Goal: Task Accomplishment & Management: Use online tool/utility

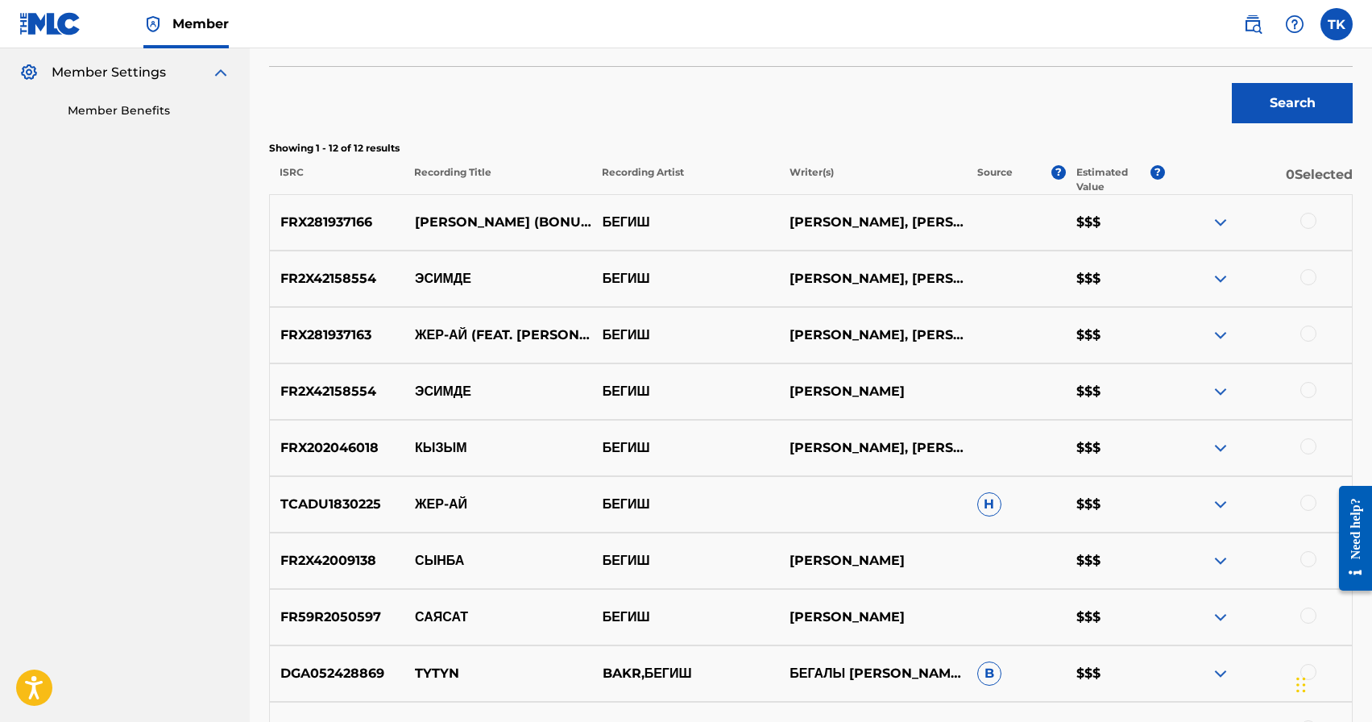
scroll to position [475, 0]
click at [482, 222] on p "[PERSON_NAME] (BONUS)" at bounding box center [499, 223] width 188 height 19
copy p "[PERSON_NAME] (BONUS)"
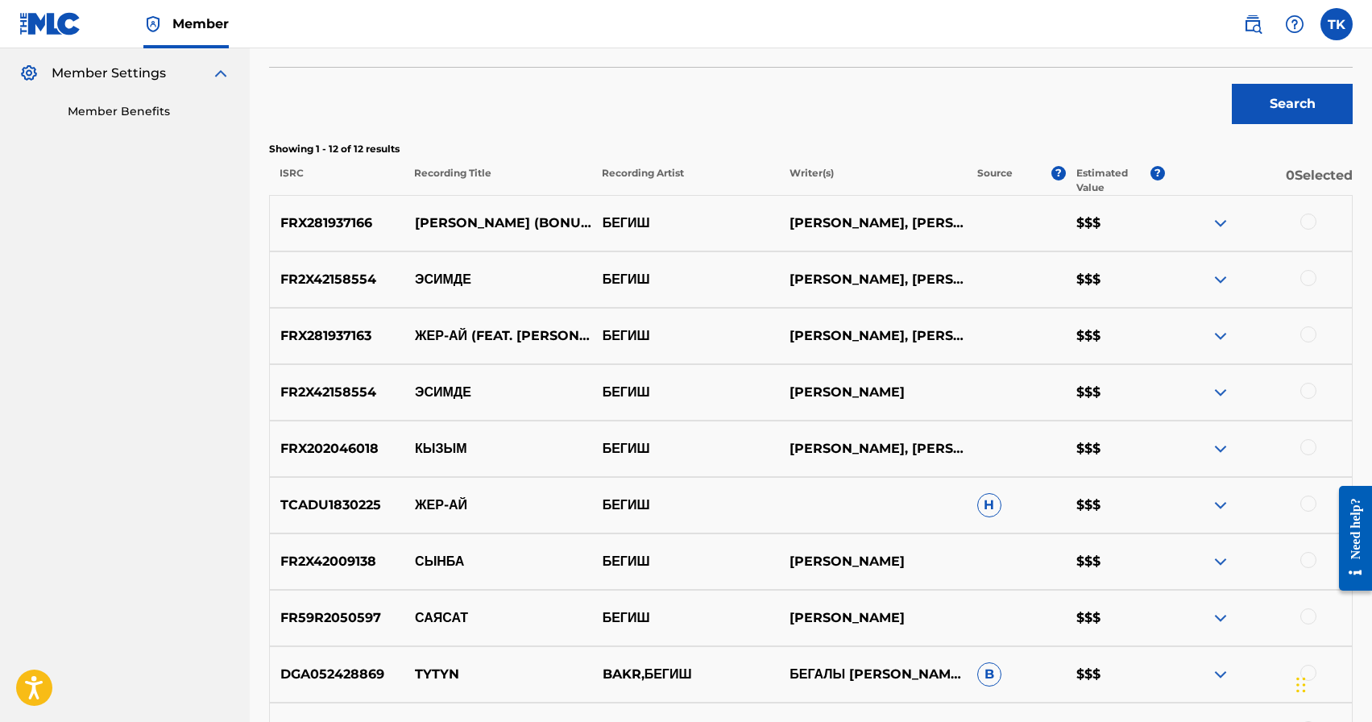
click at [1310, 221] on div at bounding box center [1309, 222] width 16 height 16
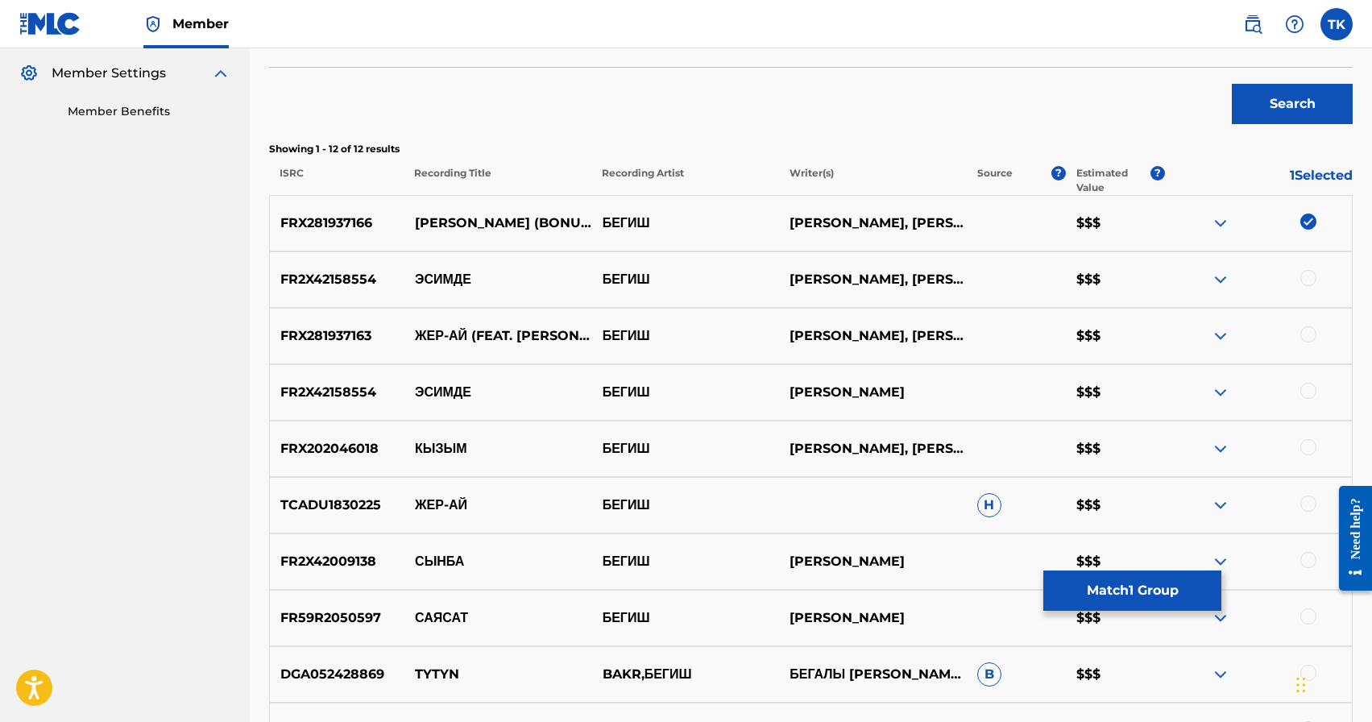
click at [1109, 581] on button "Match 1 Group" at bounding box center [1133, 591] width 178 height 40
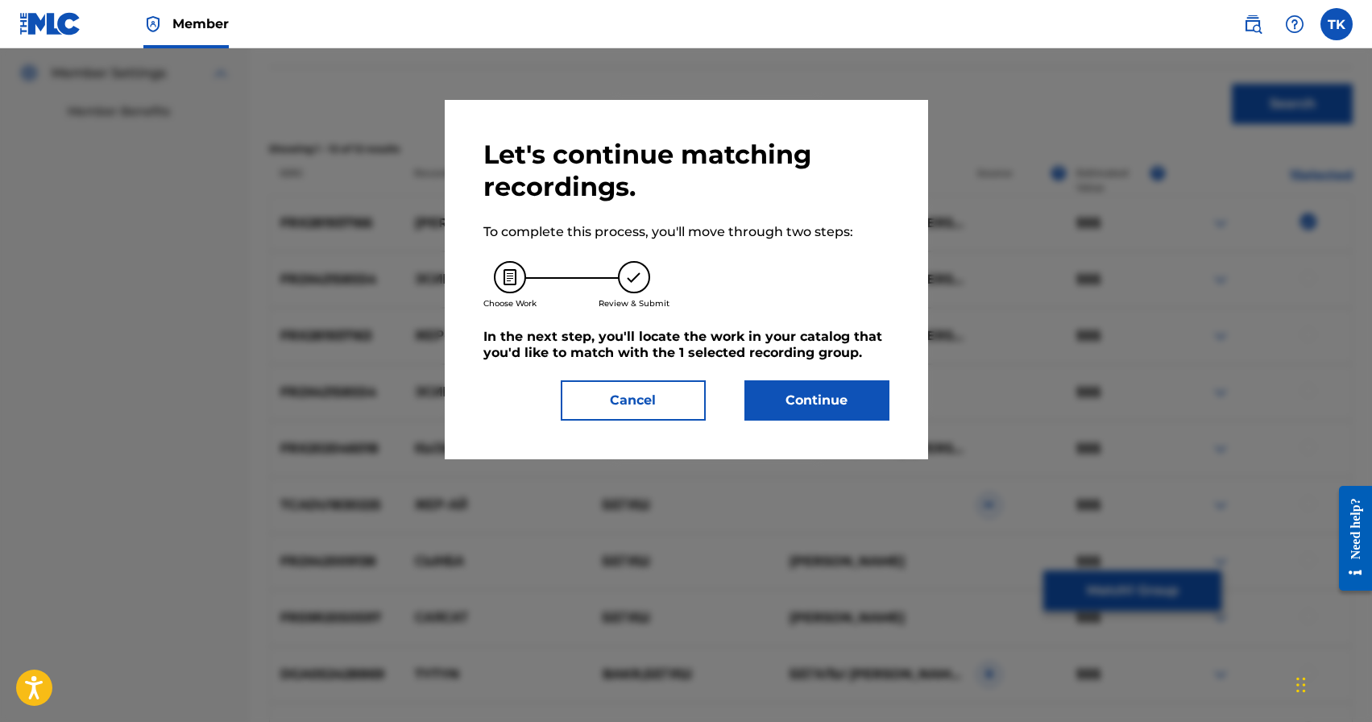
click at [860, 401] on button "Continue" at bounding box center [817, 400] width 145 height 40
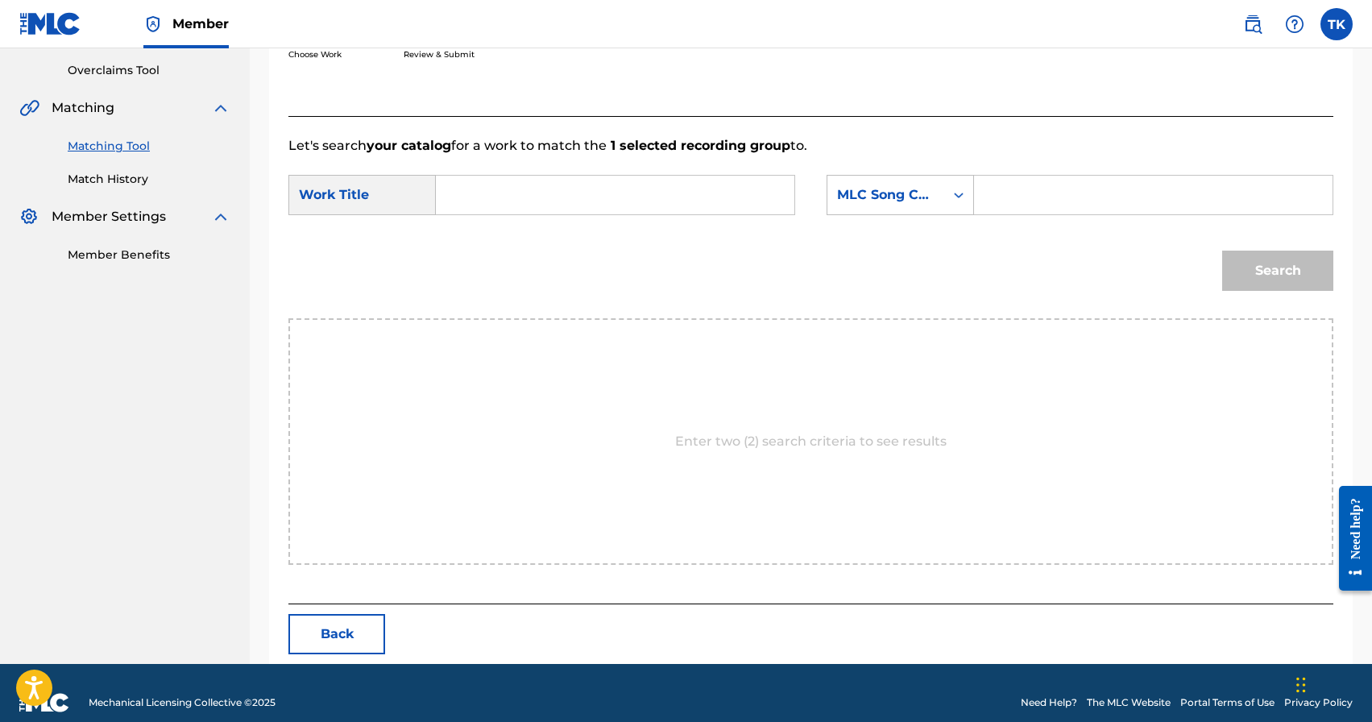
scroll to position [351, 0]
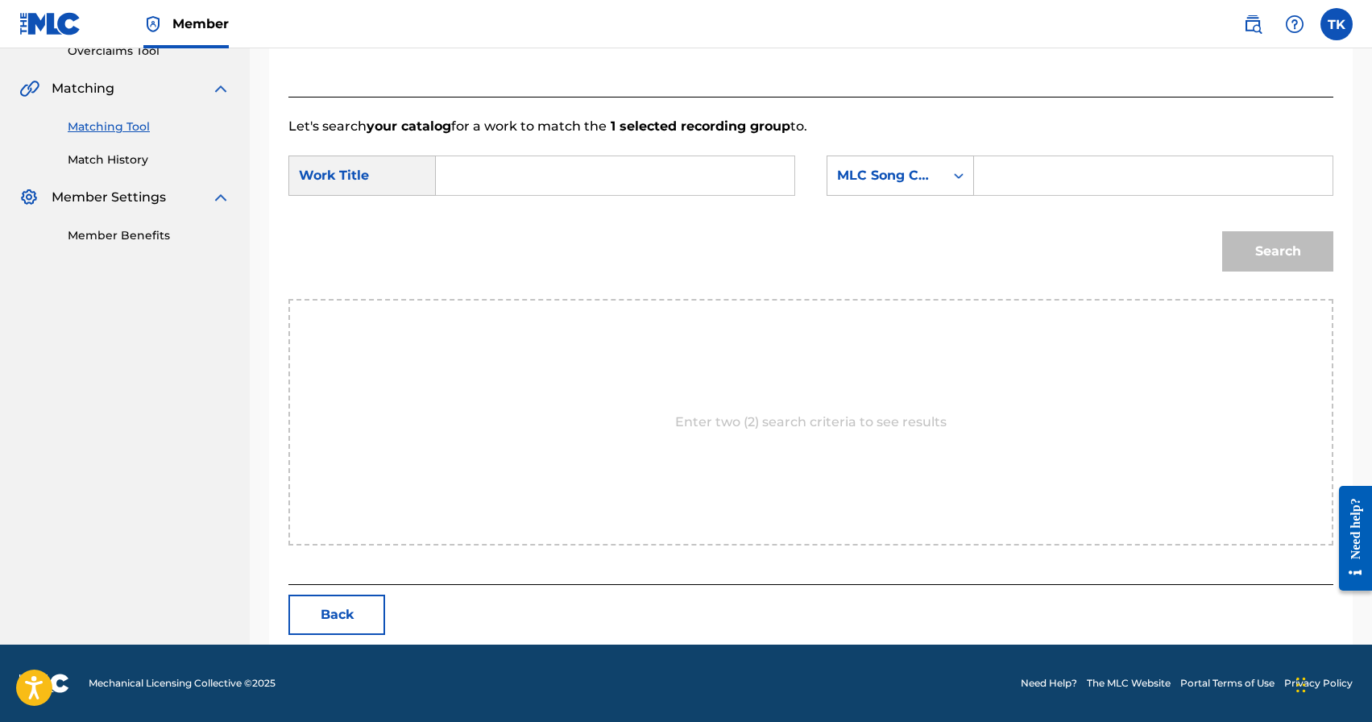
click at [676, 176] on input "Search Form" at bounding box center [615, 175] width 331 height 39
paste input "[PERSON_NAME] (BONUS)"
type input "[PERSON_NAME] (BONUS)"
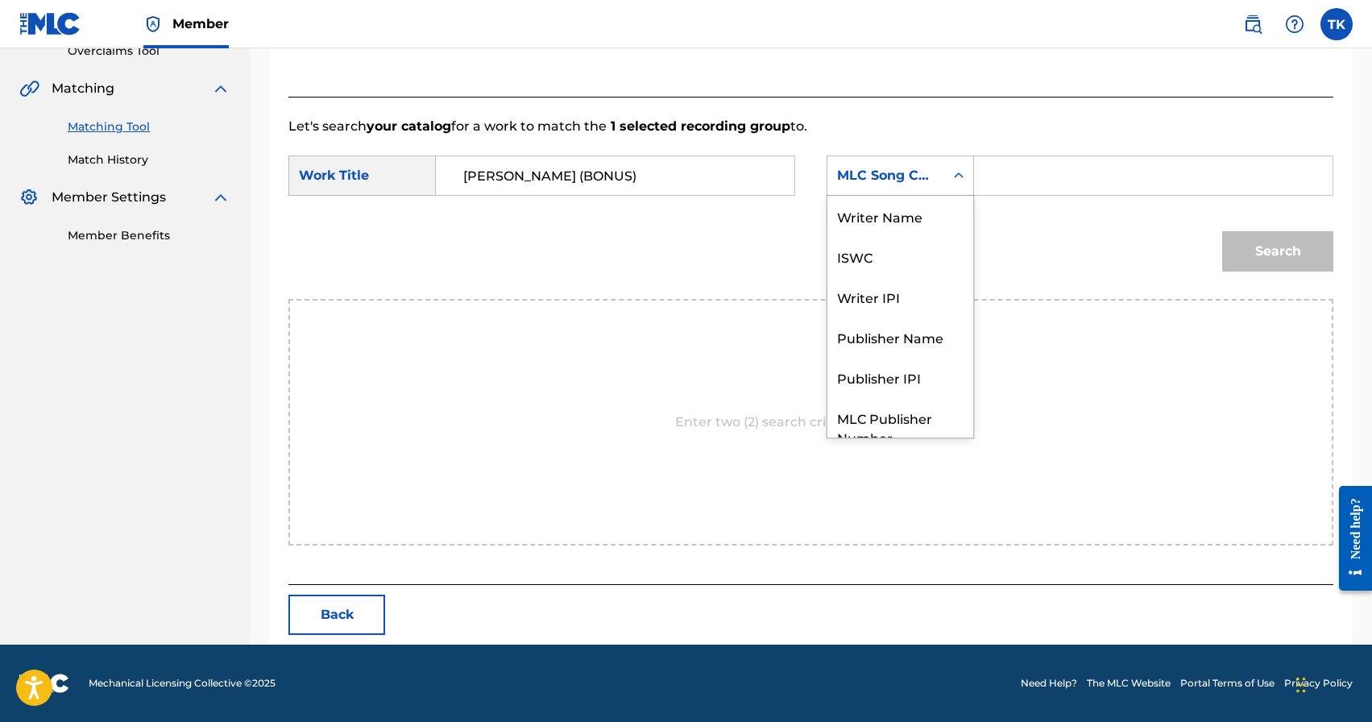
click at [948, 176] on div "Search Form" at bounding box center [959, 175] width 29 height 29
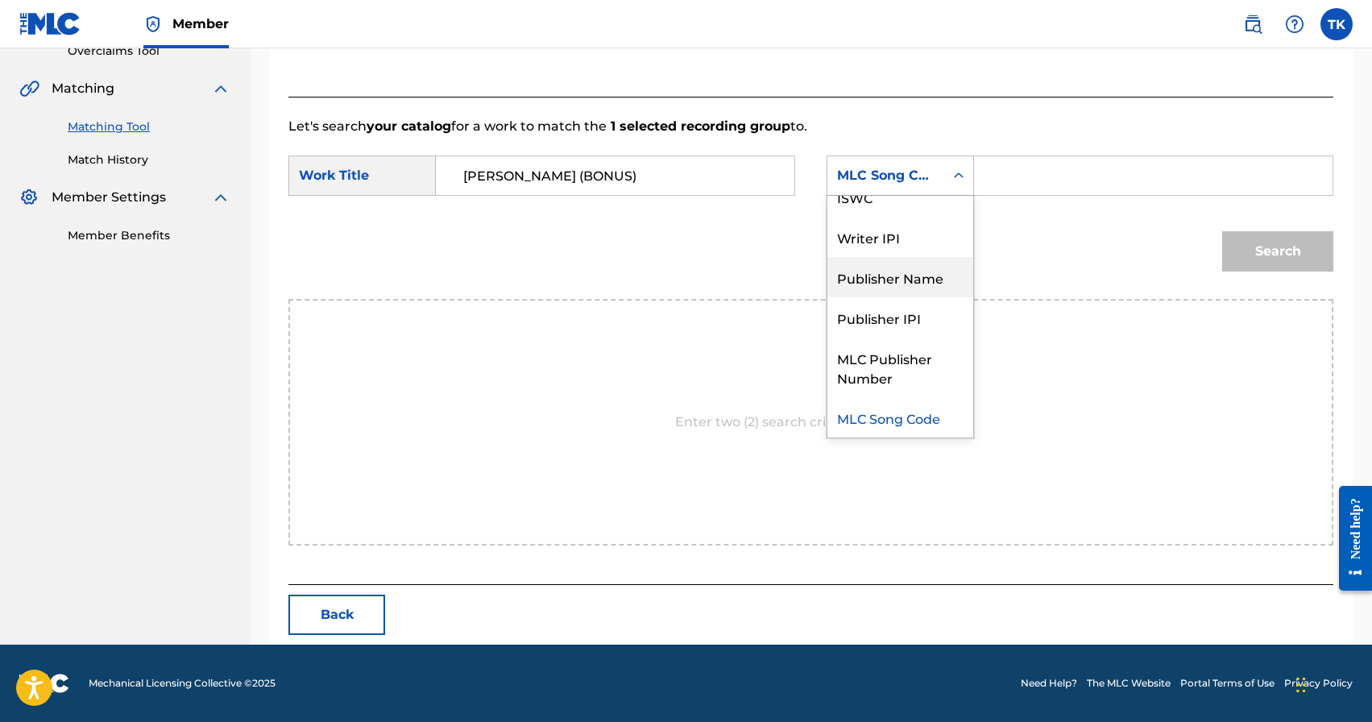
click at [921, 276] on div "Publisher Name" at bounding box center [901, 277] width 146 height 40
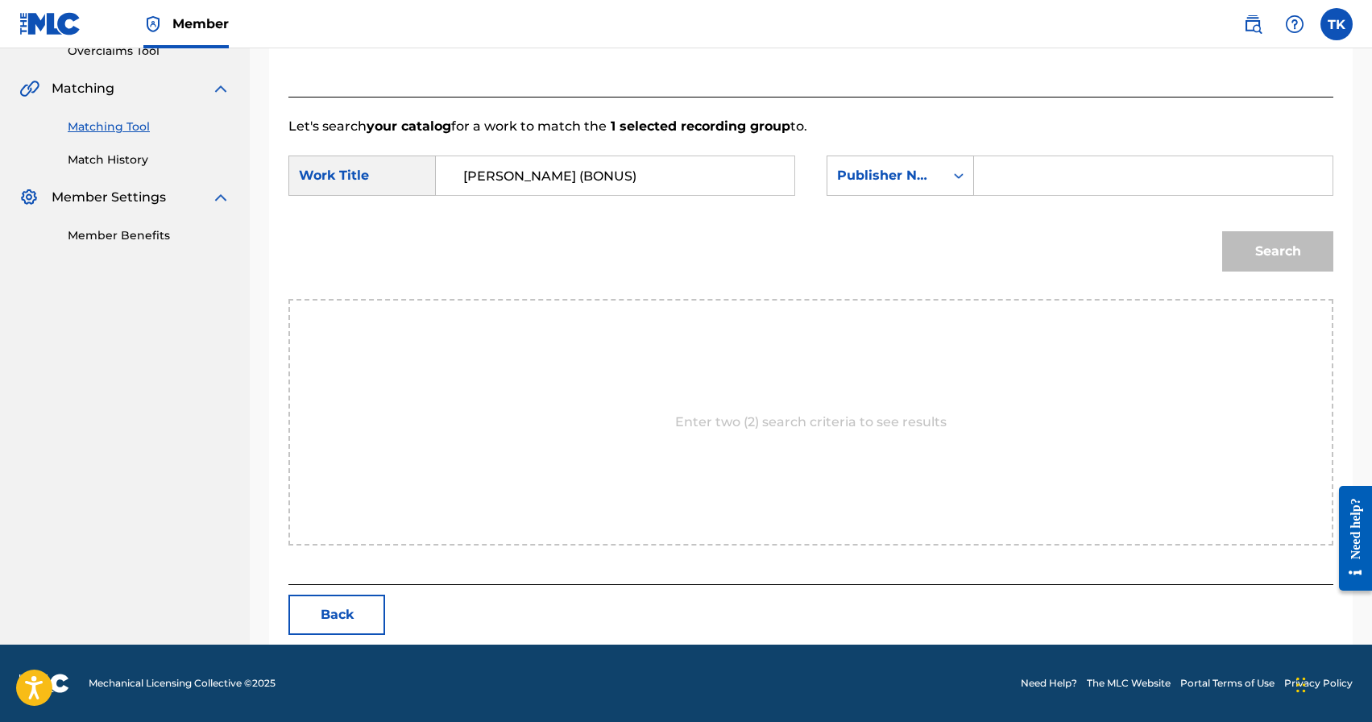
click at [1005, 167] on input "Search Form" at bounding box center [1153, 175] width 331 height 39
type input "INFINITY MUSIC"
click at [1293, 244] on button "Search" at bounding box center [1278, 251] width 111 height 40
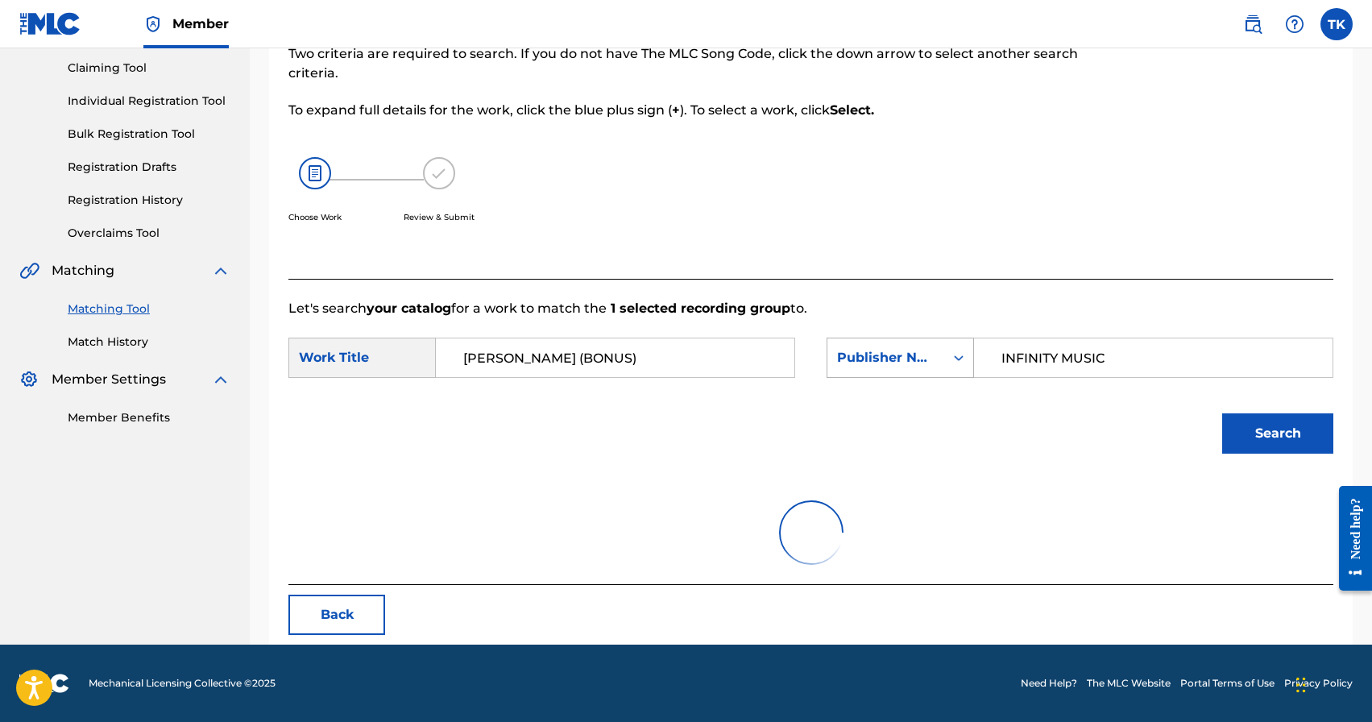
scroll to position [351, 0]
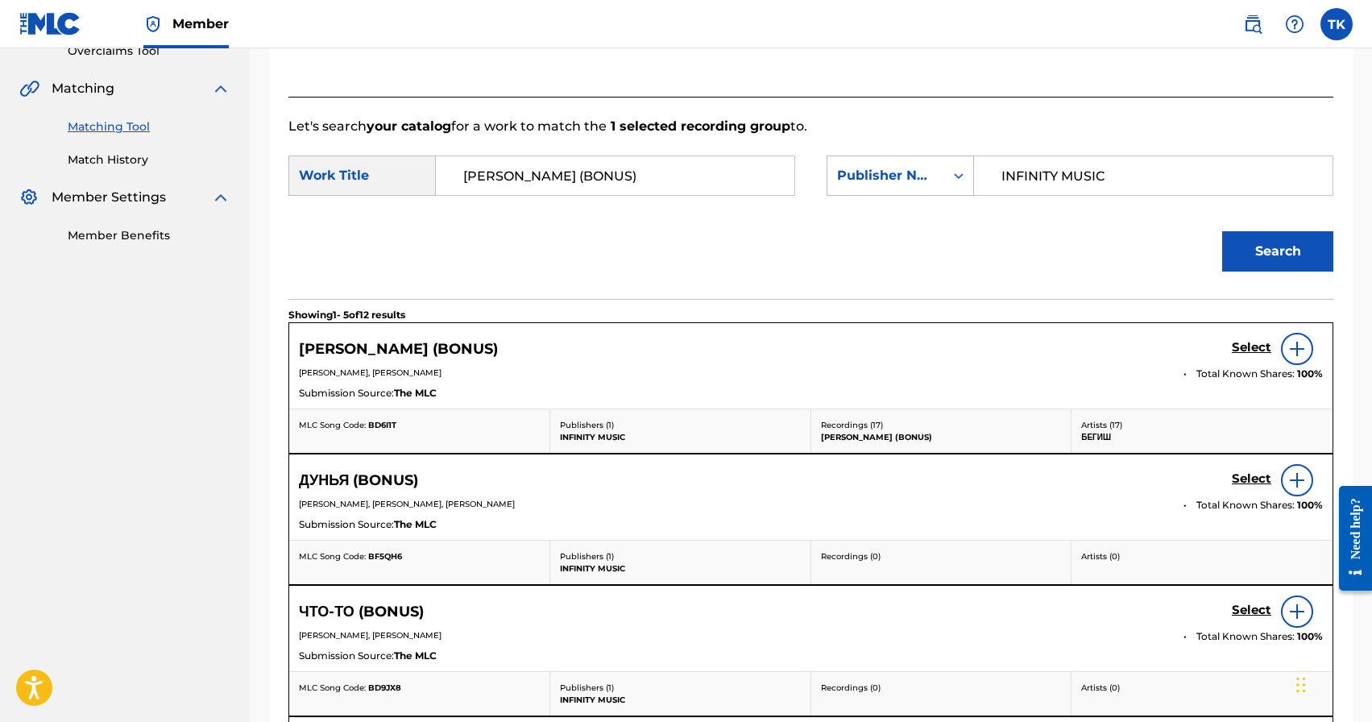
click at [1244, 344] on h5 "Select" at bounding box center [1251, 347] width 39 height 15
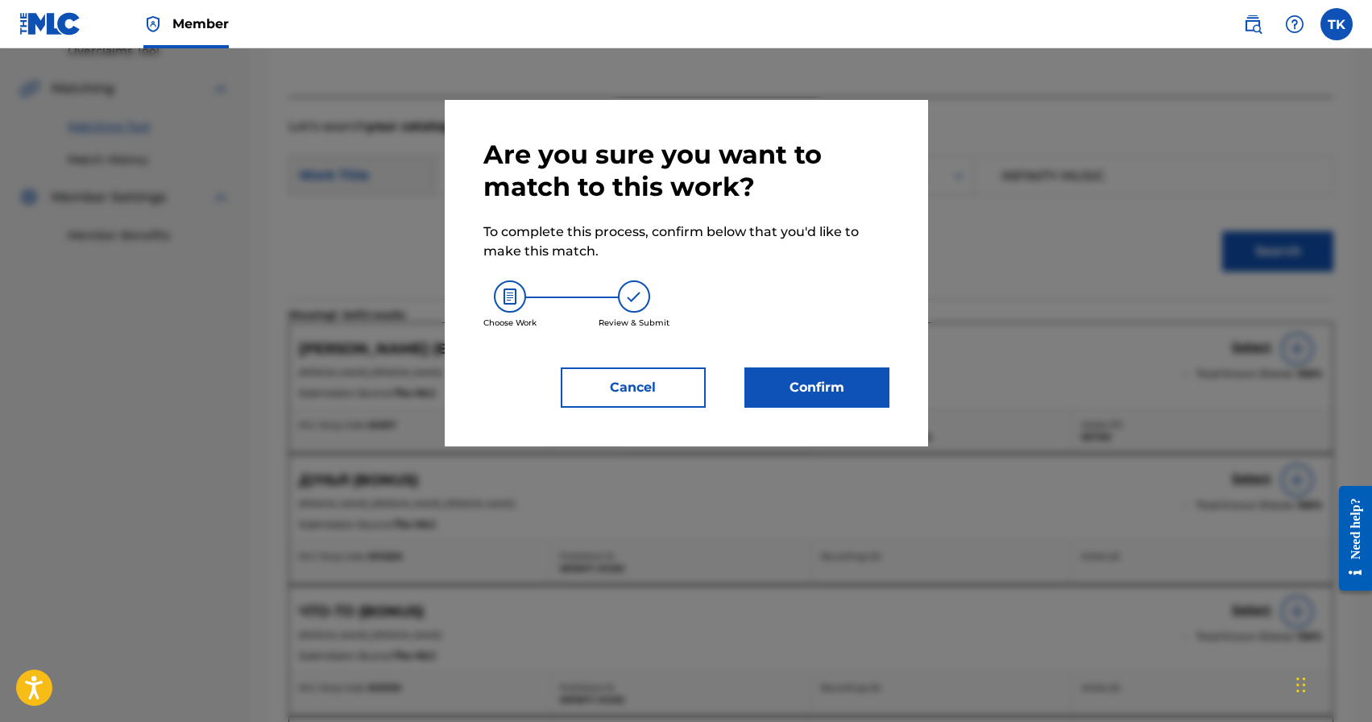
click at [809, 383] on button "Confirm" at bounding box center [817, 387] width 145 height 40
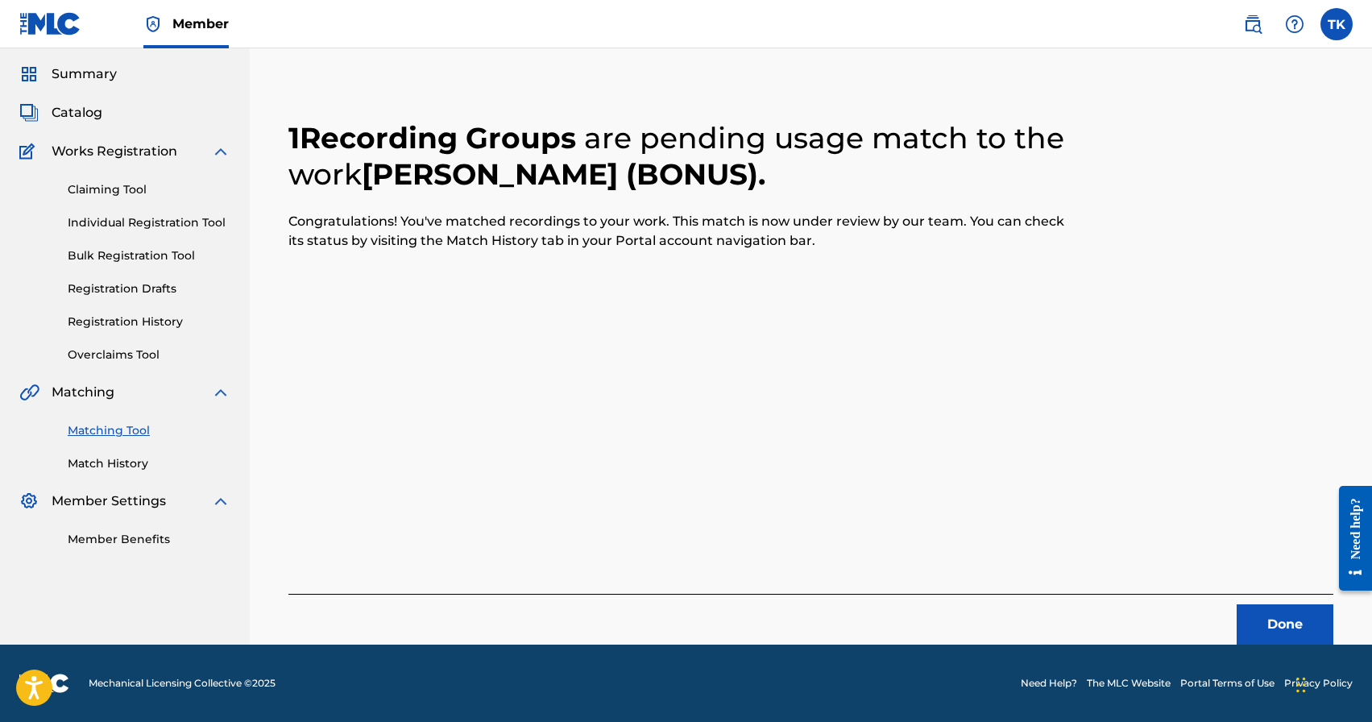
scroll to position [48, 0]
click at [1264, 619] on button "Done" at bounding box center [1285, 624] width 97 height 40
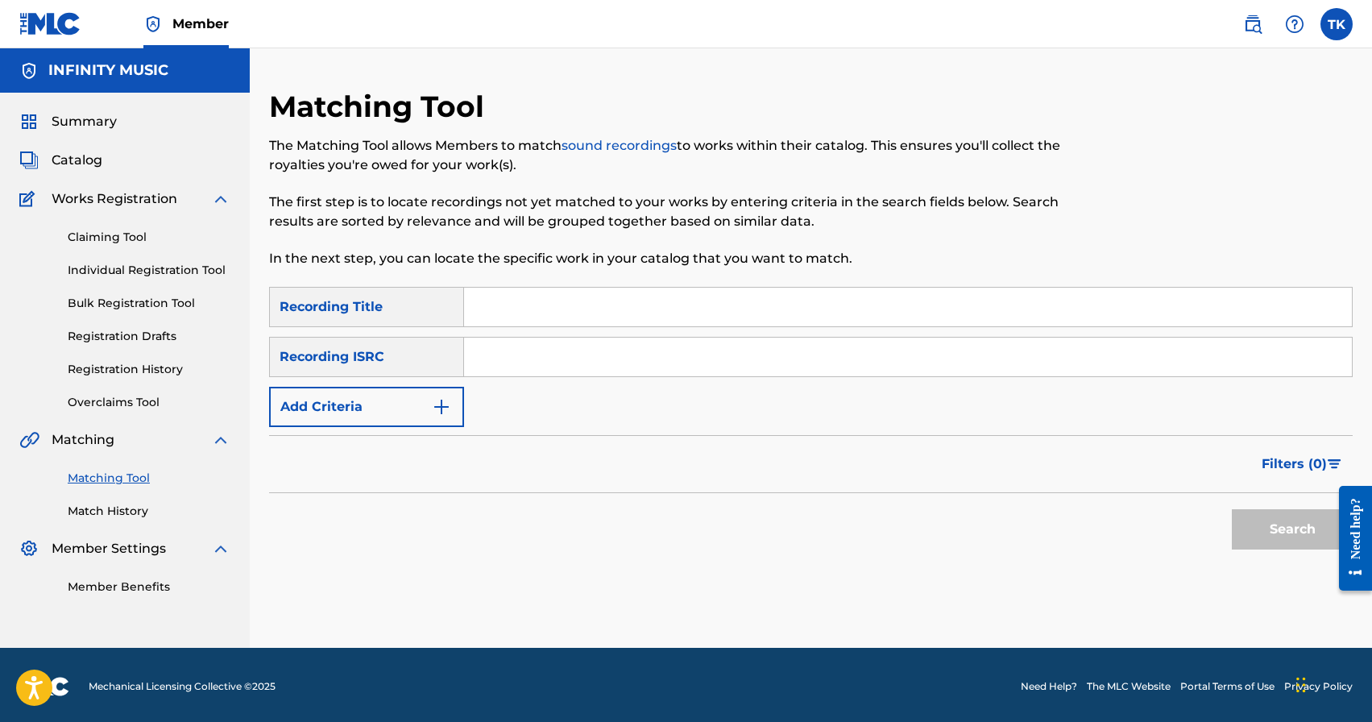
click at [436, 411] on img "Search Form" at bounding box center [441, 406] width 19 height 19
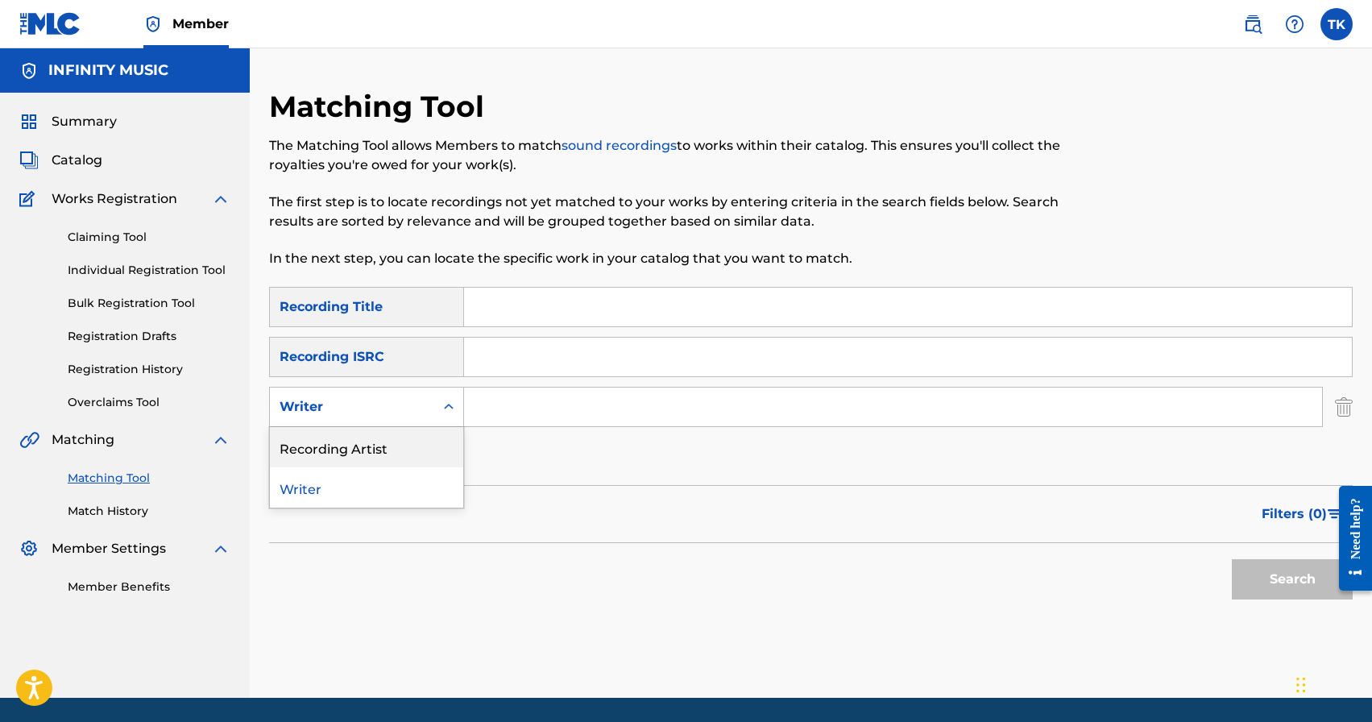
click at [427, 450] on div "Recording Artist" at bounding box center [366, 447] width 193 height 40
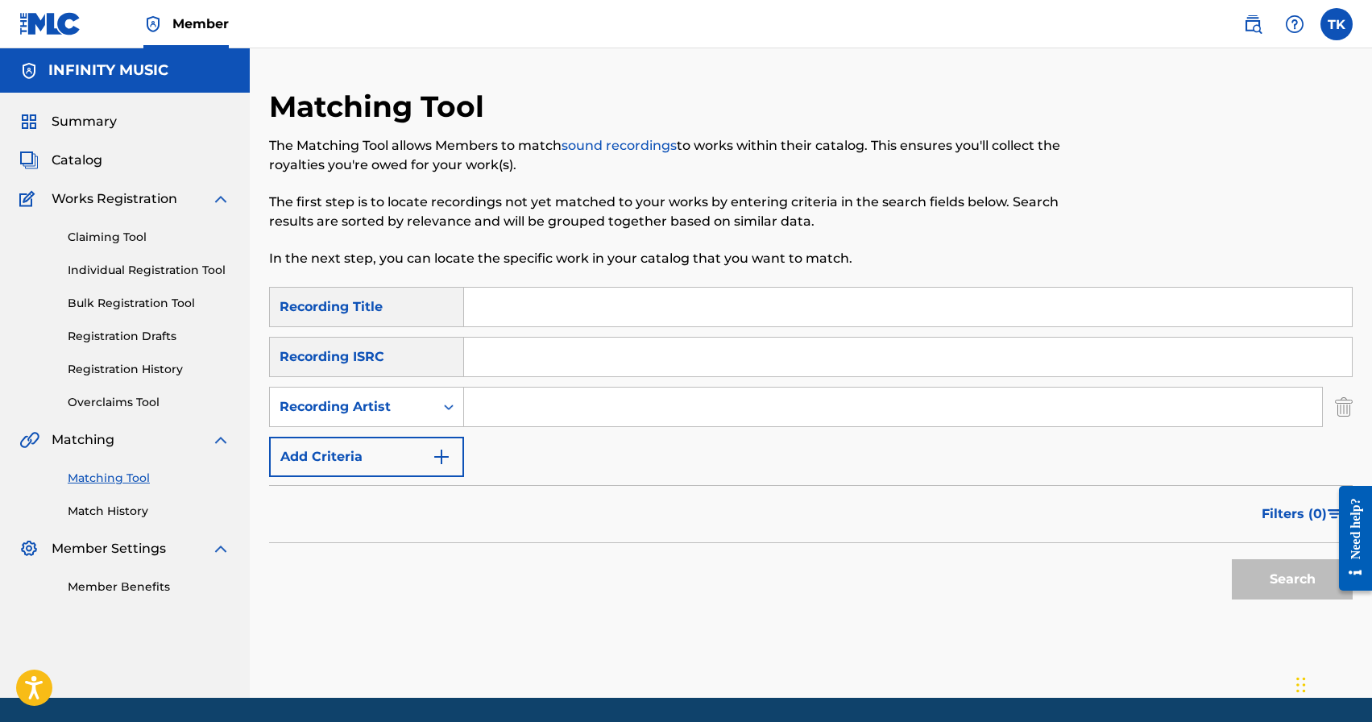
click at [507, 430] on div "SearchWithCriteriab0559913-5a75-405d-91dc-636087738ff8 Recording Title SearchWi…" at bounding box center [811, 382] width 1084 height 190
click at [510, 409] on input "Search Form" at bounding box center [893, 407] width 858 height 39
type input "бегиш"
click at [1260, 583] on button "Search" at bounding box center [1292, 579] width 121 height 40
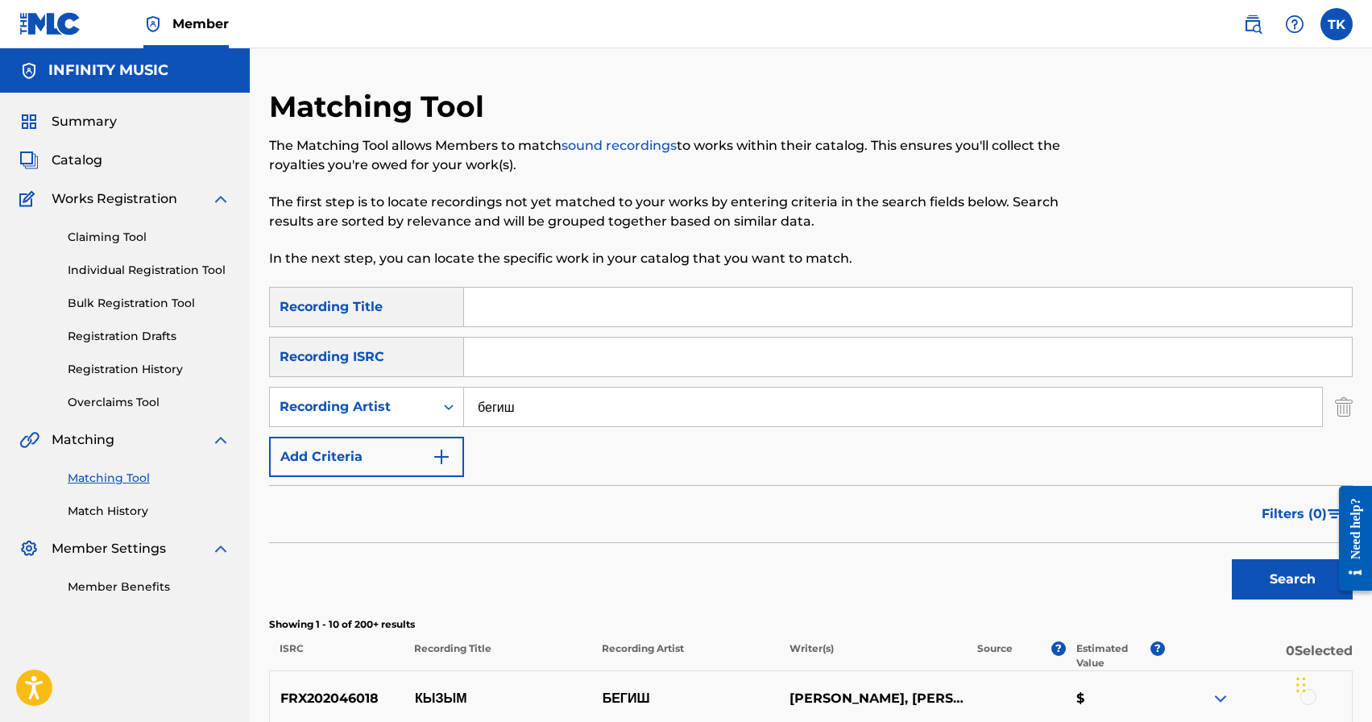
click at [1261, 514] on button "Filters ( 0 )" at bounding box center [1302, 514] width 101 height 40
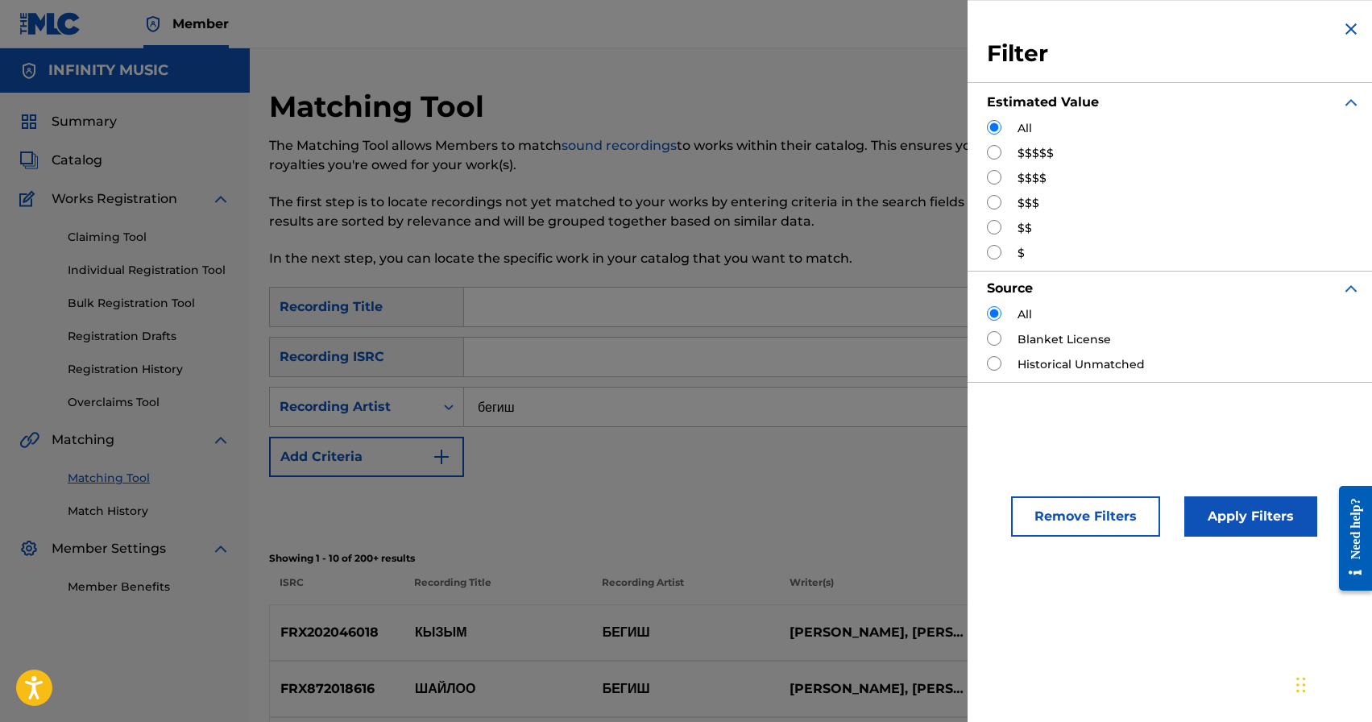
click at [994, 199] on input "Search Form" at bounding box center [994, 202] width 15 height 15
radio input "true"
click at [1231, 514] on button "Apply Filters" at bounding box center [1251, 516] width 133 height 40
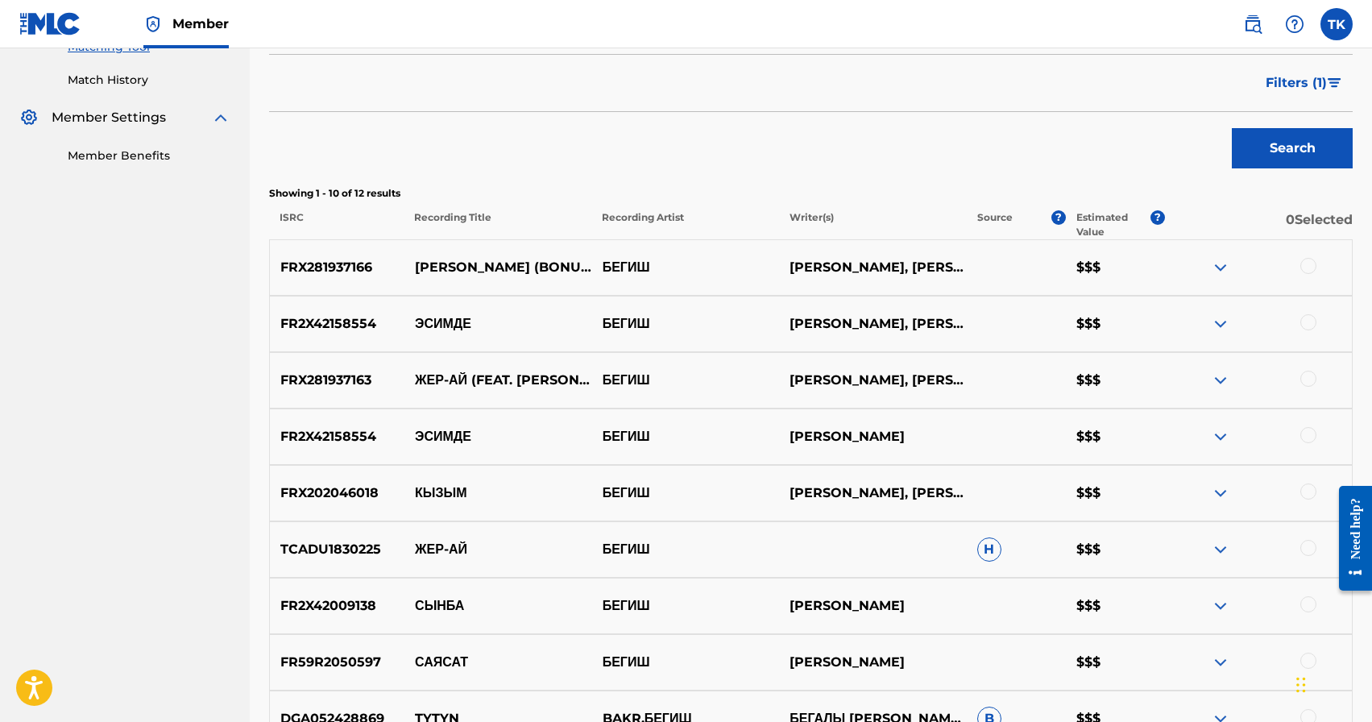
scroll to position [430, 0]
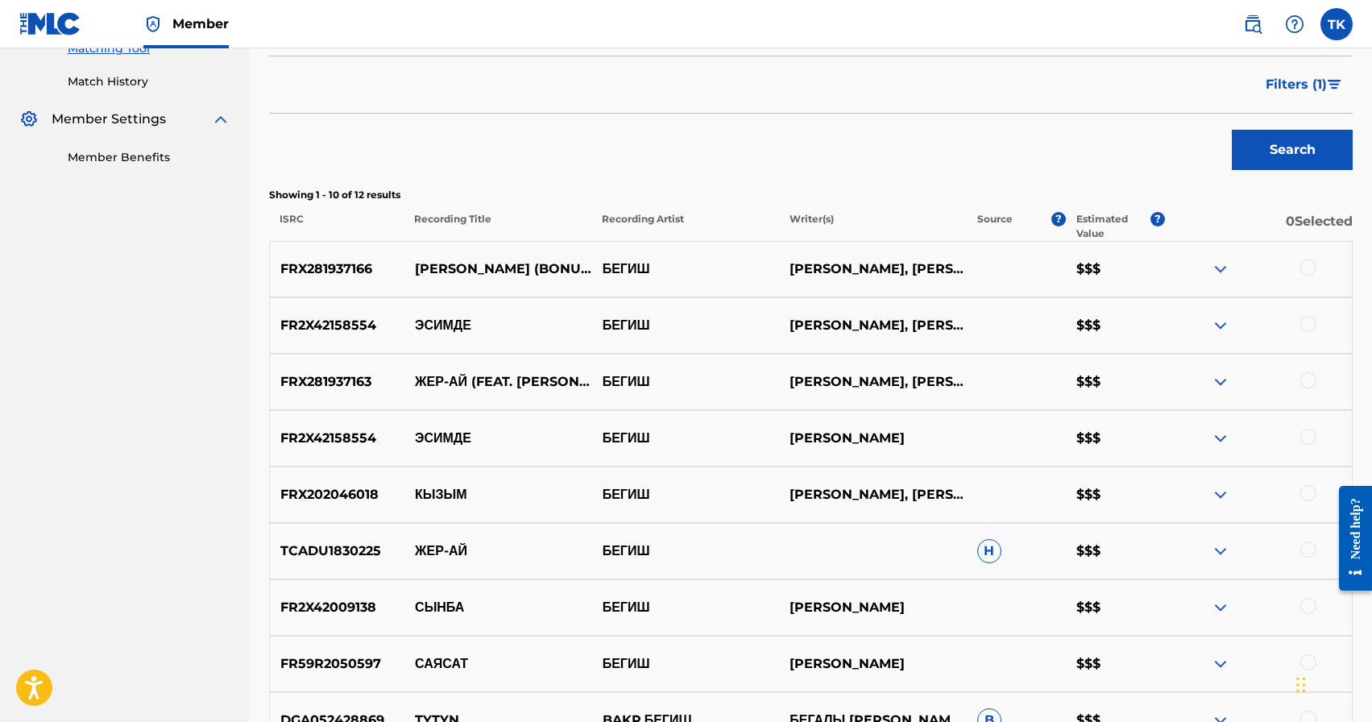
click at [1308, 324] on div at bounding box center [1309, 324] width 16 height 16
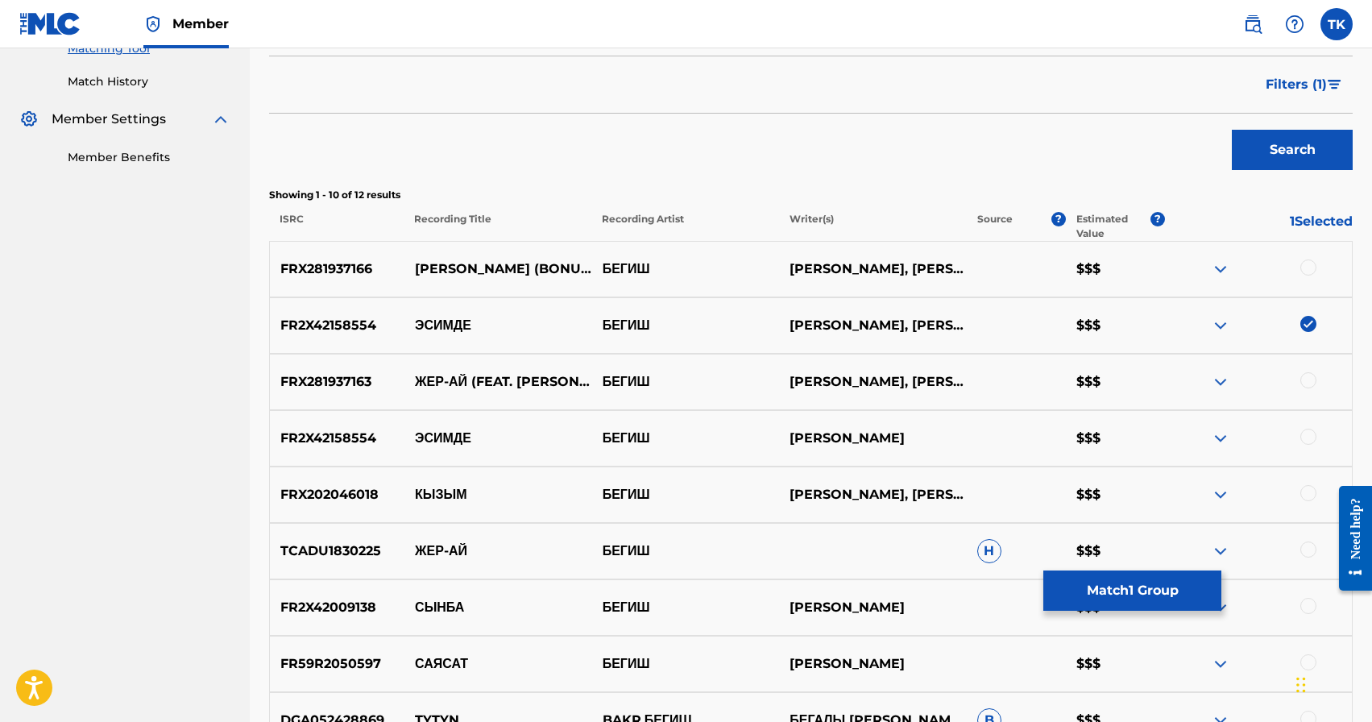
click at [1110, 582] on button "Match 1 Group" at bounding box center [1133, 591] width 178 height 40
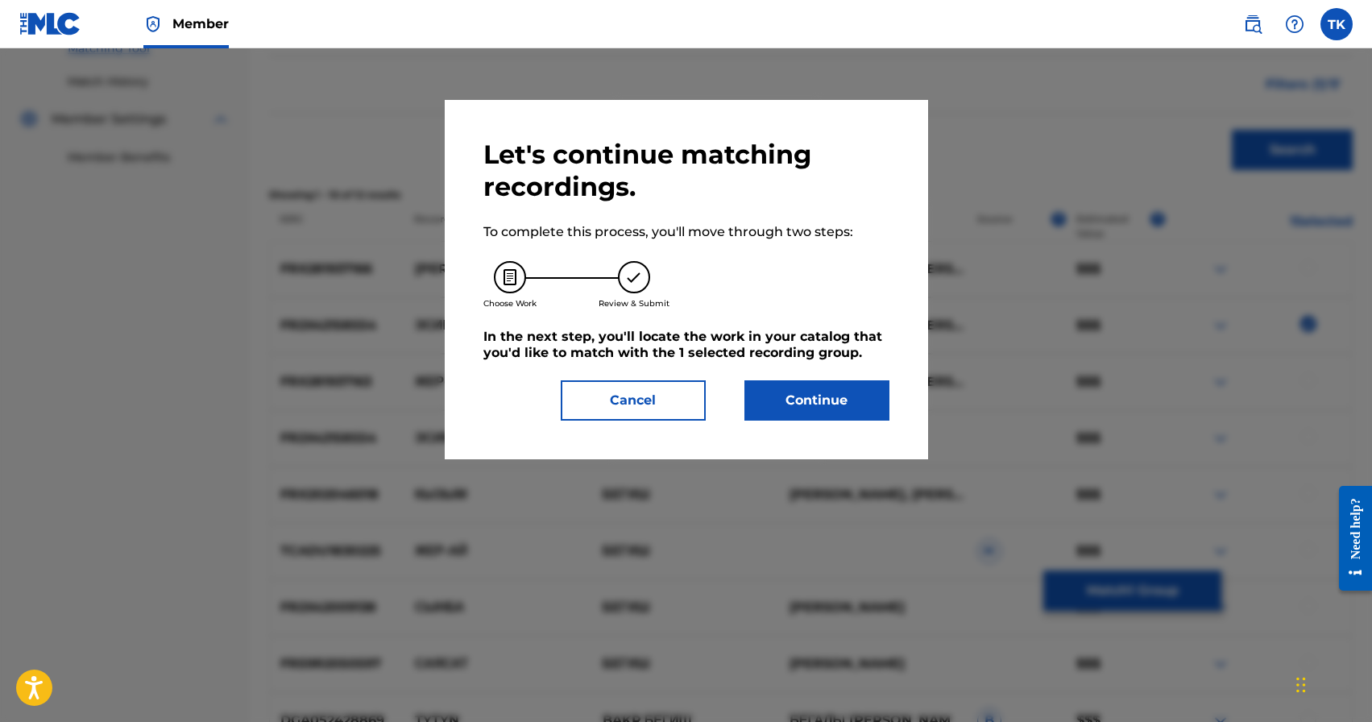
click at [862, 394] on button "Continue" at bounding box center [817, 400] width 145 height 40
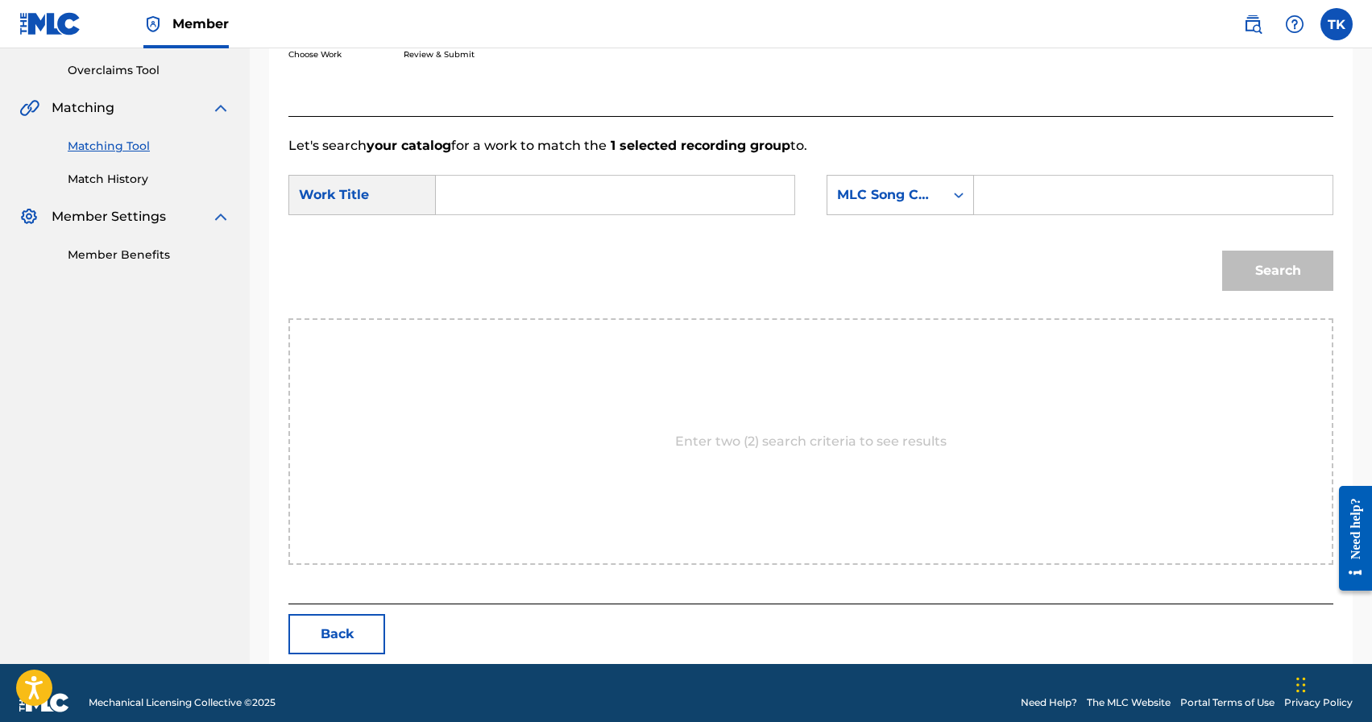
scroll to position [351, 0]
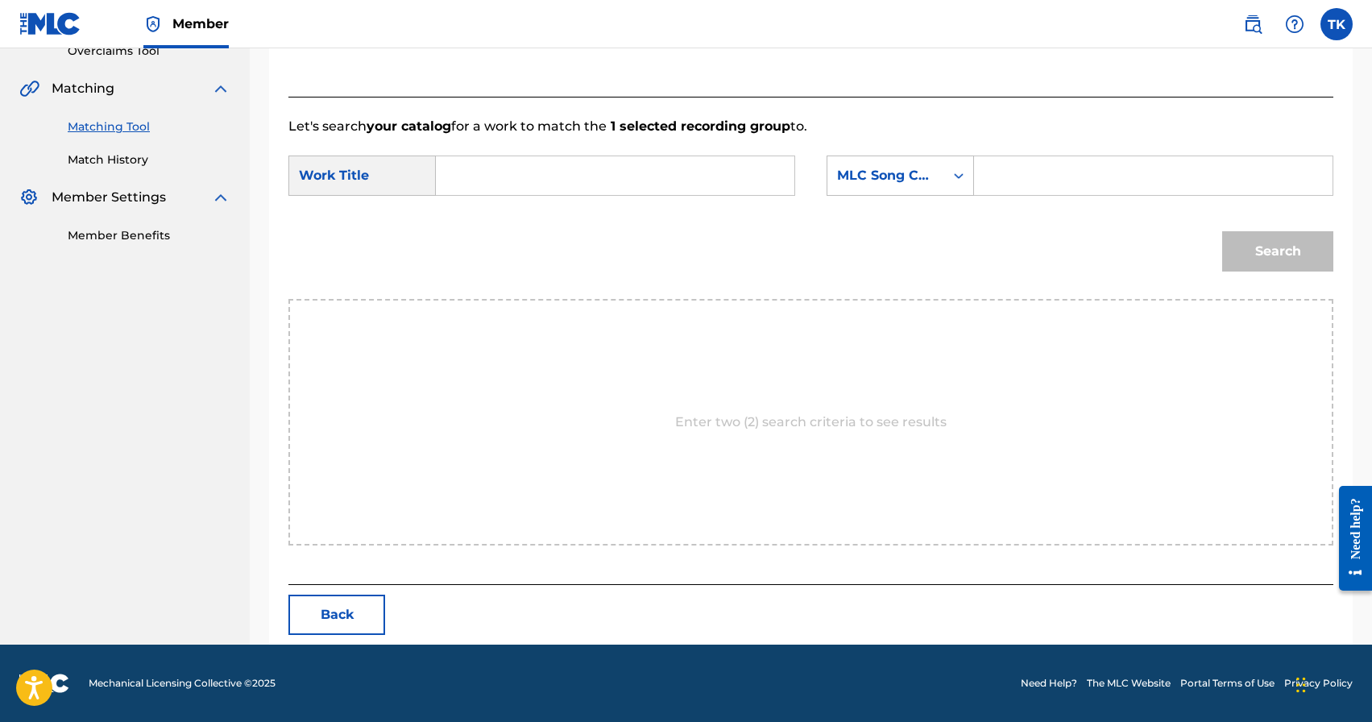
click at [697, 171] on input "Search Form" at bounding box center [615, 175] width 331 height 39
type input "эсимде"
click at [510, 212] on strong "эсимде" at bounding box center [486, 211] width 47 height 15
click at [928, 176] on div "MLC Song Code" at bounding box center [886, 175] width 98 height 19
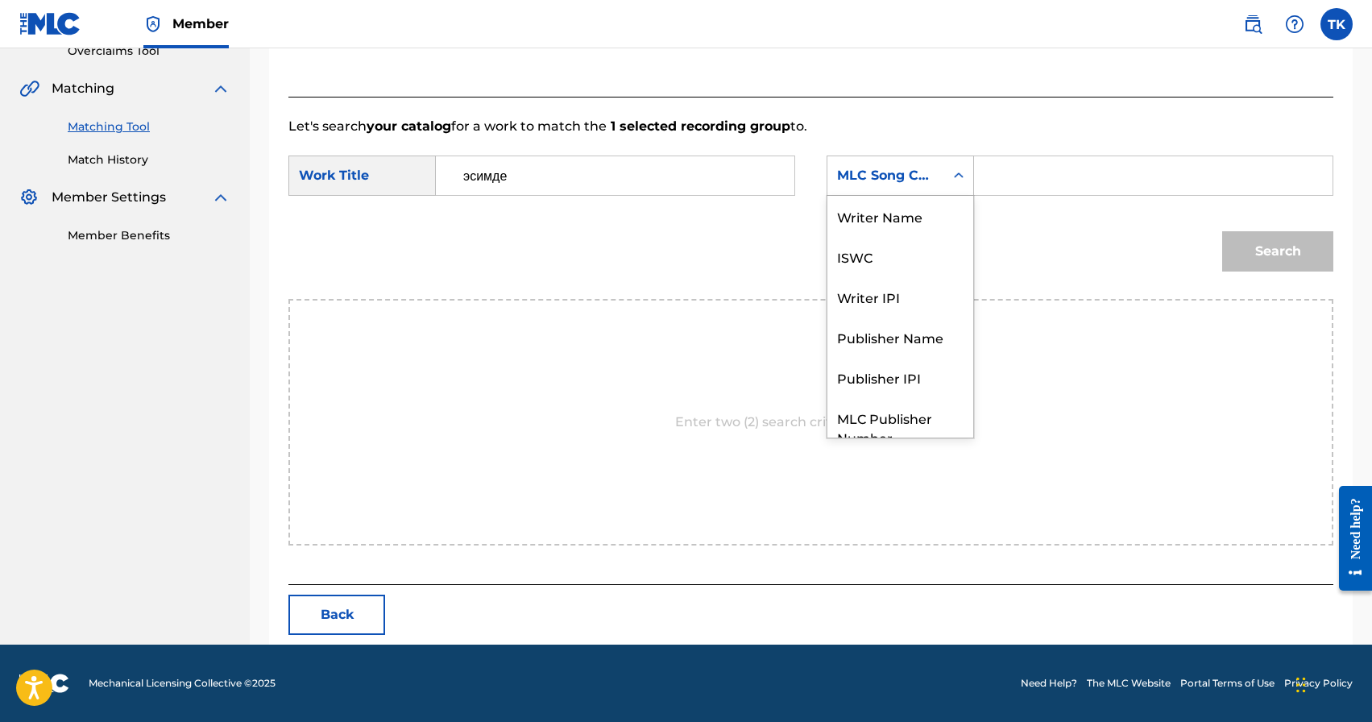
scroll to position [60, 0]
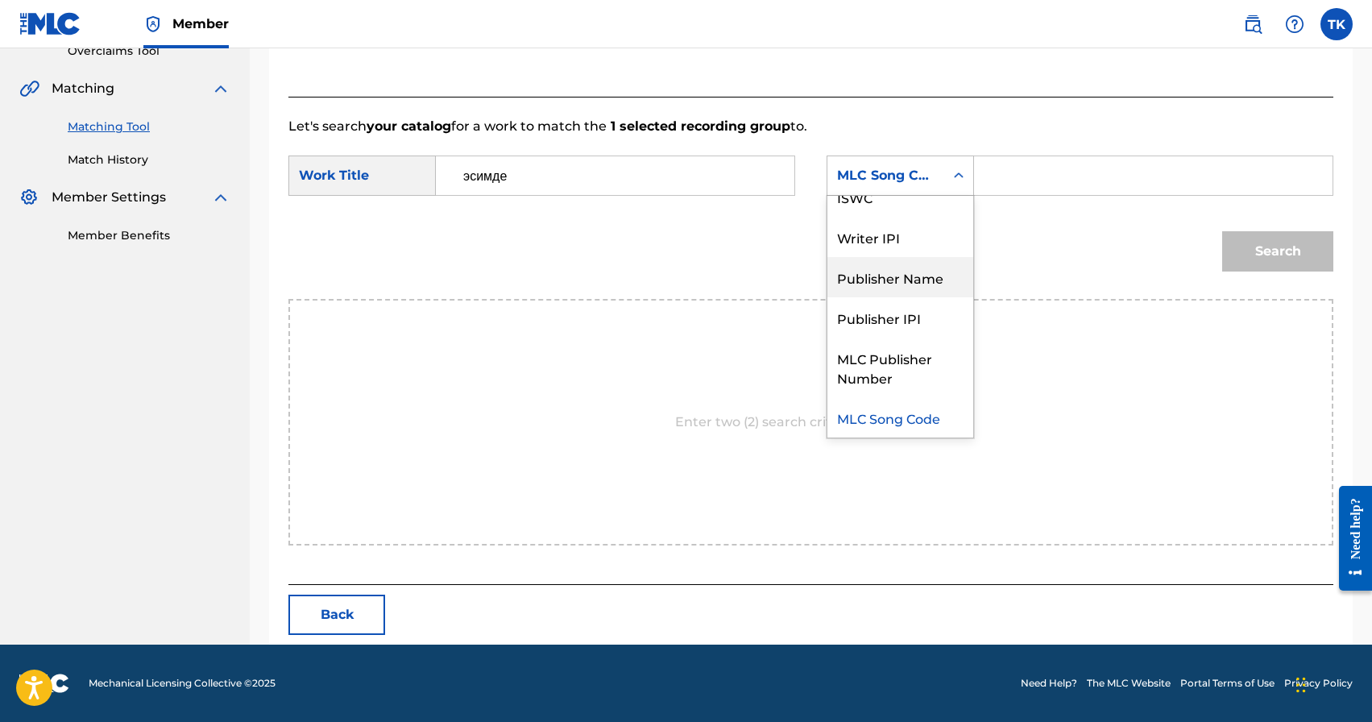
click at [910, 278] on div "Publisher Name" at bounding box center [901, 277] width 146 height 40
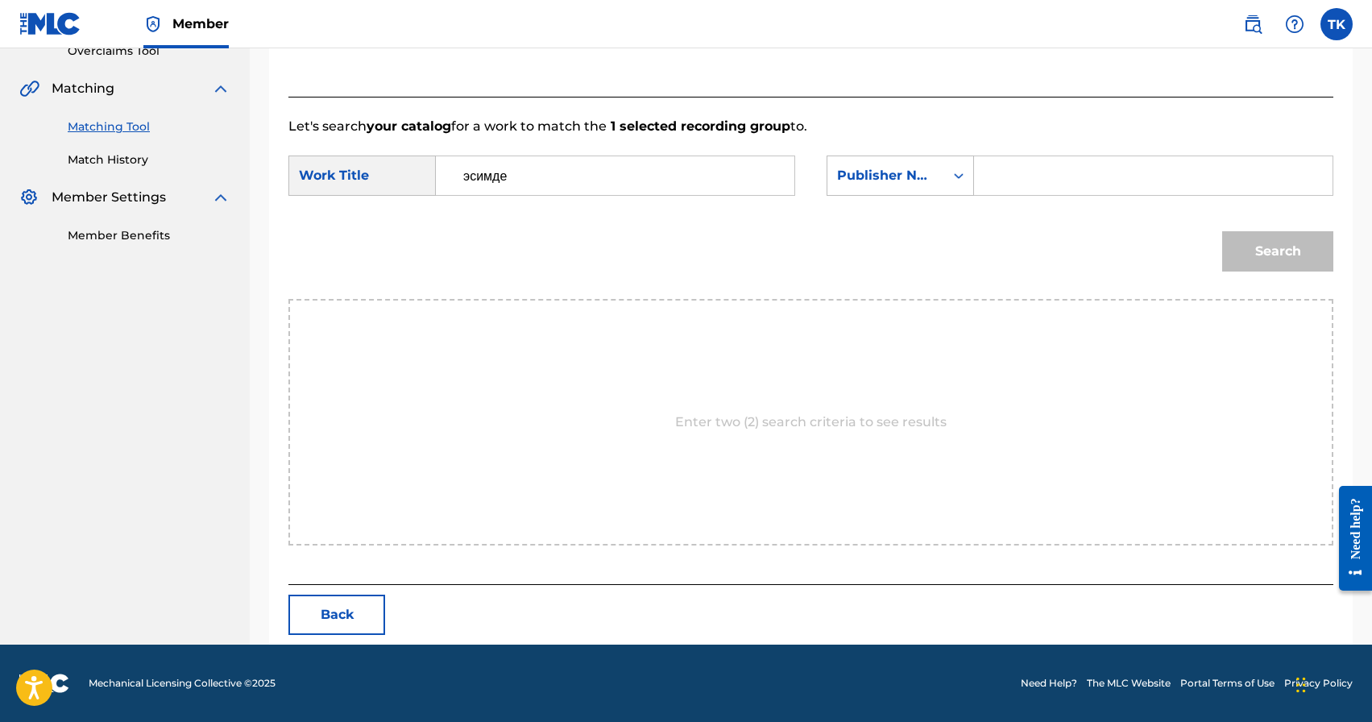
click at [1012, 169] on input "Search Form" at bounding box center [1153, 175] width 331 height 39
type input "INFINITY MUSIC"
click at [1250, 254] on button "Search" at bounding box center [1278, 251] width 111 height 40
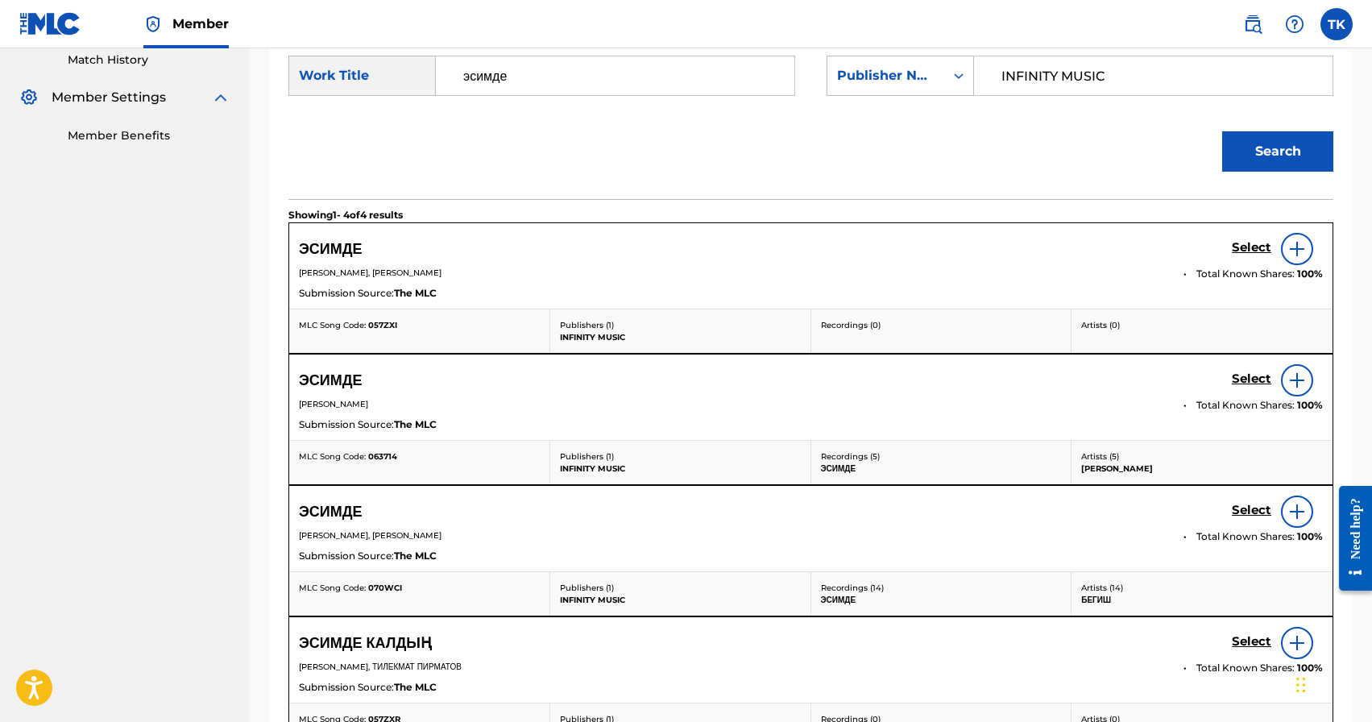
scroll to position [483, 0]
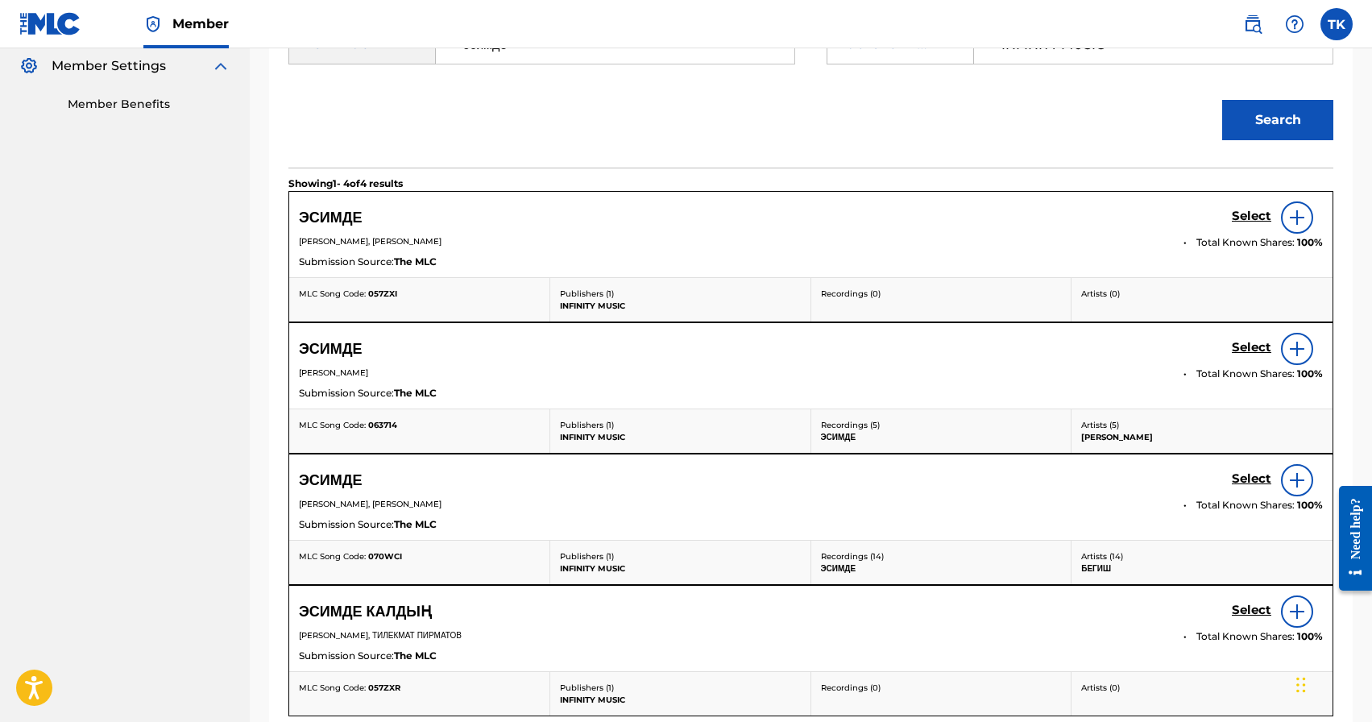
click at [1244, 224] on h5 "Select" at bounding box center [1251, 216] width 39 height 15
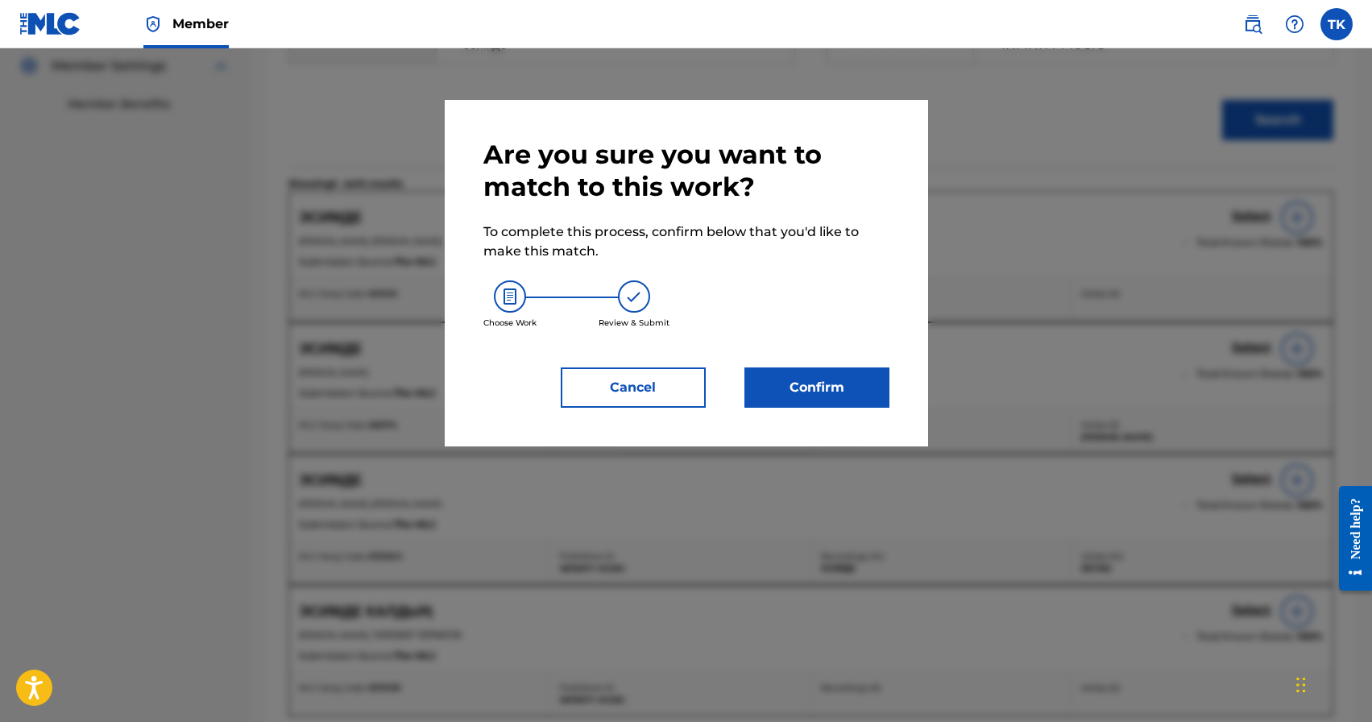
click at [805, 372] on button "Confirm" at bounding box center [817, 387] width 145 height 40
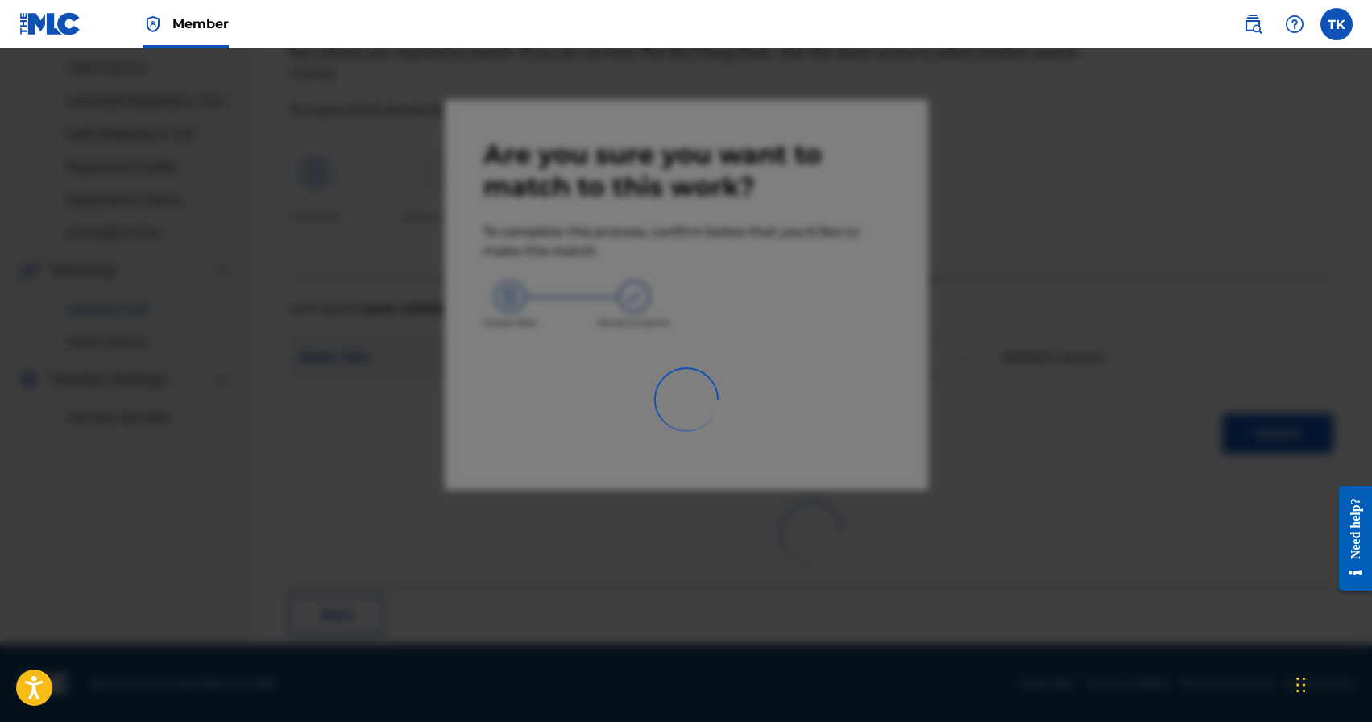
scroll to position [48, 0]
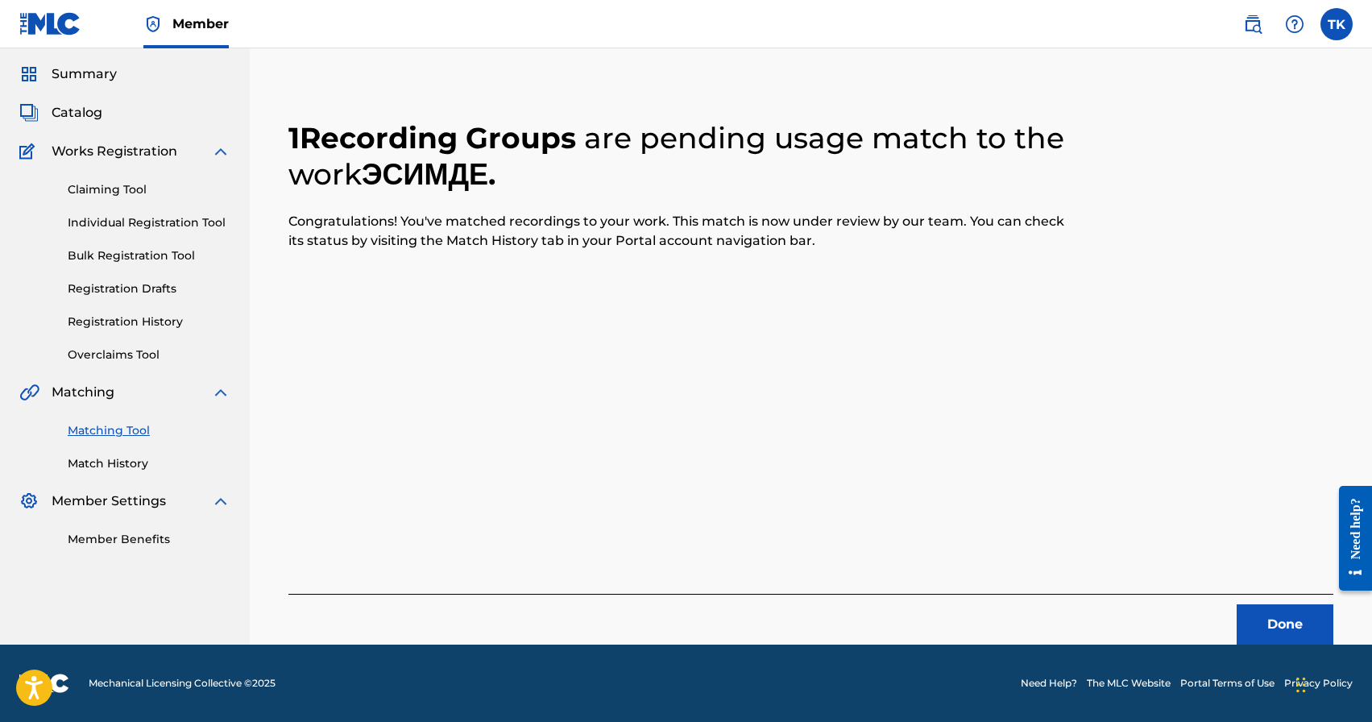
click at [1249, 612] on button "Done" at bounding box center [1285, 624] width 97 height 40
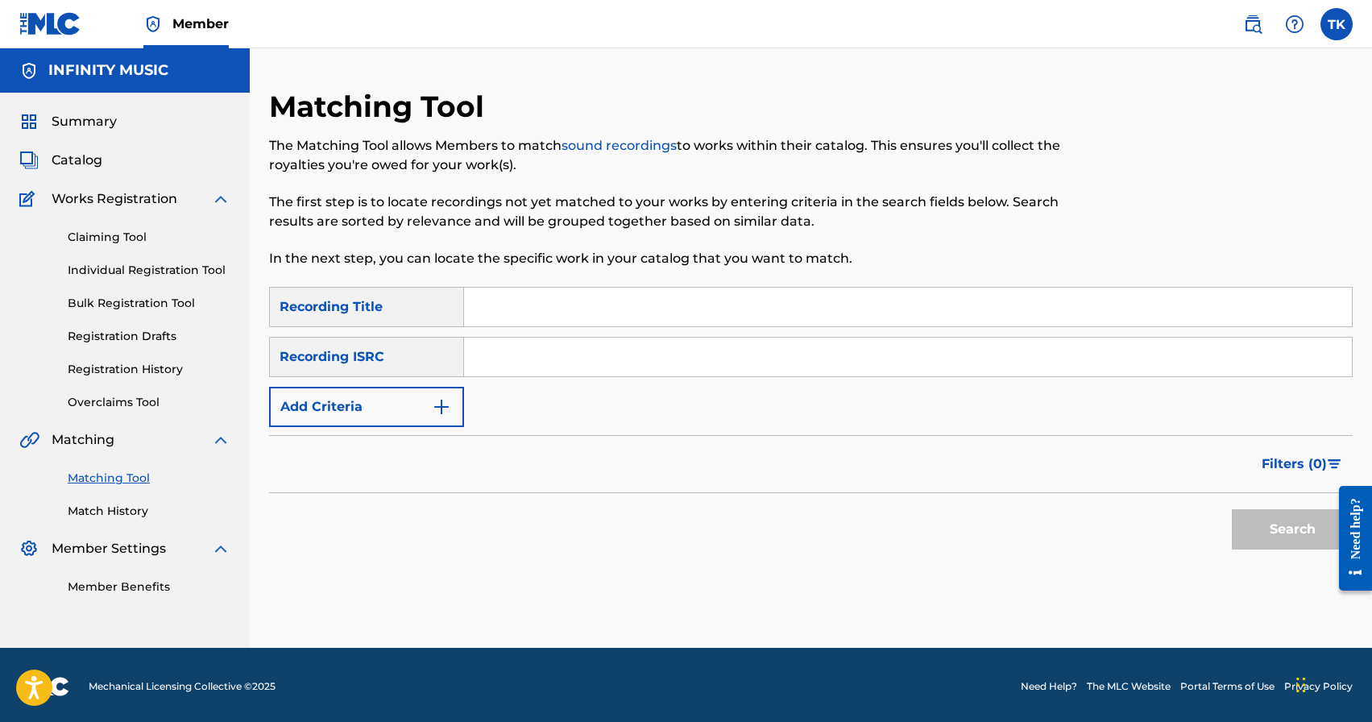
click at [446, 408] on img "Search Form" at bounding box center [441, 406] width 19 height 19
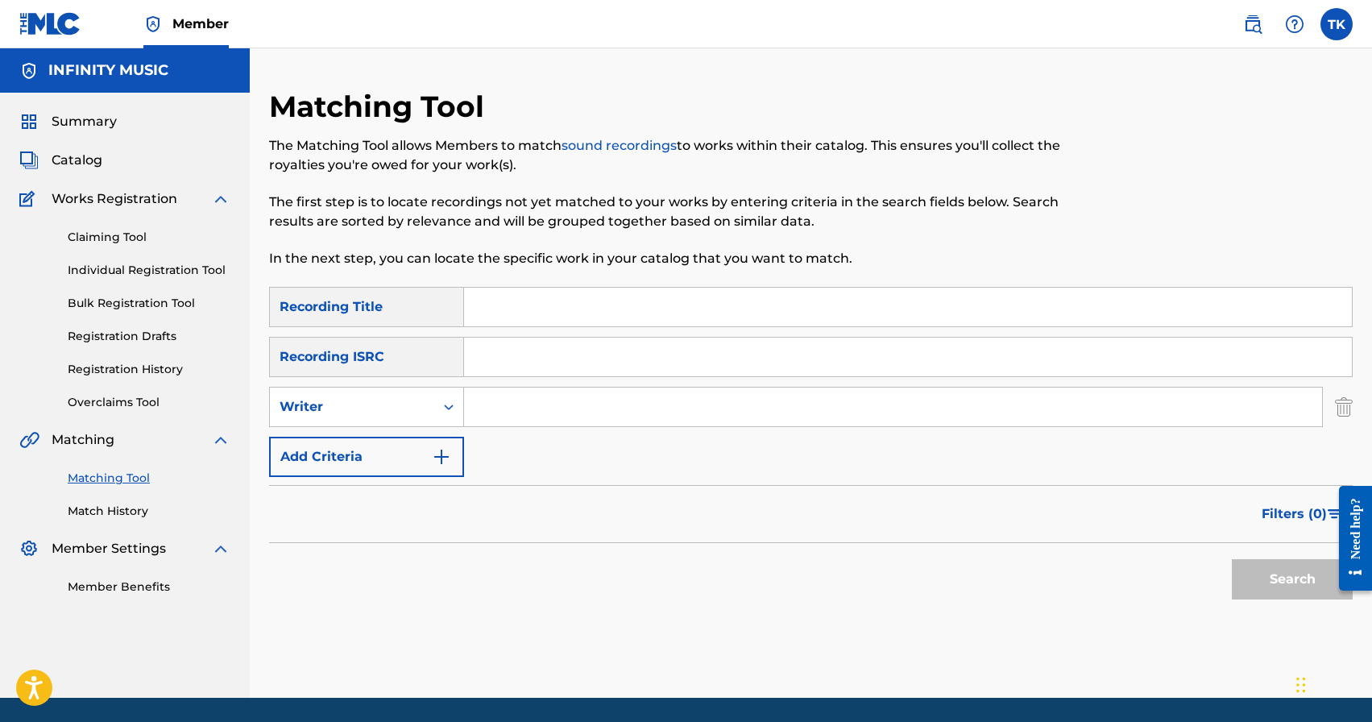
click at [446, 408] on icon "Search Form" at bounding box center [449, 408] width 10 height 6
click at [551, 408] on input "Search Form" at bounding box center [893, 407] width 858 height 39
click at [423, 412] on div "Writer" at bounding box center [352, 406] width 145 height 19
click at [420, 447] on div "Recording Artist" at bounding box center [366, 447] width 193 height 40
click at [535, 412] on input "Search Form" at bounding box center [893, 407] width 858 height 39
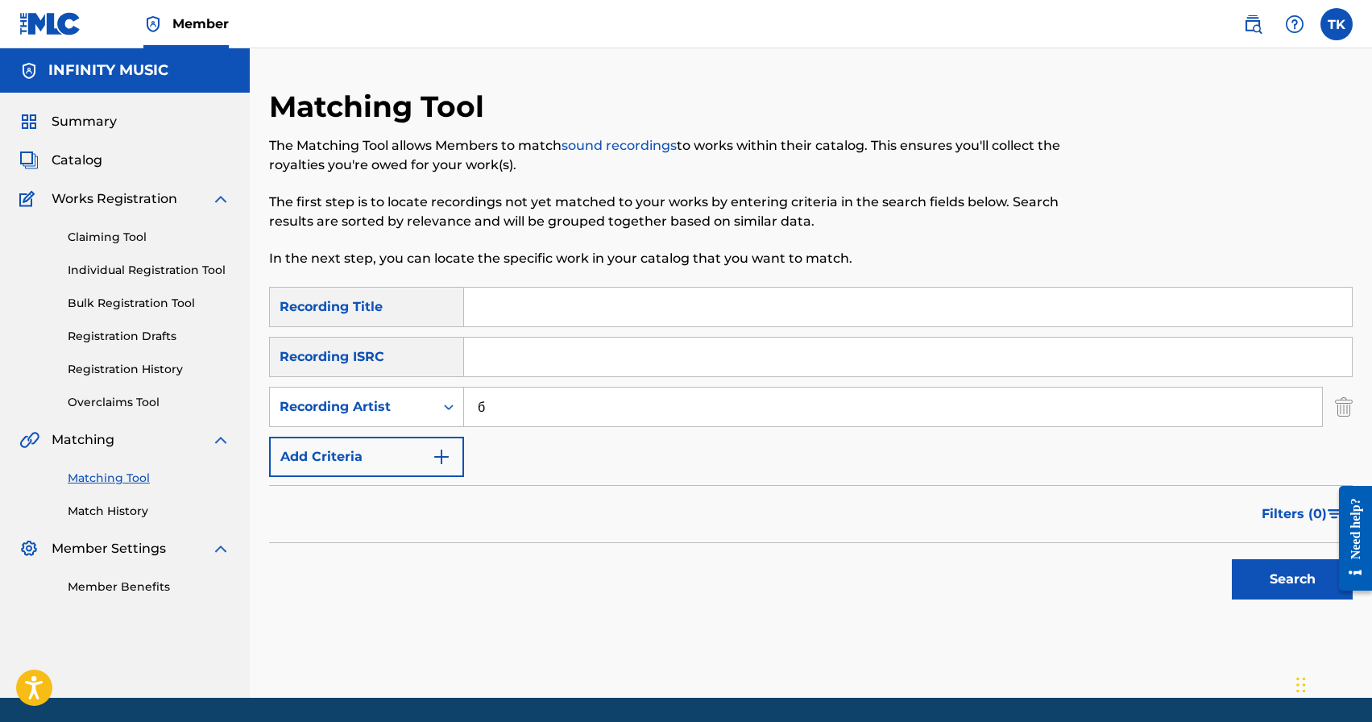
type input "бегиш"
click at [1267, 567] on button "Search" at bounding box center [1292, 579] width 121 height 40
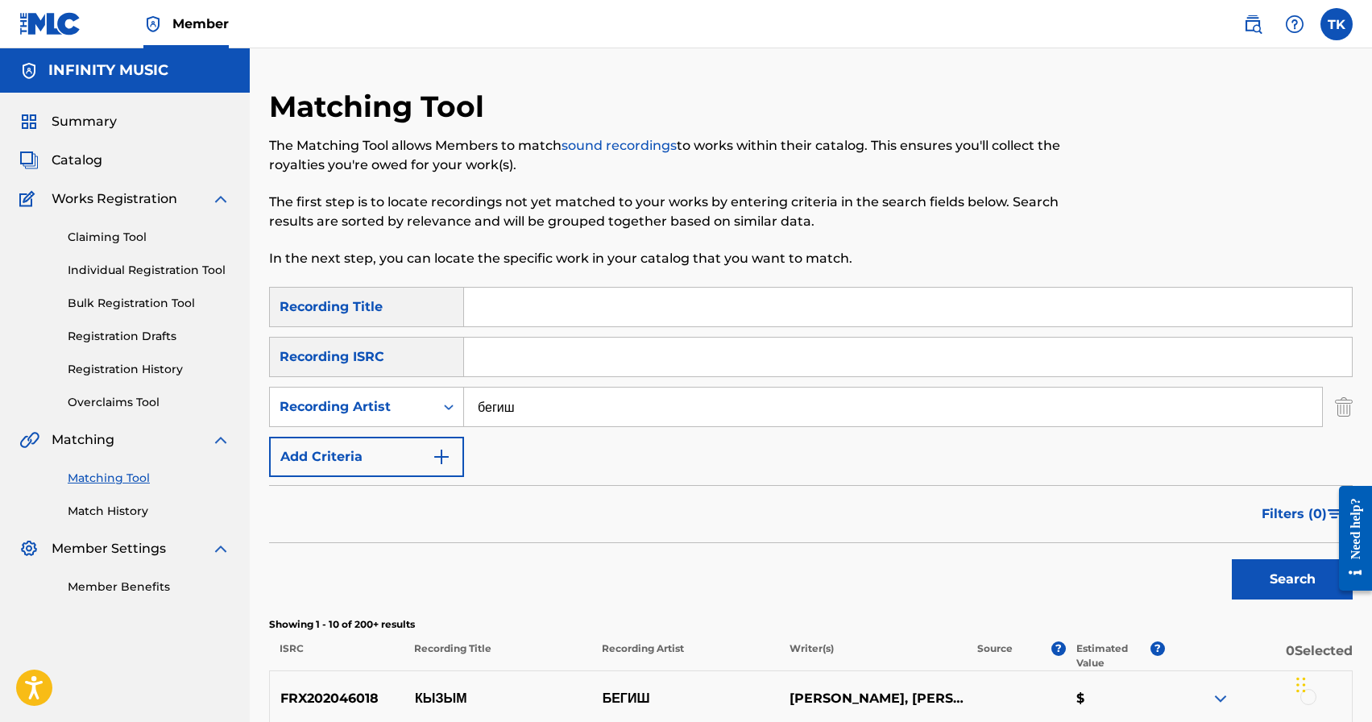
click at [1269, 514] on span "Filters ( 0 )" at bounding box center [1294, 513] width 65 height 19
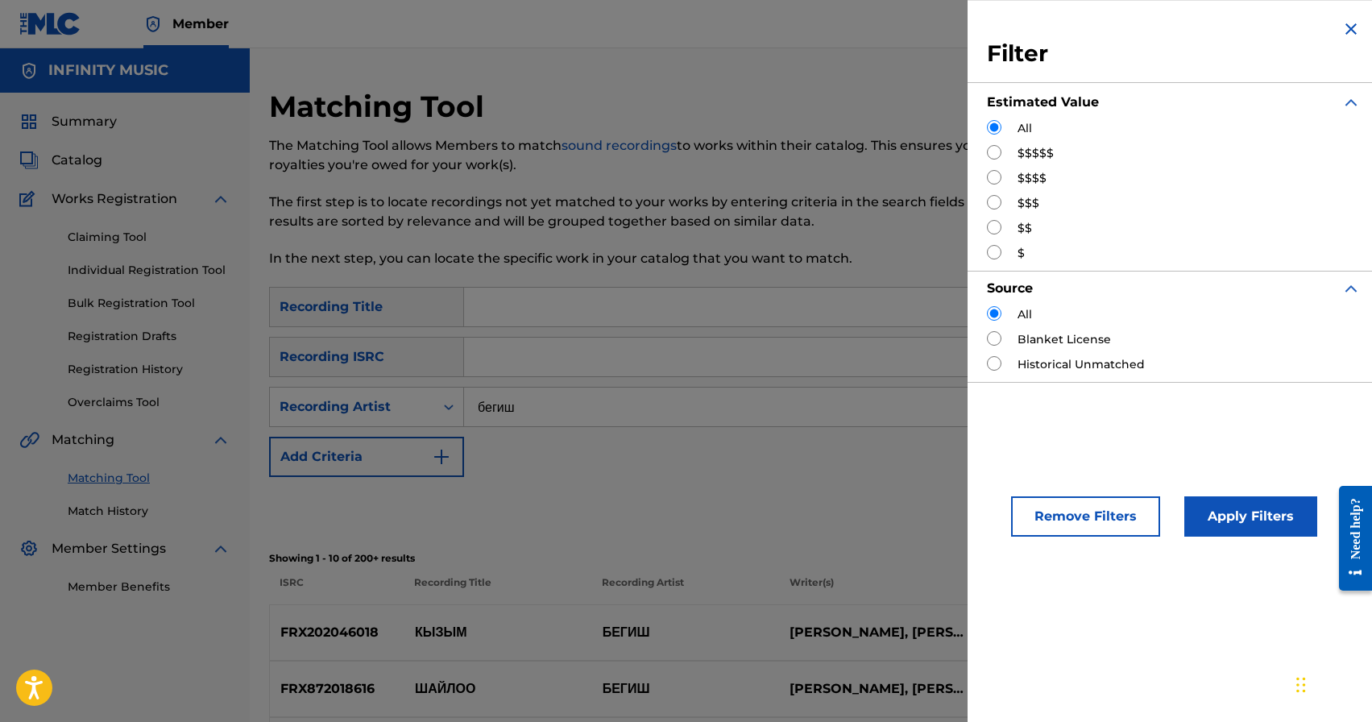
click at [994, 203] on input "Search Form" at bounding box center [994, 202] width 15 height 15
radio input "true"
click at [1213, 513] on button "Apply Filters" at bounding box center [1251, 516] width 133 height 40
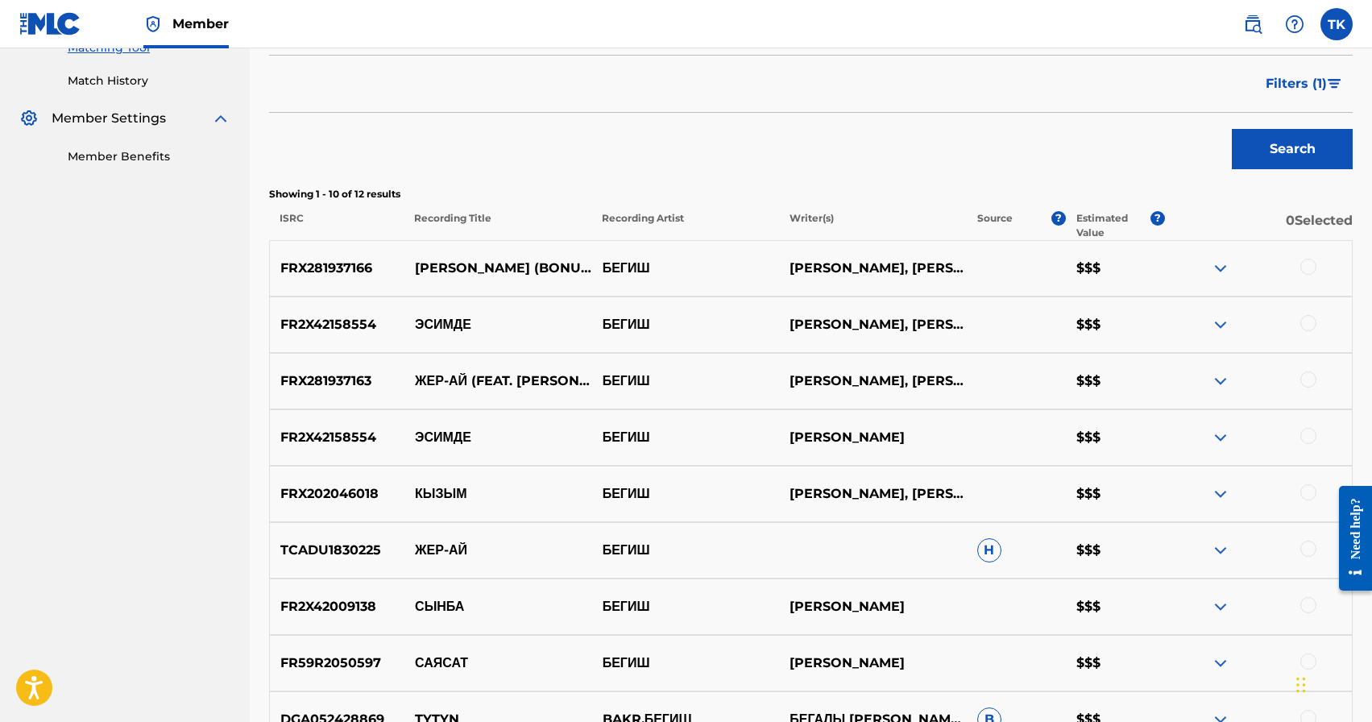
scroll to position [431, 0]
click at [1314, 377] on div at bounding box center [1309, 379] width 16 height 16
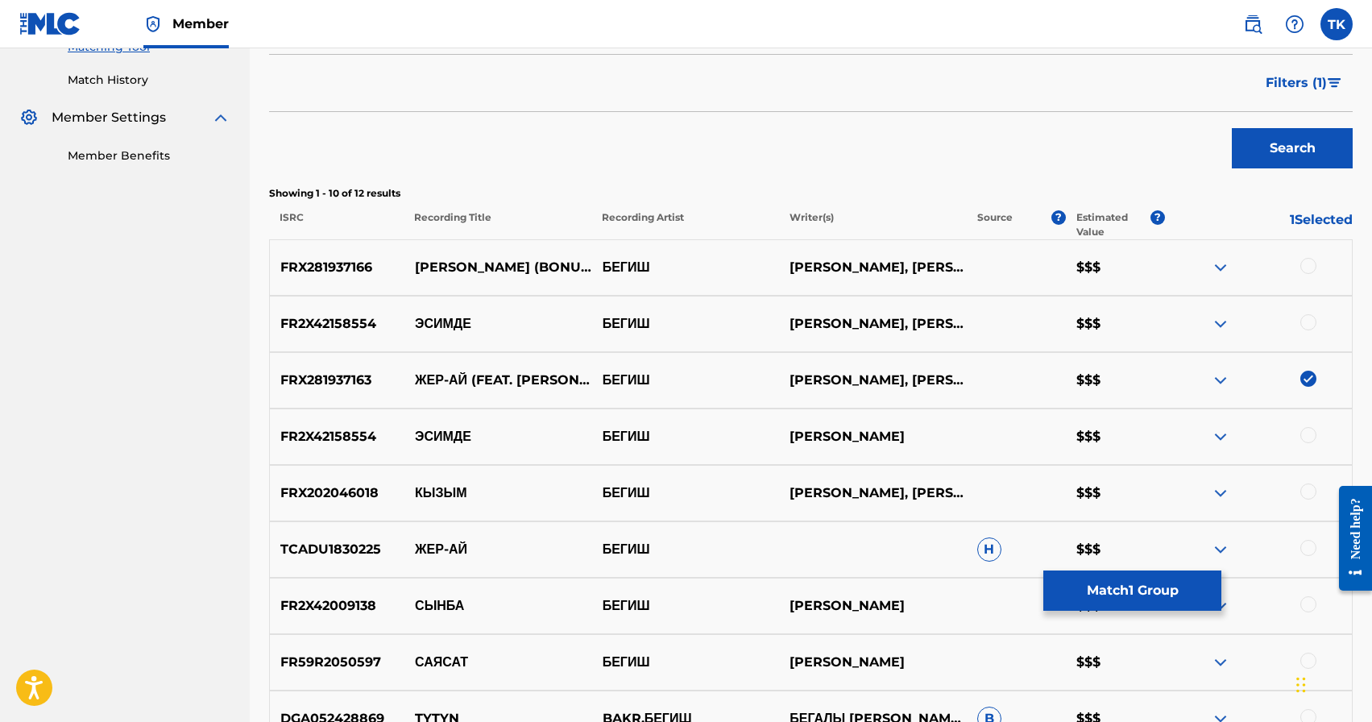
click at [1142, 575] on button "Match 1 Group" at bounding box center [1133, 591] width 178 height 40
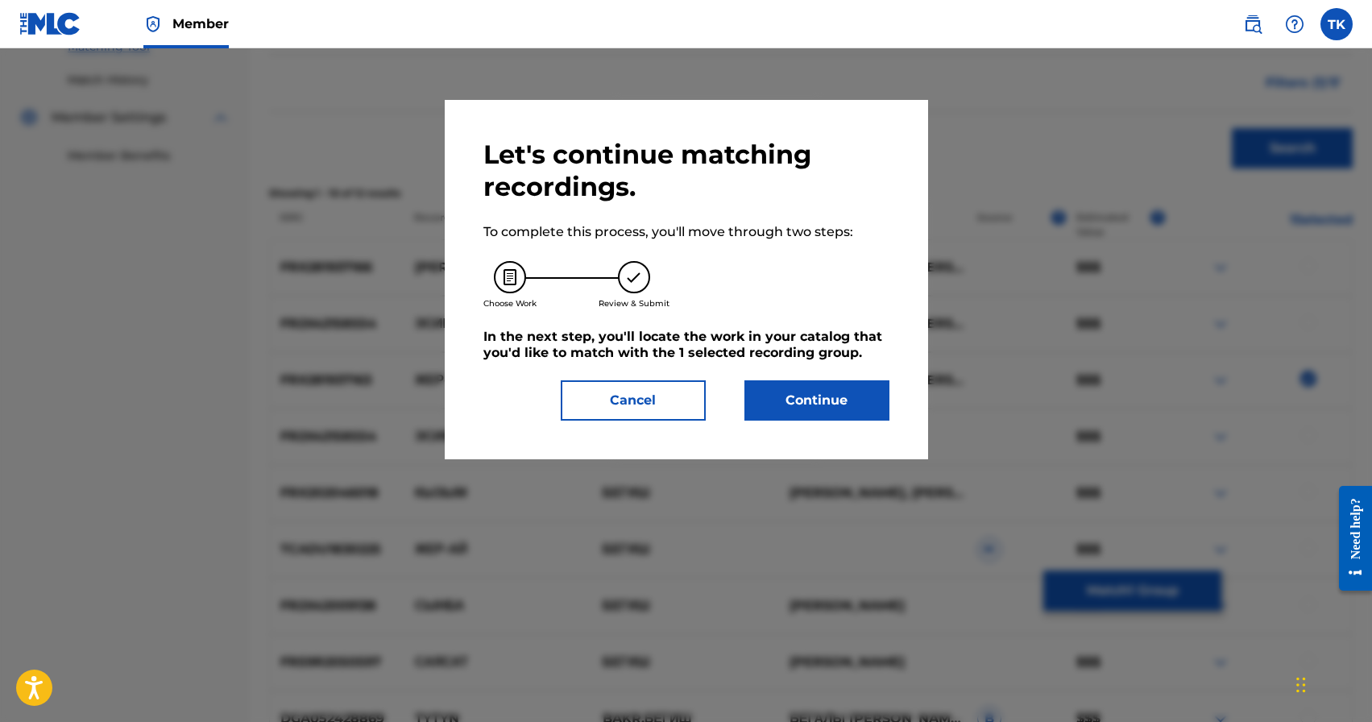
click at [831, 387] on button "Continue" at bounding box center [817, 400] width 145 height 40
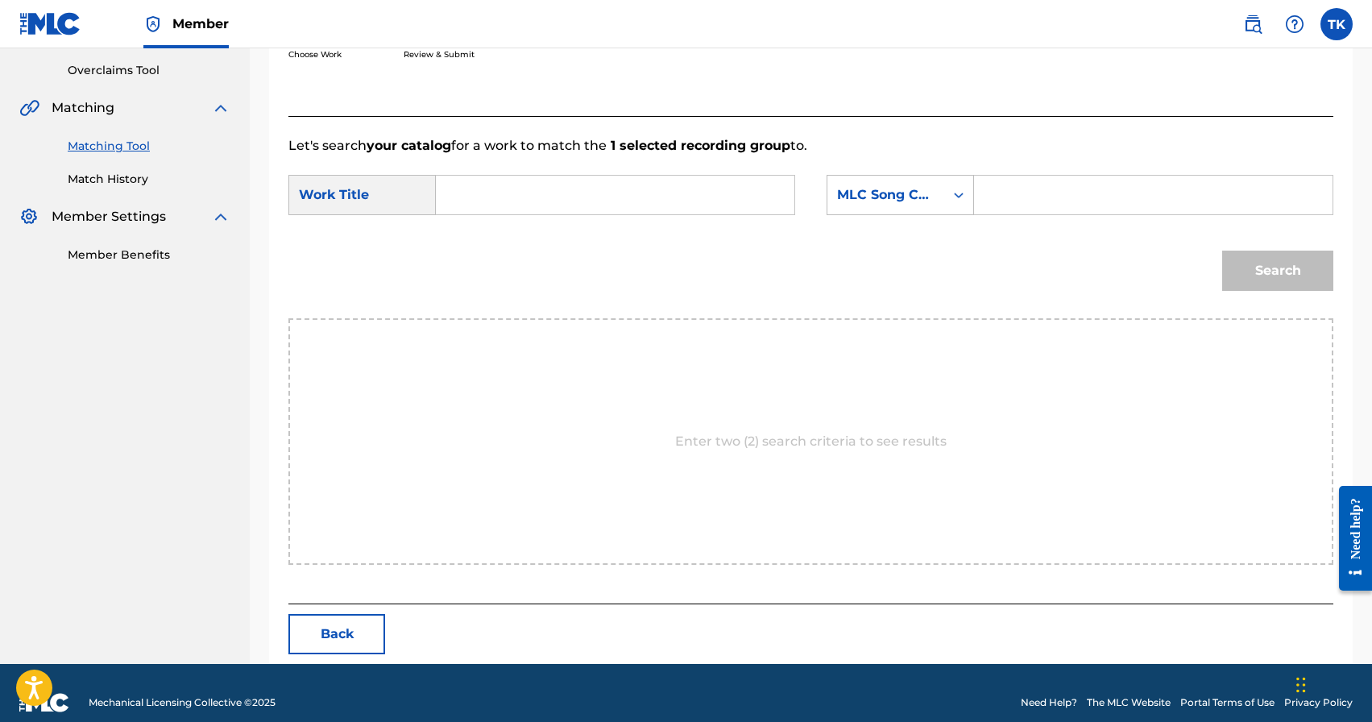
scroll to position [351, 0]
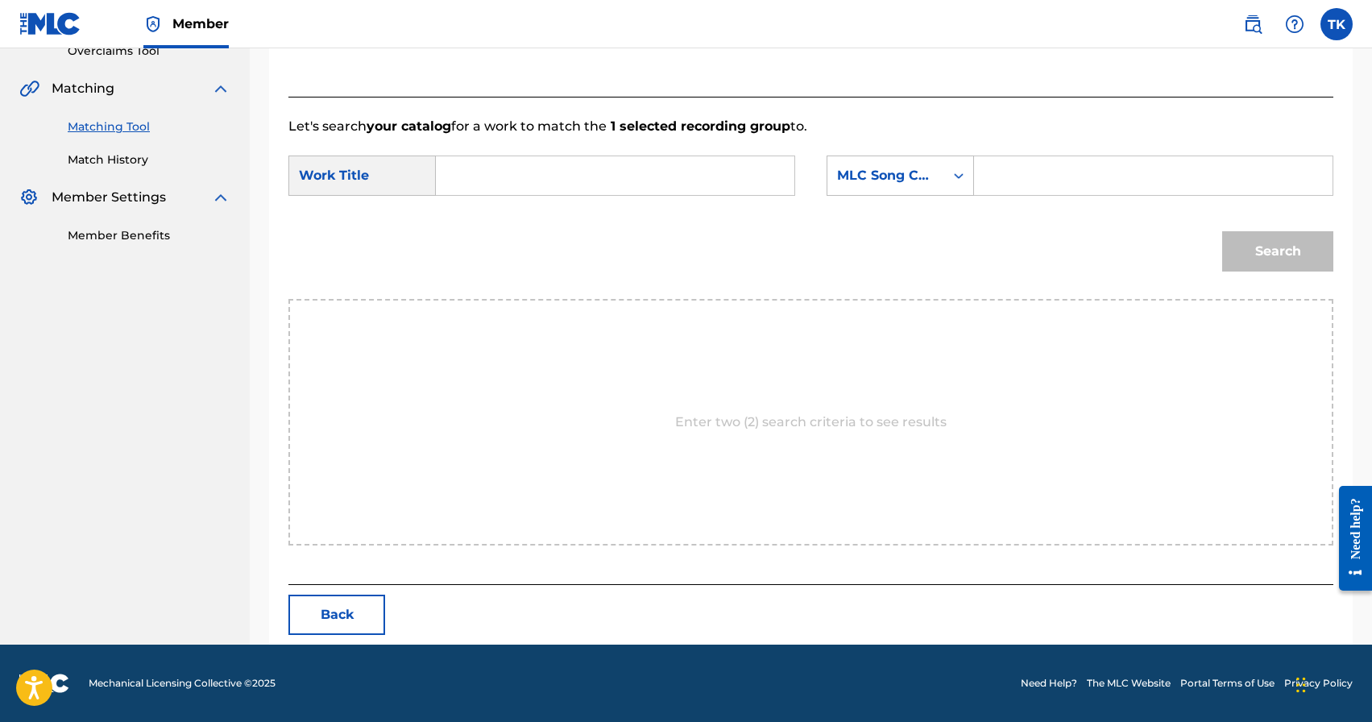
click at [664, 175] on input "Search Form" at bounding box center [615, 175] width 331 height 39
click at [504, 220] on div "жер - ай" at bounding box center [494, 211] width 89 height 29
type input "жер-ай"
click at [943, 185] on div "MLC Song Code" at bounding box center [886, 175] width 117 height 31
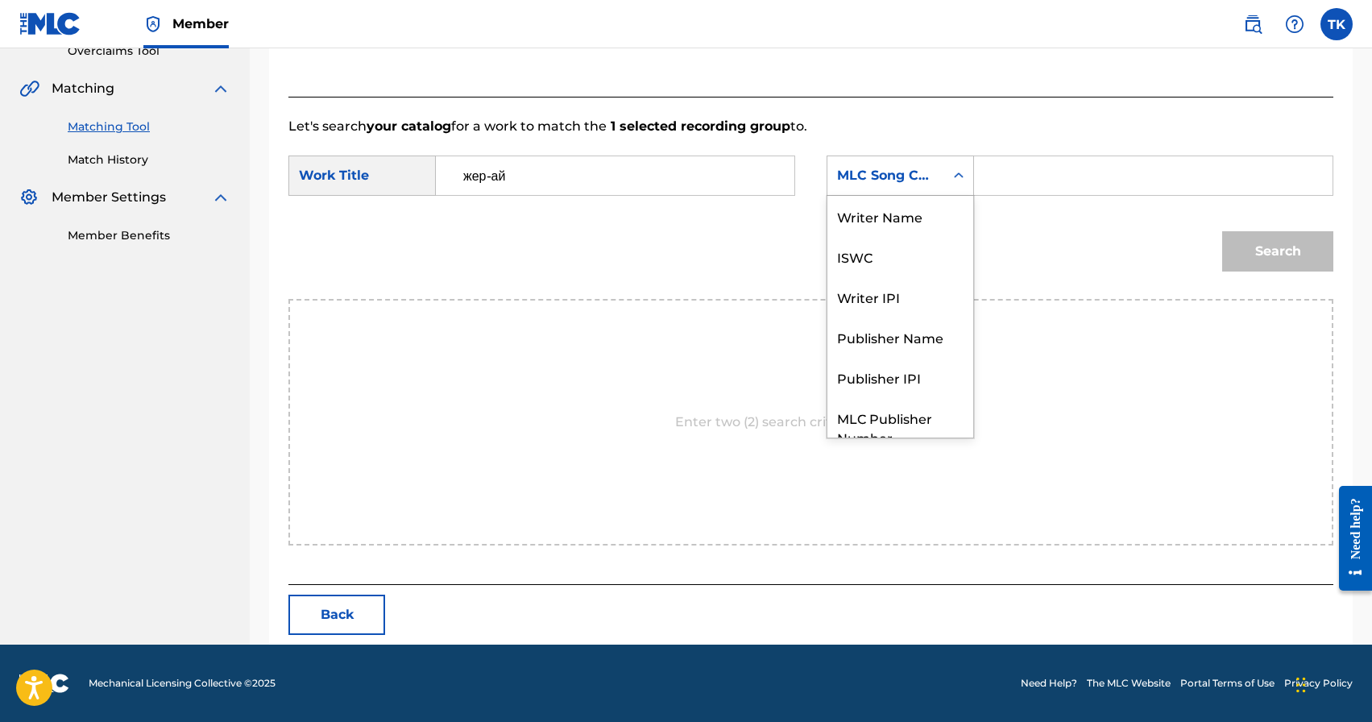
scroll to position [60, 0]
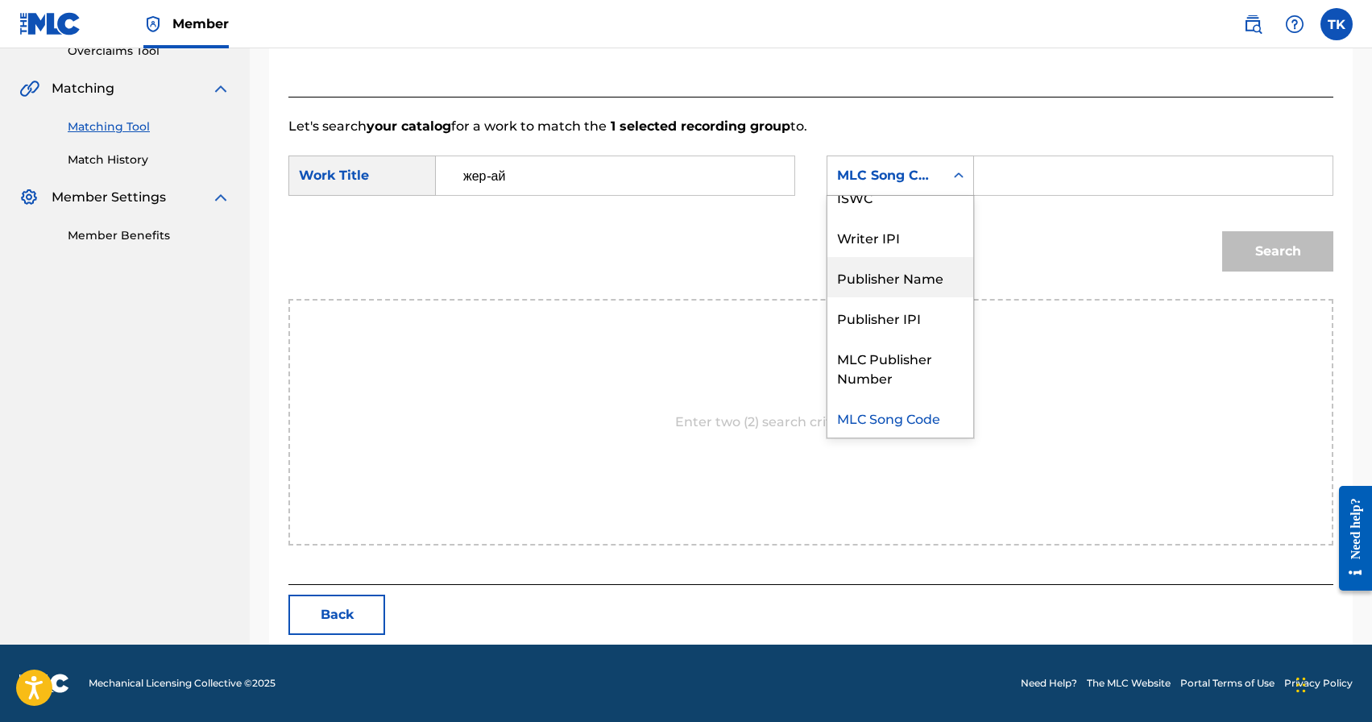
click at [911, 280] on div "Publisher Name" at bounding box center [901, 277] width 146 height 40
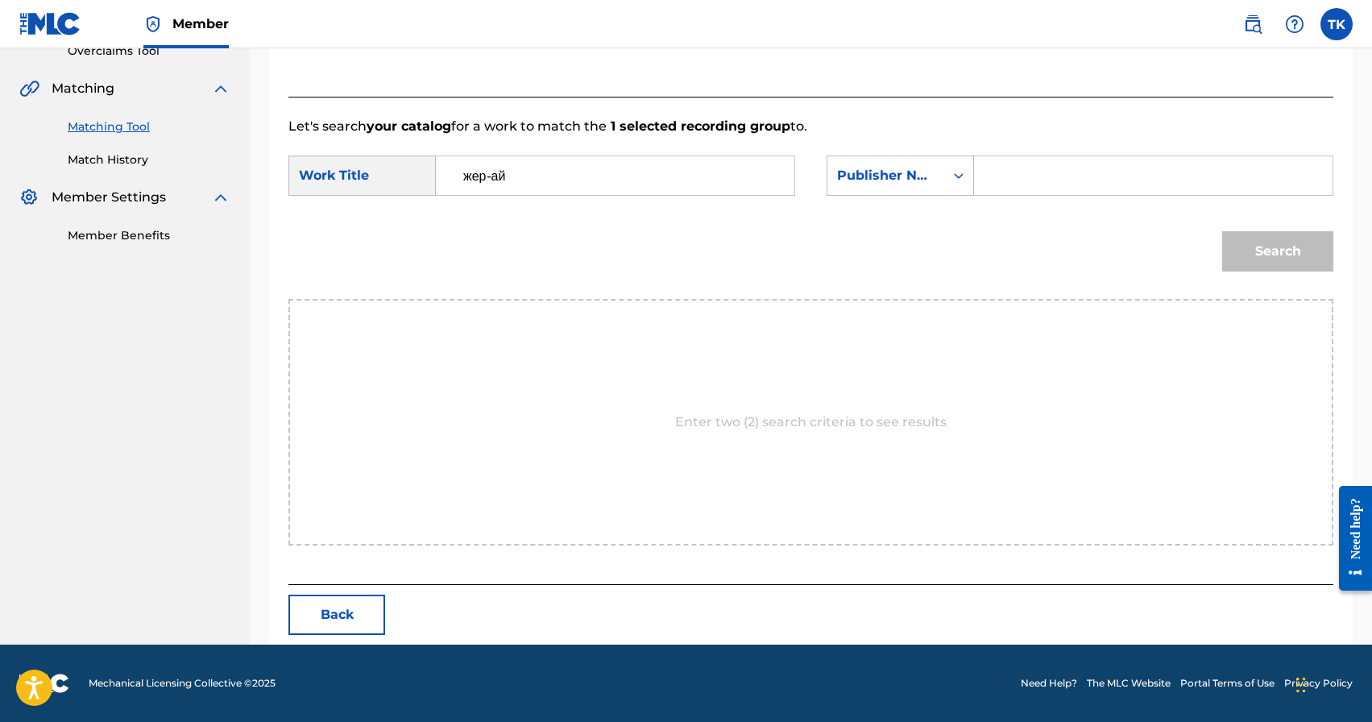
click at [1044, 169] on input "Search Form" at bounding box center [1153, 175] width 331 height 39
type input "INFINITY MUSIC"
click at [1265, 255] on button "Search" at bounding box center [1278, 251] width 111 height 40
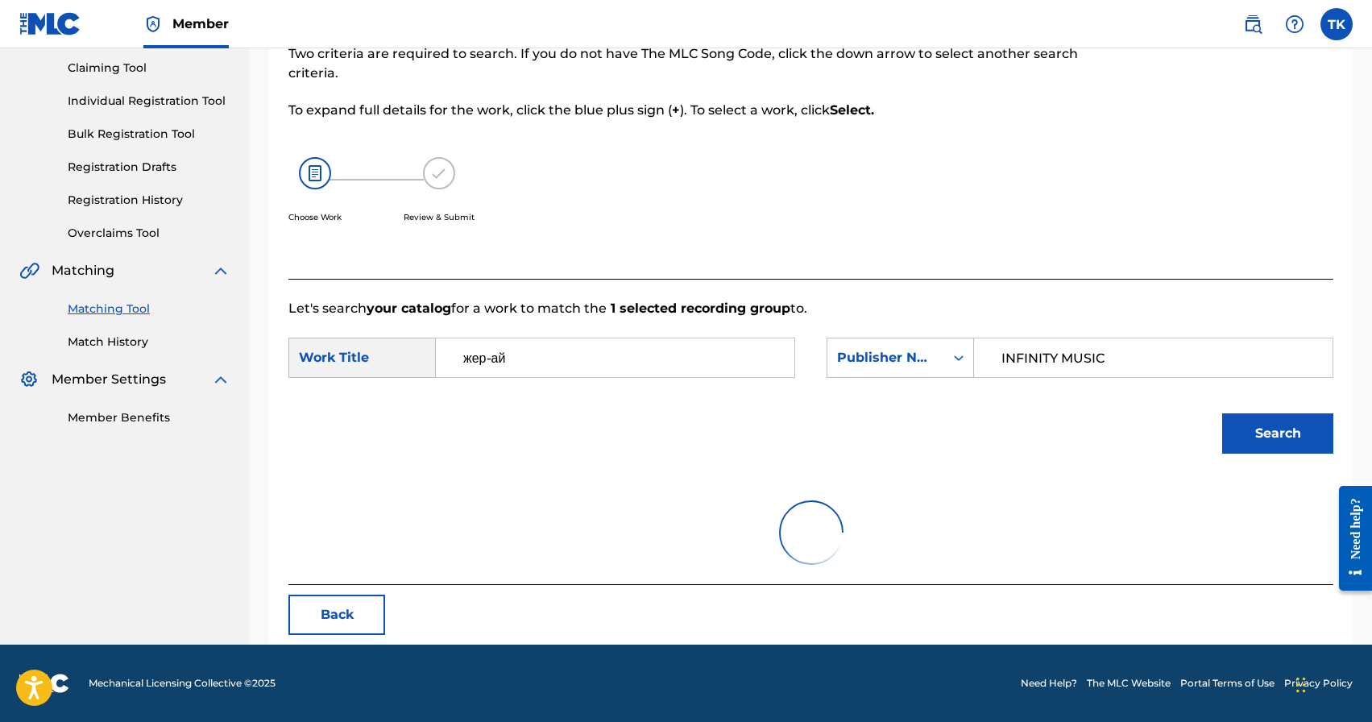
scroll to position [351, 0]
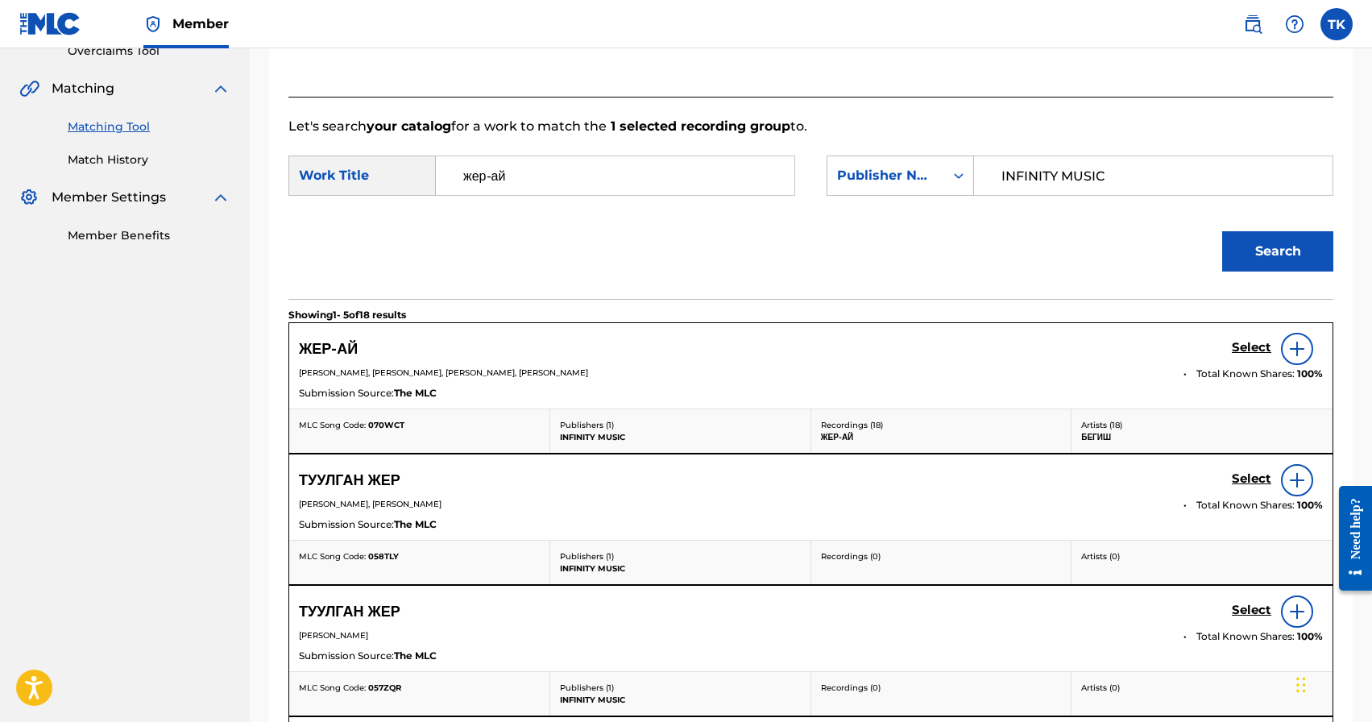
click at [1244, 352] on h5 "Select" at bounding box center [1251, 347] width 39 height 15
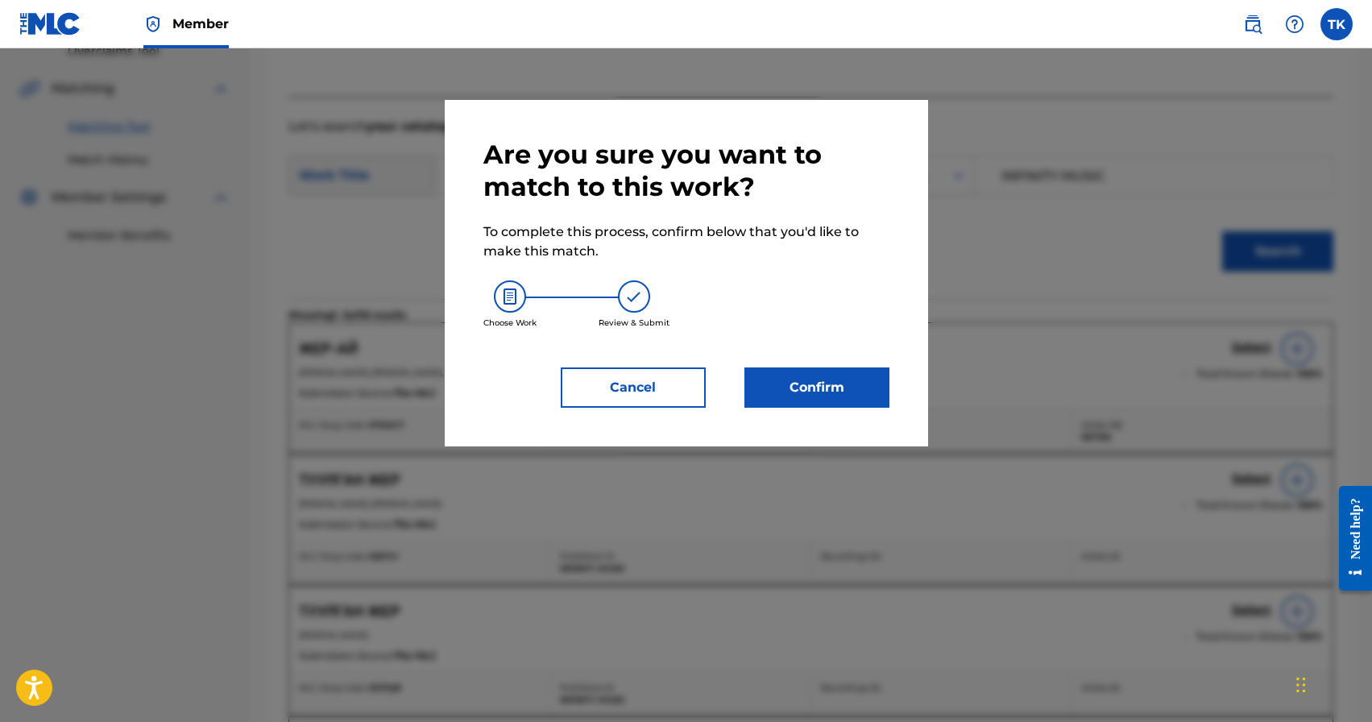
click at [841, 383] on button "Confirm" at bounding box center [817, 387] width 145 height 40
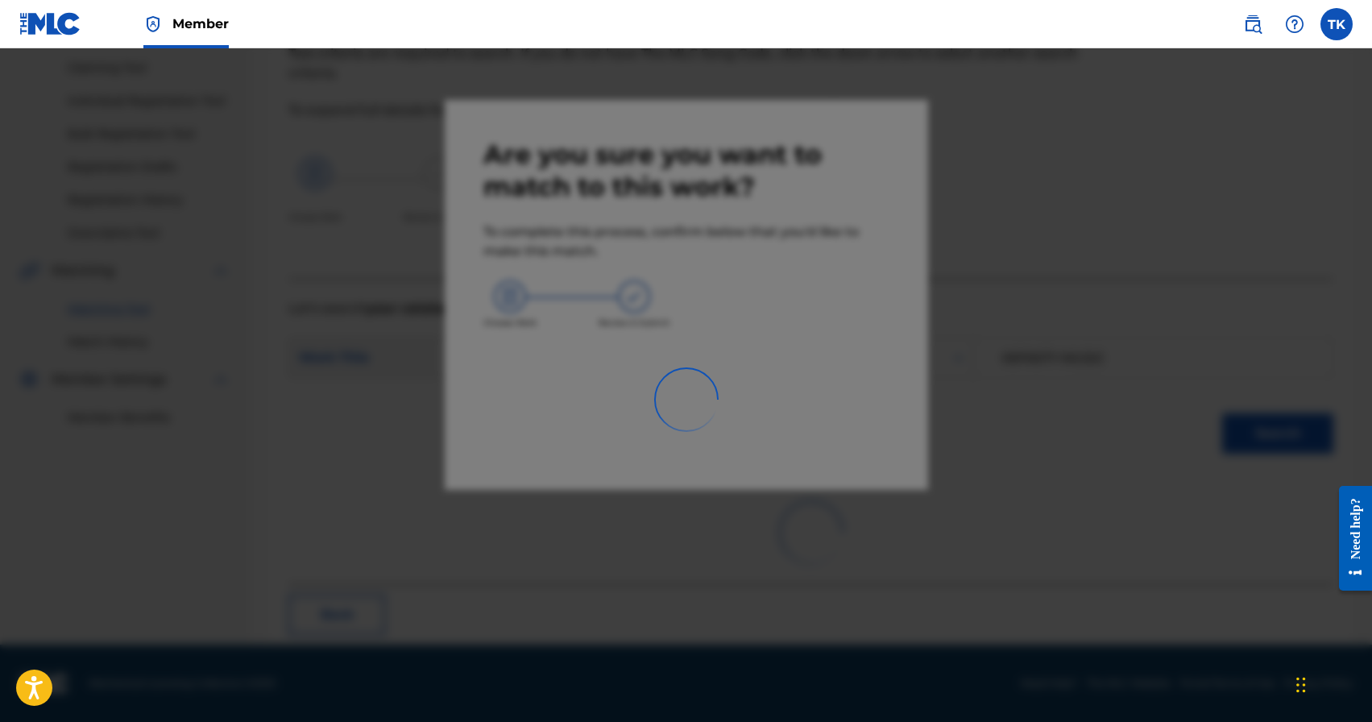
scroll to position [48, 0]
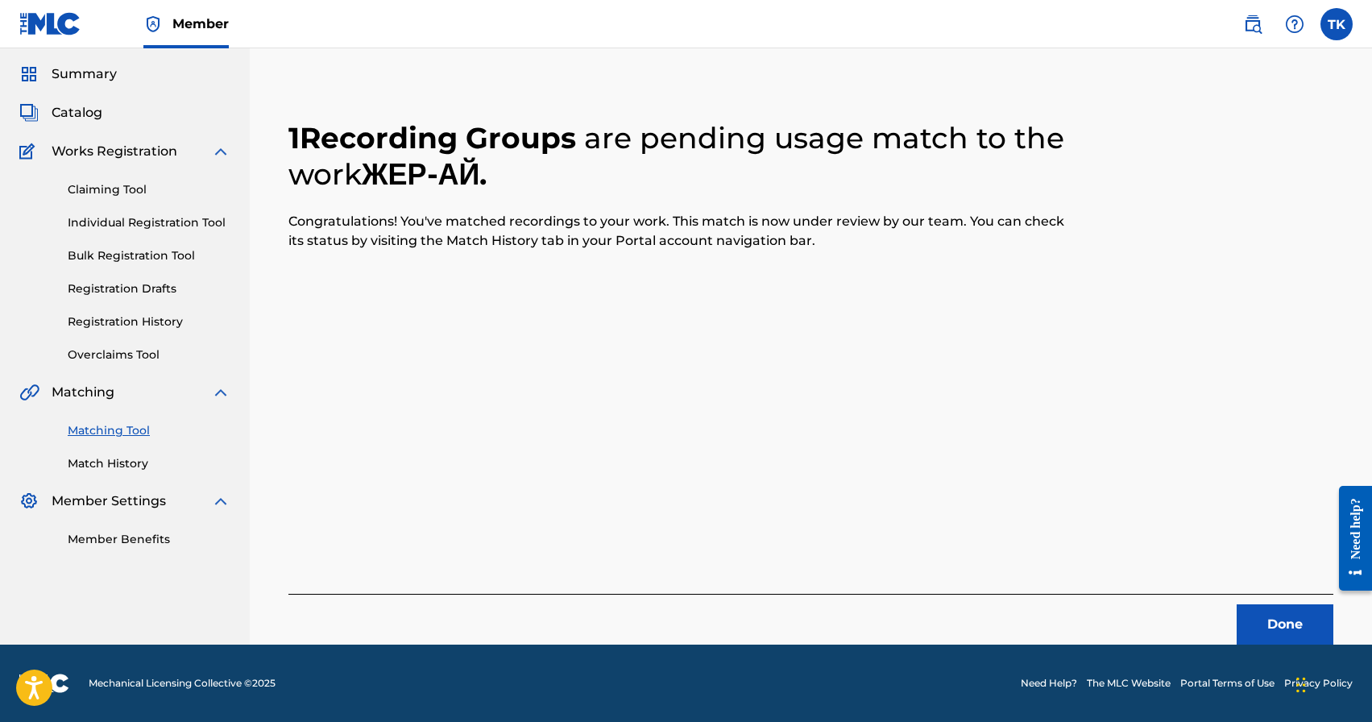
click at [1268, 618] on button "Done" at bounding box center [1285, 624] width 97 height 40
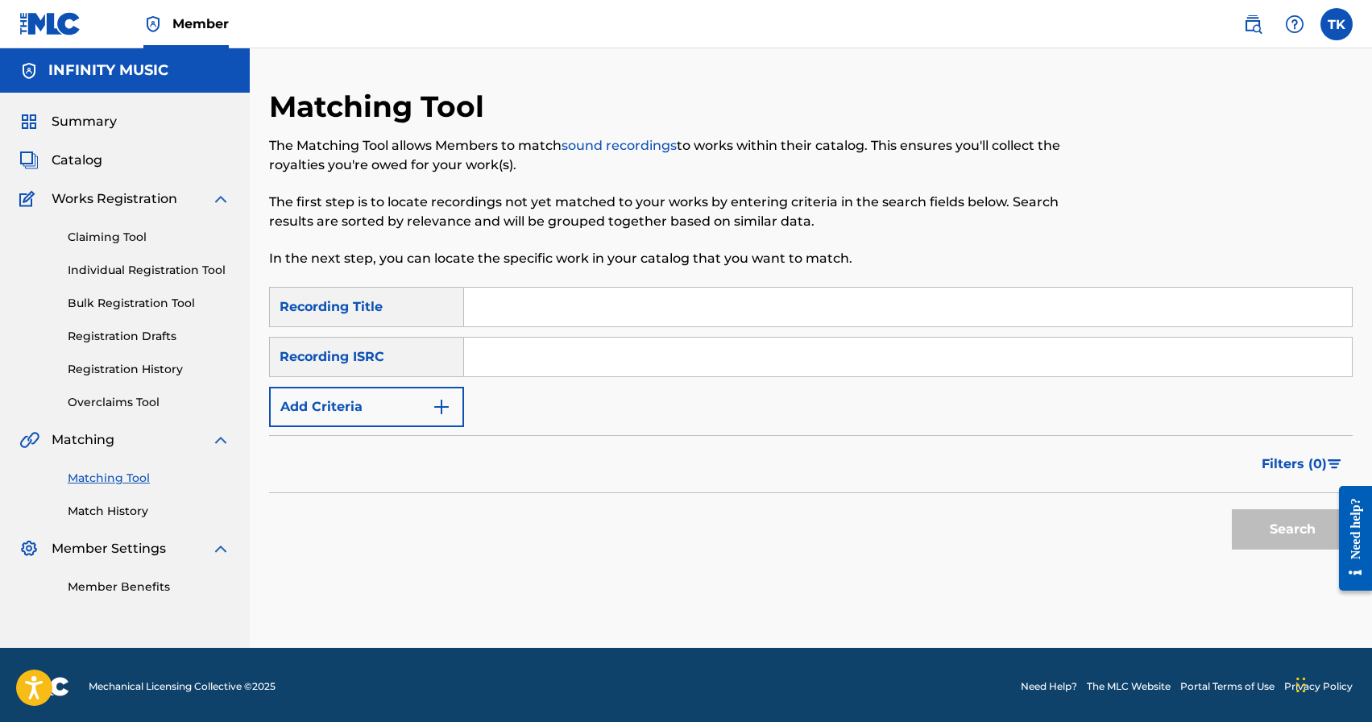
click at [440, 405] on img "Search Form" at bounding box center [441, 406] width 19 height 19
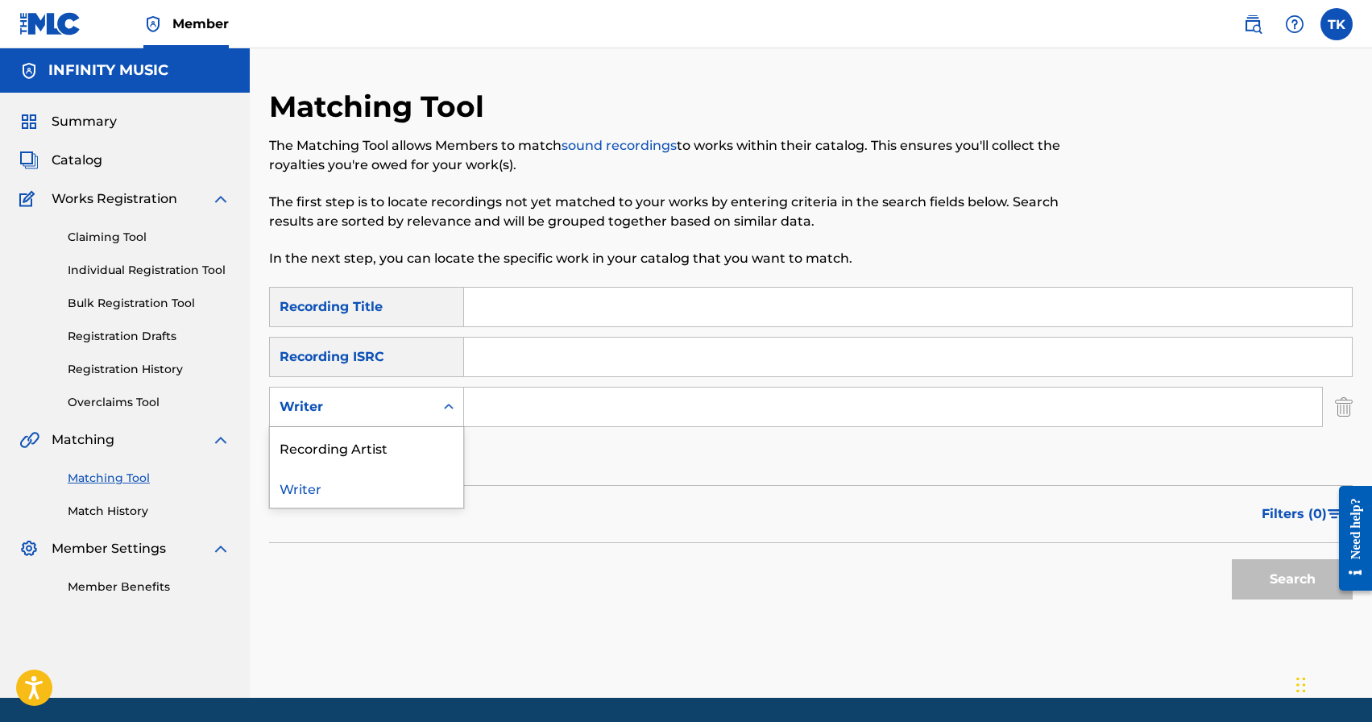
click at [441, 405] on icon "Search Form" at bounding box center [449, 407] width 16 height 16
click at [438, 438] on div "Recording Artist" at bounding box center [366, 447] width 193 height 40
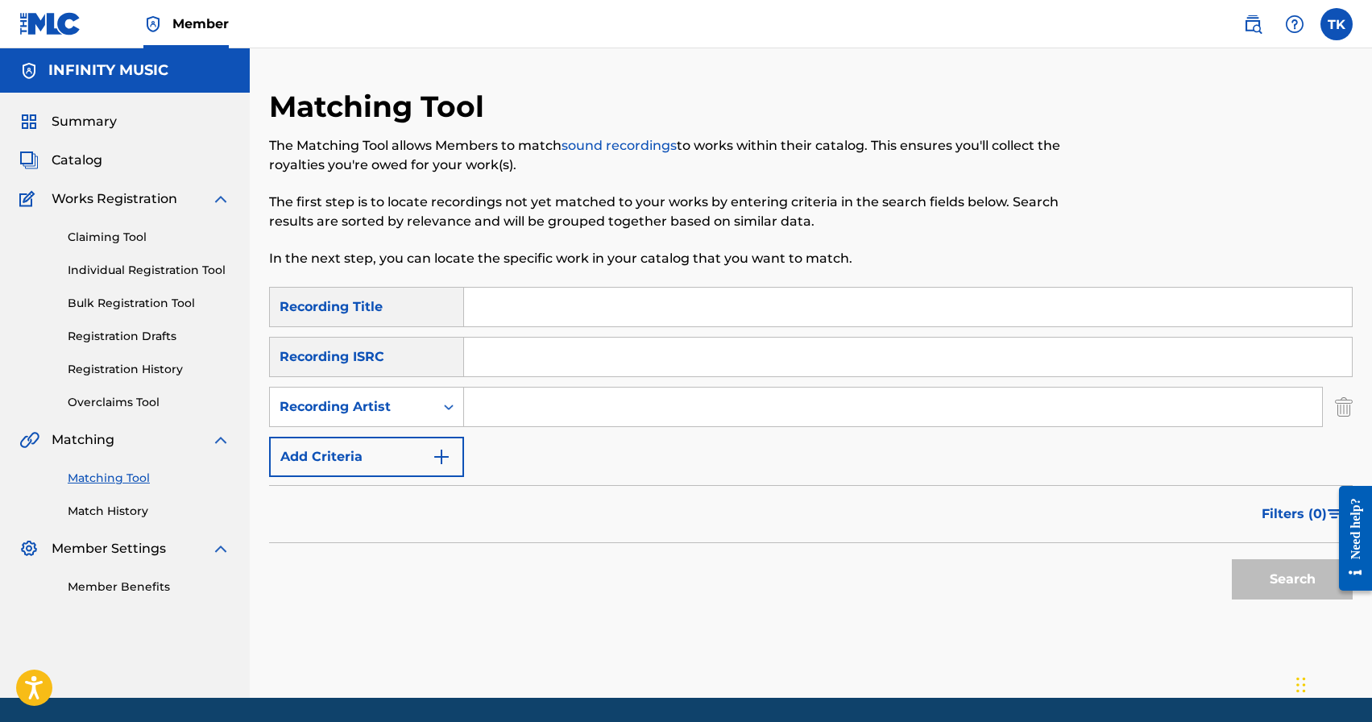
click at [518, 409] on input "Search Form" at bounding box center [893, 407] width 858 height 39
type input "бегиш"
click at [1276, 509] on span "Filters ( 0 )" at bounding box center [1294, 513] width 65 height 19
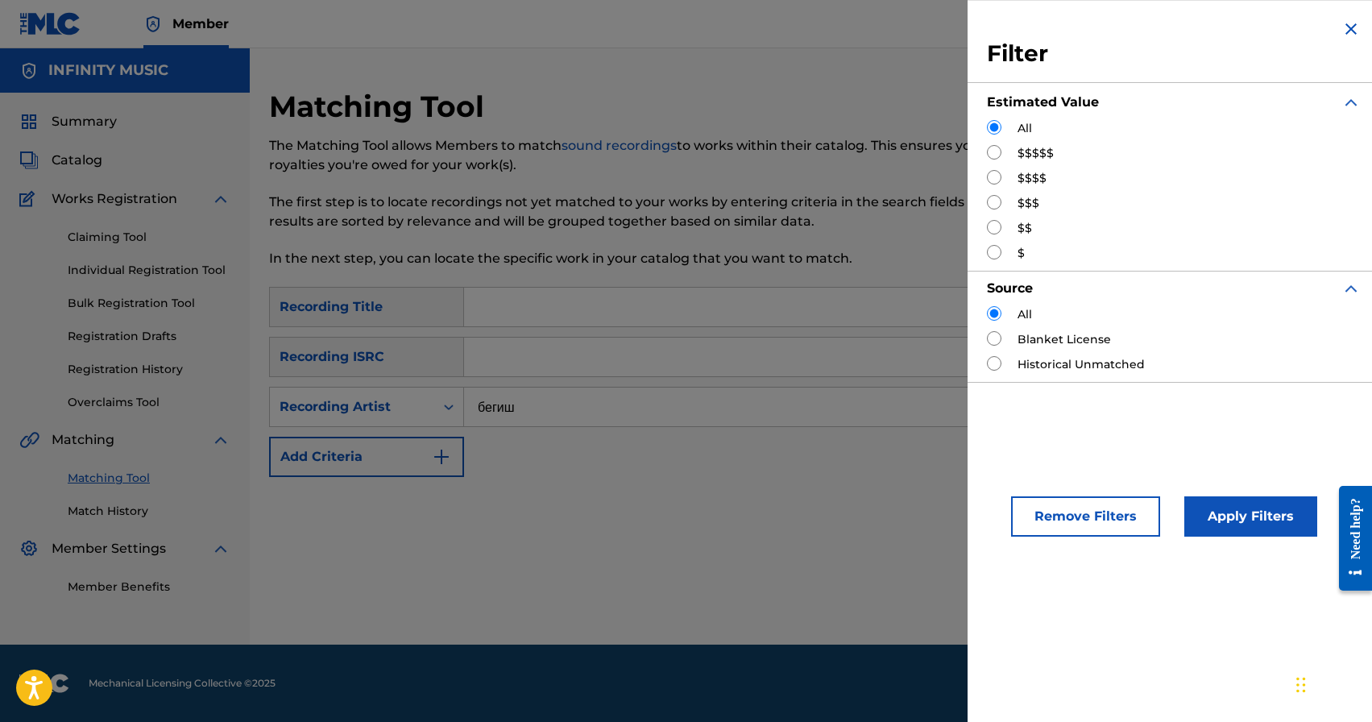
click at [999, 208] on input "Search Form" at bounding box center [994, 202] width 15 height 15
radio input "true"
click at [1214, 528] on button "Apply Filters" at bounding box center [1251, 516] width 133 height 40
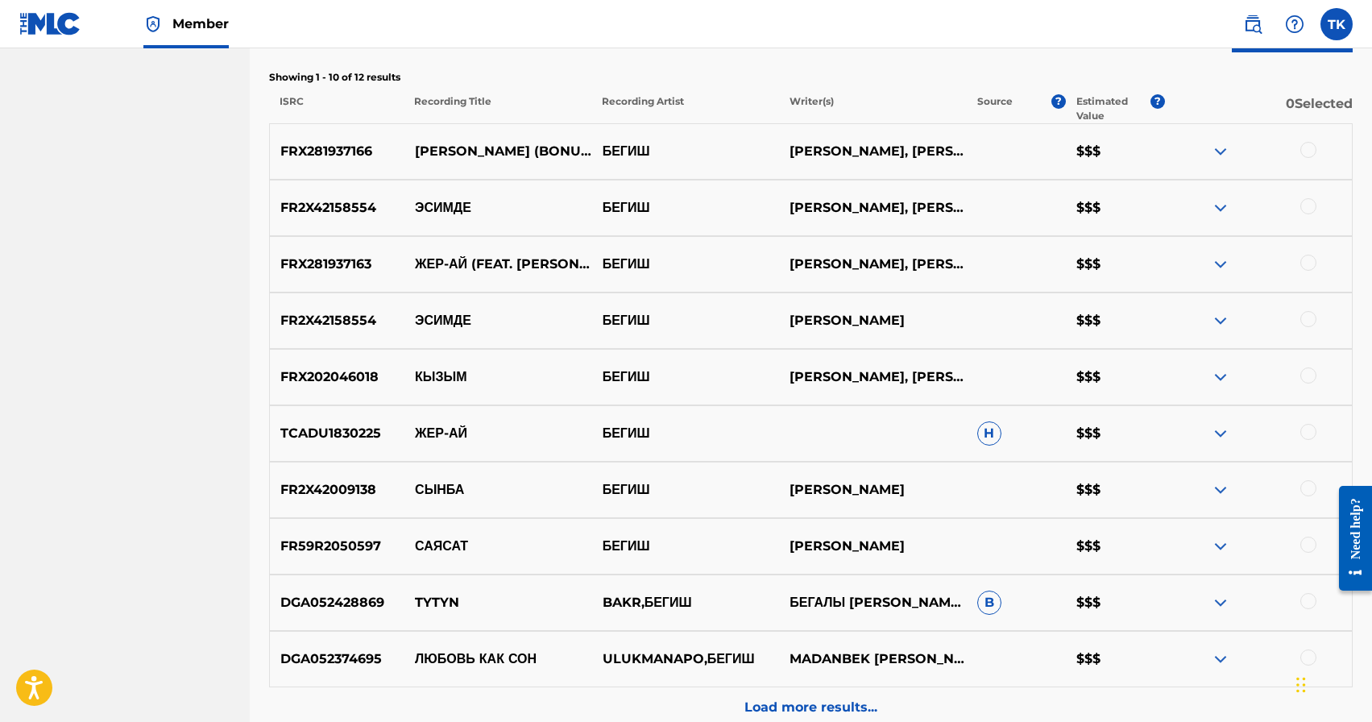
scroll to position [542, 0]
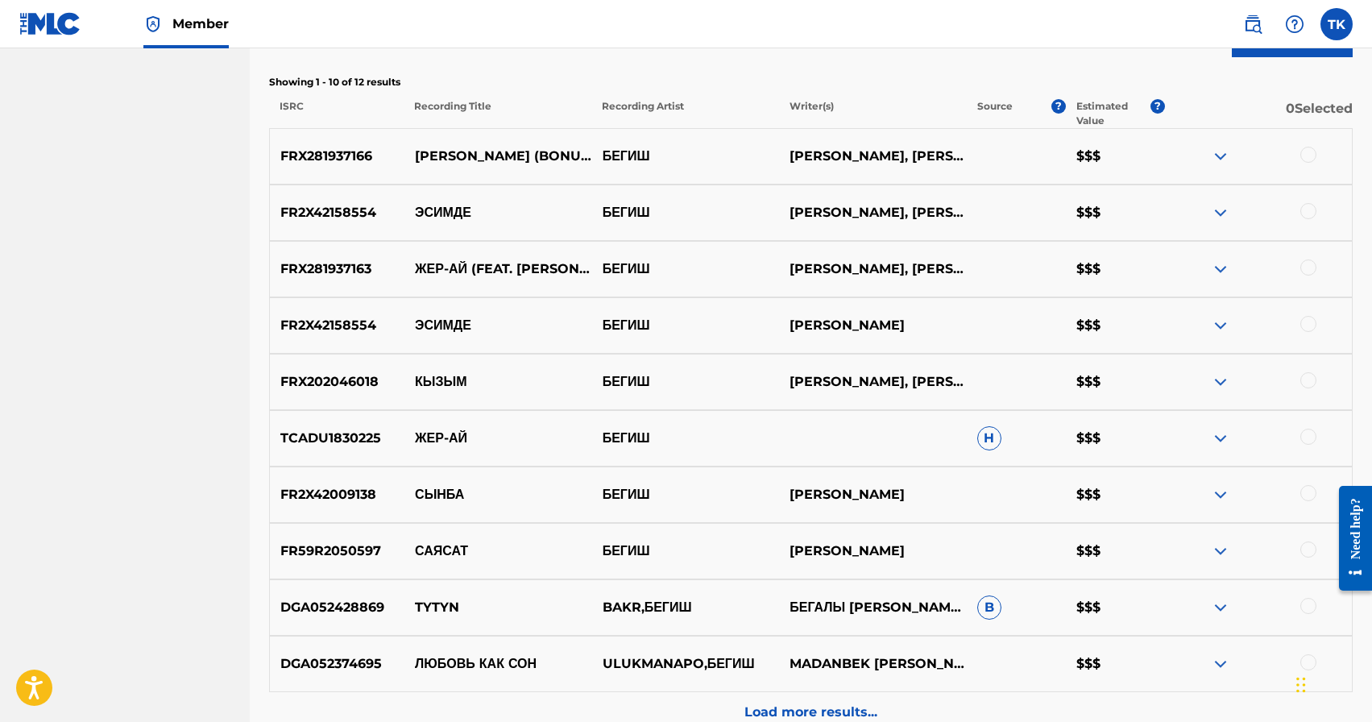
click at [1314, 379] on div at bounding box center [1309, 380] width 16 height 16
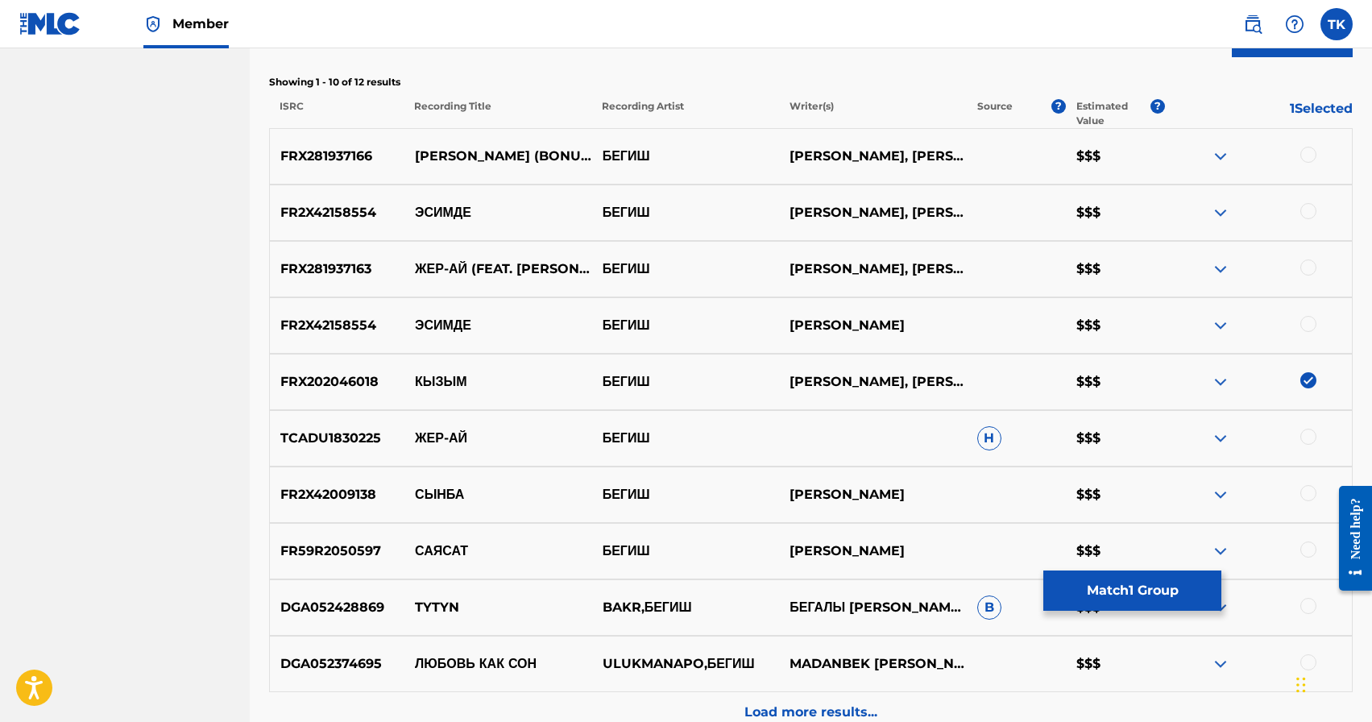
click at [1121, 584] on button "Match 1 Group" at bounding box center [1133, 591] width 178 height 40
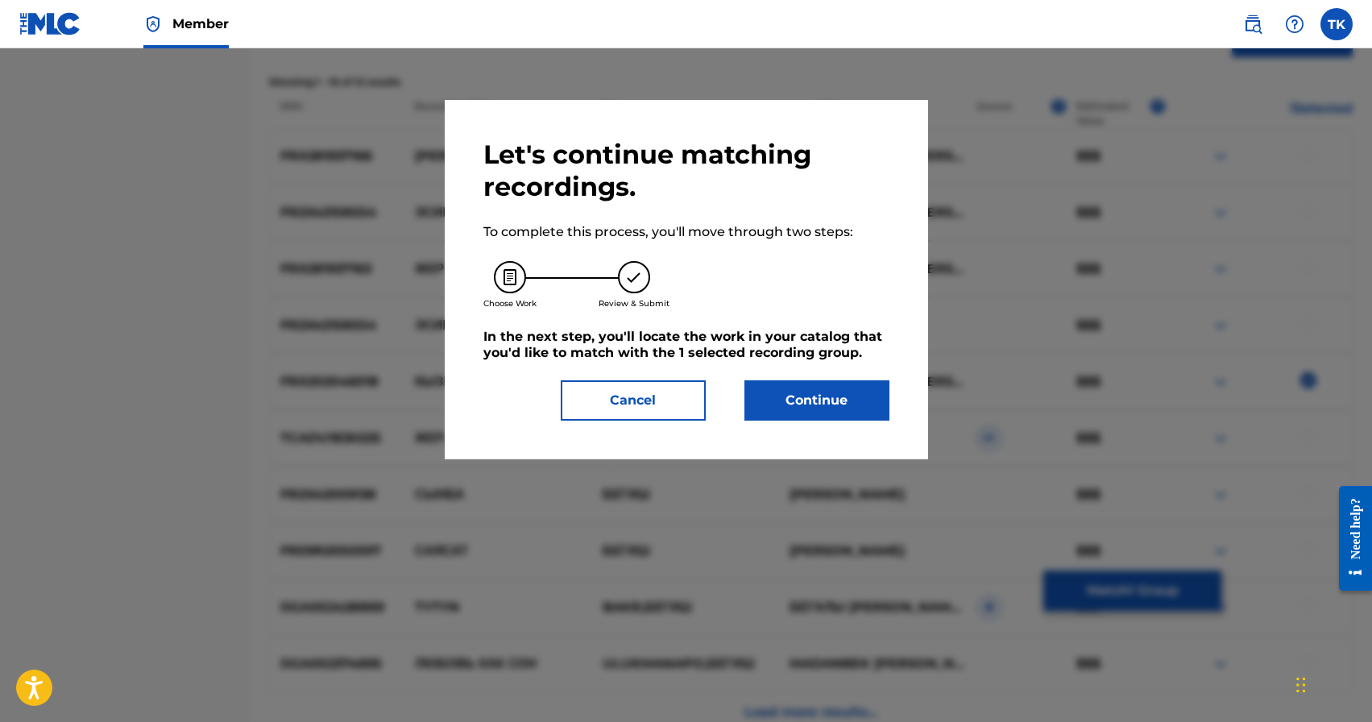
click at [800, 406] on button "Continue" at bounding box center [817, 400] width 145 height 40
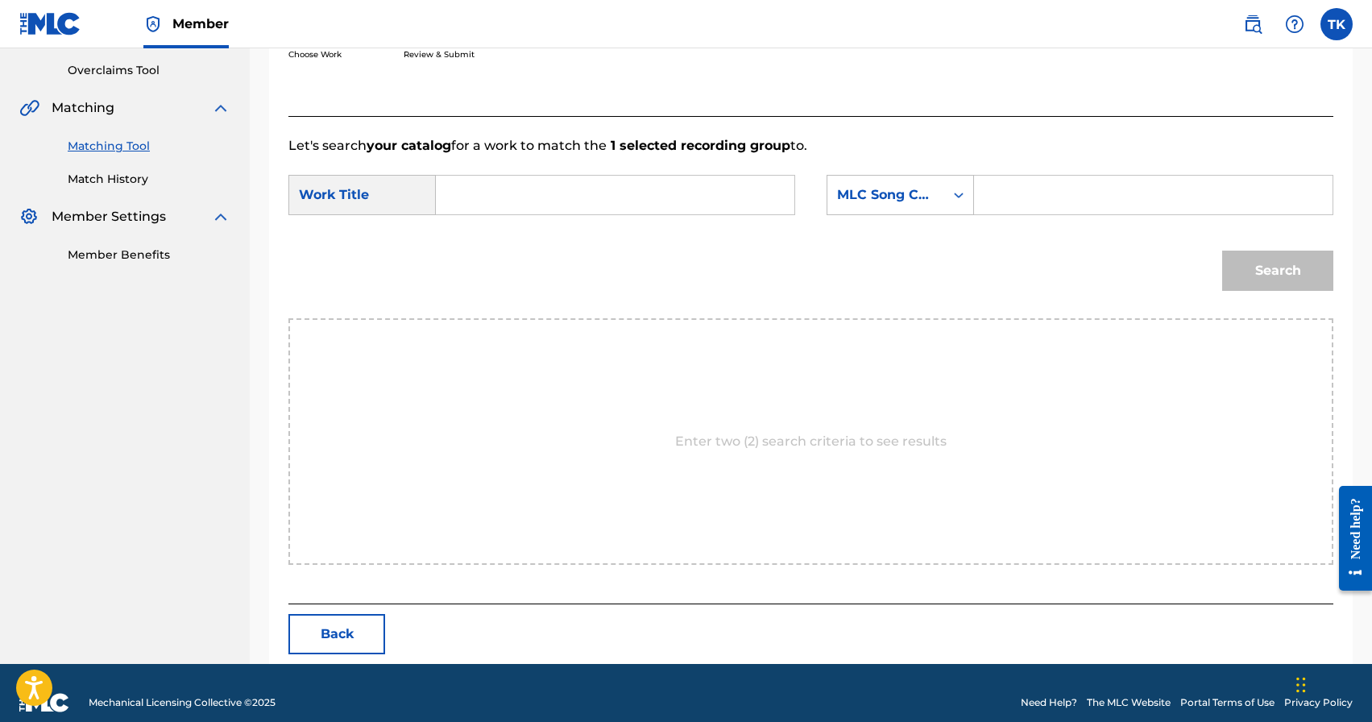
scroll to position [351, 0]
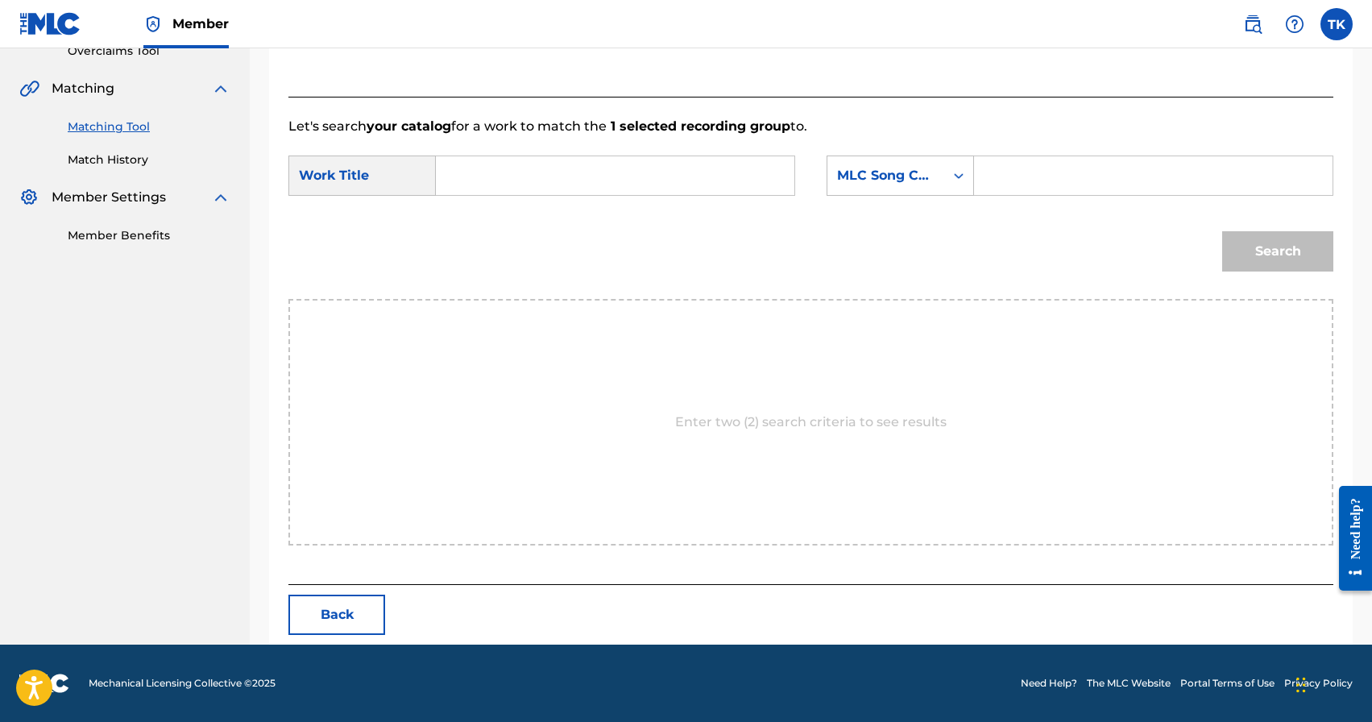
click at [611, 162] on input "Search Form" at bounding box center [615, 175] width 331 height 39
type input "кызым"
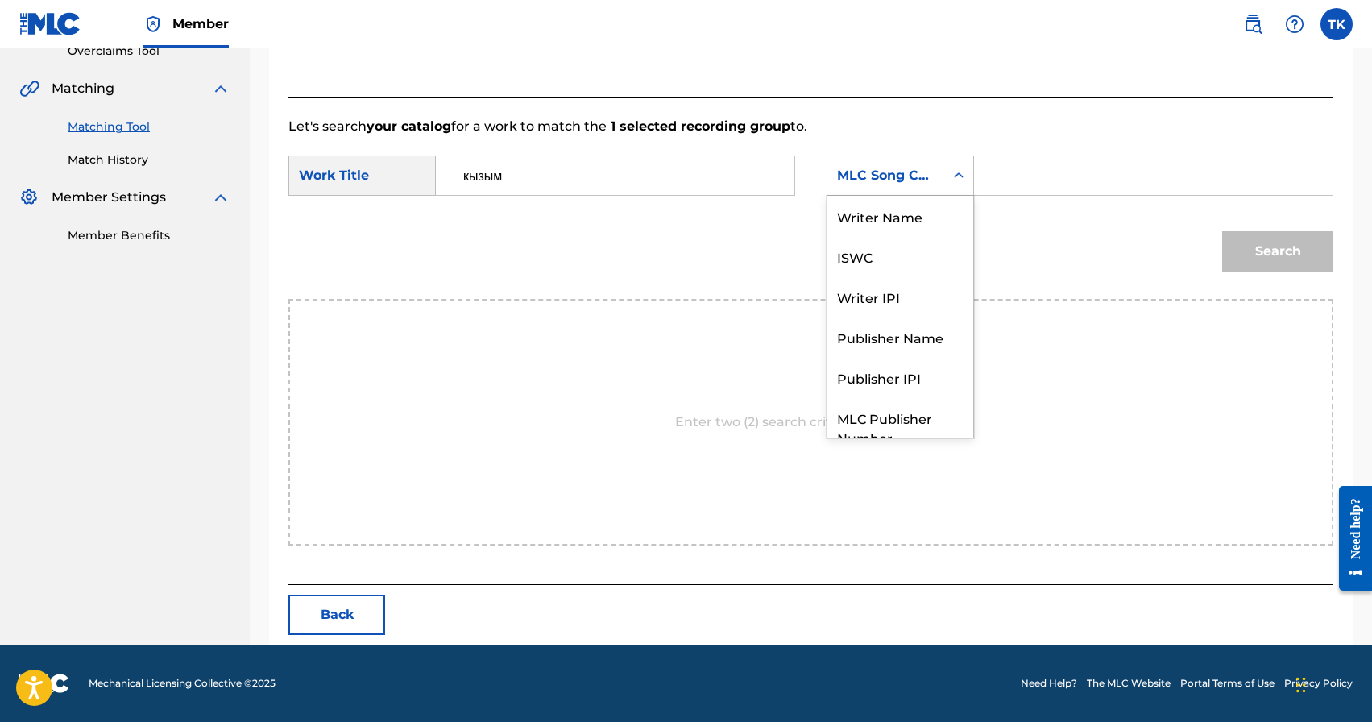
click at [857, 181] on div "MLC Song Code" at bounding box center [886, 175] width 98 height 19
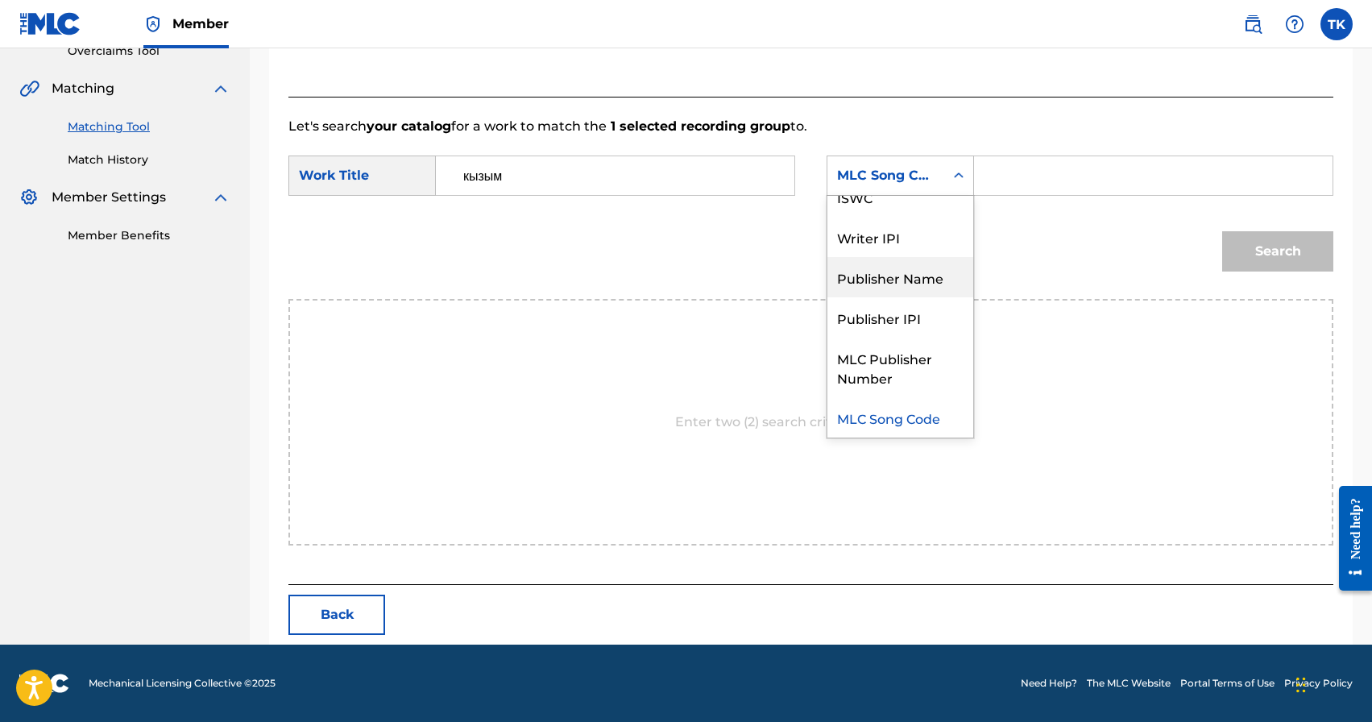
click at [893, 271] on div "Publisher Name" at bounding box center [901, 277] width 146 height 40
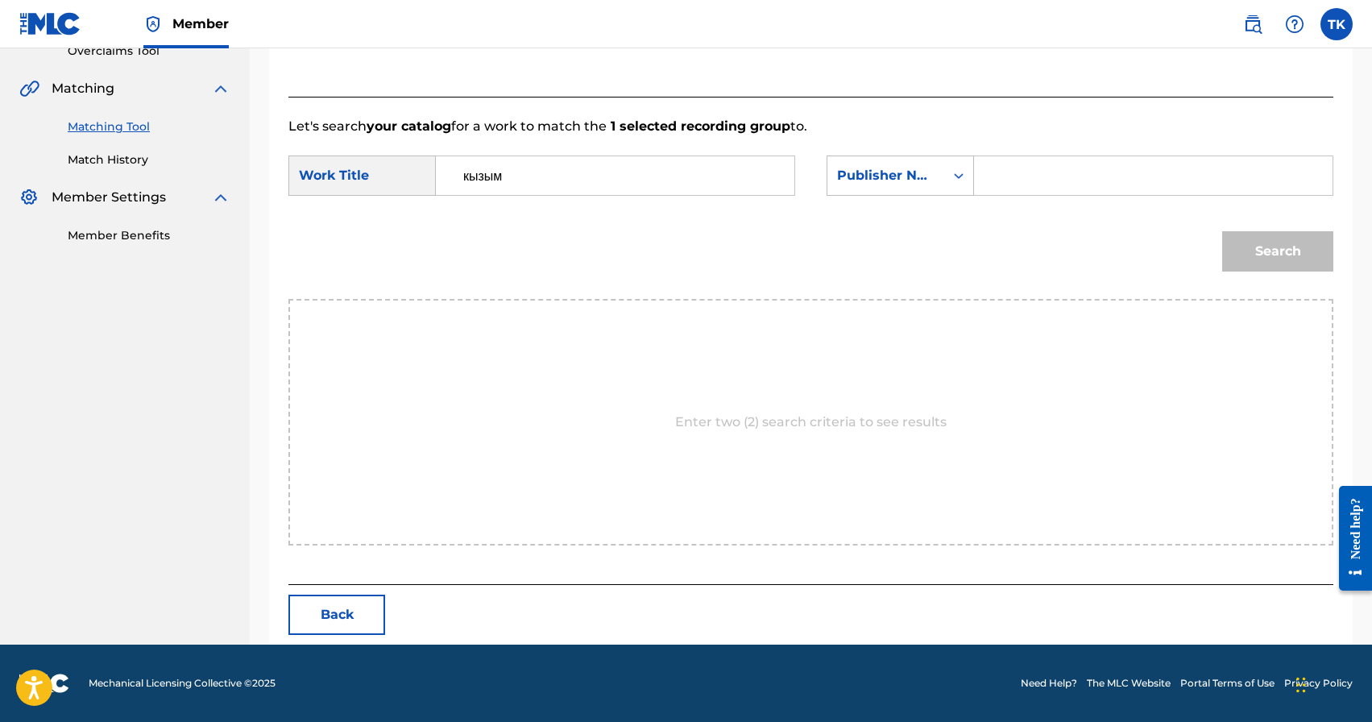
click at [1021, 174] on input "Search Form" at bounding box center [1153, 175] width 331 height 39
type input "INFINITY MUSIC"
click at [1244, 247] on button "Search" at bounding box center [1278, 251] width 111 height 40
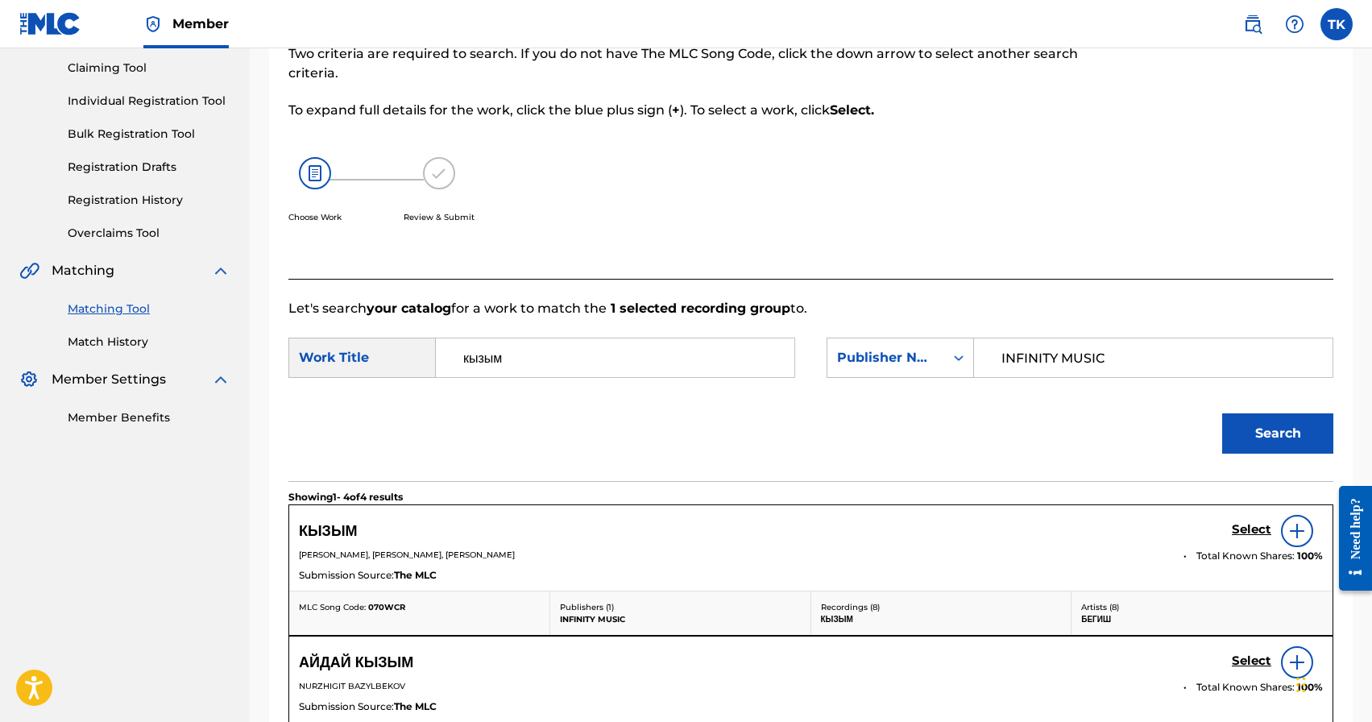
scroll to position [351, 0]
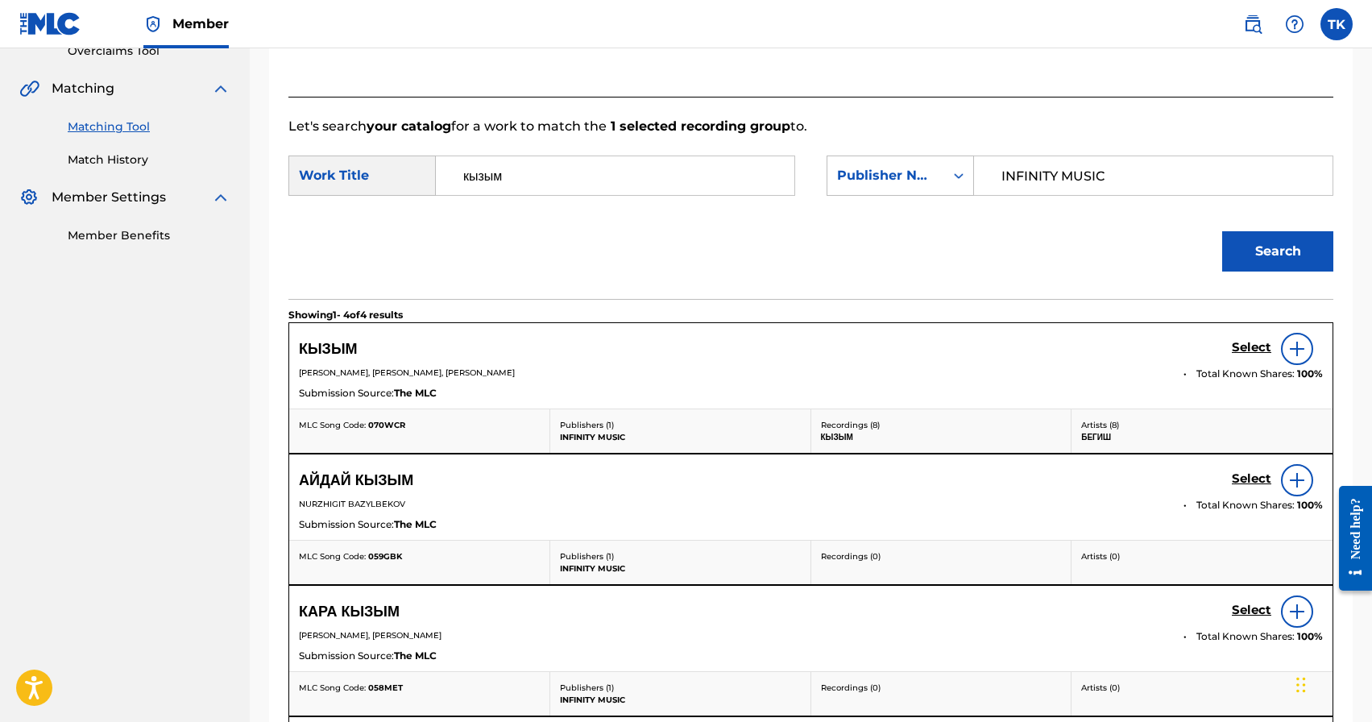
click at [1240, 346] on h5 "Select" at bounding box center [1251, 347] width 39 height 15
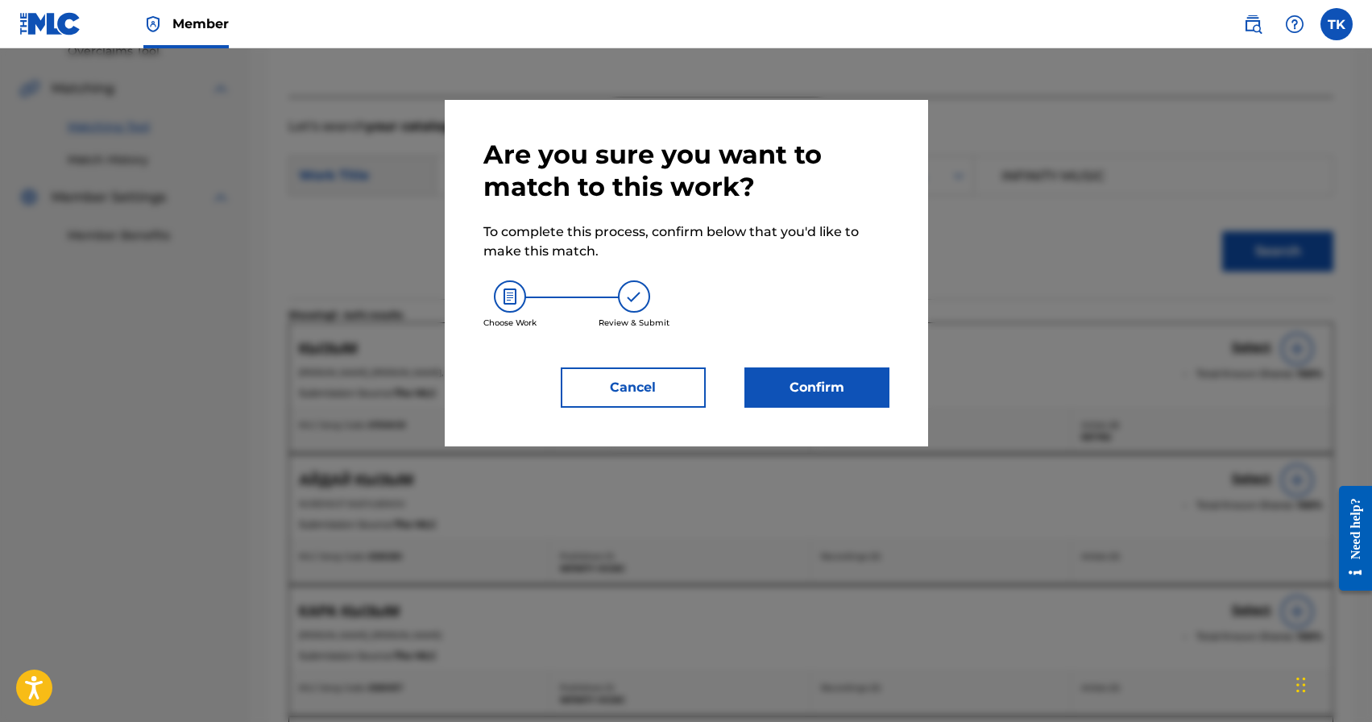
click at [835, 394] on button "Confirm" at bounding box center [817, 387] width 145 height 40
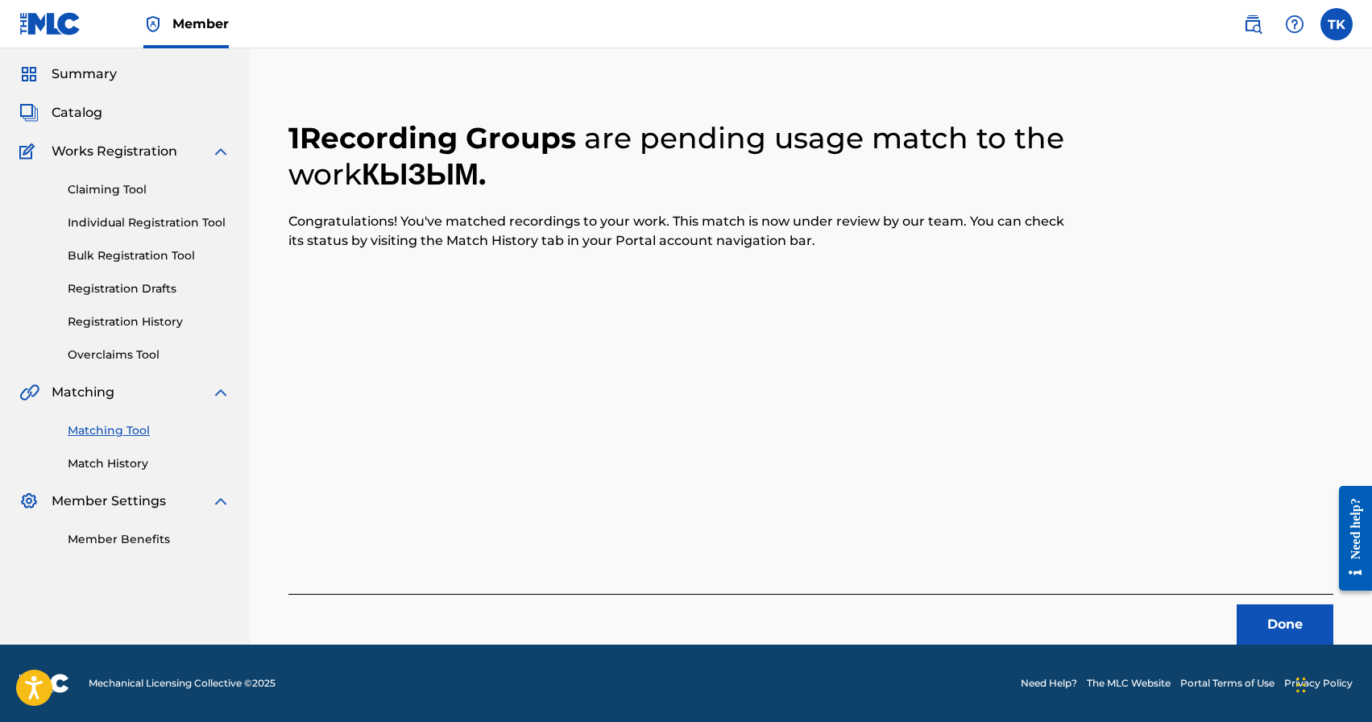
scroll to position [48, 0]
click at [1263, 613] on button "Done" at bounding box center [1285, 624] width 97 height 40
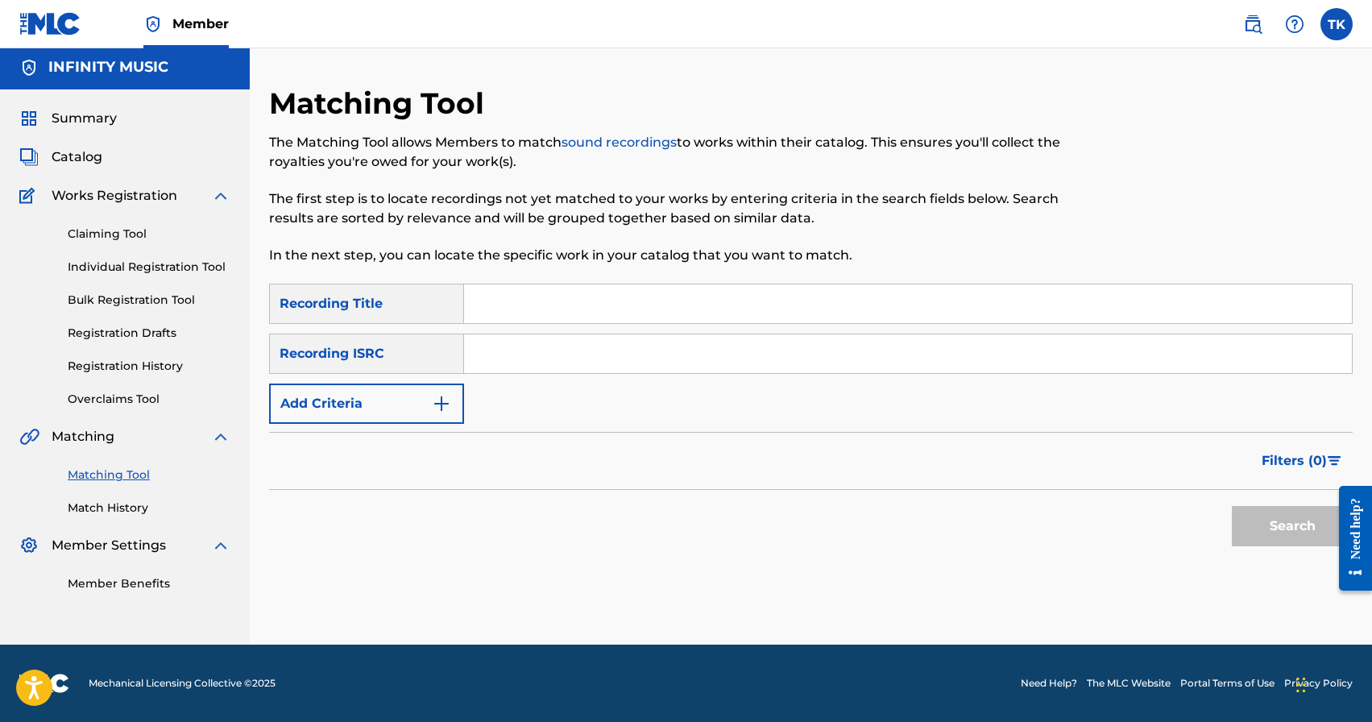
scroll to position [0, 0]
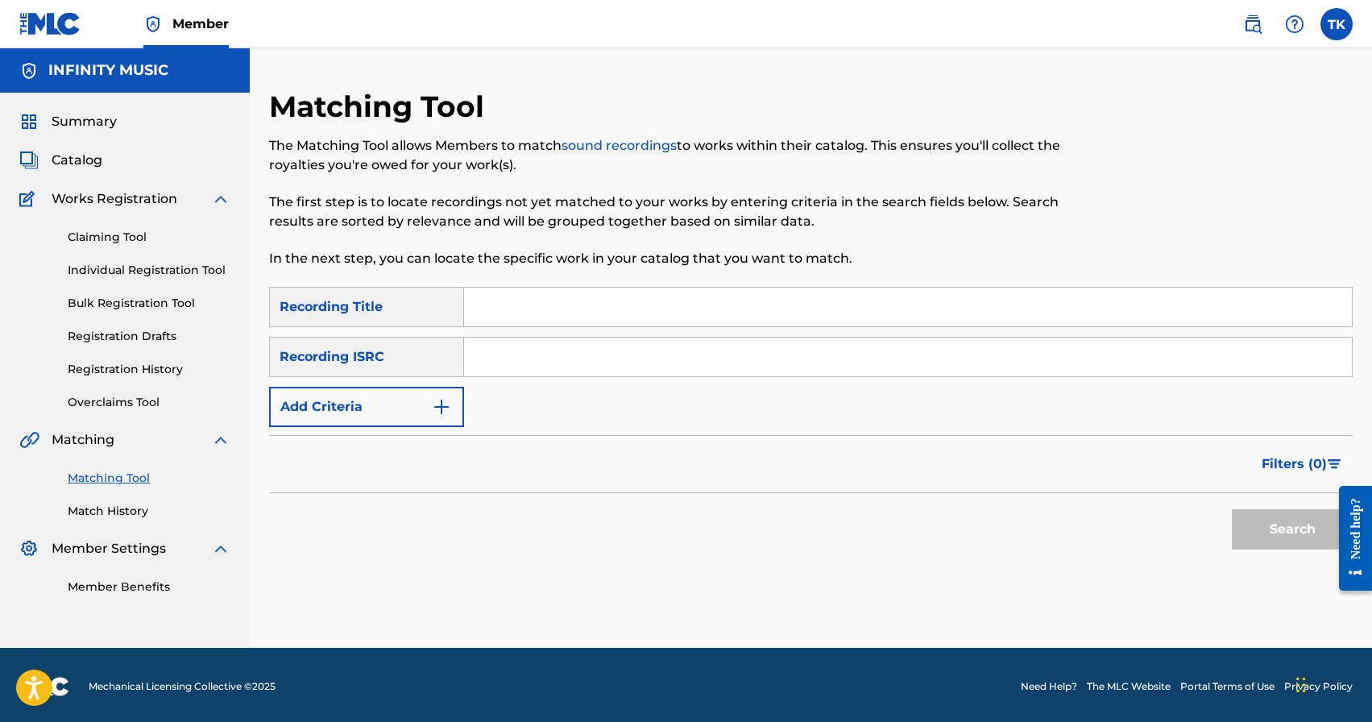
click at [442, 409] on img "Search Form" at bounding box center [441, 406] width 19 height 19
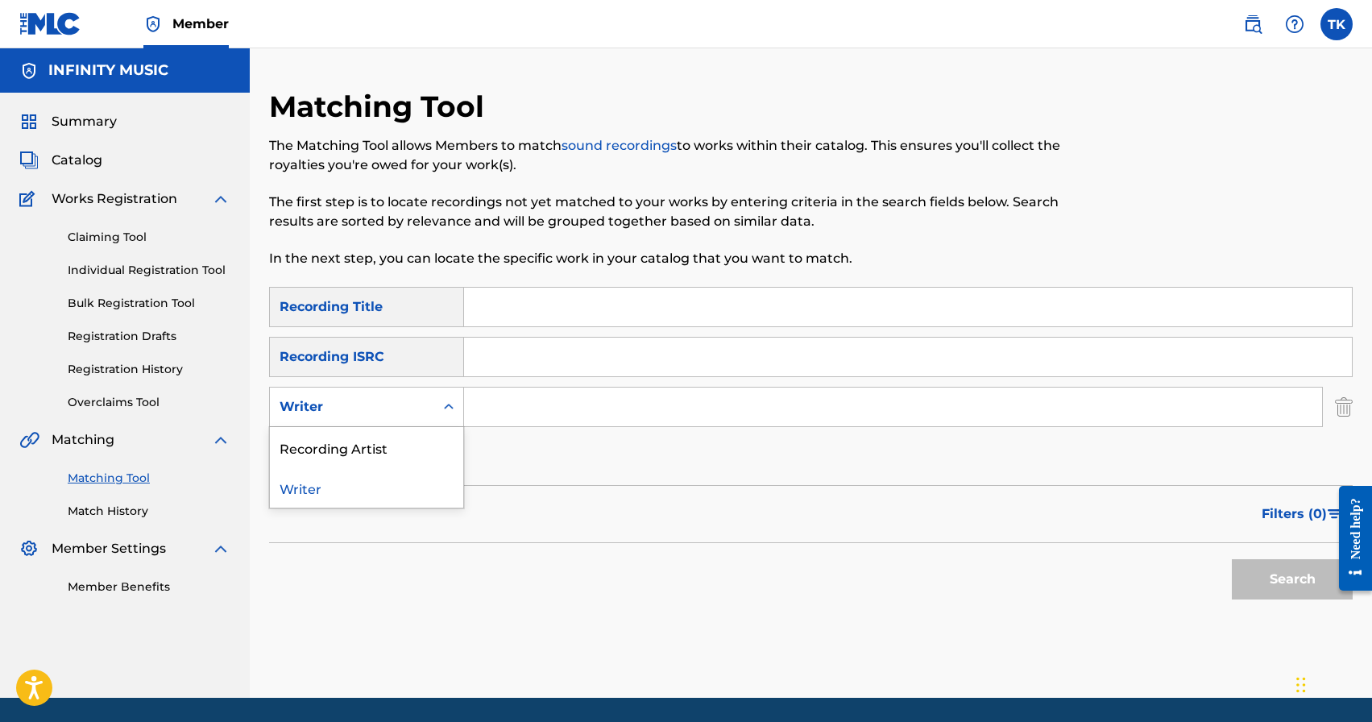
click at [442, 409] on icon "Search Form" at bounding box center [449, 407] width 16 height 16
click at [431, 439] on div "Recording Artist" at bounding box center [366, 447] width 193 height 40
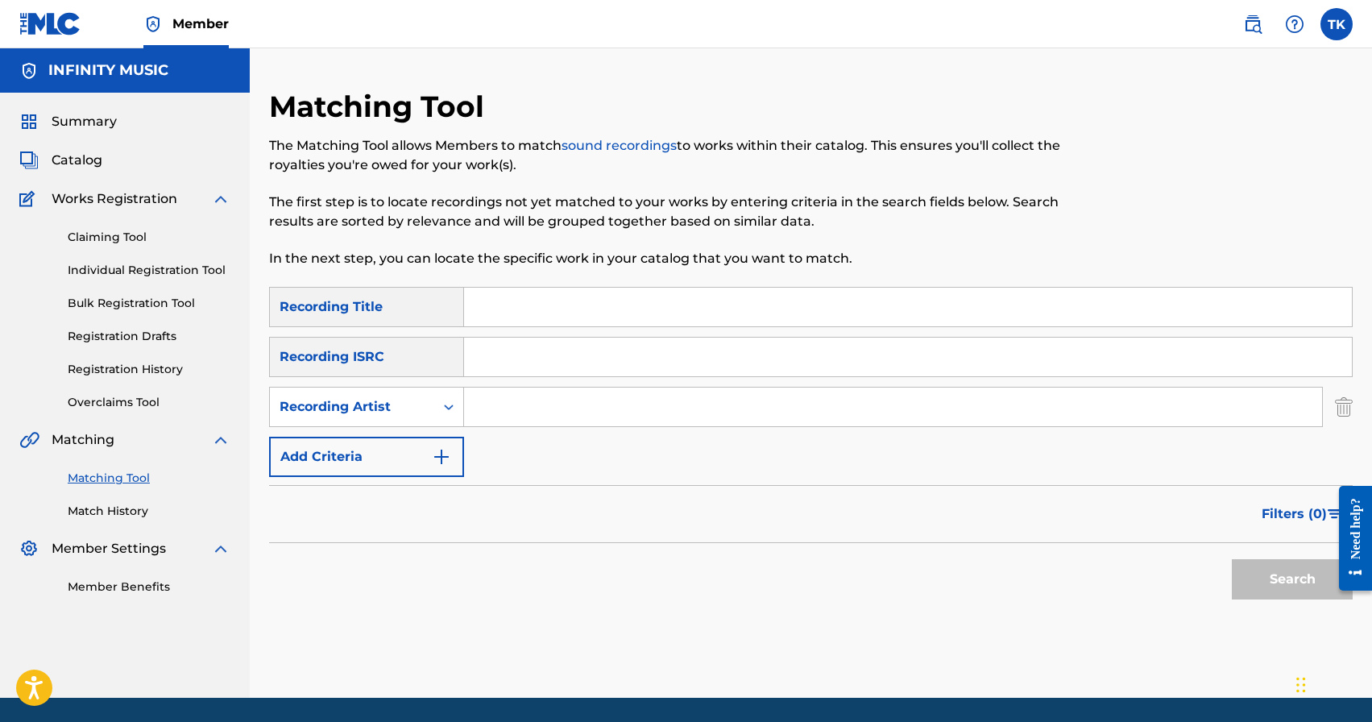
click at [529, 406] on input "Search Form" at bounding box center [893, 407] width 858 height 39
type input "бегиш"
click at [1289, 577] on button "Search" at bounding box center [1292, 579] width 121 height 40
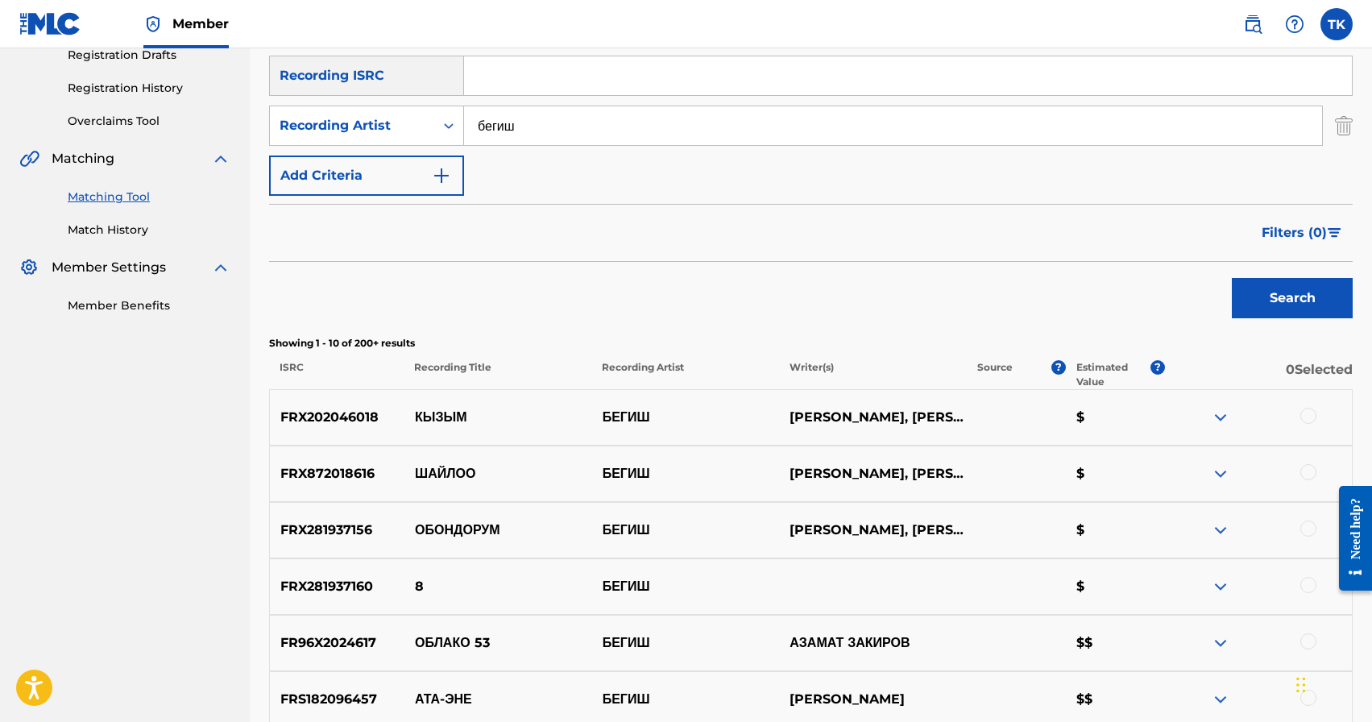
scroll to position [275, 0]
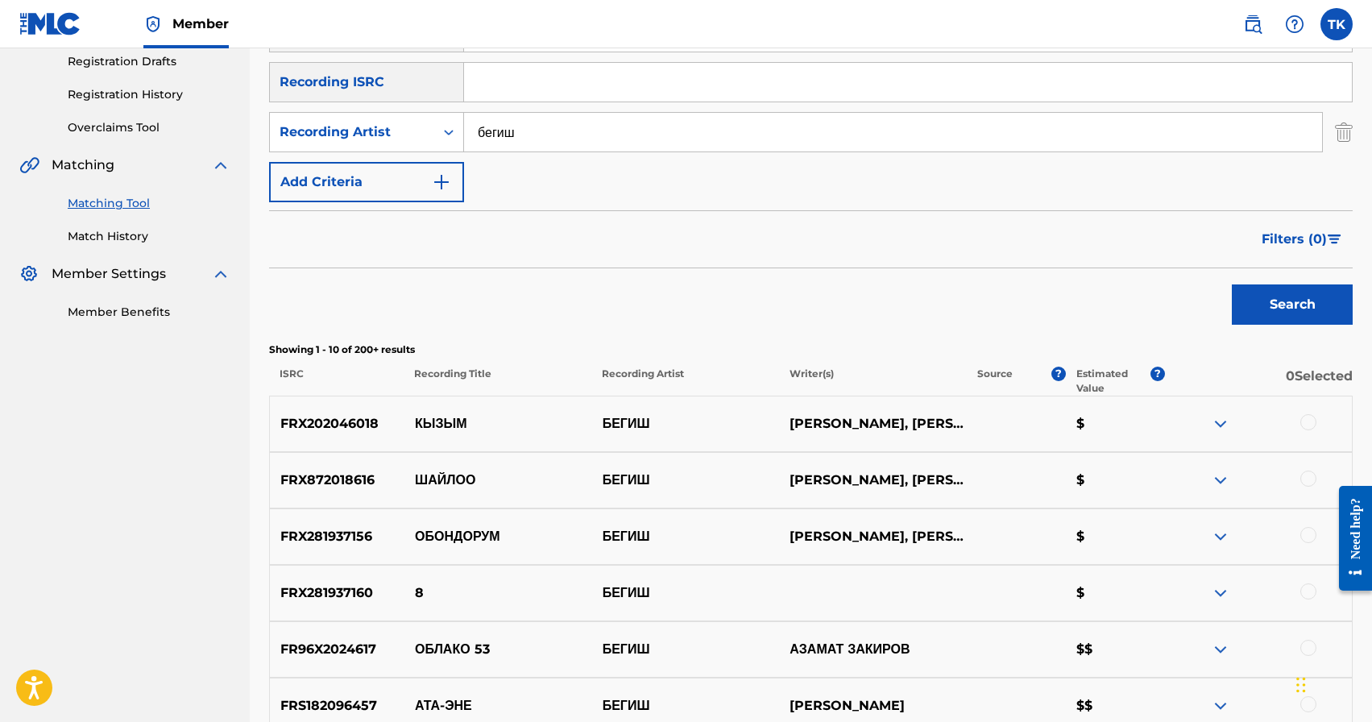
click at [1278, 237] on span "Filters ( 0 )" at bounding box center [1294, 239] width 65 height 19
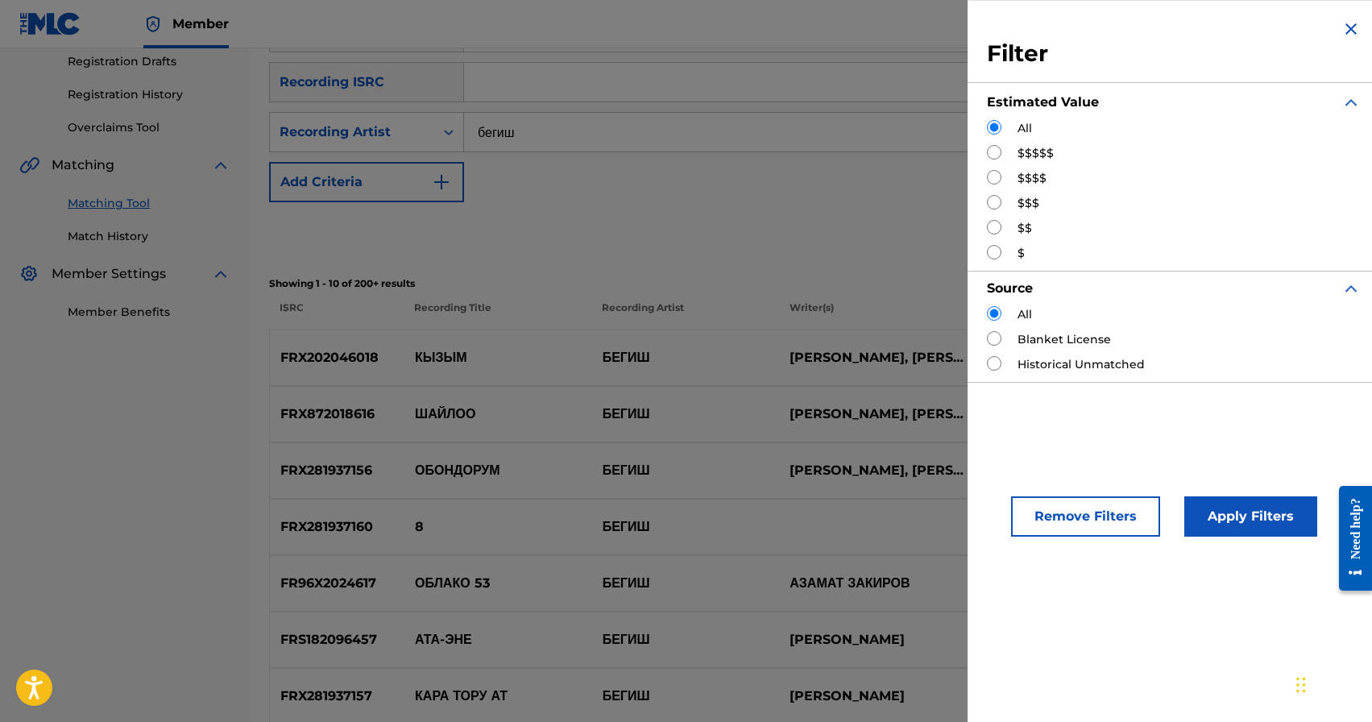
click at [997, 201] on input "Search Form" at bounding box center [994, 202] width 15 height 15
radio input "true"
click at [1227, 528] on button "Apply Filters" at bounding box center [1251, 516] width 133 height 40
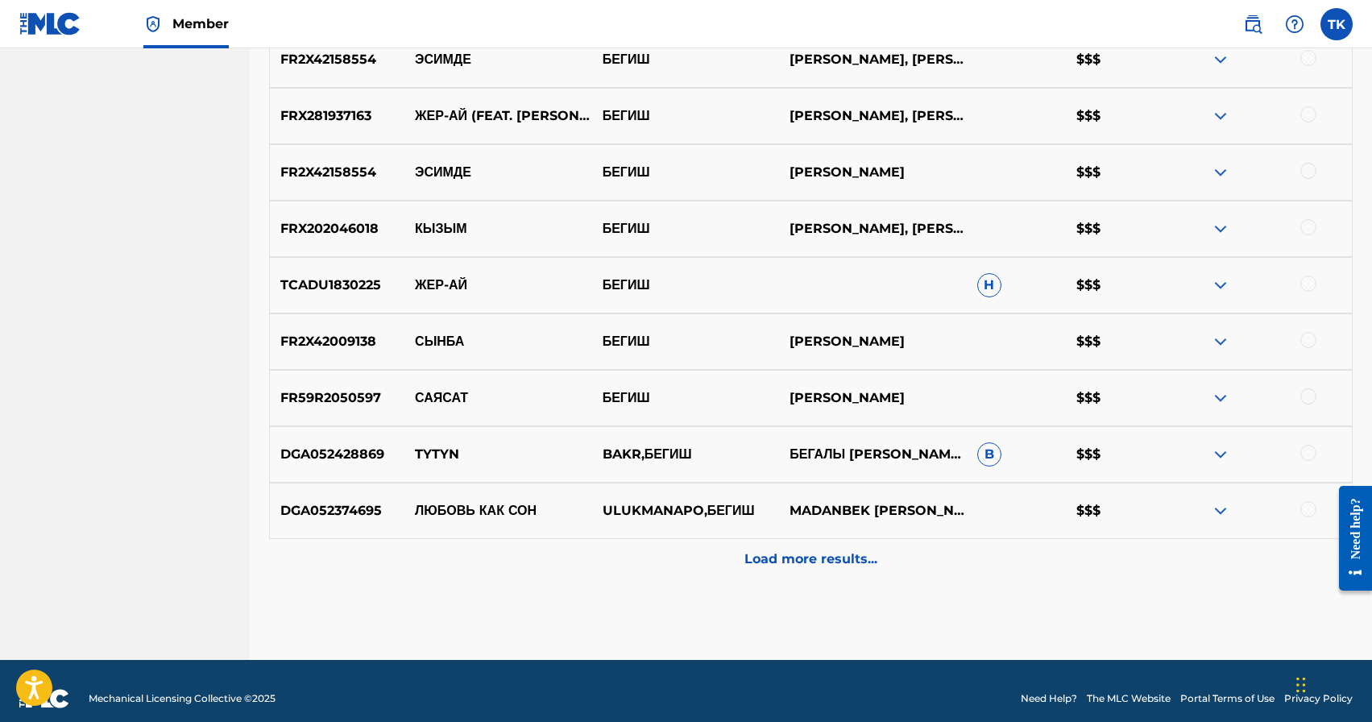
scroll to position [711, 0]
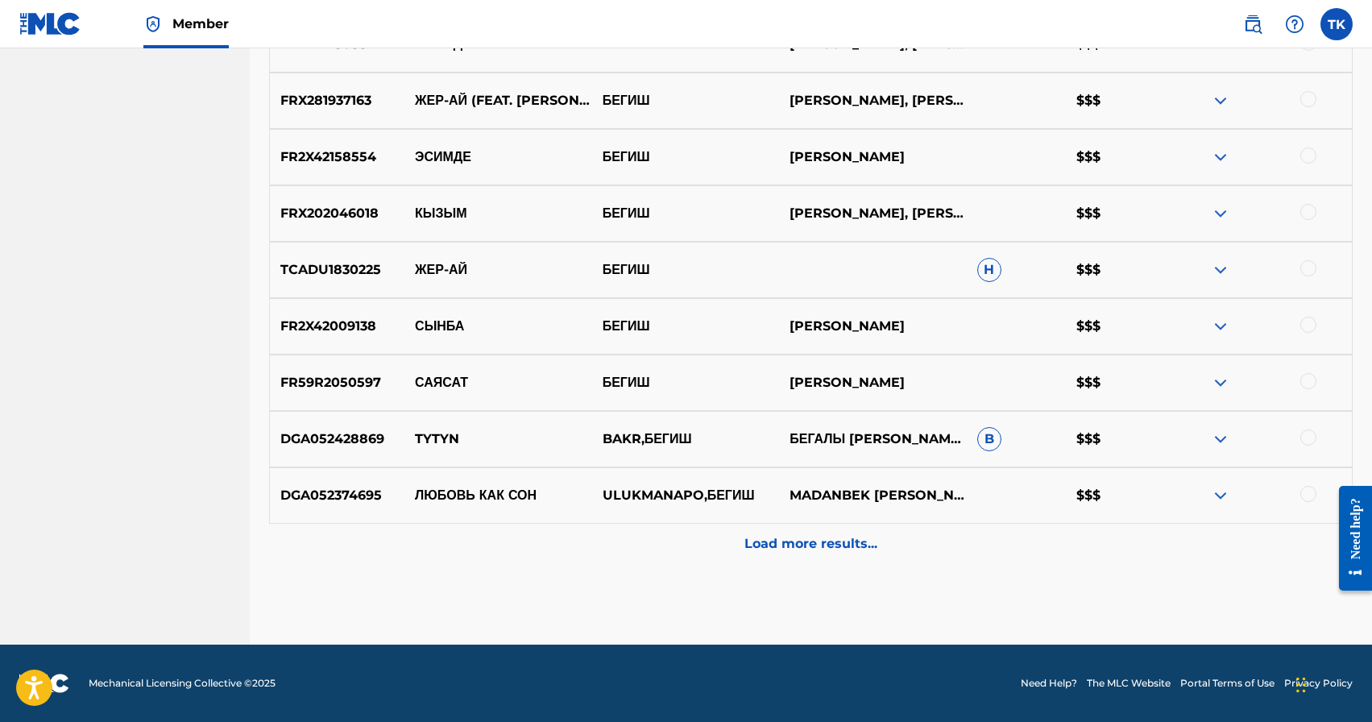
click at [905, 556] on div "Load more results..." at bounding box center [811, 544] width 1084 height 40
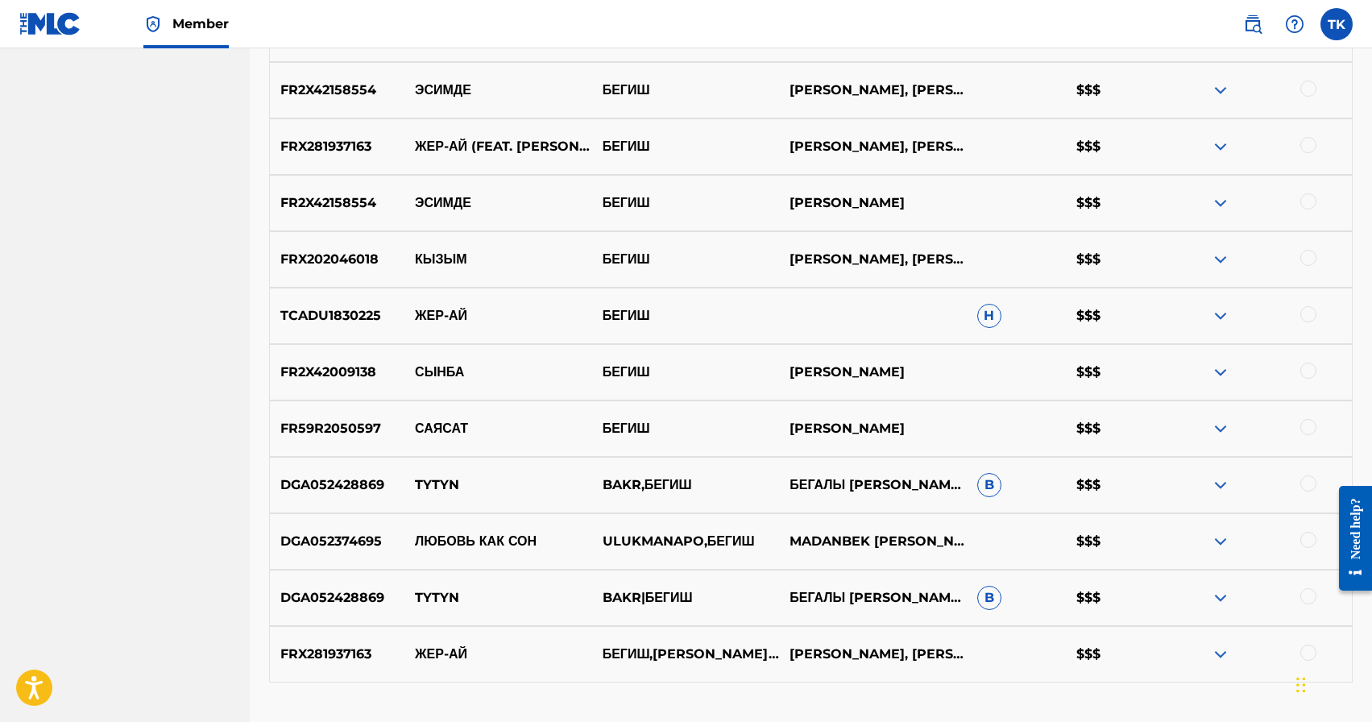
scroll to position [666, 0]
click at [1312, 139] on div at bounding box center [1309, 144] width 16 height 16
click at [1312, 318] on div at bounding box center [1309, 313] width 16 height 16
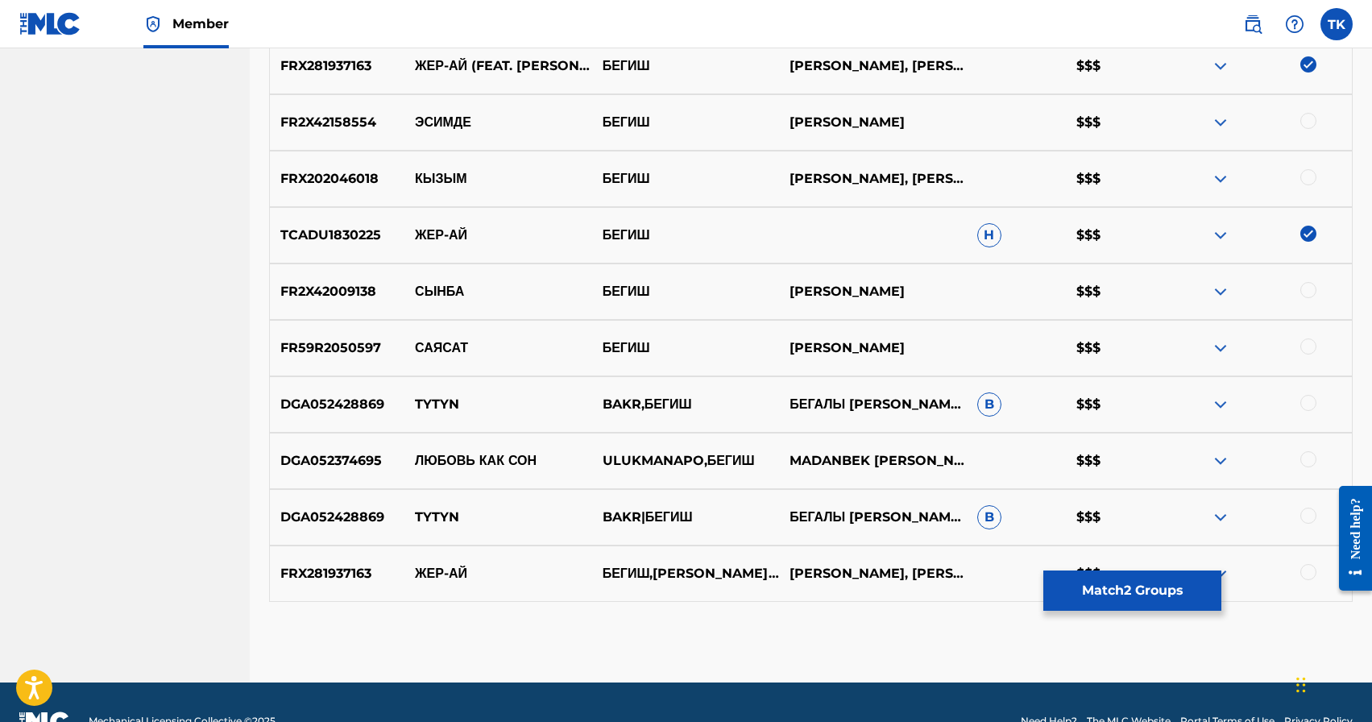
scroll to position [747, 0]
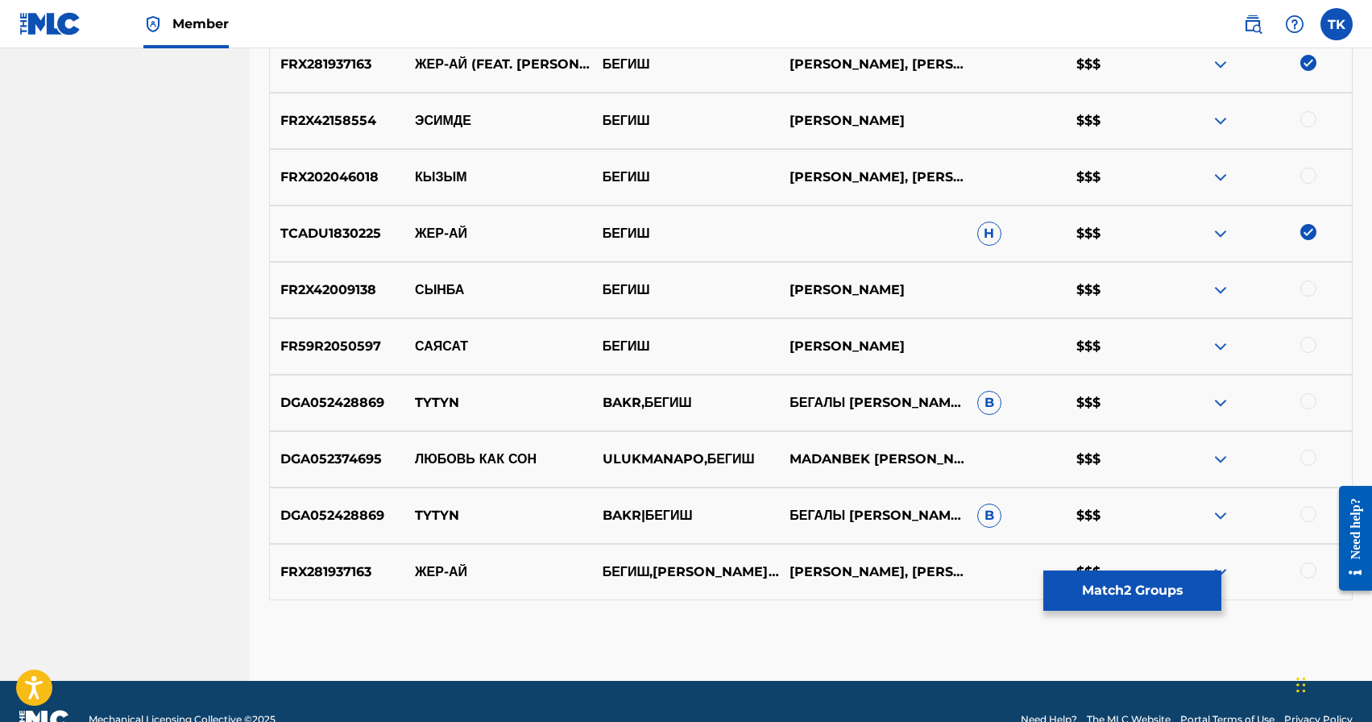
click at [1307, 569] on div at bounding box center [1309, 571] width 16 height 16
click at [1164, 592] on button "Match 3 Groups" at bounding box center [1133, 591] width 178 height 40
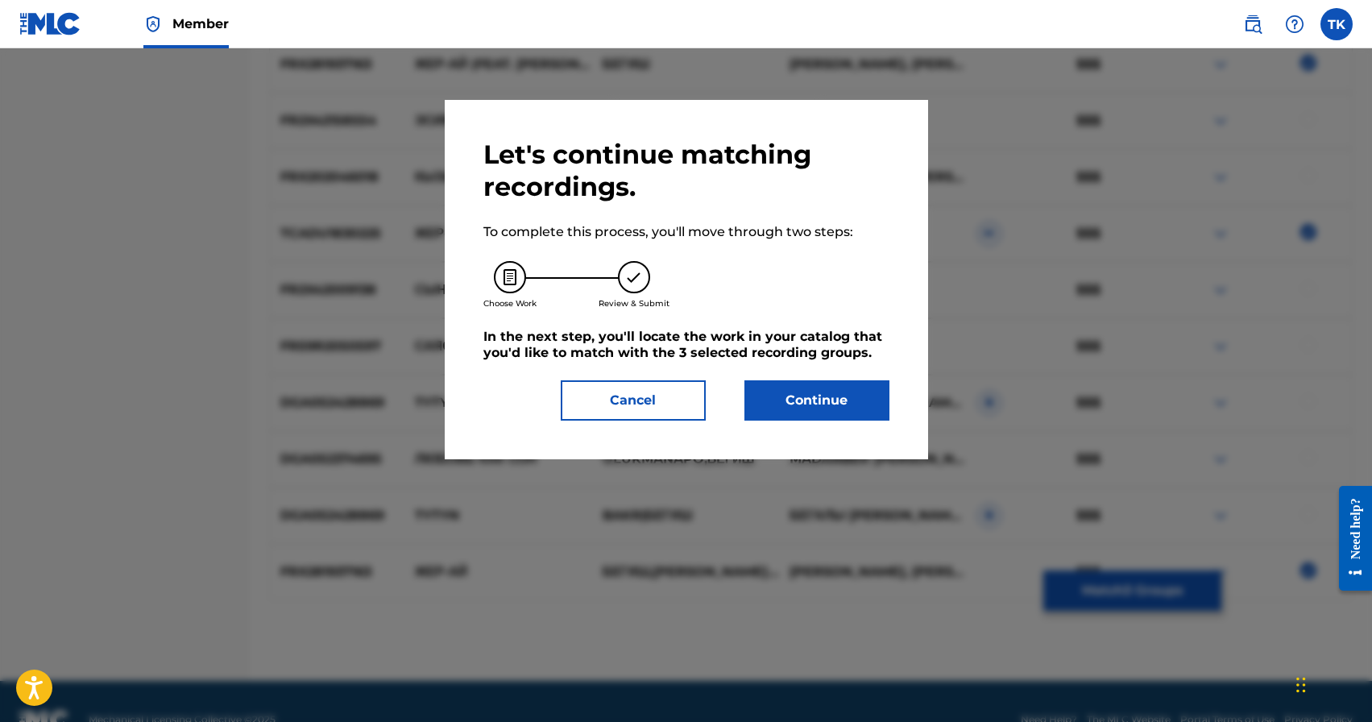
click at [853, 403] on button "Continue" at bounding box center [817, 400] width 145 height 40
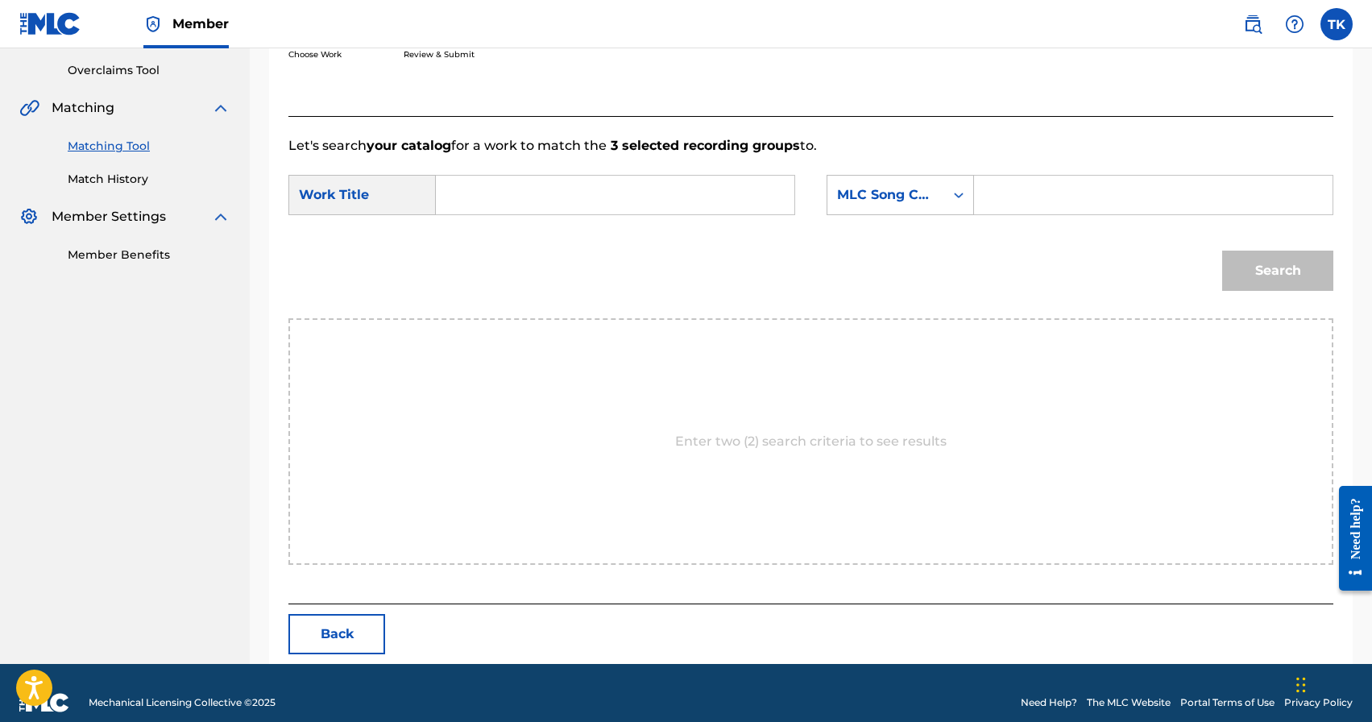
scroll to position [351, 0]
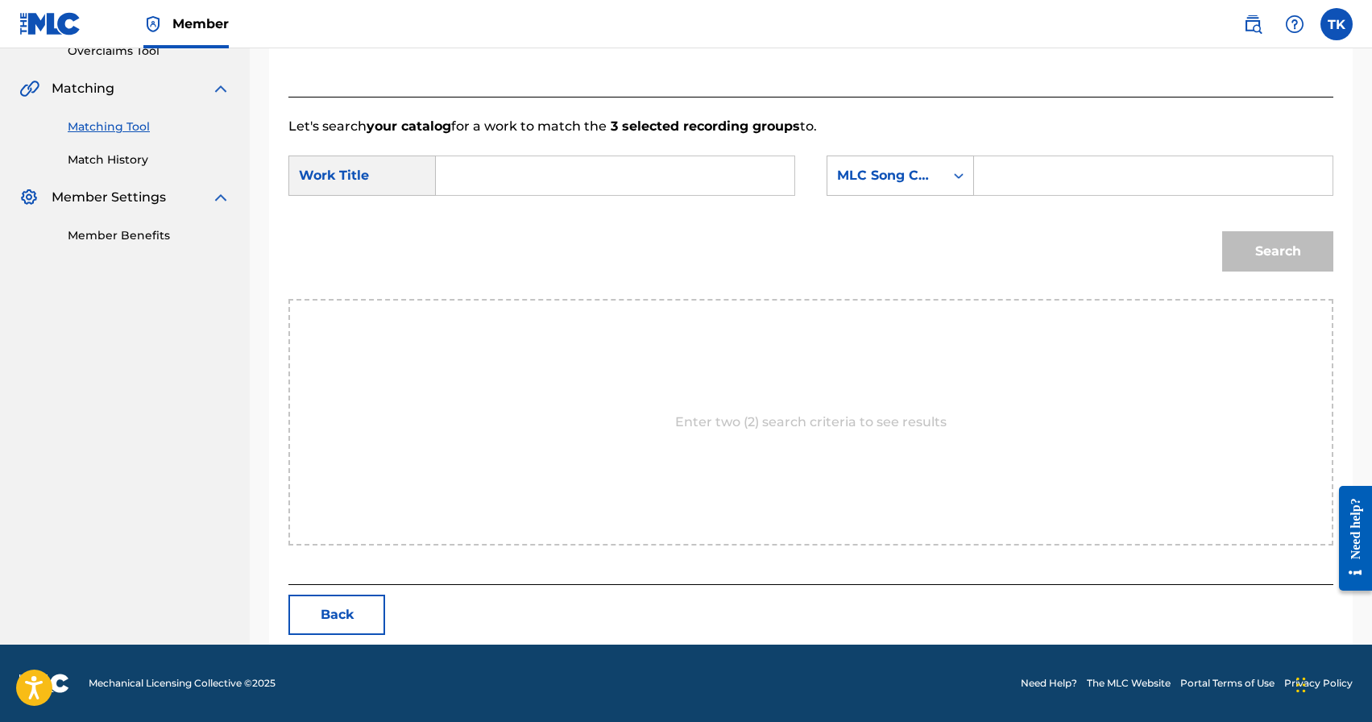
click at [689, 164] on input "Search Form" at bounding box center [615, 175] width 331 height 39
type input "[PERSON_NAME]"
click at [920, 169] on div "MLC Song Code" at bounding box center [886, 175] width 98 height 19
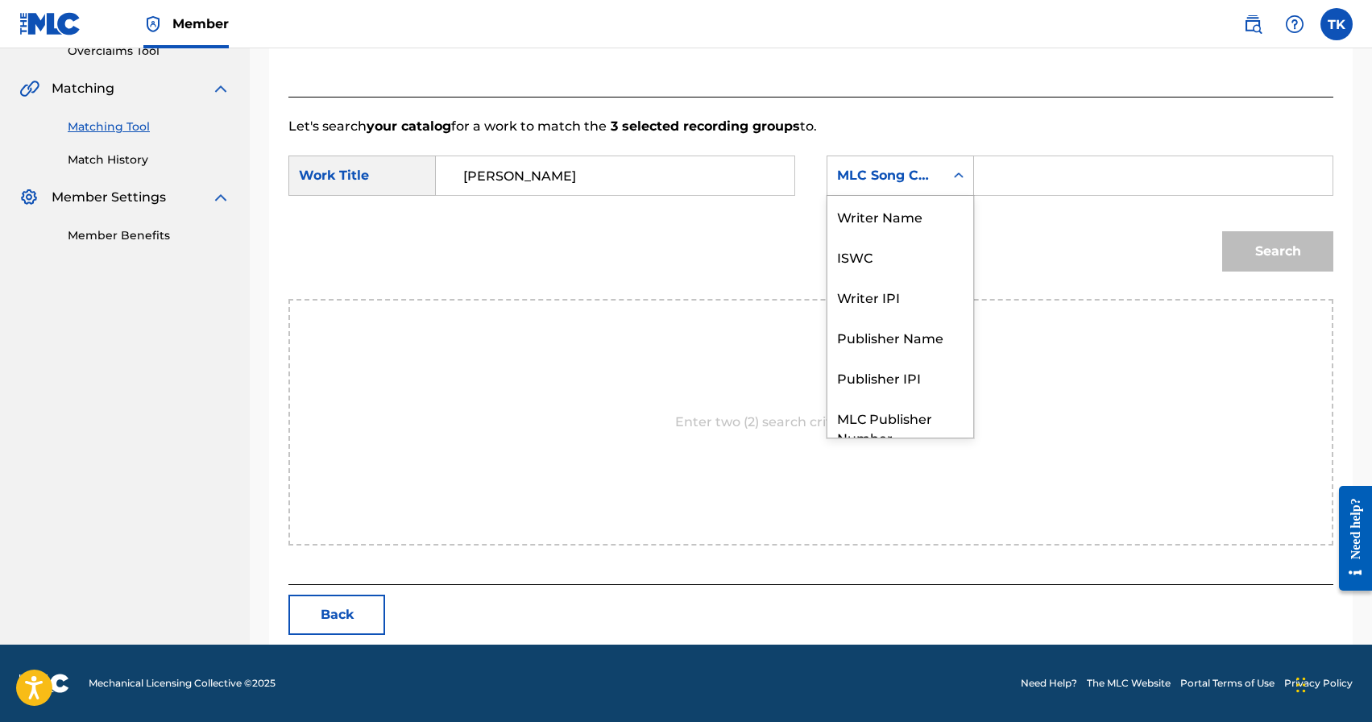
scroll to position [60, 0]
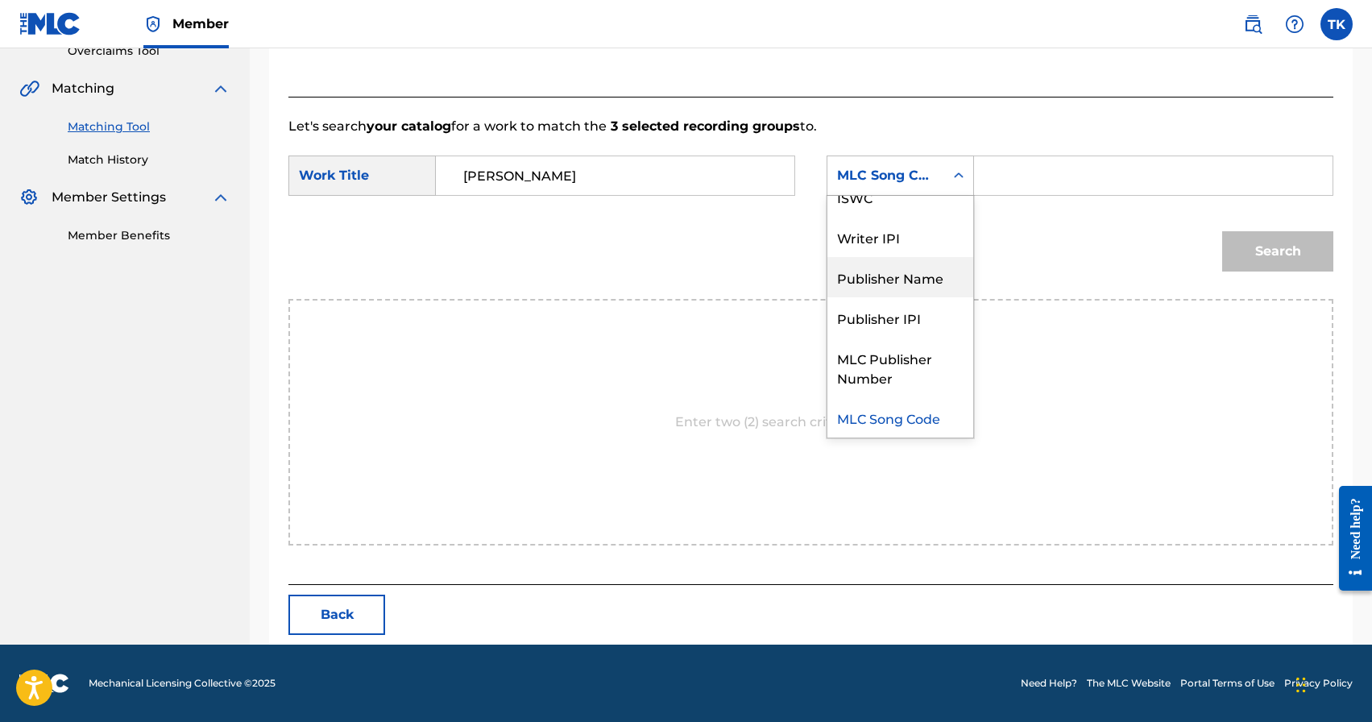
click at [917, 276] on div "Publisher Name" at bounding box center [901, 277] width 146 height 40
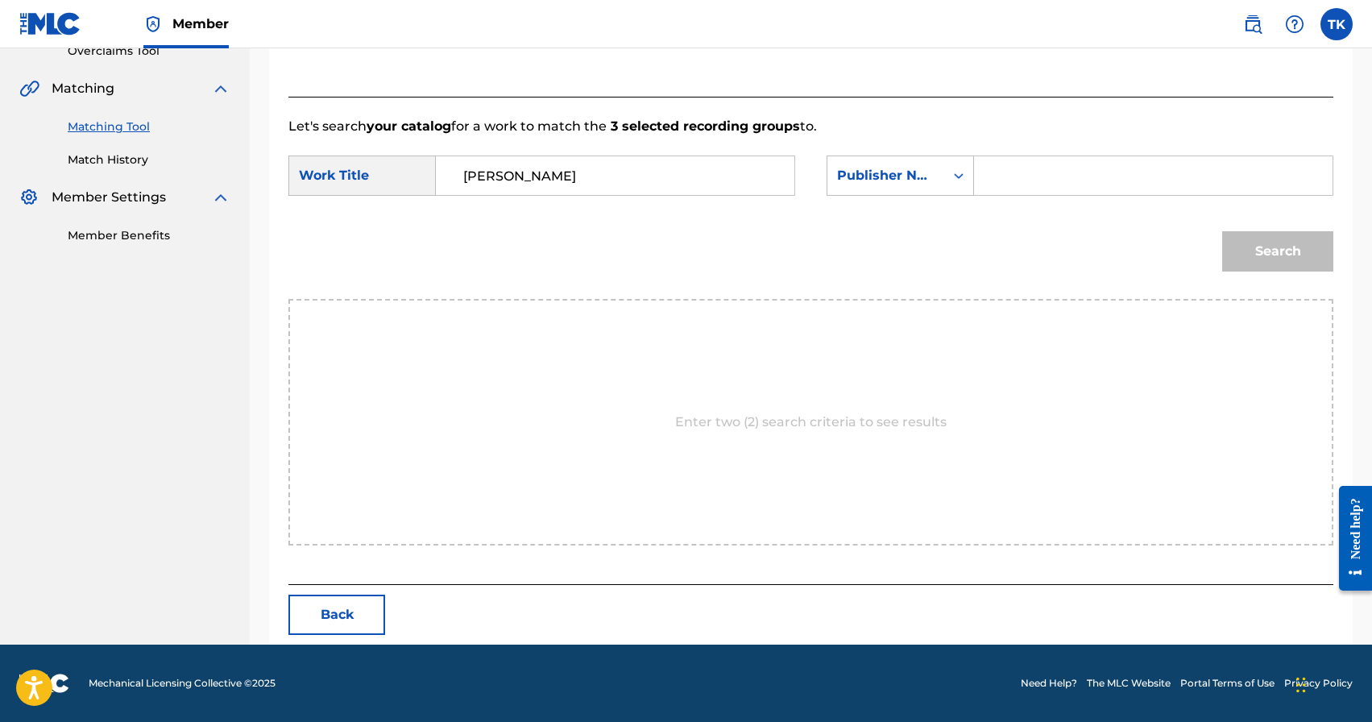
click at [1032, 172] on input "Search Form" at bounding box center [1153, 175] width 331 height 39
type input "INFINITY MUSIC"
click at [1255, 247] on button "Search" at bounding box center [1278, 251] width 111 height 40
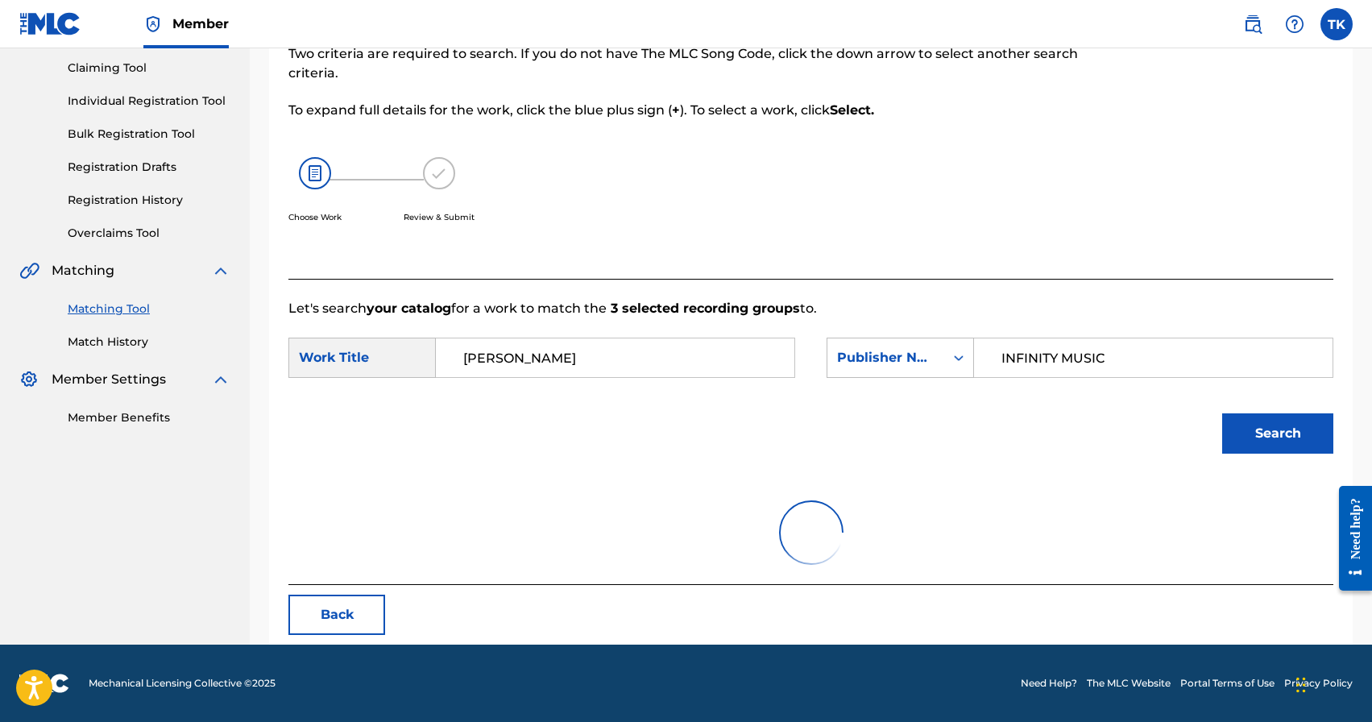
scroll to position [351, 0]
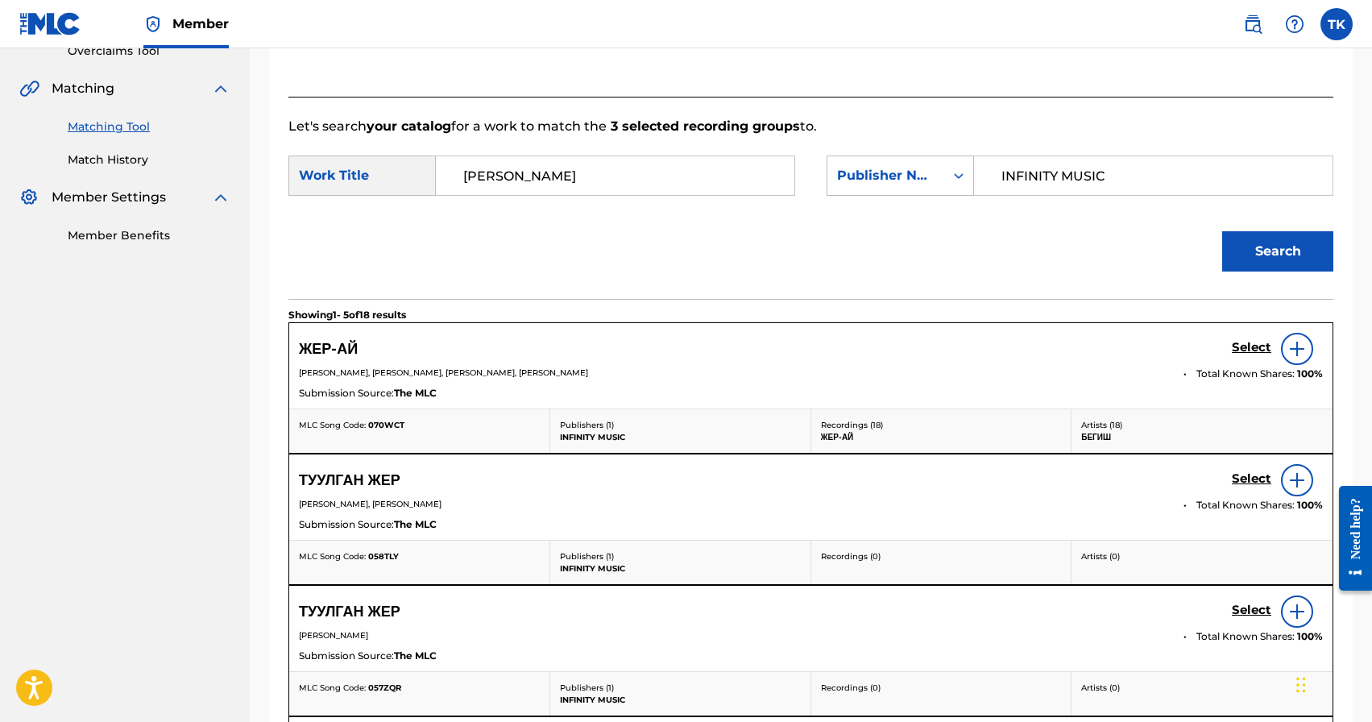
click at [1256, 349] on h5 "Select" at bounding box center [1251, 347] width 39 height 15
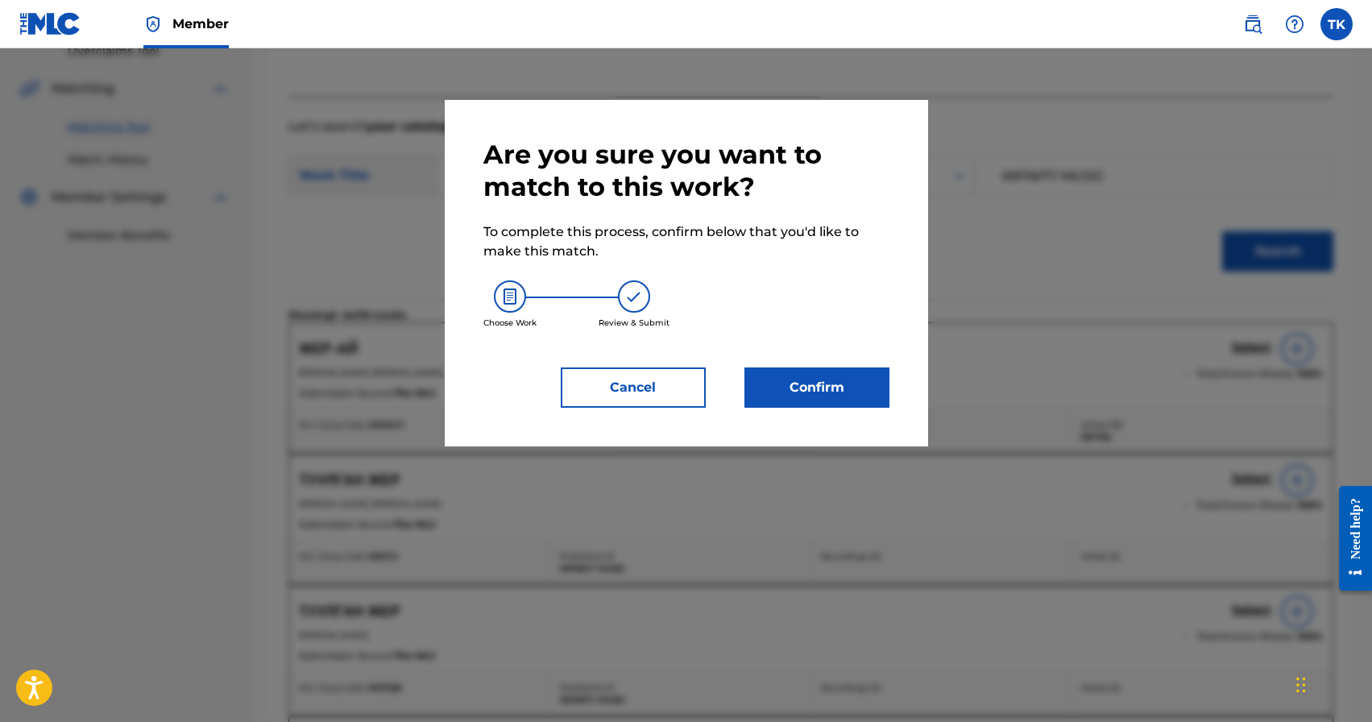
click at [856, 379] on button "Confirm" at bounding box center [817, 387] width 145 height 40
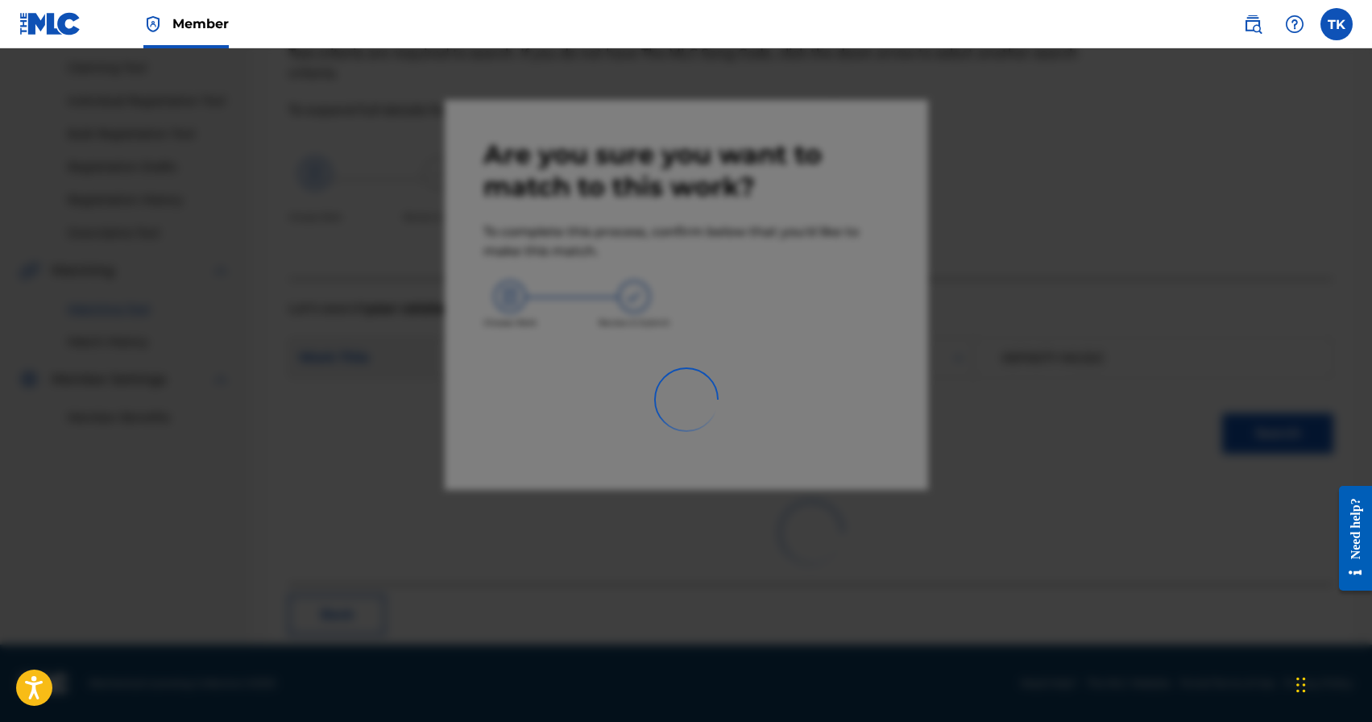
scroll to position [48, 0]
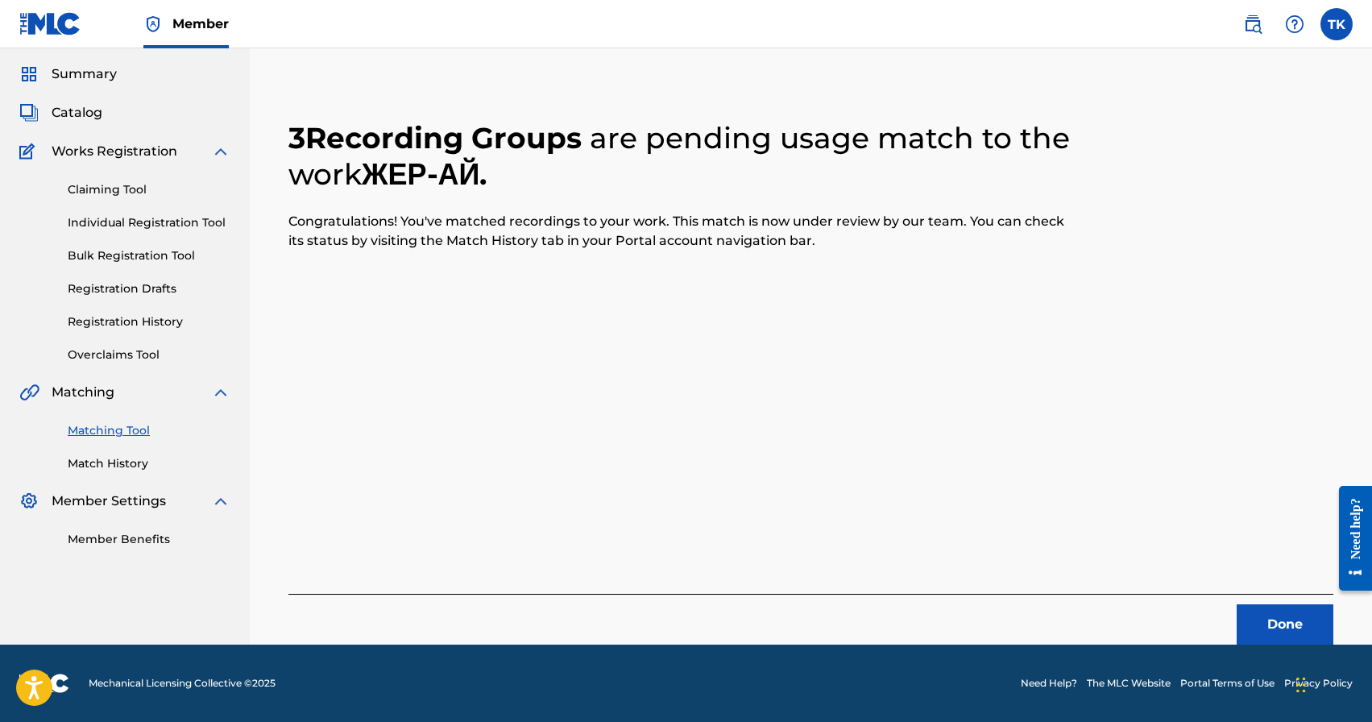
click at [1275, 622] on button "Done" at bounding box center [1285, 624] width 97 height 40
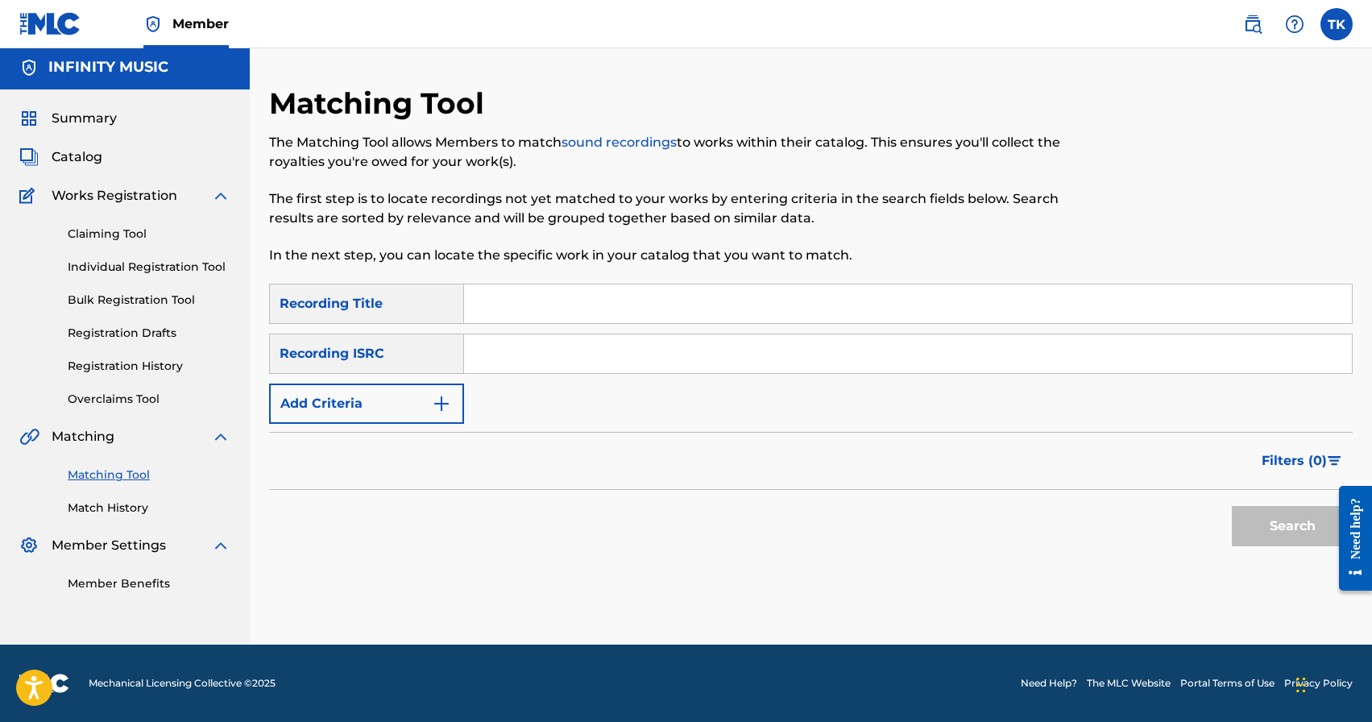
scroll to position [0, 0]
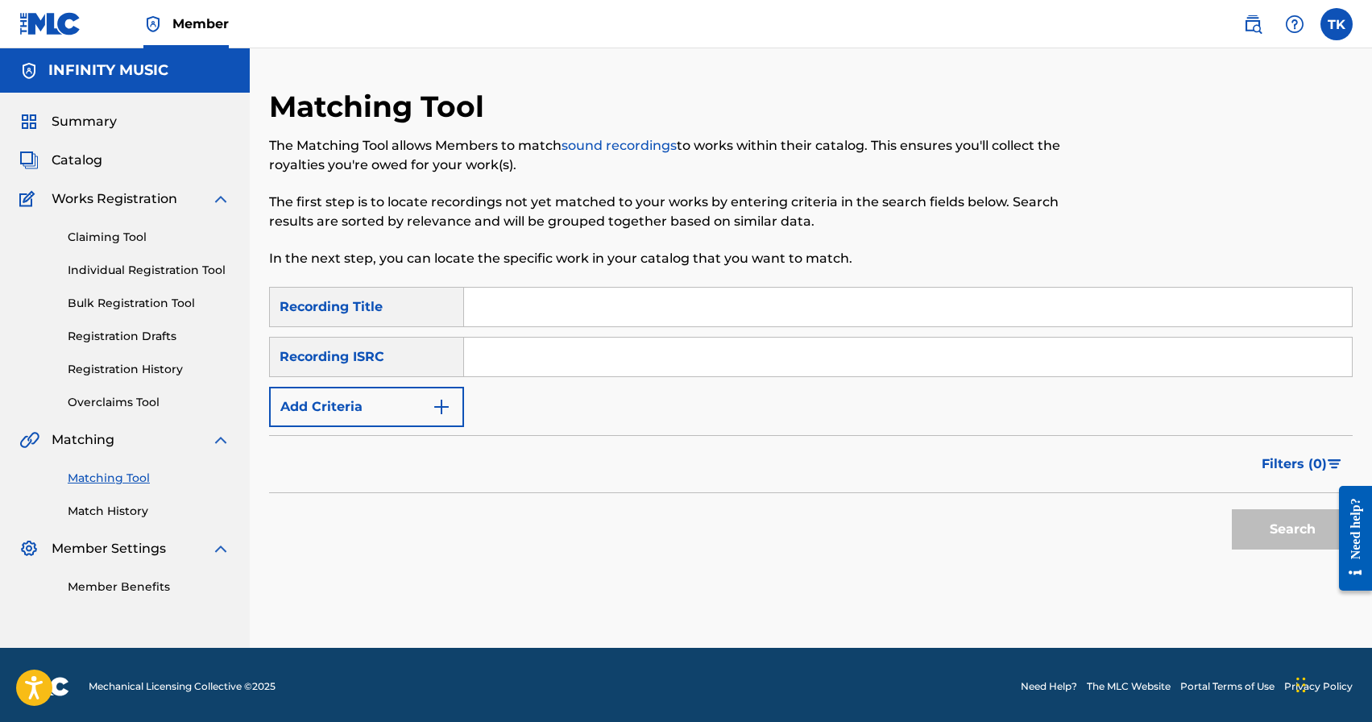
click at [423, 389] on button "Add Criteria" at bounding box center [366, 407] width 195 height 40
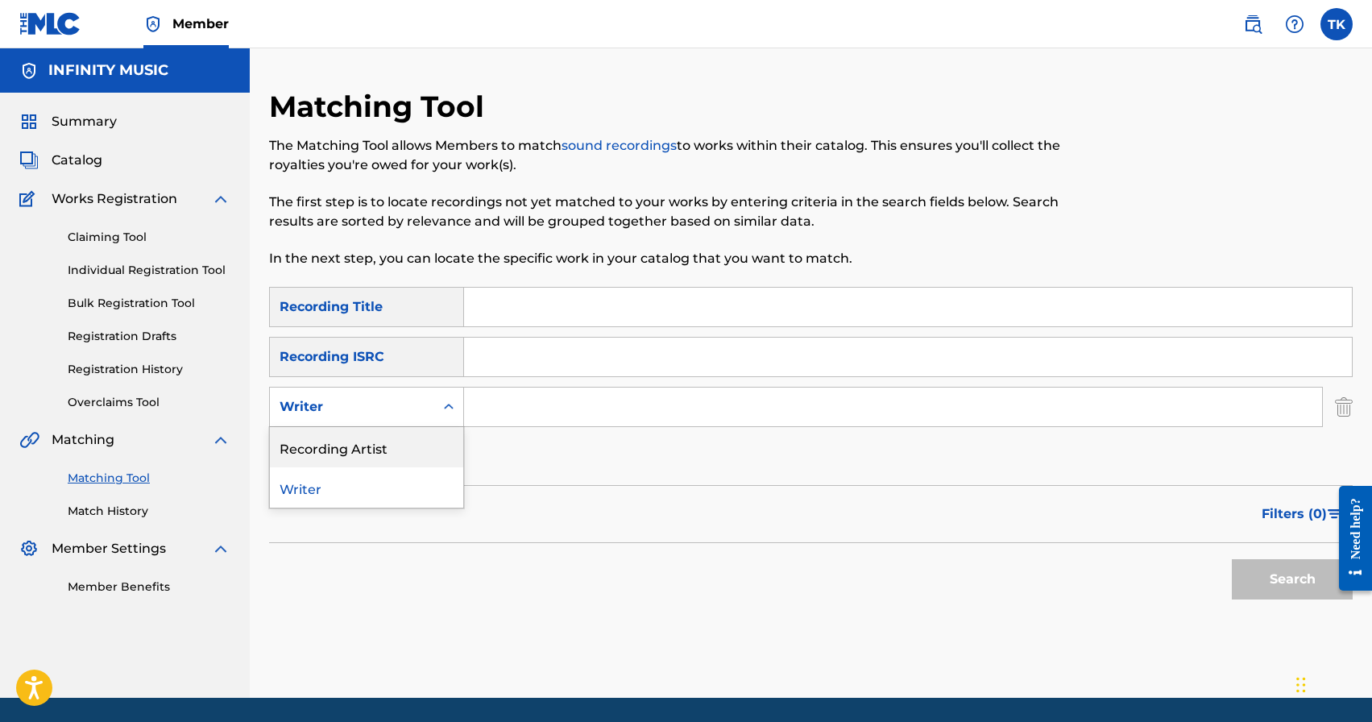
click at [422, 438] on div "Recording Artist" at bounding box center [366, 447] width 193 height 40
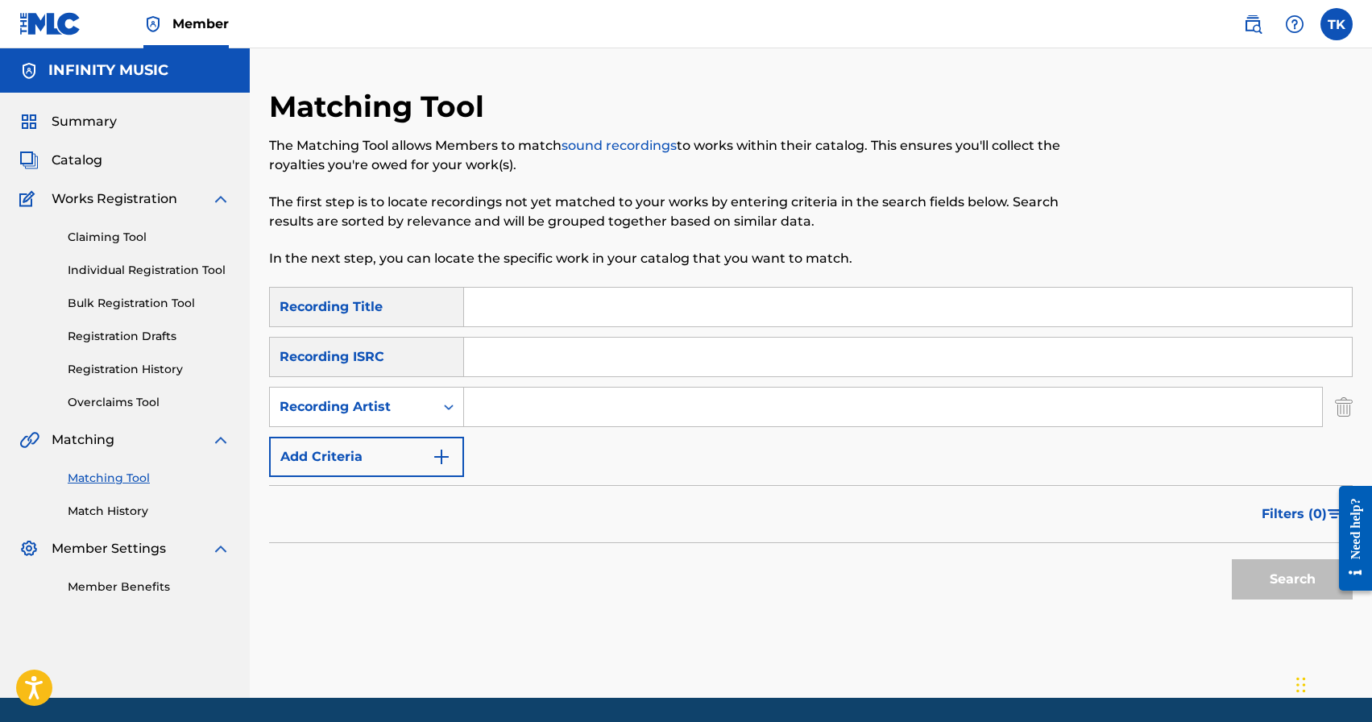
click at [526, 405] on input "Search Form" at bounding box center [893, 407] width 858 height 39
type input "бегиш"
click at [1273, 568] on button "Search" at bounding box center [1292, 579] width 121 height 40
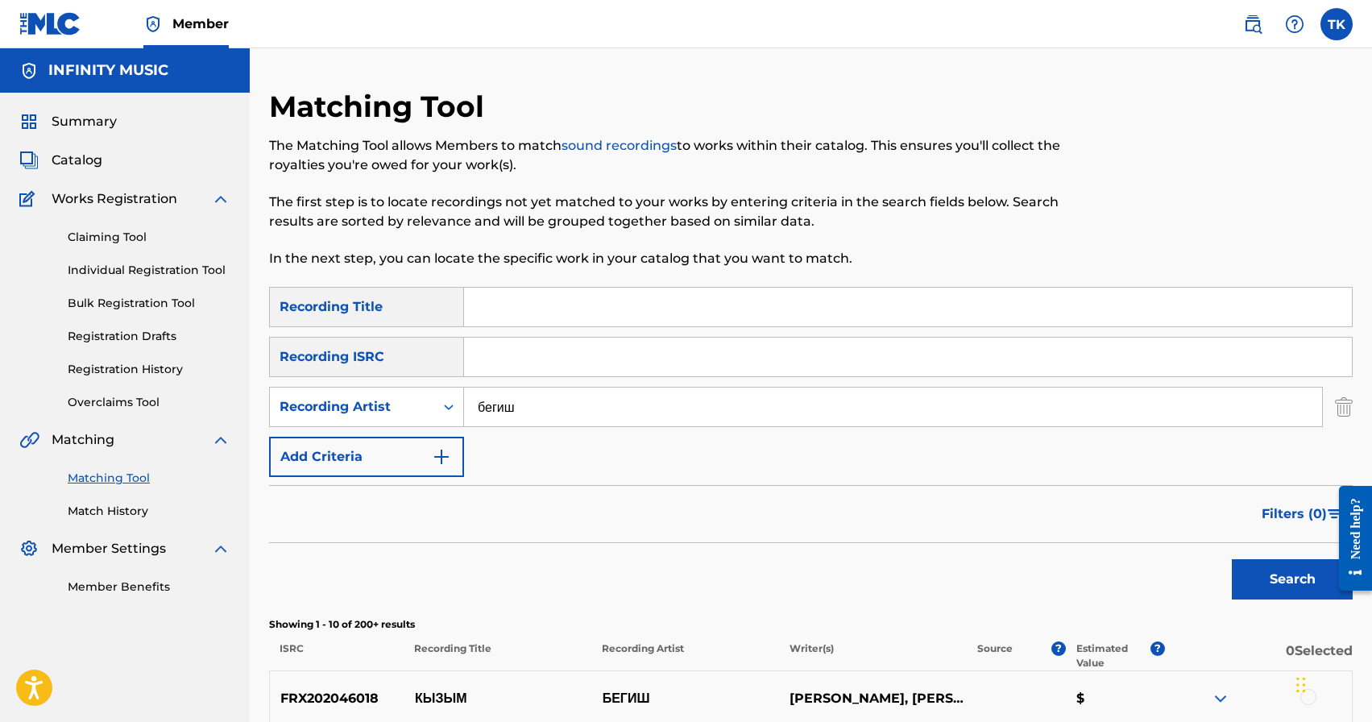
click at [1293, 520] on span "Filters ( 0 )" at bounding box center [1294, 513] width 65 height 19
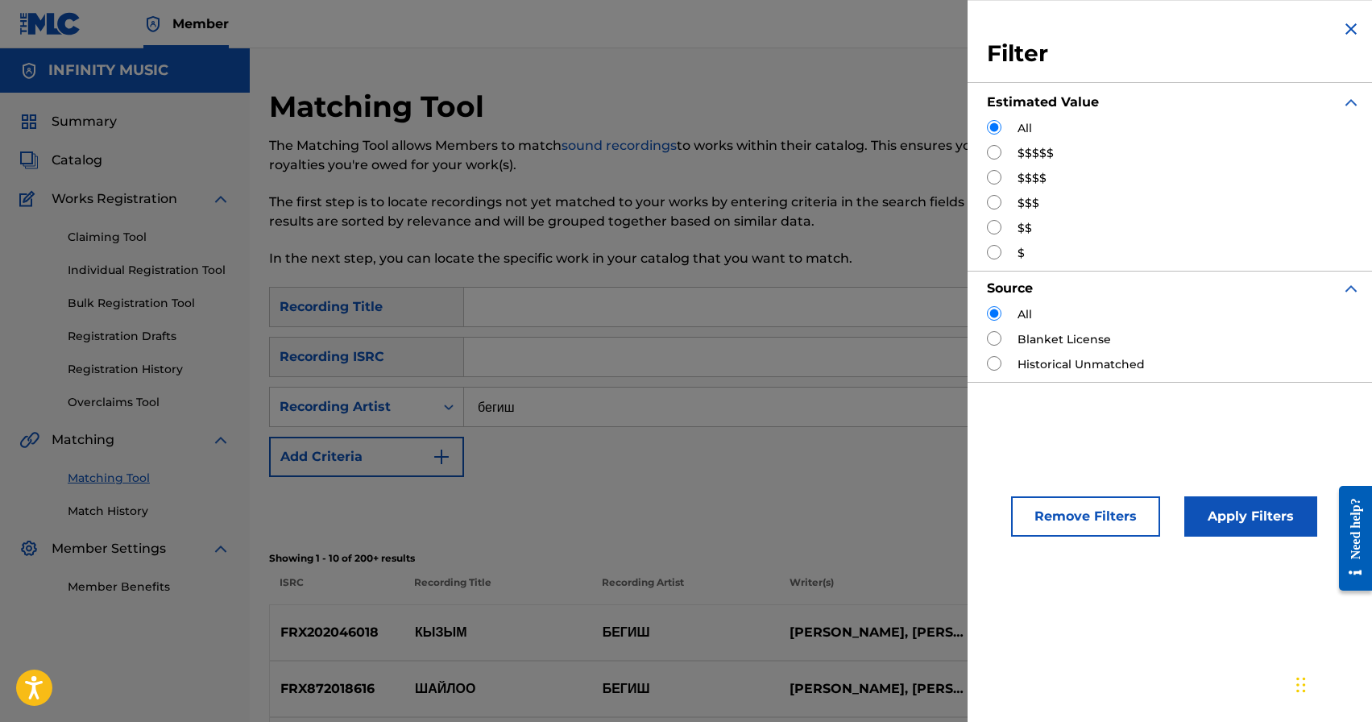
click at [994, 205] on input "Search Form" at bounding box center [994, 202] width 15 height 15
radio input "true"
click at [1237, 508] on button "Apply Filters" at bounding box center [1251, 516] width 133 height 40
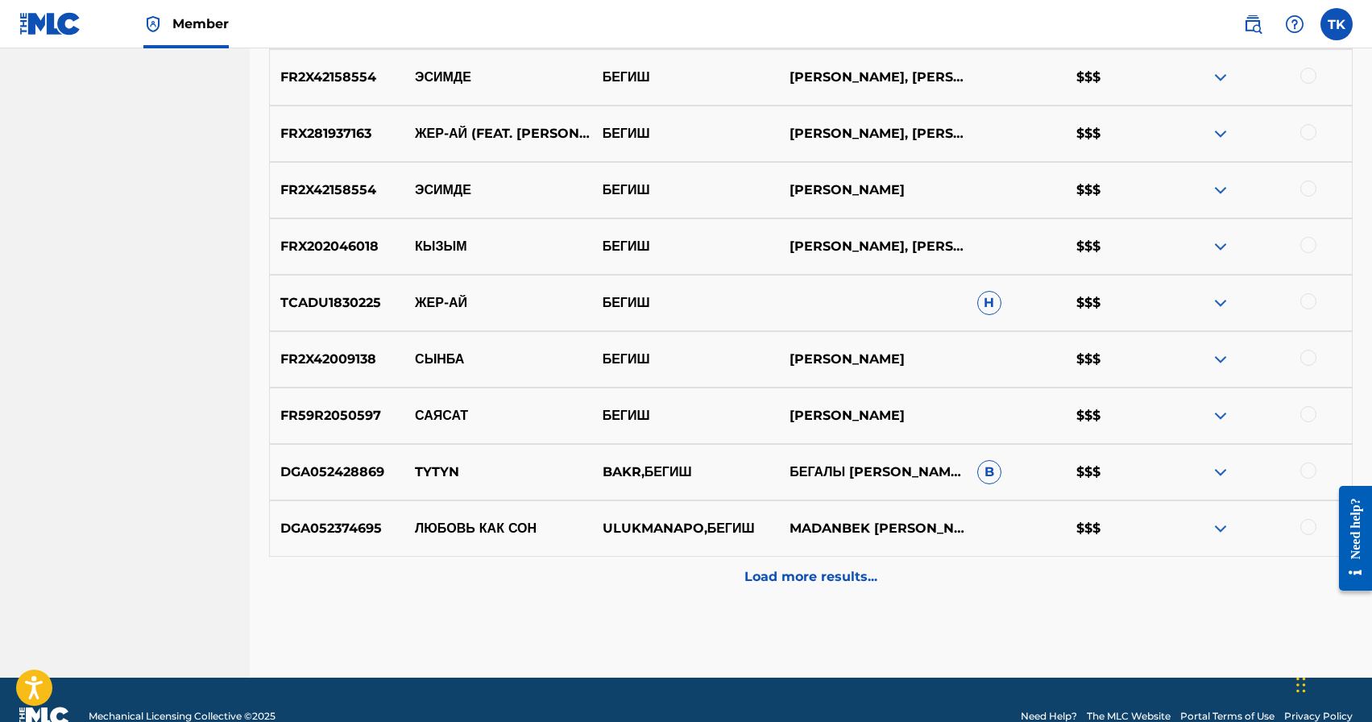
scroll to position [711, 0]
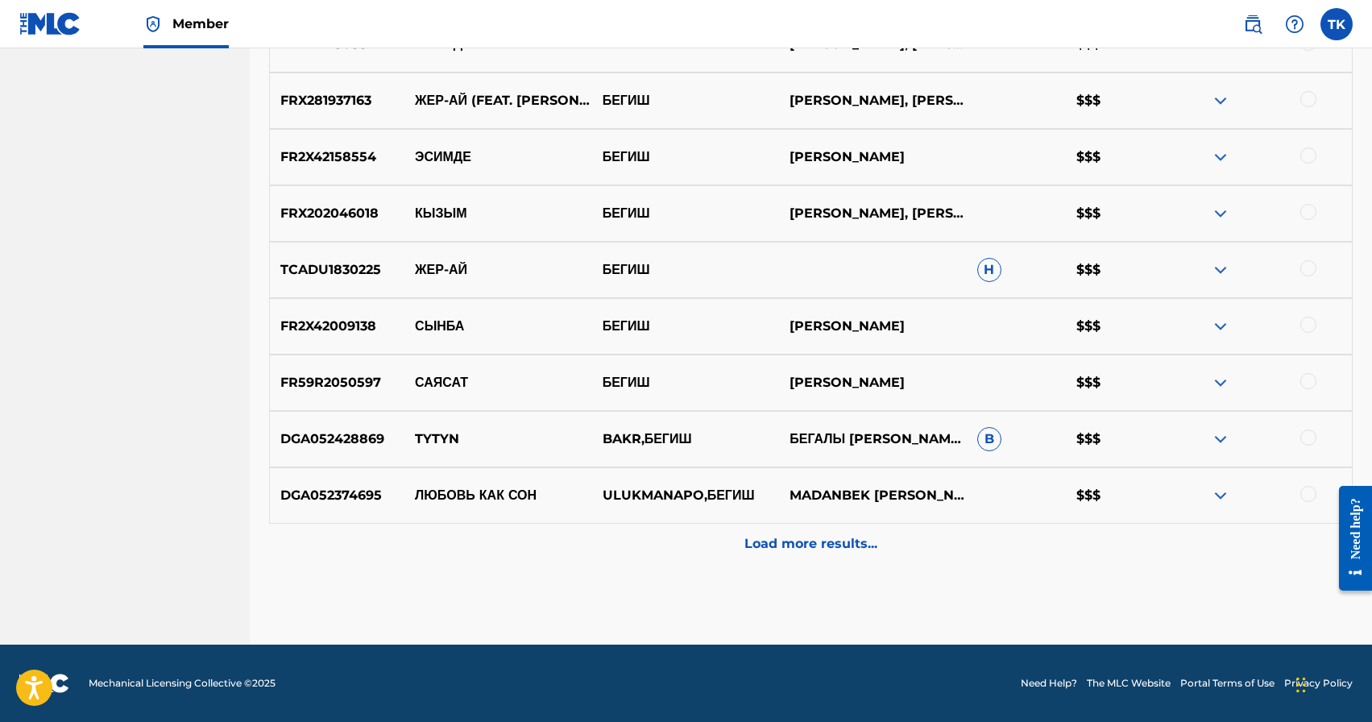
click at [868, 547] on p "Load more results..." at bounding box center [811, 543] width 133 height 19
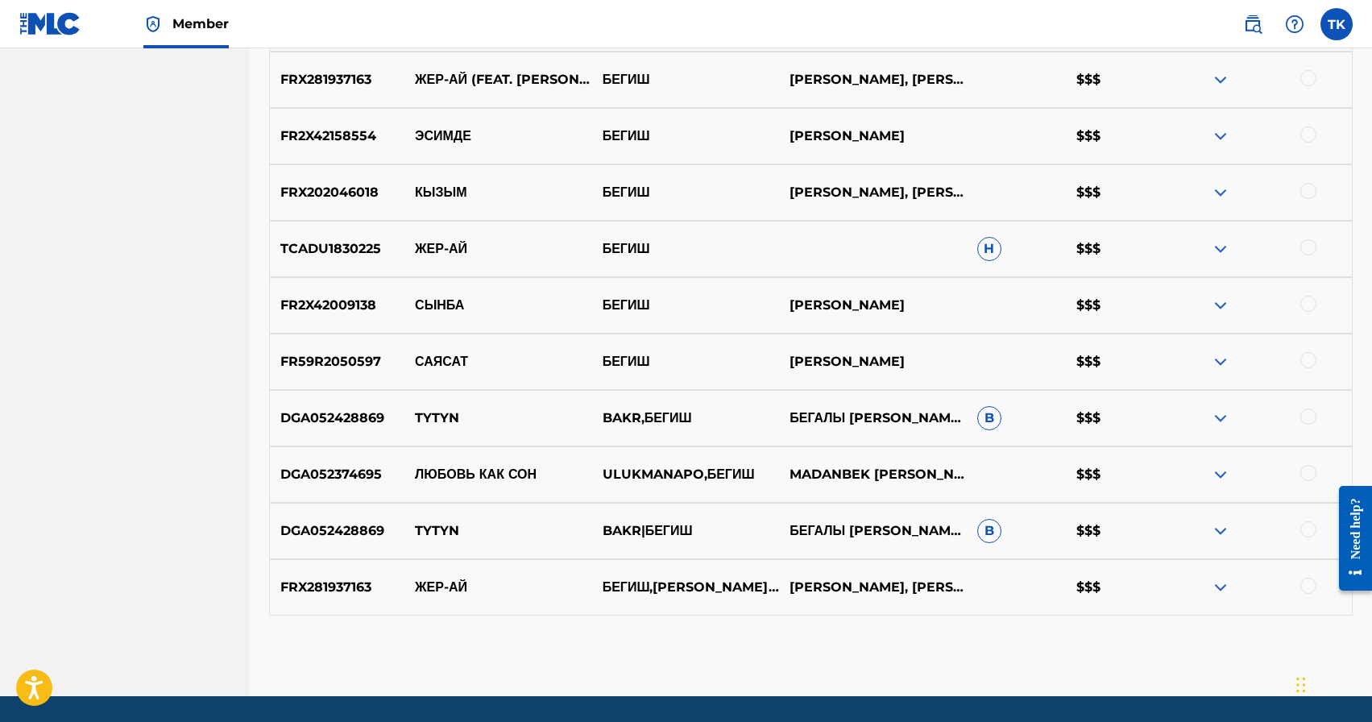
scroll to position [731, 0]
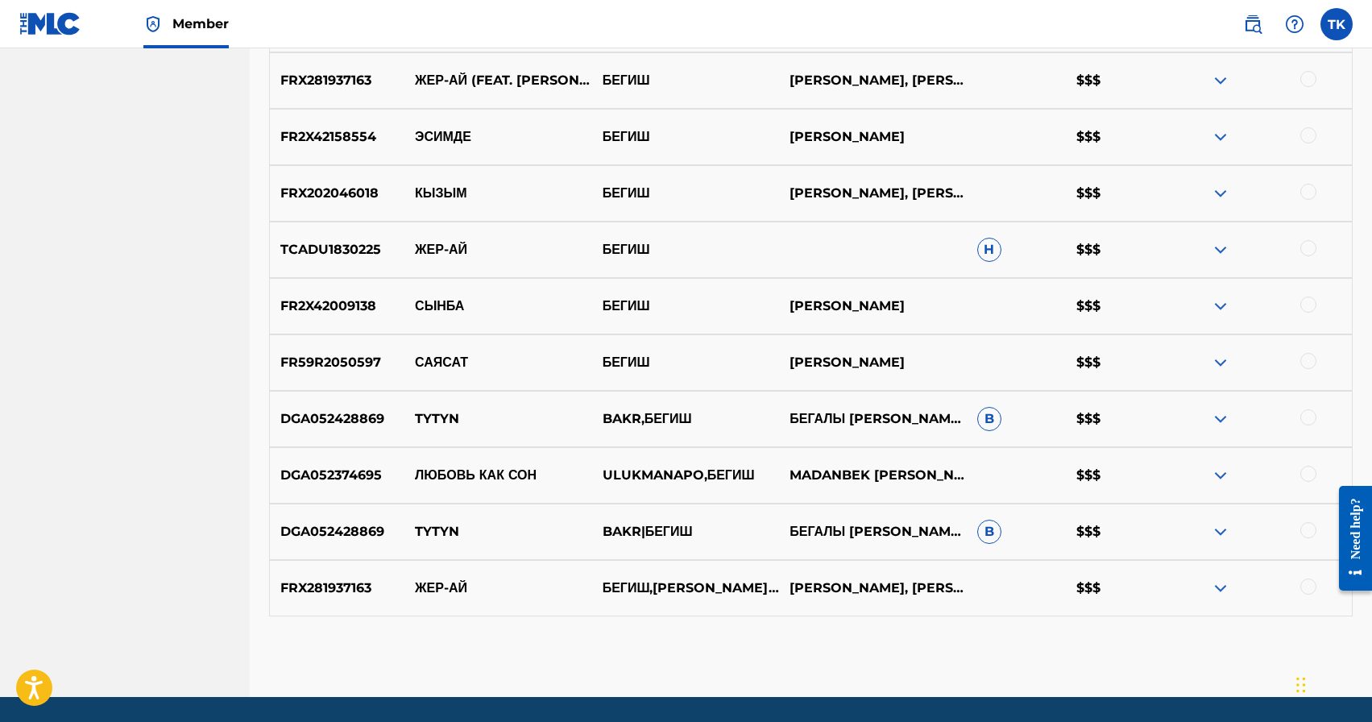
click at [1314, 300] on div at bounding box center [1309, 305] width 16 height 16
click at [1154, 585] on button "Match 1 Group" at bounding box center [1133, 591] width 178 height 40
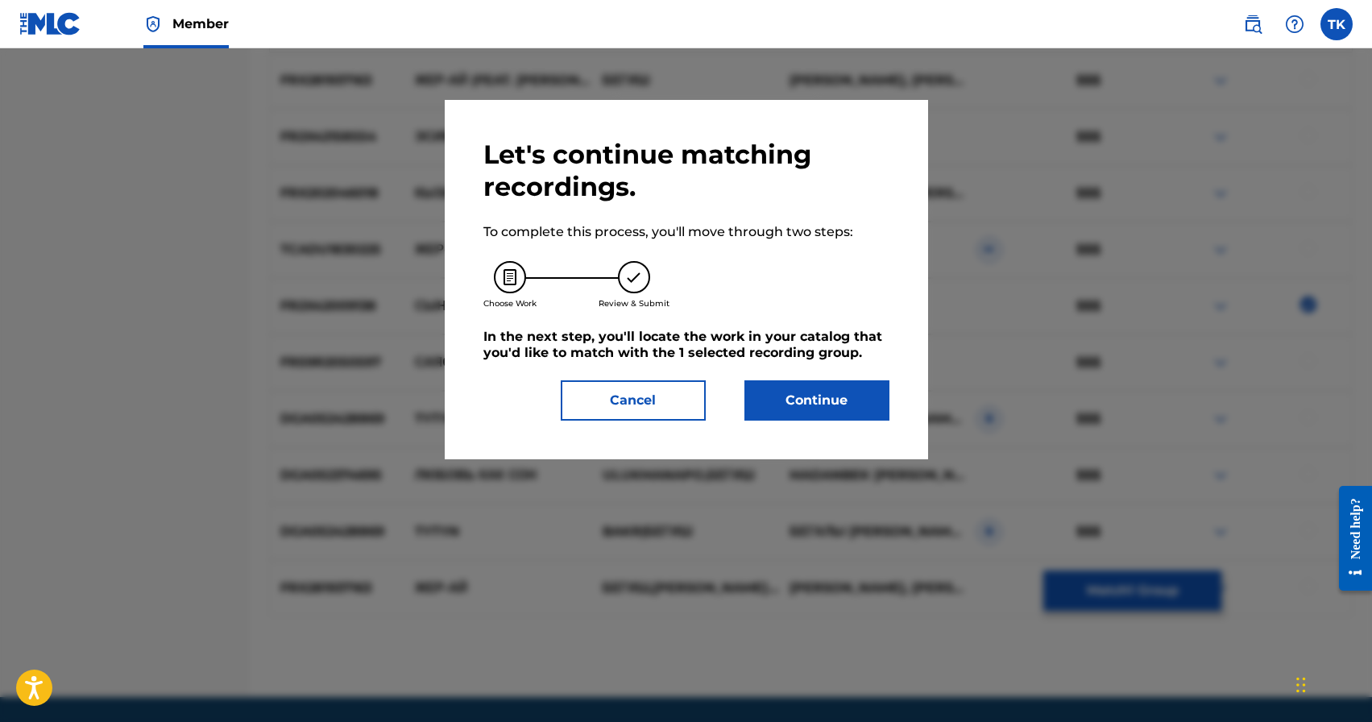
click at [857, 411] on button "Continue" at bounding box center [817, 400] width 145 height 40
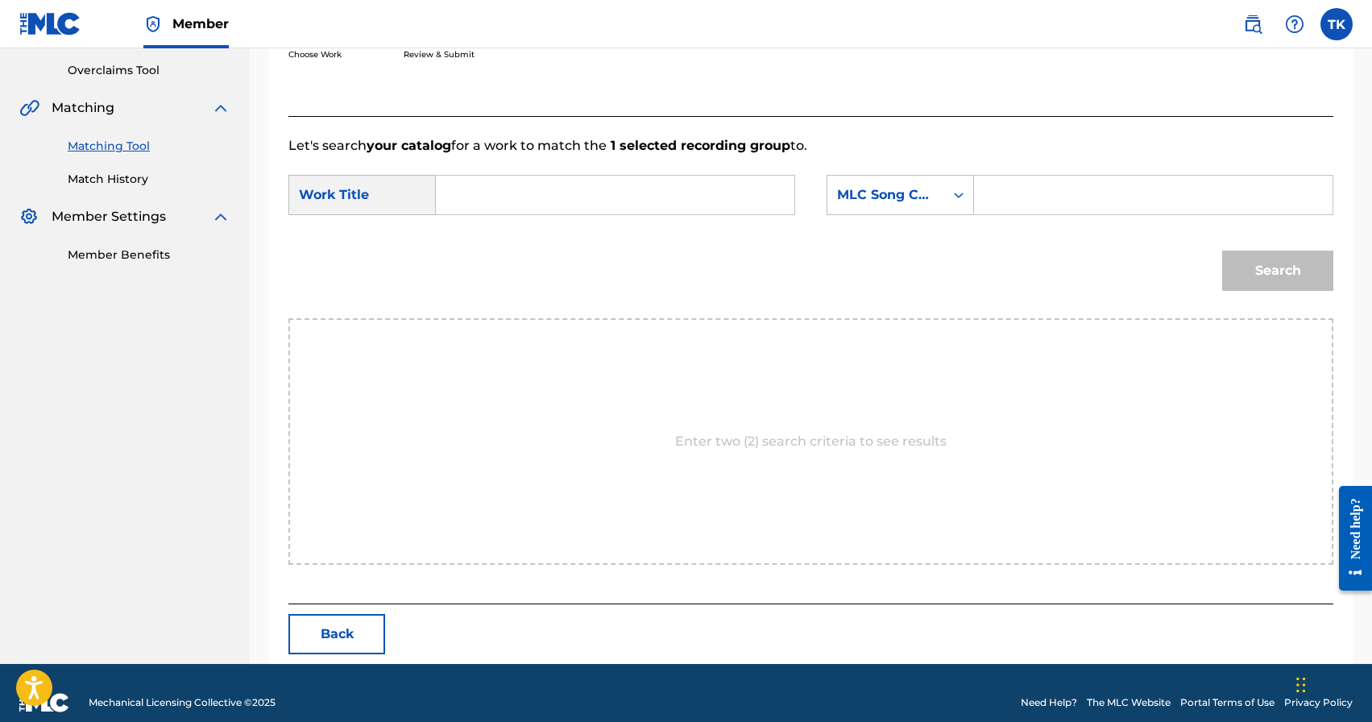
scroll to position [351, 0]
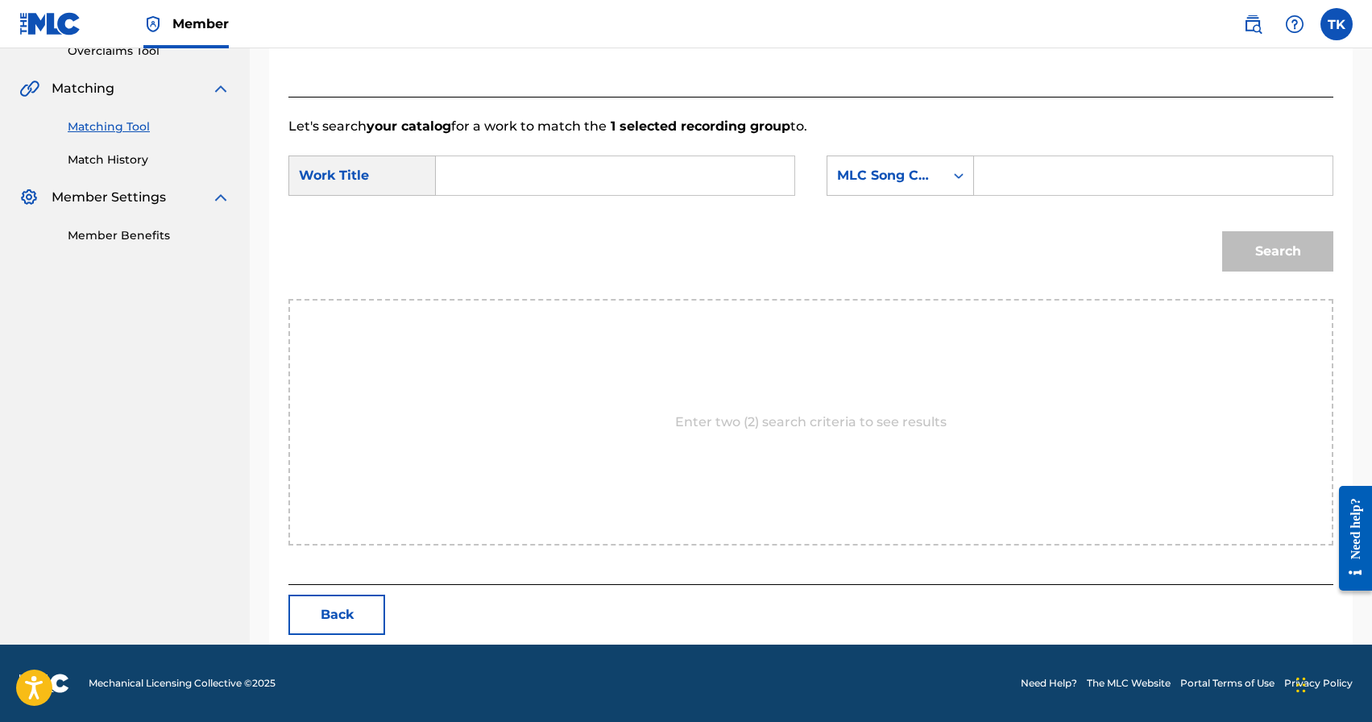
click at [681, 176] on input "Search Form" at bounding box center [615, 175] width 331 height 39
type input "сынба"
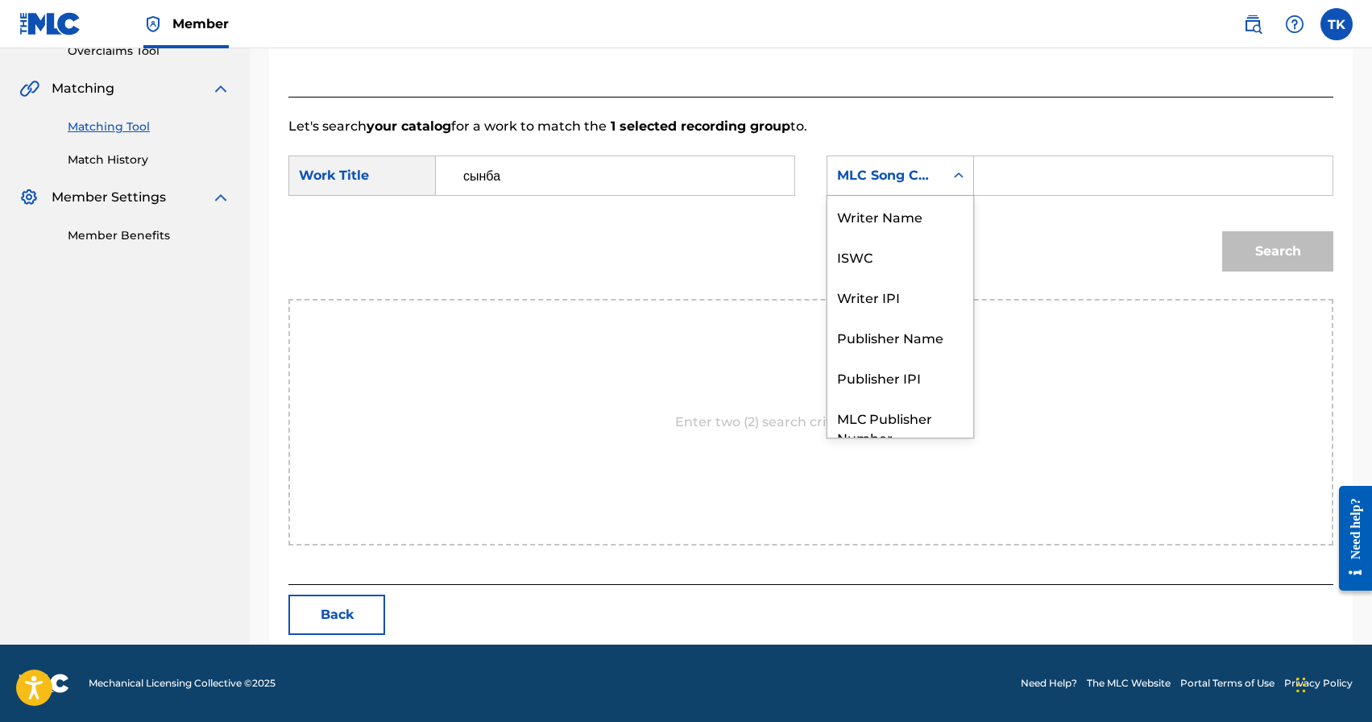
click at [902, 174] on div "MLC Song Code" at bounding box center [886, 175] width 98 height 19
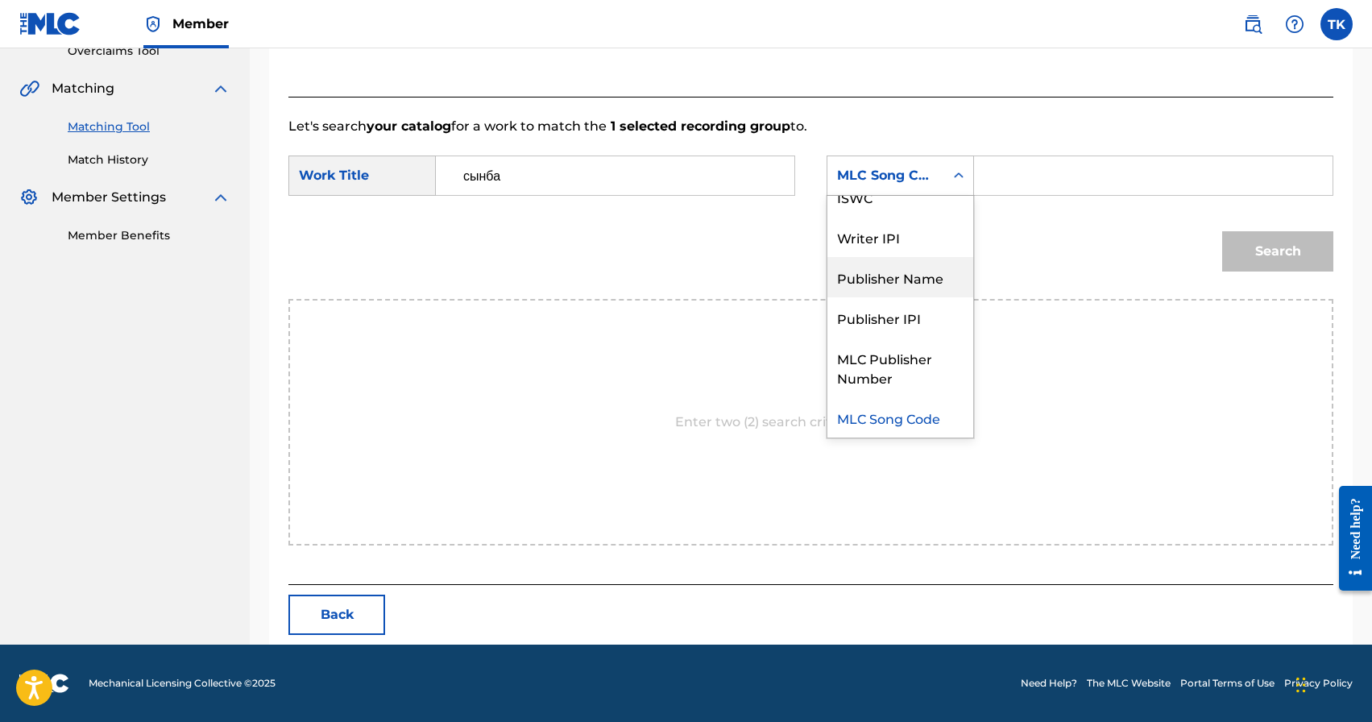
click at [901, 279] on div "Publisher Name" at bounding box center [901, 277] width 146 height 40
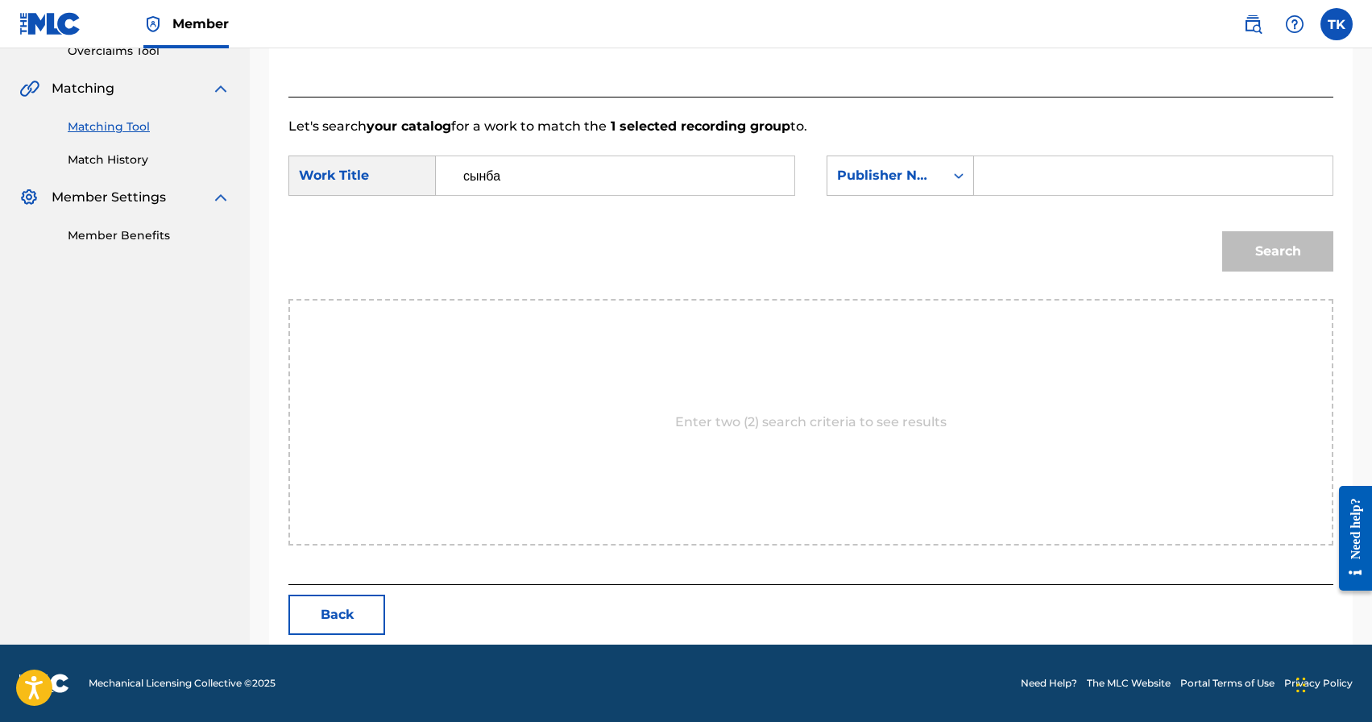
click at [1053, 184] on input "Search Form" at bounding box center [1153, 175] width 331 height 39
type input "INFINITY MUSIC"
click at [1271, 260] on button "Search" at bounding box center [1278, 251] width 111 height 40
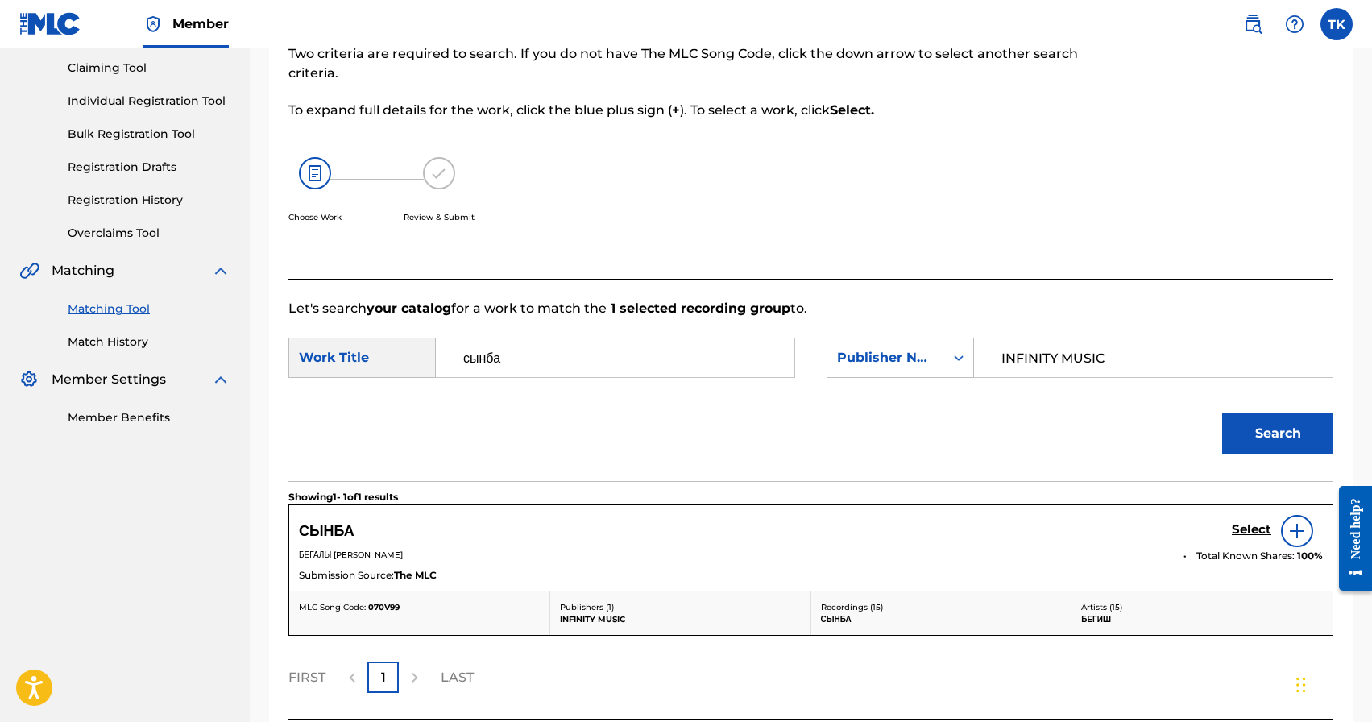
scroll to position [304, 0]
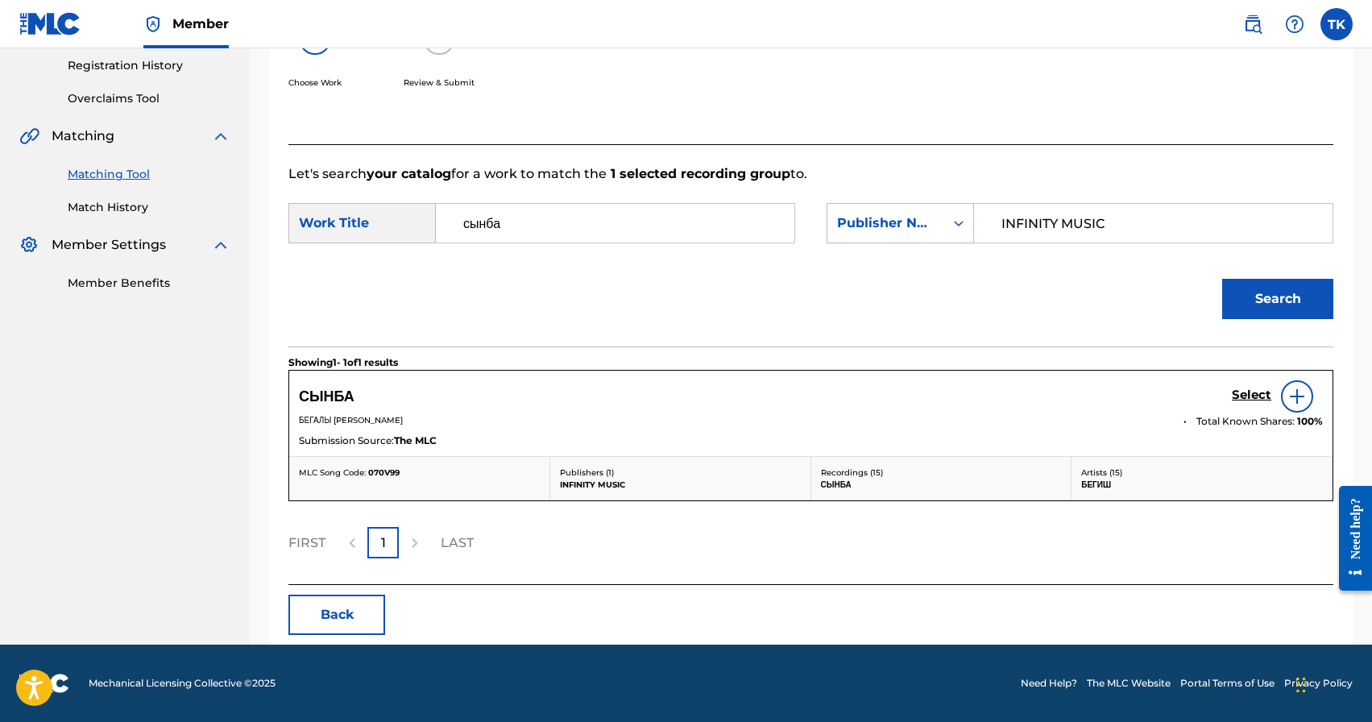
click at [1239, 394] on h5 "Select" at bounding box center [1251, 395] width 39 height 15
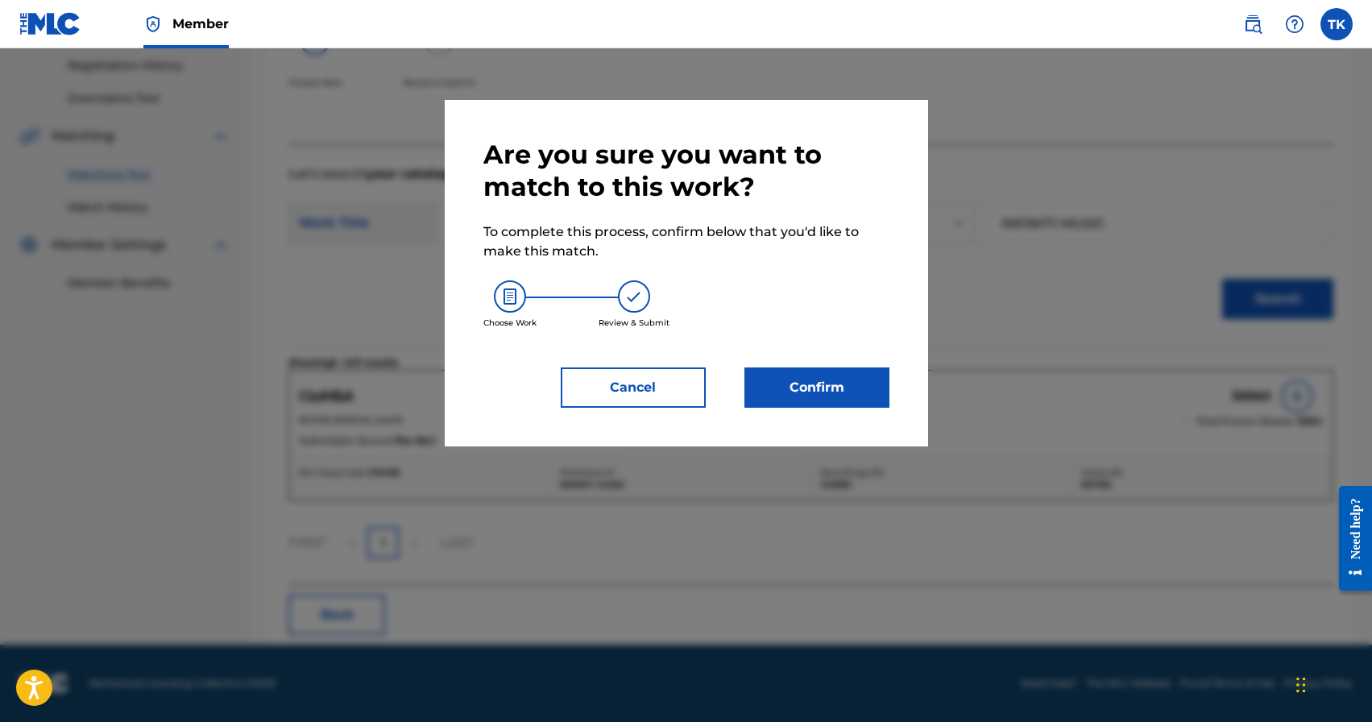
click at [836, 383] on button "Confirm" at bounding box center [817, 387] width 145 height 40
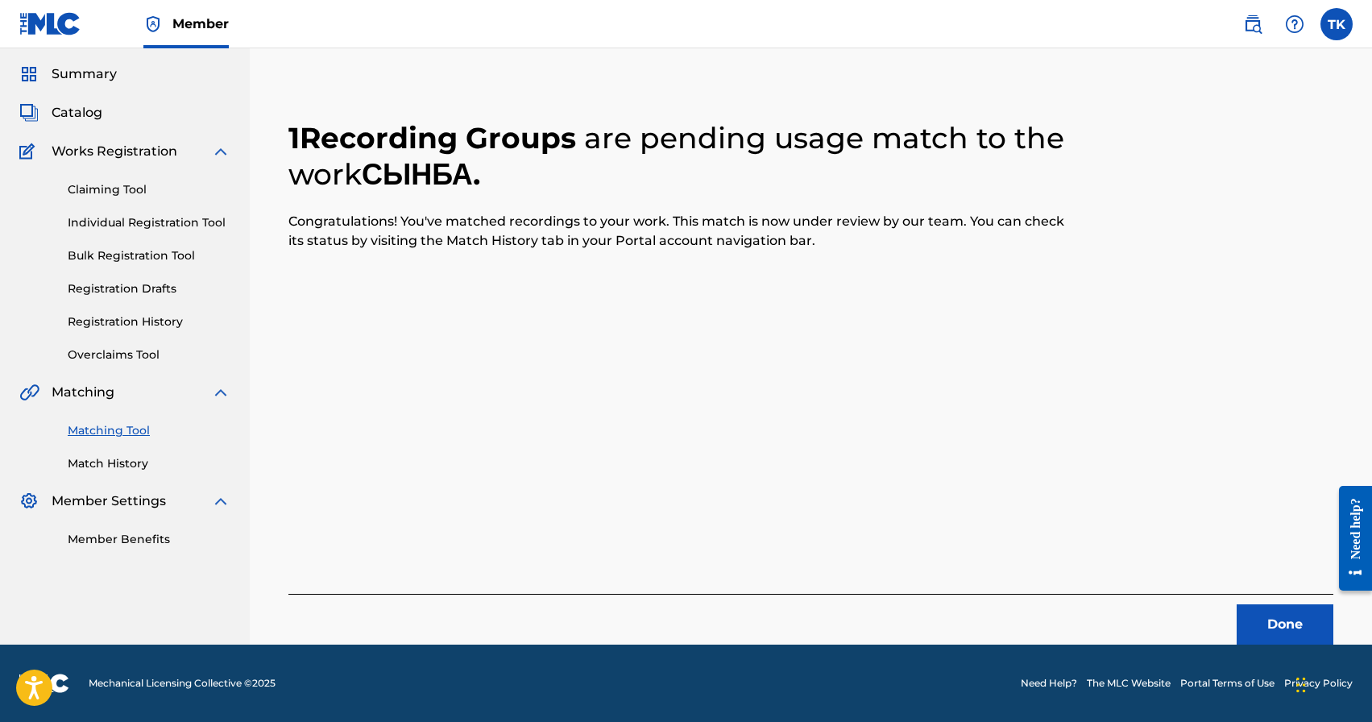
scroll to position [48, 0]
click at [1264, 612] on button "Done" at bounding box center [1285, 624] width 97 height 40
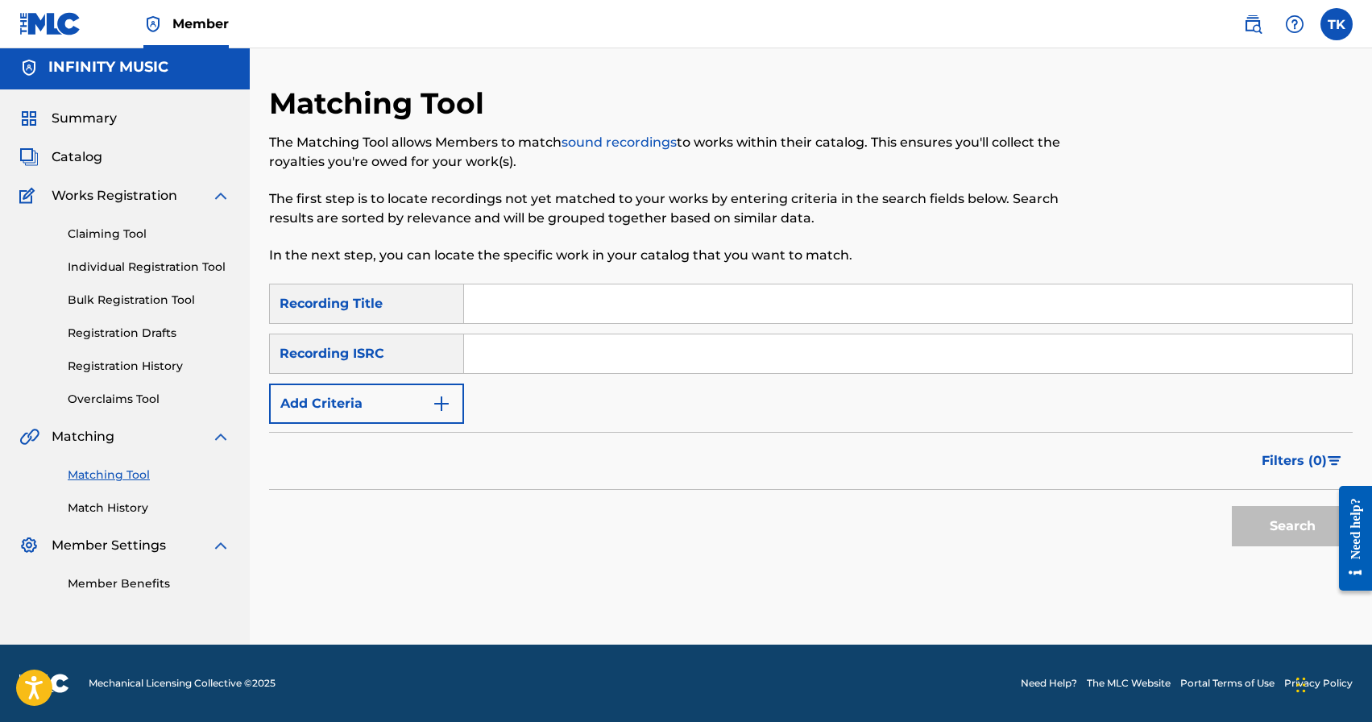
scroll to position [0, 0]
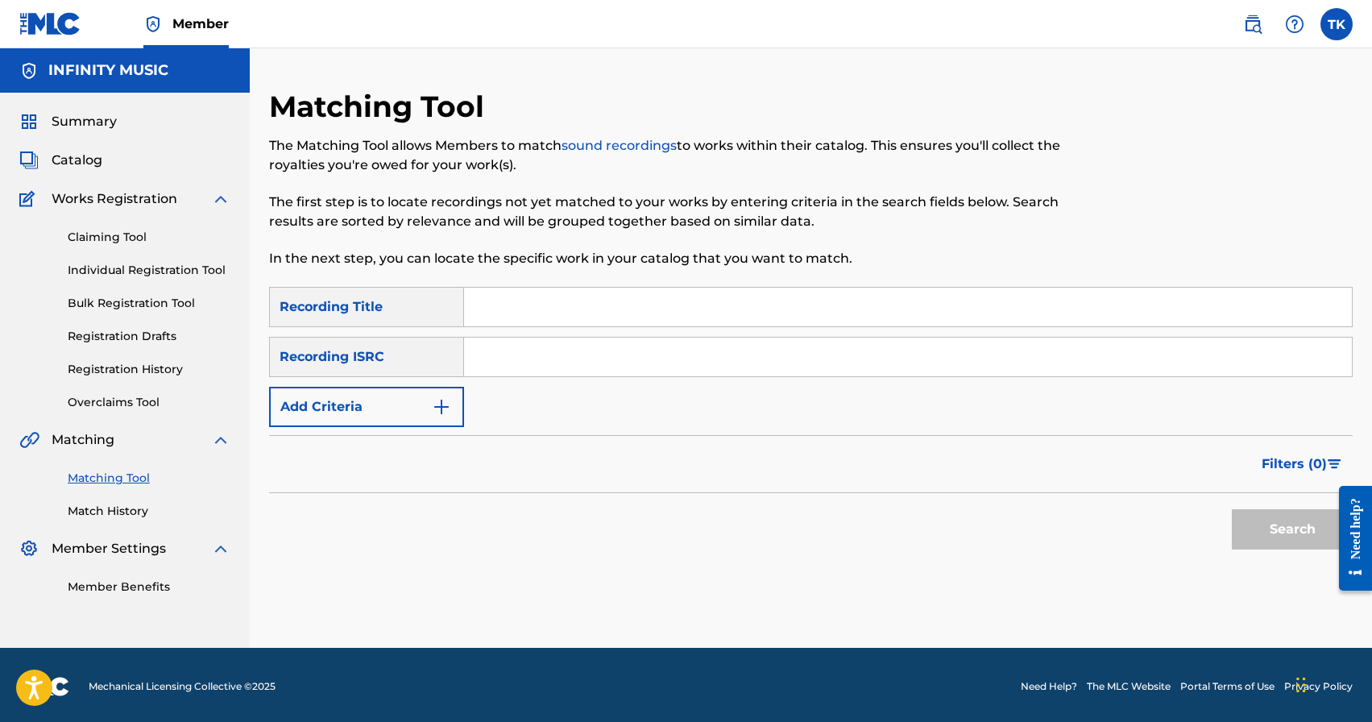
click at [438, 413] on img "Search Form" at bounding box center [441, 406] width 19 height 19
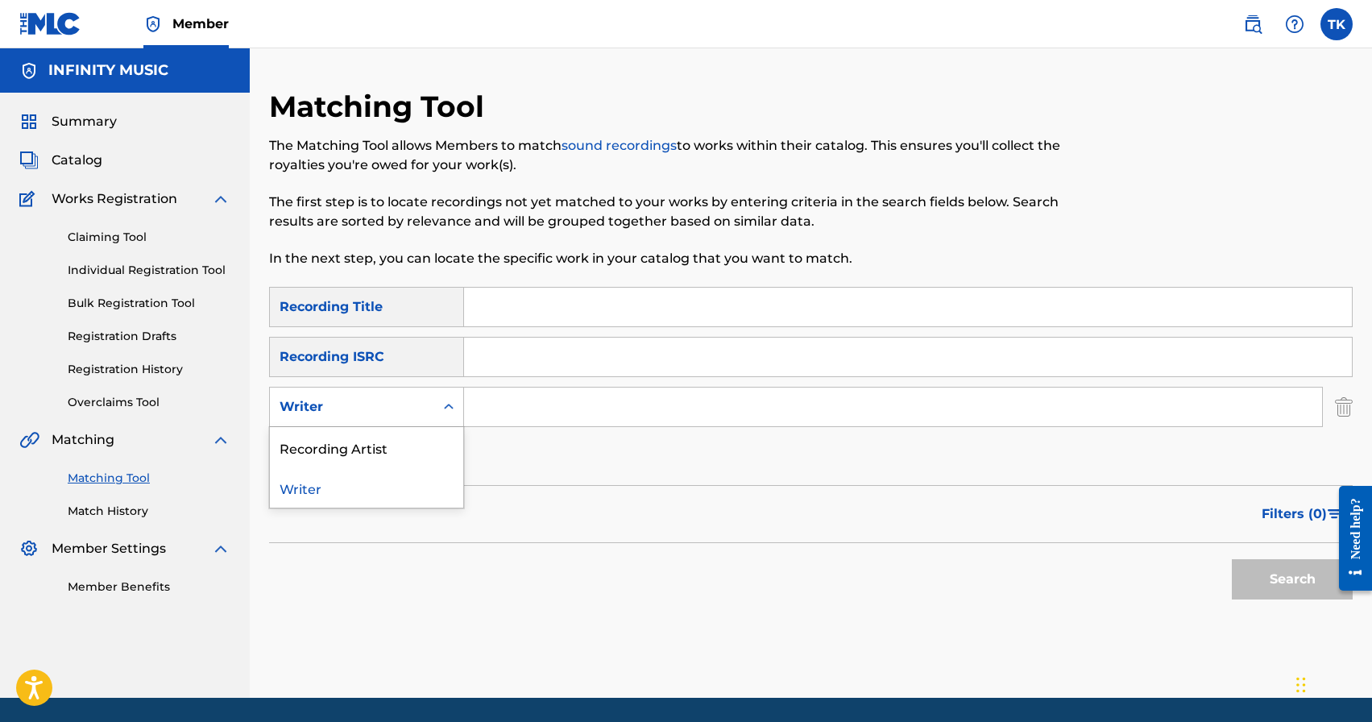
click at [438, 413] on div "Search Form" at bounding box center [448, 406] width 29 height 29
click at [433, 440] on div "Recording Artist" at bounding box center [366, 447] width 193 height 40
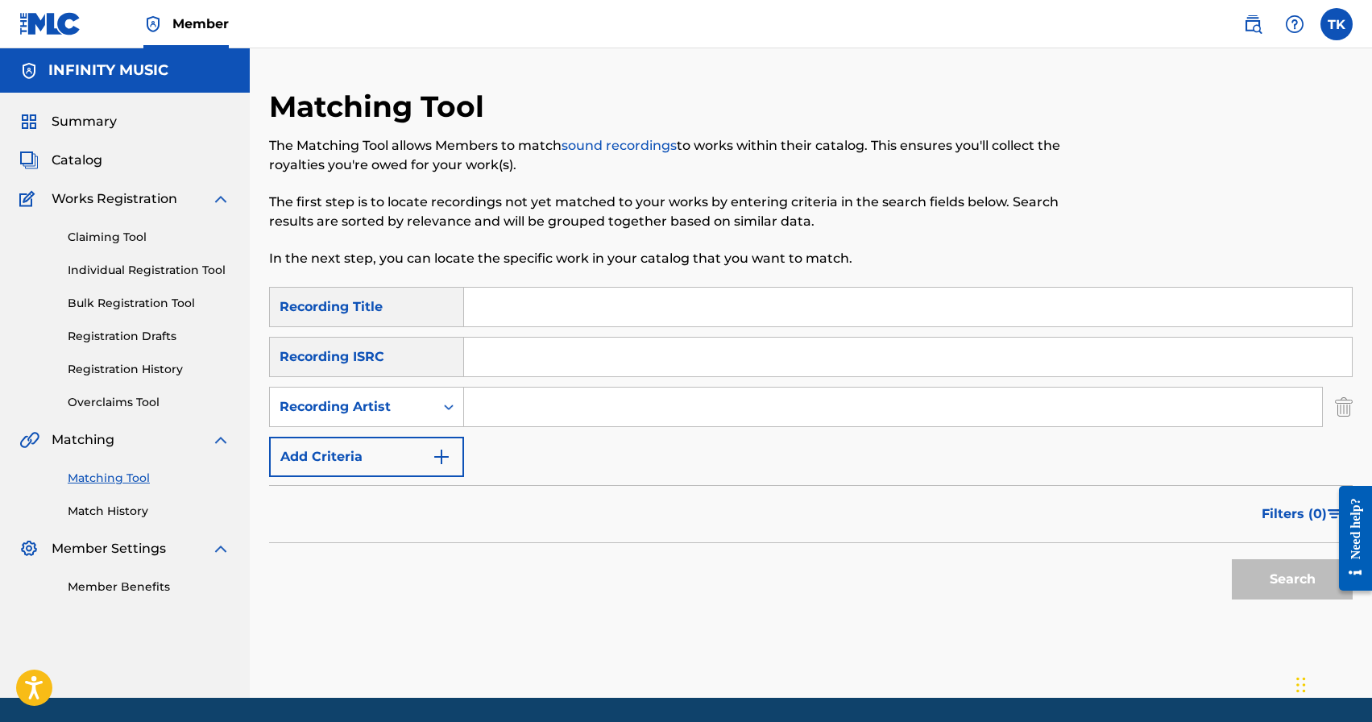
click at [544, 402] on input "Search Form" at bounding box center [893, 407] width 858 height 39
type input "бегиш"
click at [1271, 505] on span "Filters ( 0 )" at bounding box center [1294, 513] width 65 height 19
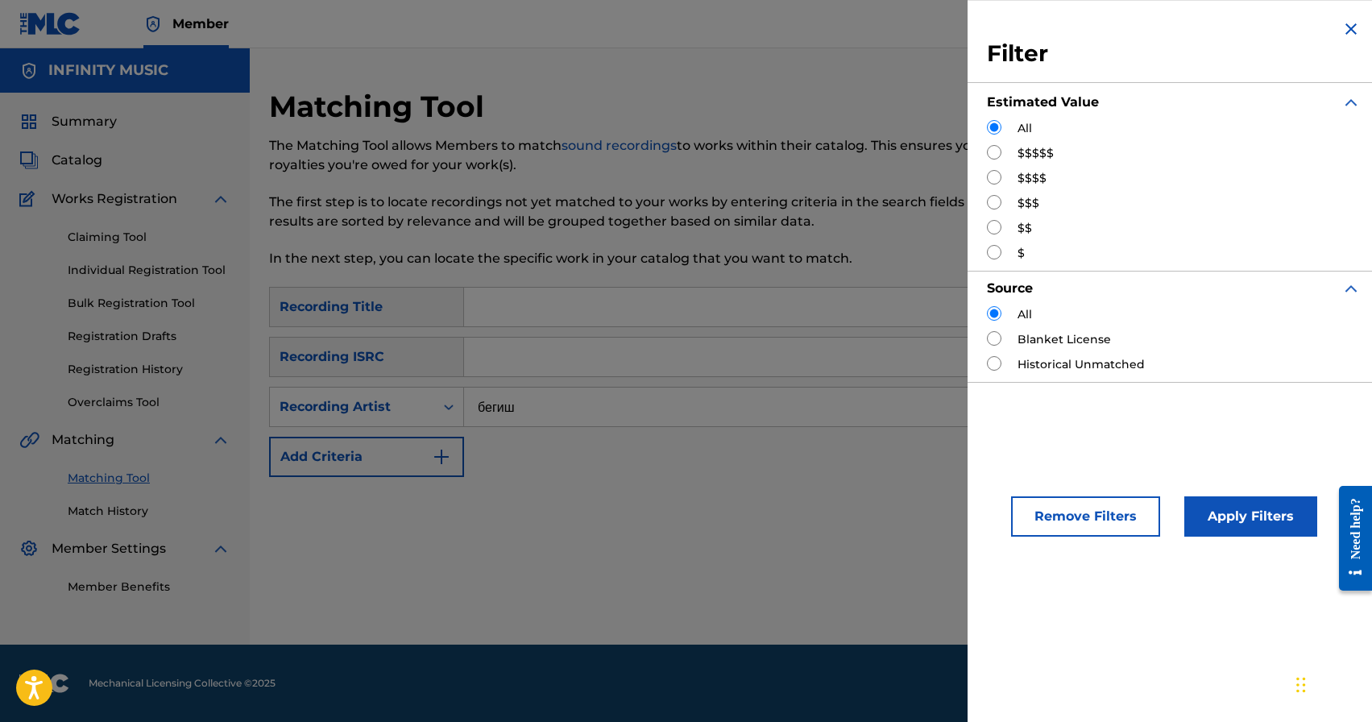
click at [999, 205] on input "Search Form" at bounding box center [994, 202] width 15 height 15
radio input "true"
click at [1235, 521] on button "Apply Filters" at bounding box center [1251, 516] width 133 height 40
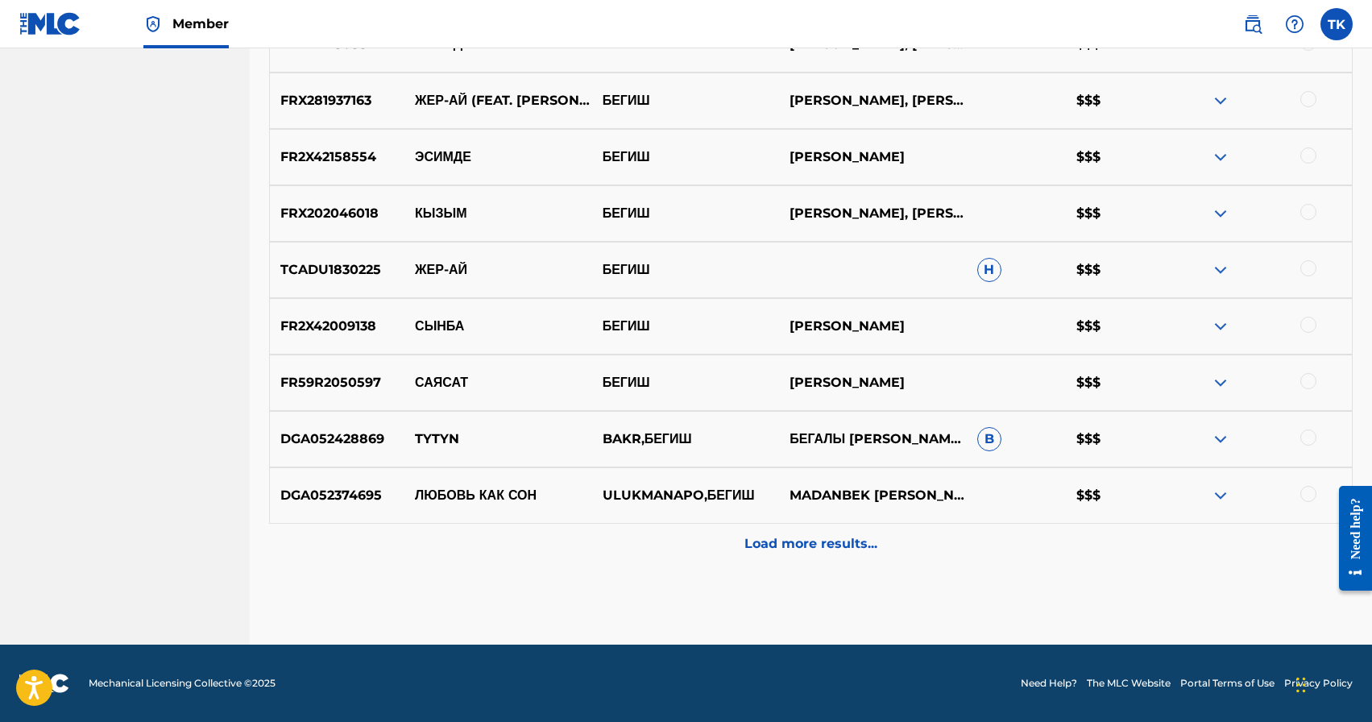
click at [866, 542] on p "Load more results..." at bounding box center [811, 543] width 133 height 19
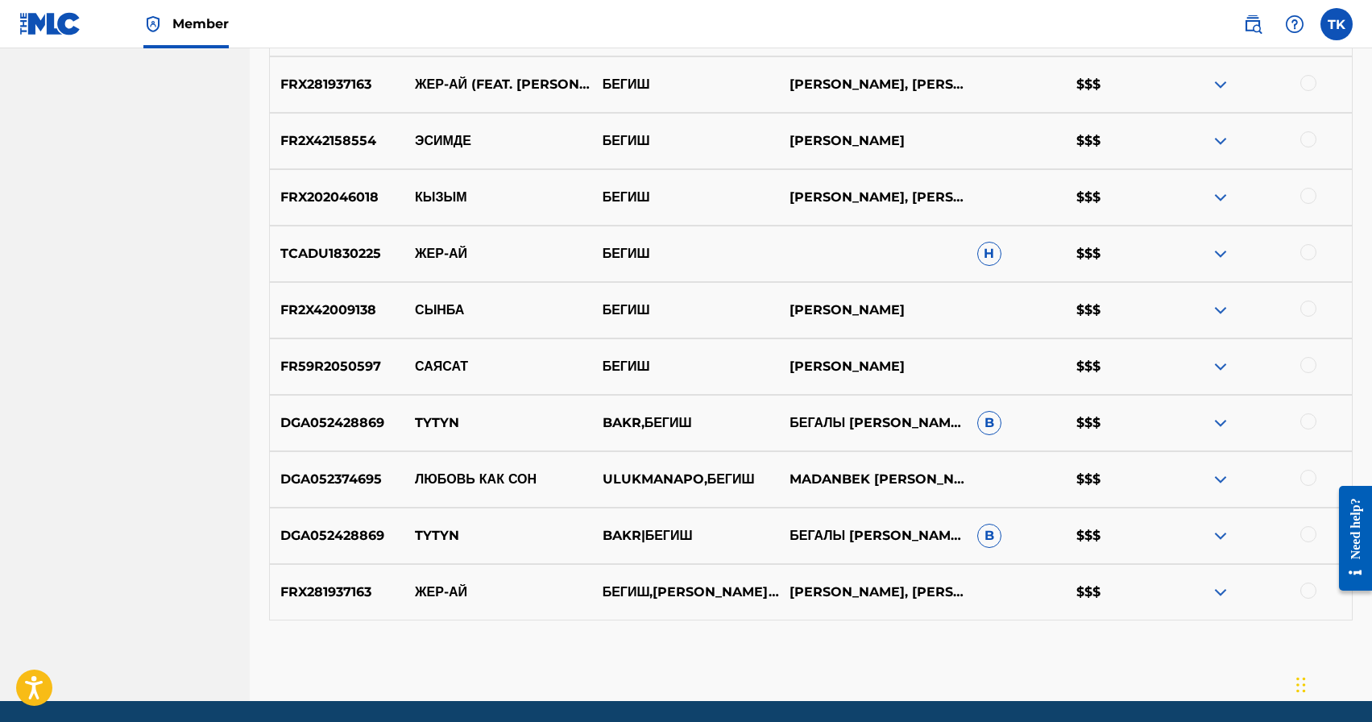
scroll to position [731, 0]
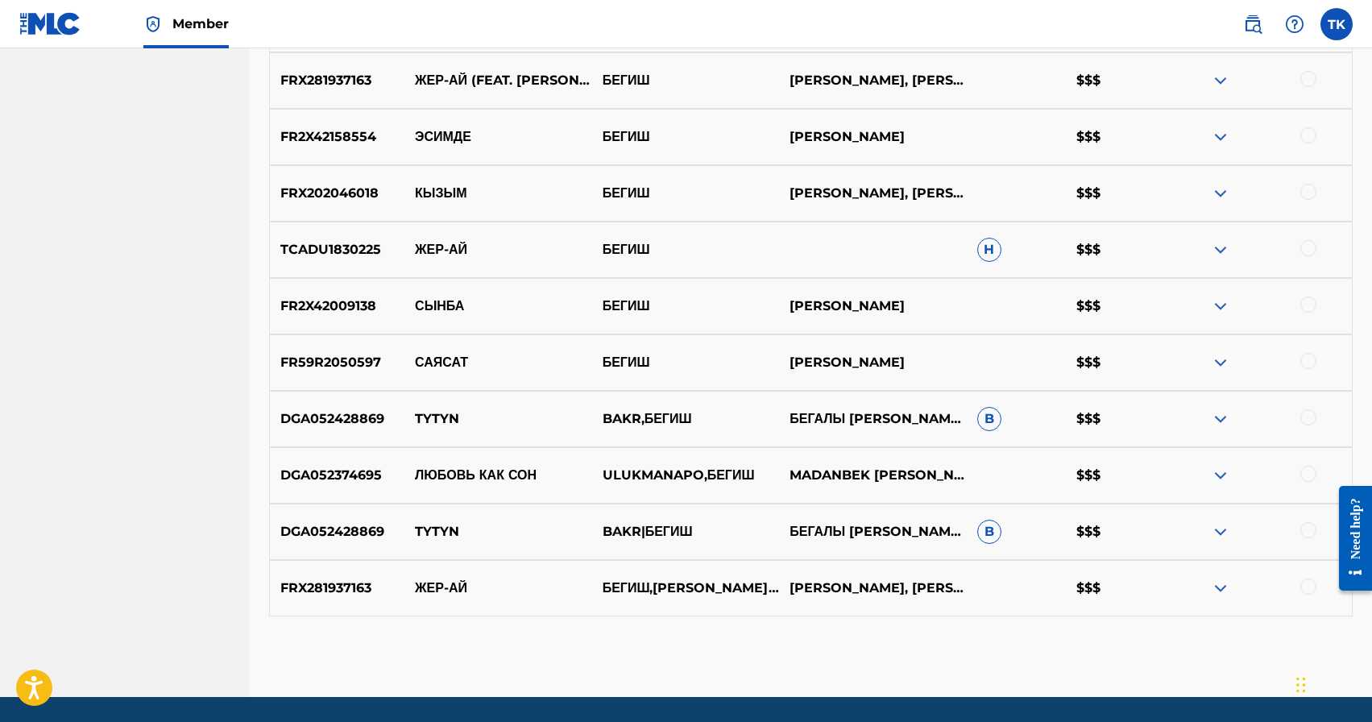
click at [1311, 363] on div at bounding box center [1309, 361] width 16 height 16
click at [1157, 575] on button "Match 1 Group" at bounding box center [1133, 591] width 178 height 40
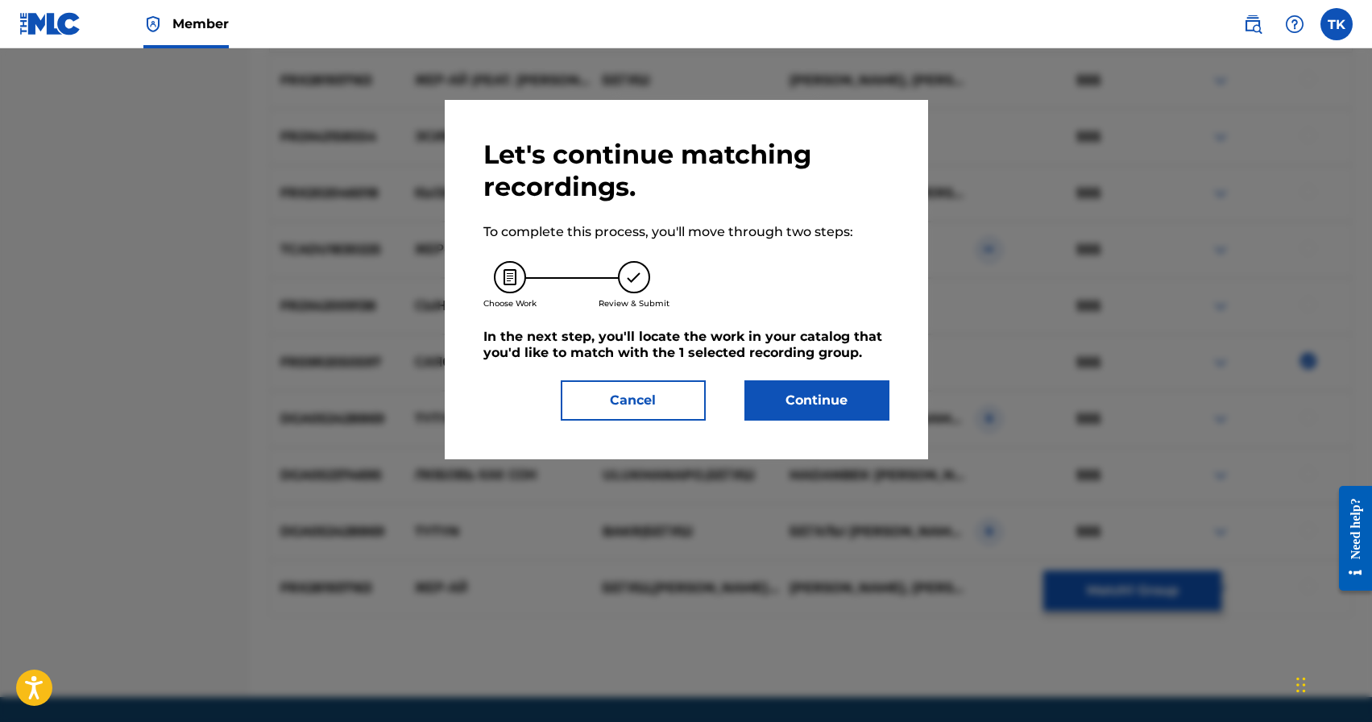
click at [829, 375] on div "Let's continue matching recordings. To complete this process, you'll move throu…" at bounding box center [687, 280] width 406 height 282
click at [829, 388] on button "Continue" at bounding box center [817, 400] width 145 height 40
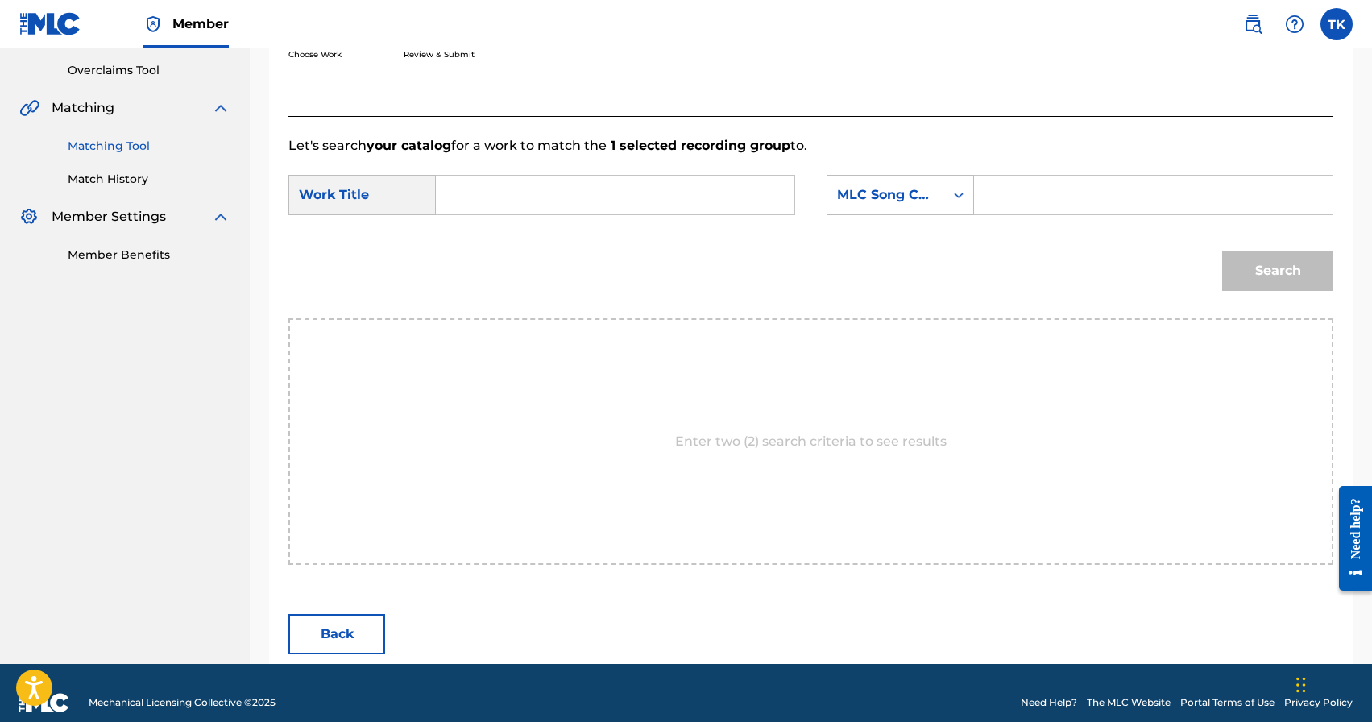
scroll to position [351, 0]
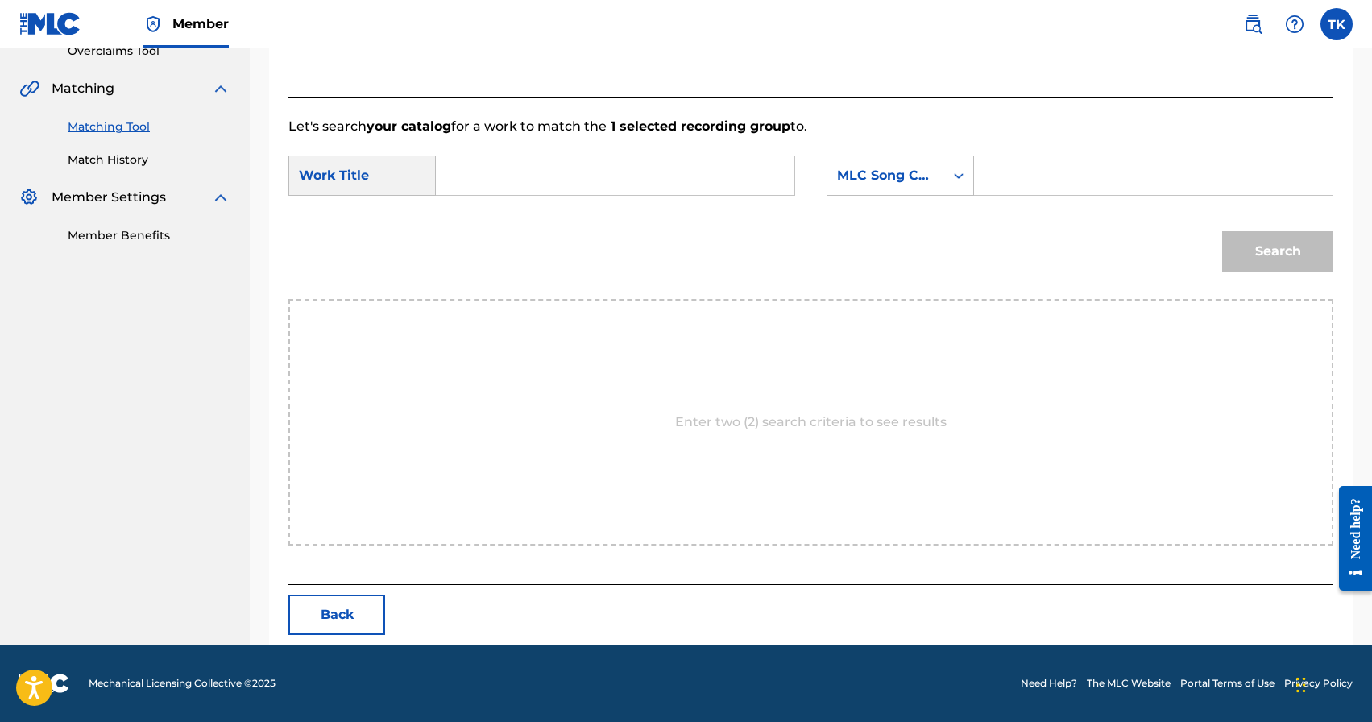
click at [645, 172] on input "Search Form" at bounding box center [615, 175] width 331 height 39
type input "саясат"
click at [519, 212] on div "саясат" at bounding box center [494, 211] width 89 height 29
click at [958, 195] on div "MLC Song Code" at bounding box center [900, 176] width 147 height 40
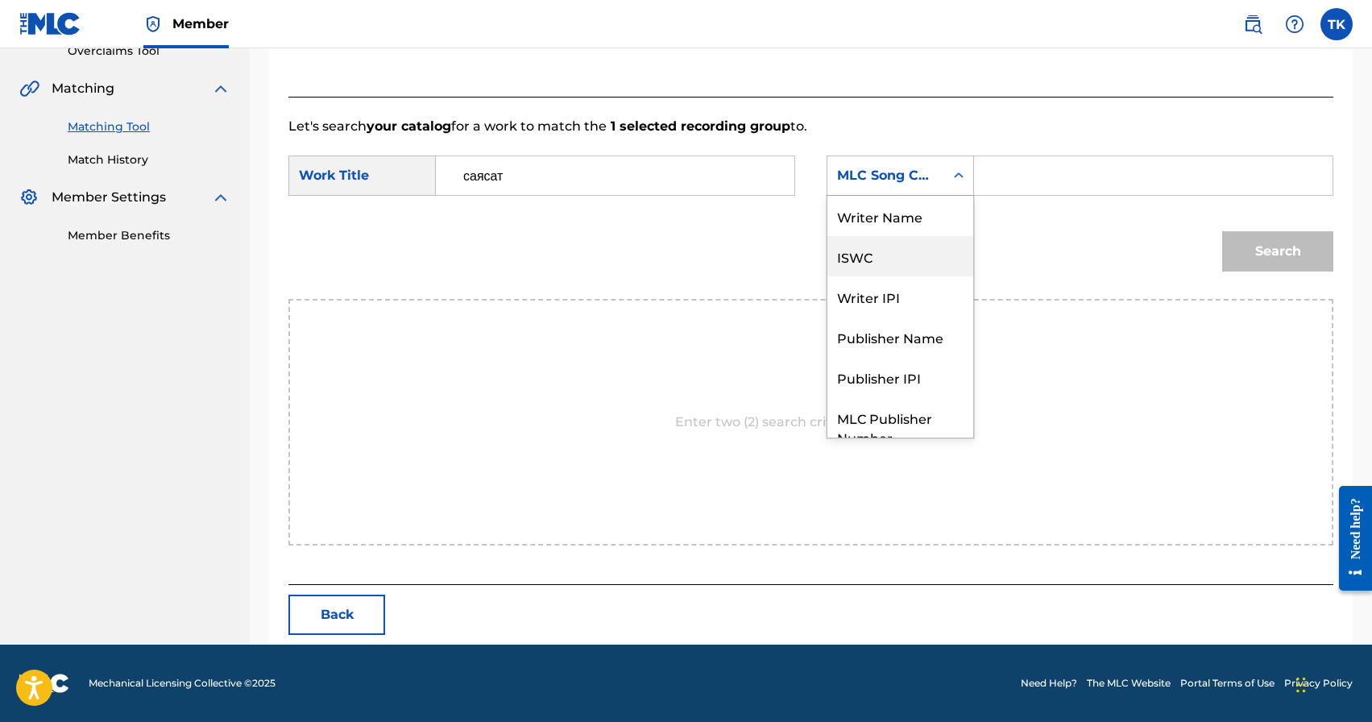
scroll to position [60, 0]
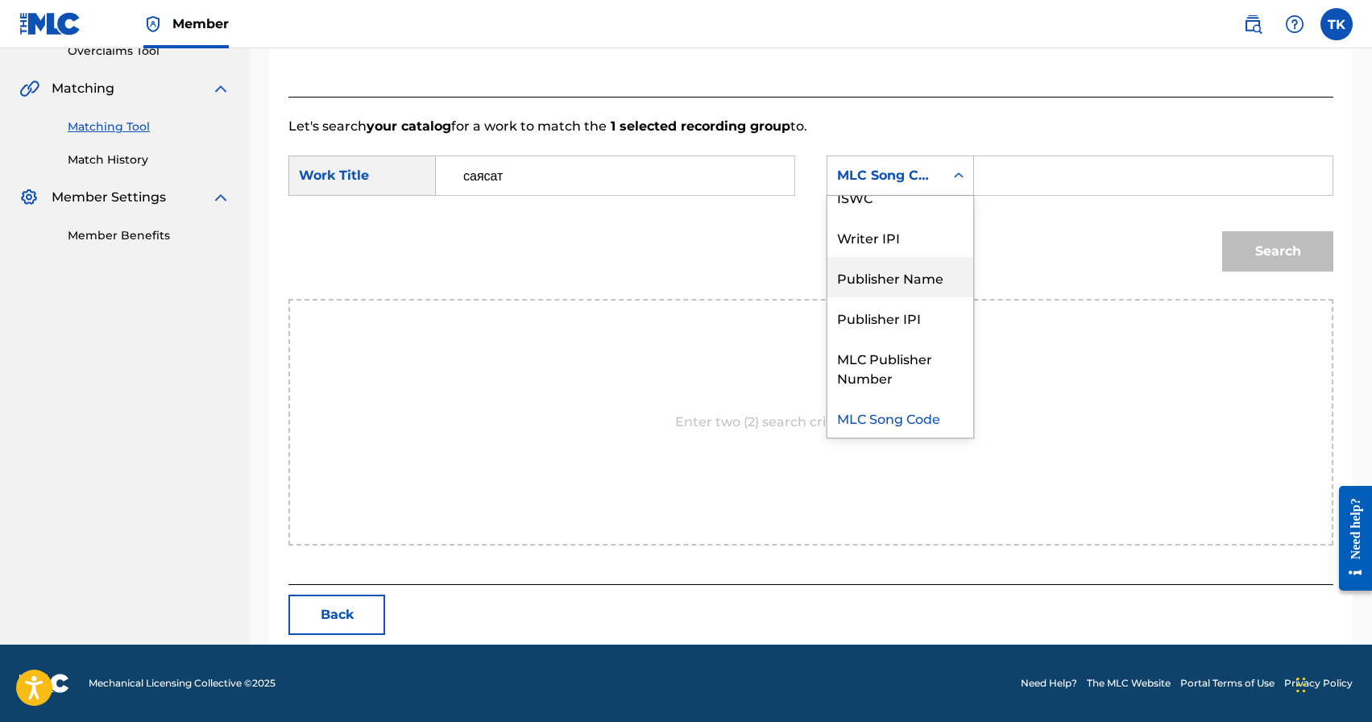
click at [928, 287] on div "Publisher Name" at bounding box center [901, 277] width 146 height 40
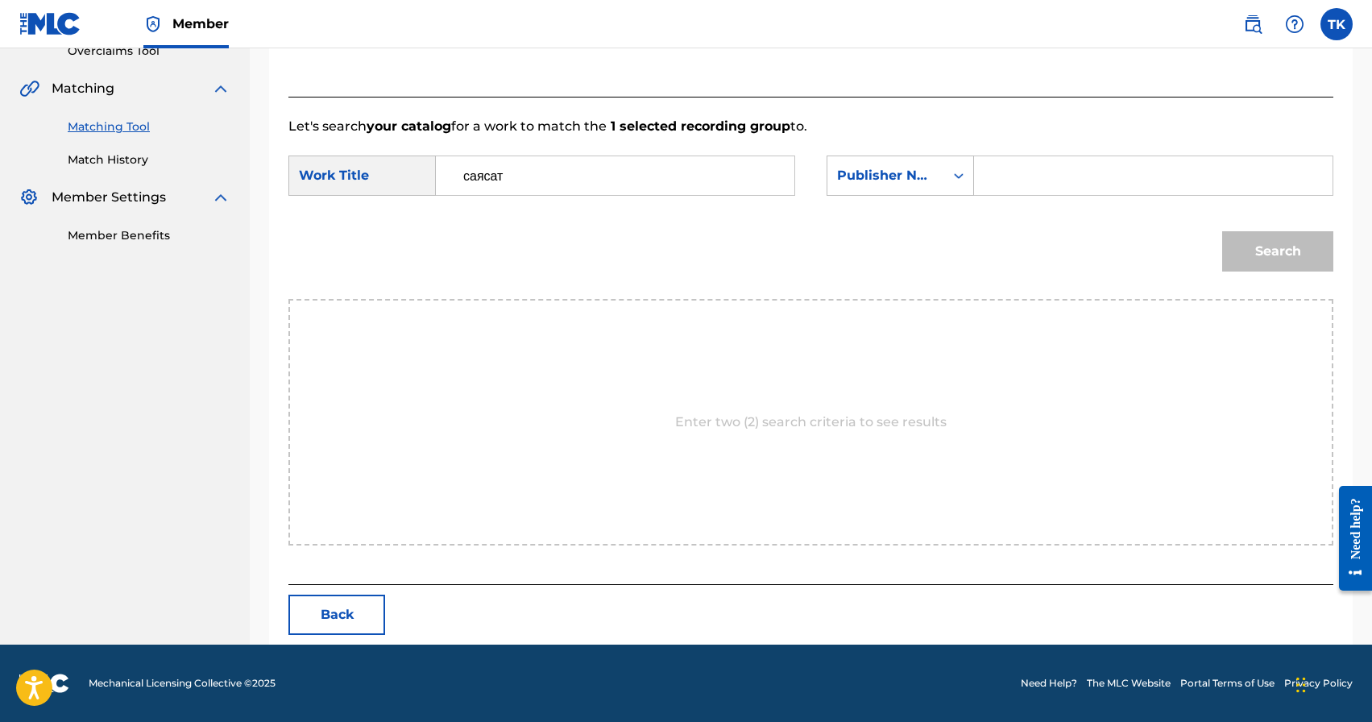
click at [1031, 197] on div "SearchWithCriteria50b9d94f-f353-4b47-893d-b2bc104fbf65 Work Title саясат Search…" at bounding box center [811, 181] width 1045 height 50
click at [1037, 190] on input "Search Form" at bounding box center [1153, 175] width 331 height 39
type input "INFINITY MUSIC"
click at [1286, 255] on button "Search" at bounding box center [1278, 251] width 111 height 40
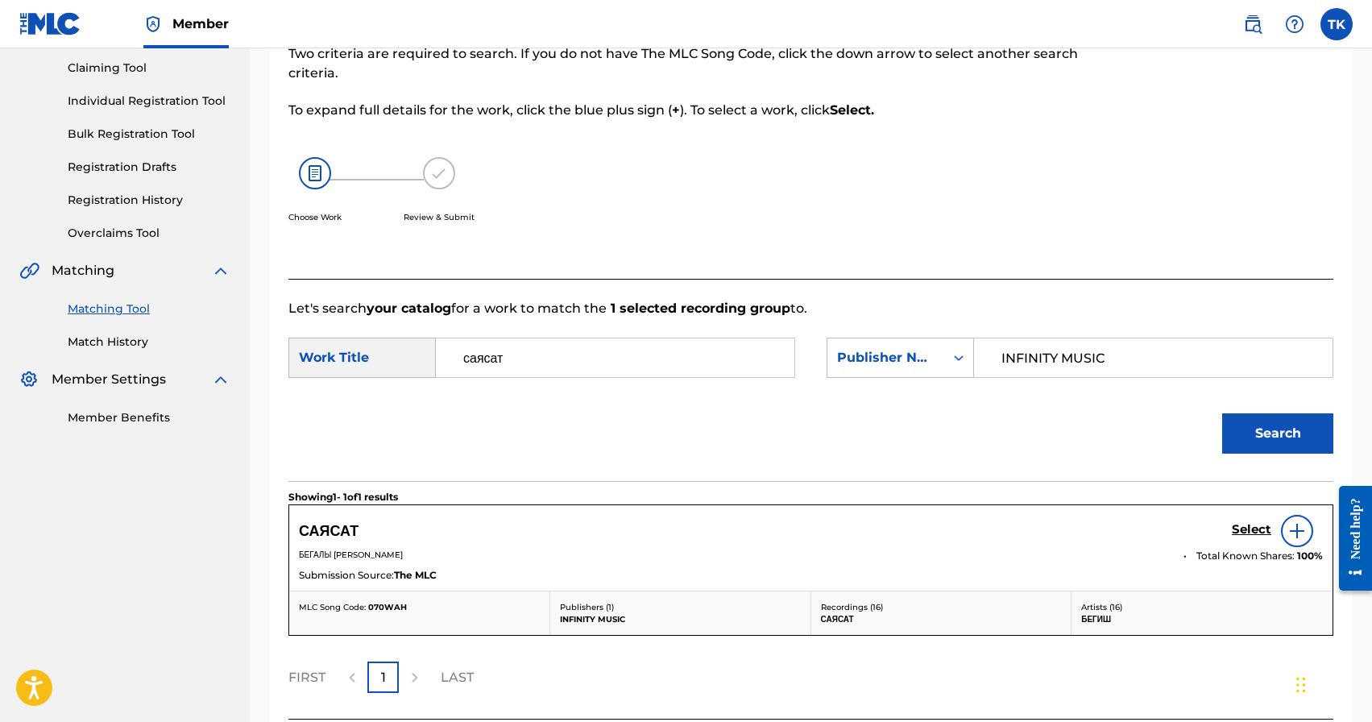
scroll to position [304, 0]
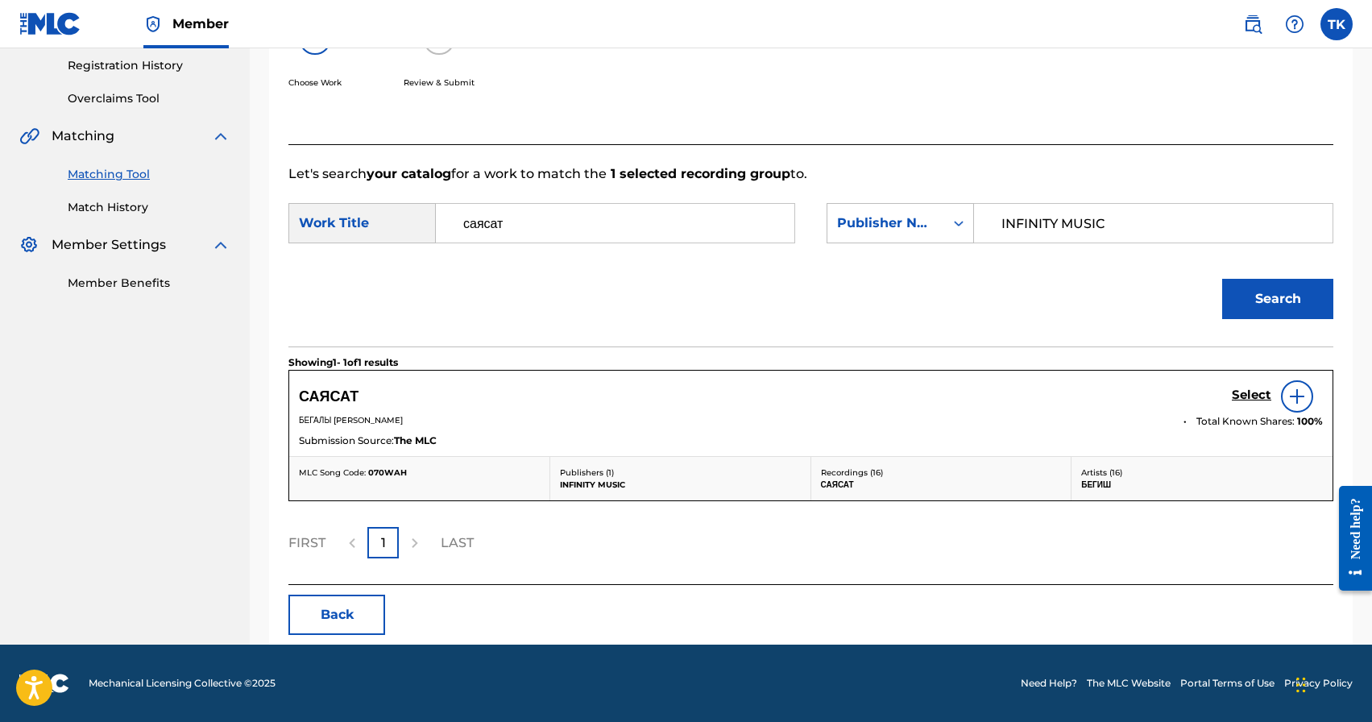
click at [1248, 392] on h5 "Select" at bounding box center [1251, 395] width 39 height 15
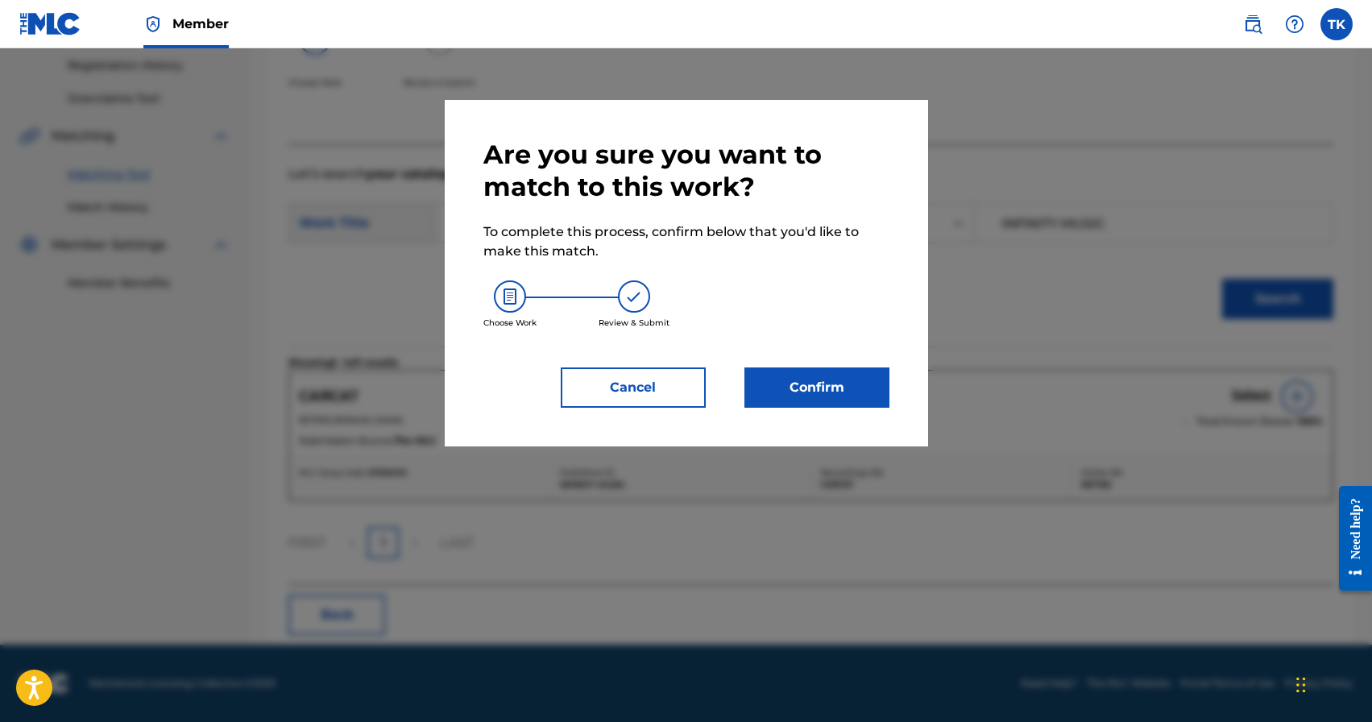
click at [871, 378] on button "Confirm" at bounding box center [817, 387] width 145 height 40
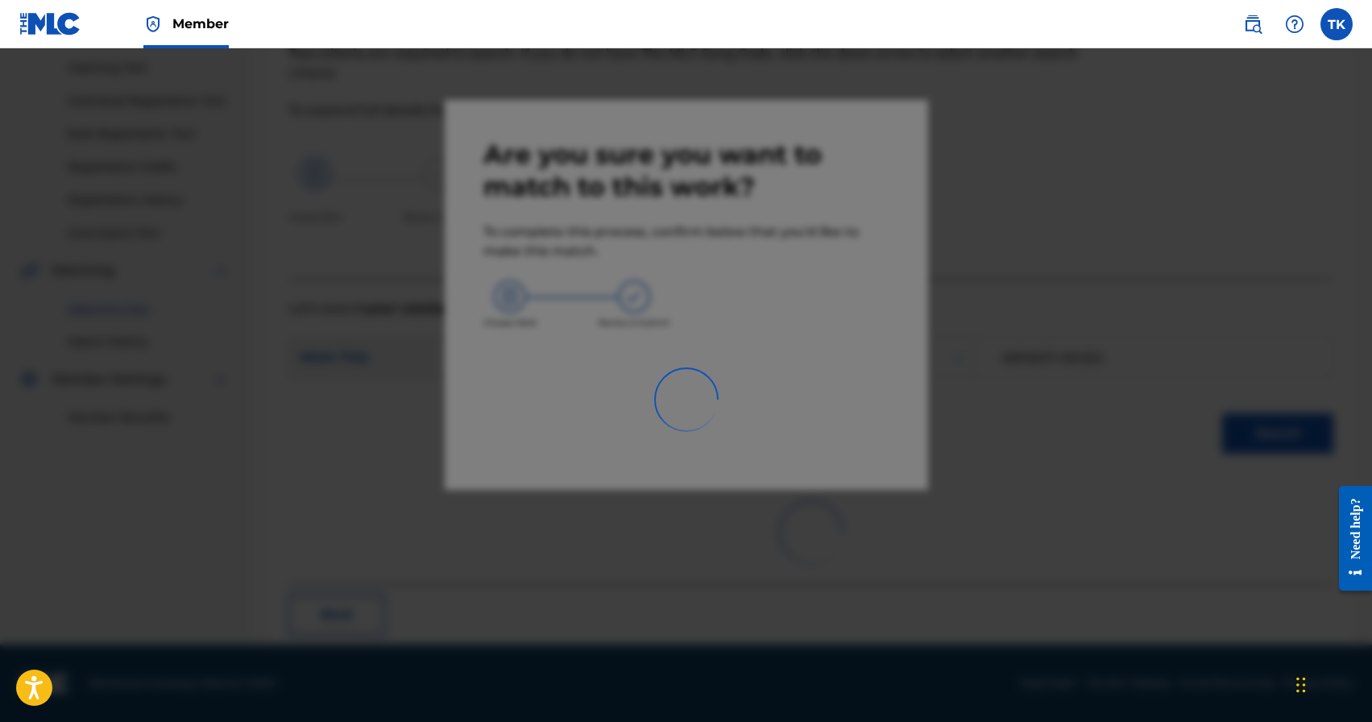
scroll to position [48, 0]
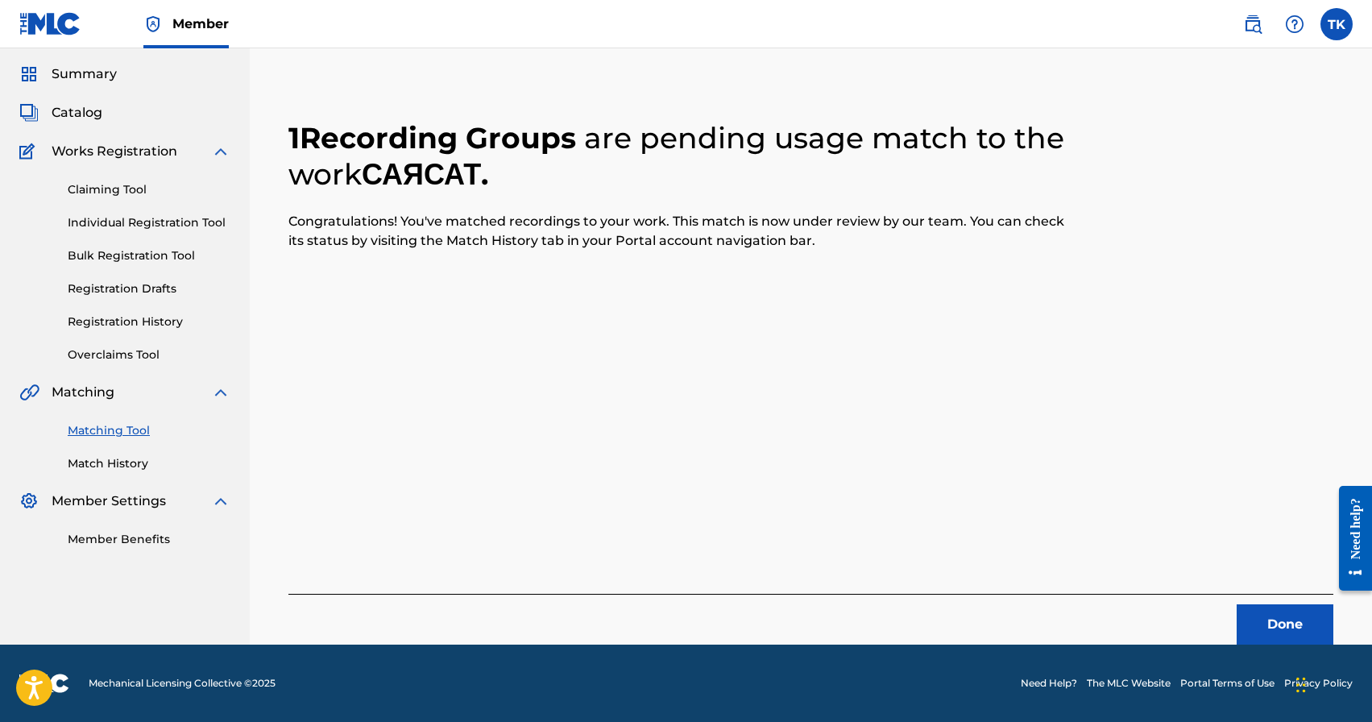
click at [1276, 626] on button "Done" at bounding box center [1285, 624] width 97 height 40
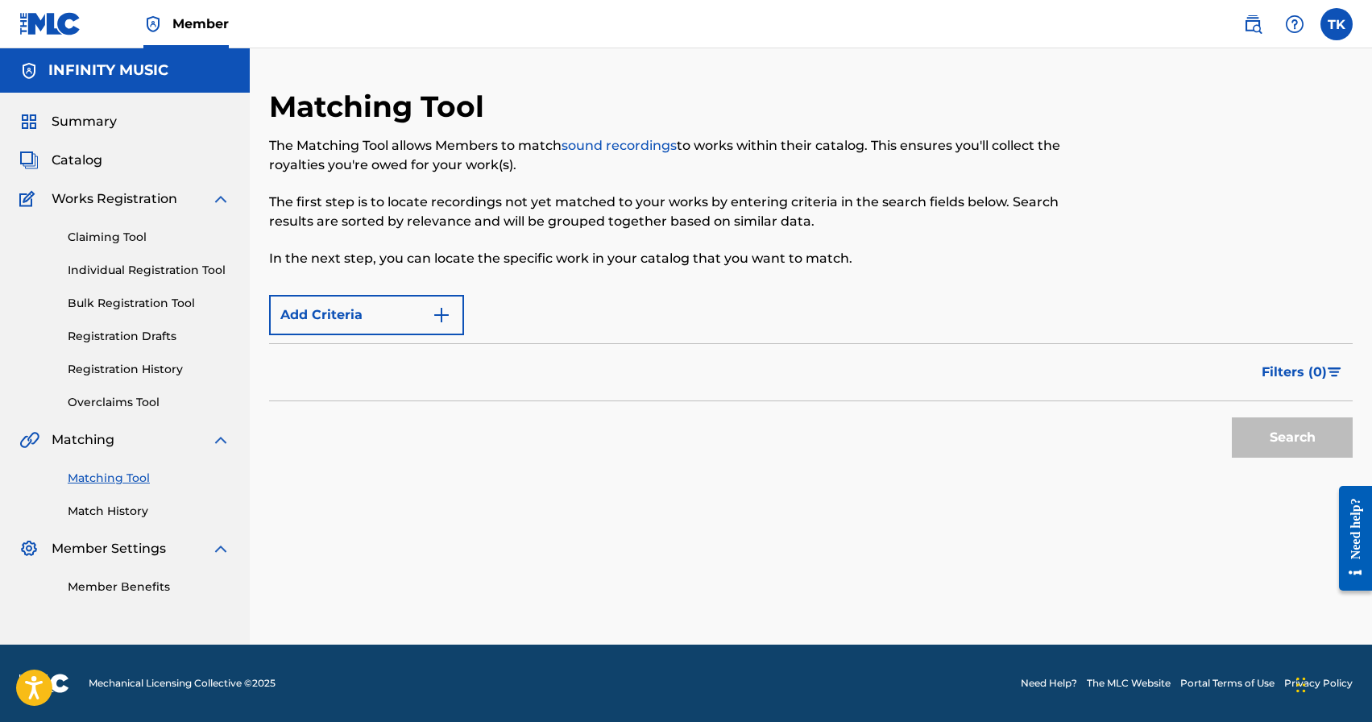
scroll to position [0, 0]
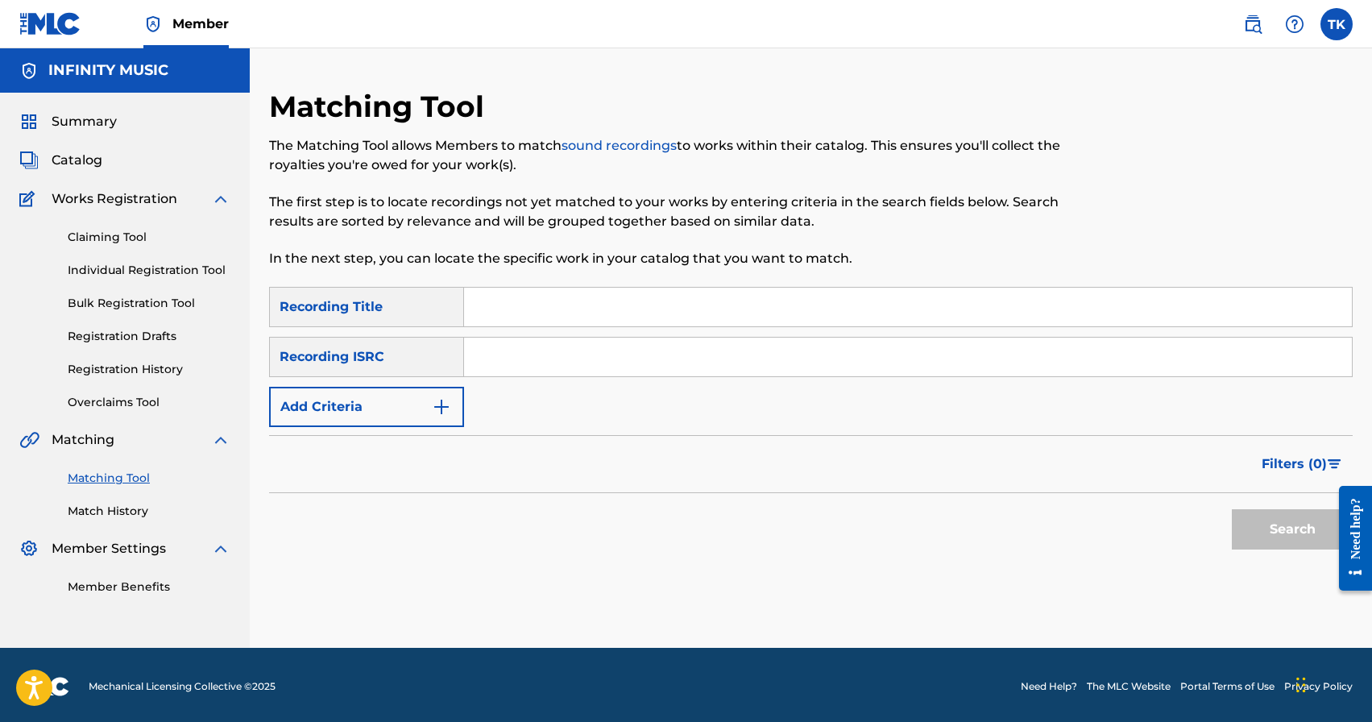
click at [429, 409] on button "Add Criteria" at bounding box center [366, 407] width 195 height 40
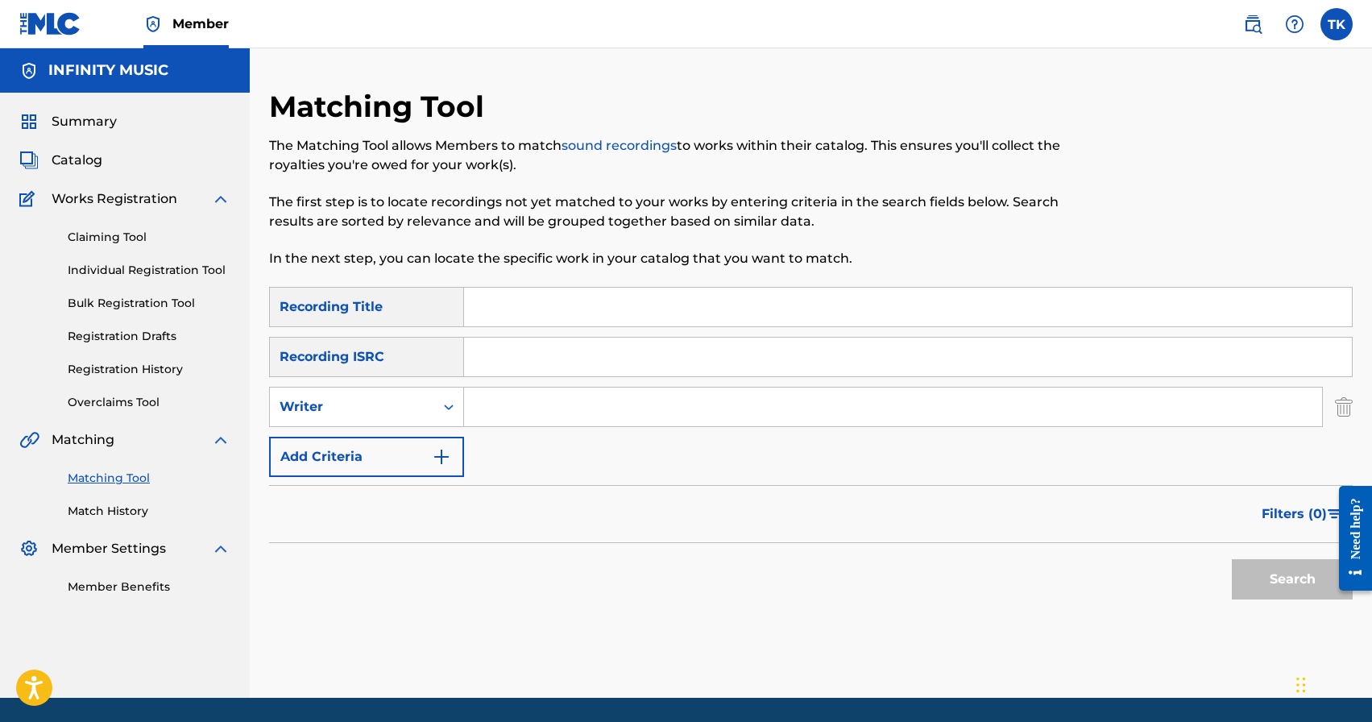
click at [429, 409] on div "Writer" at bounding box center [352, 407] width 164 height 31
click at [421, 438] on div "Recording Artist" at bounding box center [366, 447] width 193 height 40
click at [508, 405] on input "Search Form" at bounding box center [893, 407] width 858 height 39
type input "бегиш"
click at [1283, 525] on button "Filters ( 0 )" at bounding box center [1302, 514] width 101 height 40
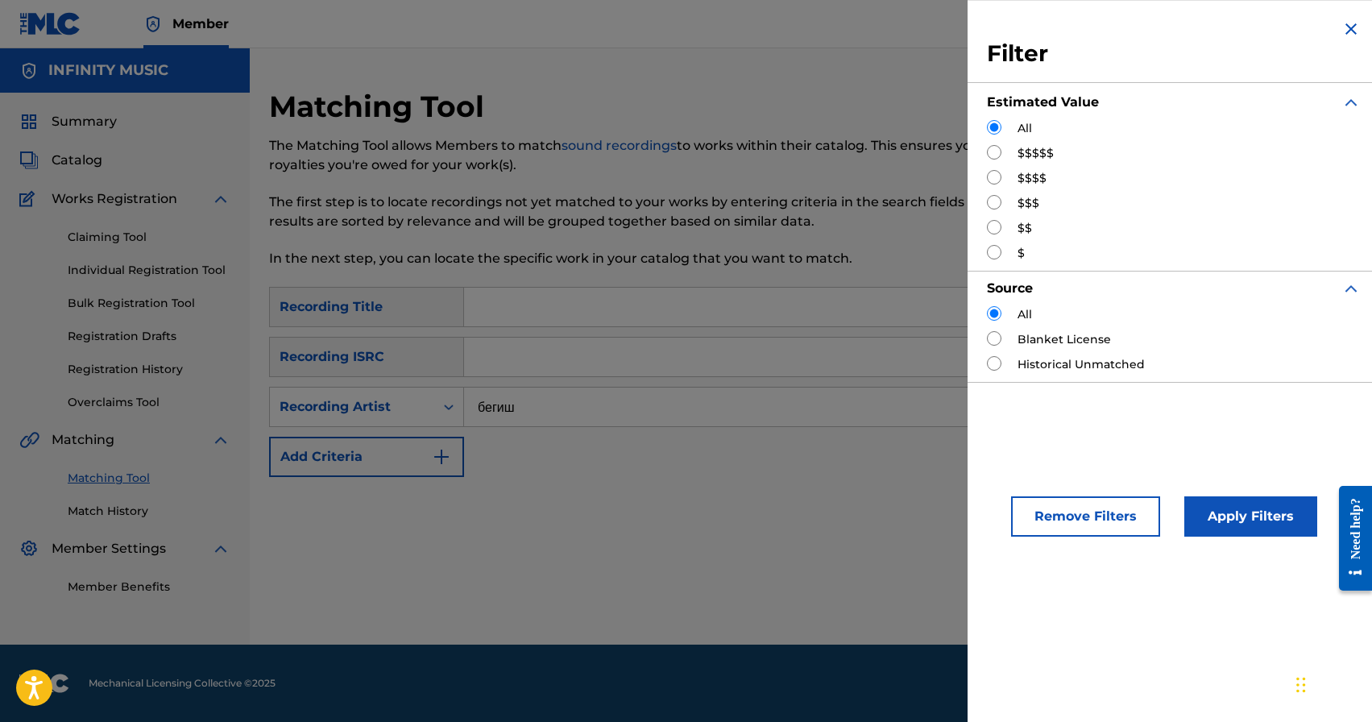
click at [999, 201] on input "Search Form" at bounding box center [994, 202] width 15 height 15
radio input "true"
click at [1217, 512] on button "Apply Filters" at bounding box center [1251, 516] width 133 height 40
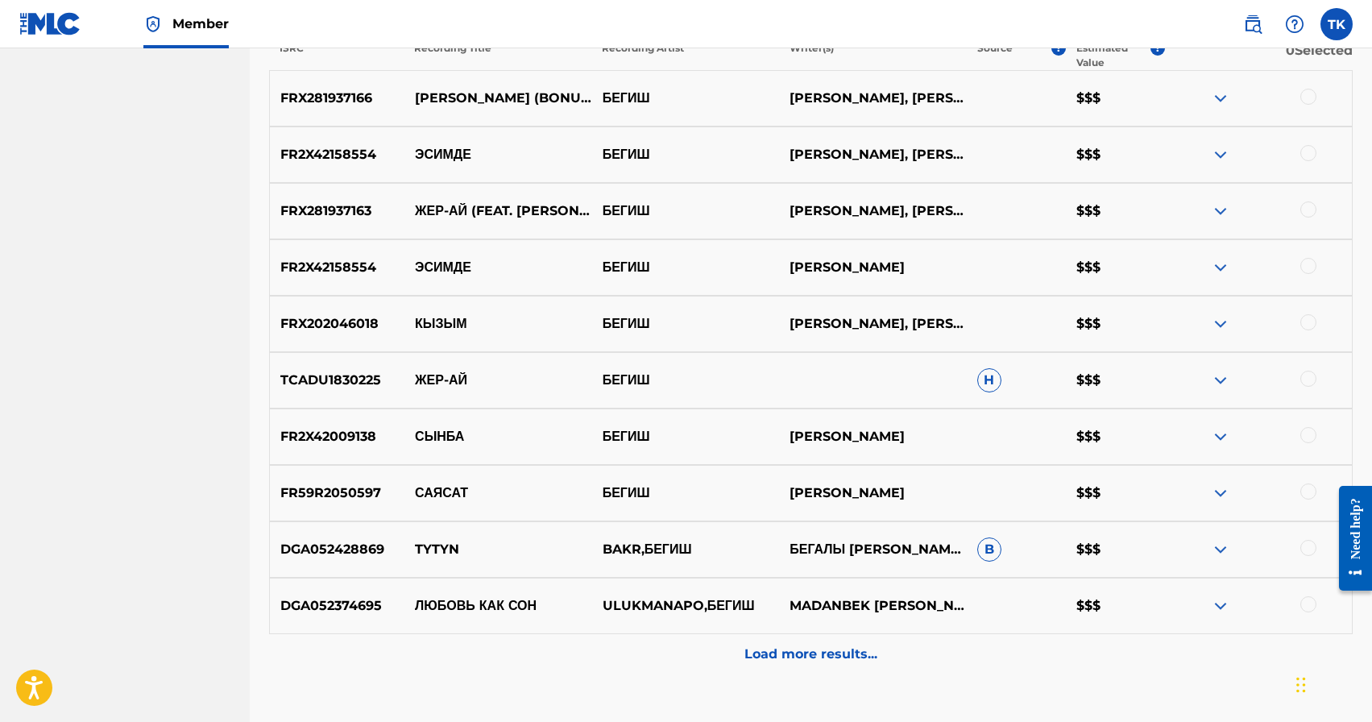
click at [862, 665] on div "Load more results..." at bounding box center [811, 654] width 1084 height 40
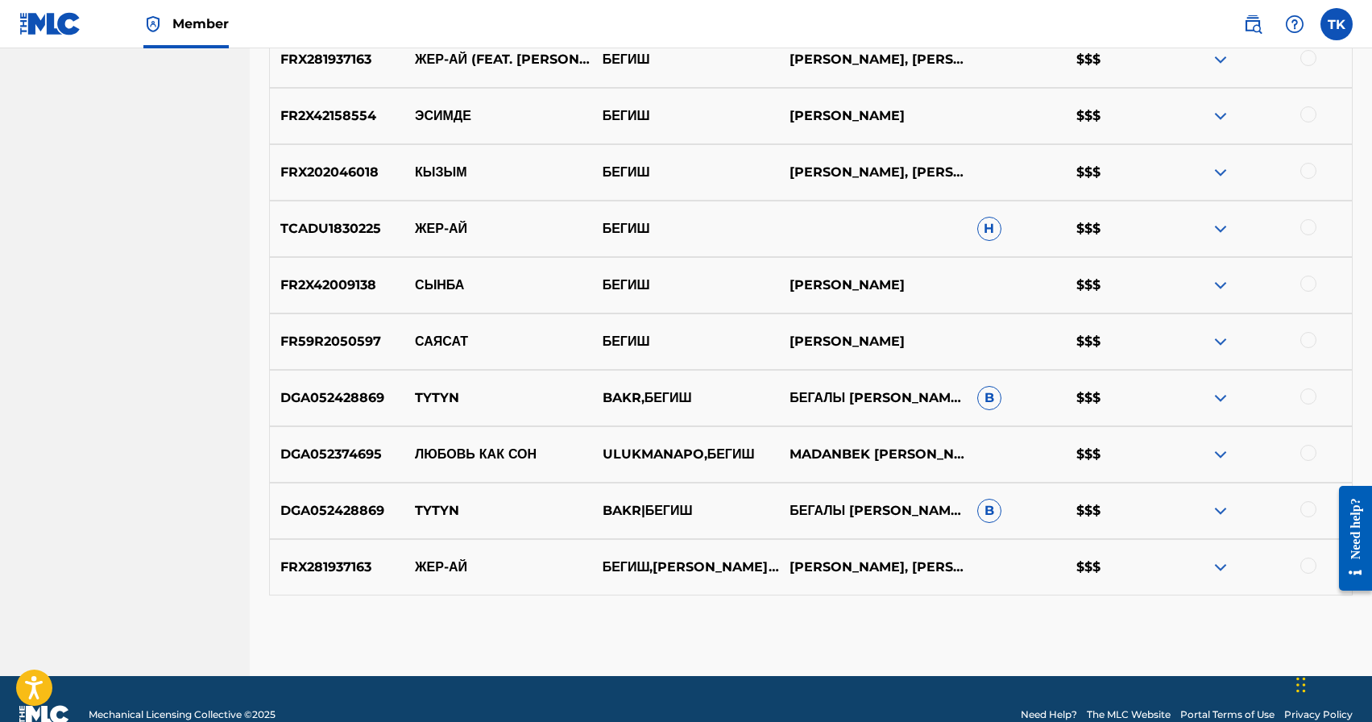
scroll to position [777, 0]
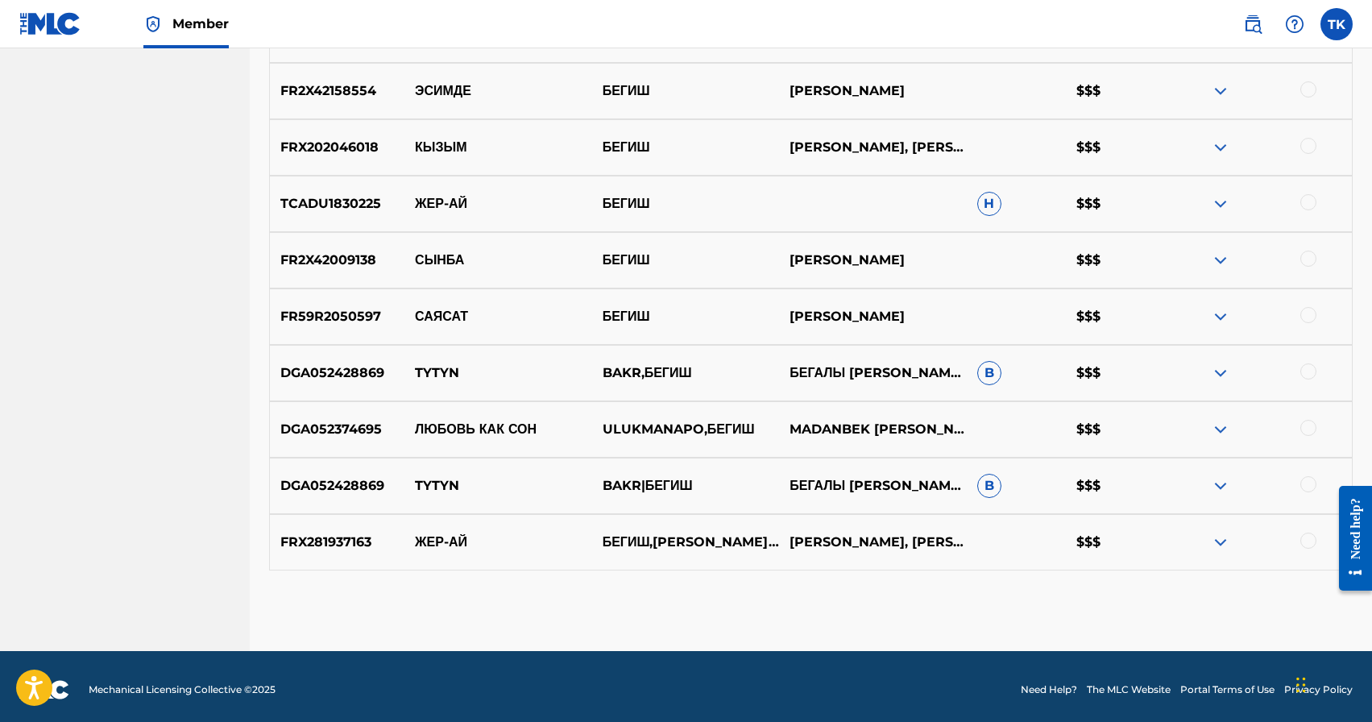
click at [1305, 370] on div at bounding box center [1309, 371] width 16 height 16
click at [1306, 481] on div at bounding box center [1309, 484] width 16 height 16
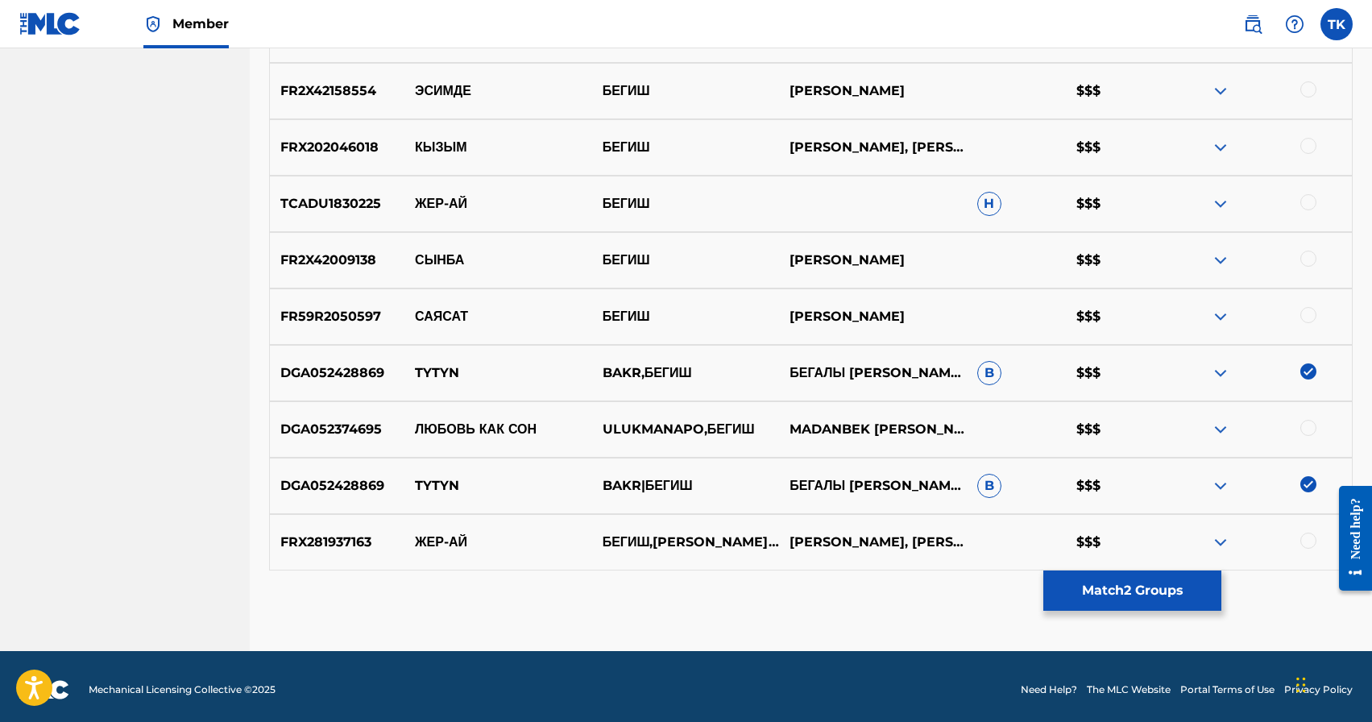
click at [434, 368] on p "TYTYN" at bounding box center [499, 372] width 188 height 19
copy p "TYTYN"
click at [1106, 603] on button "Match 2 Groups" at bounding box center [1133, 591] width 178 height 40
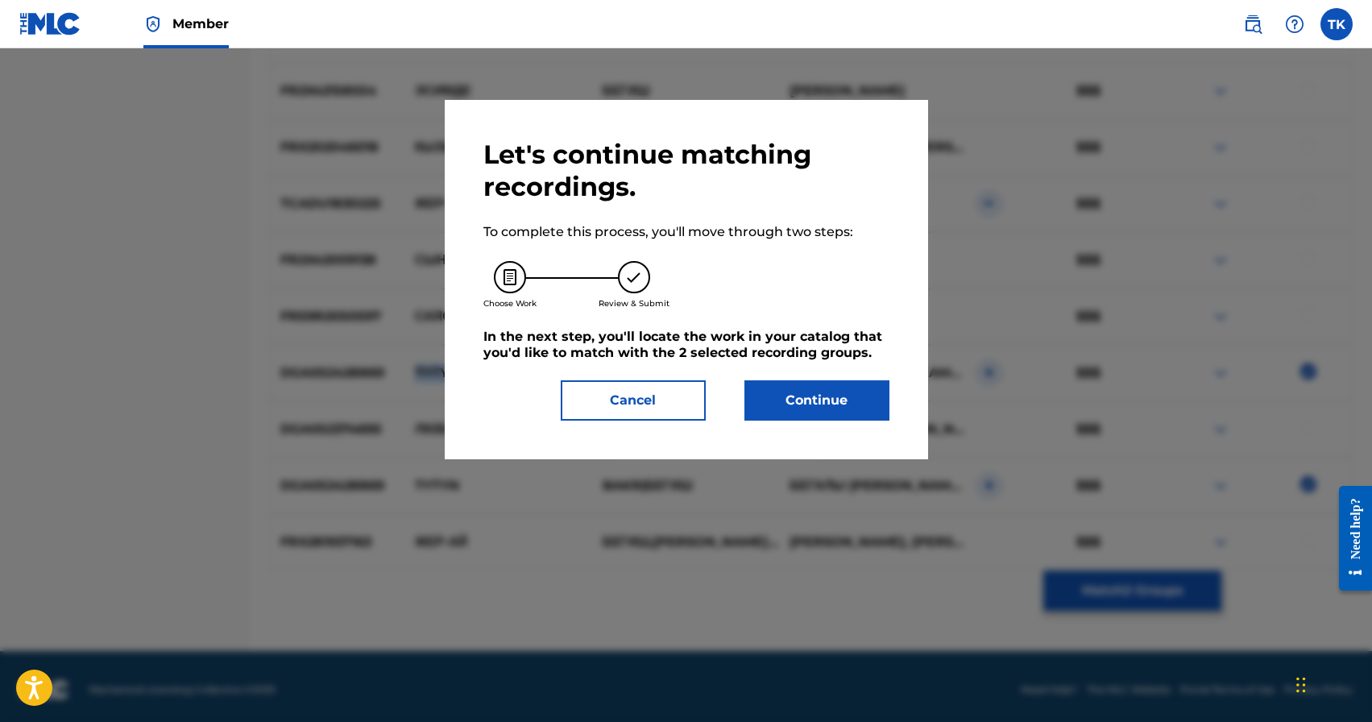
click at [810, 403] on button "Continue" at bounding box center [817, 400] width 145 height 40
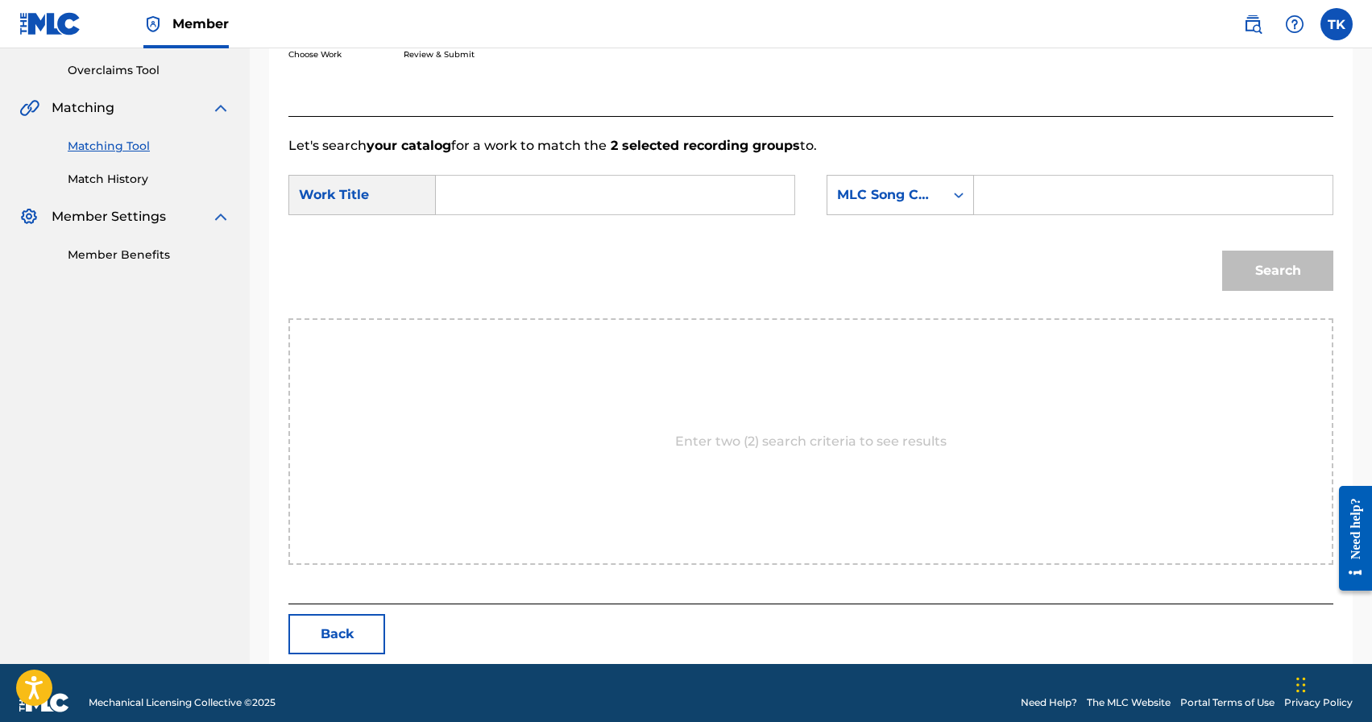
scroll to position [351, 0]
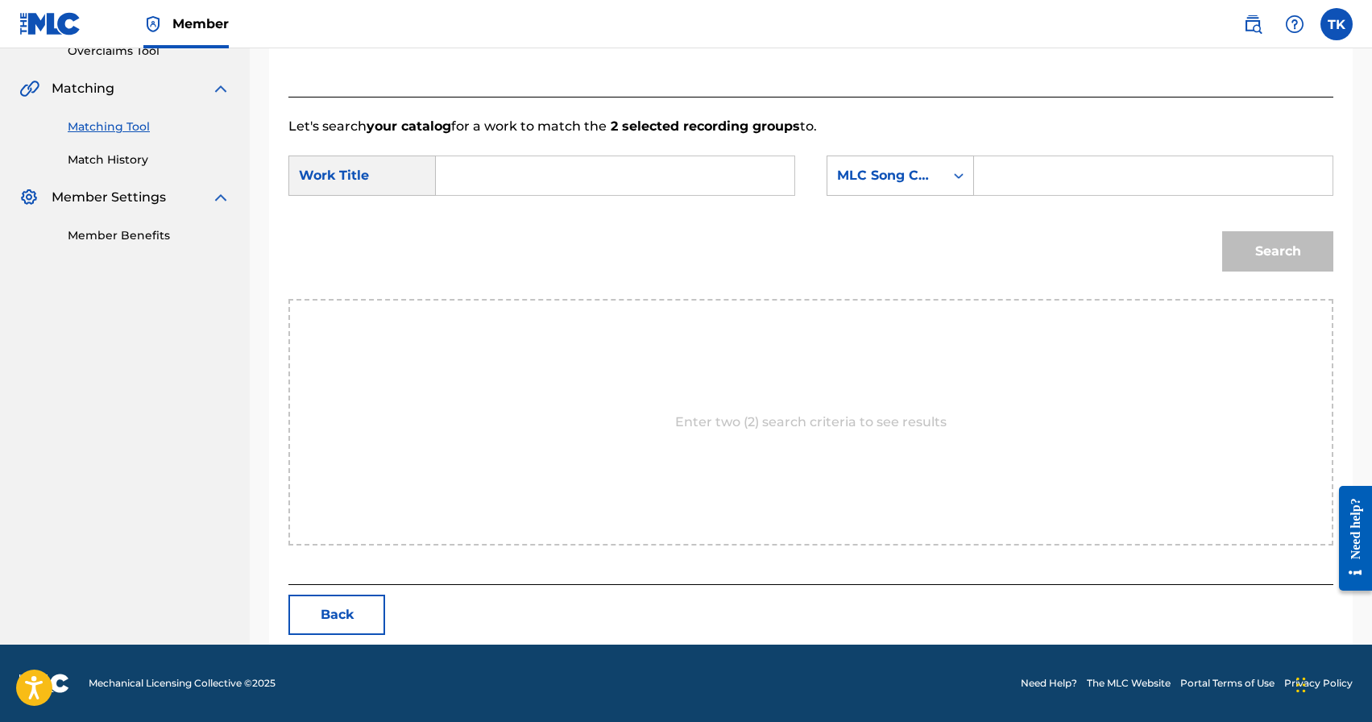
click at [646, 167] on input "Search Form" at bounding box center [615, 175] width 331 height 39
paste input "TYTYN"
type input "TYTYN"
click at [944, 177] on div "MLC Song Code" at bounding box center [886, 175] width 117 height 31
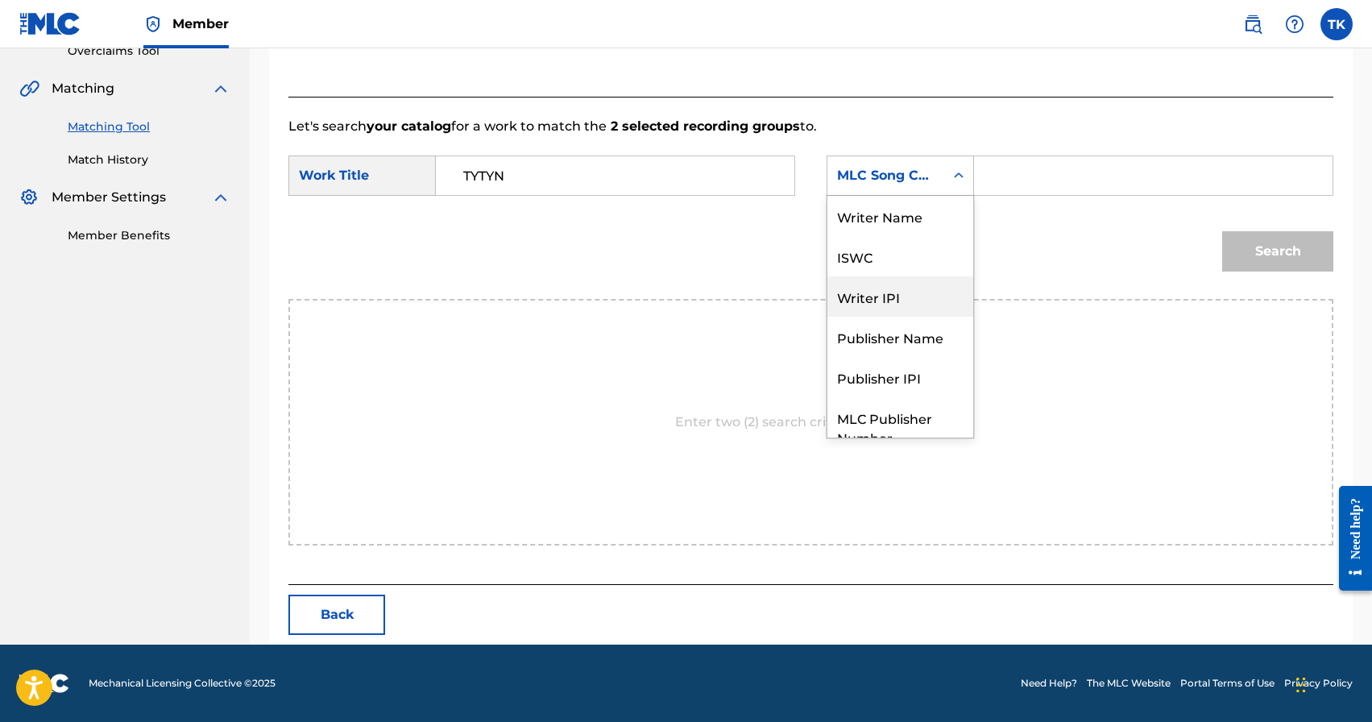
scroll to position [60, 0]
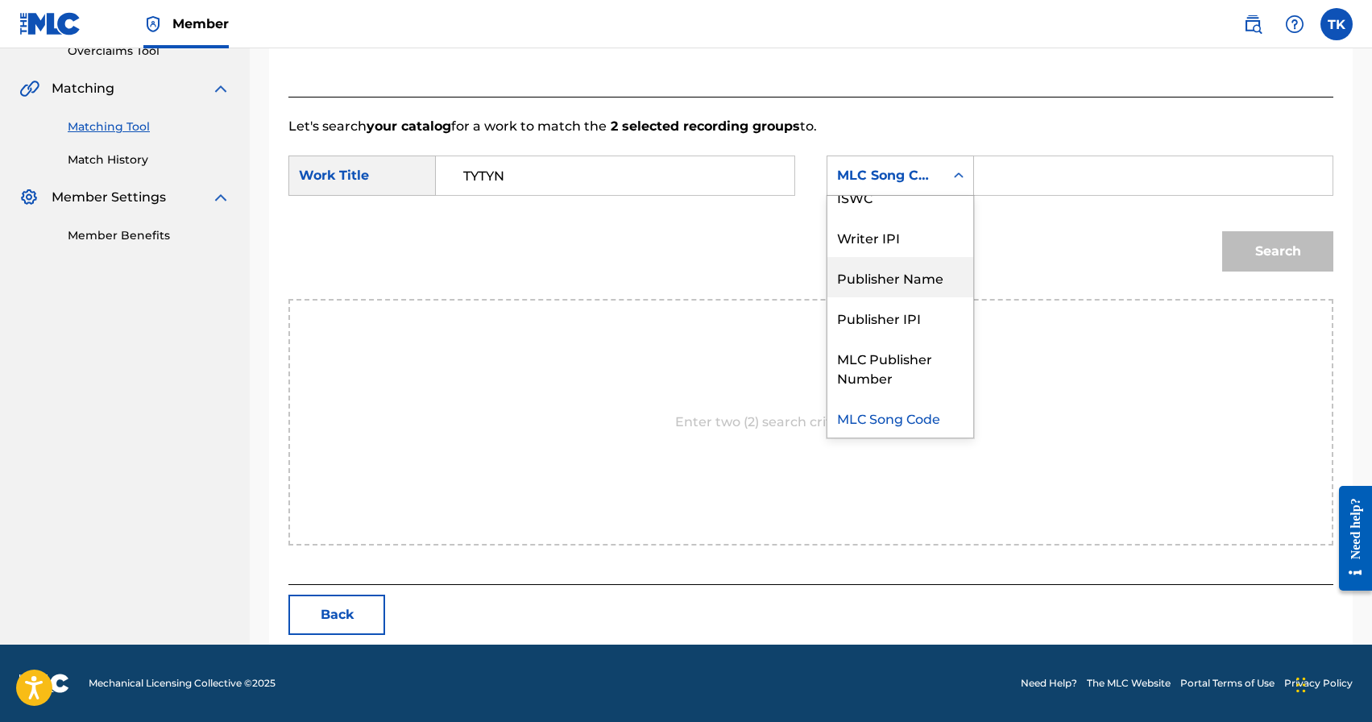
click at [919, 292] on div "Publisher Name" at bounding box center [901, 277] width 146 height 40
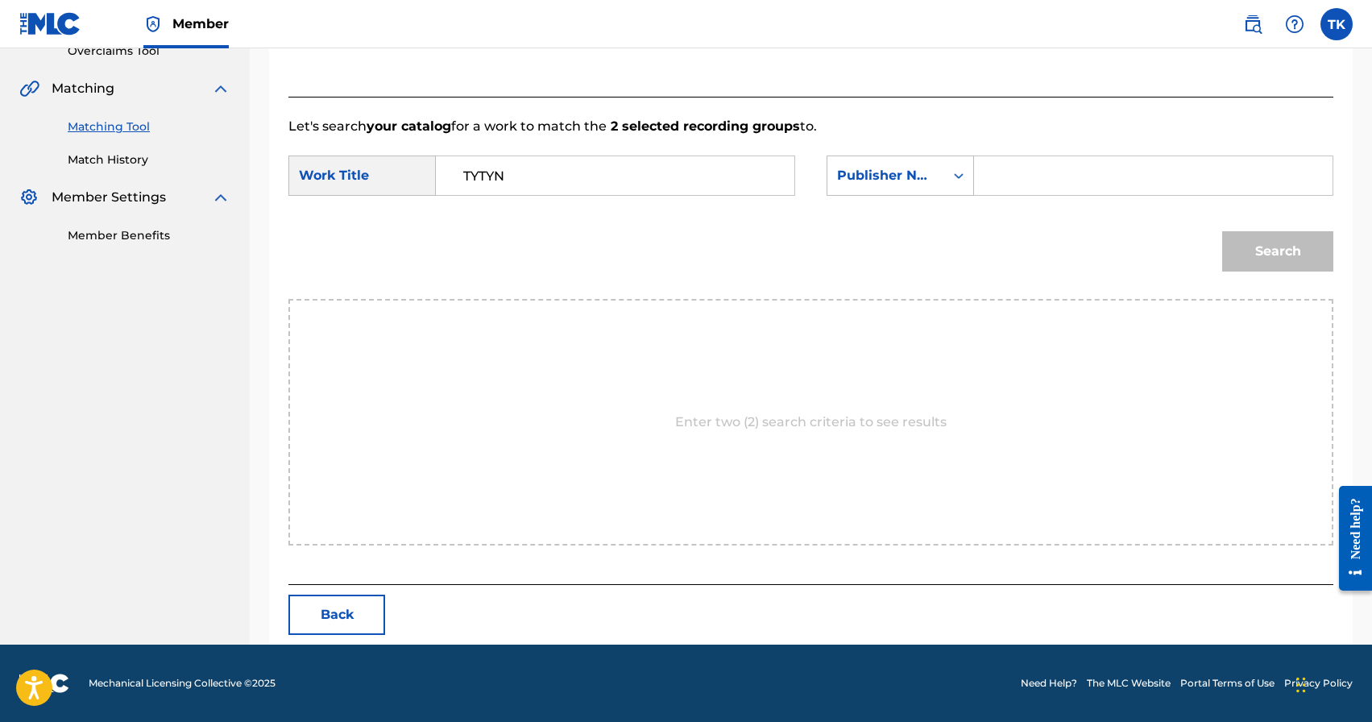
click at [1005, 176] on input "Search Form" at bounding box center [1153, 175] width 331 height 39
type input "INFINITY MUSIC"
click at [1292, 250] on button "Search" at bounding box center [1278, 251] width 111 height 40
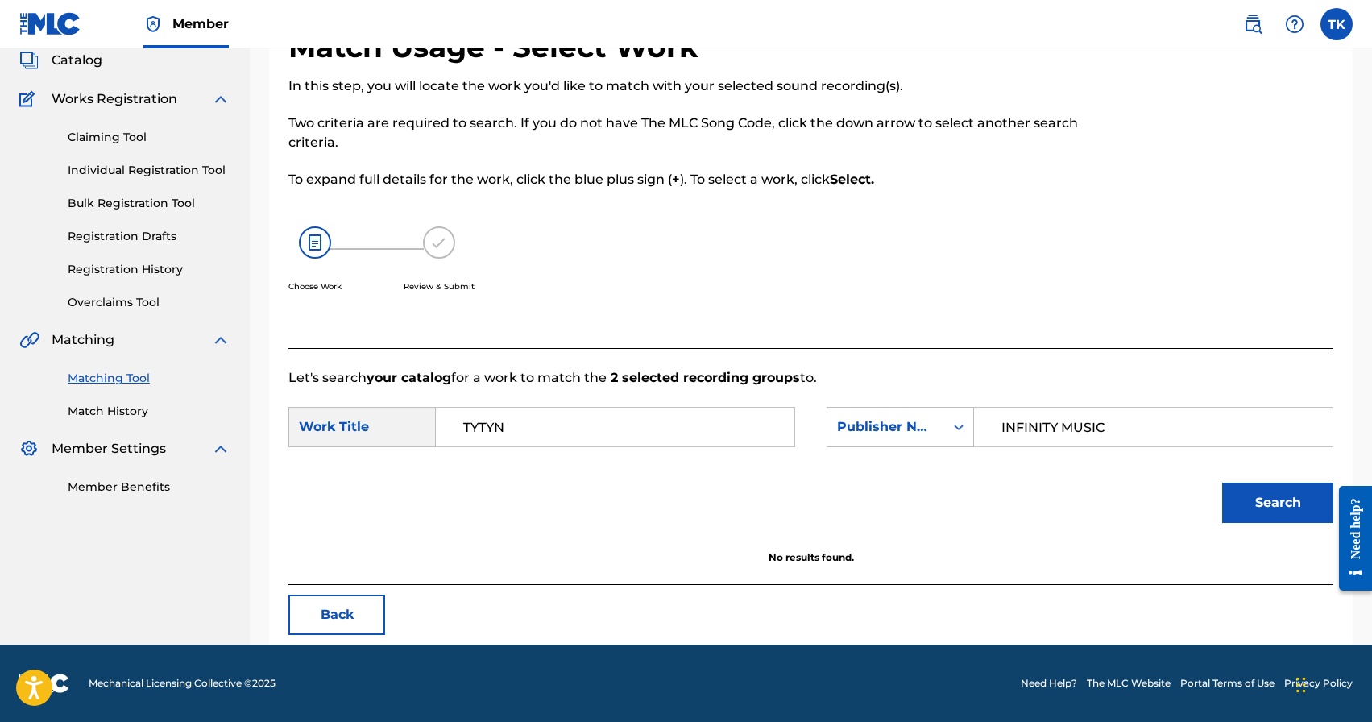
scroll to position [100, 0]
click at [366, 604] on button "Back" at bounding box center [337, 615] width 97 height 40
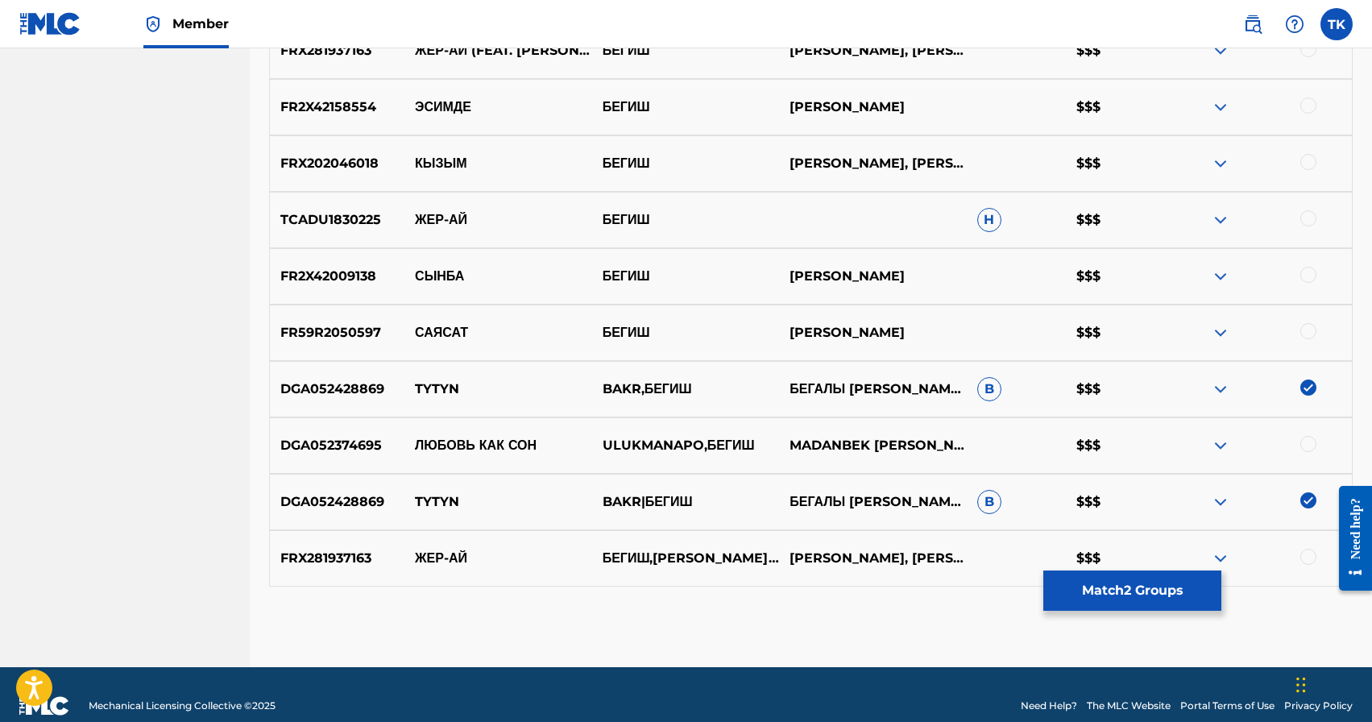
scroll to position [763, 0]
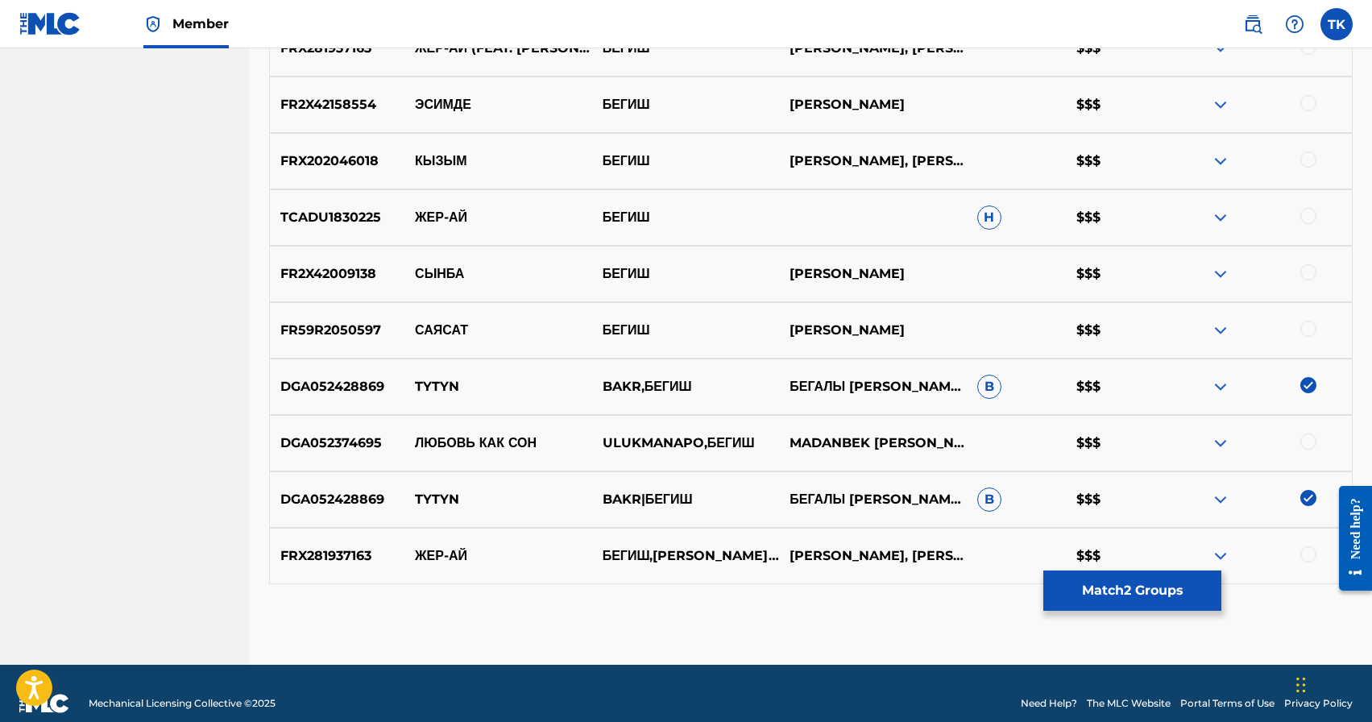
click at [1309, 490] on img at bounding box center [1309, 498] width 16 height 16
click at [1308, 387] on img at bounding box center [1309, 385] width 16 height 16
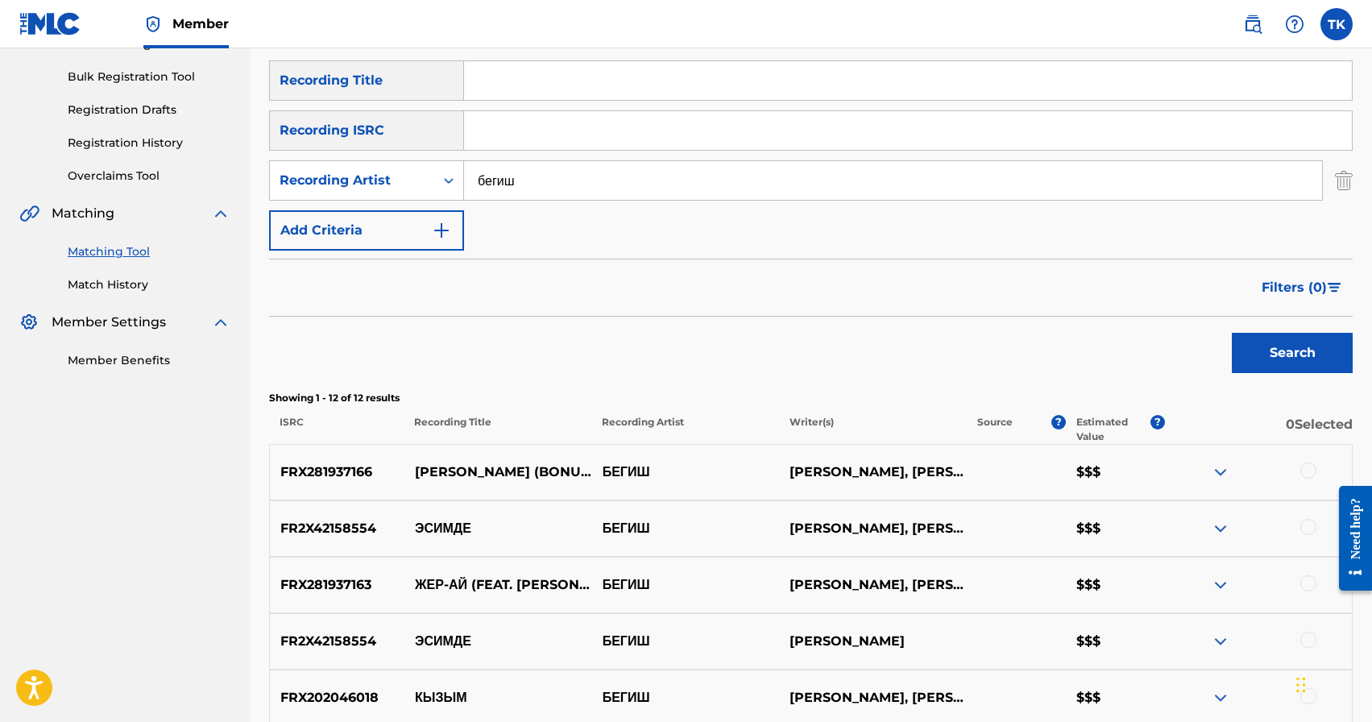
scroll to position [223, 0]
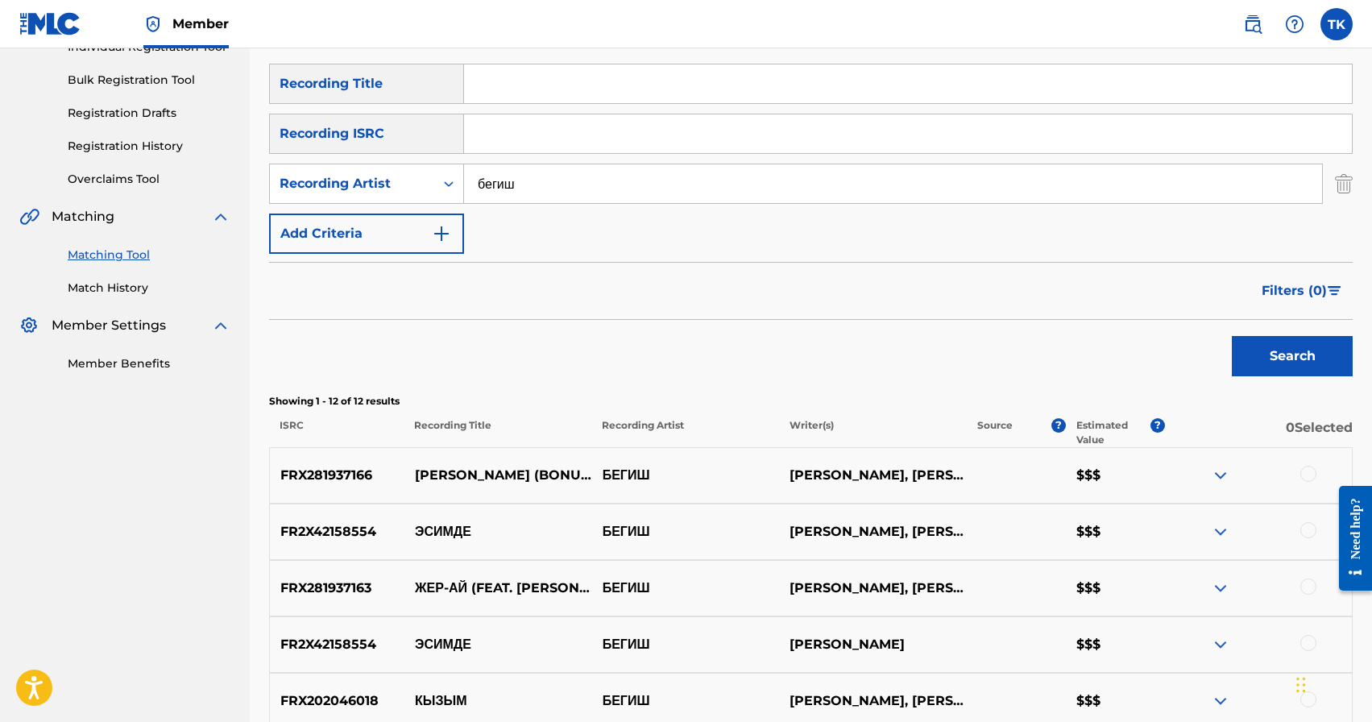
click at [780, 178] on input "бегиш" at bounding box center [893, 183] width 858 height 39
type input "[PERSON_NAME]"
click at [1275, 355] on button "Search" at bounding box center [1292, 356] width 121 height 40
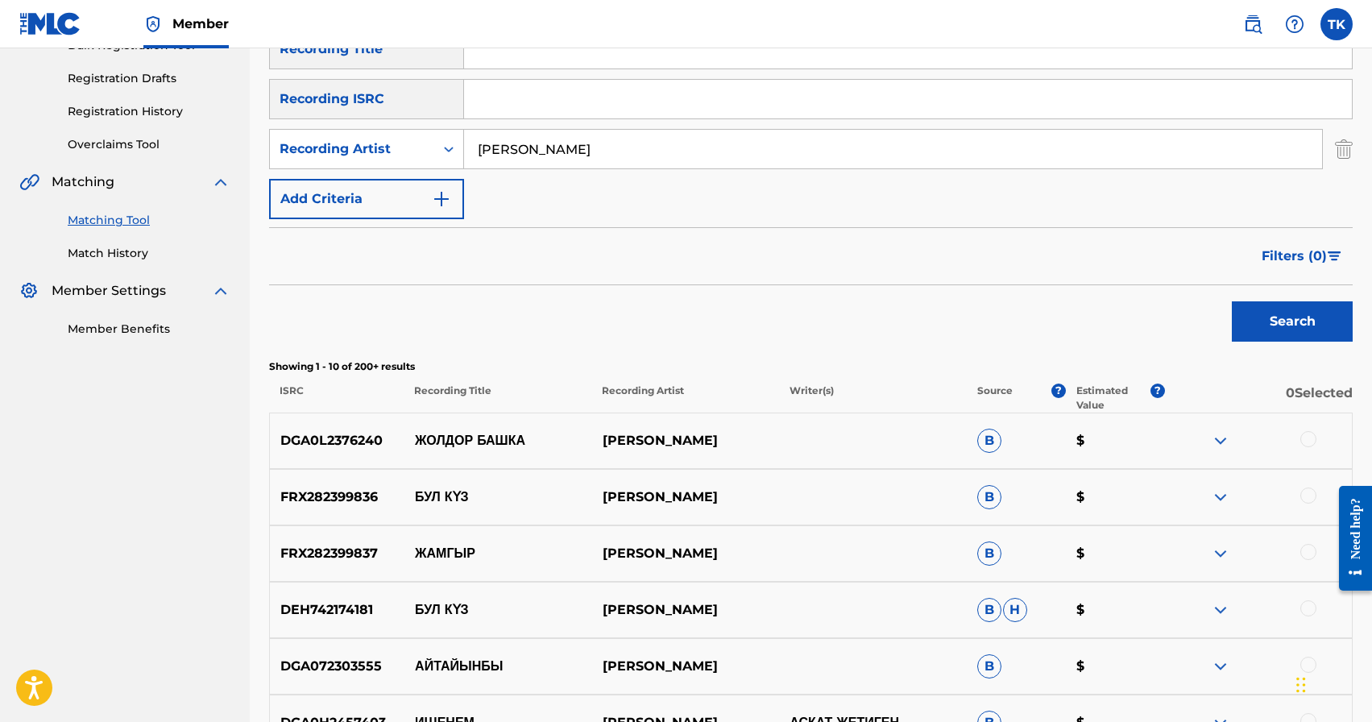
scroll to position [268, 0]
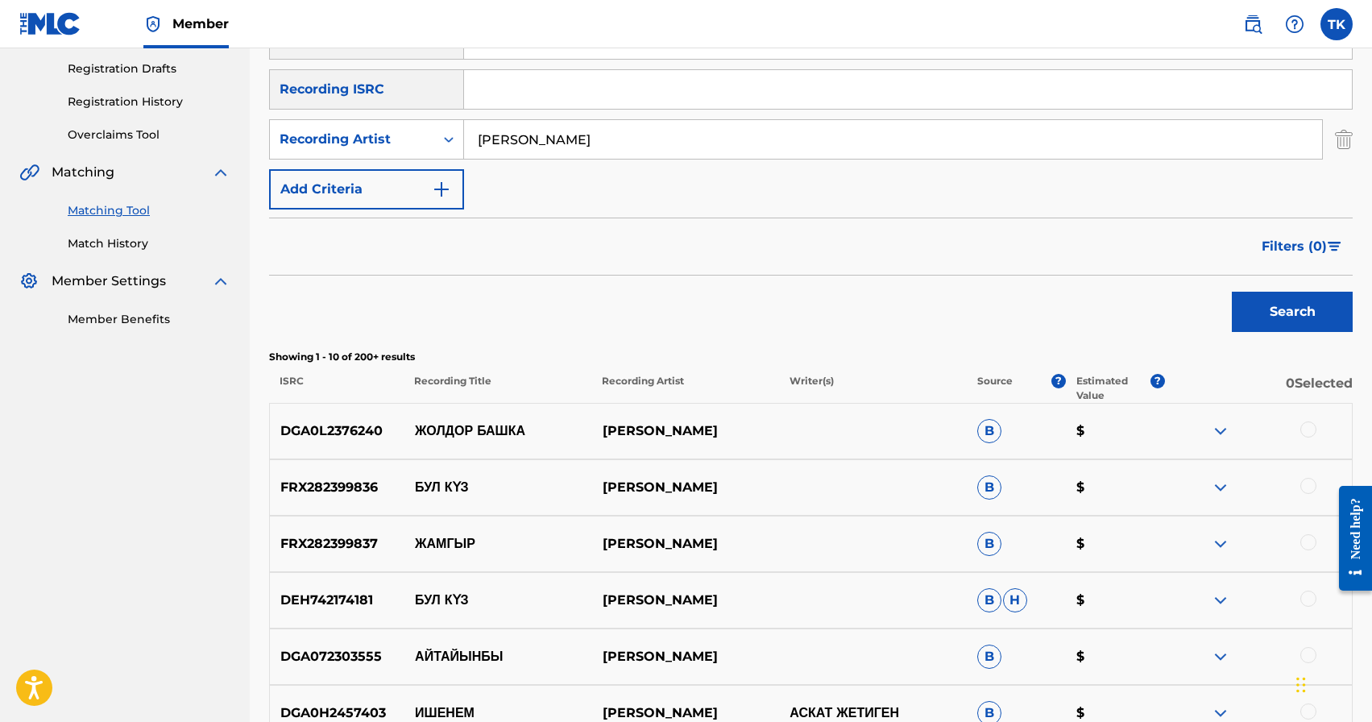
click at [1281, 239] on span "Filters ( 0 )" at bounding box center [1294, 246] width 65 height 19
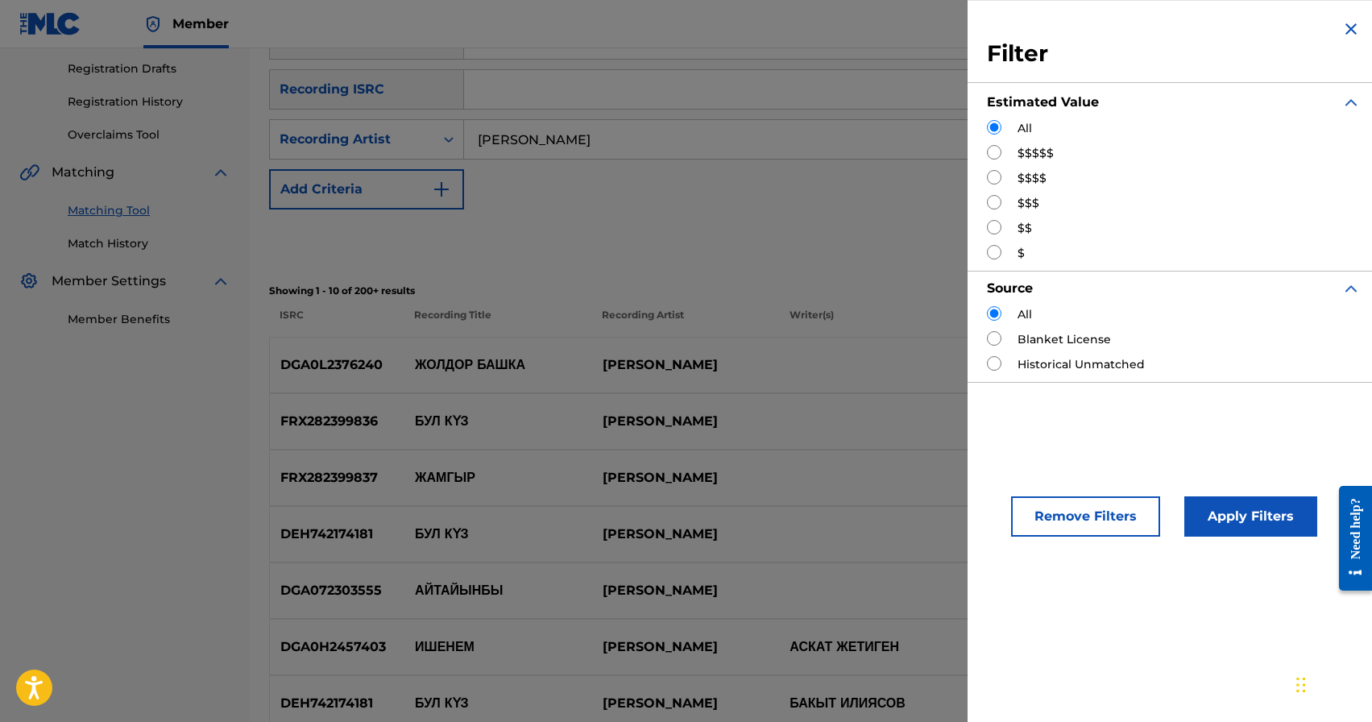
click at [999, 201] on input "Search Form" at bounding box center [994, 202] width 15 height 15
radio input "true"
click at [1258, 525] on button "Apply Filters" at bounding box center [1251, 516] width 133 height 40
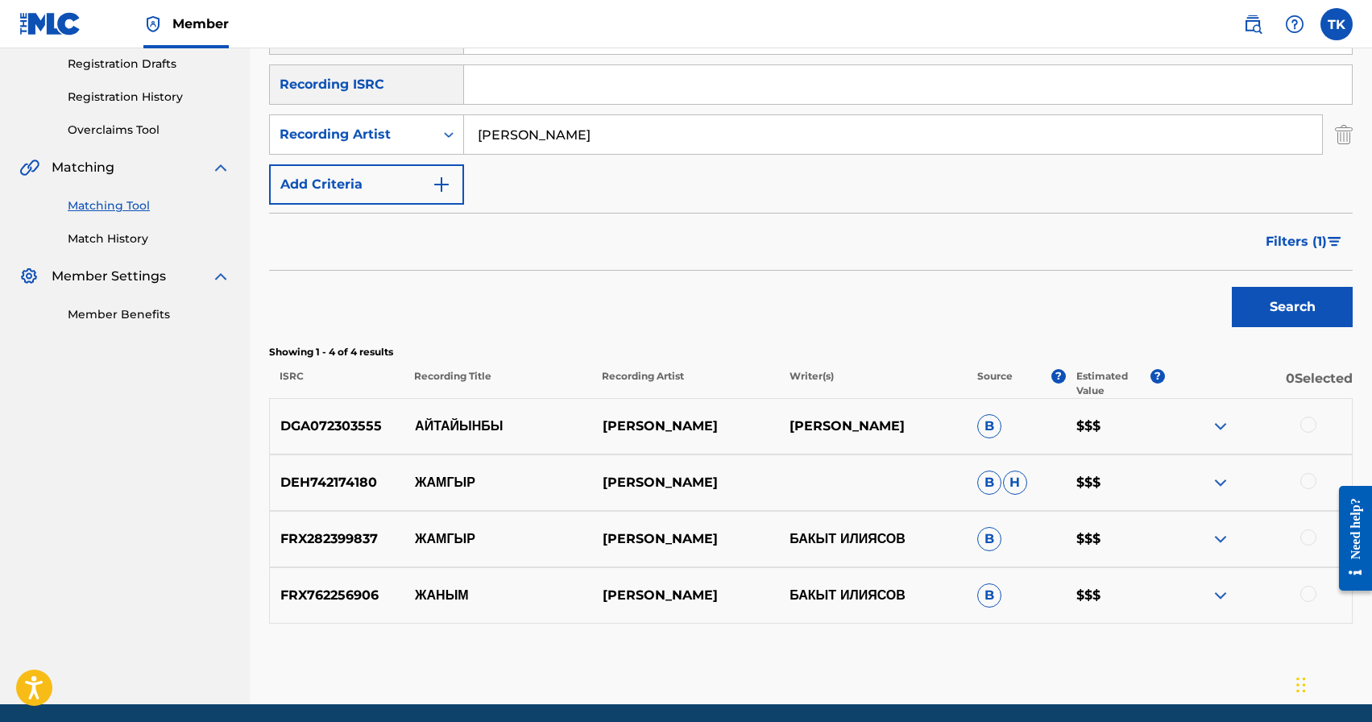
scroll to position [332, 0]
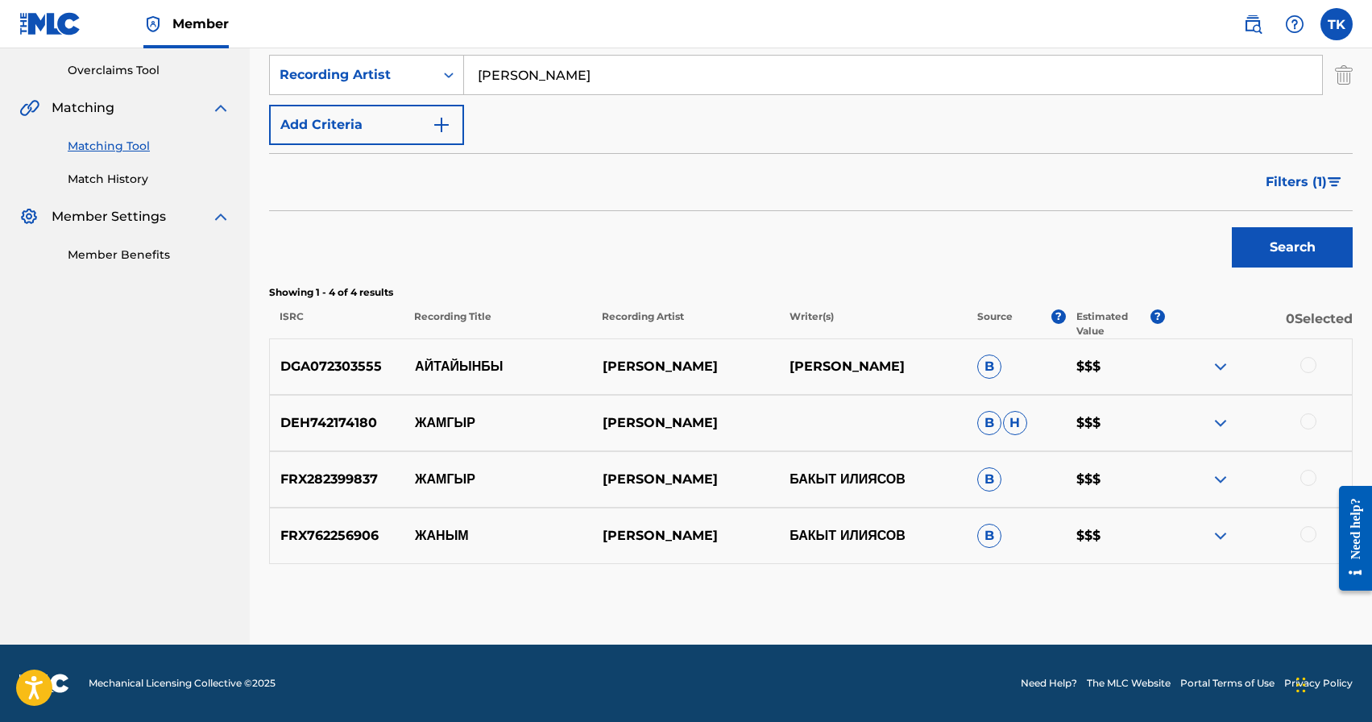
click at [464, 364] on p "АЙТАЙЫНБЫ" at bounding box center [499, 366] width 188 height 19
copy p "АЙТАЙЫНБЫ"
click at [1313, 369] on div at bounding box center [1309, 365] width 16 height 16
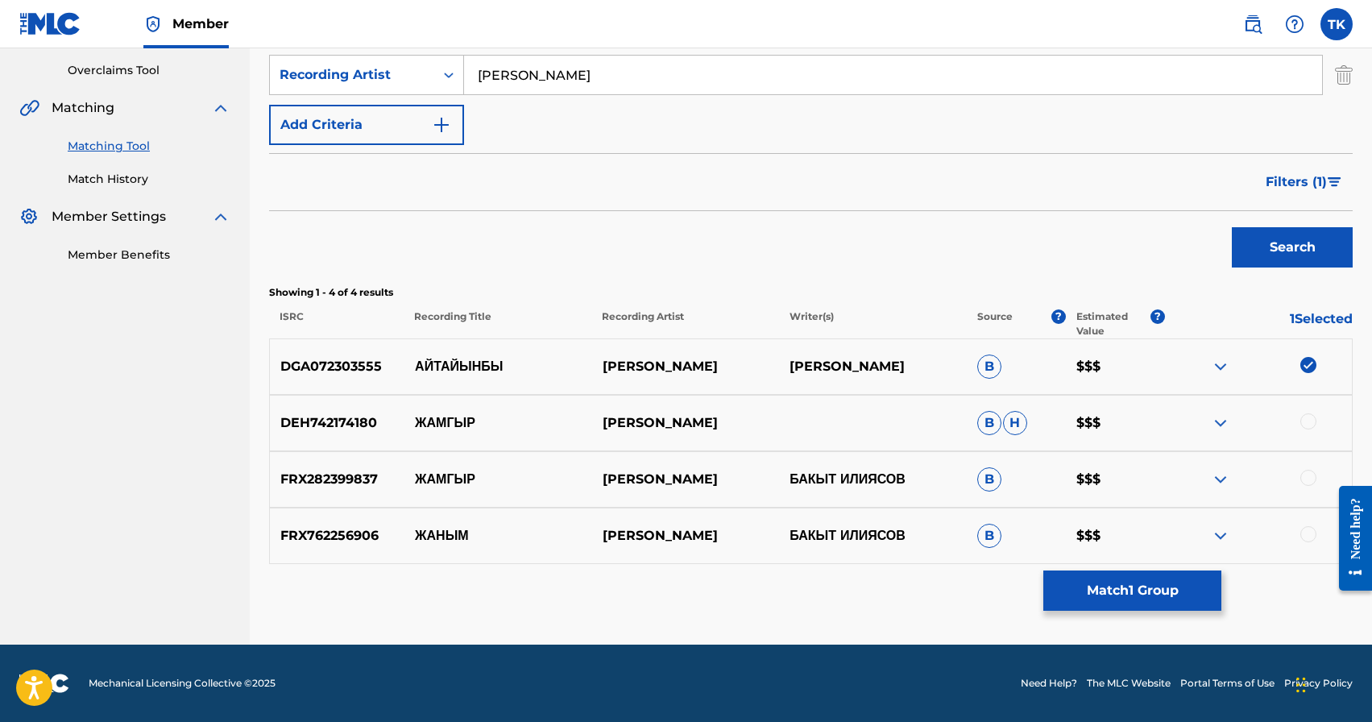
click at [1137, 596] on button "Match 1 Group" at bounding box center [1133, 591] width 178 height 40
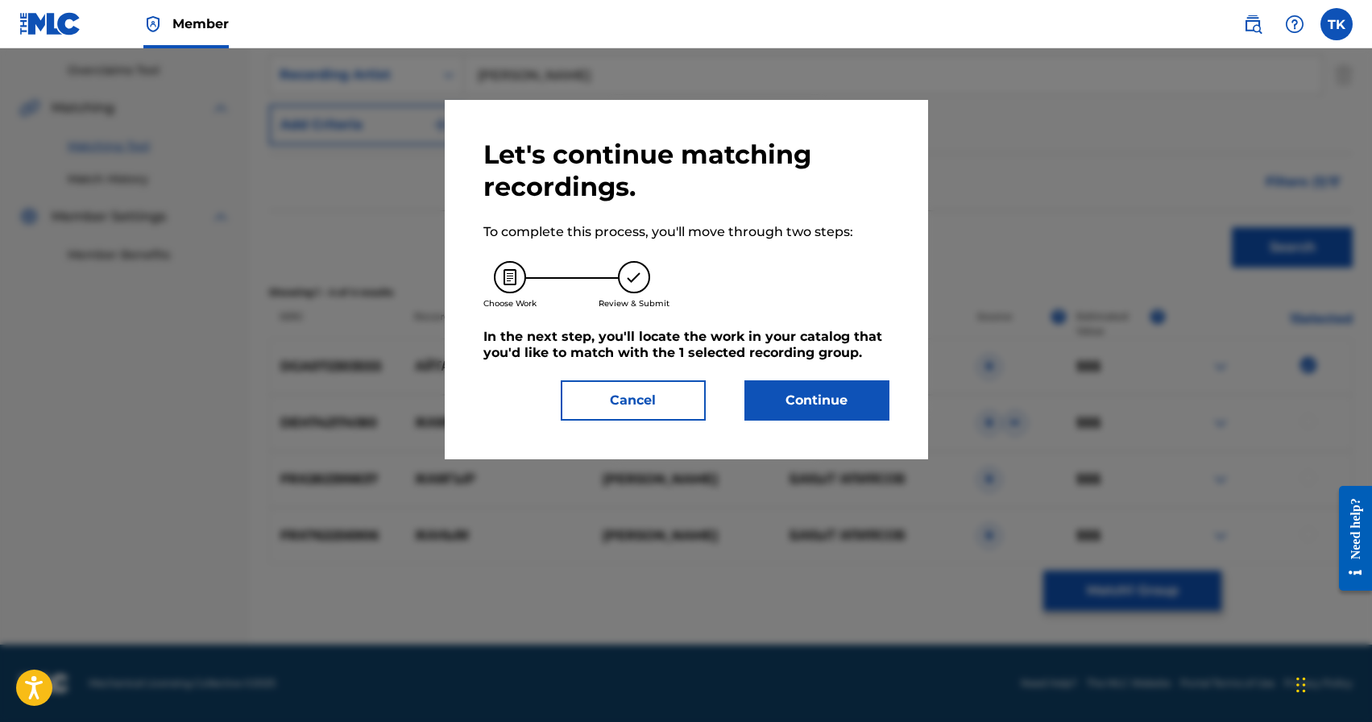
click at [841, 400] on button "Continue" at bounding box center [817, 400] width 145 height 40
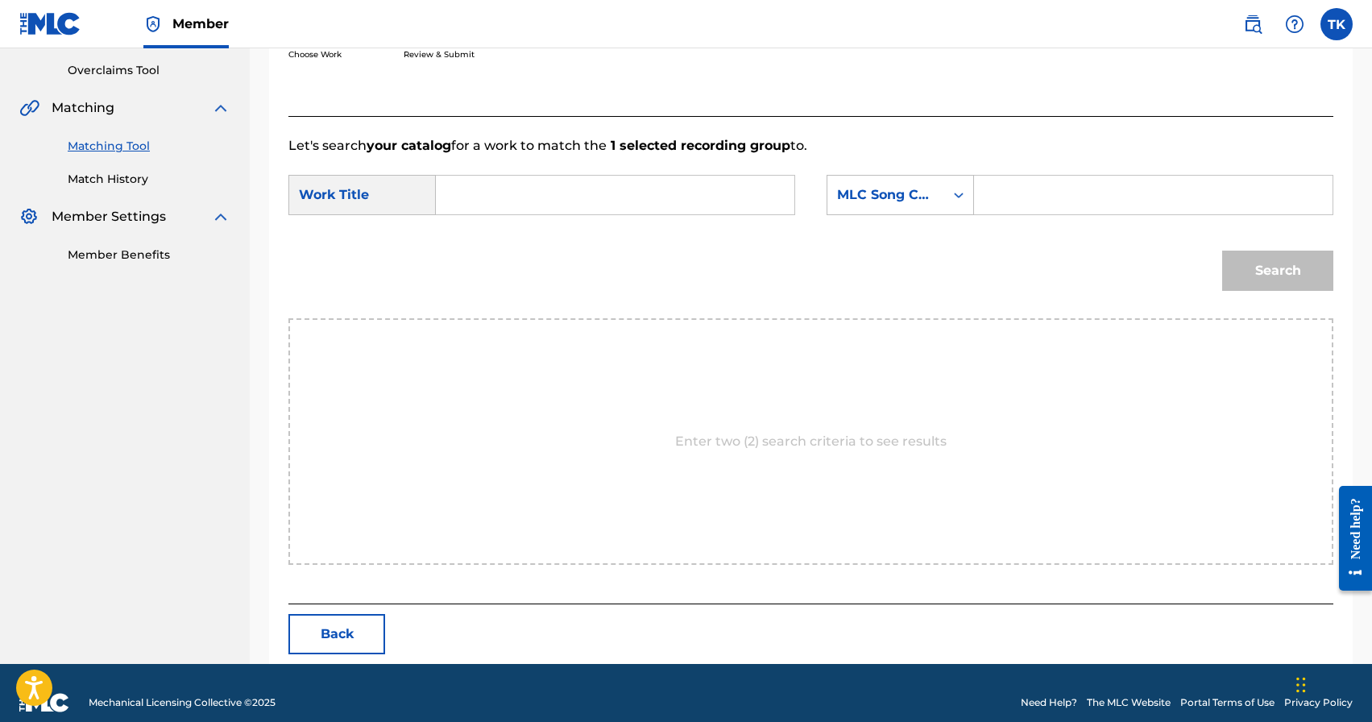
click at [619, 200] on input "Search Form" at bounding box center [615, 195] width 331 height 39
paste input "АЙТАЙЫНБЫ"
click at [529, 230] on strong "айтайынбы" at bounding box center [500, 230] width 74 height 15
type input "айтайынбы"
click at [923, 195] on div "MLC Song Code" at bounding box center [886, 194] width 98 height 19
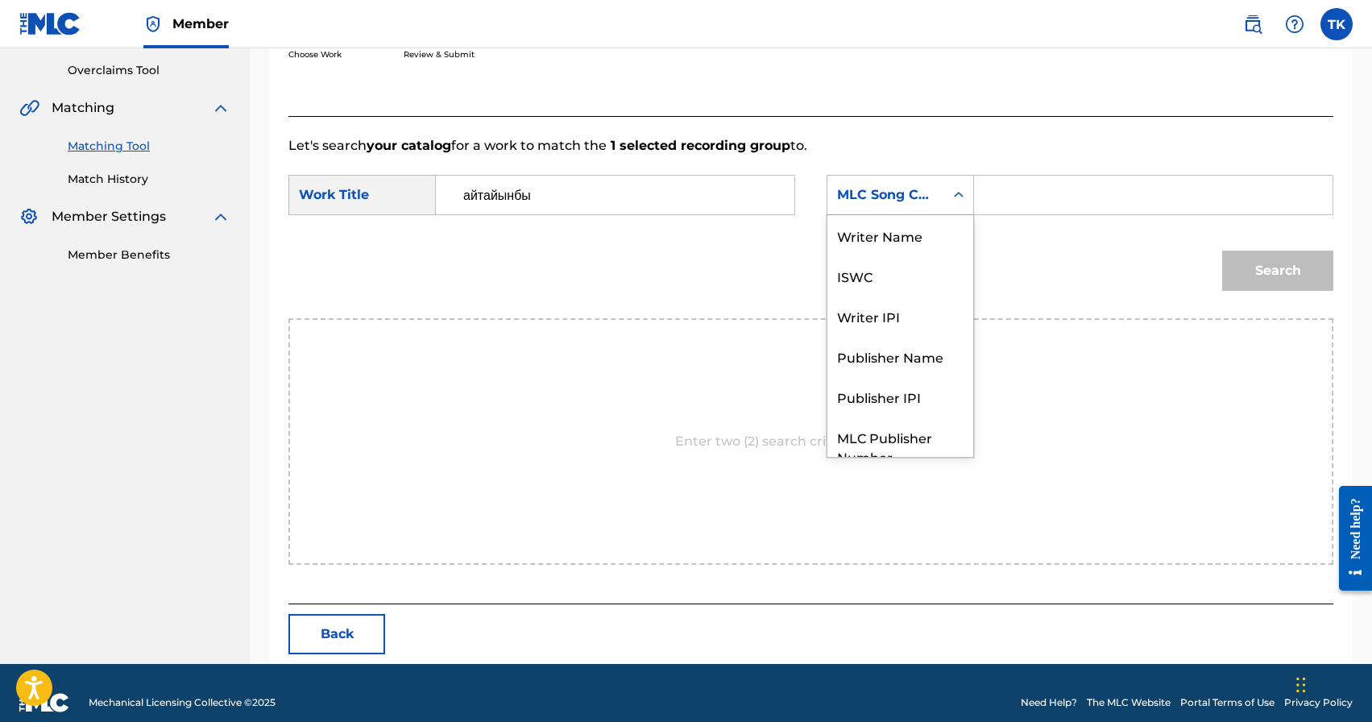
scroll to position [60, 0]
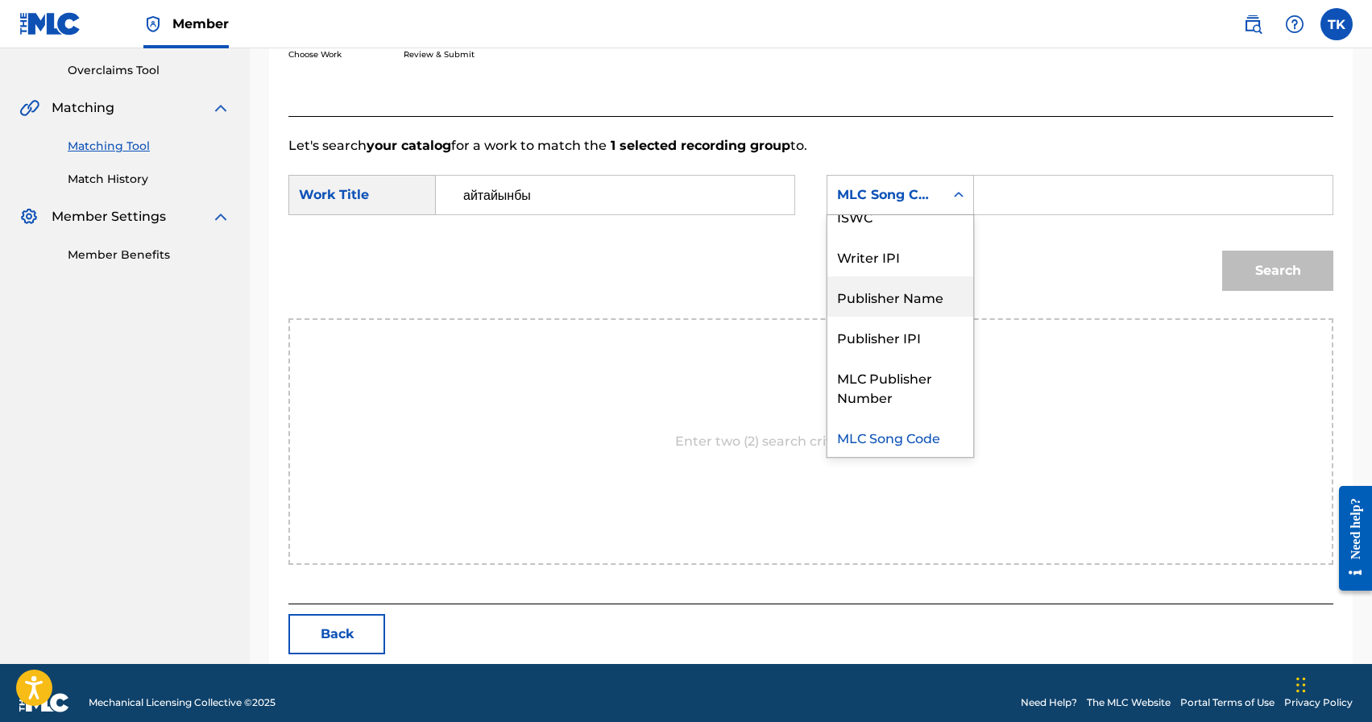
click at [886, 294] on div "Publisher Name" at bounding box center [901, 296] width 146 height 40
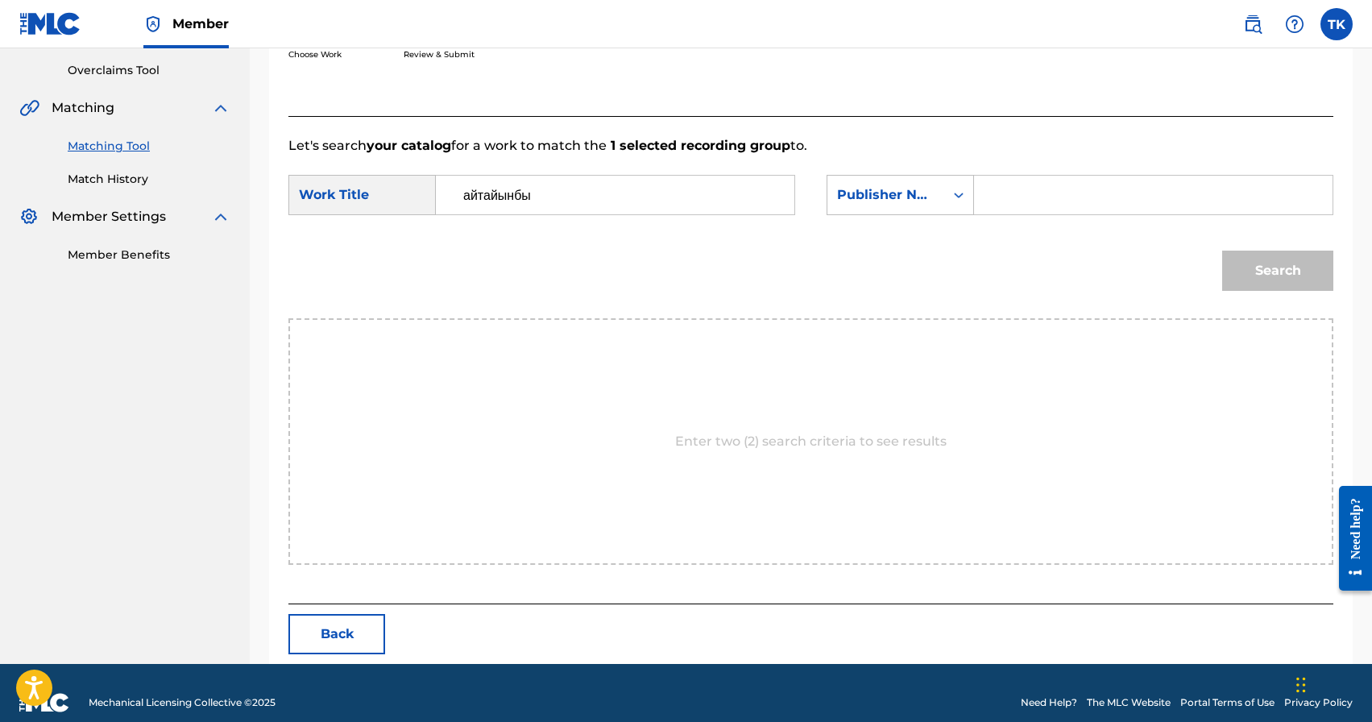
click at [1035, 185] on input "Search Form" at bounding box center [1153, 195] width 331 height 39
type input "INFINITY MUSIC"
click at [1267, 268] on button "Search" at bounding box center [1278, 271] width 111 height 40
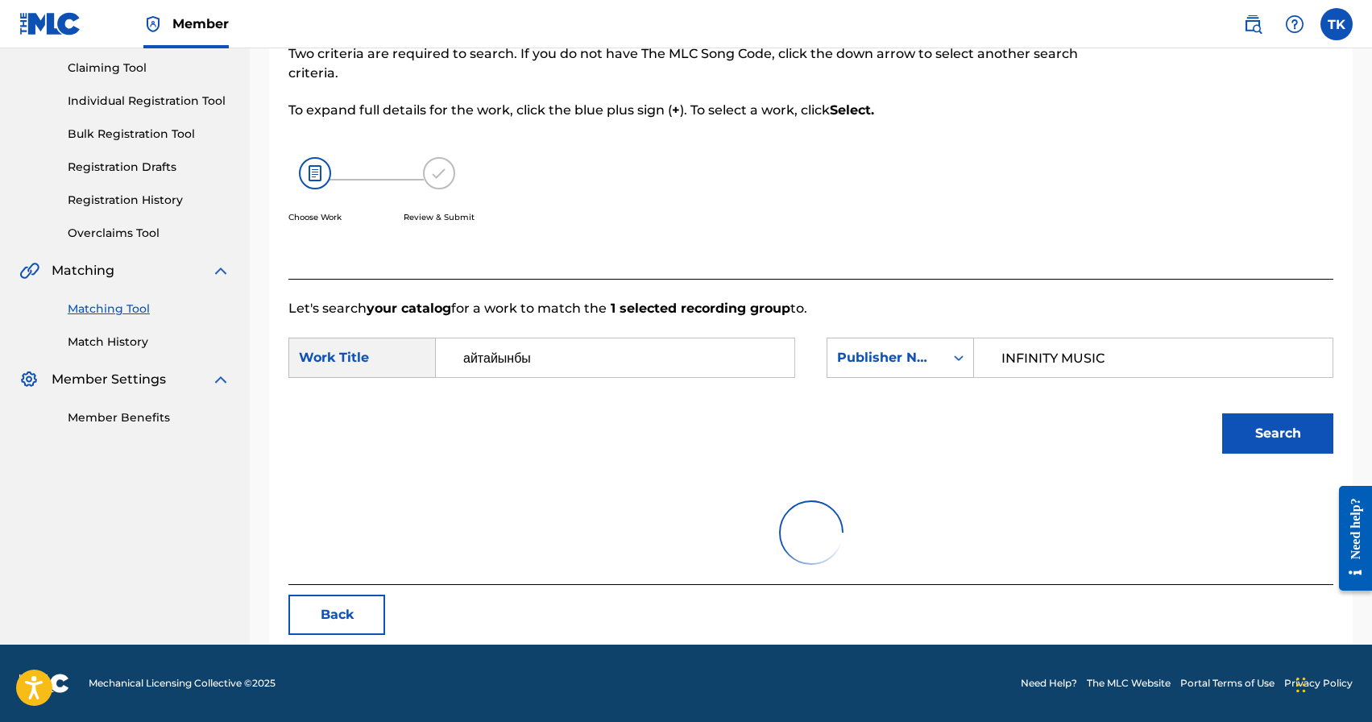
scroll to position [304, 0]
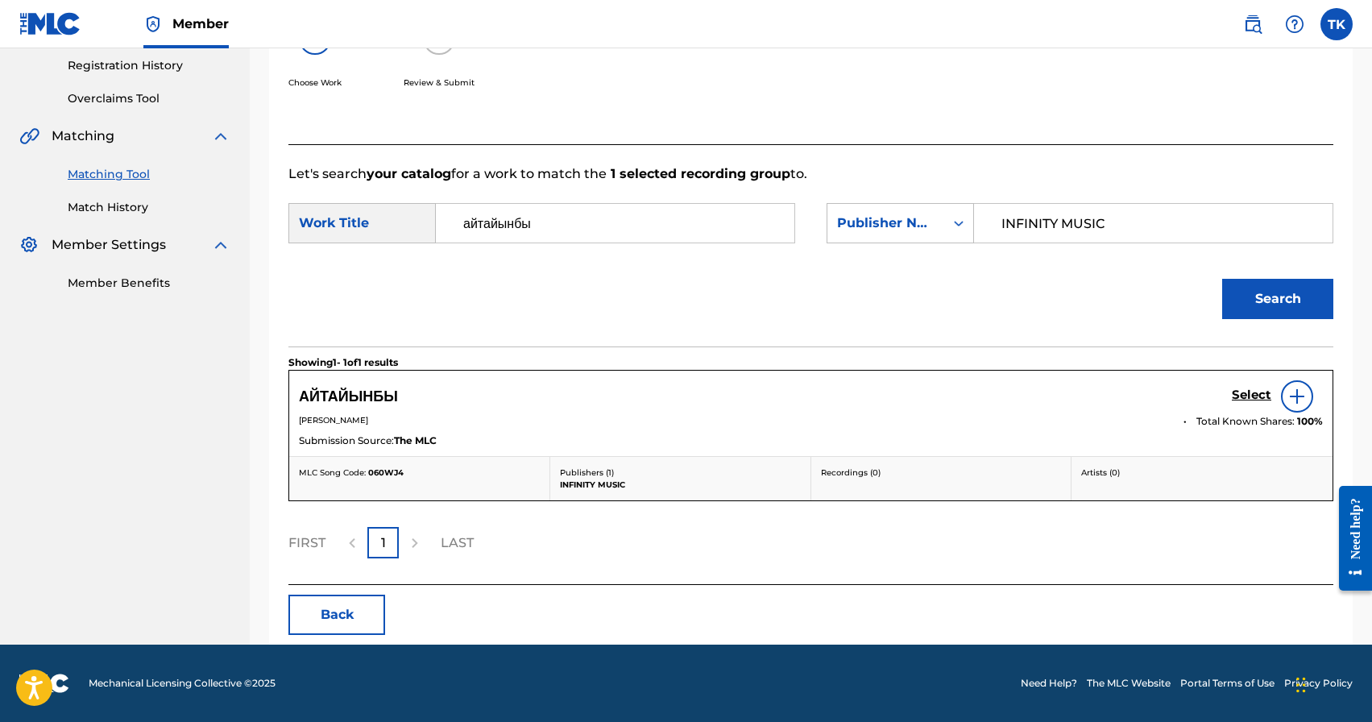
click at [1248, 396] on h5 "Select" at bounding box center [1251, 395] width 39 height 15
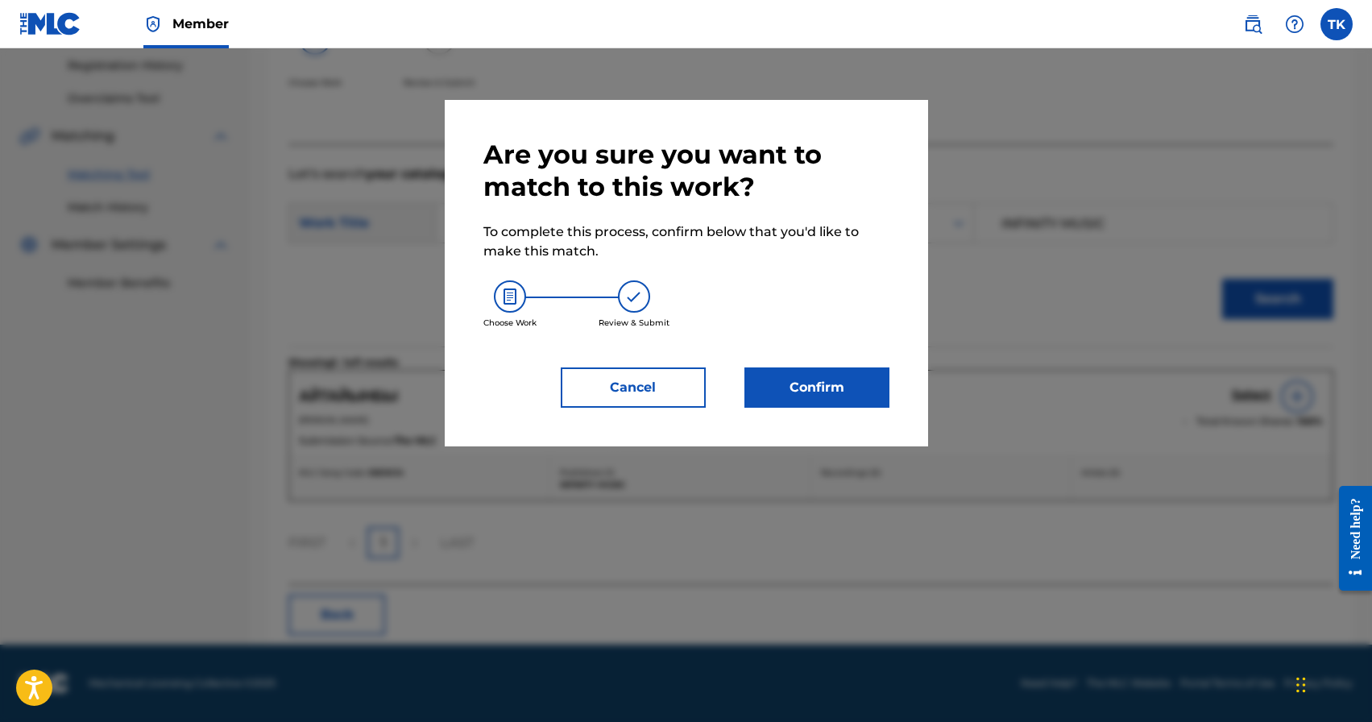
click at [849, 391] on button "Confirm" at bounding box center [817, 387] width 145 height 40
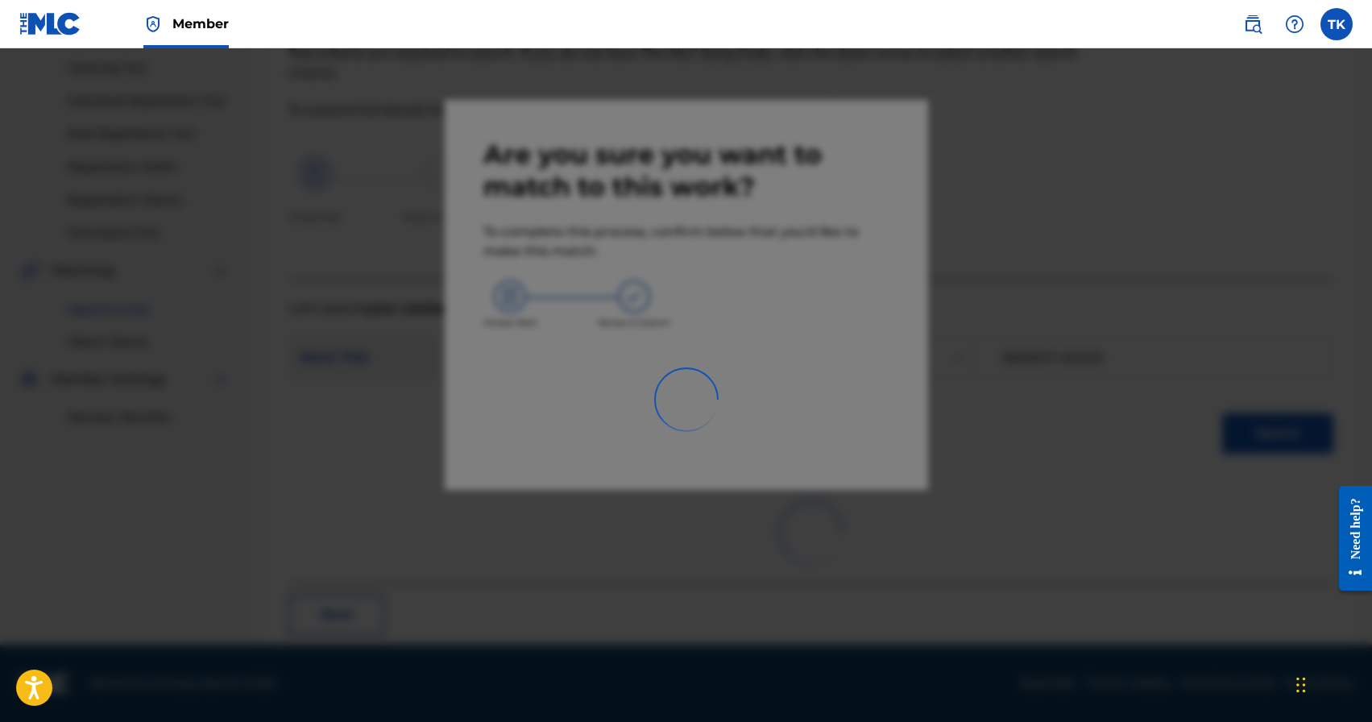
scroll to position [48, 0]
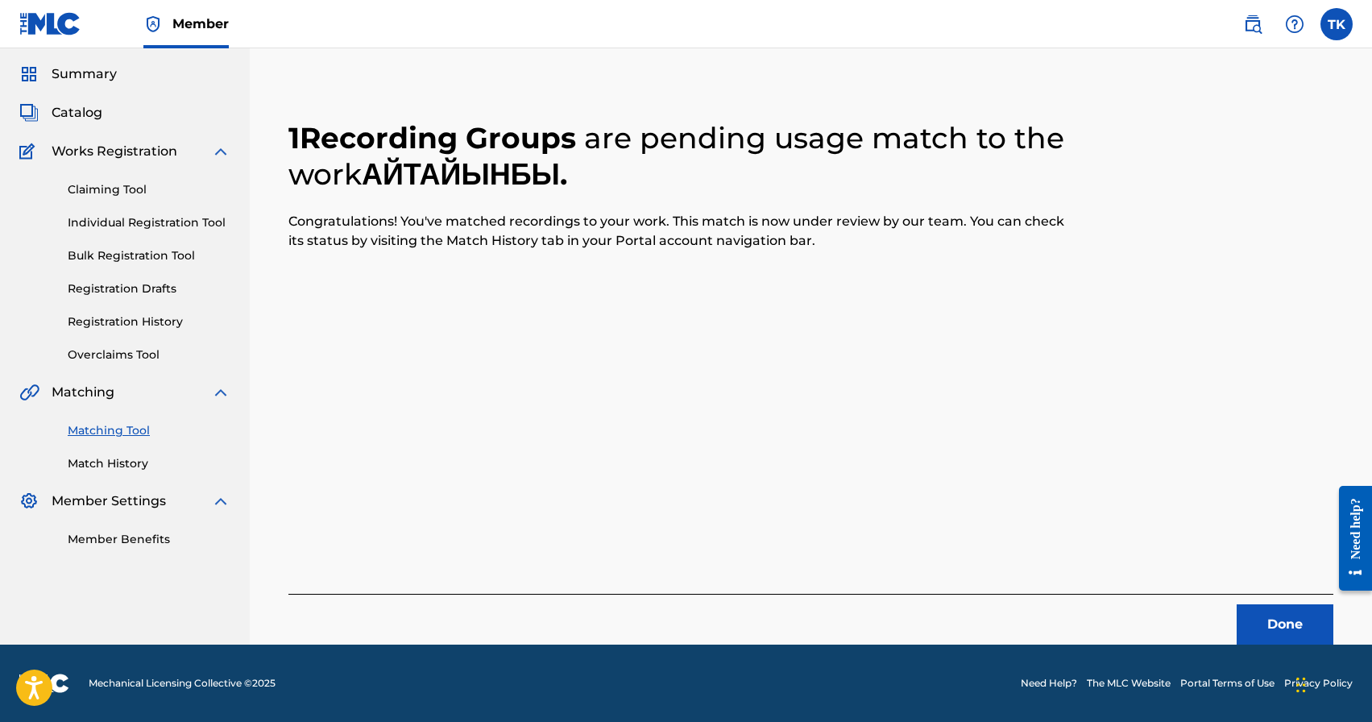
click at [1261, 606] on button "Done" at bounding box center [1285, 624] width 97 height 40
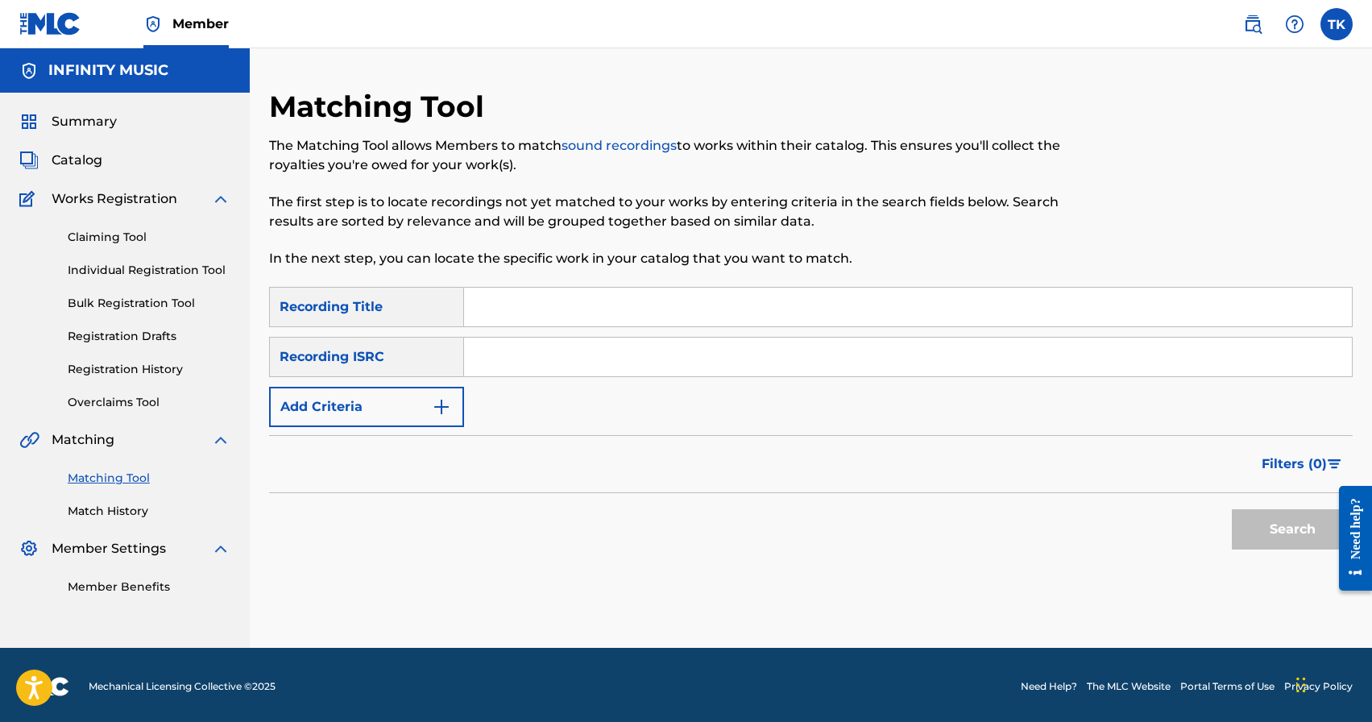
click at [440, 402] on img "Search Form" at bounding box center [441, 406] width 19 height 19
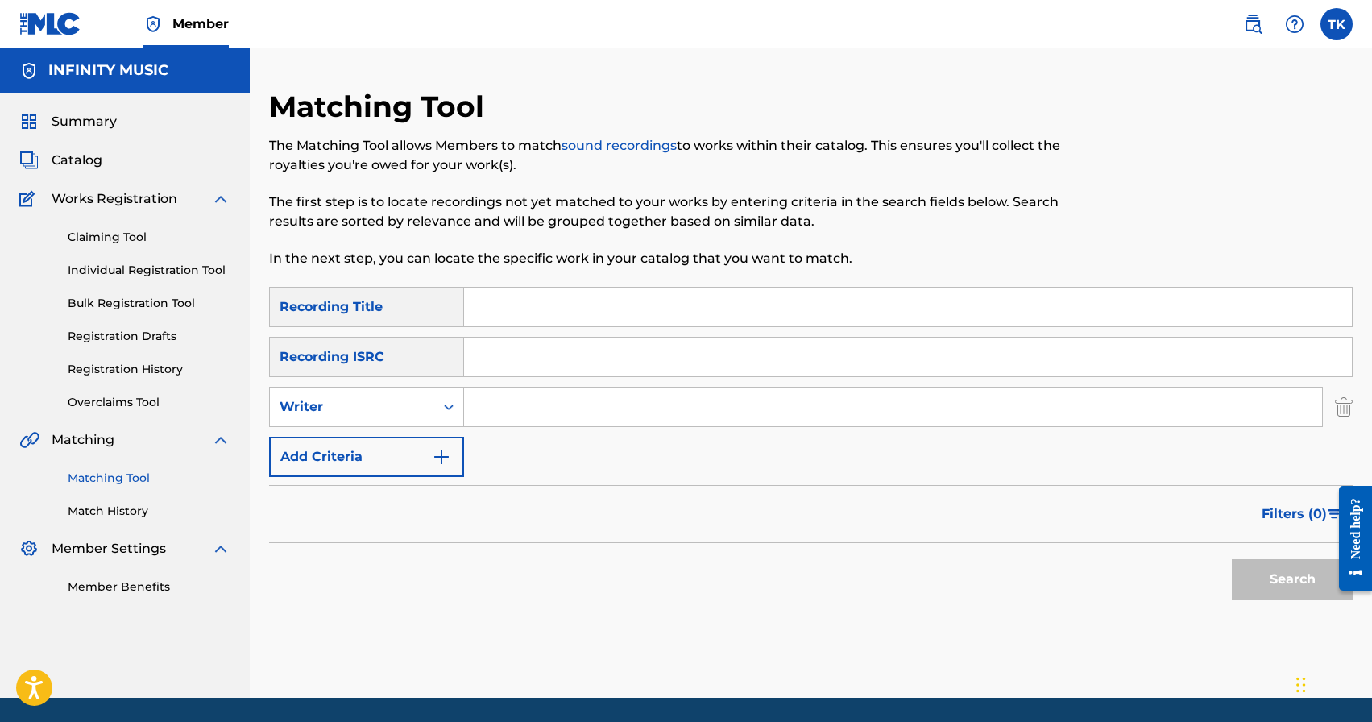
click at [440, 402] on div "Search Form" at bounding box center [448, 406] width 29 height 29
click at [430, 438] on div "Recording Artist" at bounding box center [366, 447] width 193 height 40
click at [543, 402] on input "Search Form" at bounding box center [893, 407] width 858 height 39
type input "[PERSON_NAME]"
click at [1273, 525] on button "Filters ( 0 )" at bounding box center [1302, 514] width 101 height 40
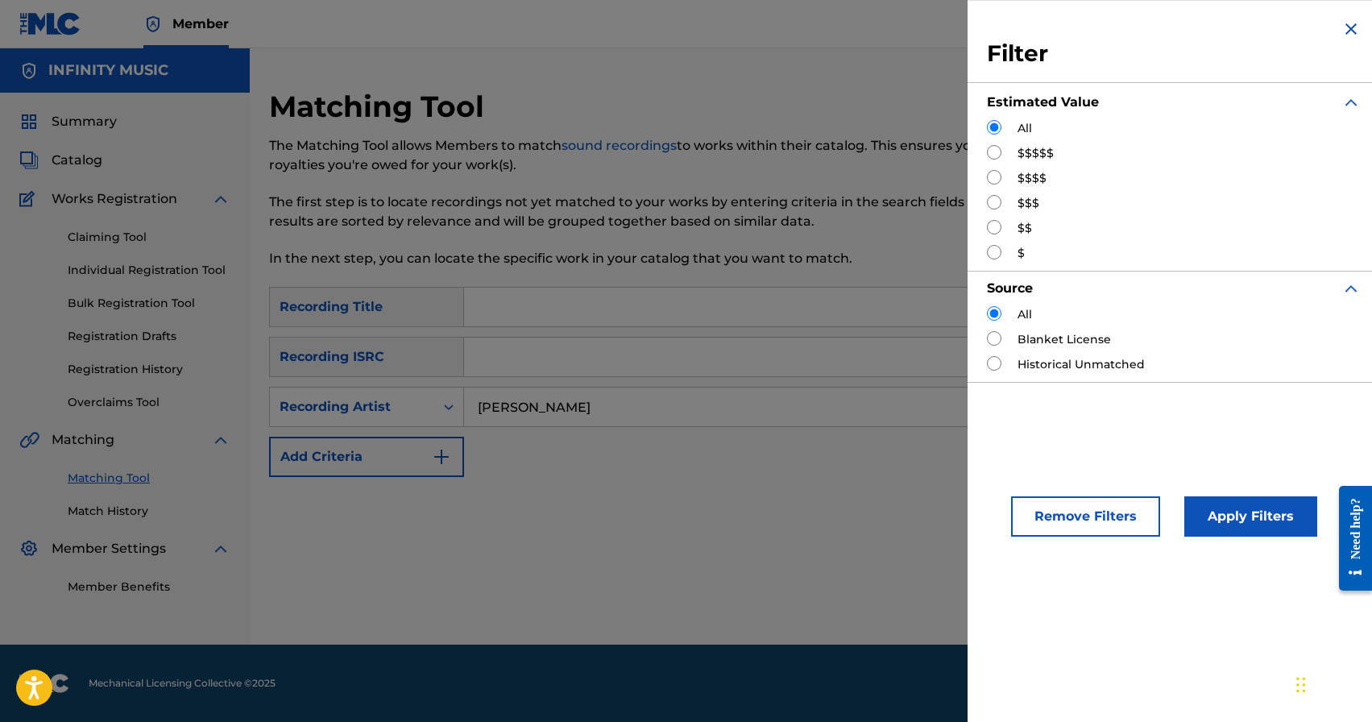
click at [995, 202] on input "Search Form" at bounding box center [994, 202] width 15 height 15
radio input "true"
click at [1215, 502] on button "Apply Filters" at bounding box center [1251, 516] width 133 height 40
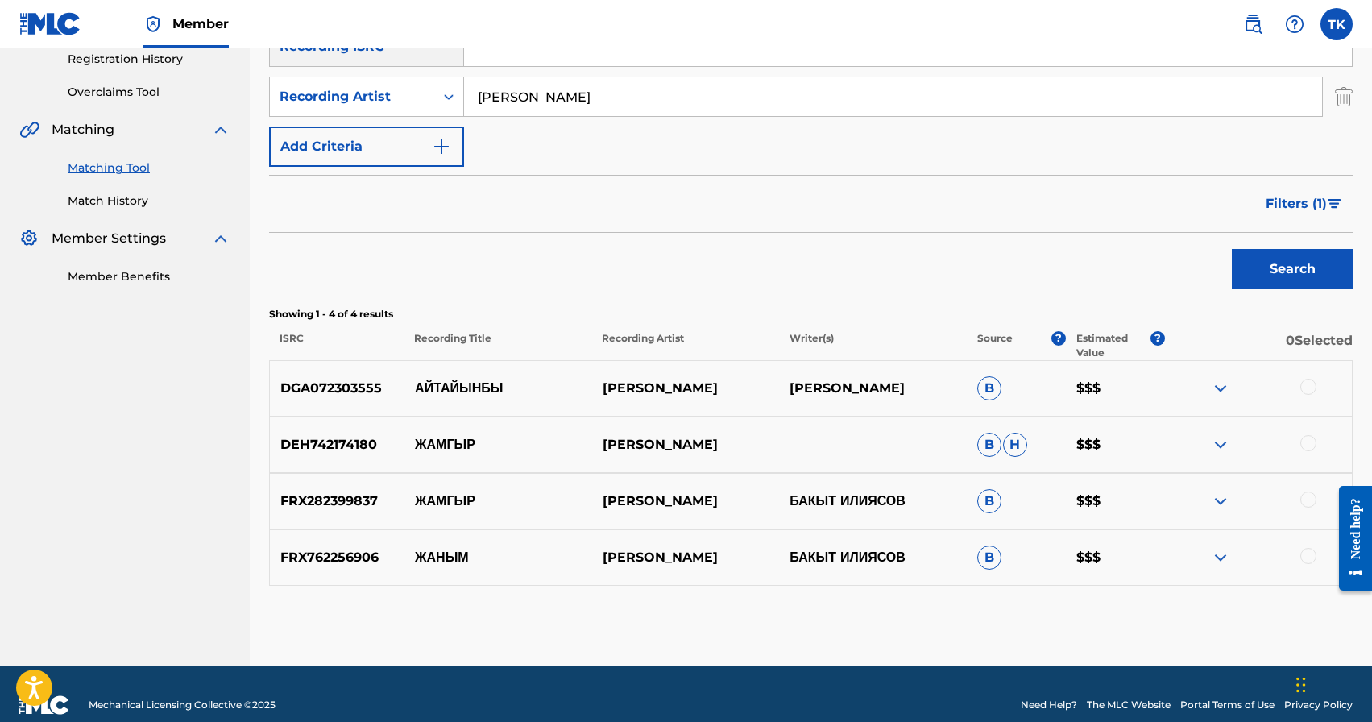
scroll to position [312, 0]
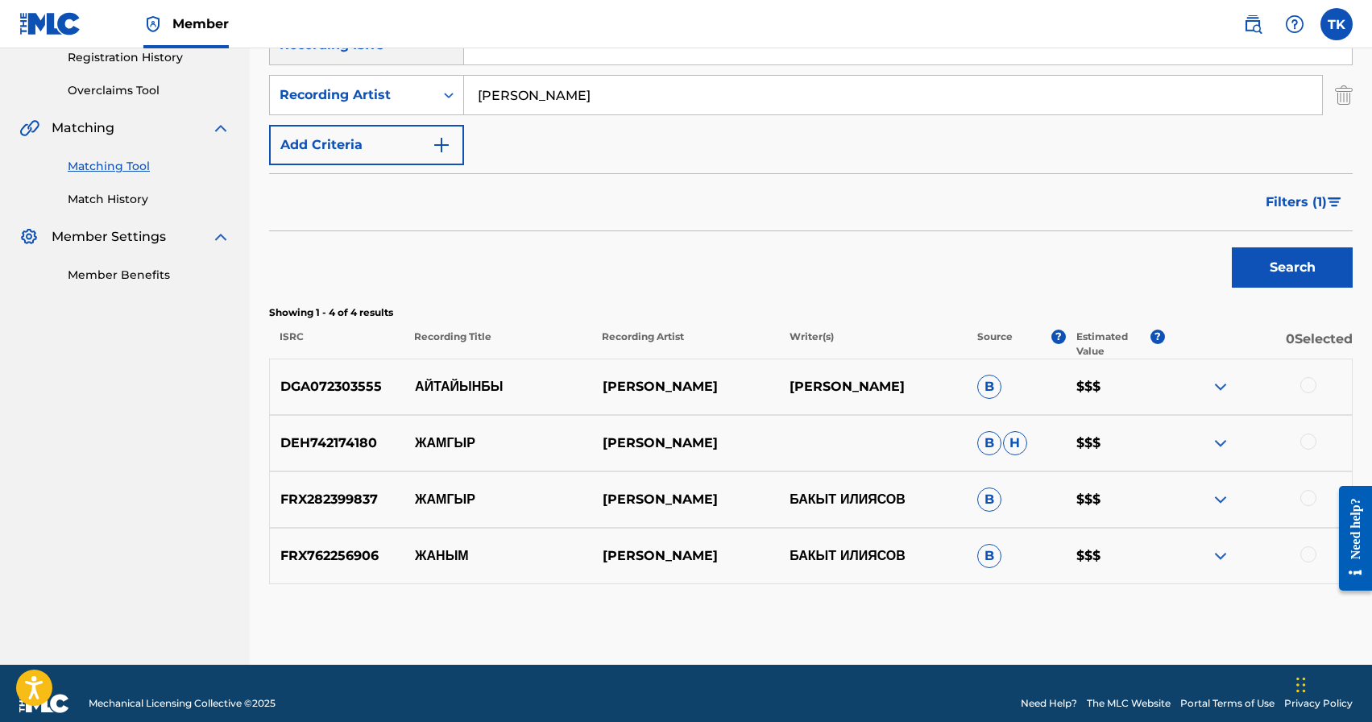
click at [1306, 438] on div at bounding box center [1309, 442] width 16 height 16
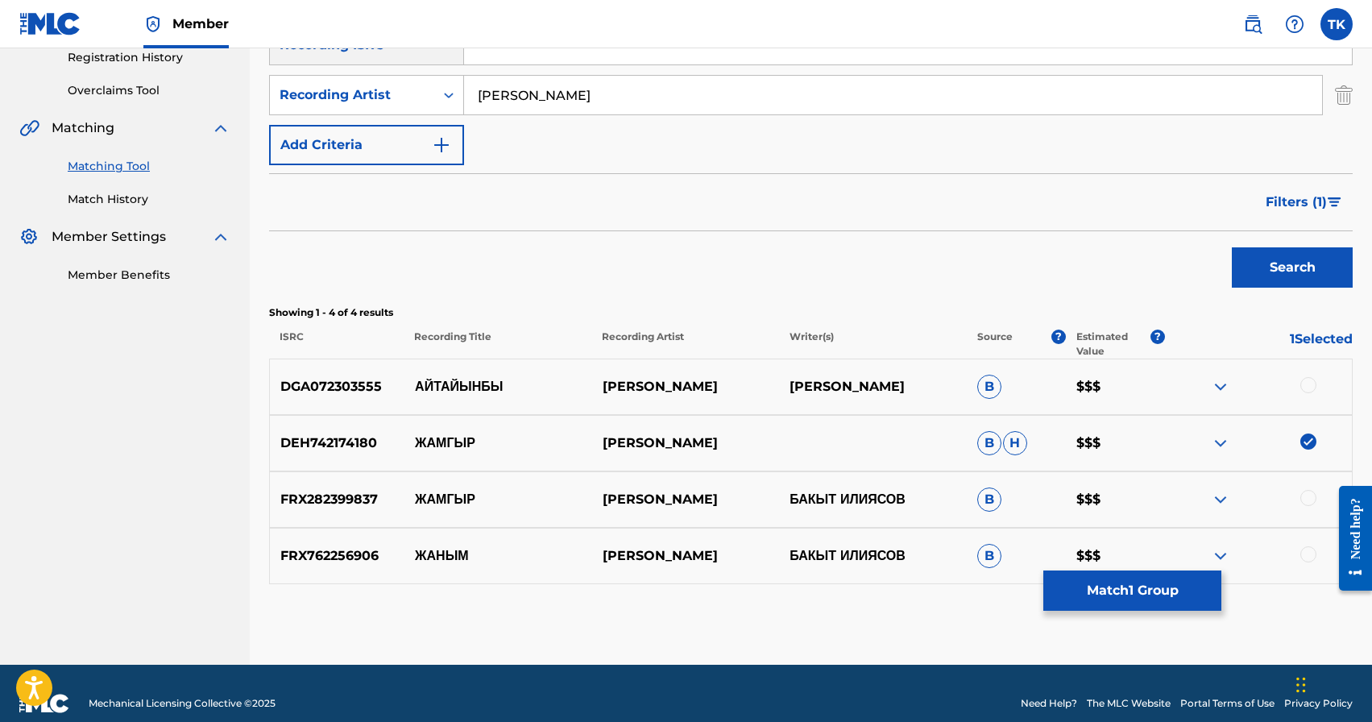
click at [1306, 498] on div at bounding box center [1309, 498] width 16 height 16
click at [1181, 577] on button "Match 2 Groups" at bounding box center [1133, 591] width 178 height 40
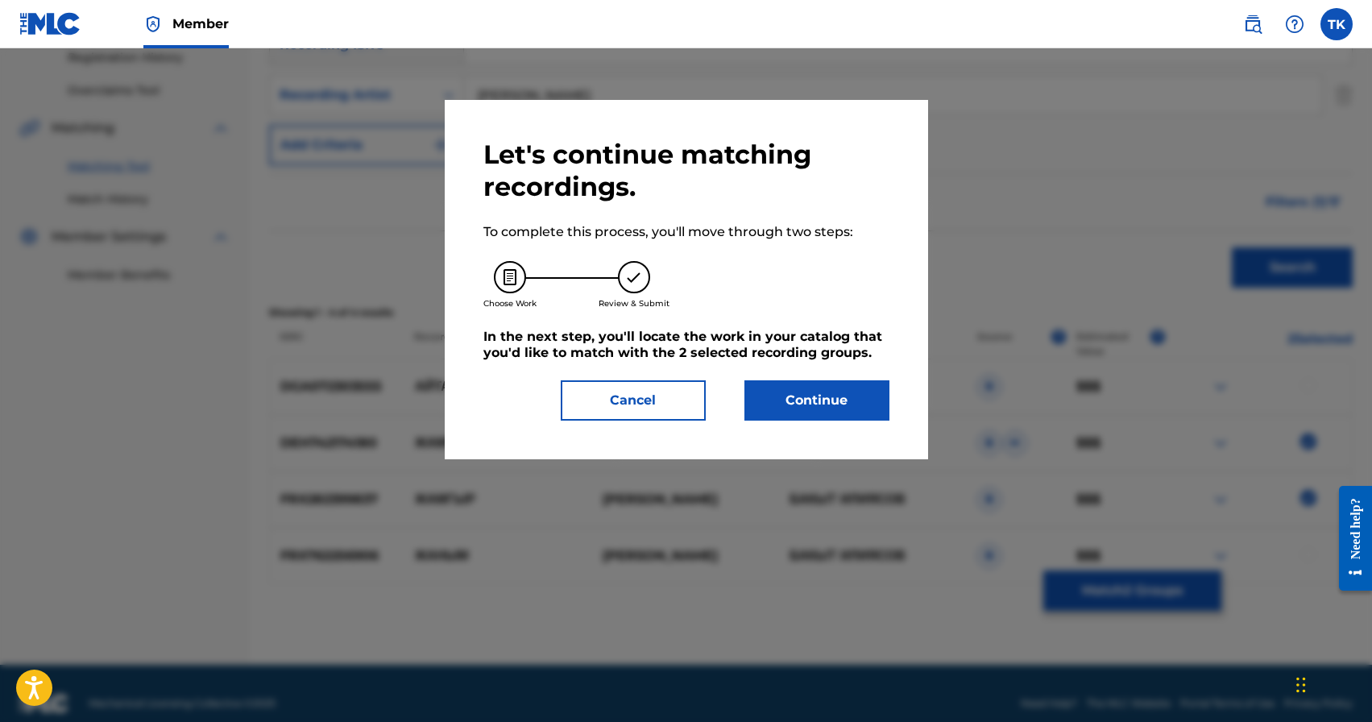
click at [841, 382] on button "Continue" at bounding box center [817, 400] width 145 height 40
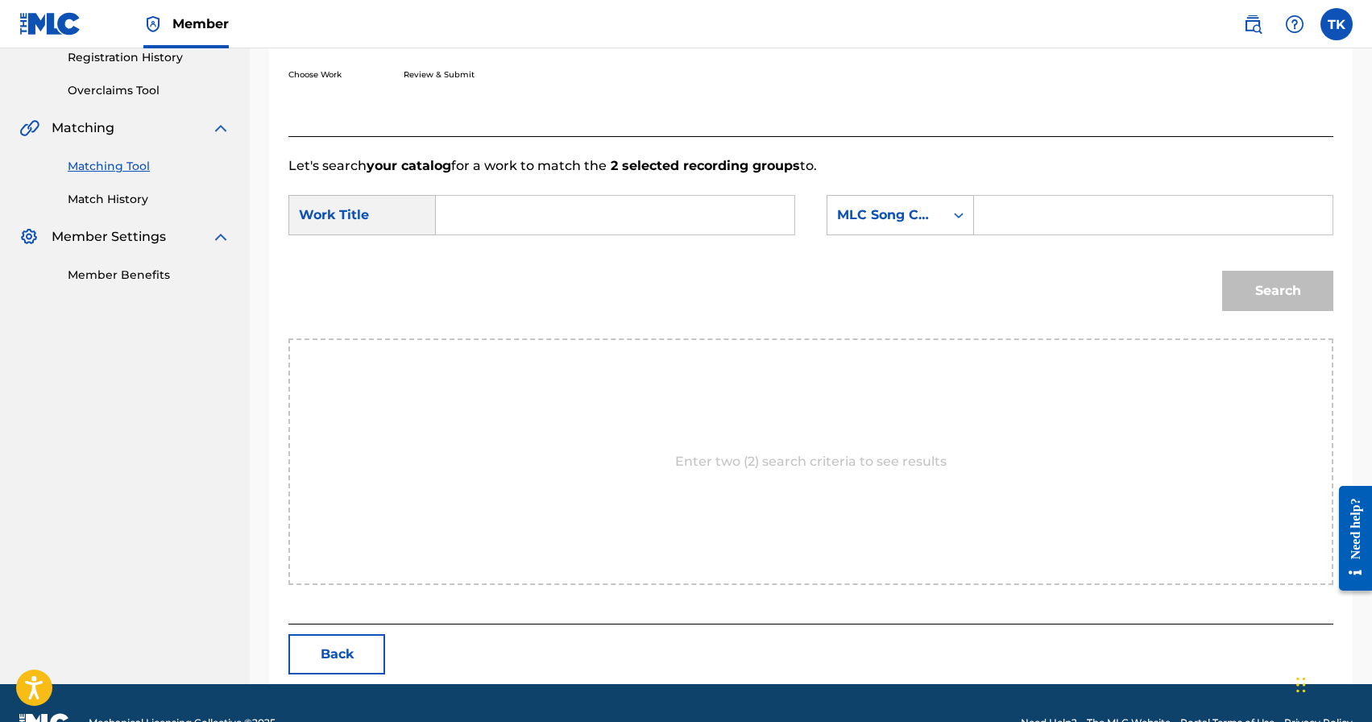
click at [627, 211] on input "Search Form" at bounding box center [615, 215] width 331 height 39
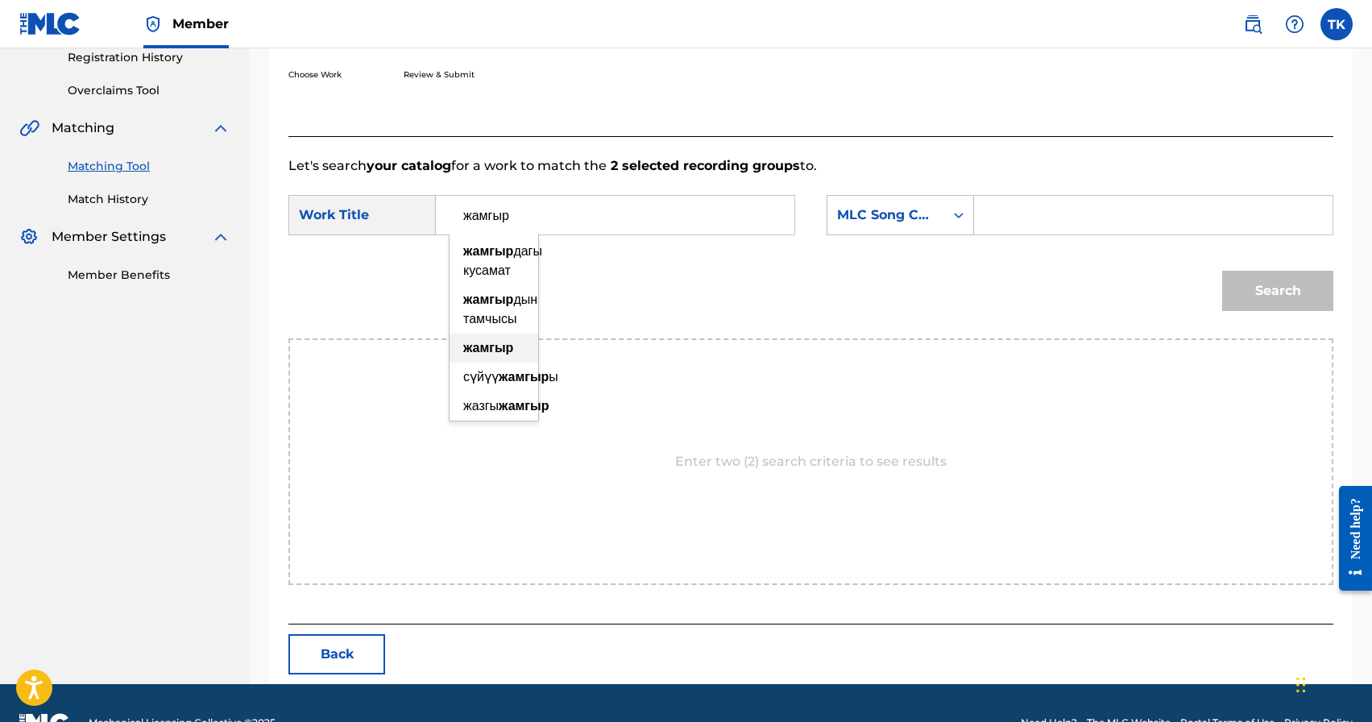
type input "жамгыр"
click at [503, 353] on strong "жамгыр" at bounding box center [488, 347] width 50 height 15
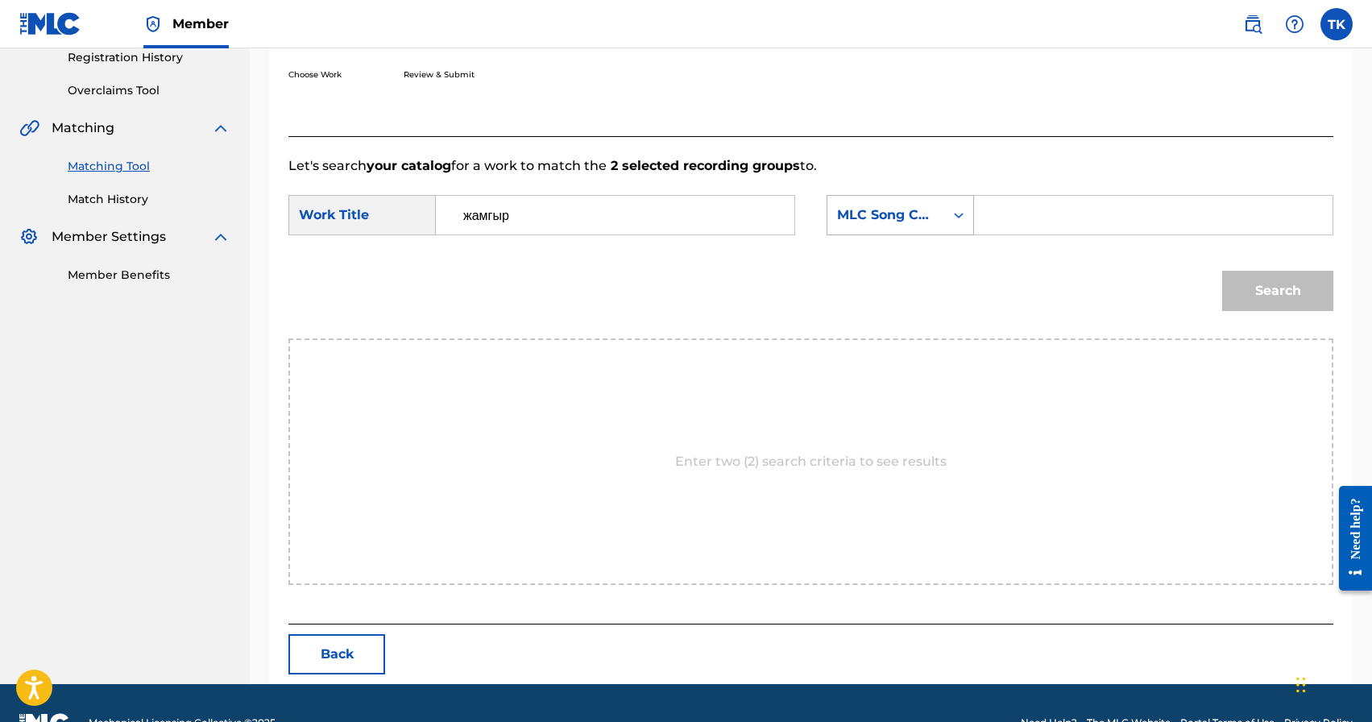
click at [945, 225] on div "Search Form" at bounding box center [959, 215] width 29 height 29
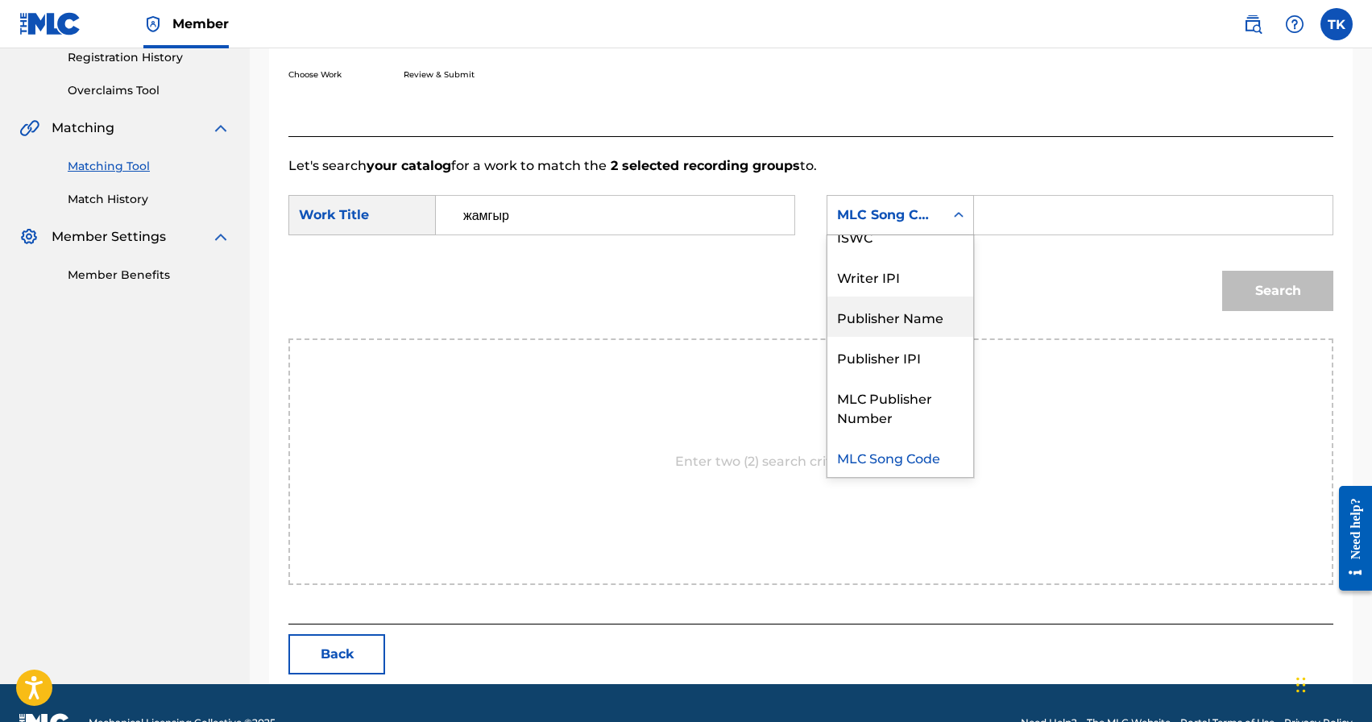
click at [917, 314] on div "Publisher Name" at bounding box center [901, 317] width 146 height 40
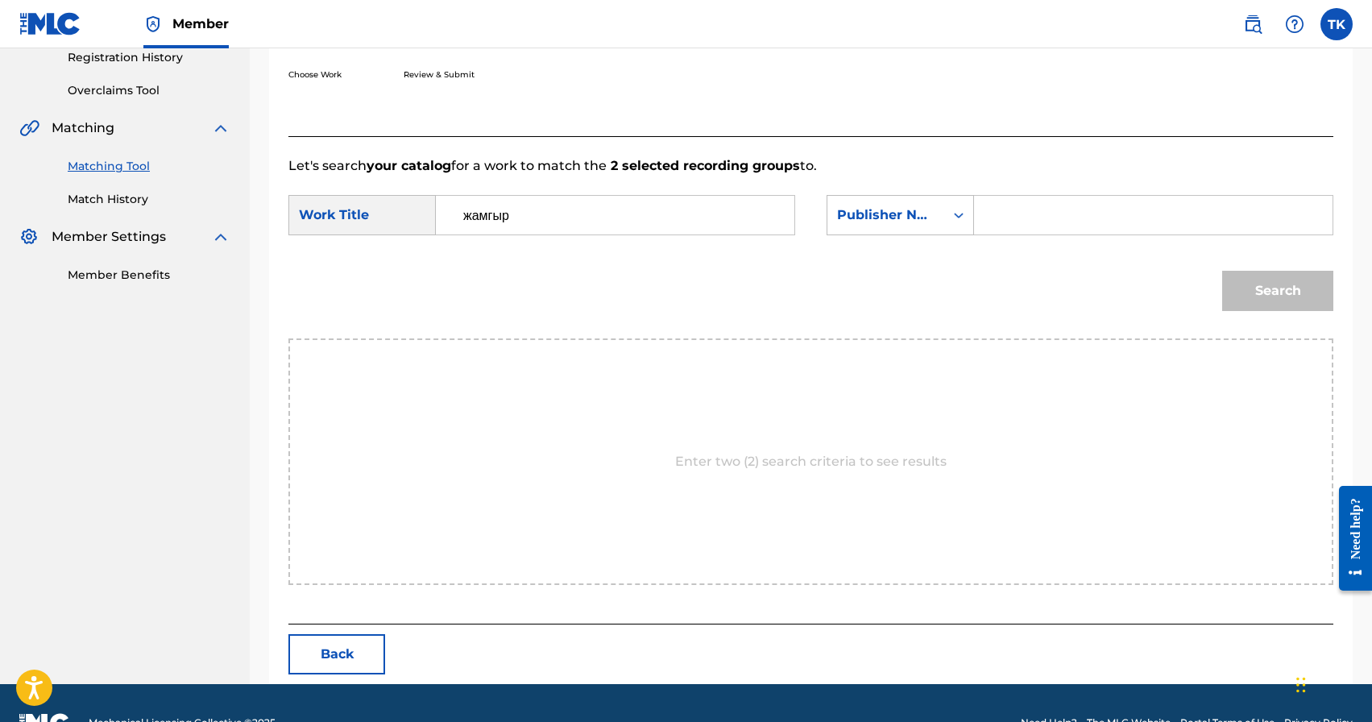
click at [1016, 218] on input "Search Form" at bounding box center [1153, 215] width 331 height 39
type input "INFINITY MUSIC"
click at [1269, 297] on button "Search" at bounding box center [1278, 291] width 111 height 40
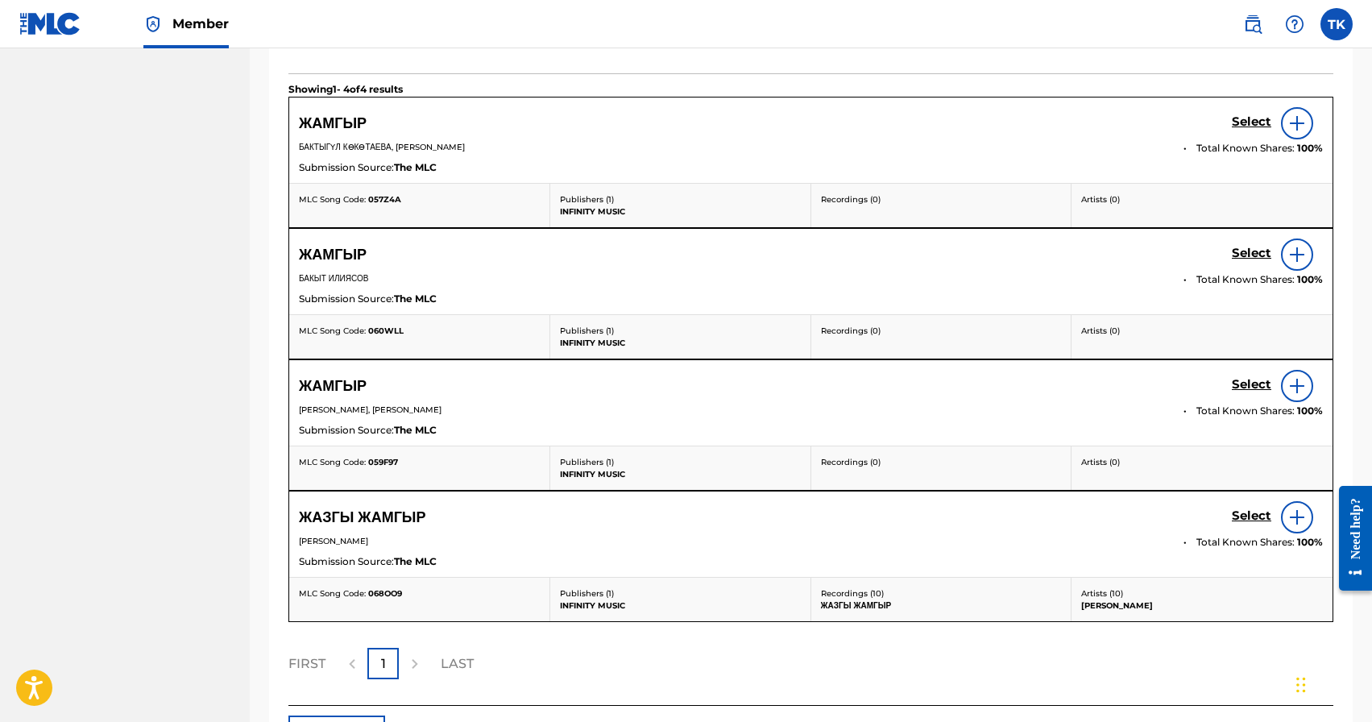
scroll to position [579, 0]
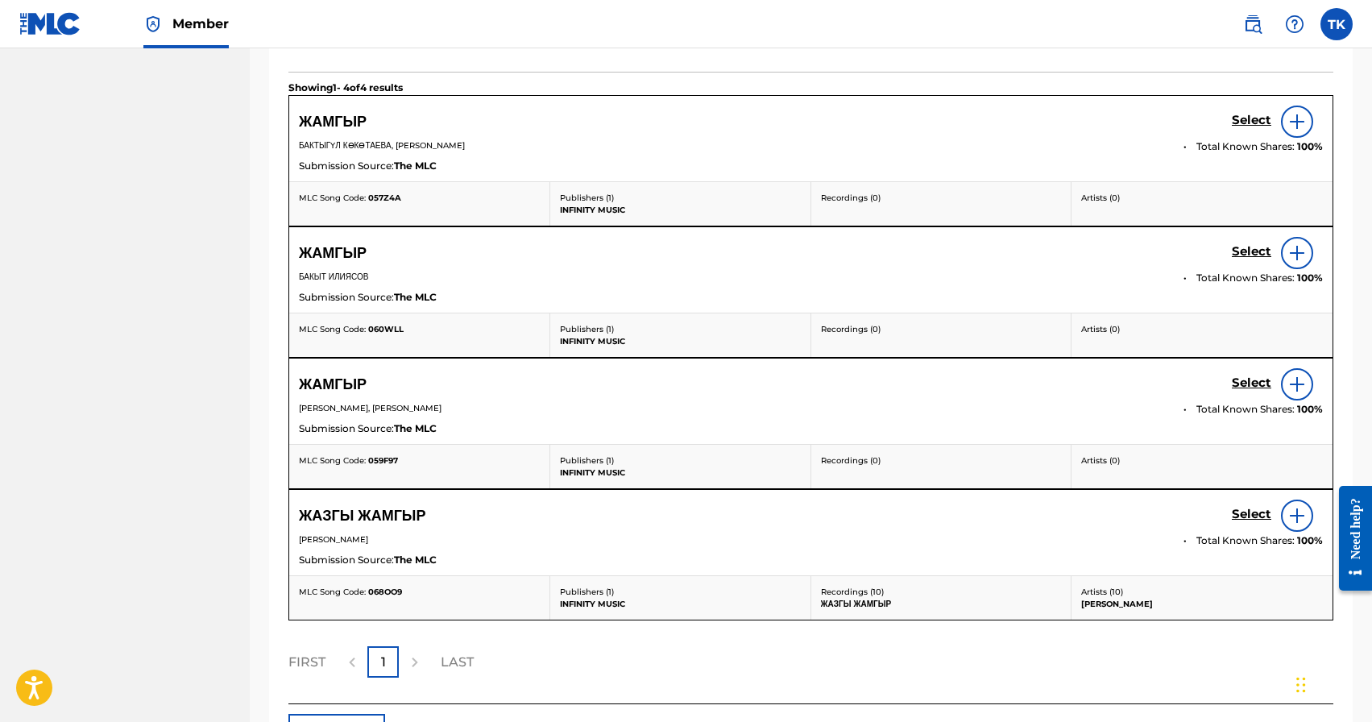
click at [1247, 128] on h5 "Select" at bounding box center [1251, 120] width 39 height 15
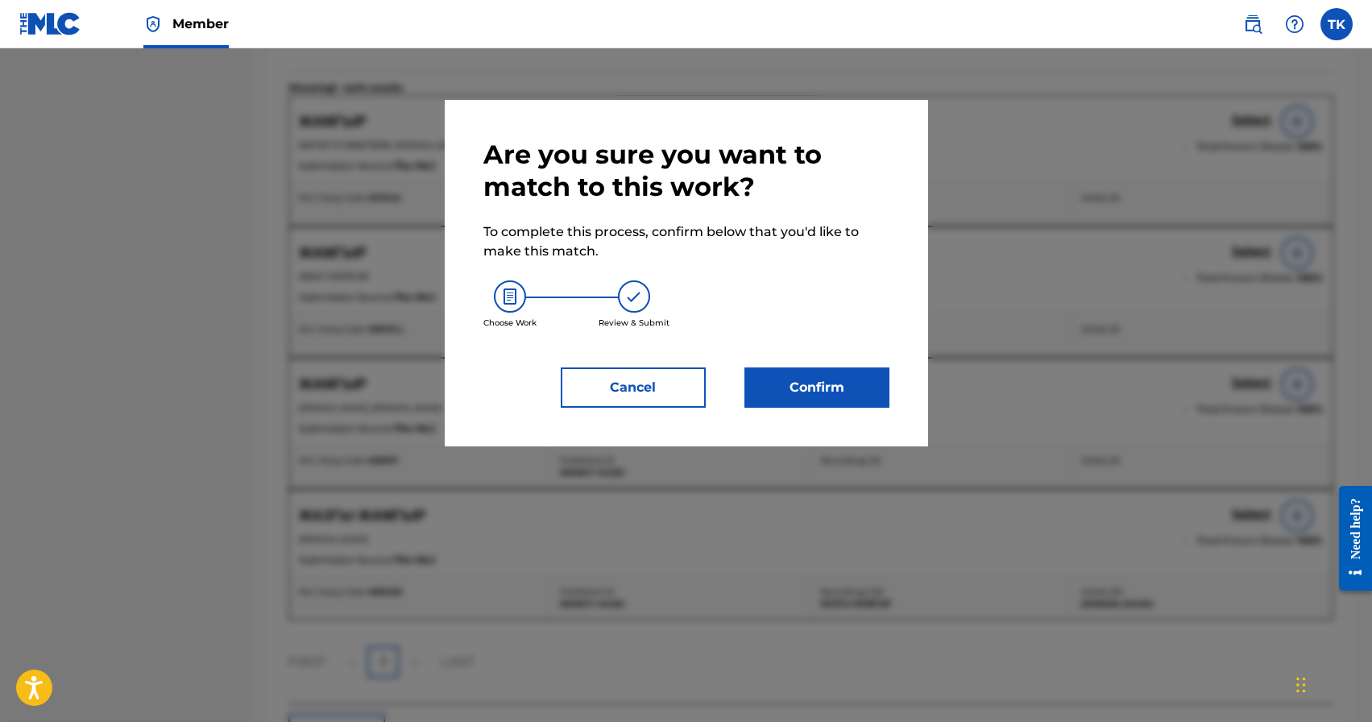
click at [854, 399] on button "Confirm" at bounding box center [817, 387] width 145 height 40
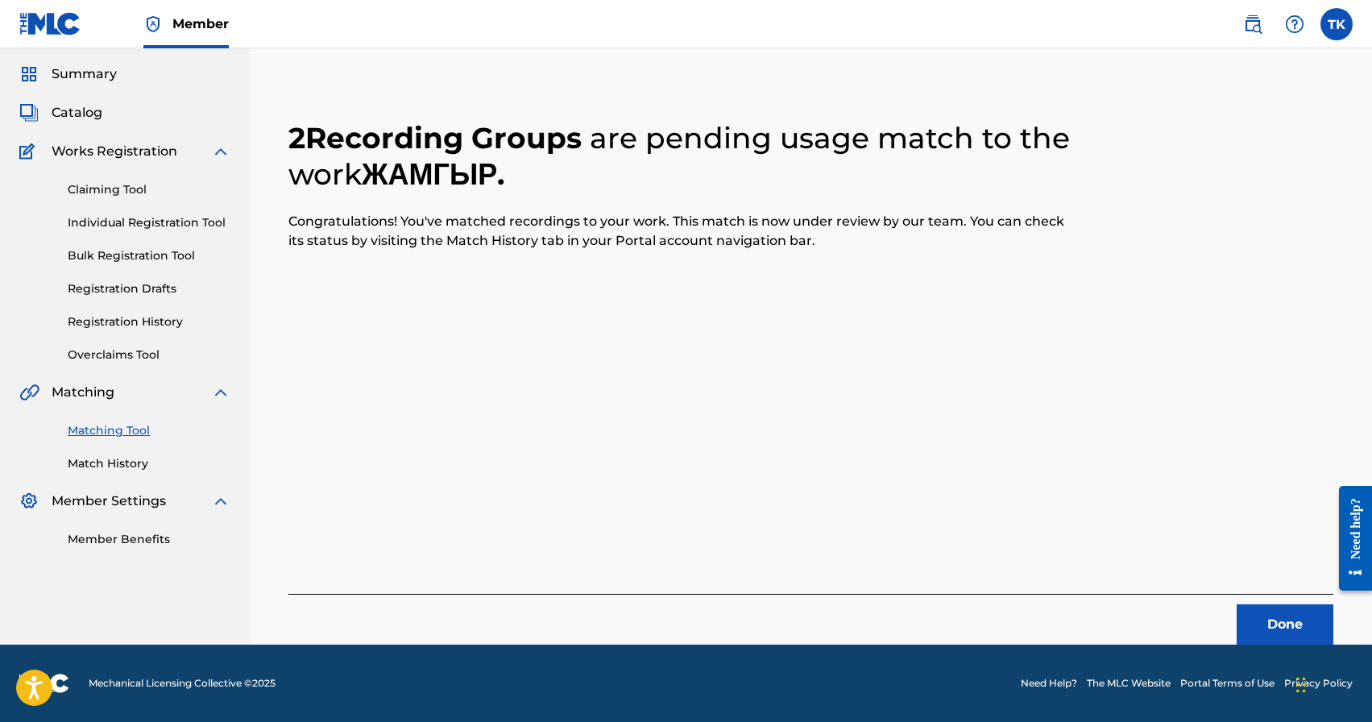
scroll to position [48, 0]
click at [1260, 616] on button "Done" at bounding box center [1285, 624] width 97 height 40
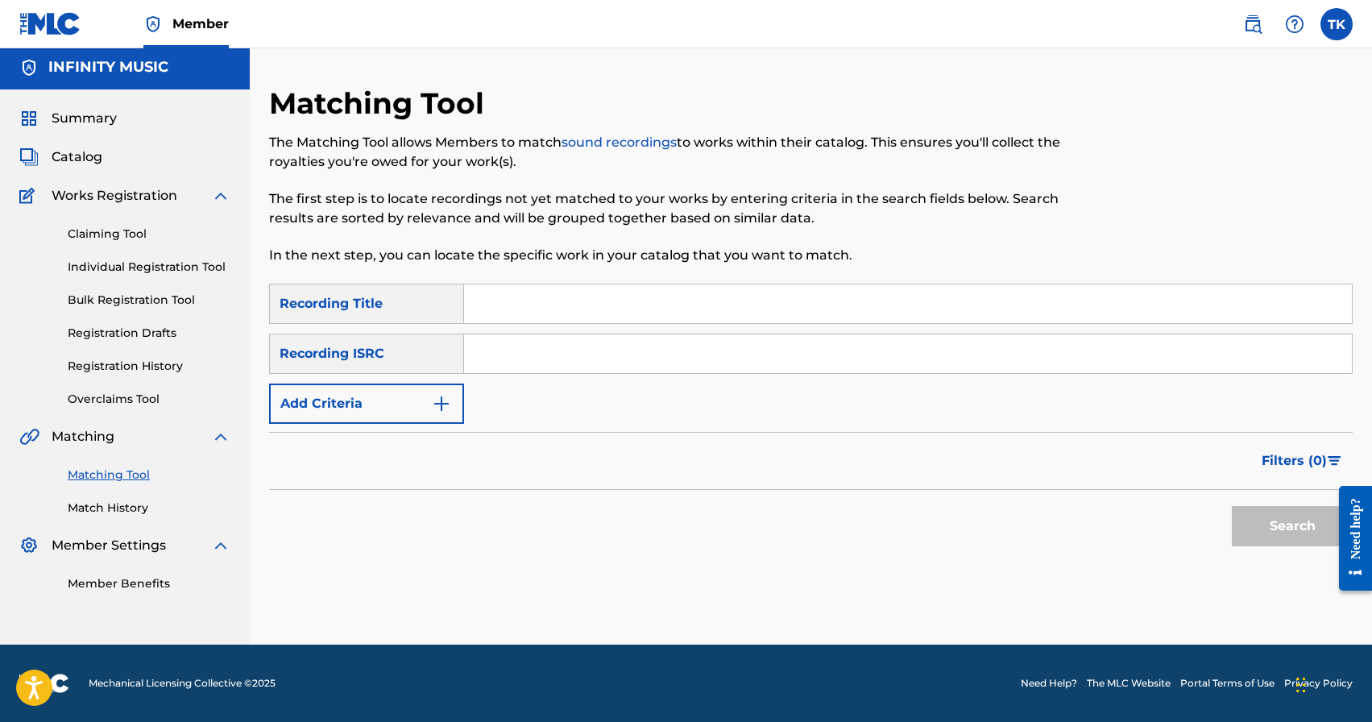
scroll to position [0, 0]
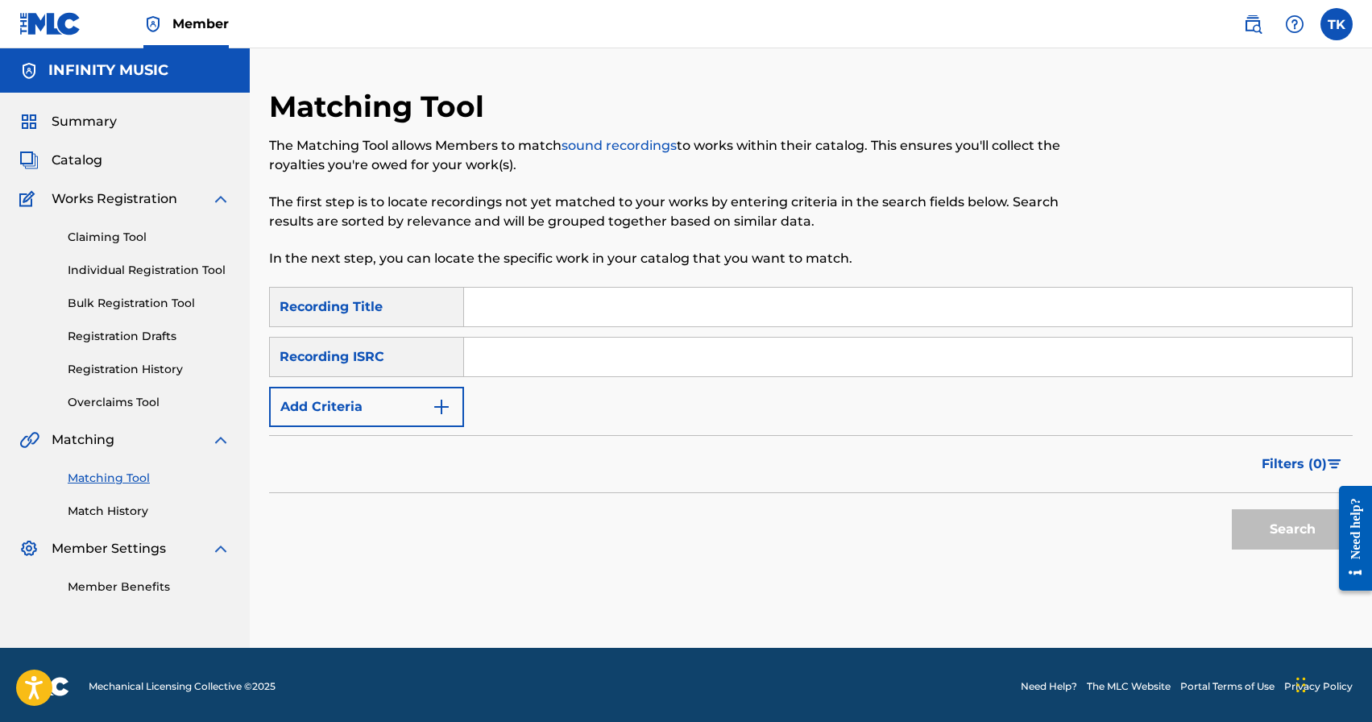
click at [367, 400] on button "Add Criteria" at bounding box center [366, 407] width 195 height 40
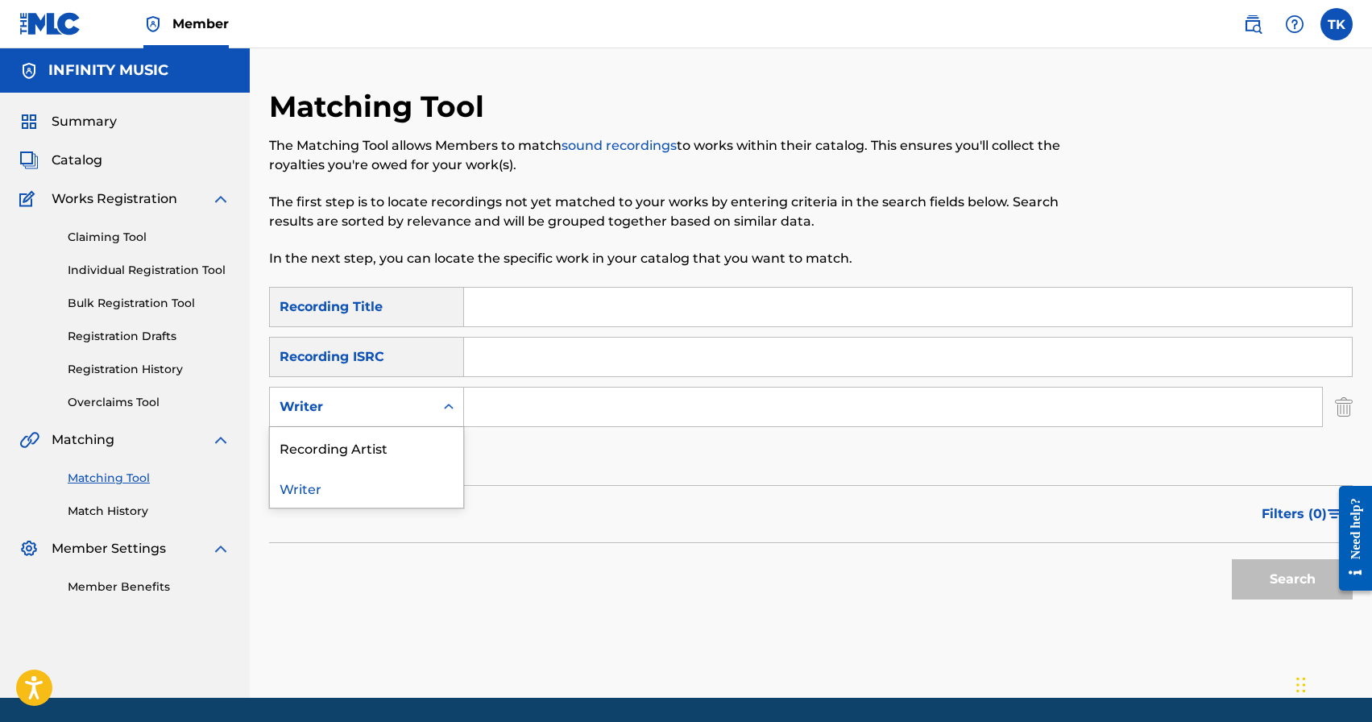
click at [371, 413] on div "Writer" at bounding box center [352, 406] width 145 height 19
click at [377, 442] on div "Recording Artist" at bounding box center [366, 447] width 193 height 40
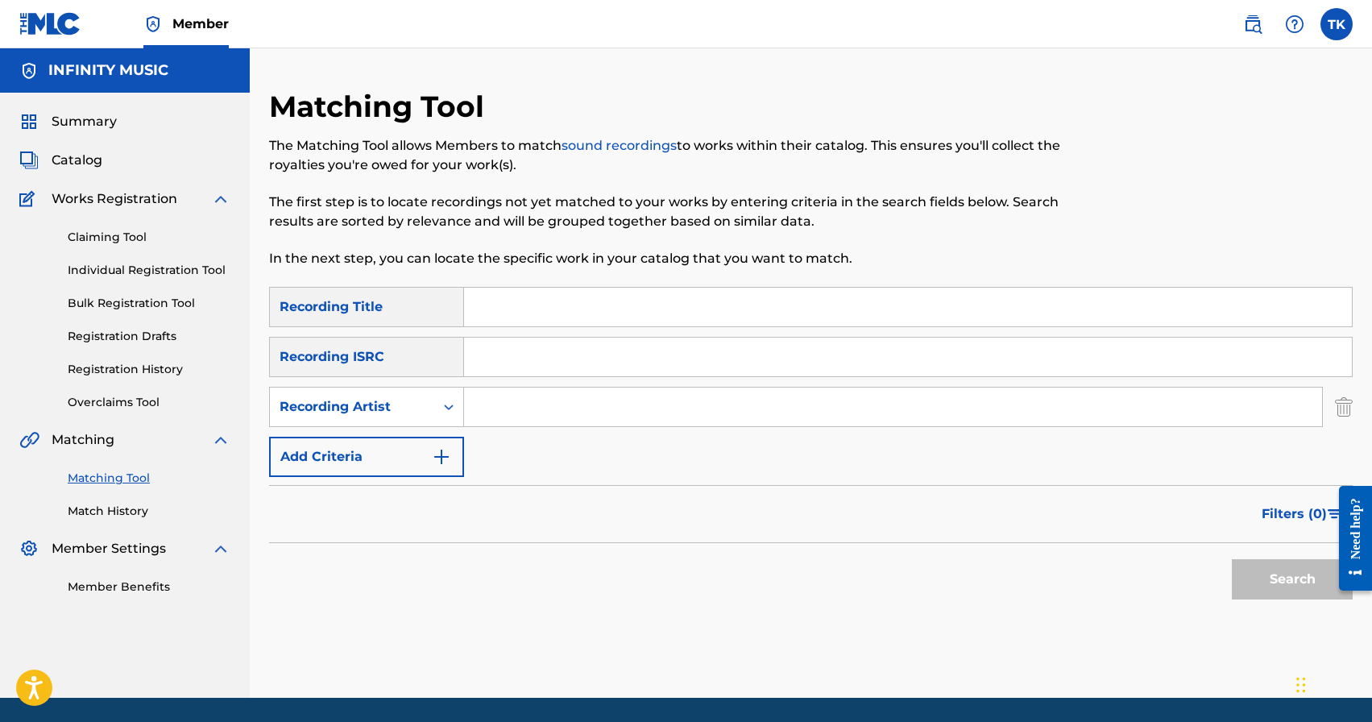
click at [514, 405] on input "Search Form" at bounding box center [893, 407] width 858 height 39
type input "[PERSON_NAME]"
click at [1289, 501] on button "Filters ( 0 )" at bounding box center [1302, 514] width 101 height 40
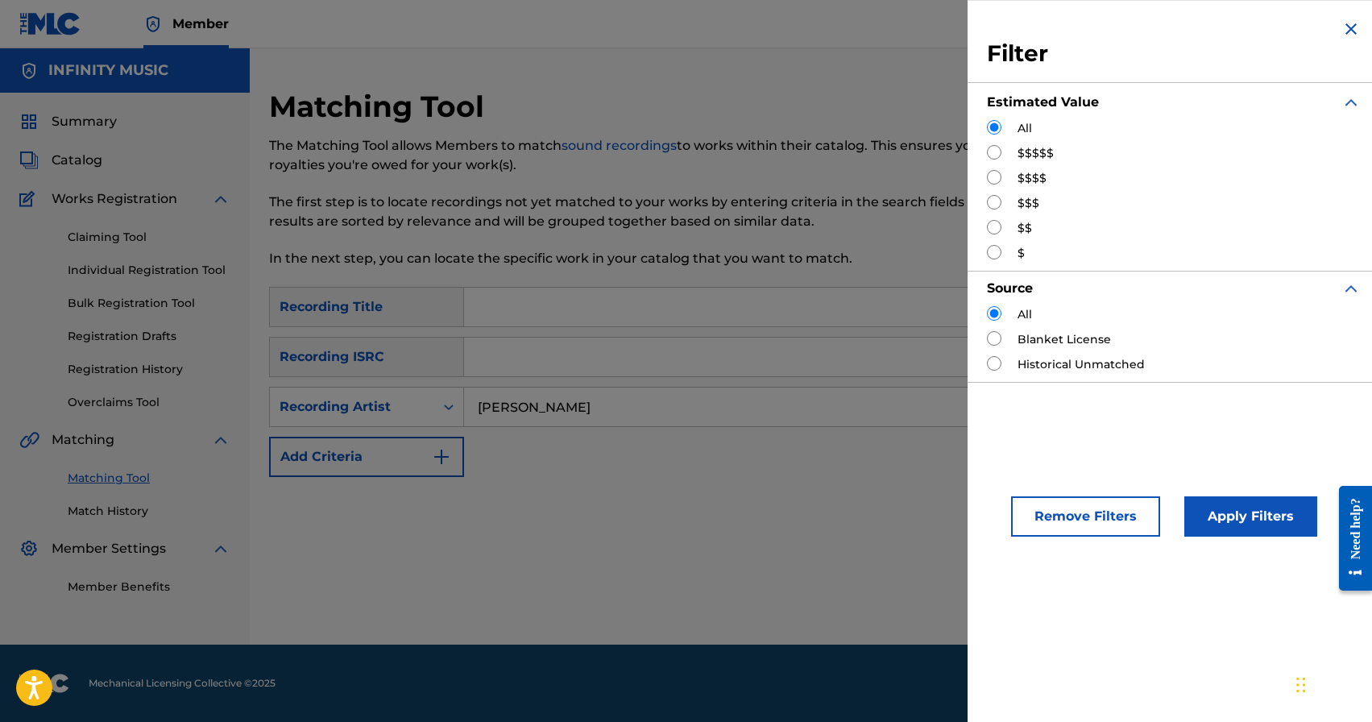
click at [991, 201] on input "Search Form" at bounding box center [994, 202] width 15 height 15
radio input "true"
click at [1234, 508] on button "Apply Filters" at bounding box center [1251, 516] width 133 height 40
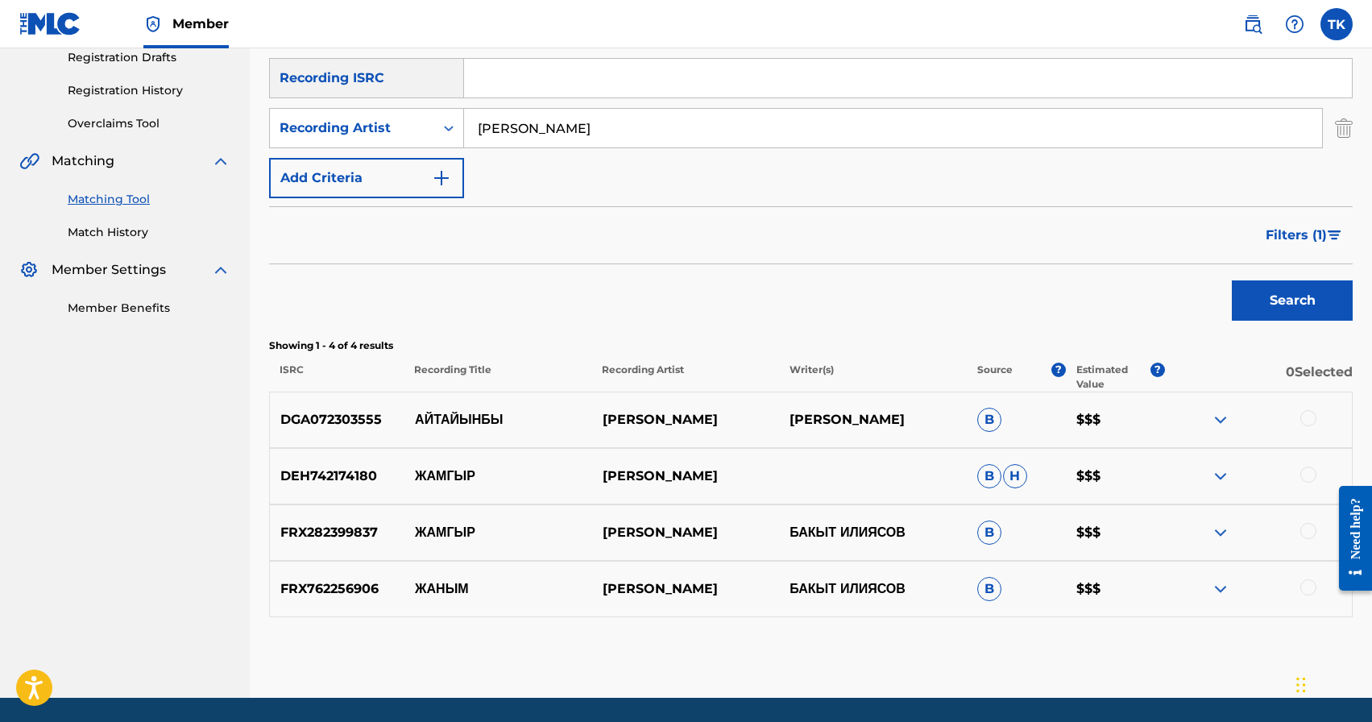
scroll to position [332, 0]
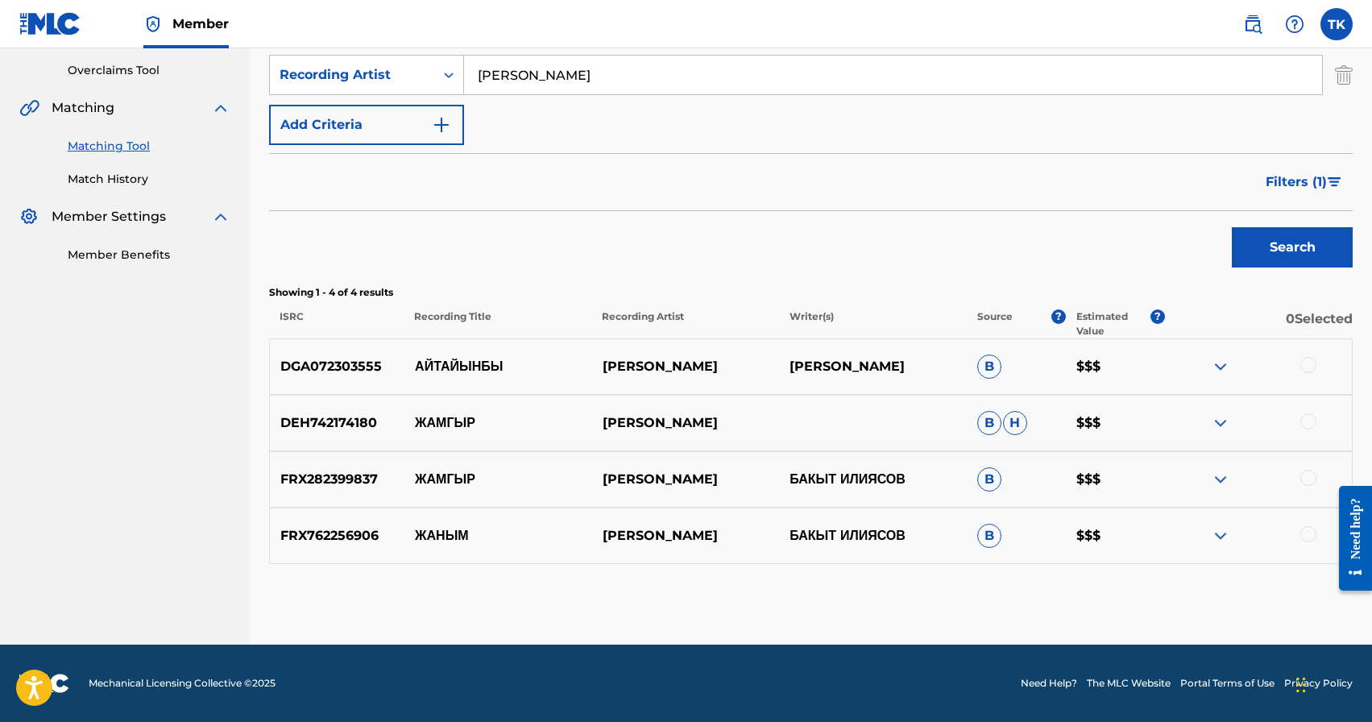
click at [1306, 535] on div at bounding box center [1309, 534] width 16 height 16
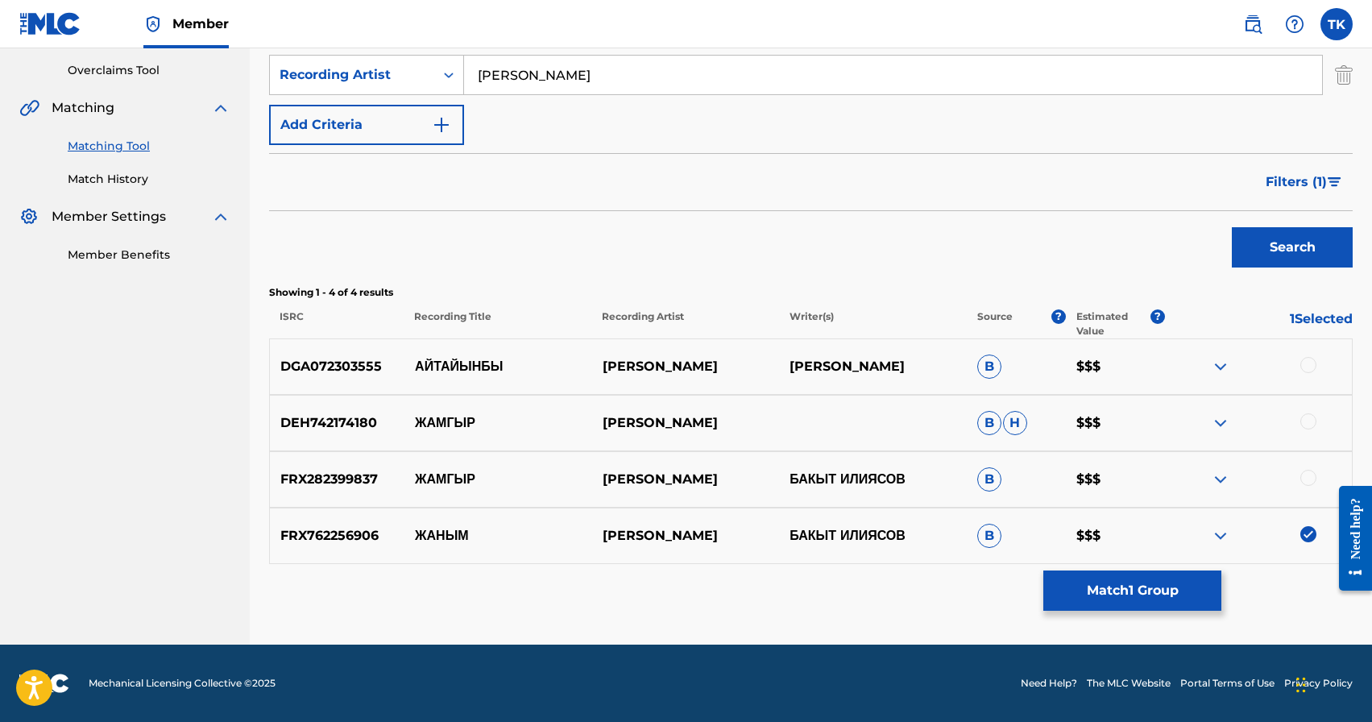
click at [1167, 596] on button "Match 1 Group" at bounding box center [1133, 591] width 178 height 40
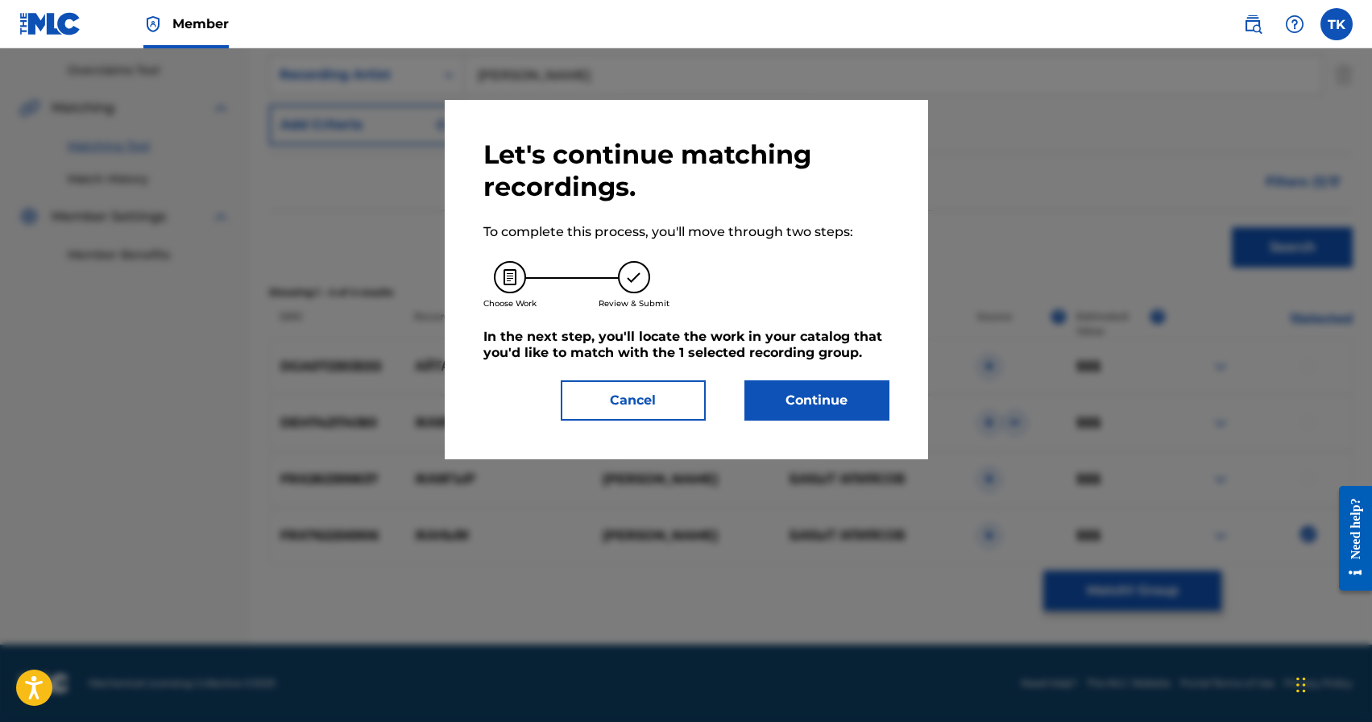
click at [864, 422] on div "Let's continue matching recordings. To complete this process, you'll move throu…" at bounding box center [687, 279] width 484 height 359
click at [858, 401] on button "Continue" at bounding box center [817, 400] width 145 height 40
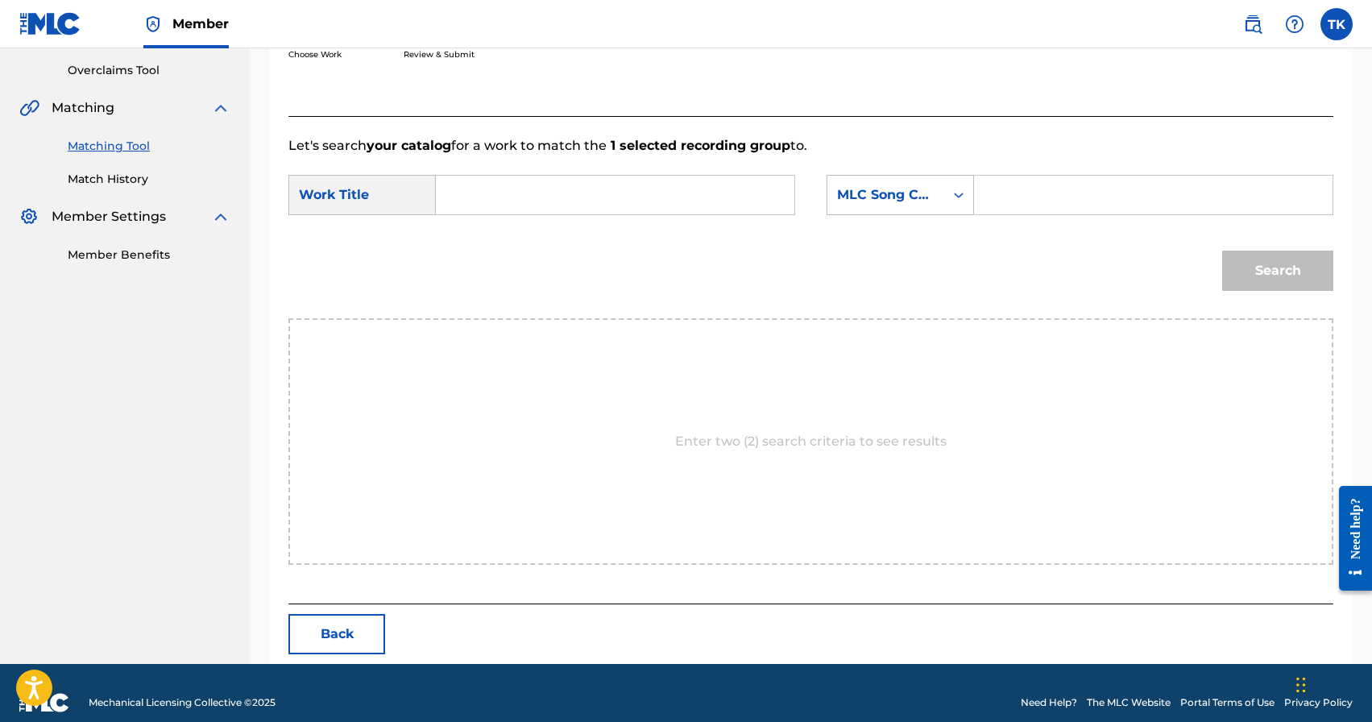
click at [604, 187] on input "Search Form" at bounding box center [615, 195] width 331 height 39
type input "[PERSON_NAME]"
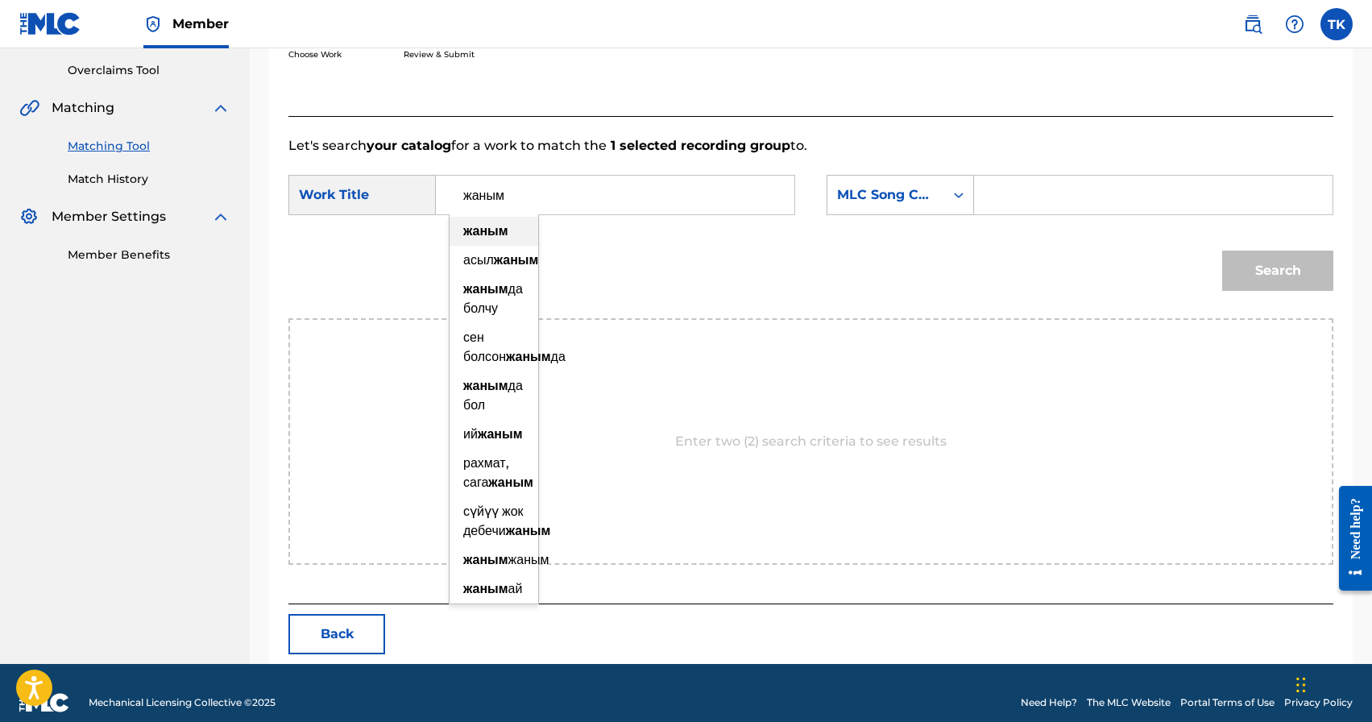
type input "жаным"
click at [504, 231] on strong "жаным" at bounding box center [485, 230] width 45 height 15
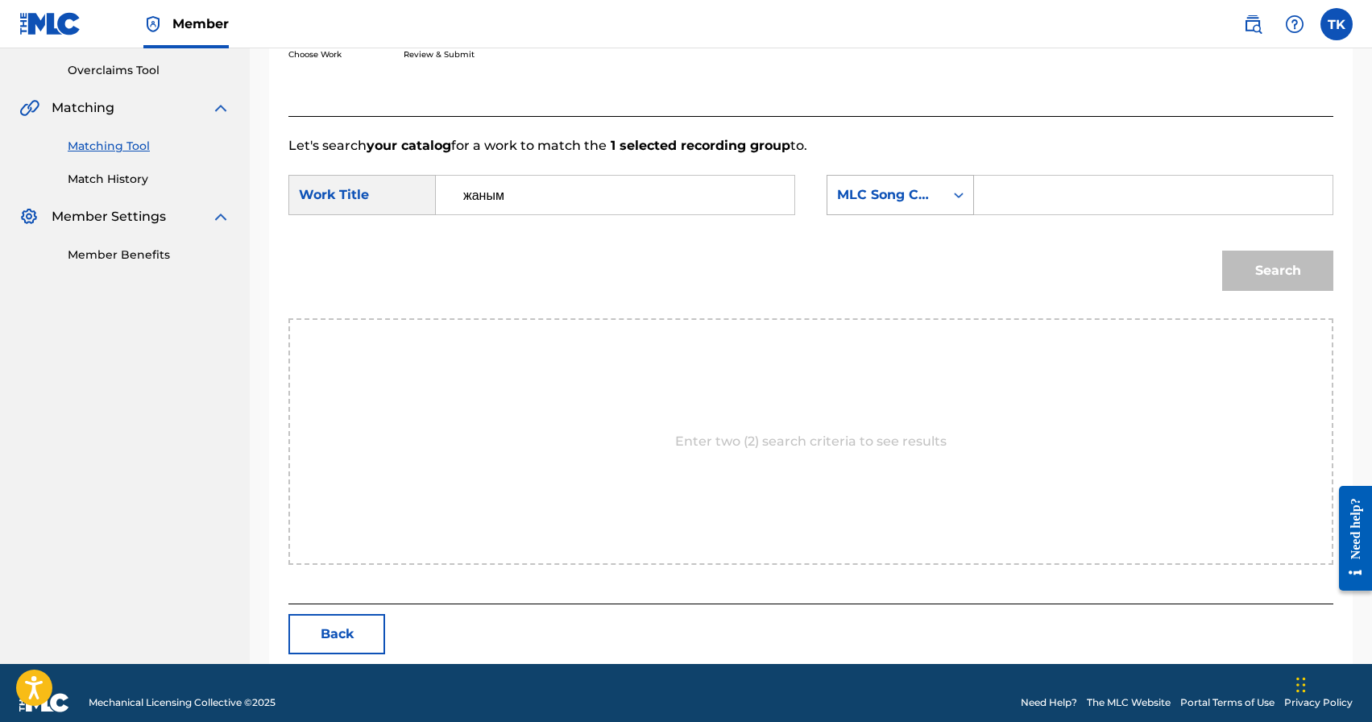
click at [926, 200] on div "MLC Song Code" at bounding box center [886, 194] width 98 height 19
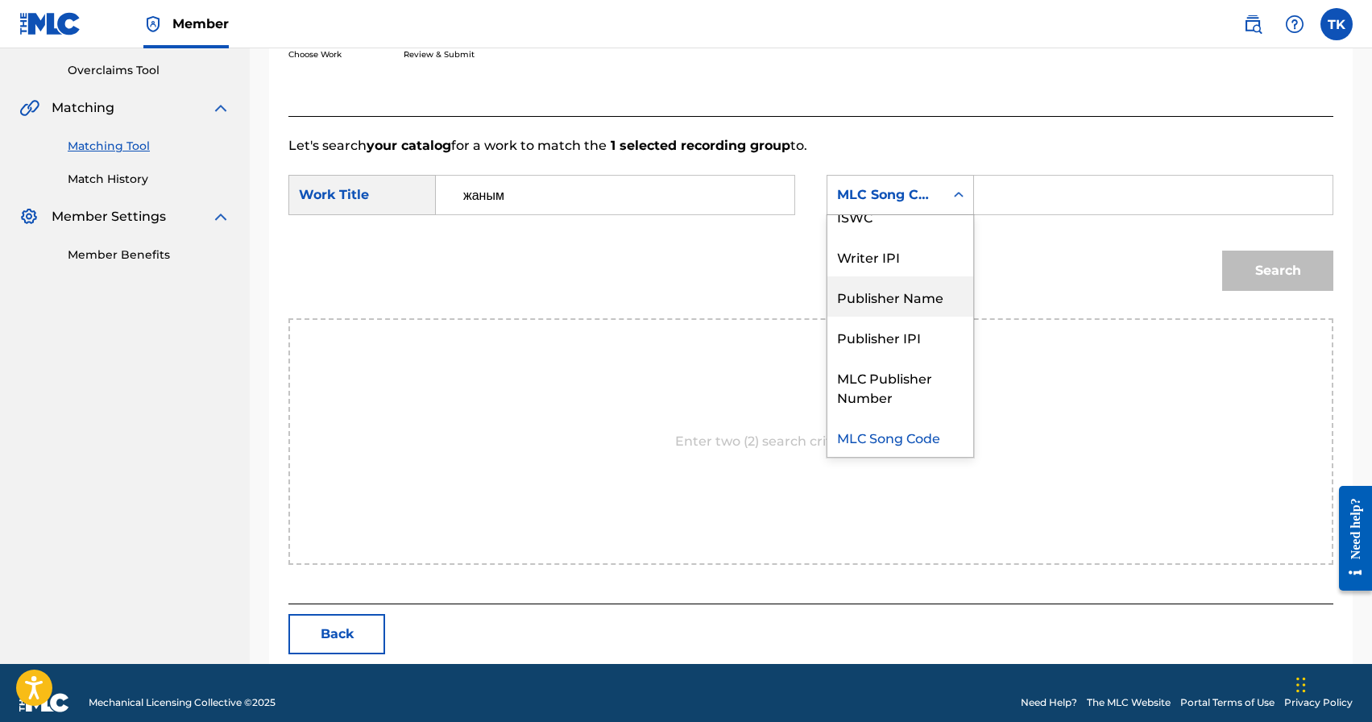
click at [919, 292] on div "Publisher Name" at bounding box center [901, 296] width 146 height 40
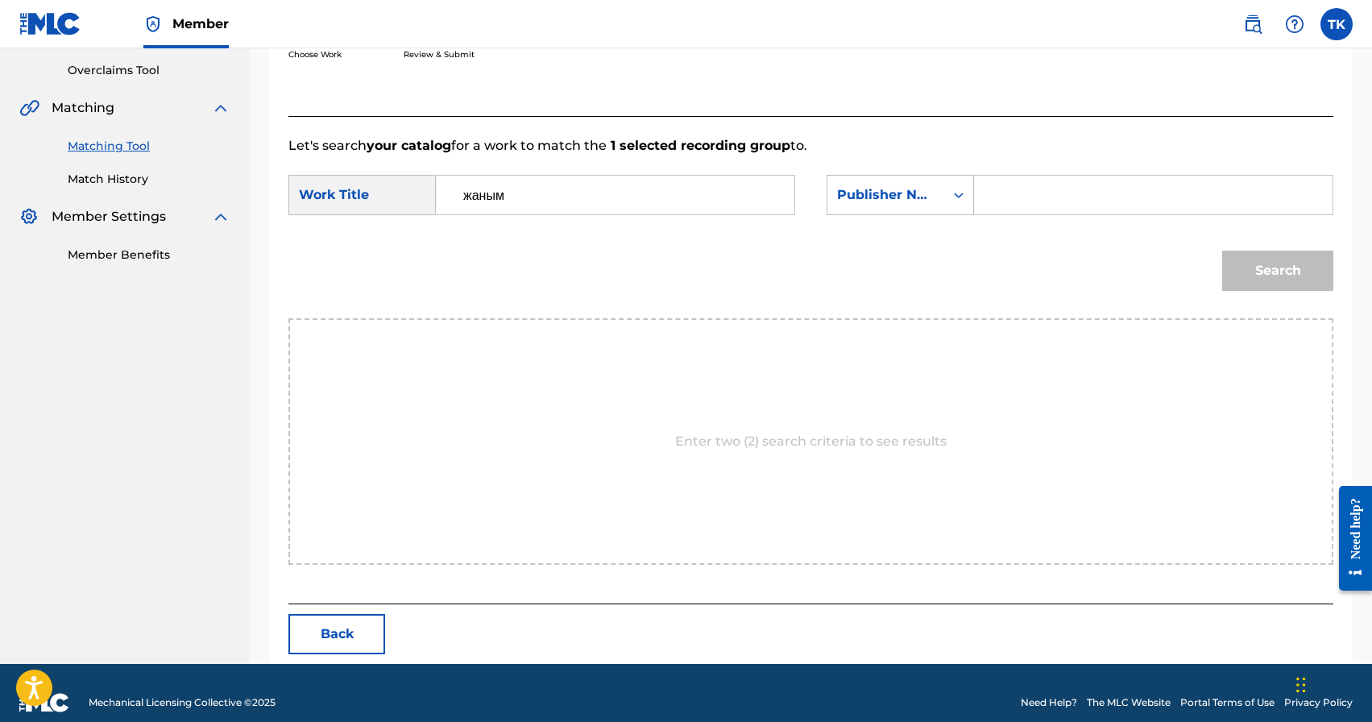
click at [1017, 218] on div "SearchWithCriteria50b9d94f-f353-4b47-893d-b2bc104fbf65 Work Title жаным SearchW…" at bounding box center [811, 200] width 1045 height 50
click at [1020, 211] on input "Search Form" at bounding box center [1153, 195] width 331 height 39
type input "INFINITY MUSIC"
click at [1281, 270] on button "Search" at bounding box center [1278, 271] width 111 height 40
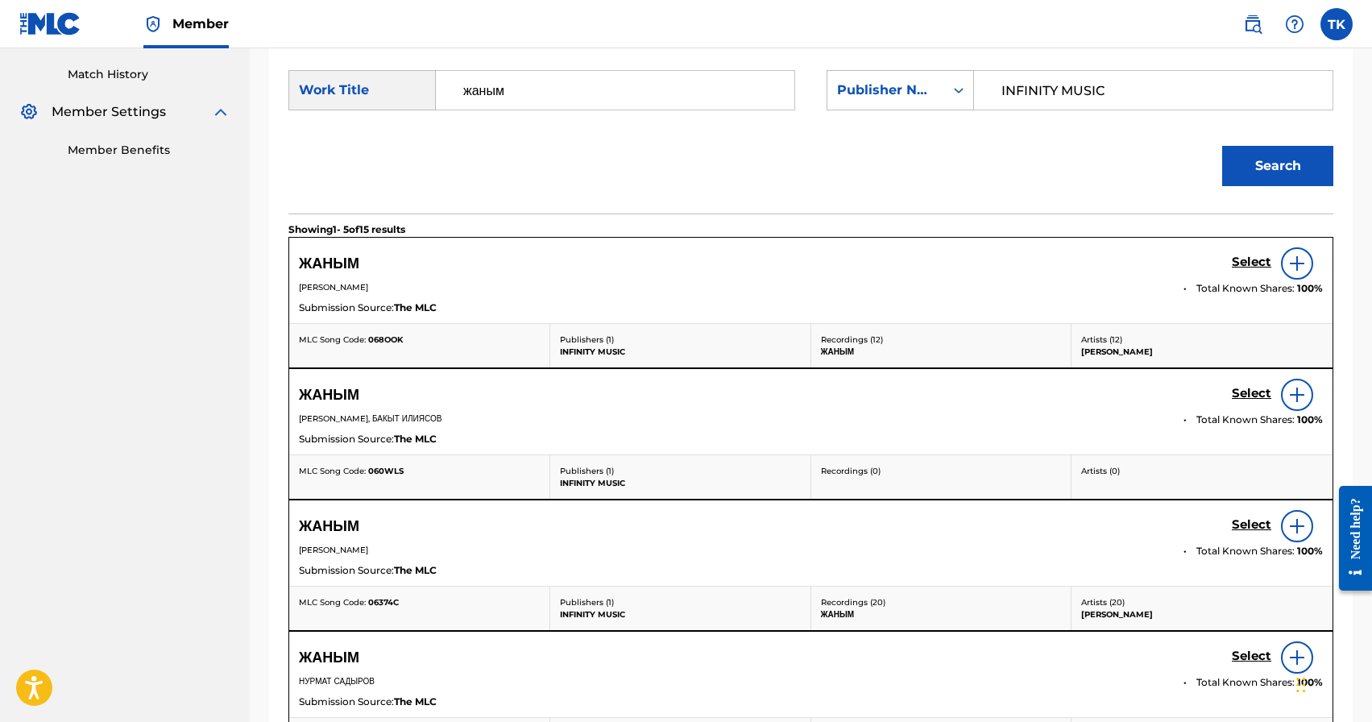
scroll to position [438, 0]
click at [1243, 269] on h5 "Select" at bounding box center [1251, 261] width 39 height 15
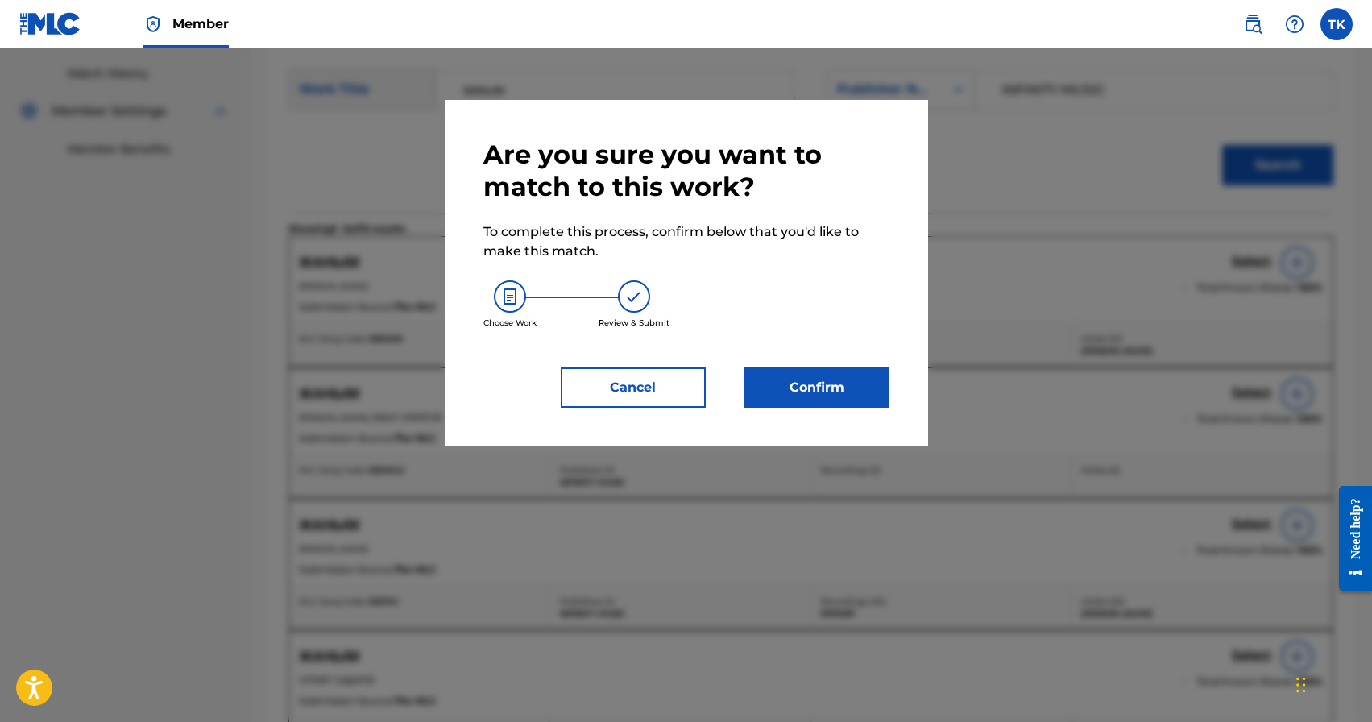
click at [871, 397] on button "Confirm" at bounding box center [817, 387] width 145 height 40
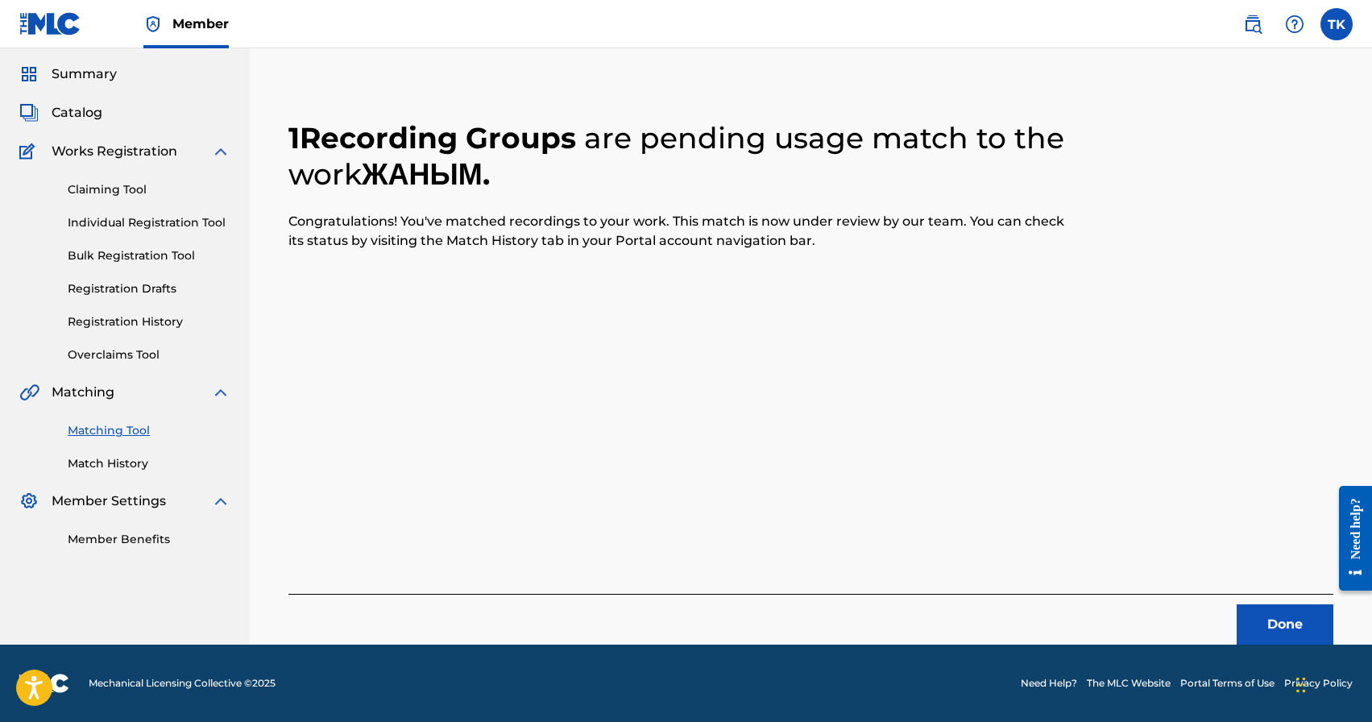
scroll to position [48, 0]
click at [1279, 637] on button "Done" at bounding box center [1285, 624] width 97 height 40
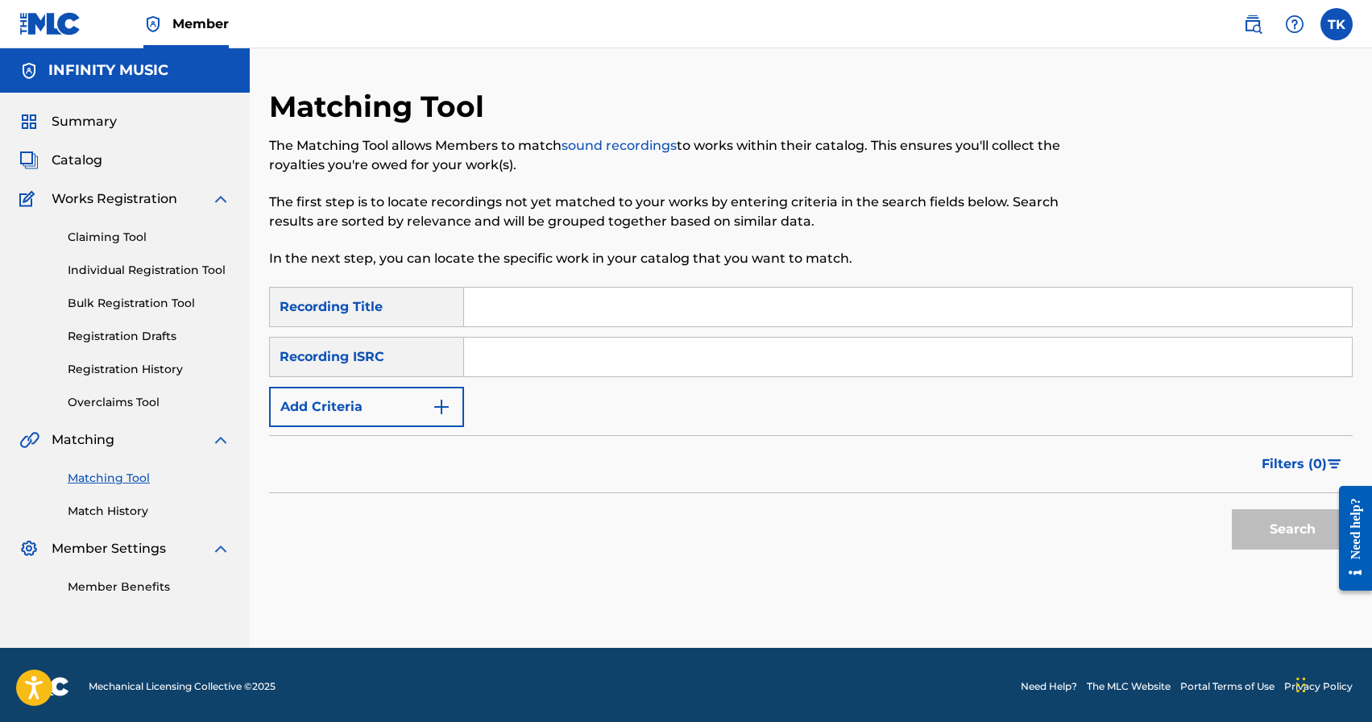
click at [447, 400] on img "Search Form" at bounding box center [441, 406] width 19 height 19
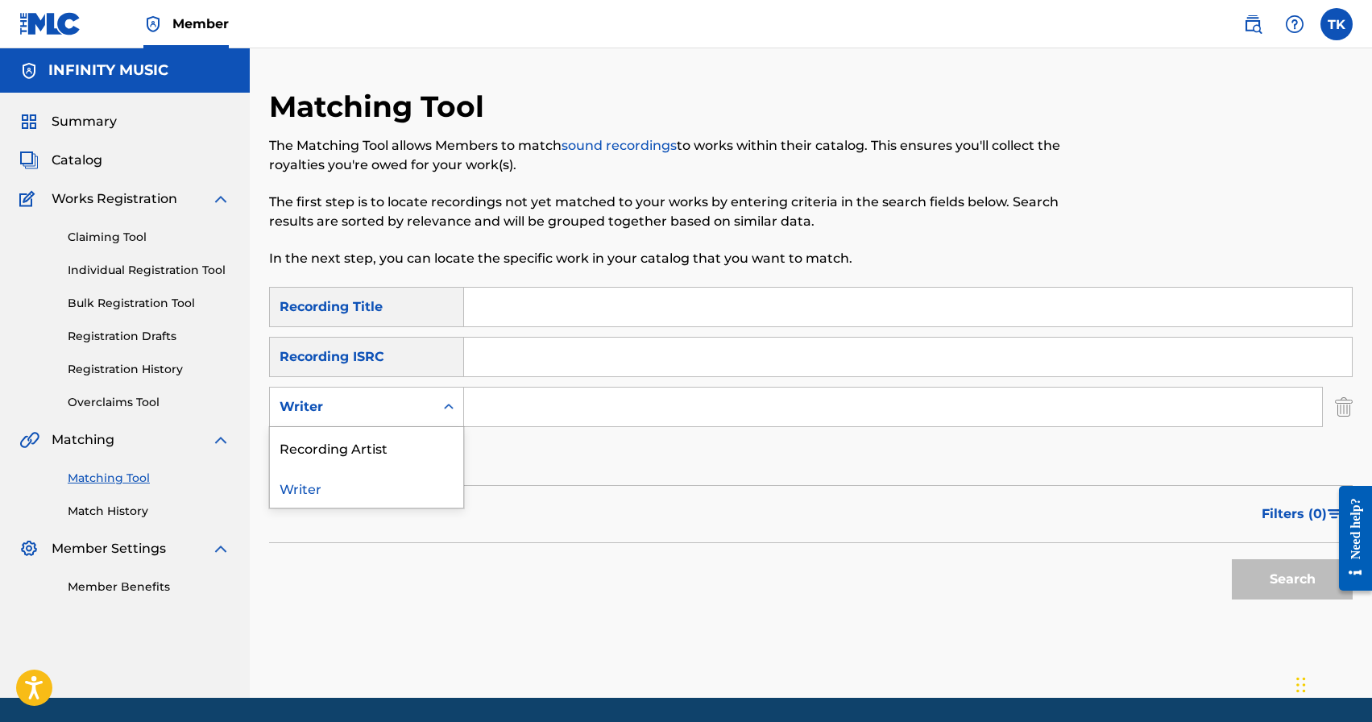
click at [447, 400] on icon "Search Form" at bounding box center [449, 407] width 16 height 16
click at [439, 437] on div "Recording Artist" at bounding box center [366, 447] width 193 height 40
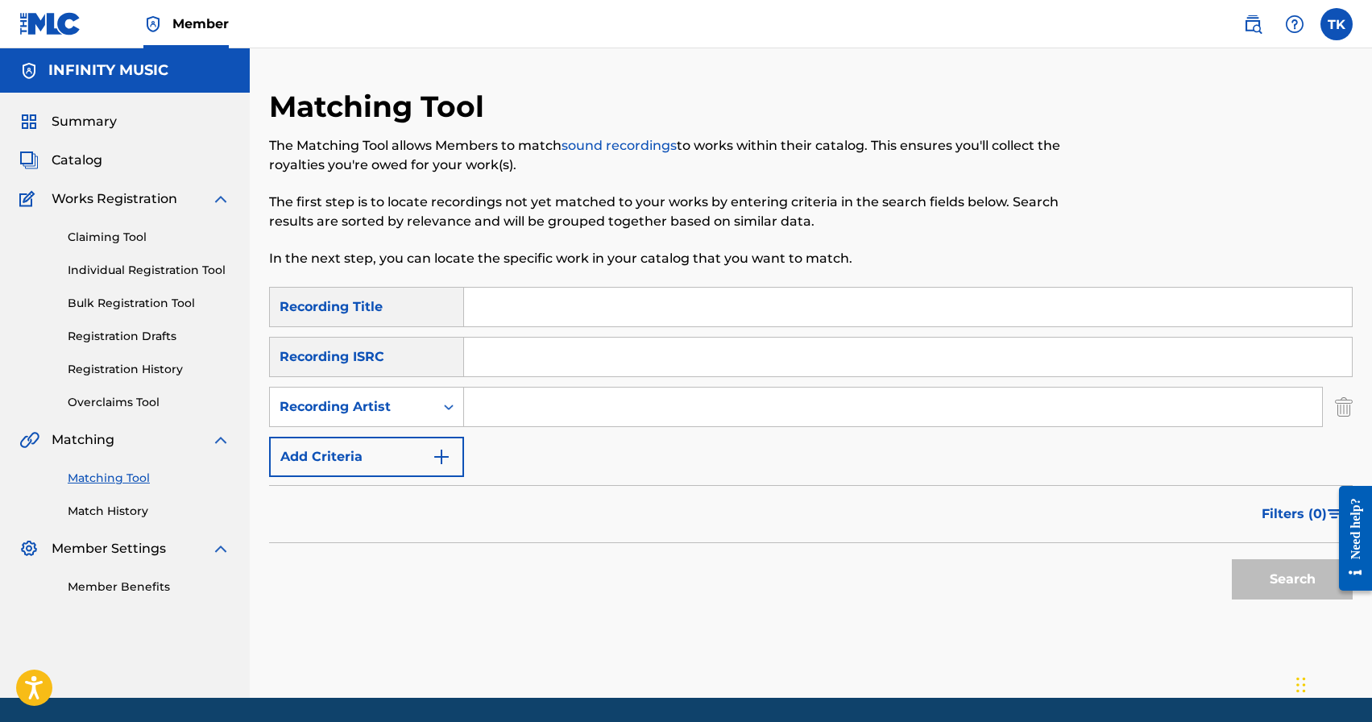
click at [557, 409] on input "Search Form" at bounding box center [893, 407] width 858 height 39
type input "Hetagi"
click at [1277, 512] on span "Filters ( 0 )" at bounding box center [1294, 513] width 65 height 19
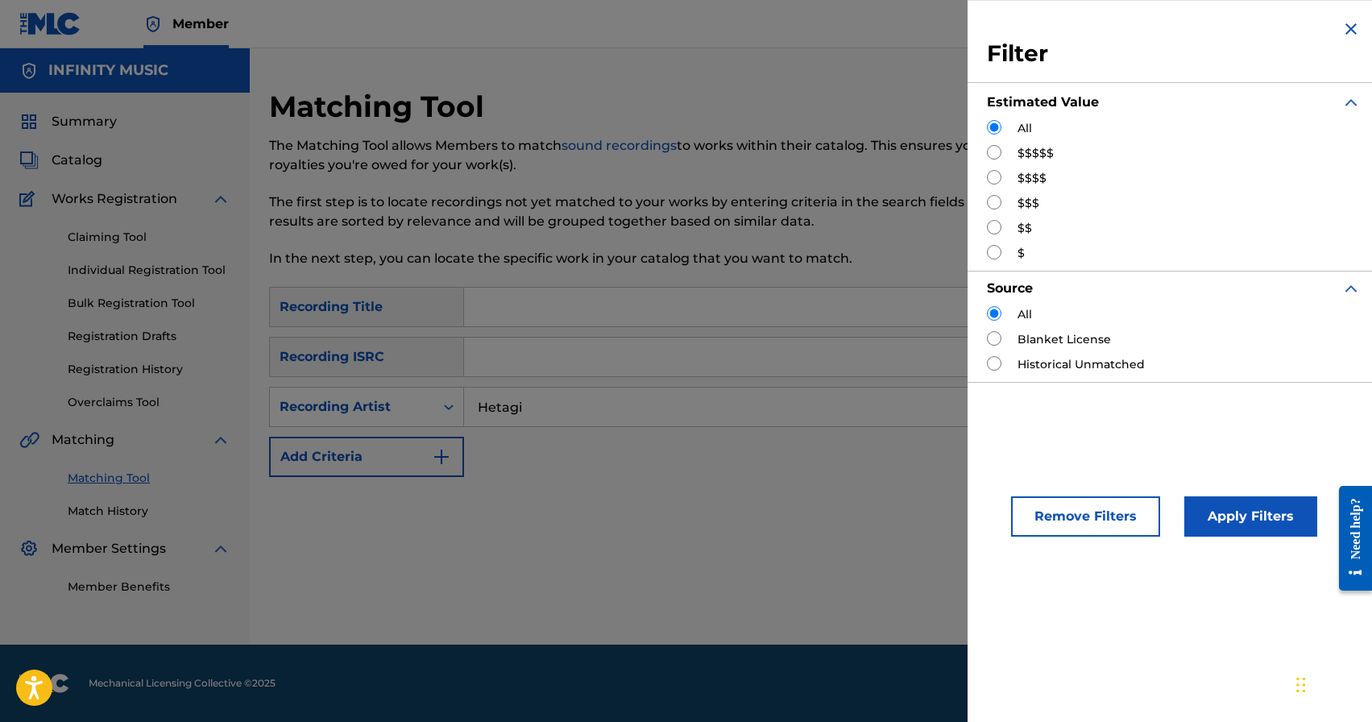
click at [997, 206] on input "Search Form" at bounding box center [994, 202] width 15 height 15
radio input "true"
click at [1225, 517] on button "Apply Filters" at bounding box center [1251, 516] width 133 height 40
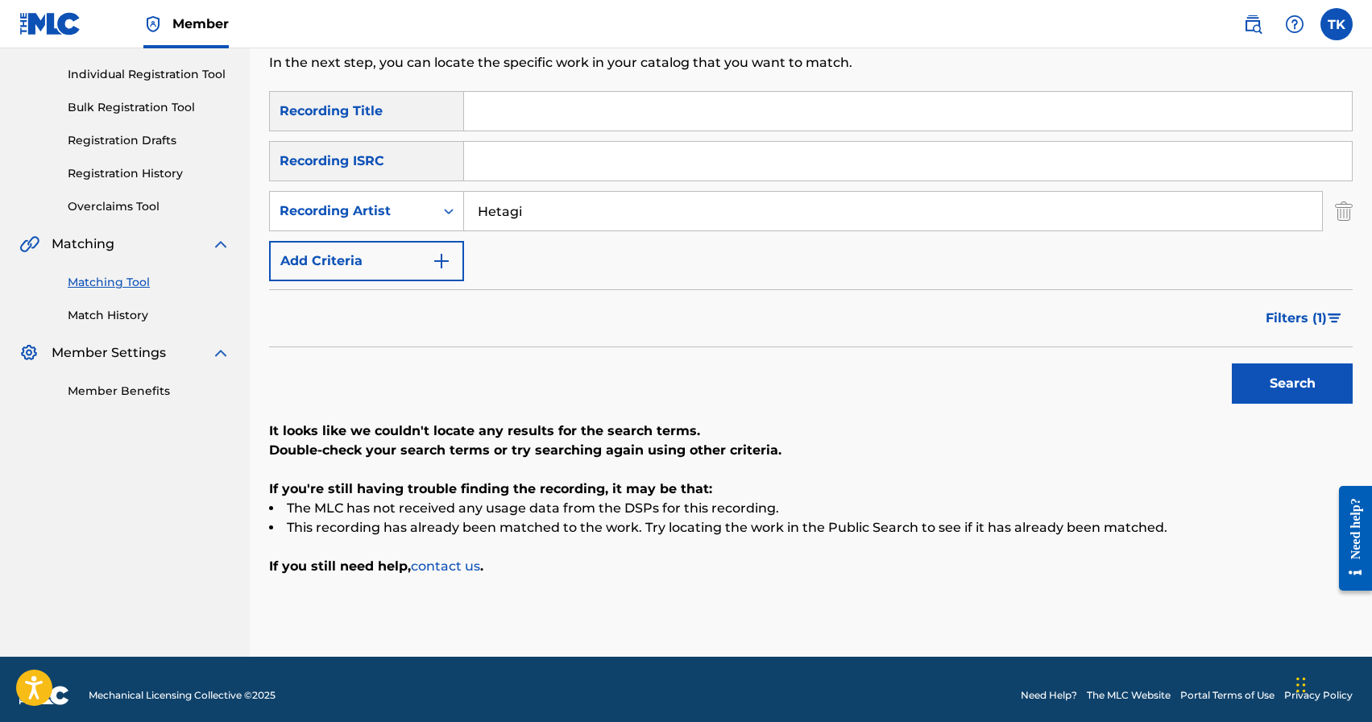
scroll to position [208, 0]
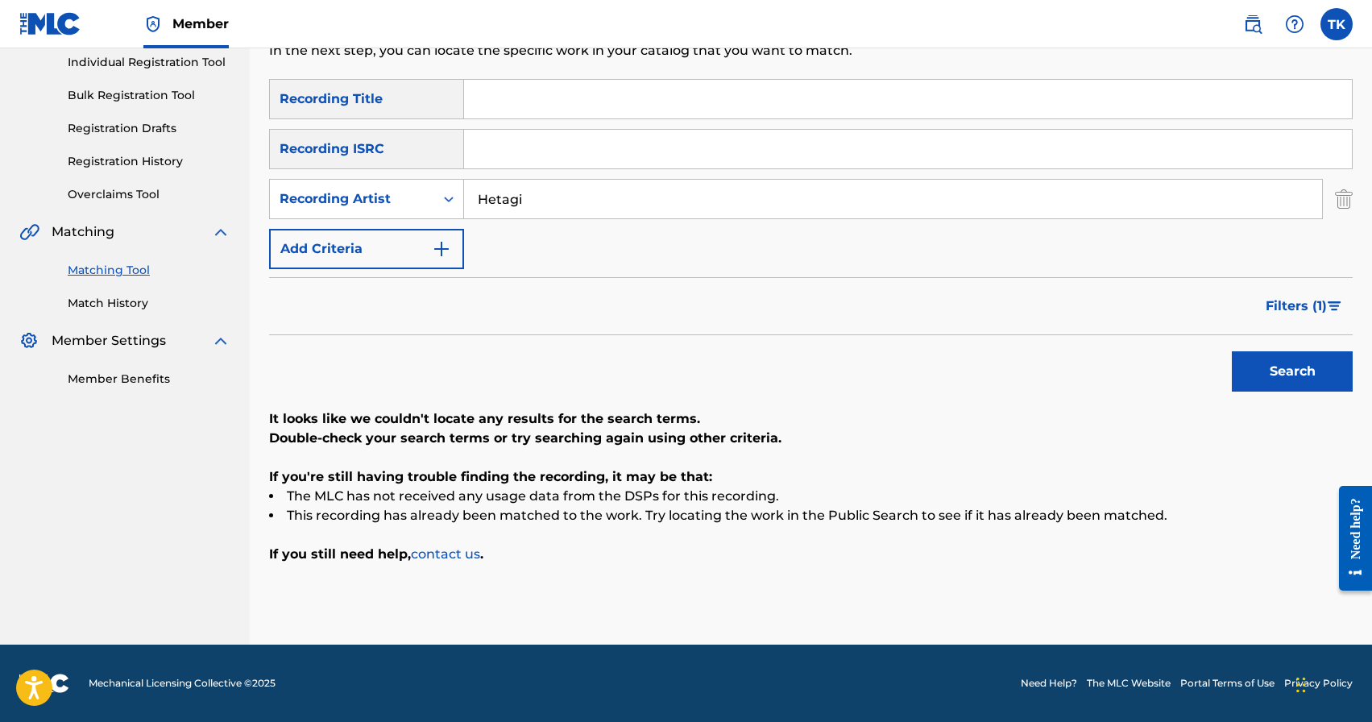
click at [679, 193] on input "Hetagi" at bounding box center [893, 199] width 858 height 39
click at [1275, 302] on span "Filters ( 1 )" at bounding box center [1296, 306] width 61 height 19
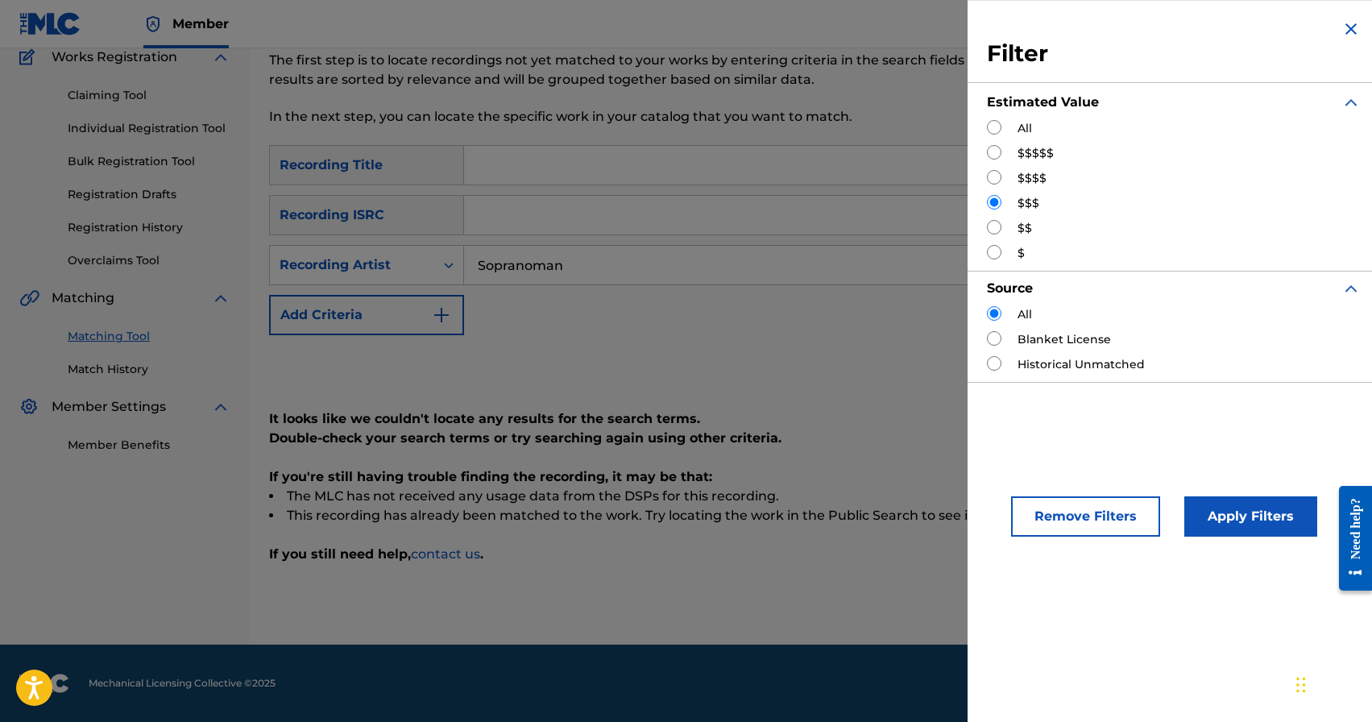
click at [892, 310] on div "SearchWithCriteriab0559913-5a75-405d-91dc-636087738ff8 Recording Title SearchWi…" at bounding box center [811, 240] width 1084 height 190
click at [1251, 501] on button "Apply Filters" at bounding box center [1251, 516] width 133 height 40
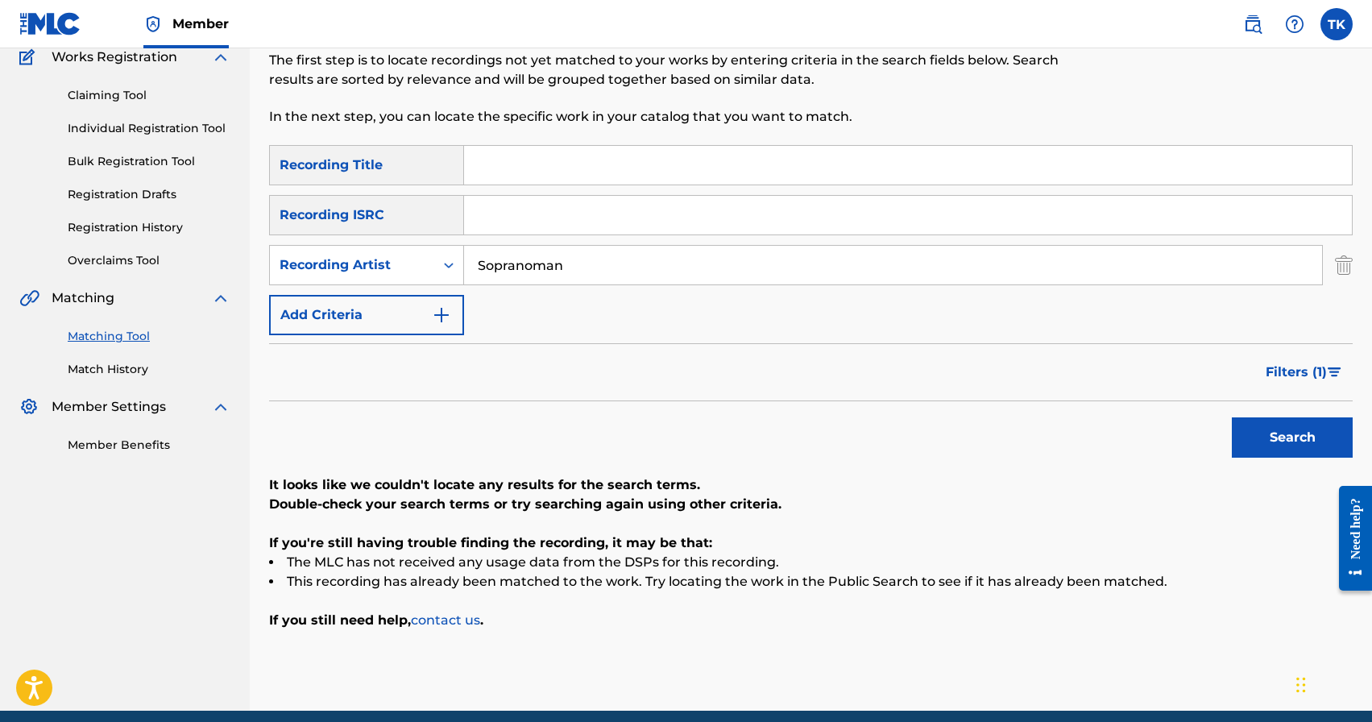
click at [623, 260] on input "Sopranoman" at bounding box center [893, 265] width 858 height 39
type input "Edvan"
click at [1299, 450] on button "Search" at bounding box center [1292, 437] width 121 height 40
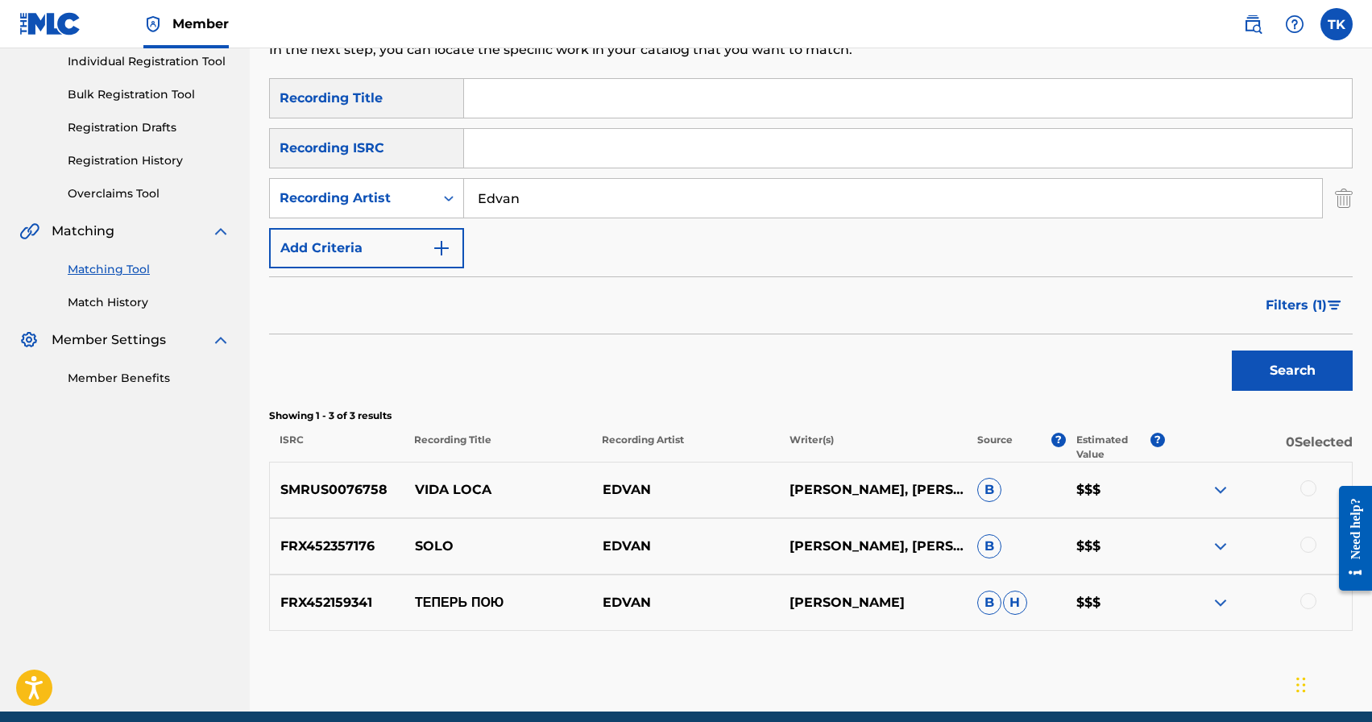
scroll to position [276, 0]
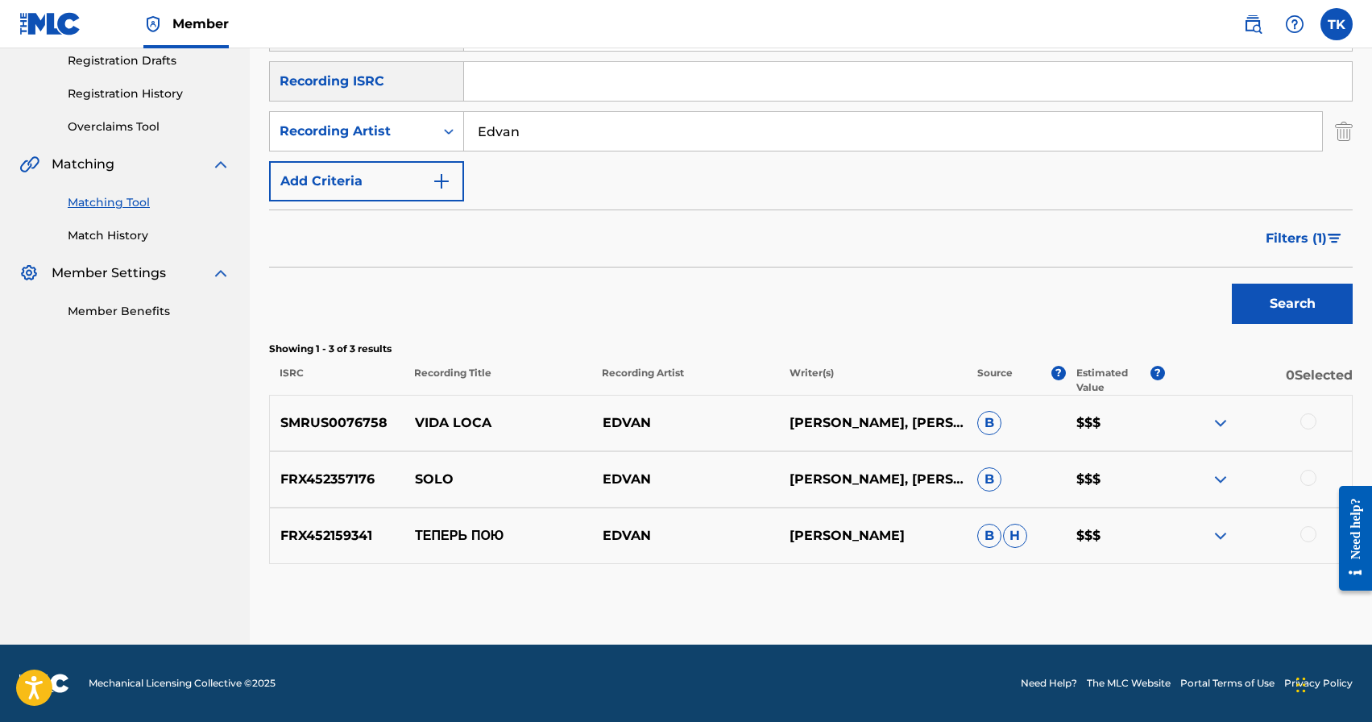
click at [482, 426] on p "VIDA LOCA" at bounding box center [499, 422] width 188 height 19
copy p "VIDA LOCA"
click at [1309, 420] on div at bounding box center [1309, 421] width 16 height 16
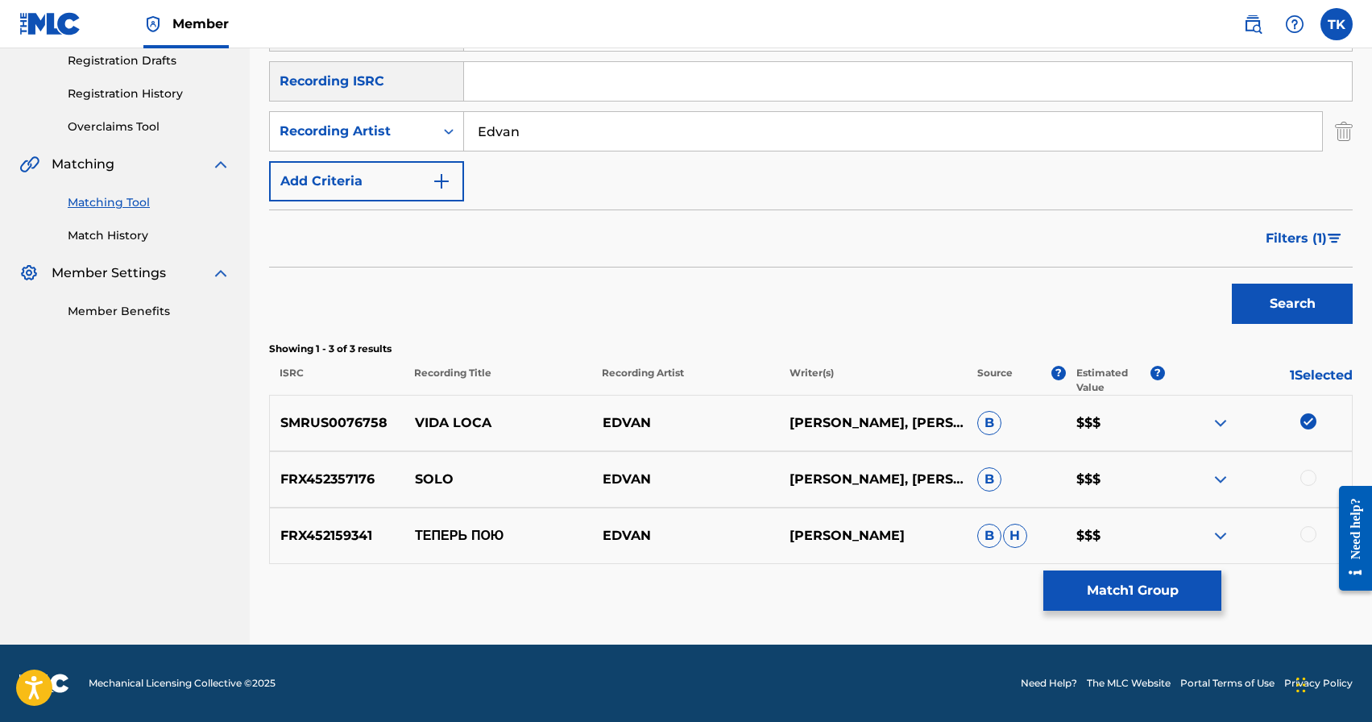
click at [1140, 585] on button "Match 1 Group" at bounding box center [1133, 591] width 178 height 40
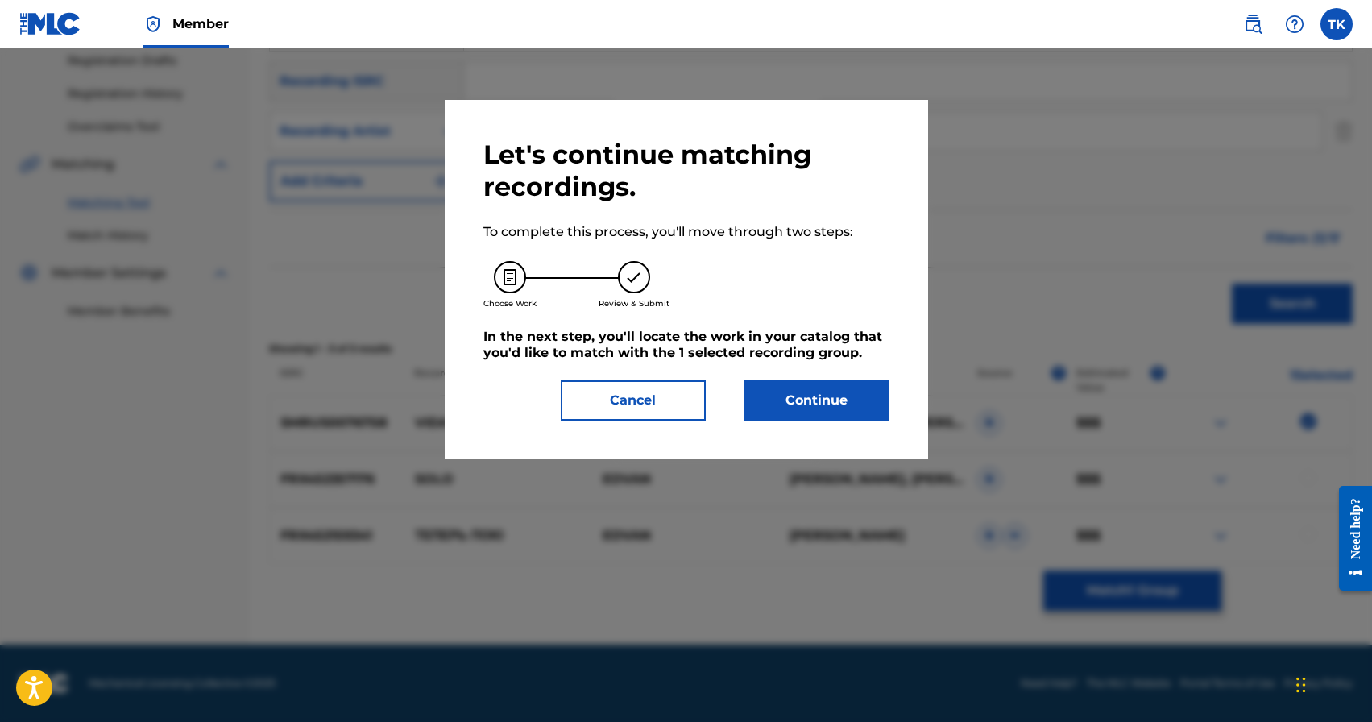
click at [799, 396] on button "Continue" at bounding box center [817, 400] width 145 height 40
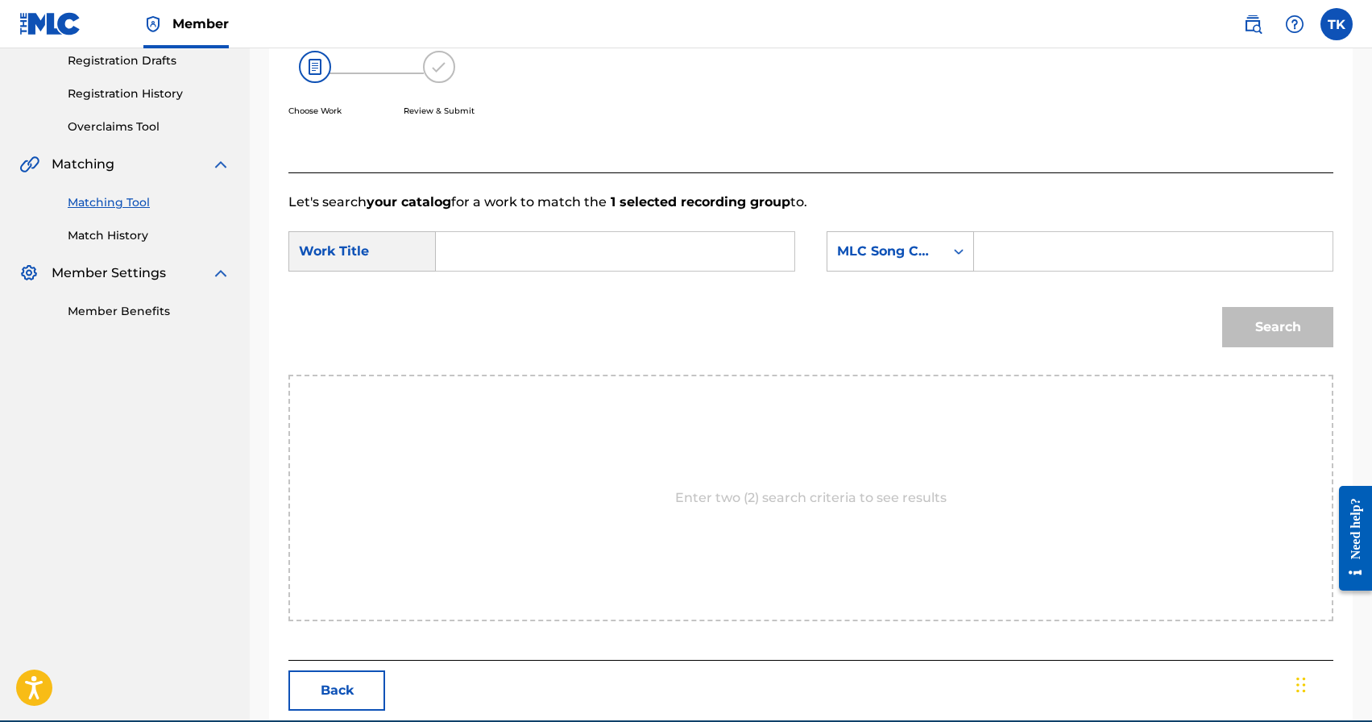
click at [360, 675] on button "Back" at bounding box center [337, 691] width 97 height 40
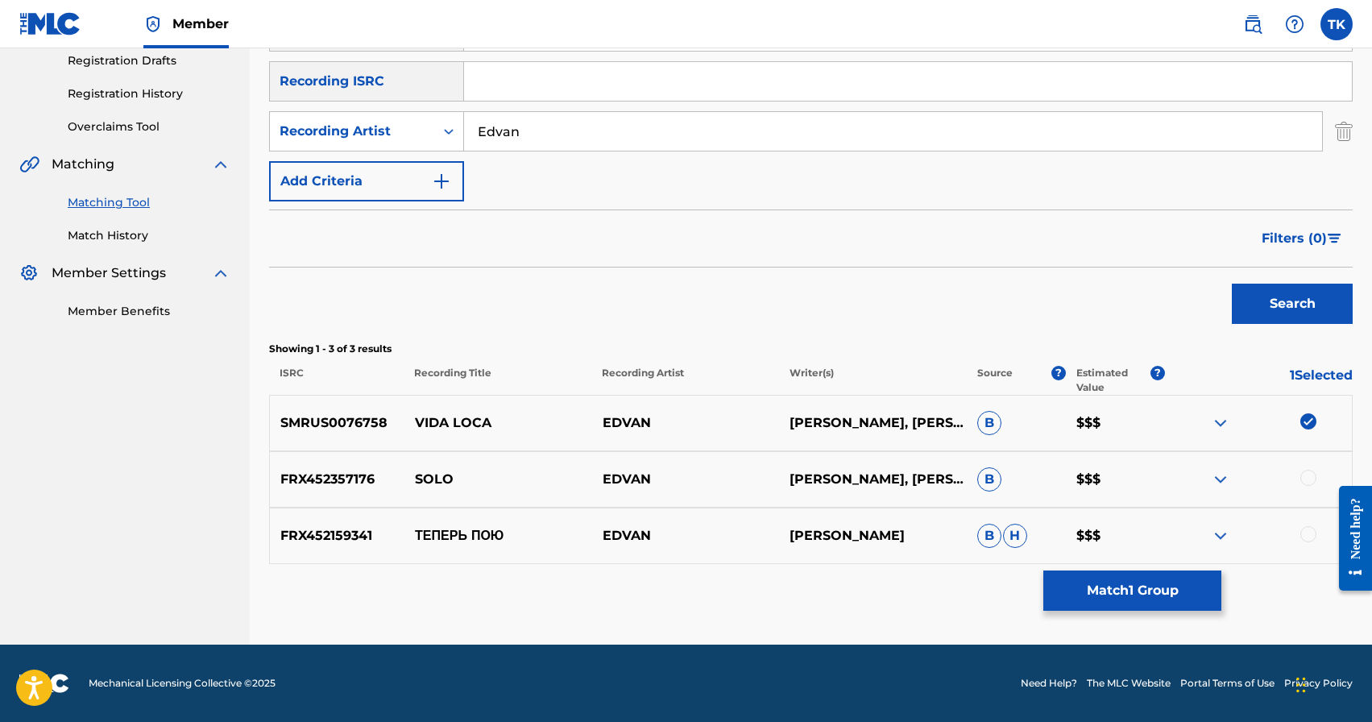
click at [1082, 583] on button "Match 1 Group" at bounding box center [1133, 591] width 178 height 40
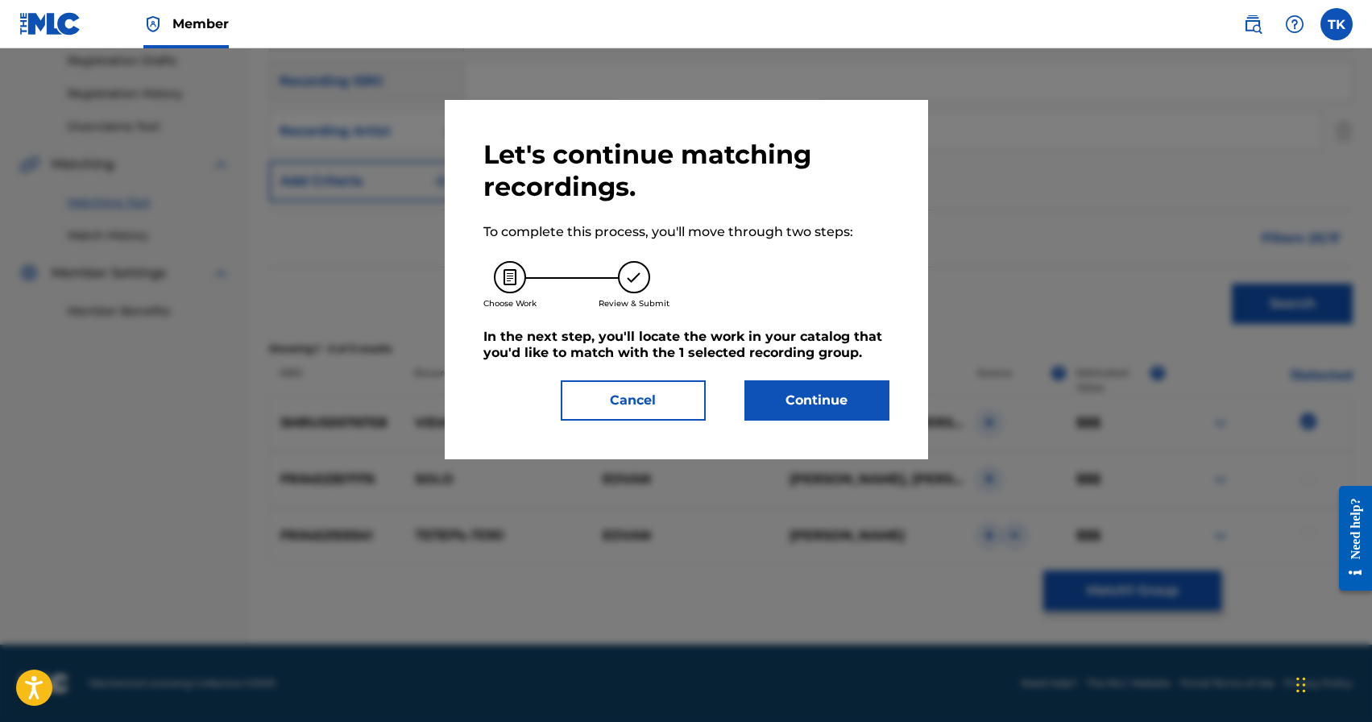
click at [828, 401] on button "Continue" at bounding box center [817, 400] width 145 height 40
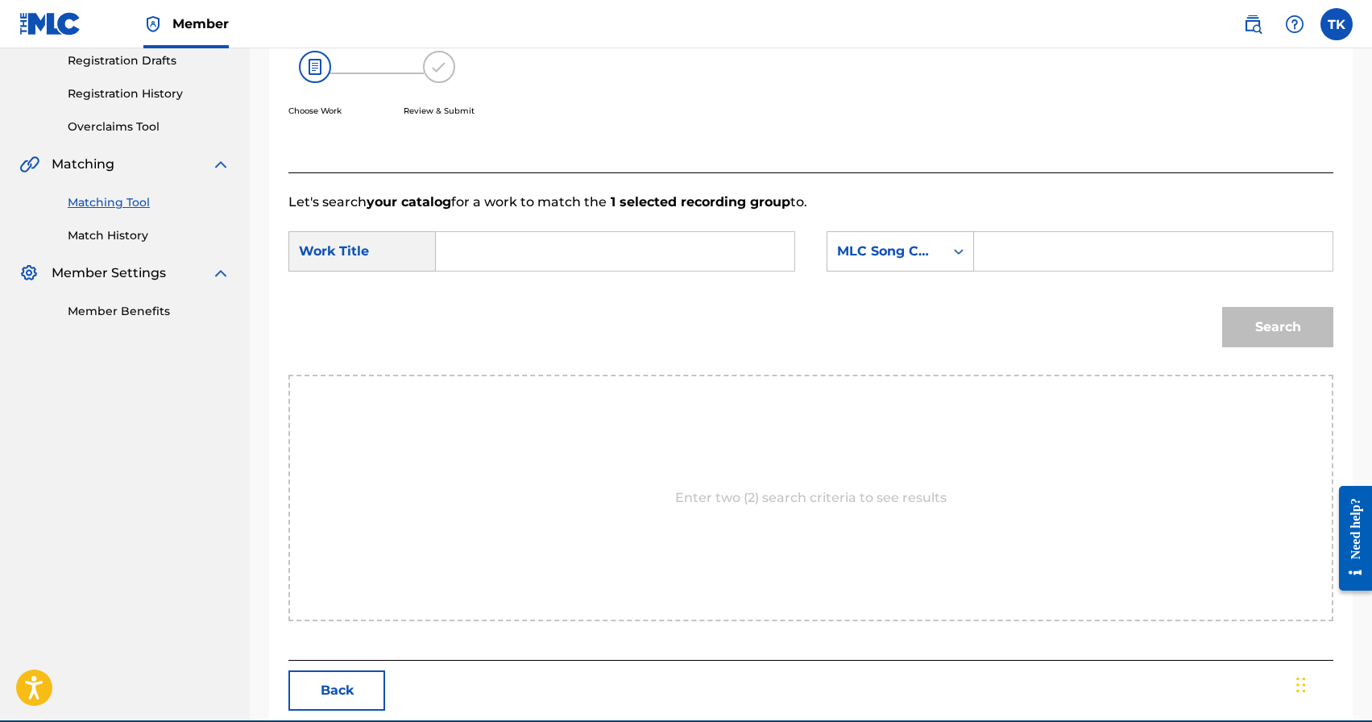
click at [624, 258] on input "Search Form" at bounding box center [615, 251] width 331 height 39
paste input "VIDA LOCA"
type input "VIDA LOCA"
click at [881, 255] on div "MLC Song Code" at bounding box center [886, 251] width 98 height 19
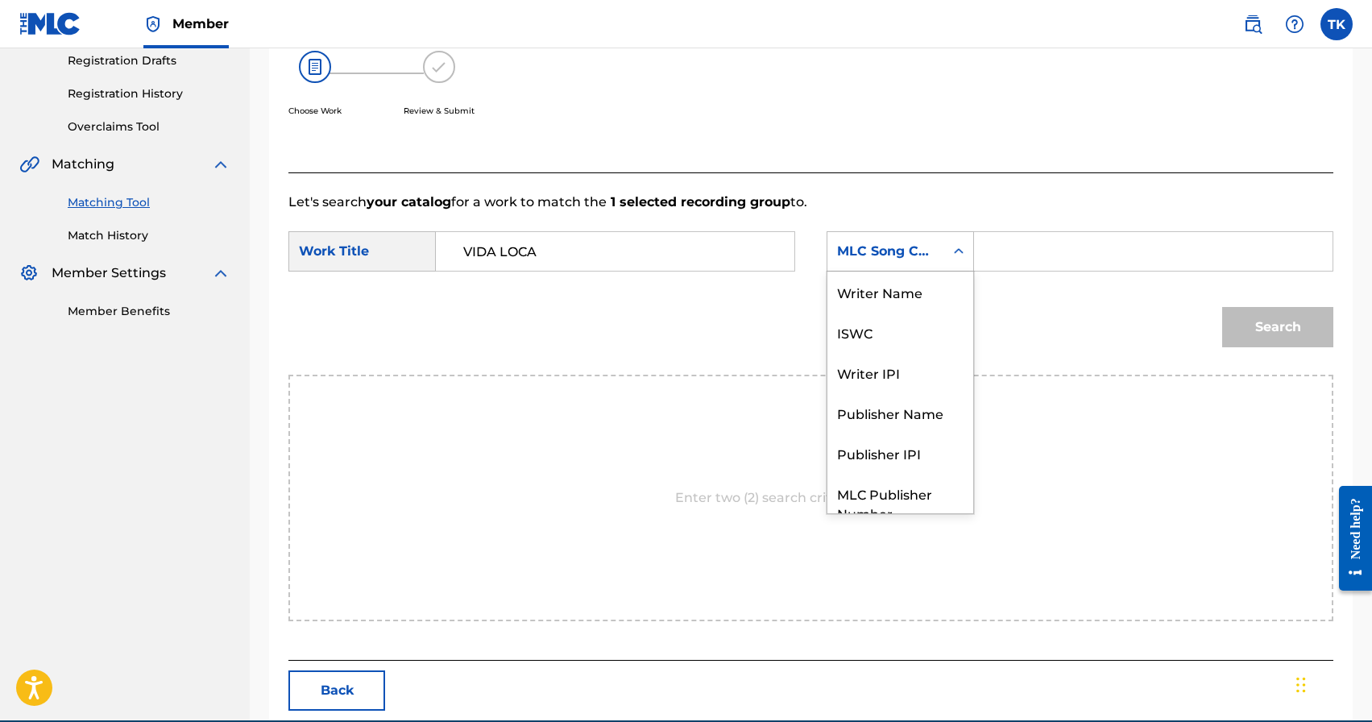
scroll to position [60, 0]
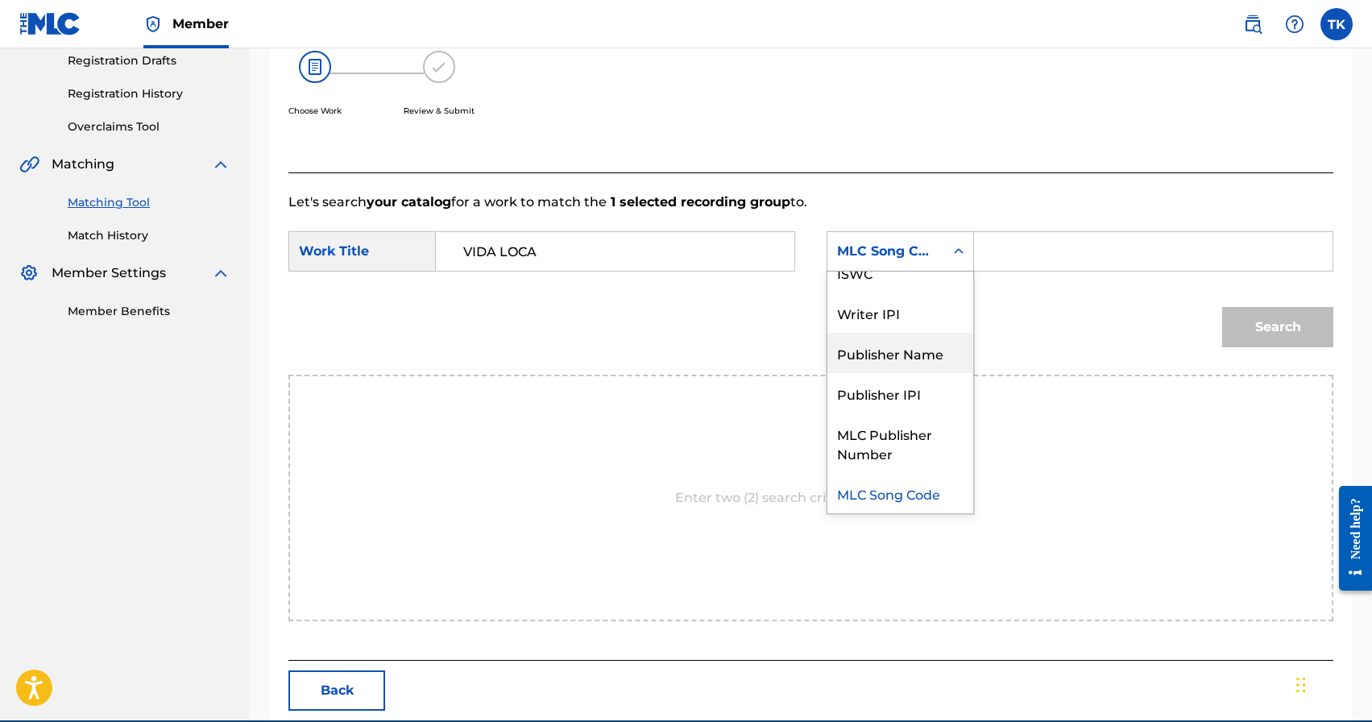
click at [878, 359] on div "Publisher Name" at bounding box center [901, 353] width 146 height 40
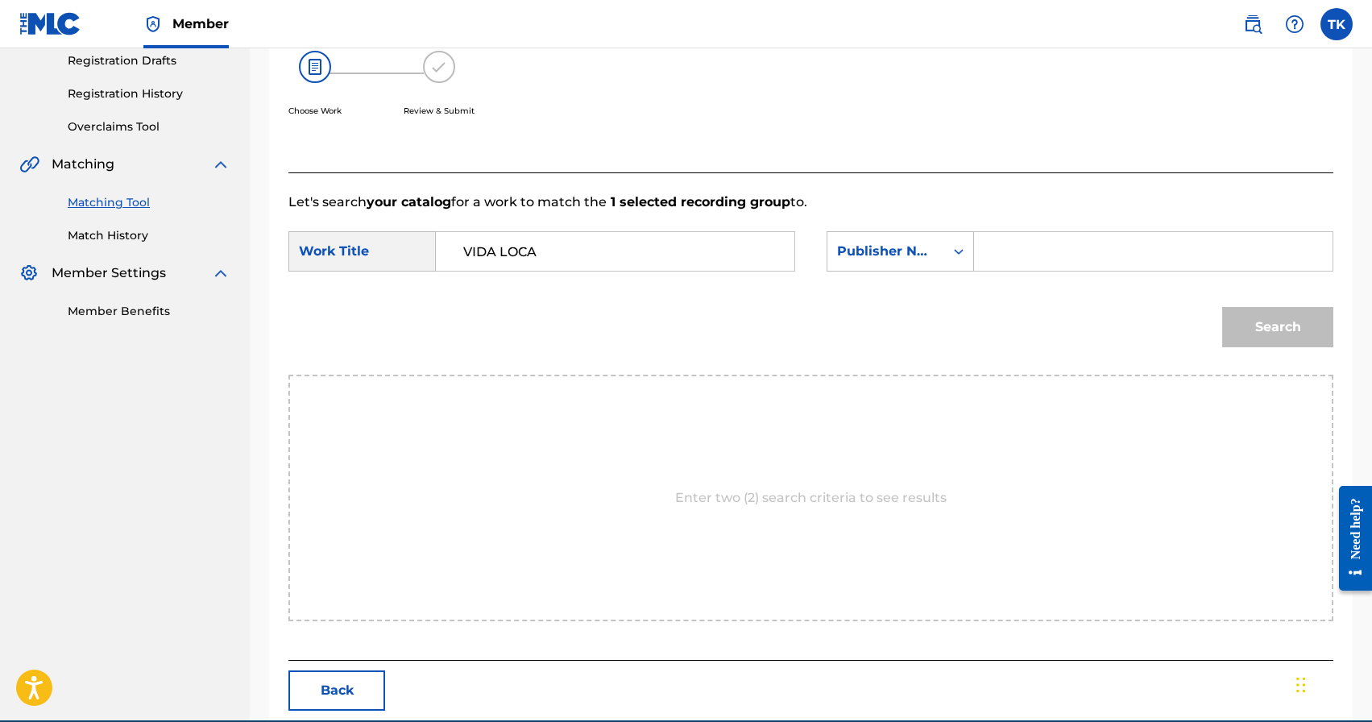
click at [1022, 260] on input "Search Form" at bounding box center [1153, 251] width 331 height 39
type input "INFINITY MUSIC"
click at [1254, 311] on button "Search" at bounding box center [1278, 327] width 111 height 40
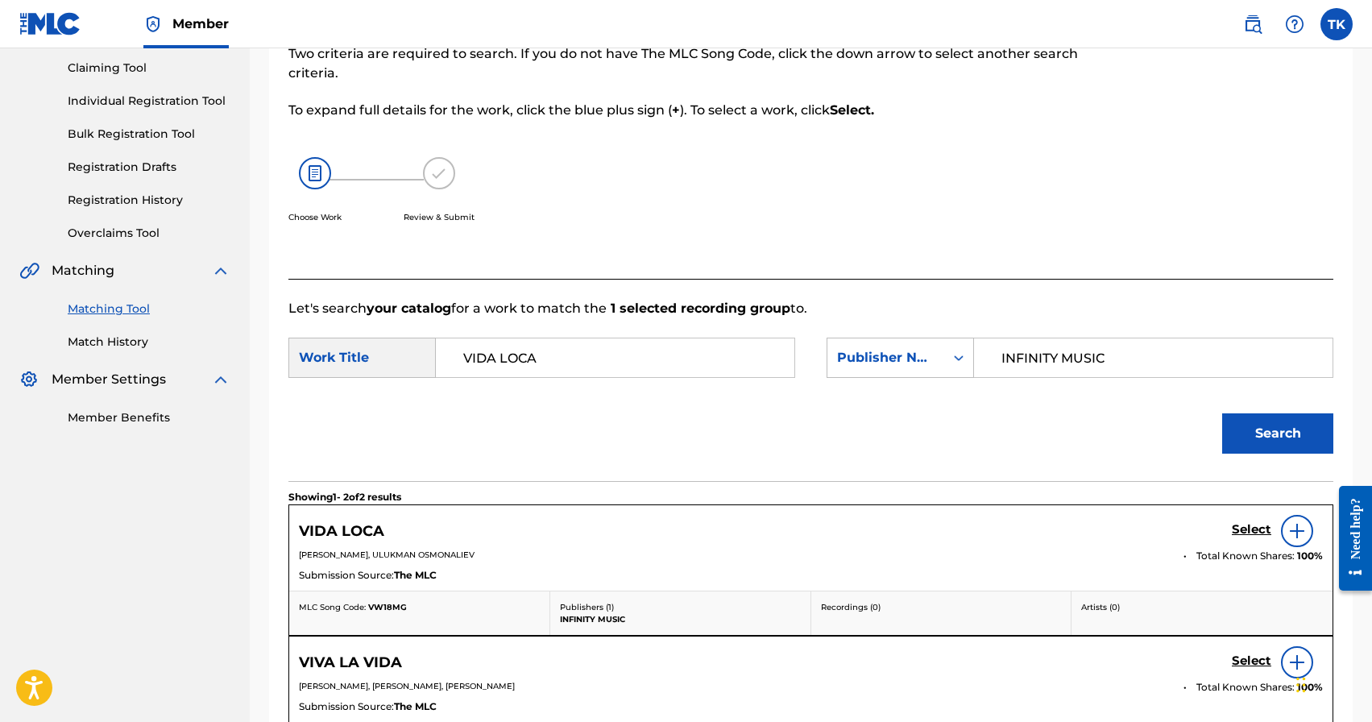
scroll to position [276, 0]
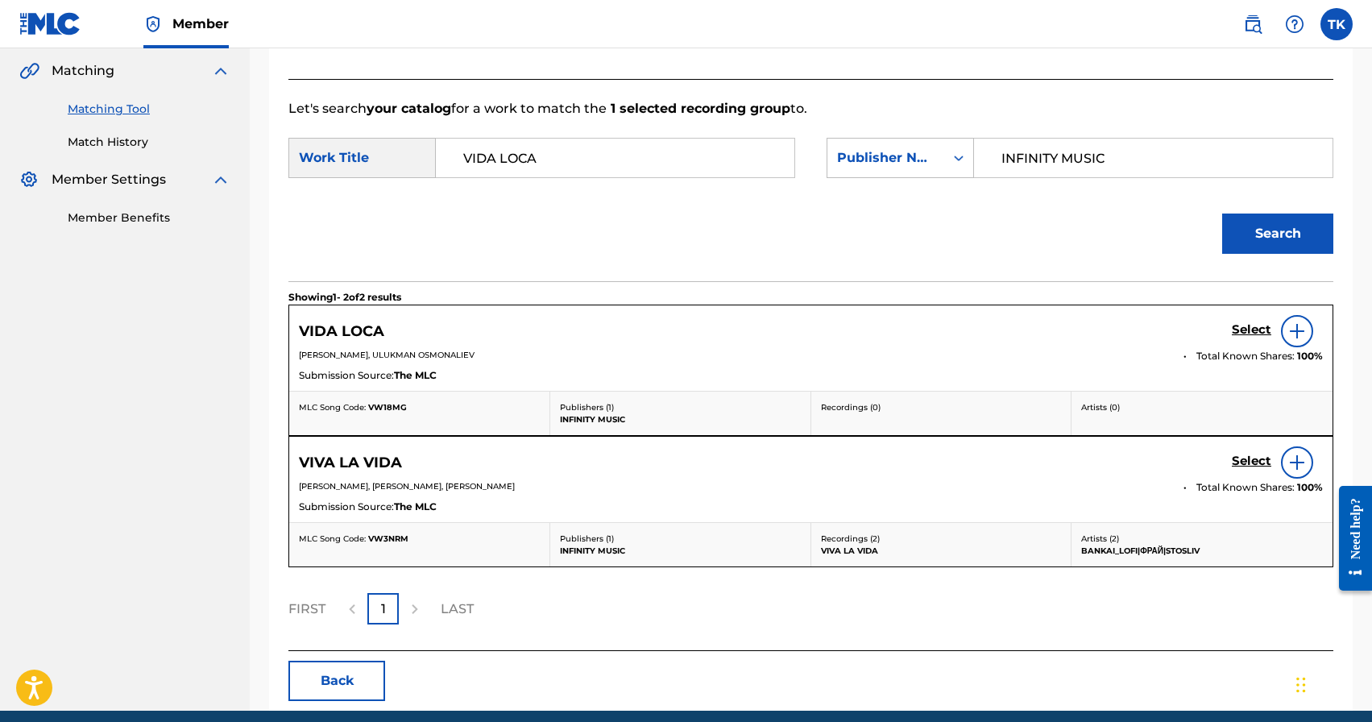
click at [358, 684] on button "Back" at bounding box center [337, 681] width 97 height 40
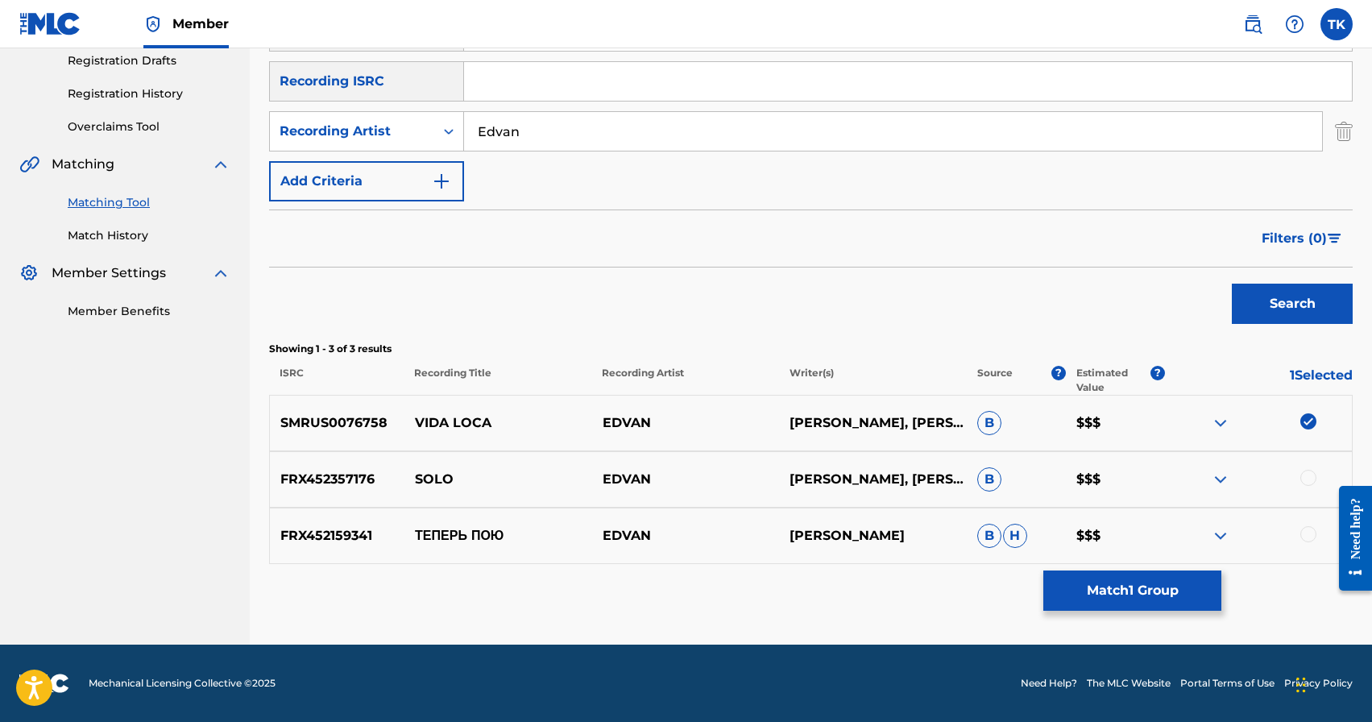
click at [1068, 582] on button "Match 1 Group" at bounding box center [1133, 591] width 178 height 40
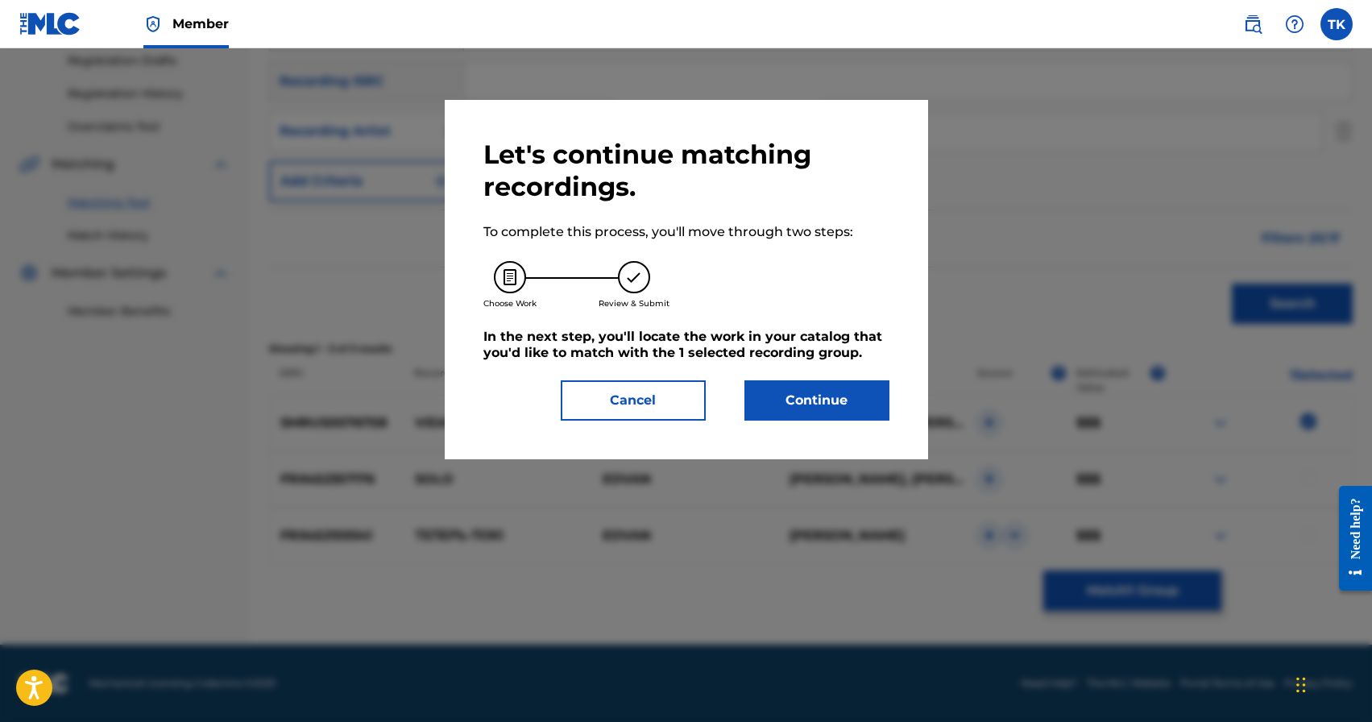
click at [803, 397] on button "Continue" at bounding box center [817, 400] width 145 height 40
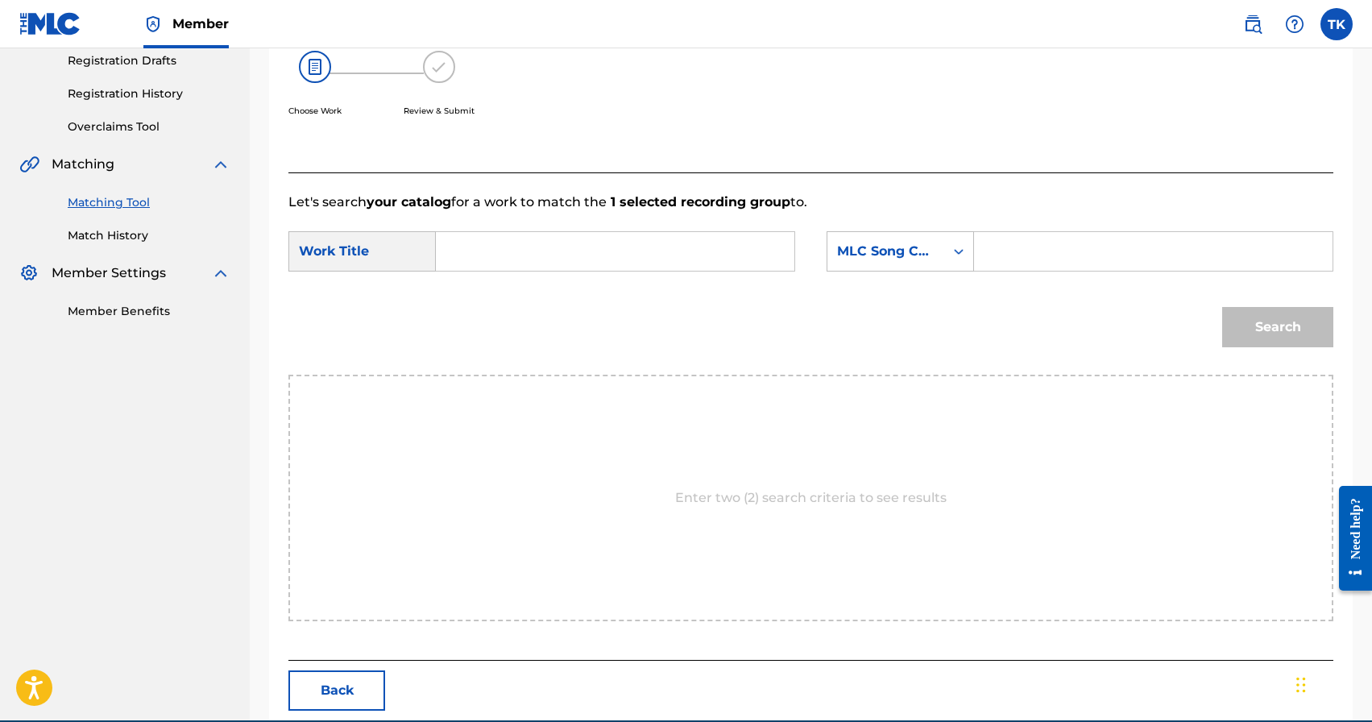
click at [626, 246] on input "Search Form" at bounding box center [615, 251] width 331 height 39
paste input "VIDA LOCA"
type input "VIDA LOCA"
click at [852, 261] on div "MLC Song Code" at bounding box center [886, 251] width 117 height 31
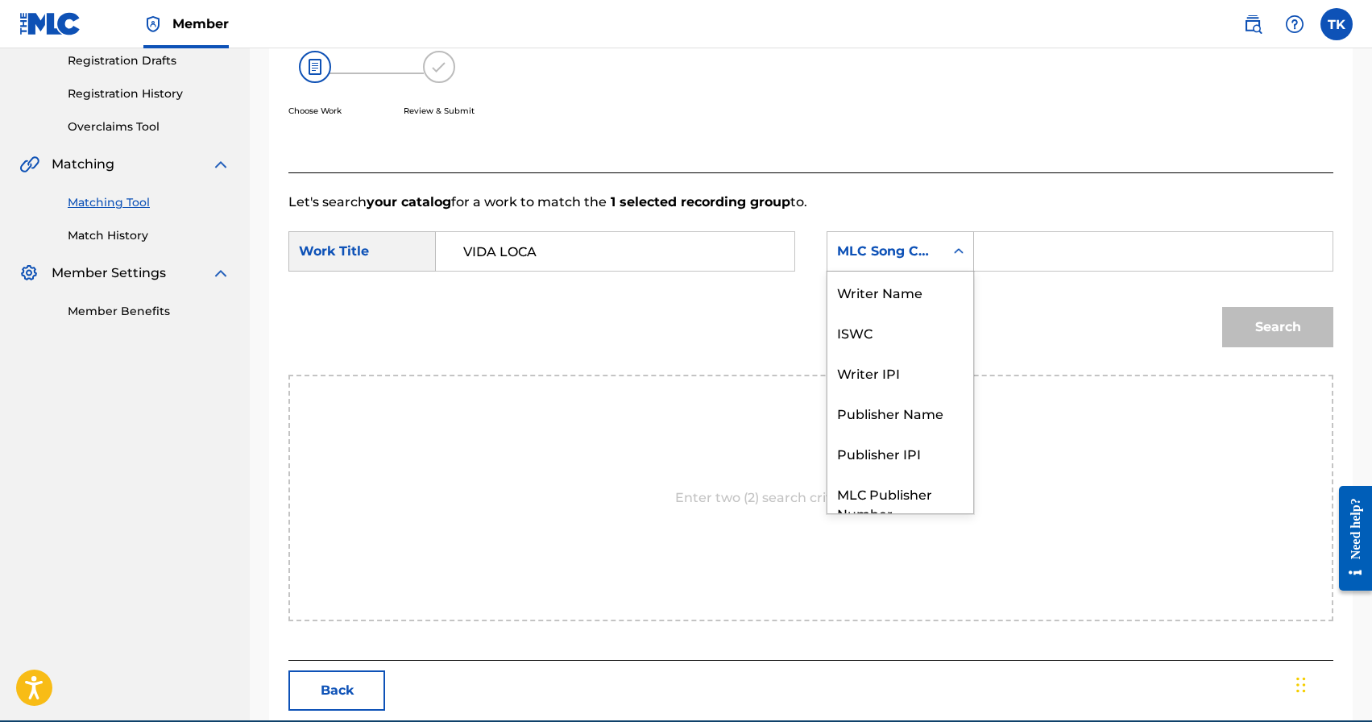
scroll to position [60, 0]
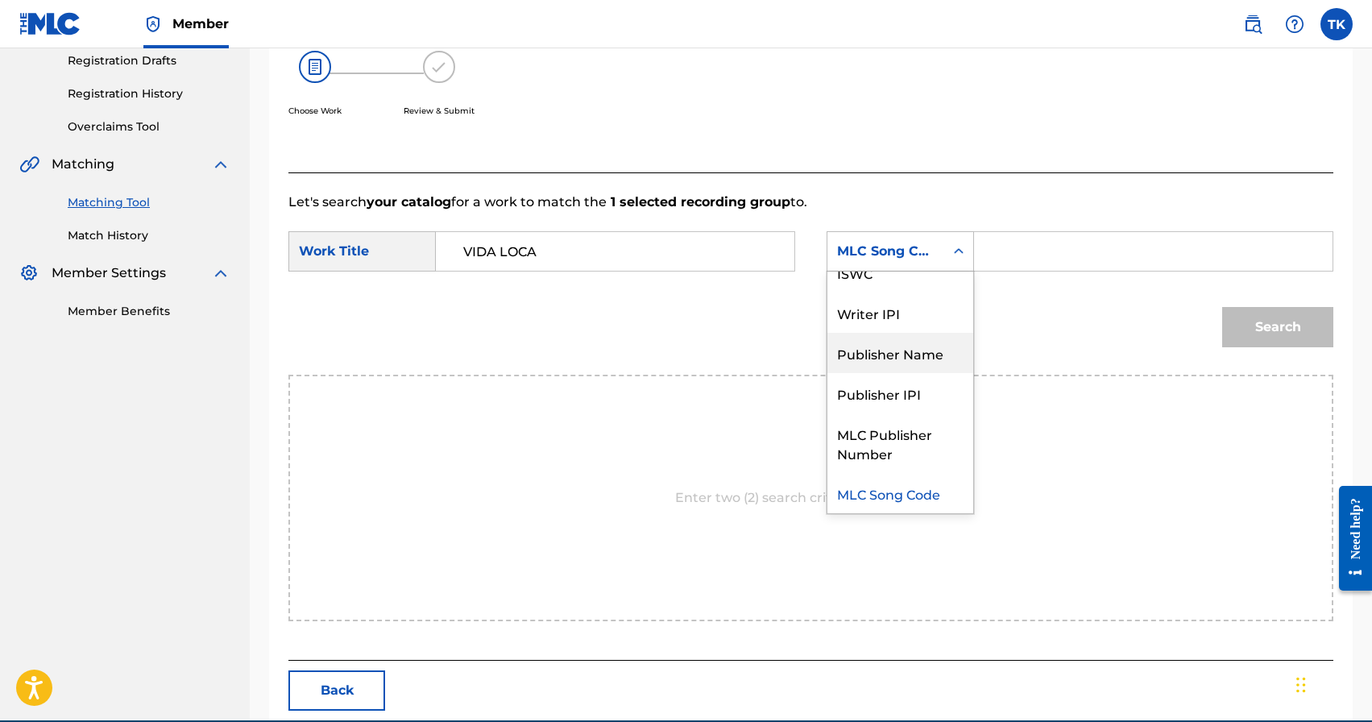
click at [873, 342] on div "Publisher Name" at bounding box center [901, 353] width 146 height 40
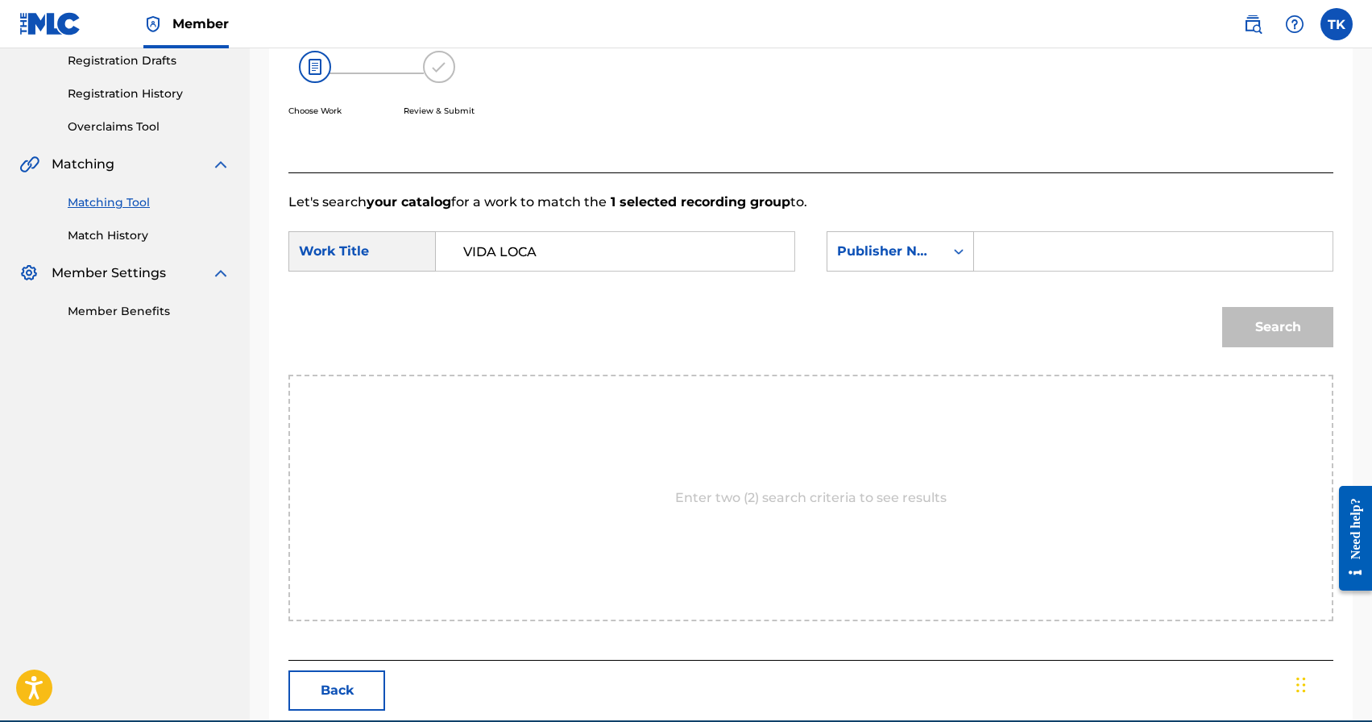
click at [1026, 258] on input "Search Form" at bounding box center [1153, 251] width 331 height 39
type input "INFINITY MUSIC"
click at [1253, 322] on button "Search" at bounding box center [1278, 327] width 111 height 40
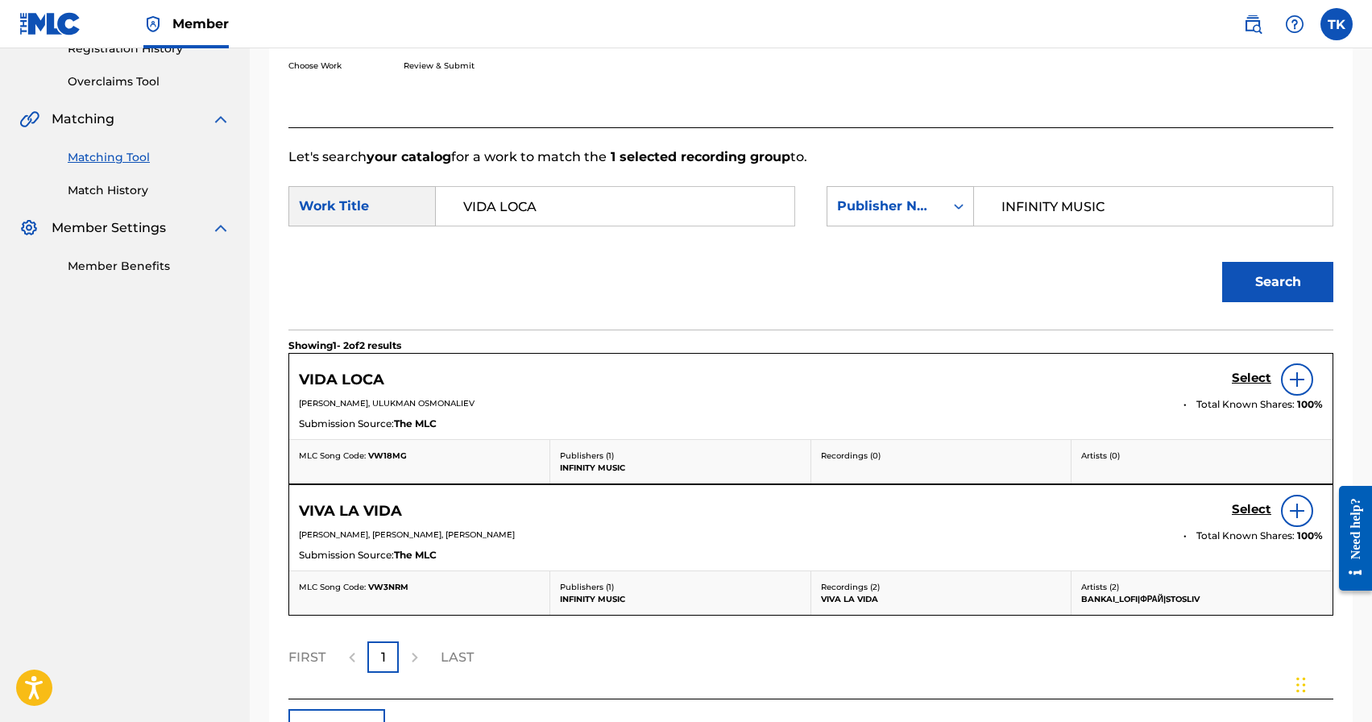
scroll to position [397, 0]
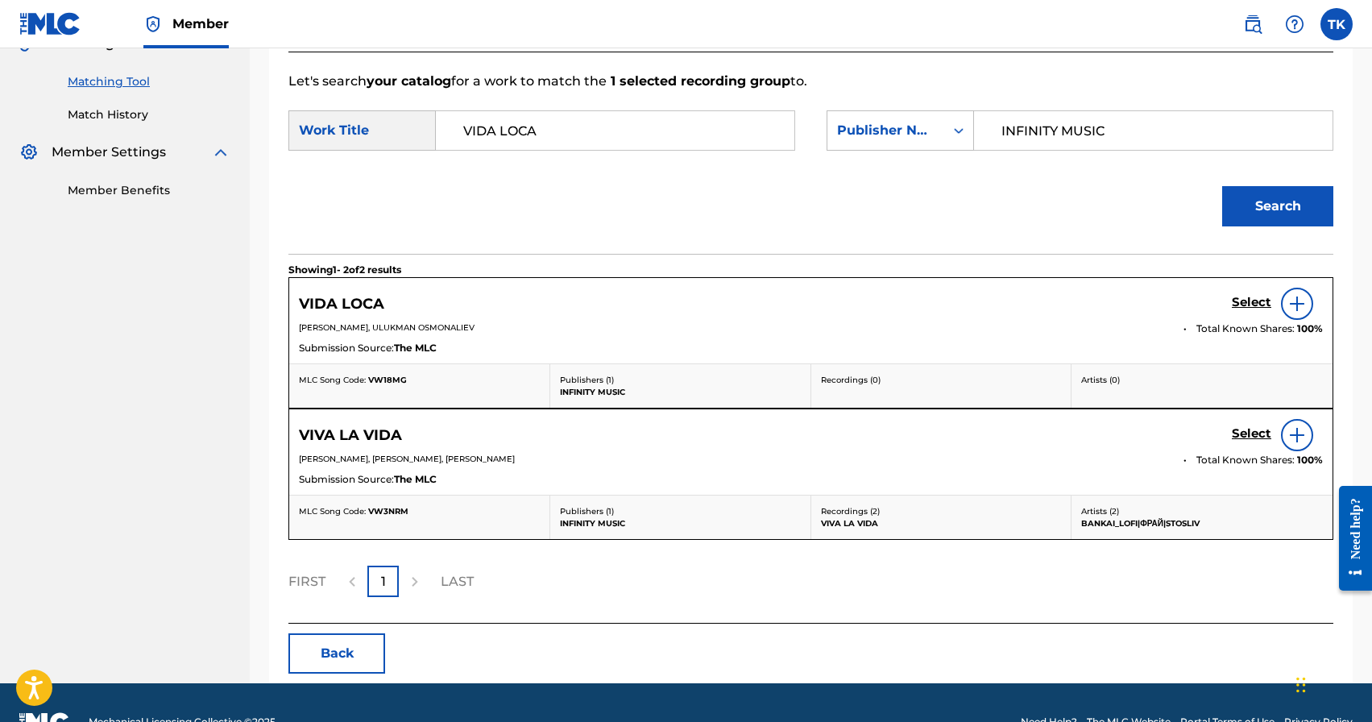
click at [363, 643] on button "Back" at bounding box center [337, 653] width 97 height 40
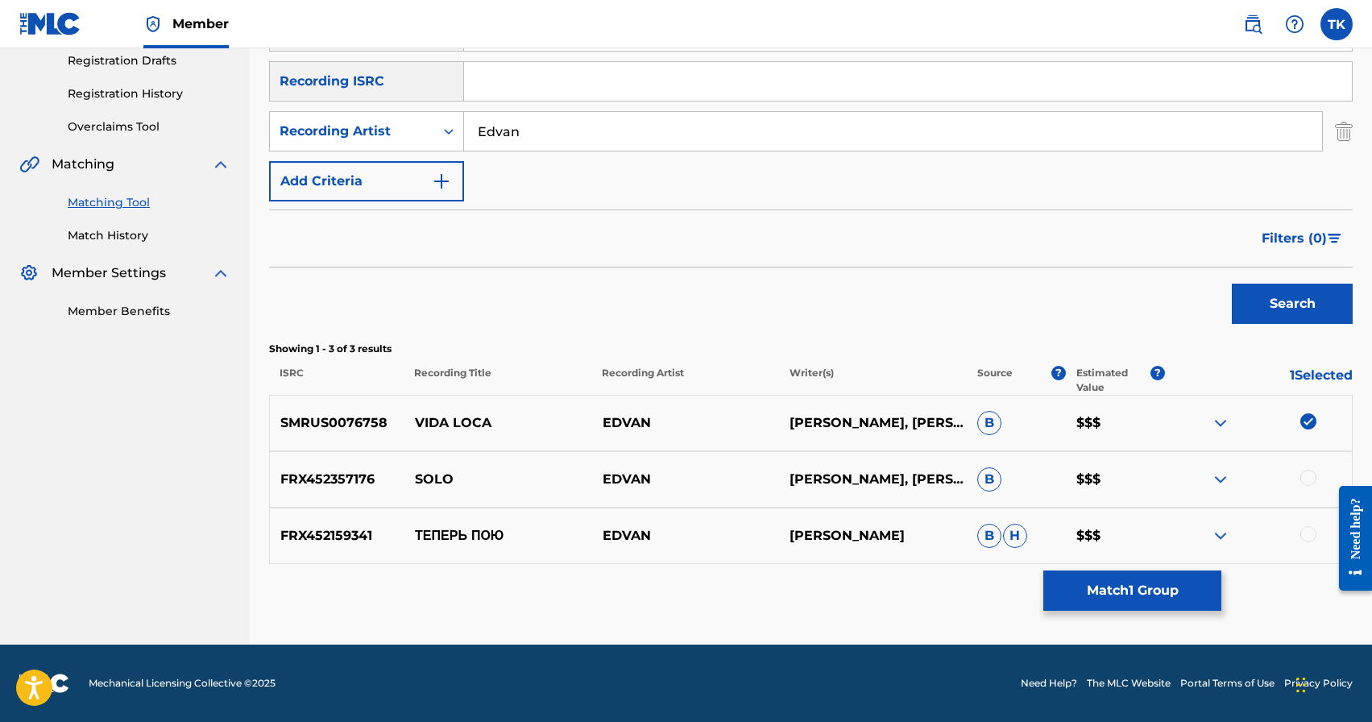
click at [1308, 485] on div at bounding box center [1309, 478] width 16 height 16
click at [1308, 430] on div at bounding box center [1259, 422] width 188 height 19
click at [1308, 423] on img at bounding box center [1309, 421] width 16 height 16
click at [1153, 588] on button "Match 1 Group" at bounding box center [1133, 591] width 178 height 40
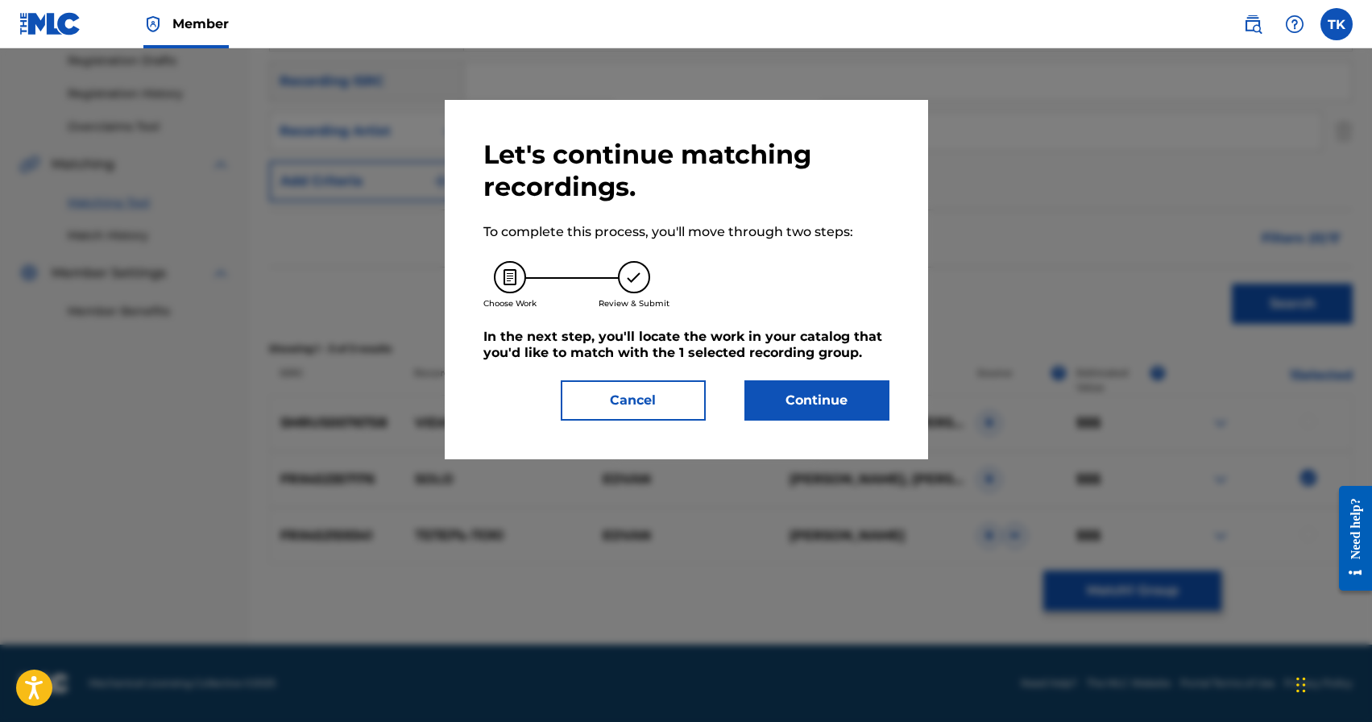
click at [865, 409] on button "Continue" at bounding box center [817, 400] width 145 height 40
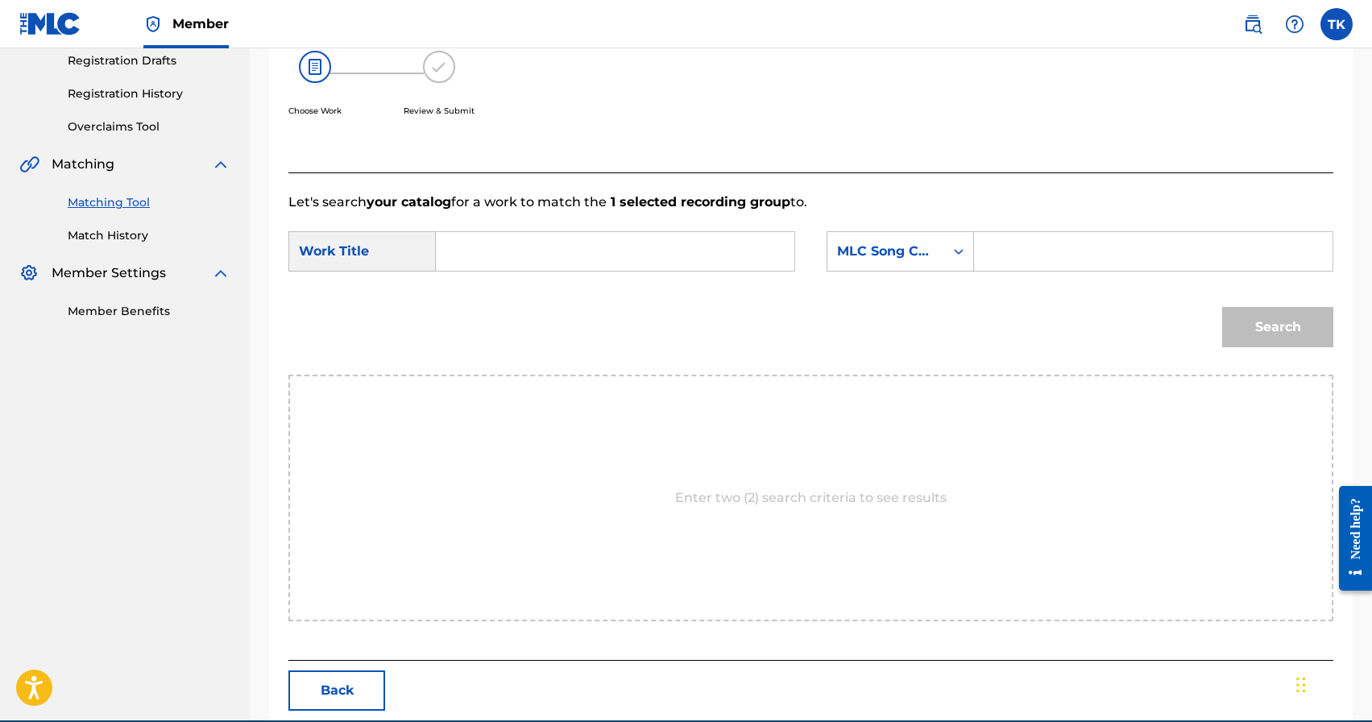
click at [654, 235] on input "Search Form" at bounding box center [615, 251] width 331 height 39
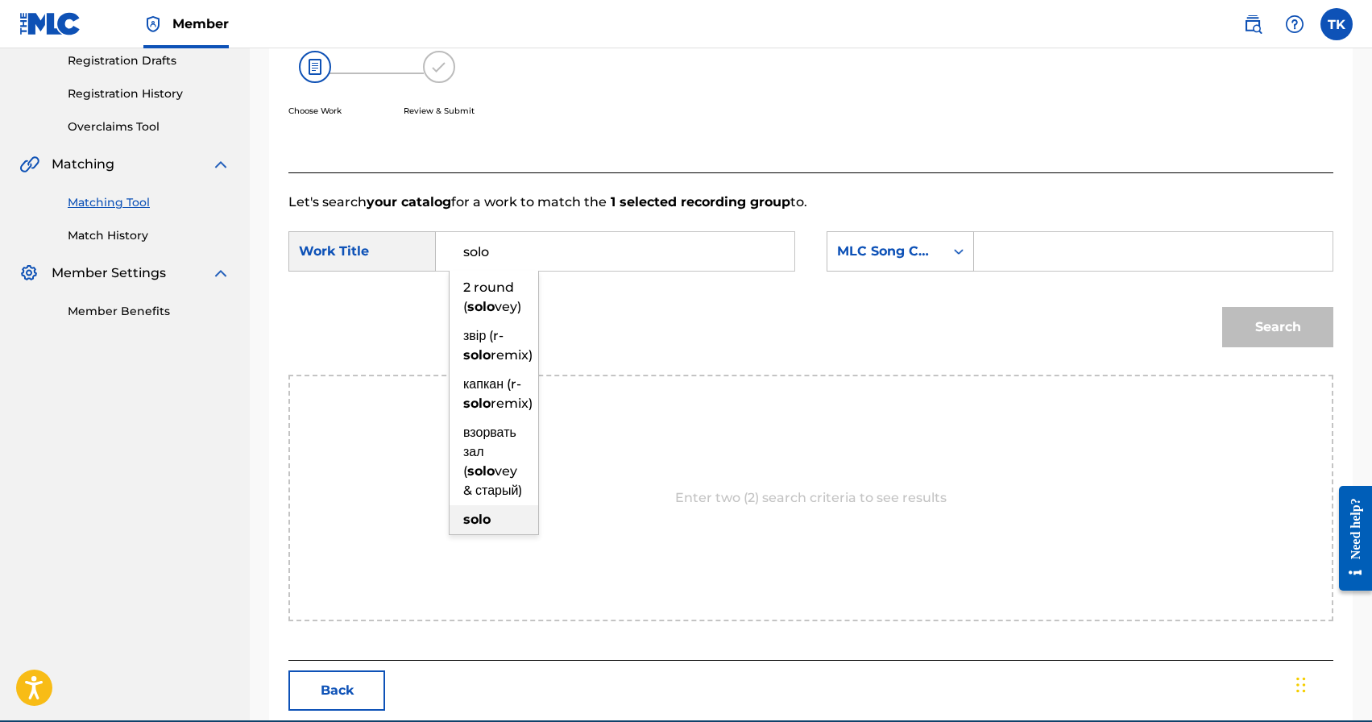
type input "solo"
click at [503, 534] on div "solo" at bounding box center [494, 519] width 89 height 29
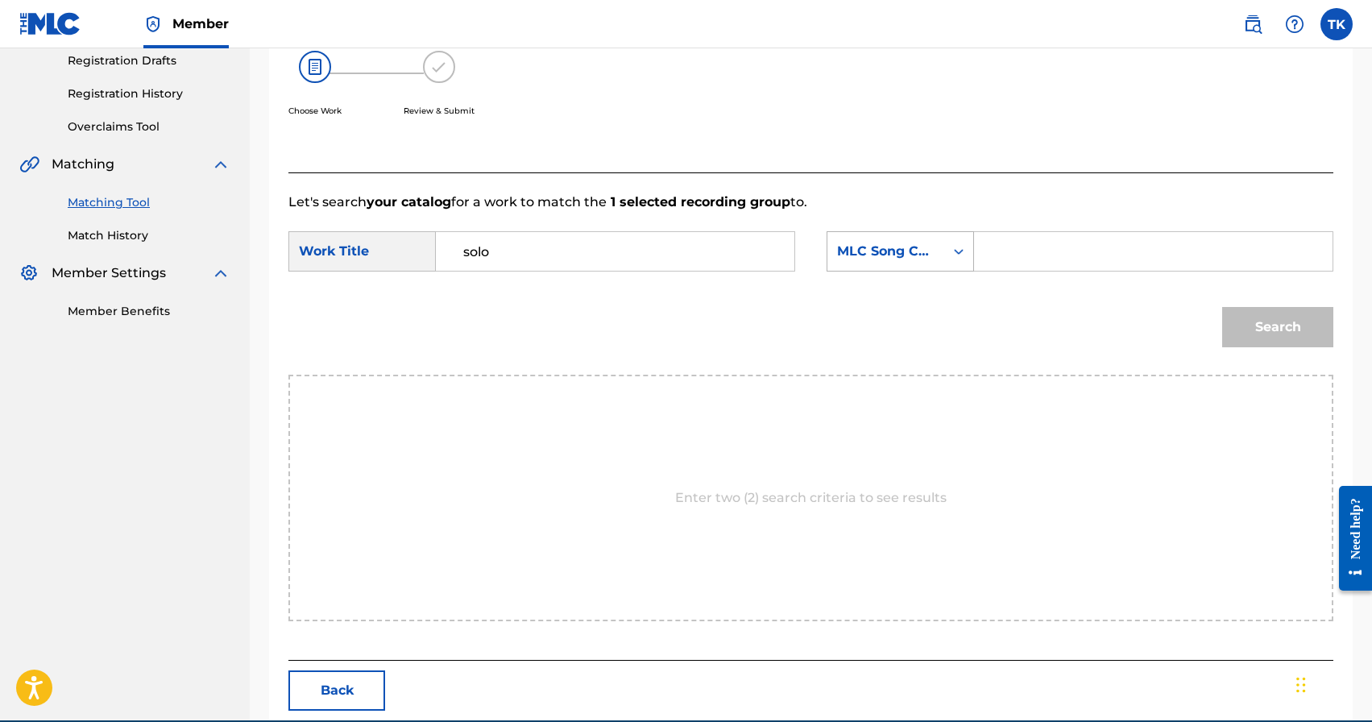
click at [913, 249] on div "MLC Song Code" at bounding box center [886, 251] width 98 height 19
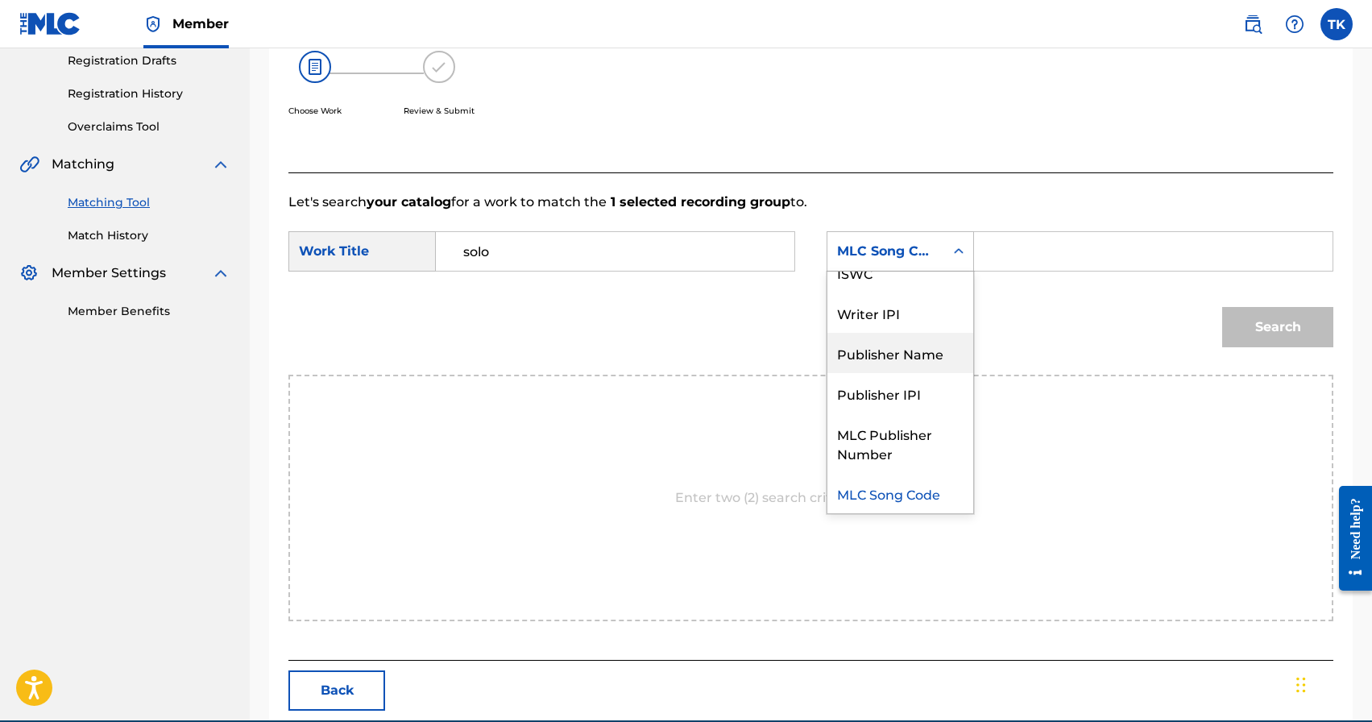
click at [903, 363] on div "Publisher Name" at bounding box center [901, 353] width 146 height 40
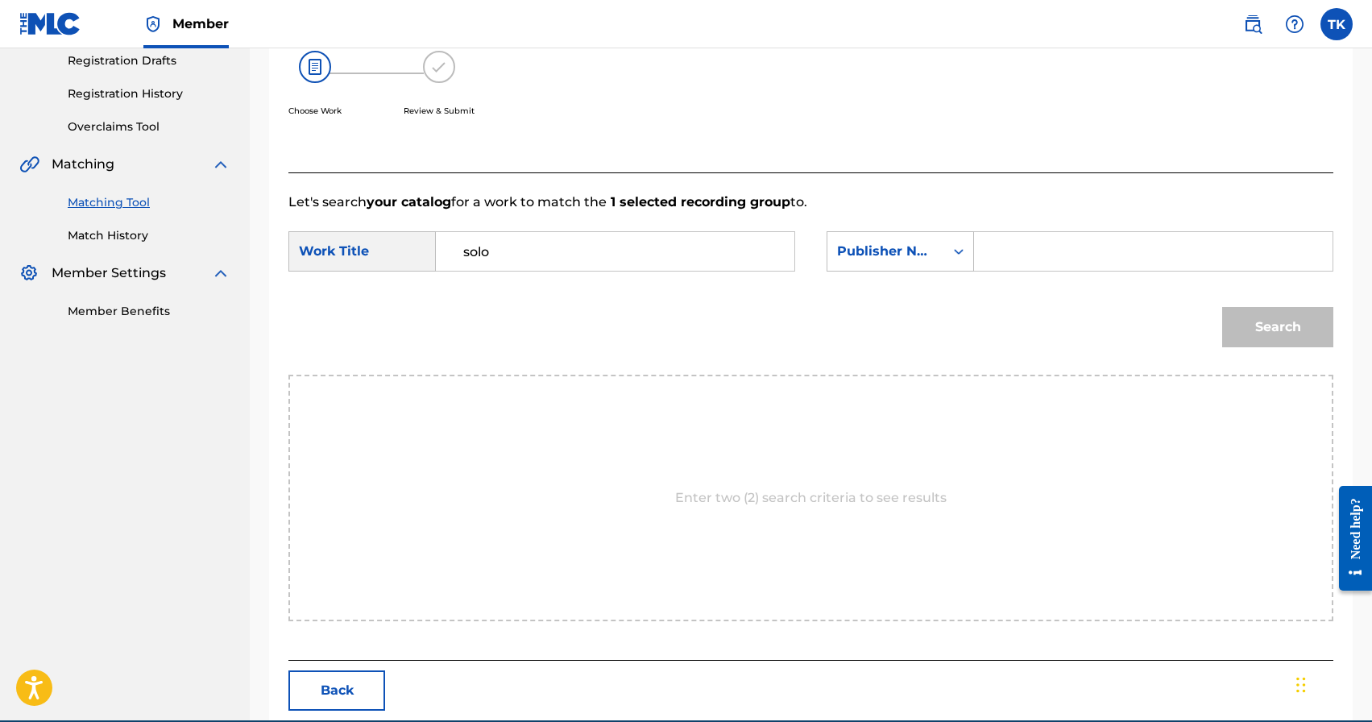
click at [1003, 263] on input "Search Form" at bounding box center [1153, 251] width 331 height 39
type input "INFINITY MUSIC"
click at [1259, 334] on button "Search" at bounding box center [1278, 327] width 111 height 40
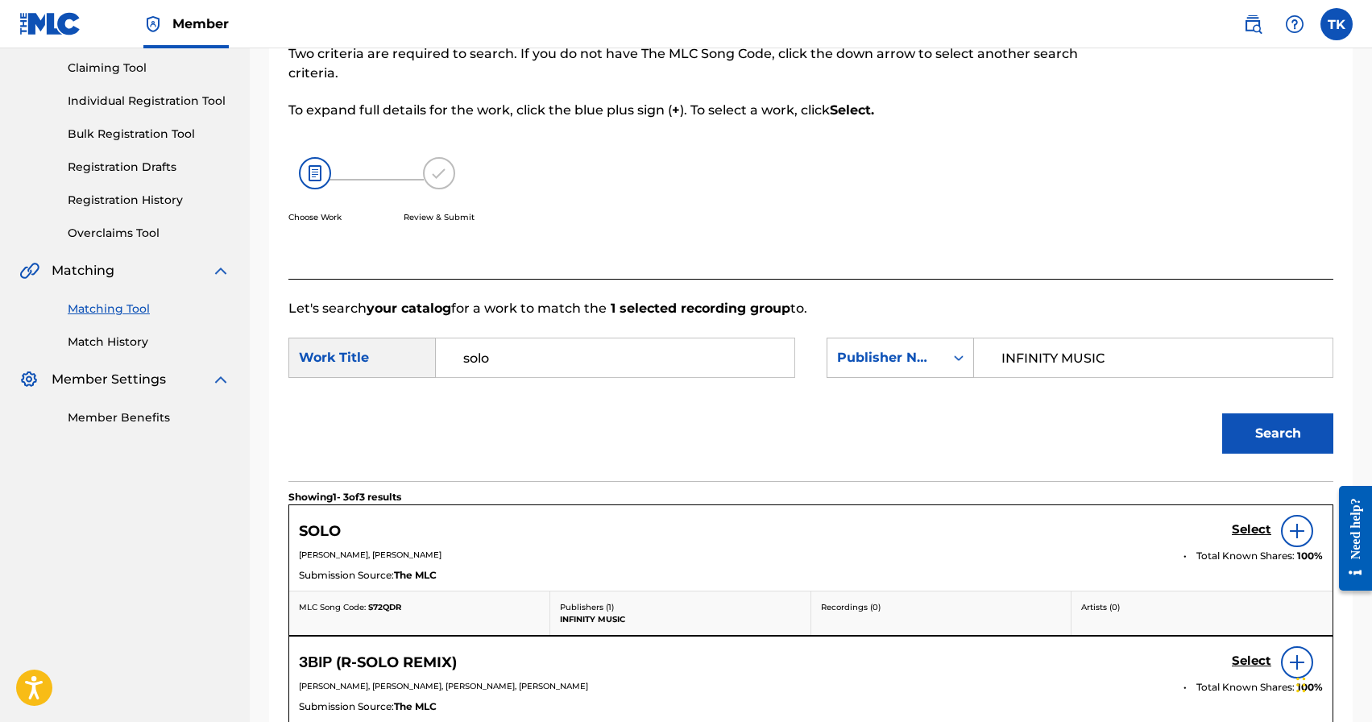
scroll to position [276, 0]
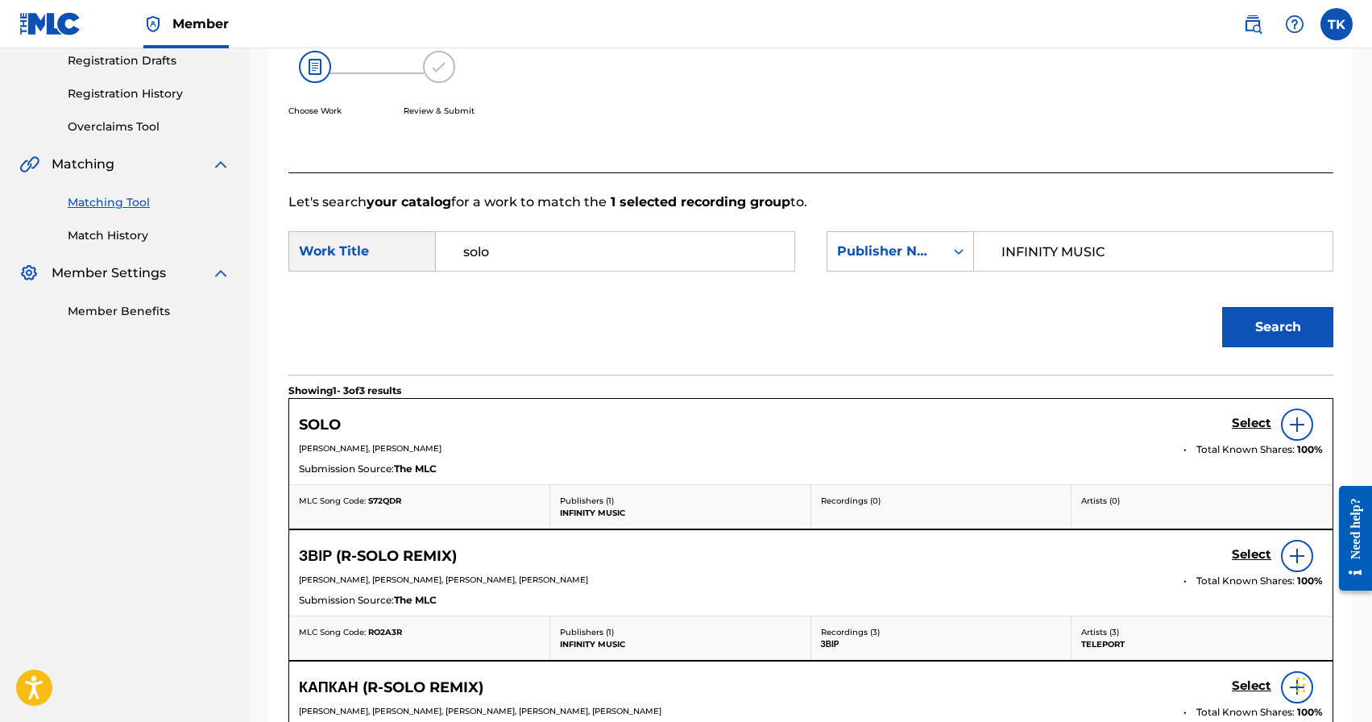
click at [1242, 425] on h5 "Select" at bounding box center [1251, 423] width 39 height 15
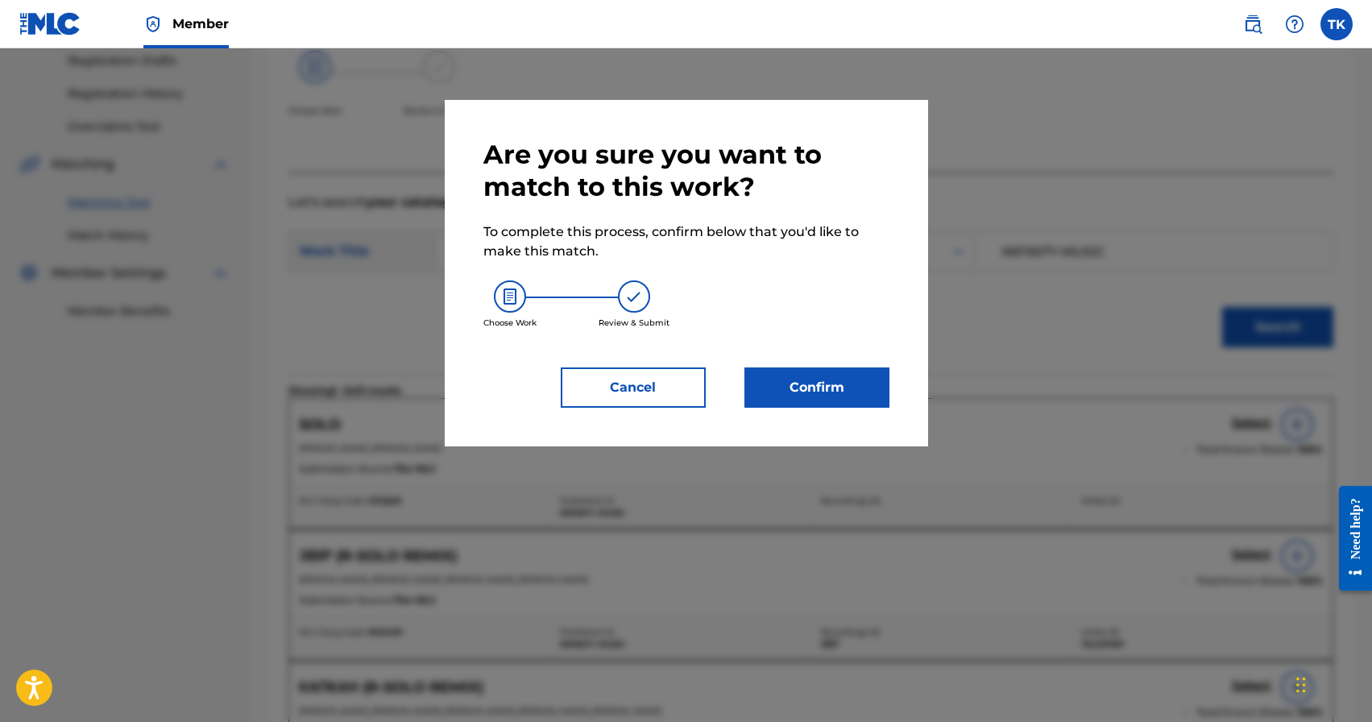
click at [654, 394] on button "Cancel" at bounding box center [633, 387] width 145 height 40
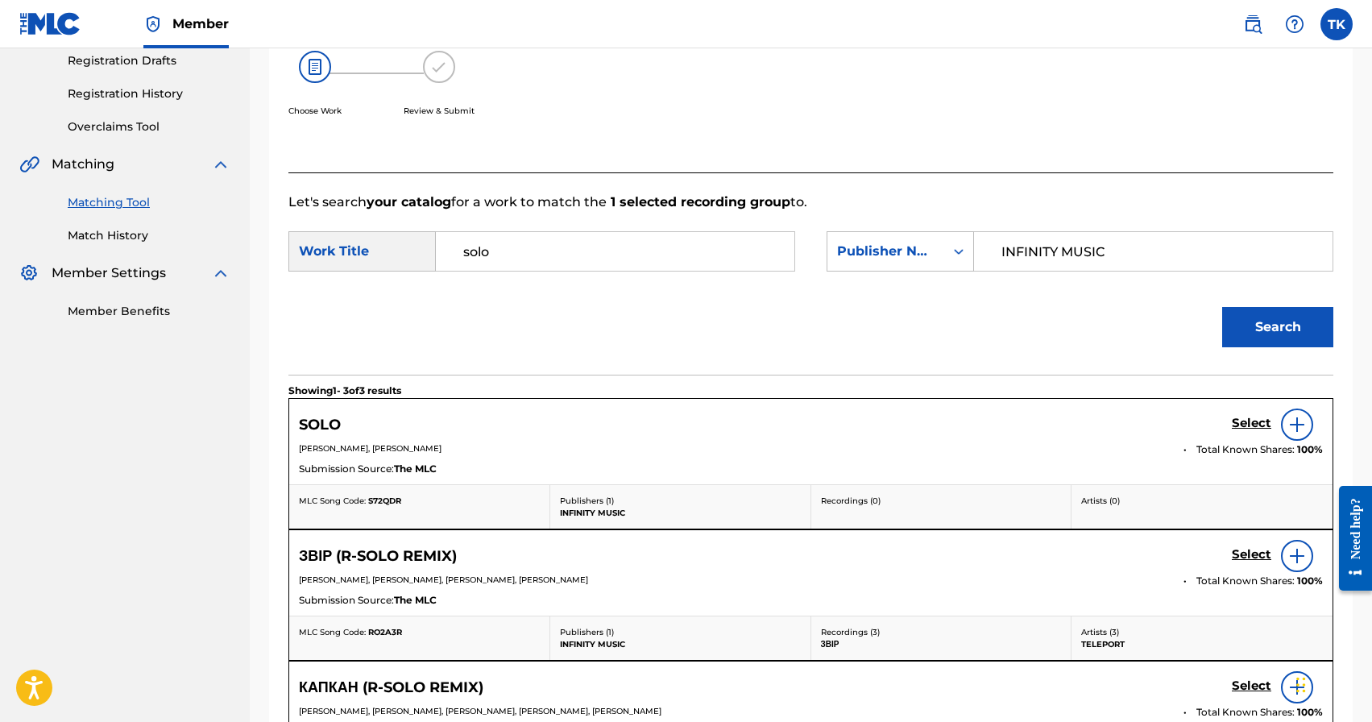
click at [1249, 422] on h5 "Select" at bounding box center [1251, 423] width 39 height 15
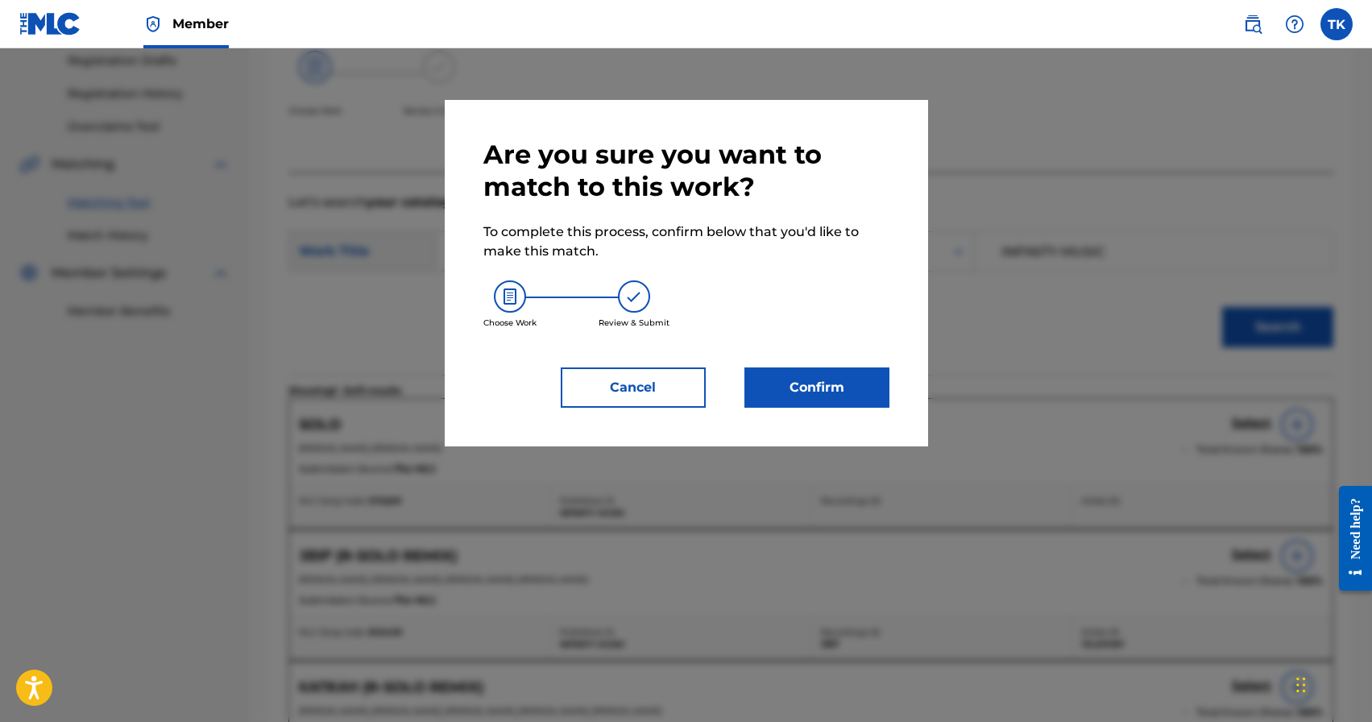
click at [874, 385] on button "Confirm" at bounding box center [817, 387] width 145 height 40
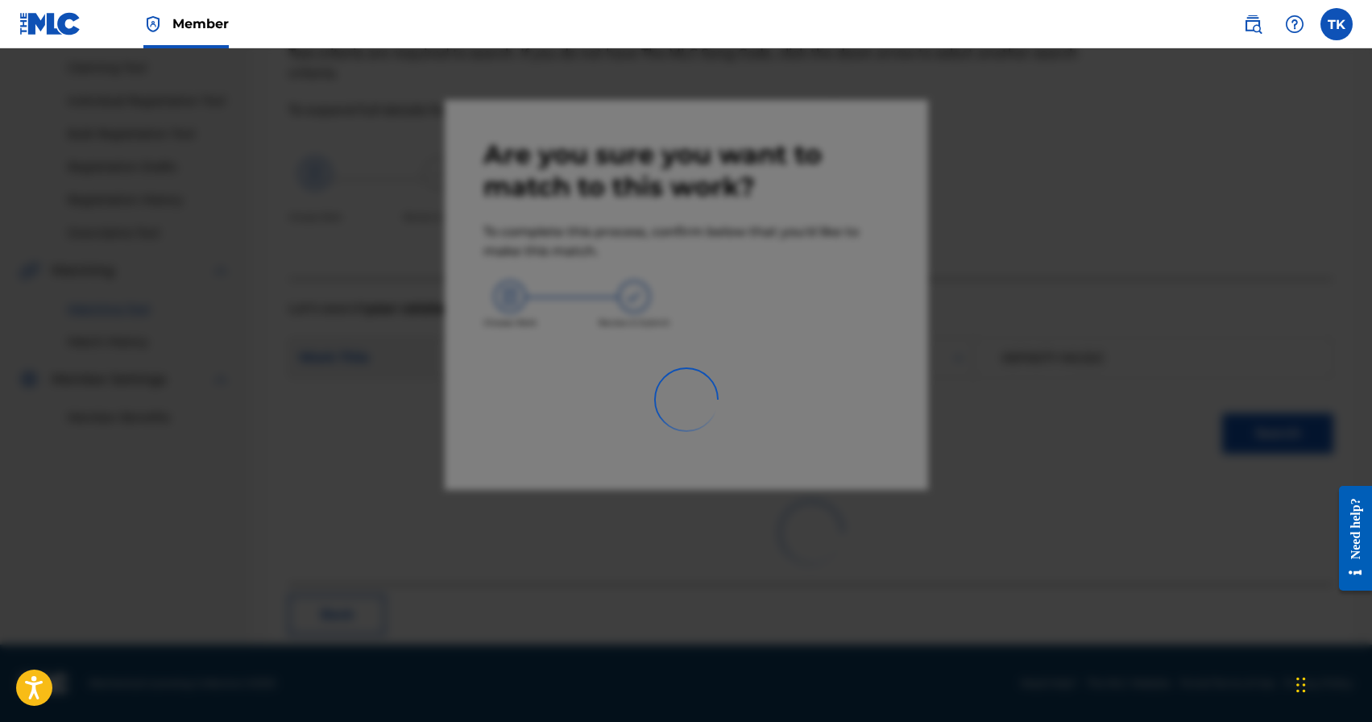
scroll to position [48, 0]
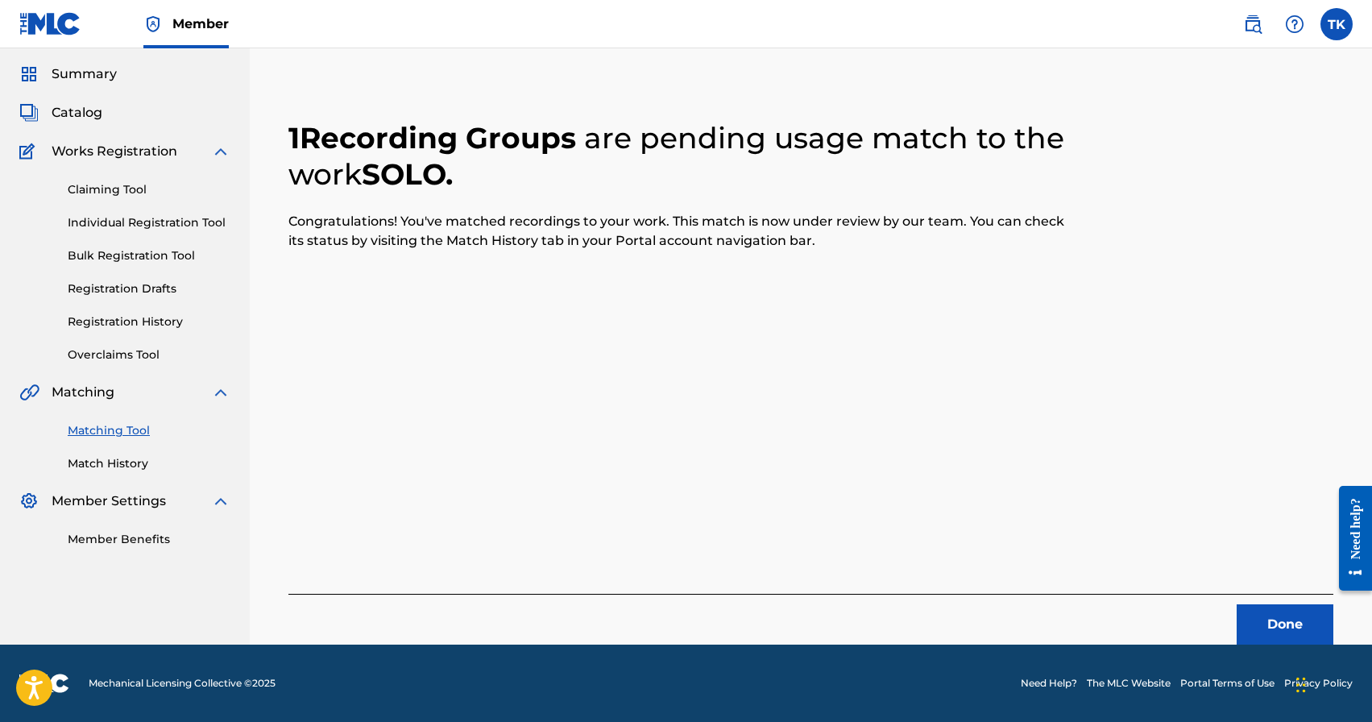
click at [1276, 620] on button "Done" at bounding box center [1285, 624] width 97 height 40
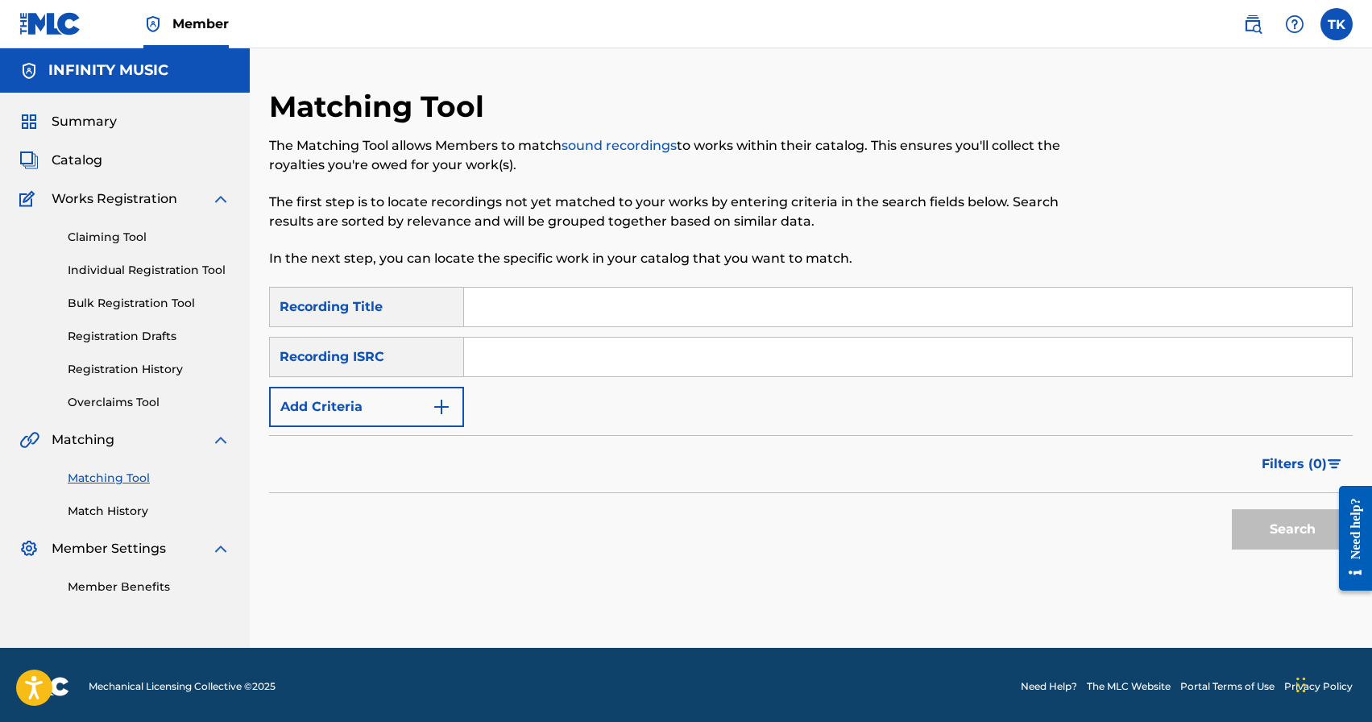
click at [410, 406] on button "Add Criteria" at bounding box center [366, 407] width 195 height 40
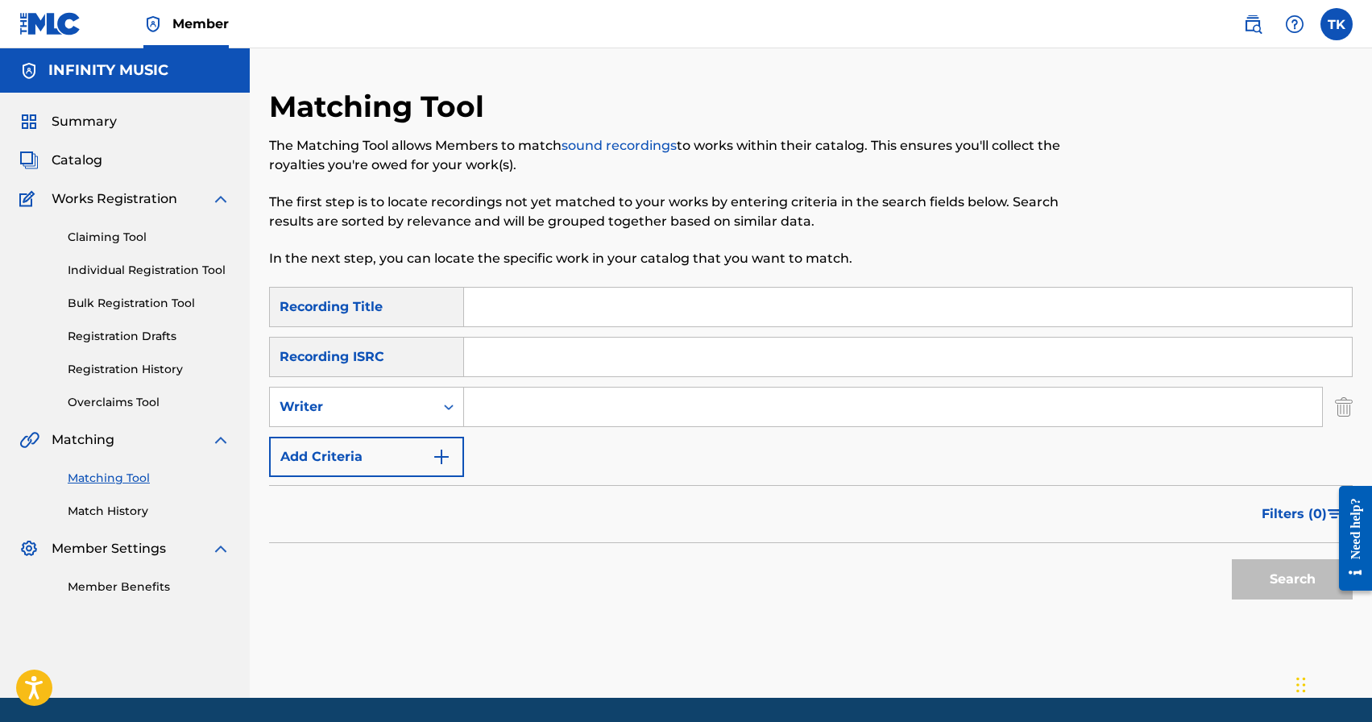
click at [410, 406] on div "Writer" at bounding box center [352, 406] width 145 height 19
click at [410, 436] on div "Recording Artist" at bounding box center [366, 447] width 193 height 40
click at [550, 404] on input "Search Form" at bounding box center [893, 407] width 858 height 39
type input "Edvan"
click at [1260, 509] on button "Filters ( 0 )" at bounding box center [1302, 514] width 101 height 40
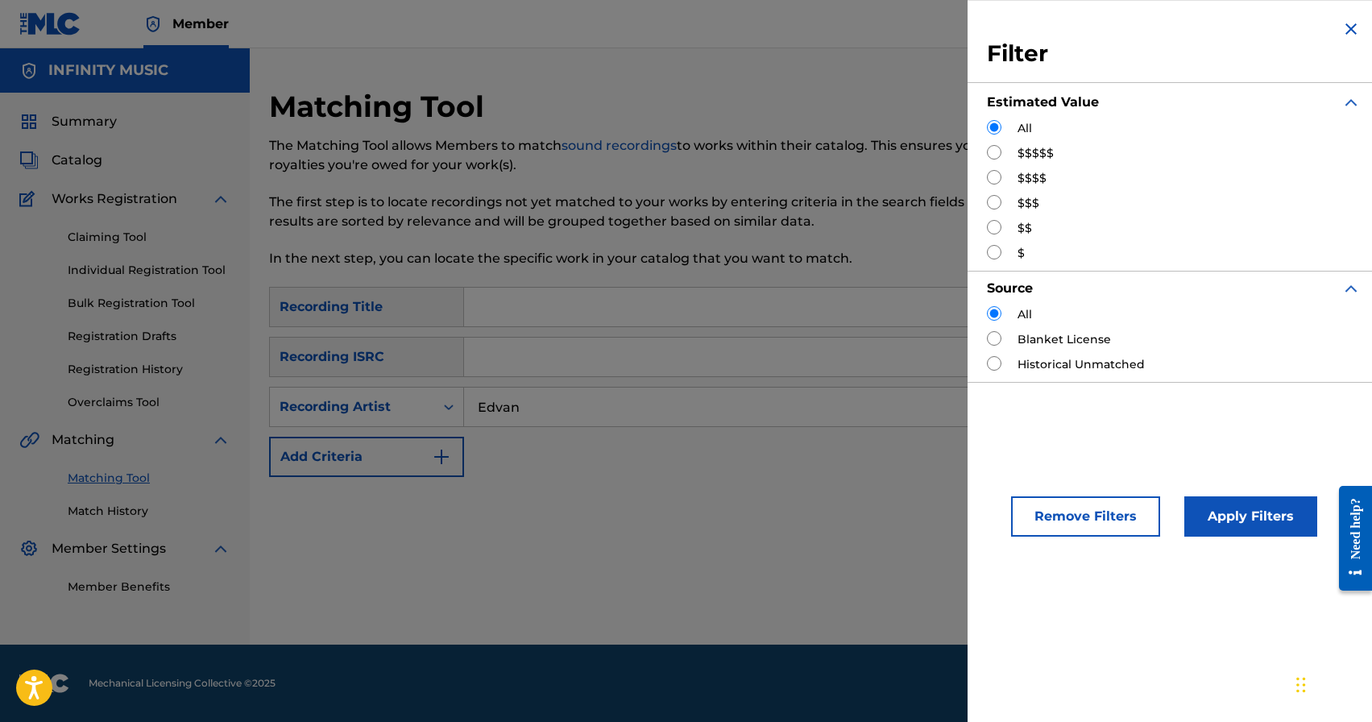
click at [993, 201] on input "Search Form" at bounding box center [994, 202] width 15 height 15
radio input "true"
click at [1239, 529] on button "Apply Filters" at bounding box center [1251, 516] width 133 height 40
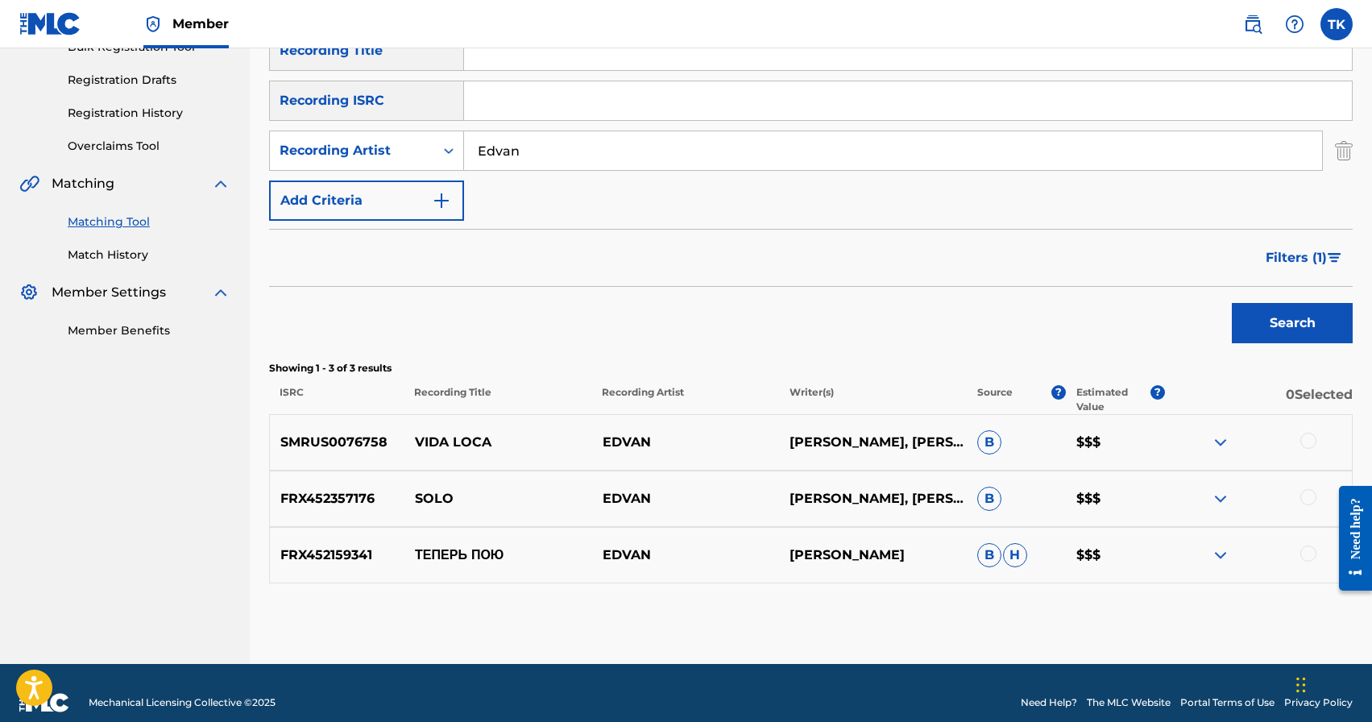
scroll to position [276, 0]
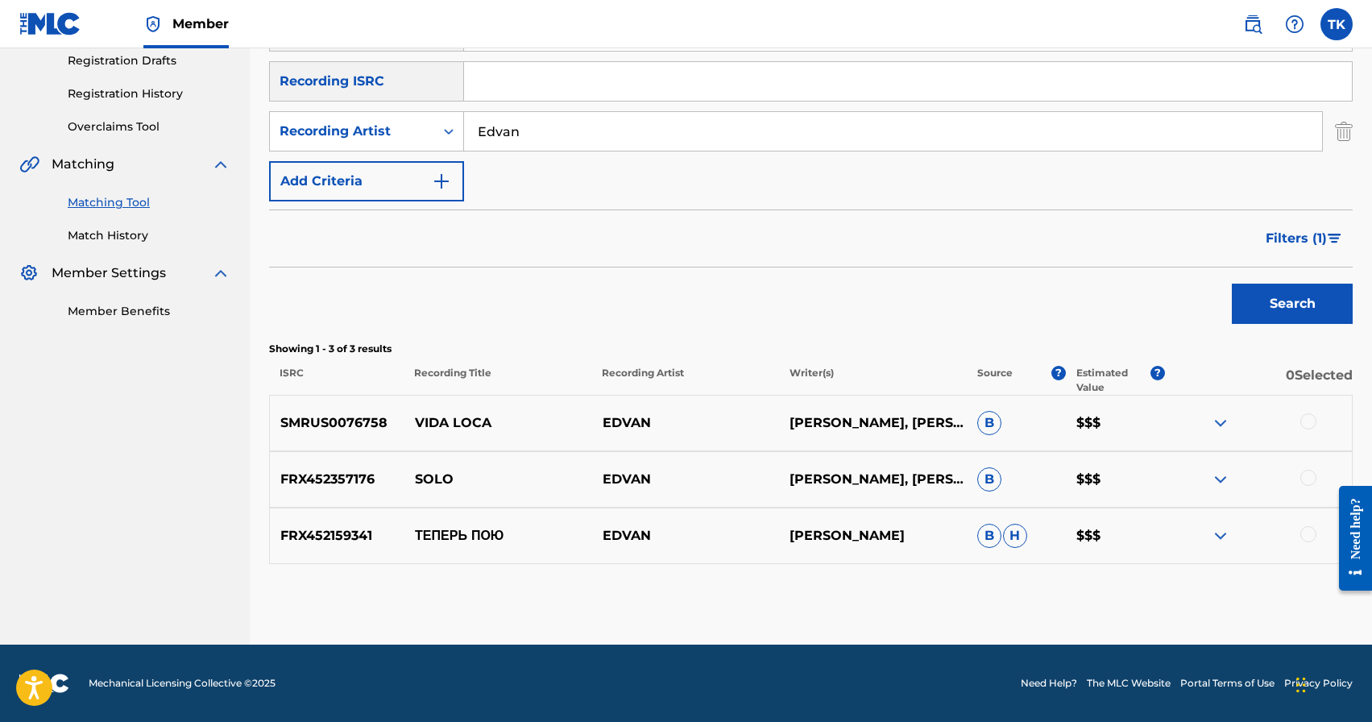
click at [1314, 536] on div at bounding box center [1309, 534] width 16 height 16
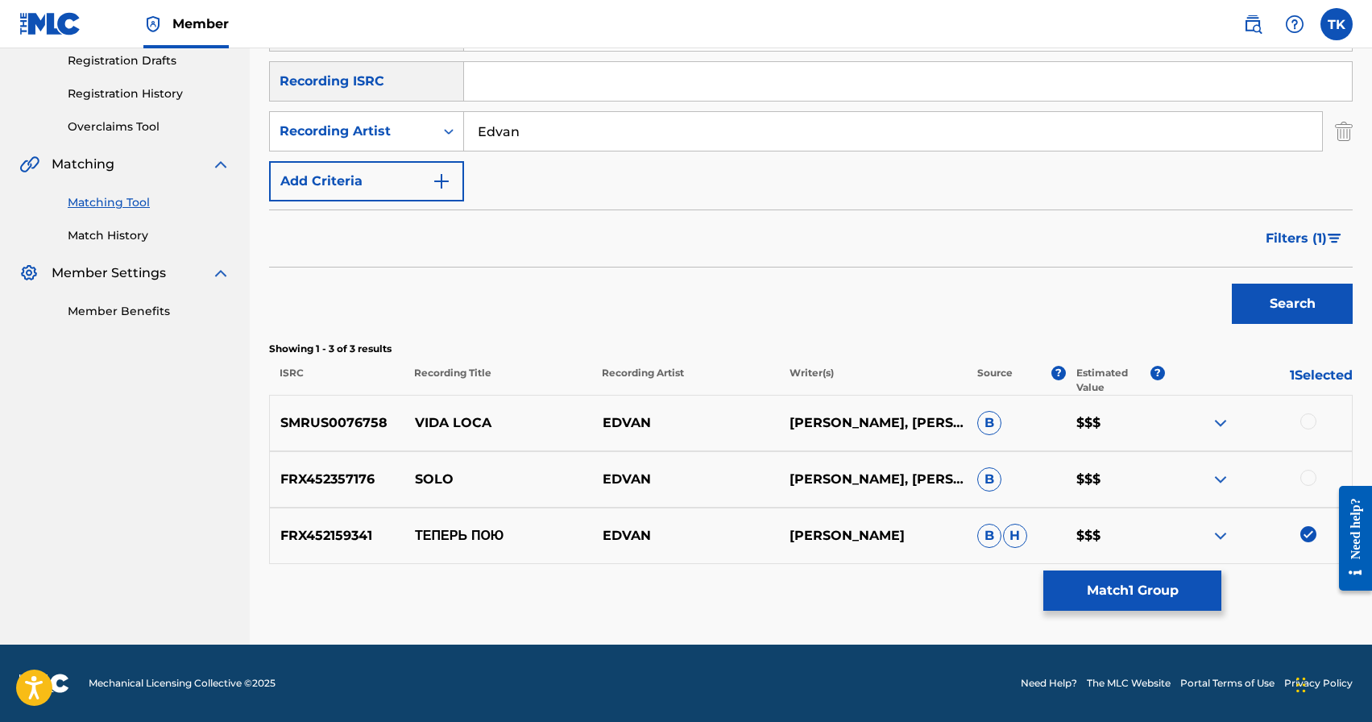
click at [1151, 588] on button "Match 1 Group" at bounding box center [1133, 591] width 178 height 40
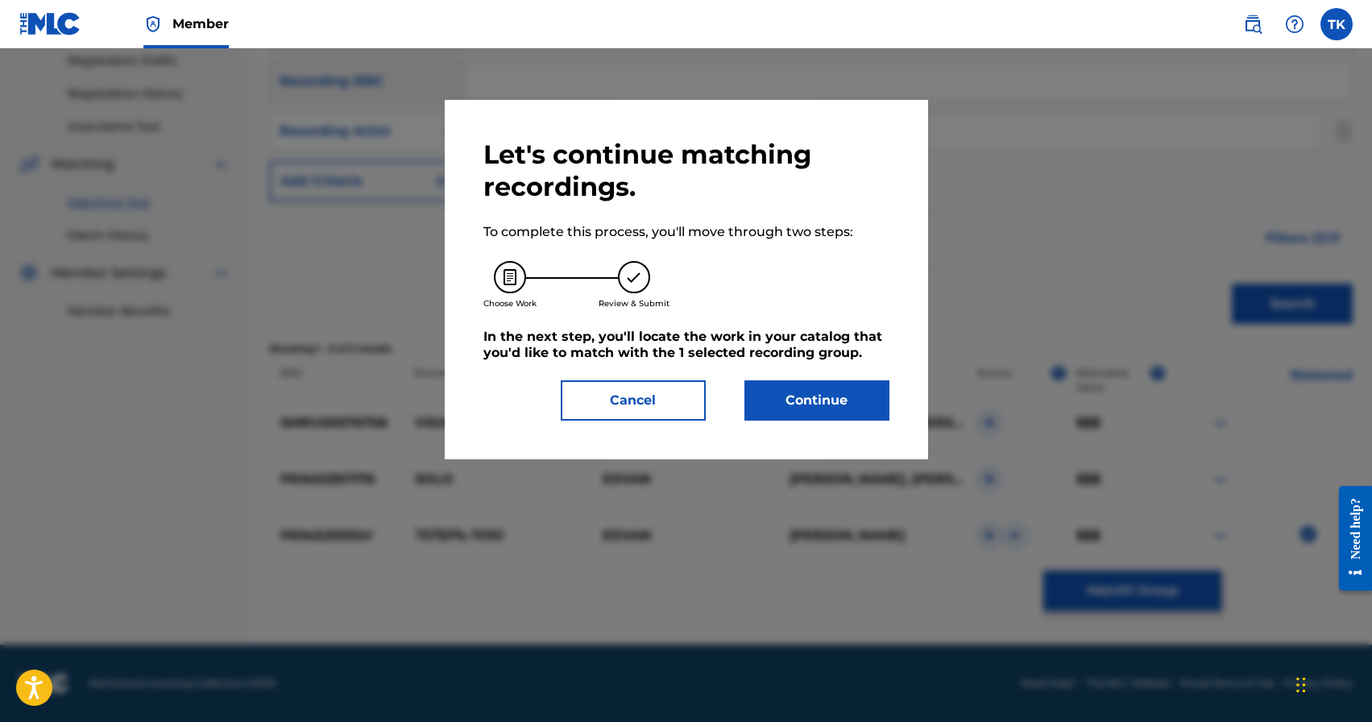
click at [848, 406] on button "Continue" at bounding box center [817, 400] width 145 height 40
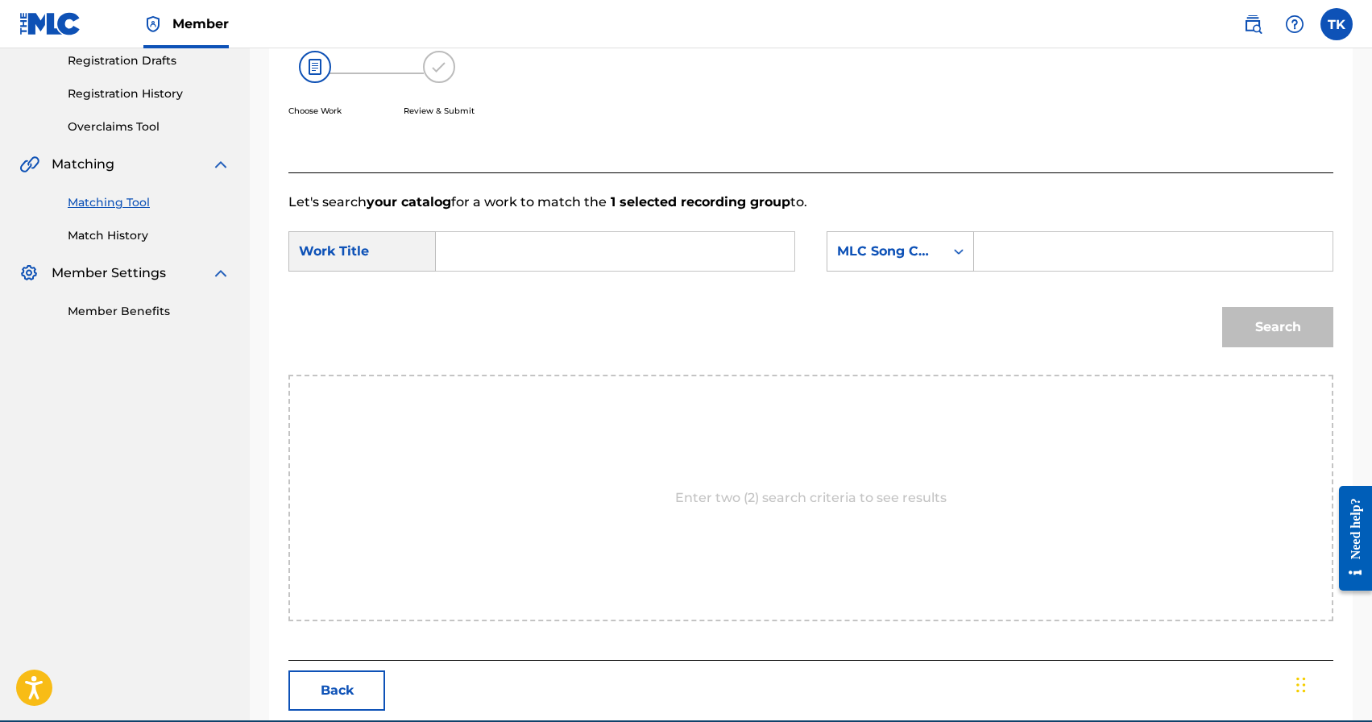
click at [665, 260] on input "Search Form" at bounding box center [615, 251] width 331 height 39
click at [504, 295] on div "теперь по ю" at bounding box center [494, 297] width 89 height 48
type input "теперь пою"
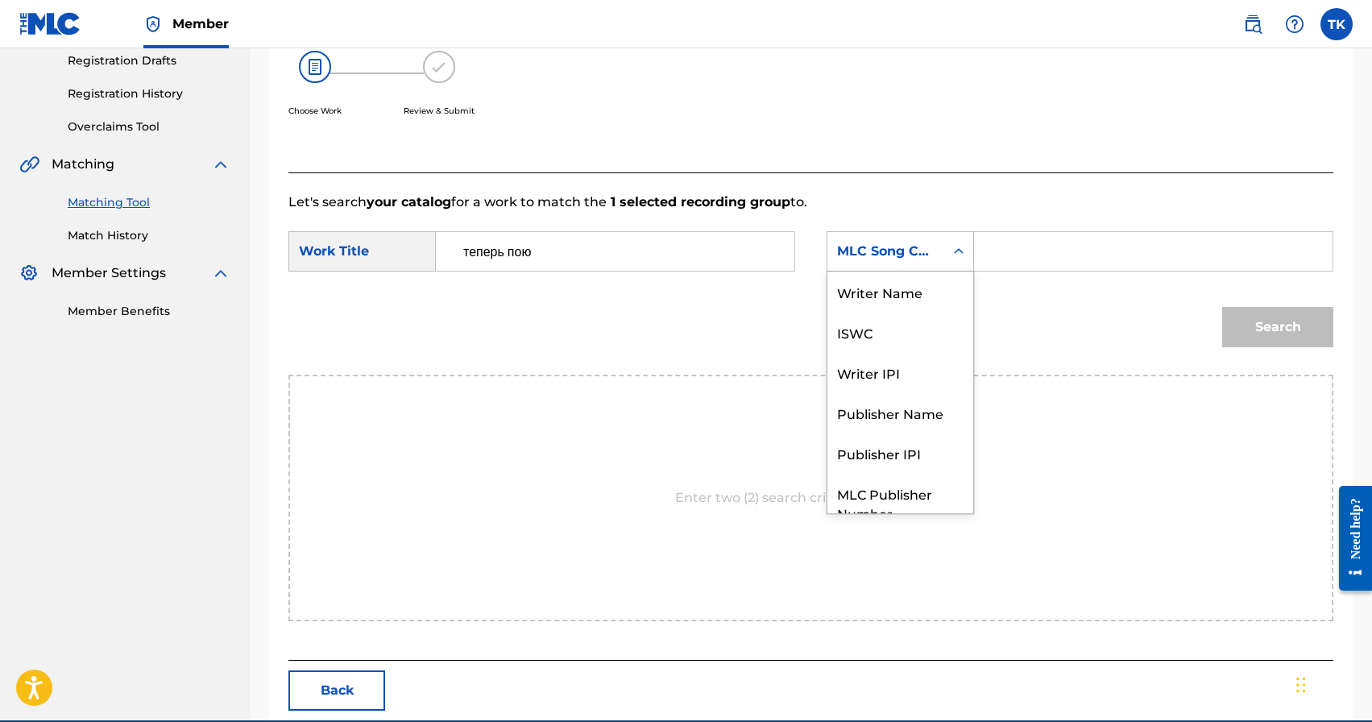
click at [916, 239] on div "MLC Song Code" at bounding box center [886, 251] width 117 height 31
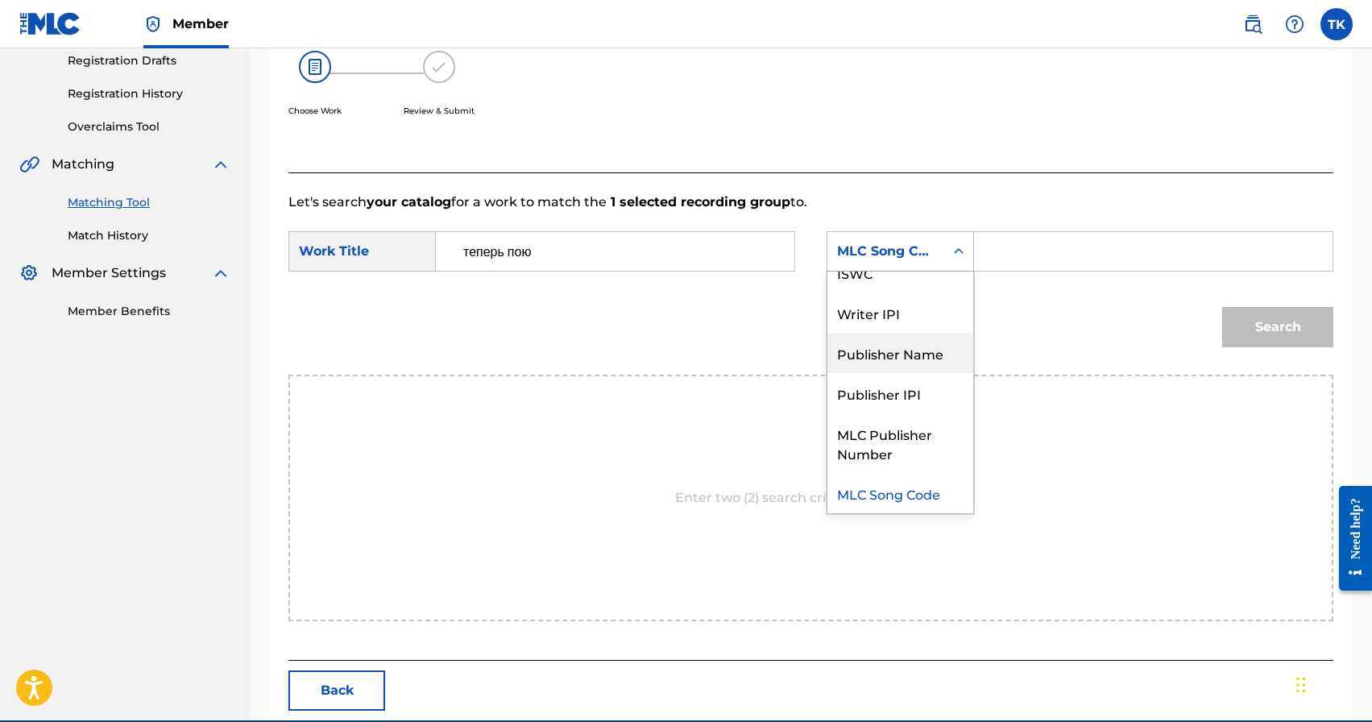
click at [911, 343] on div "Publisher Name" at bounding box center [901, 353] width 146 height 40
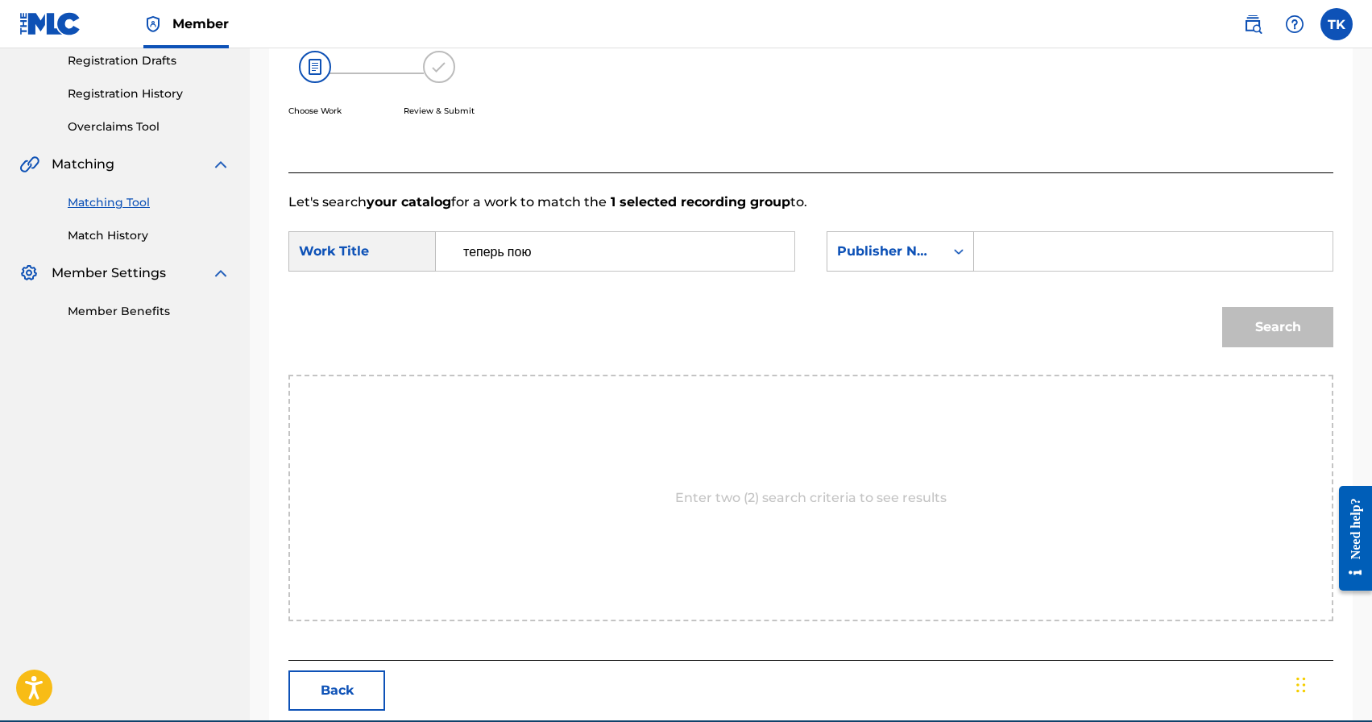
click at [1002, 266] on input "Search Form" at bounding box center [1153, 251] width 331 height 39
type input "INFINITY MUSIC"
click at [1285, 341] on button "Search" at bounding box center [1278, 327] width 111 height 40
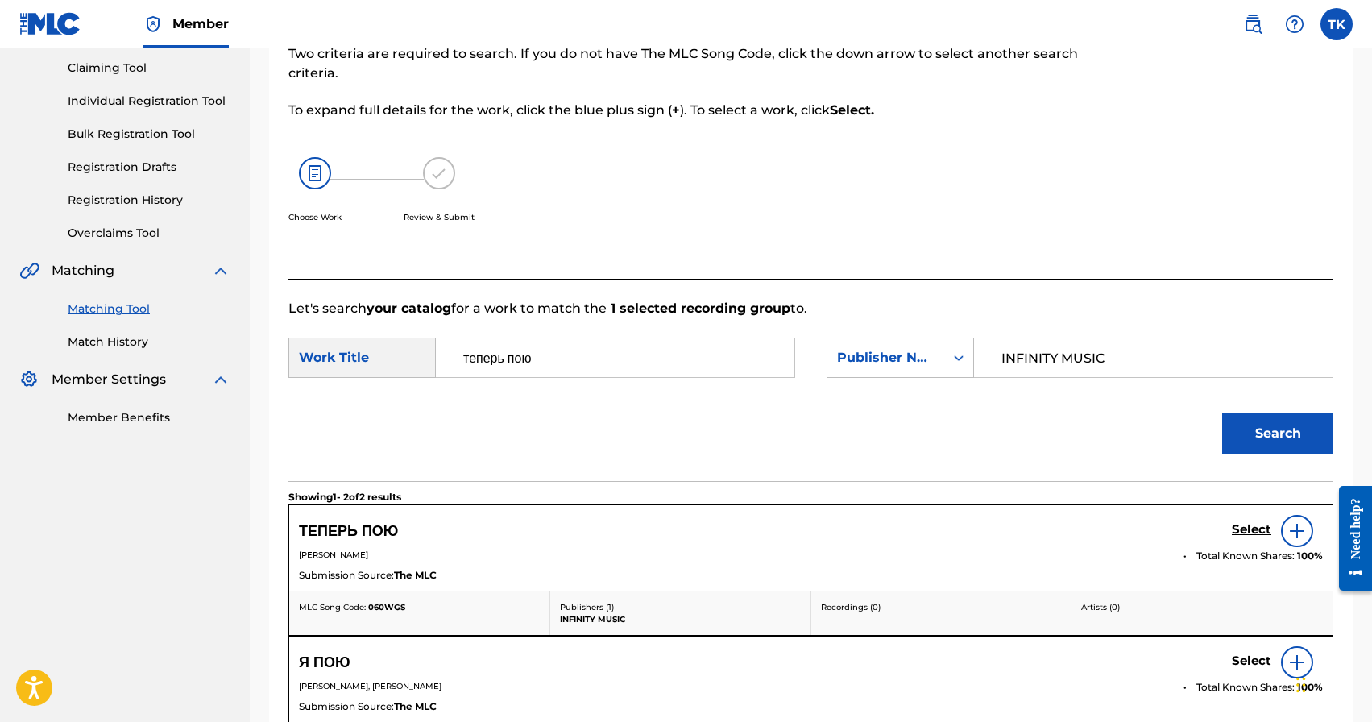
scroll to position [276, 0]
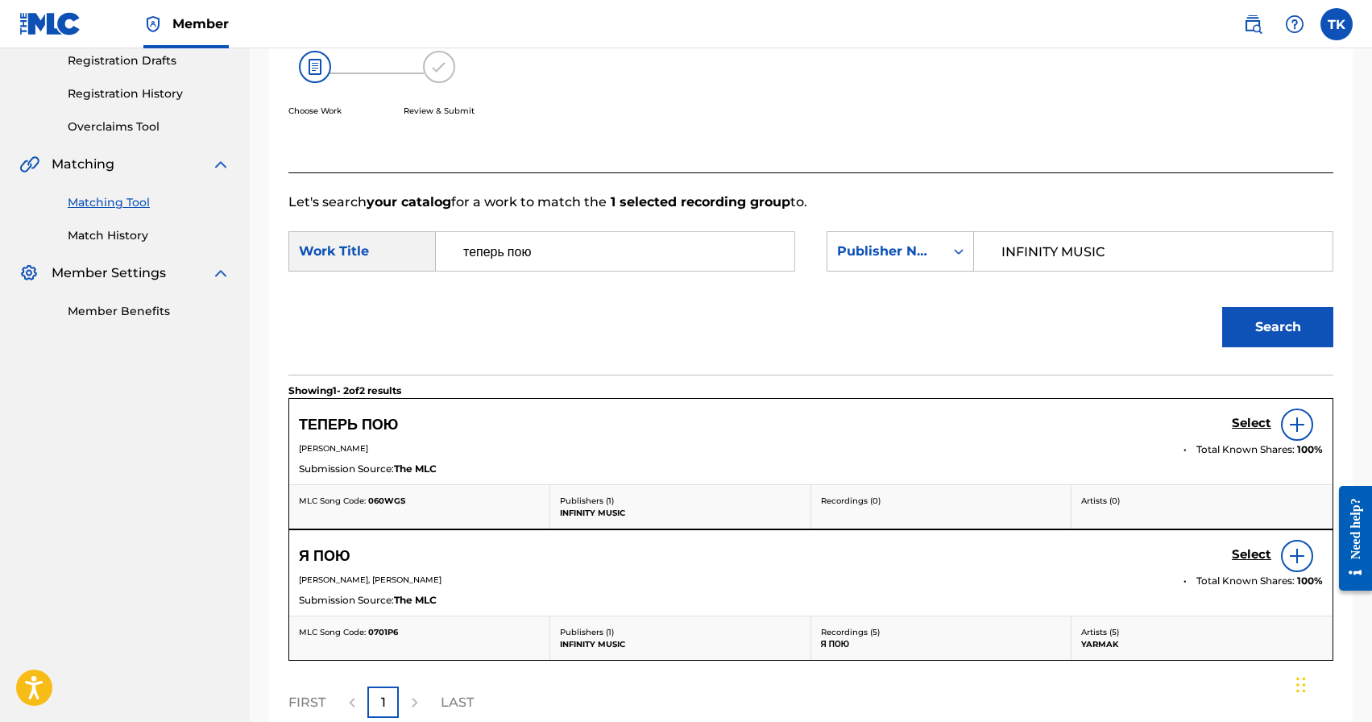
click at [1241, 418] on h5 "Select" at bounding box center [1251, 423] width 39 height 15
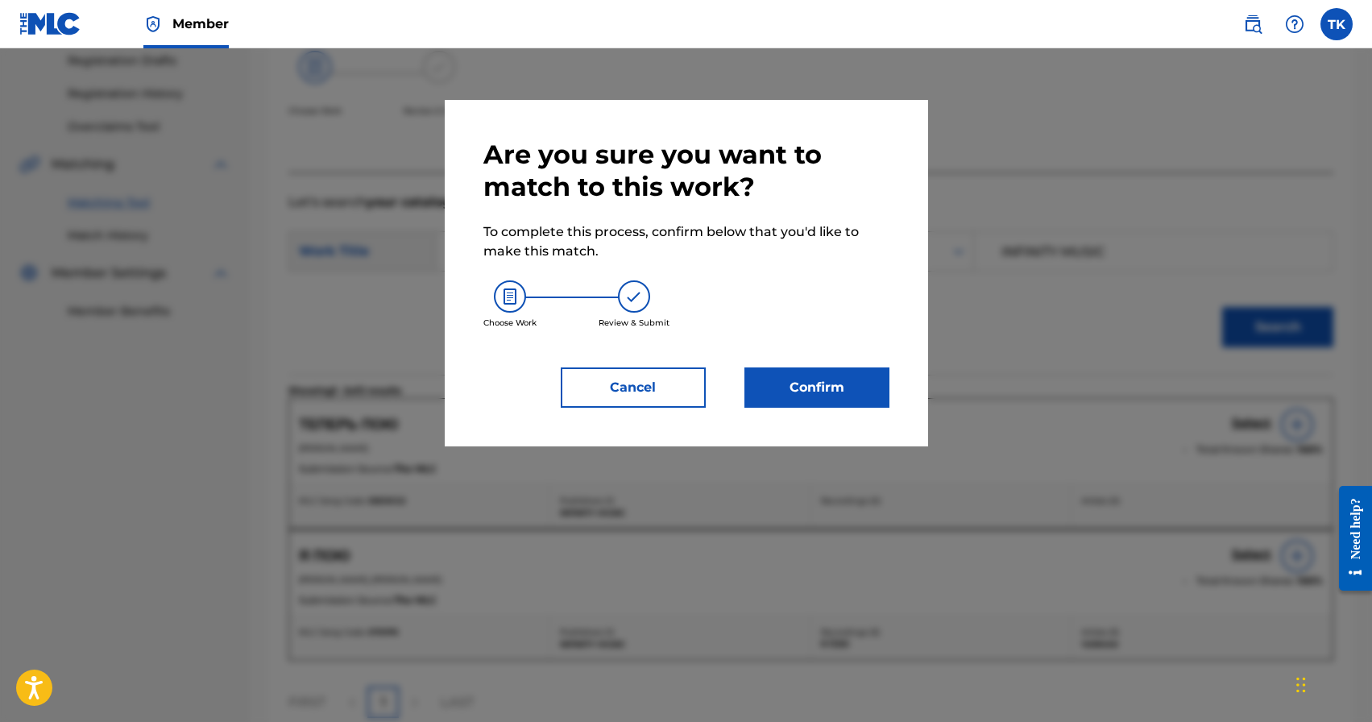
click at [864, 398] on button "Confirm" at bounding box center [817, 387] width 145 height 40
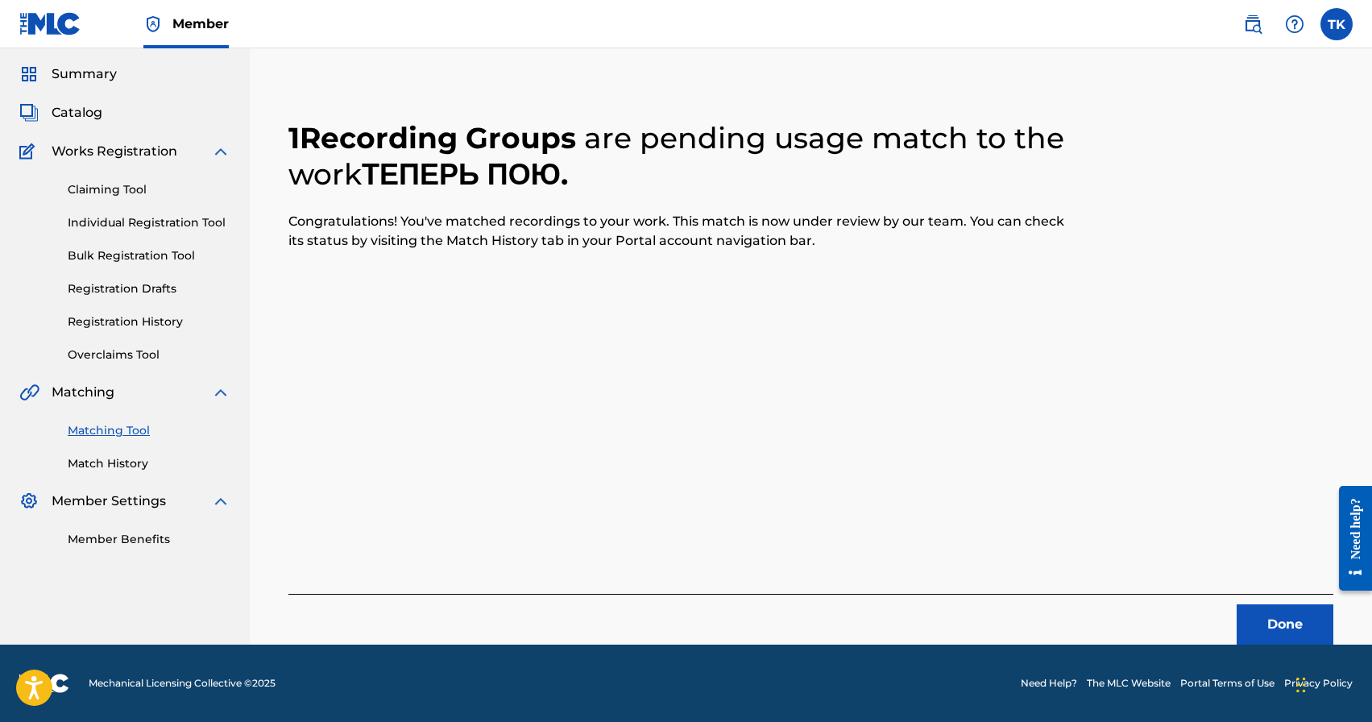
scroll to position [48, 0]
click at [1276, 625] on button "Done" at bounding box center [1285, 624] width 97 height 40
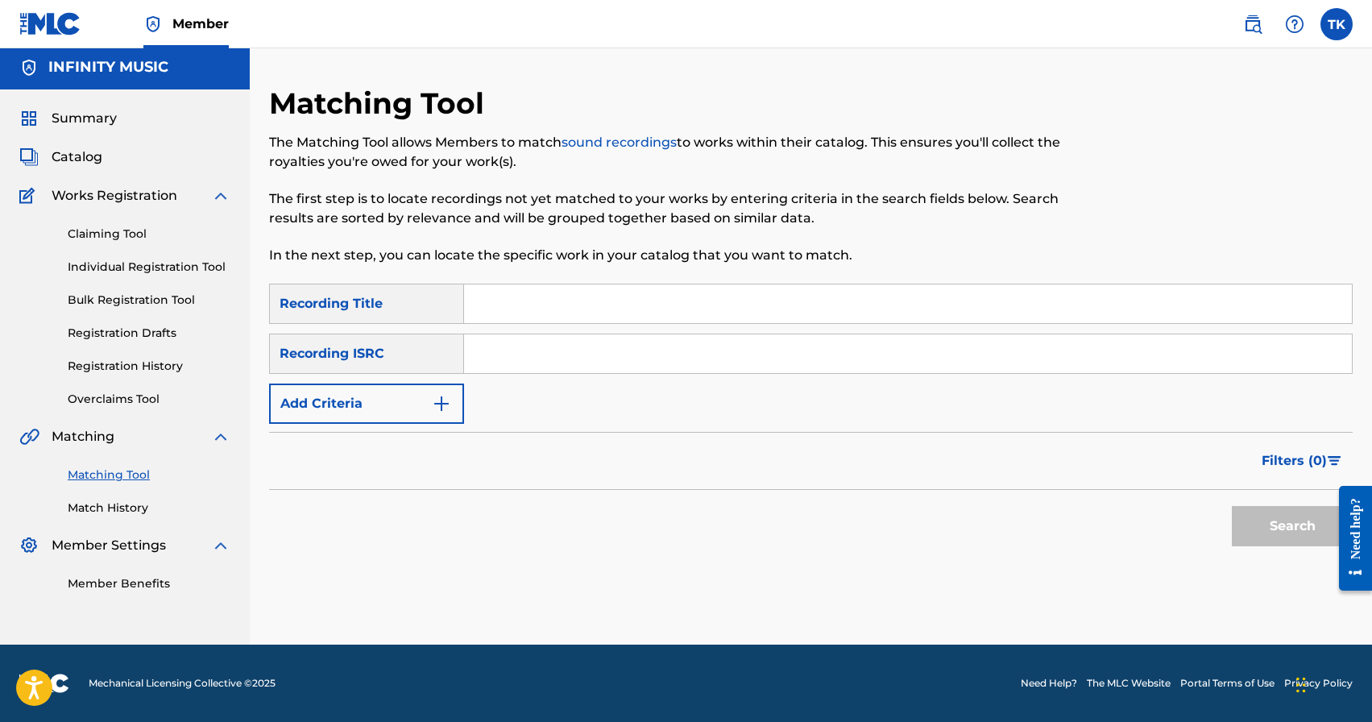
scroll to position [0, 0]
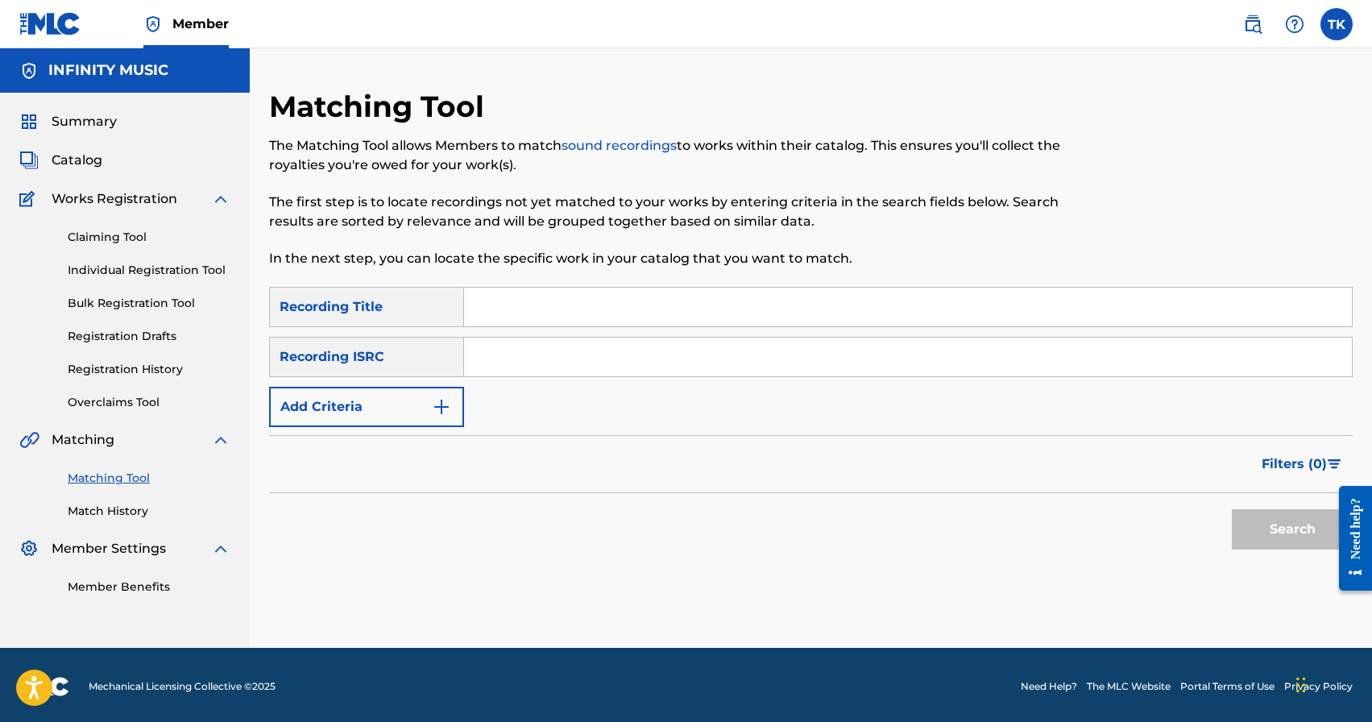
click at [446, 399] on img "Search Form" at bounding box center [441, 406] width 19 height 19
click at [446, 399] on div "SearchWithCriteriab0559913-5a75-405d-91dc-636087738ff8 Recording Title SearchWi…" at bounding box center [811, 357] width 1084 height 140
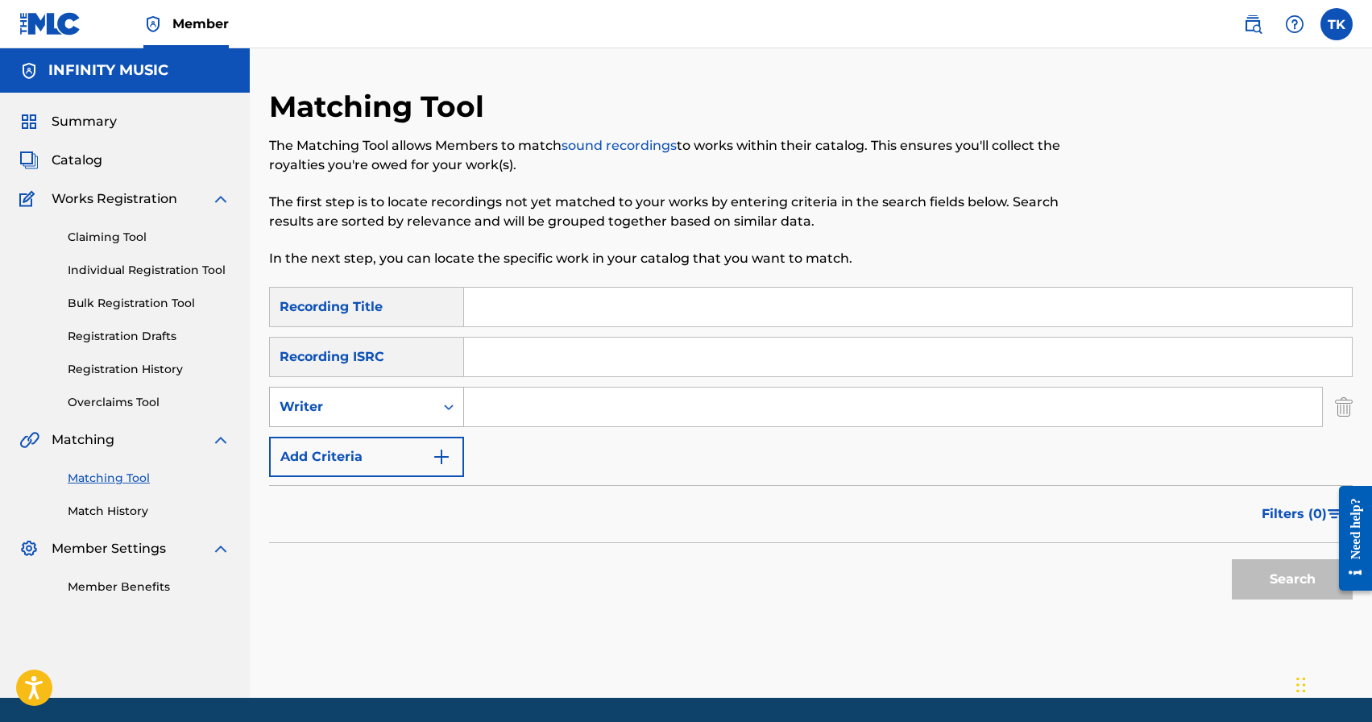
click at [438, 406] on div "Search Form" at bounding box center [448, 406] width 29 height 29
click at [438, 439] on div "Recording Artist" at bounding box center [366, 447] width 193 height 40
click at [562, 409] on input "Search Form" at bounding box center [893, 407] width 858 height 39
type input "Баястан"
click at [1295, 505] on span "Filters ( 0 )" at bounding box center [1294, 513] width 65 height 19
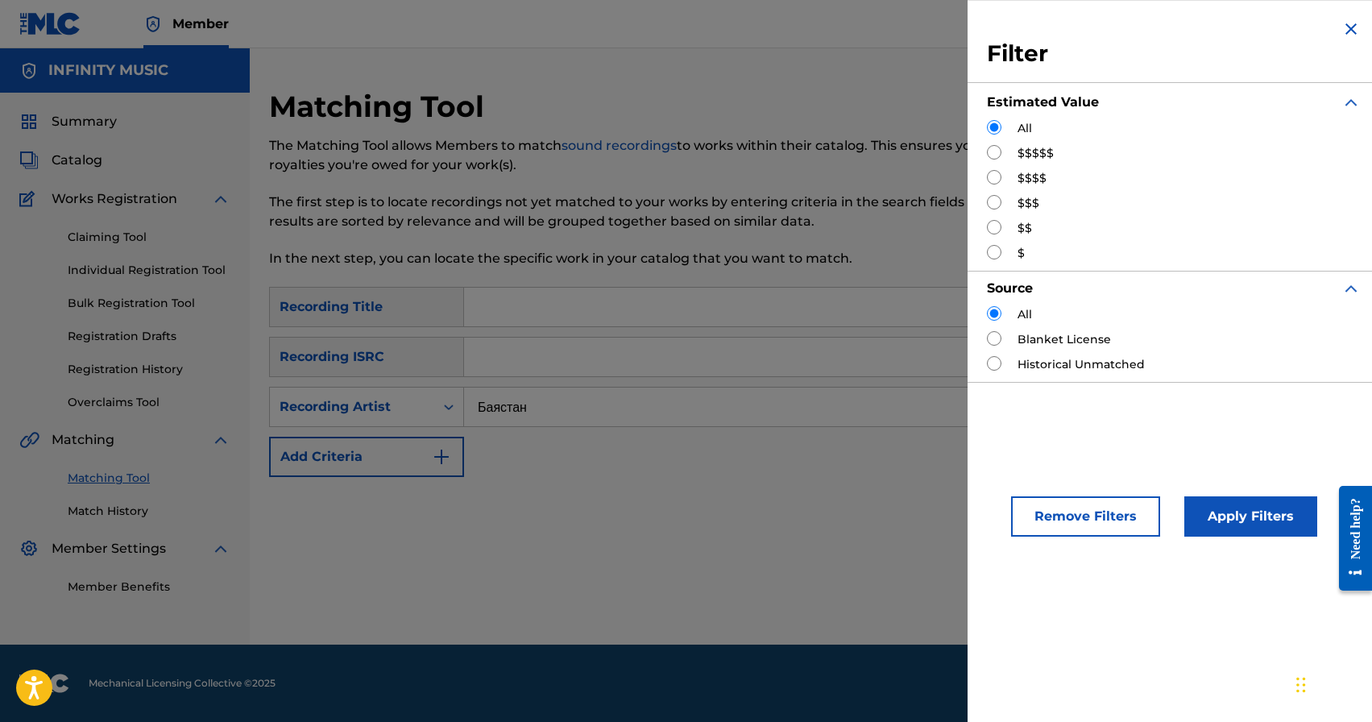
click at [997, 202] on input "Search Form" at bounding box center [994, 202] width 15 height 15
radio input "true"
click at [1235, 508] on button "Apply Filters" at bounding box center [1251, 516] width 133 height 40
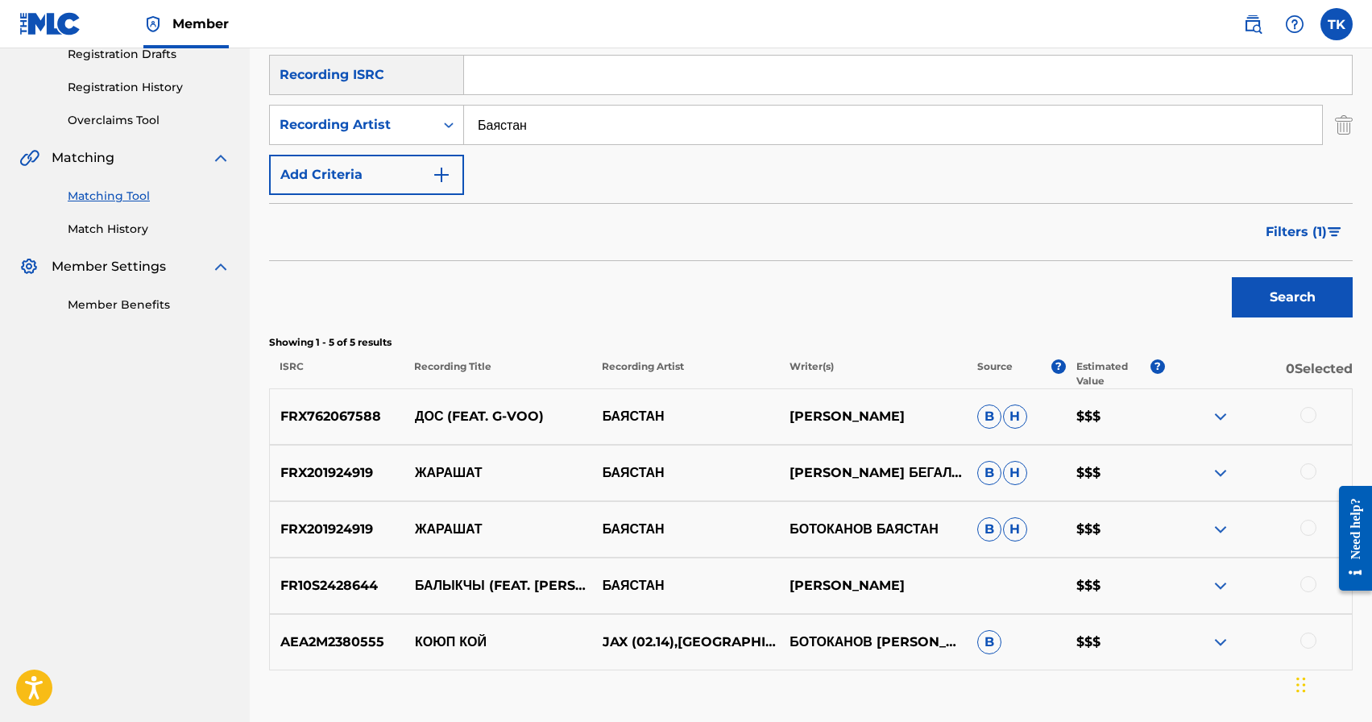
scroll to position [266, 0]
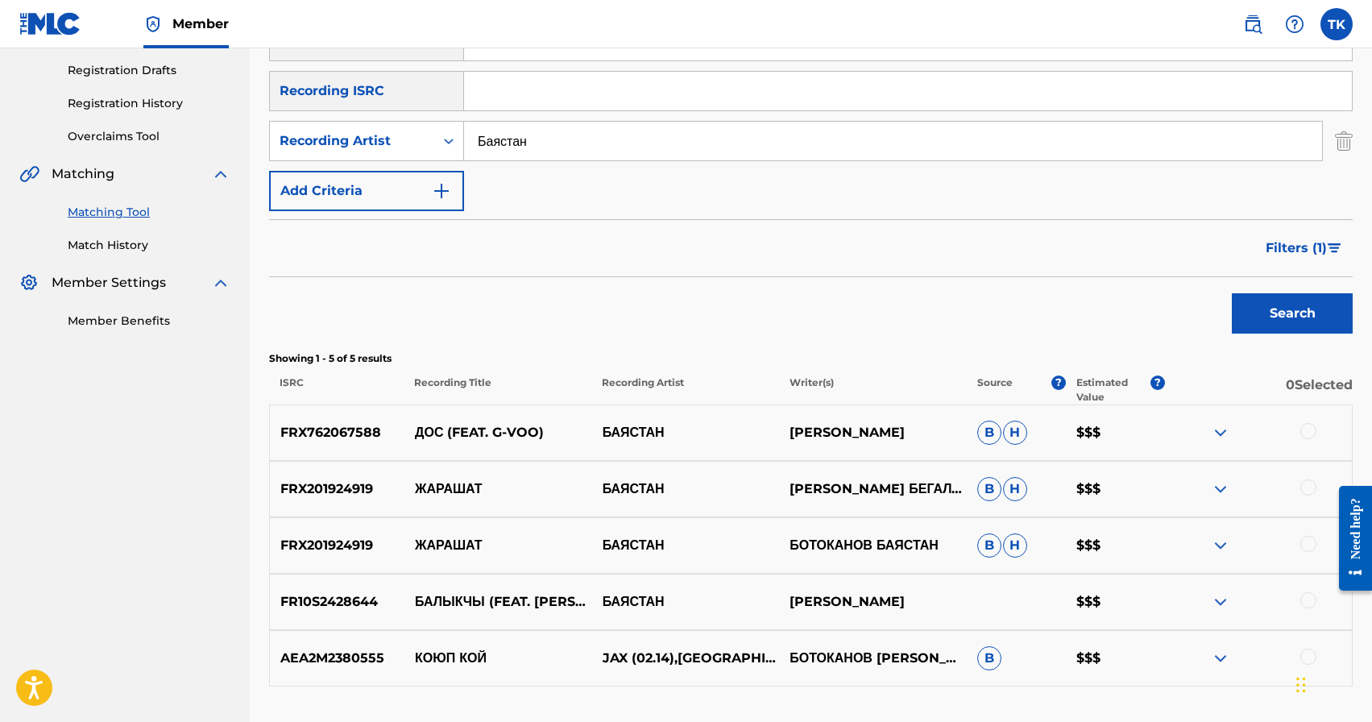
click at [1270, 251] on span "Filters ( 1 )" at bounding box center [1296, 248] width 61 height 19
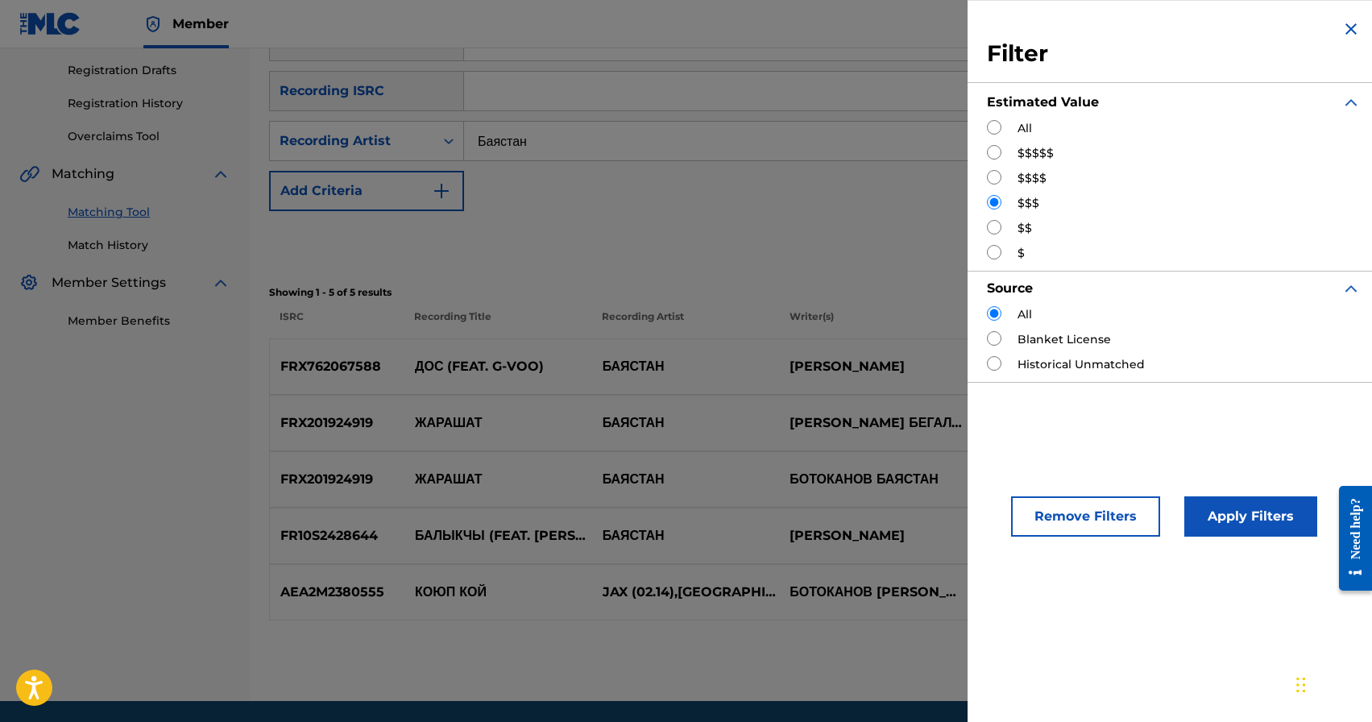
click at [997, 177] on input "Search Form" at bounding box center [994, 177] width 15 height 15
radio input "true"
click at [1229, 506] on button "Apply Filters" at bounding box center [1251, 516] width 133 height 40
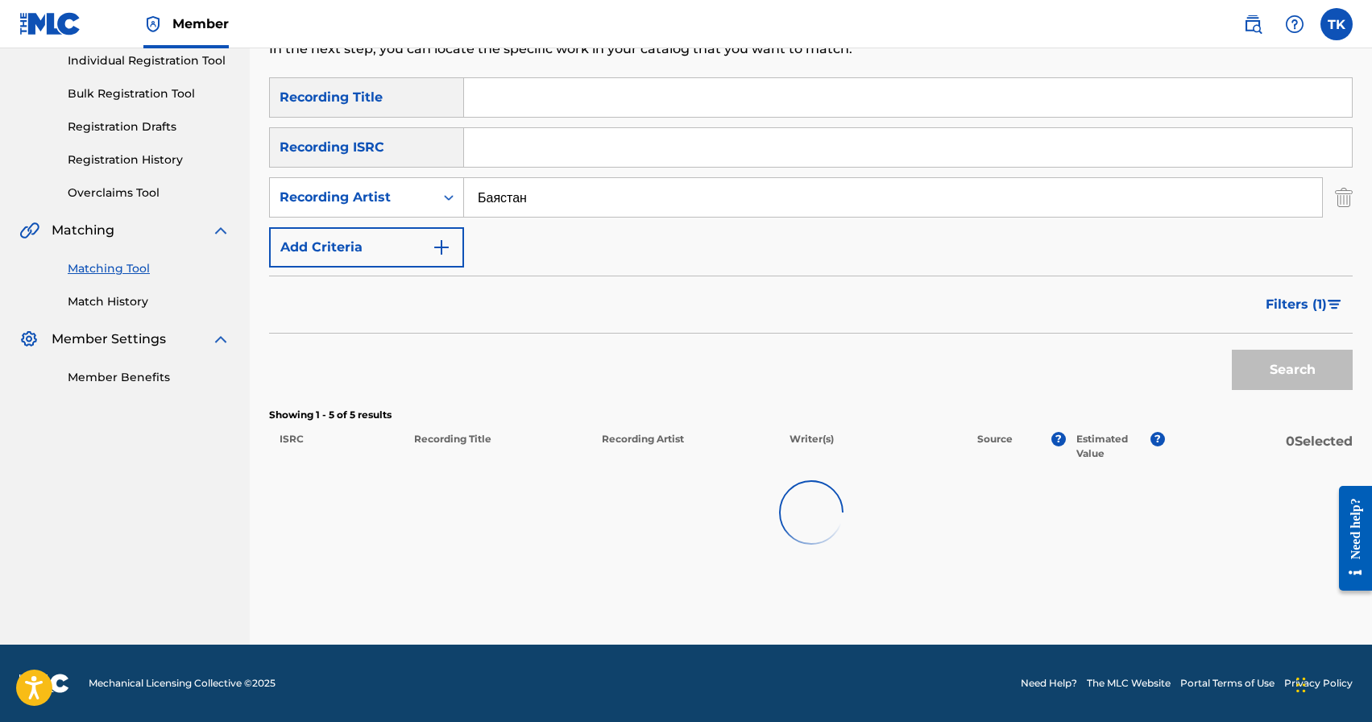
scroll to position [208, 0]
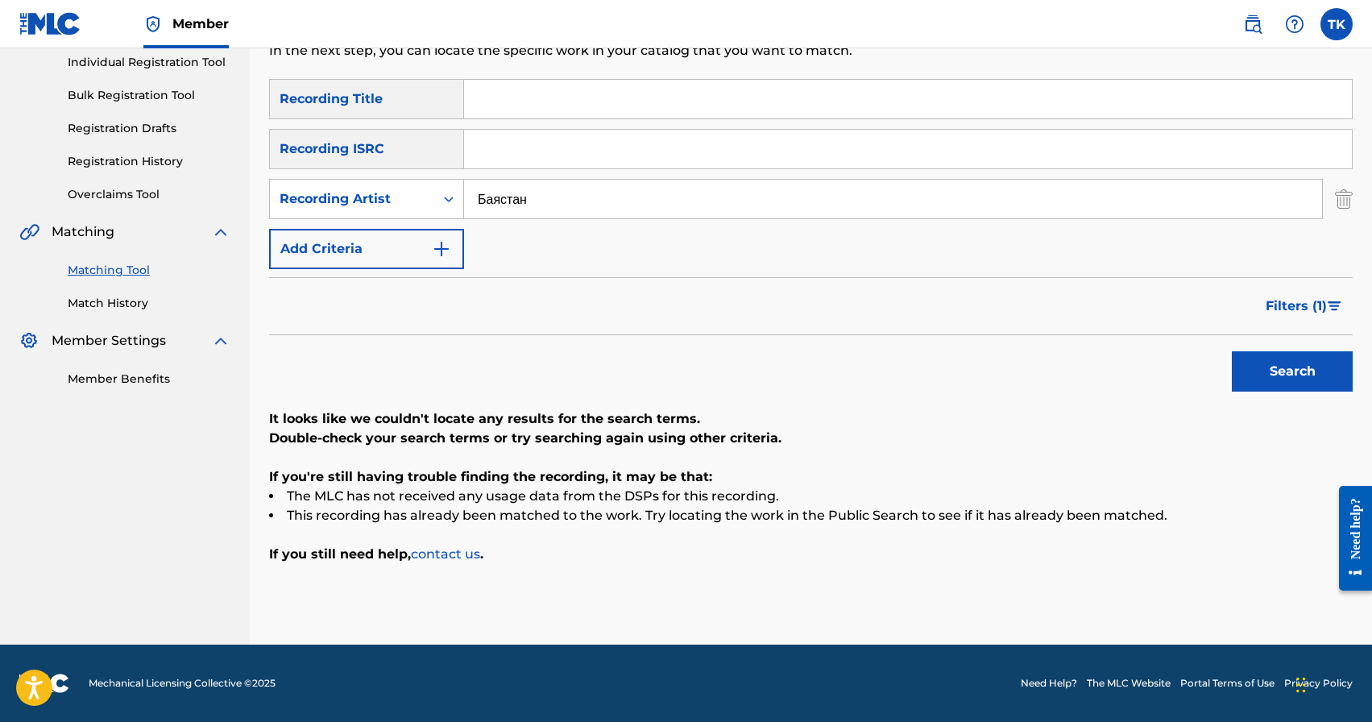
click at [1266, 306] on button "Filters ( 1 )" at bounding box center [1304, 306] width 97 height 40
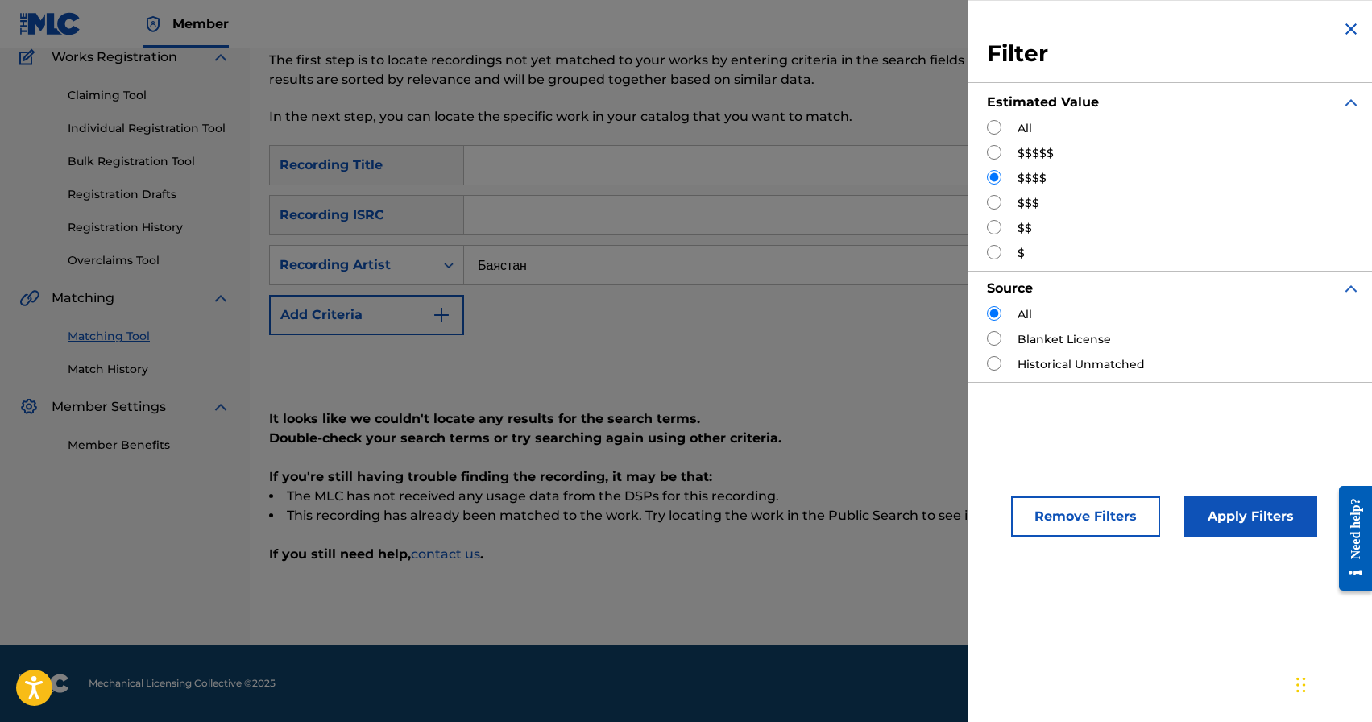
scroll to position [142, 0]
click at [997, 153] on input "Search Form" at bounding box center [994, 152] width 15 height 15
radio input "true"
click at [1219, 502] on button "Apply Filters" at bounding box center [1251, 516] width 133 height 40
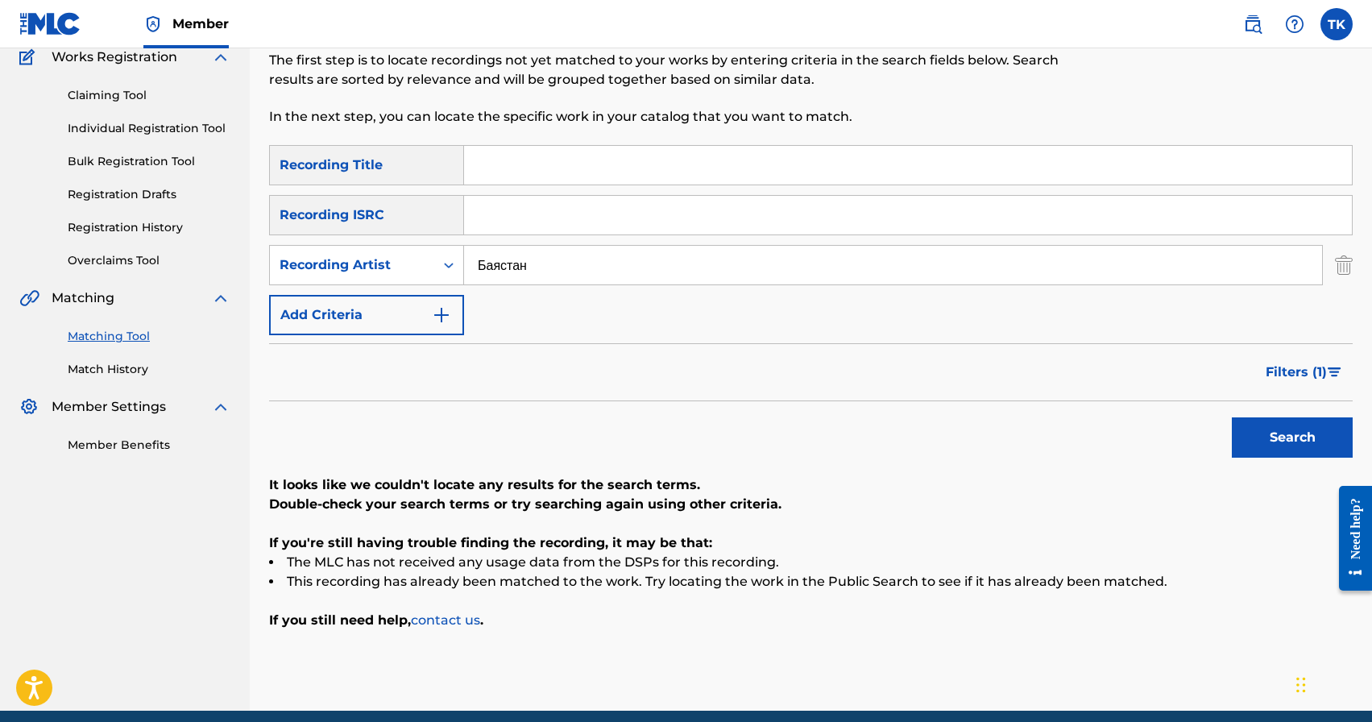
click at [1264, 371] on button "Filters ( 1 )" at bounding box center [1304, 372] width 97 height 40
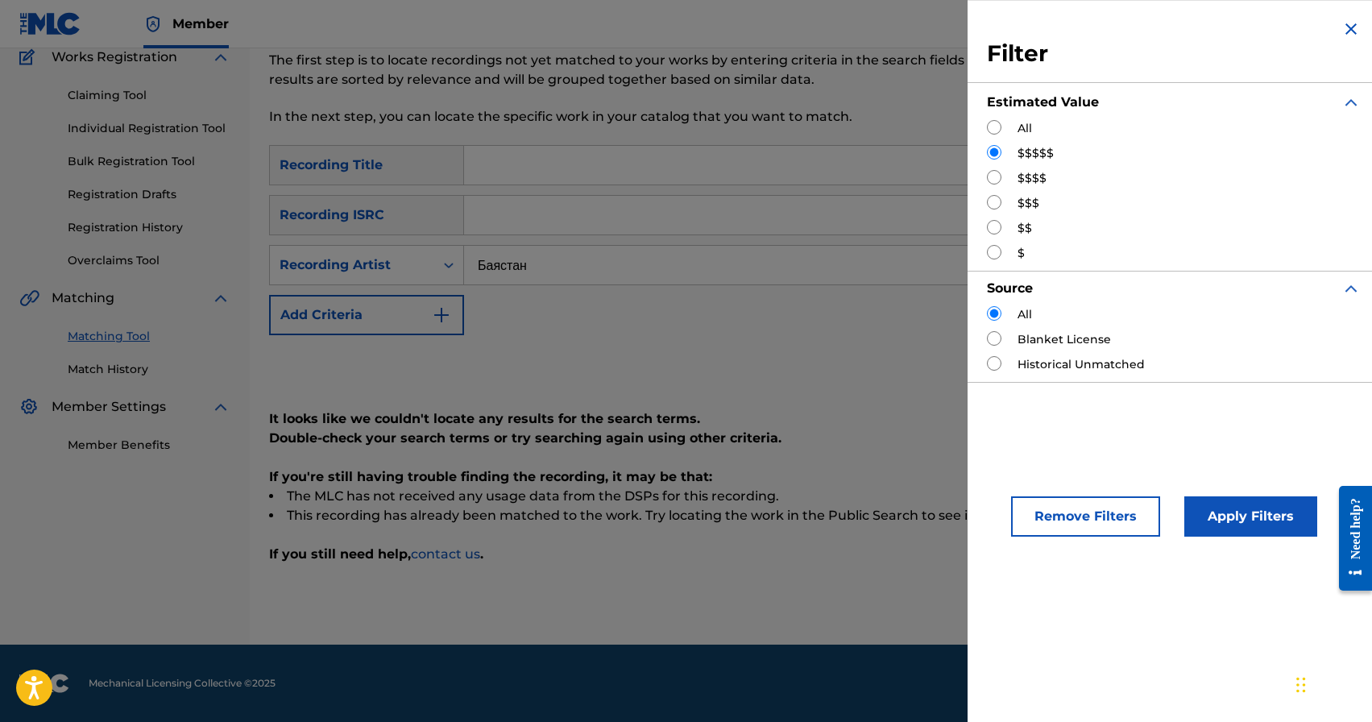
click at [999, 201] on input "Search Form" at bounding box center [994, 202] width 15 height 15
radio input "true"
click at [1249, 511] on button "Apply Filters" at bounding box center [1251, 516] width 133 height 40
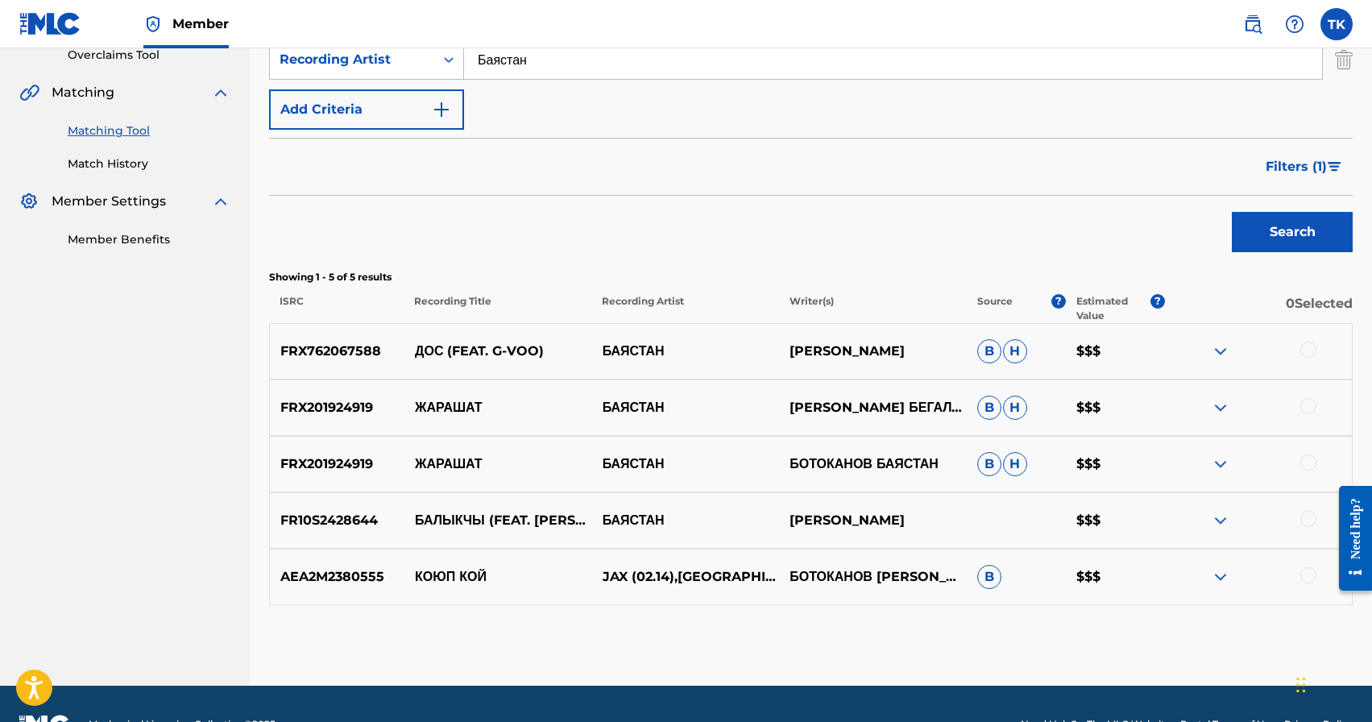
scroll to position [351, 0]
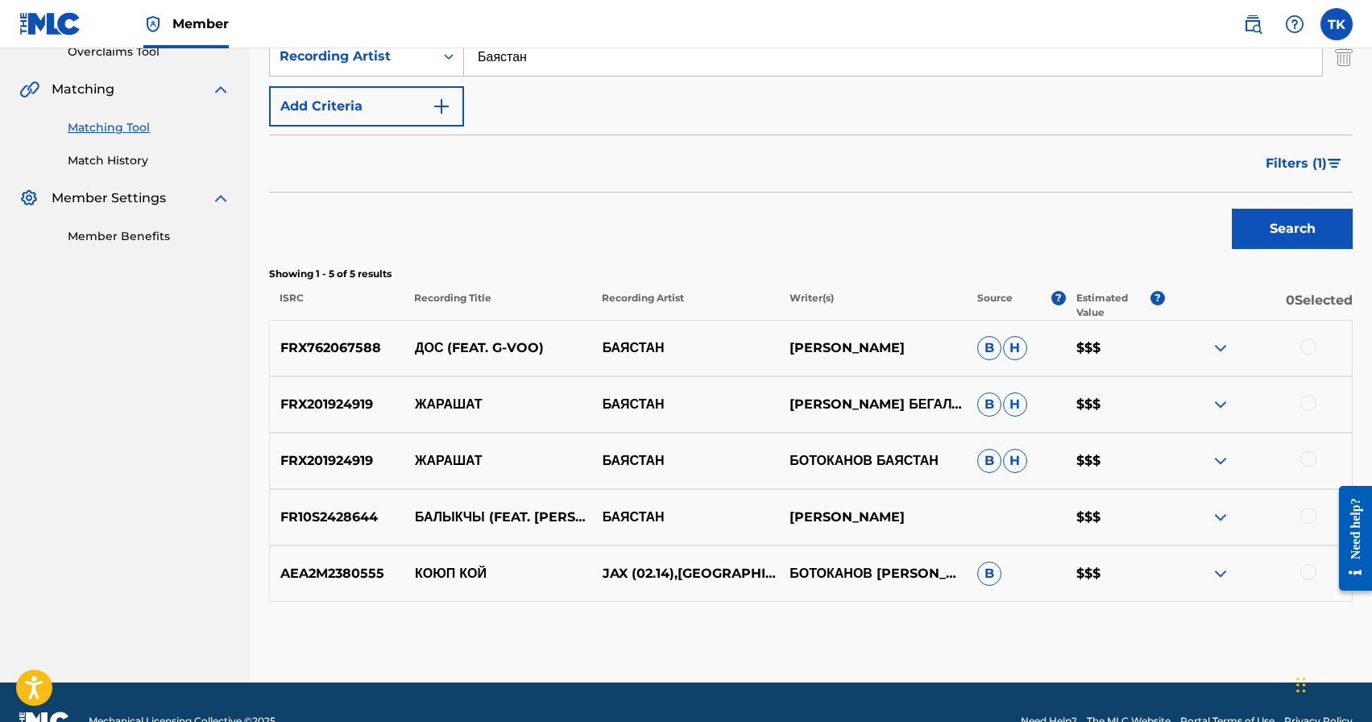
click at [1307, 350] on div at bounding box center [1309, 346] width 16 height 16
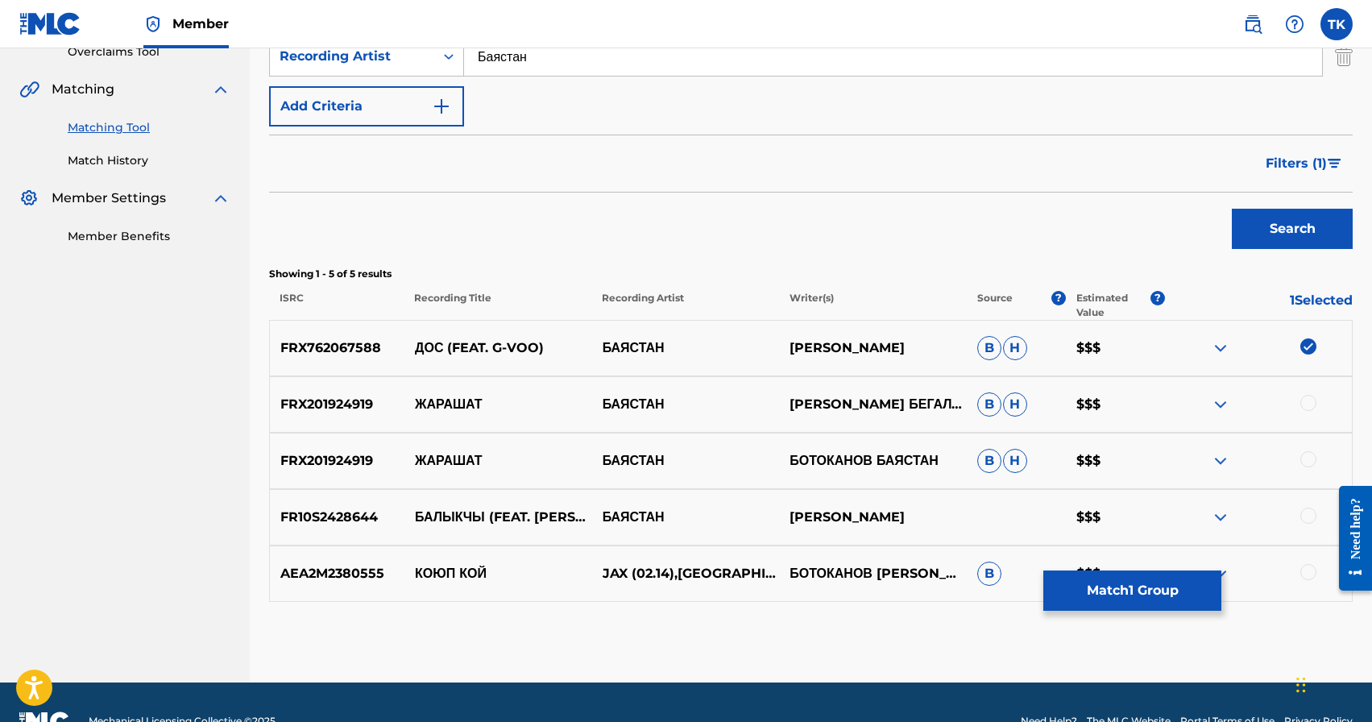
click at [1126, 597] on button "Match 1 Group" at bounding box center [1133, 591] width 178 height 40
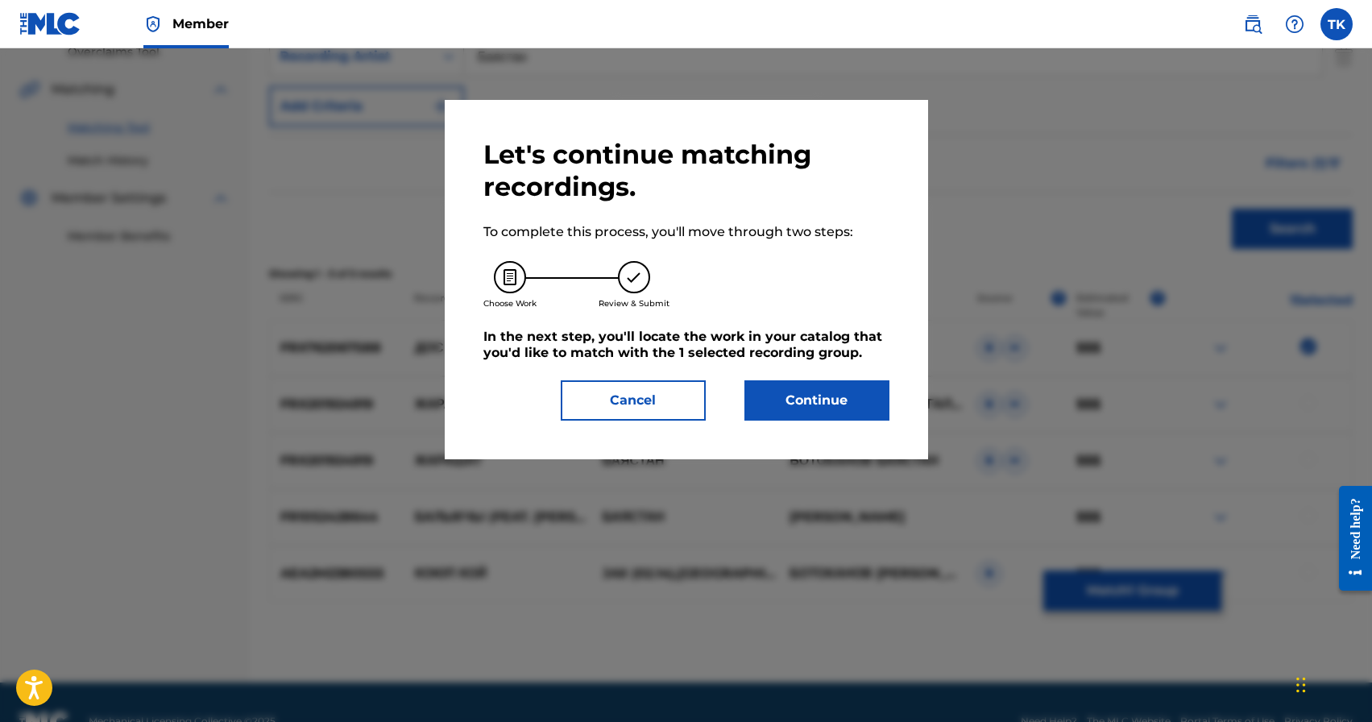
click at [840, 415] on button "Continue" at bounding box center [817, 400] width 145 height 40
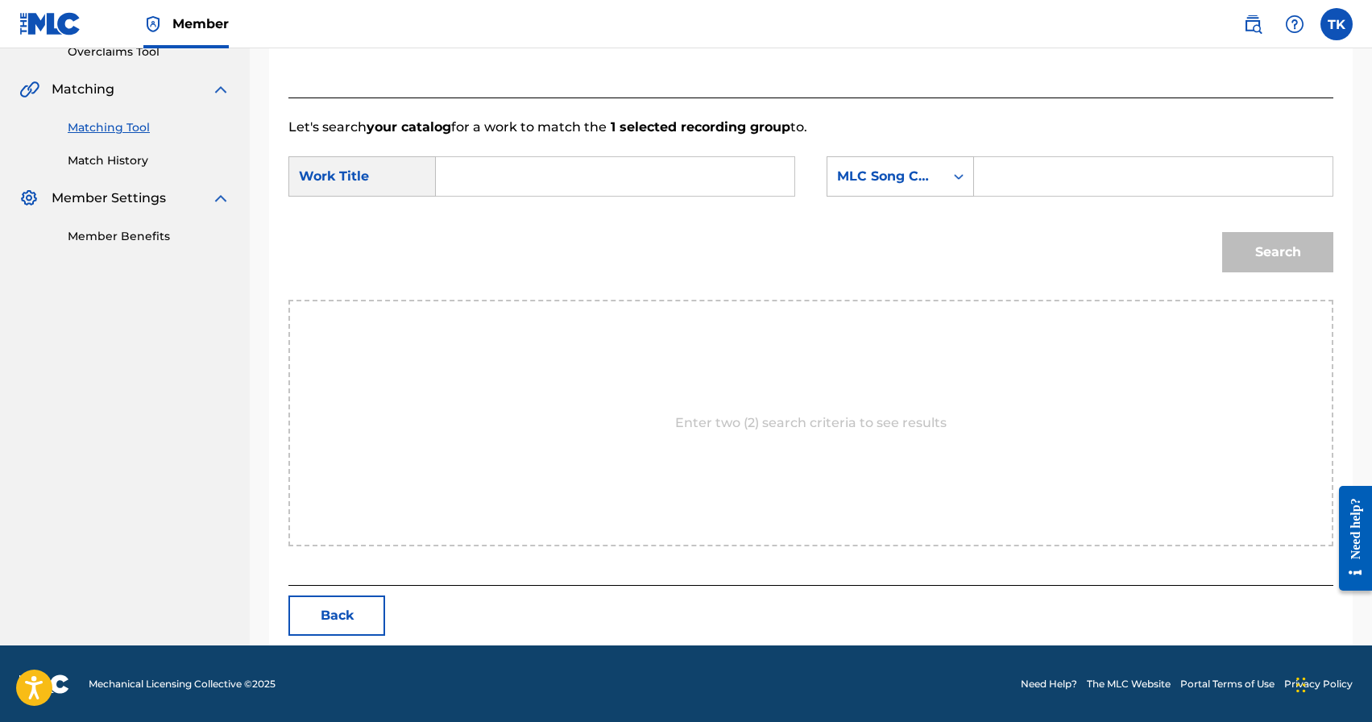
click at [674, 179] on input "Search Form" at bounding box center [615, 176] width 331 height 39
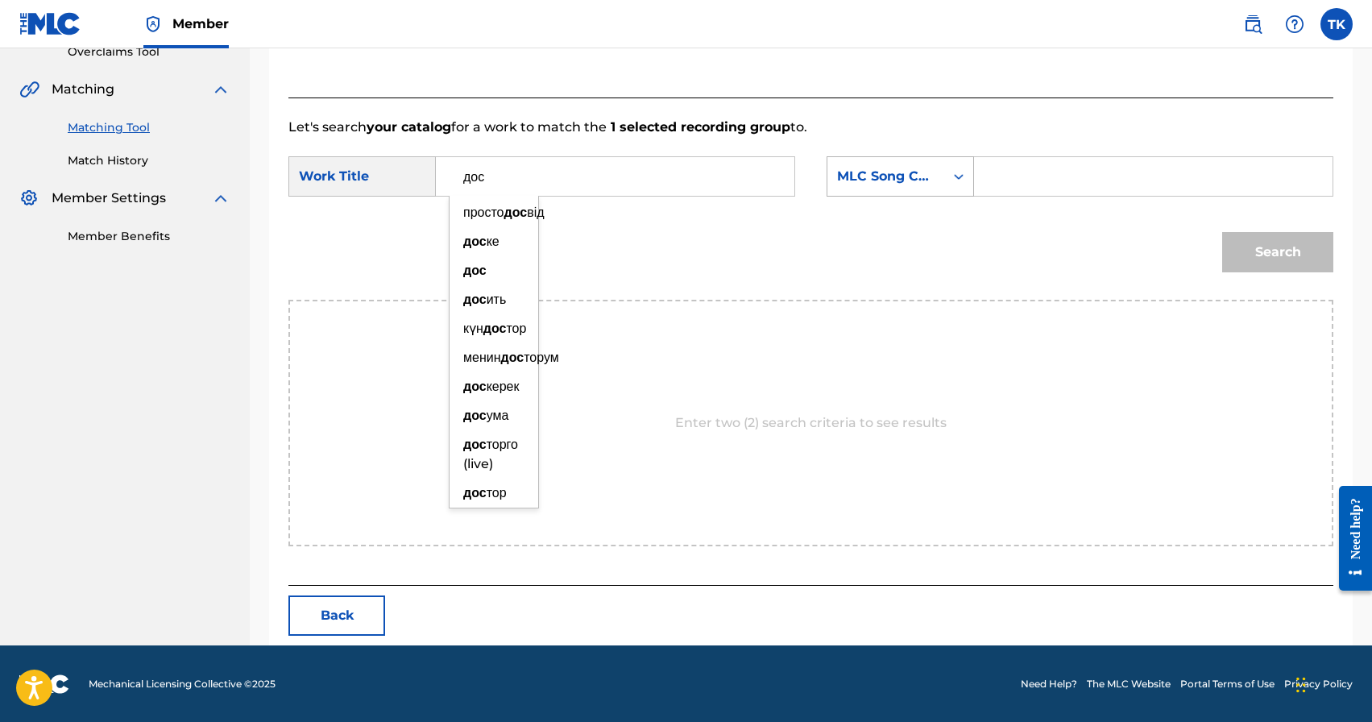
type input "дос"
click at [936, 185] on div "MLC Song Code" at bounding box center [886, 176] width 117 height 31
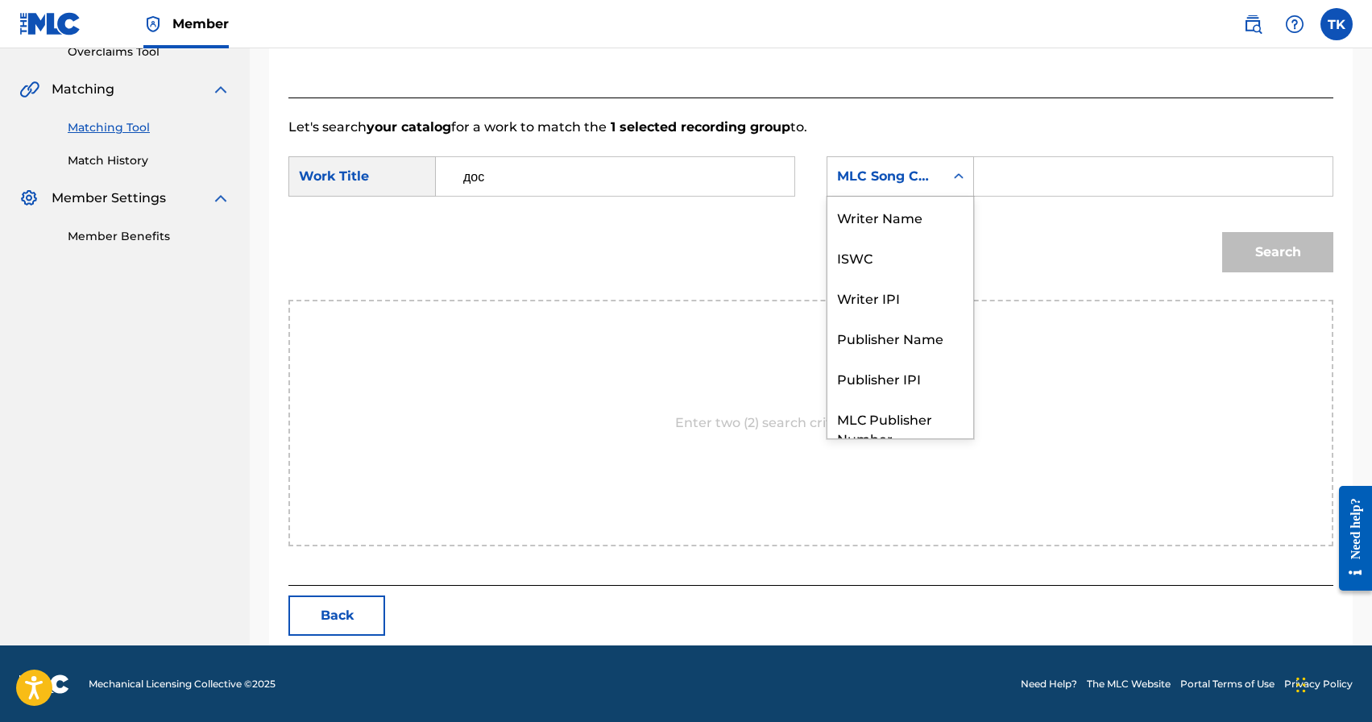
scroll to position [60, 0]
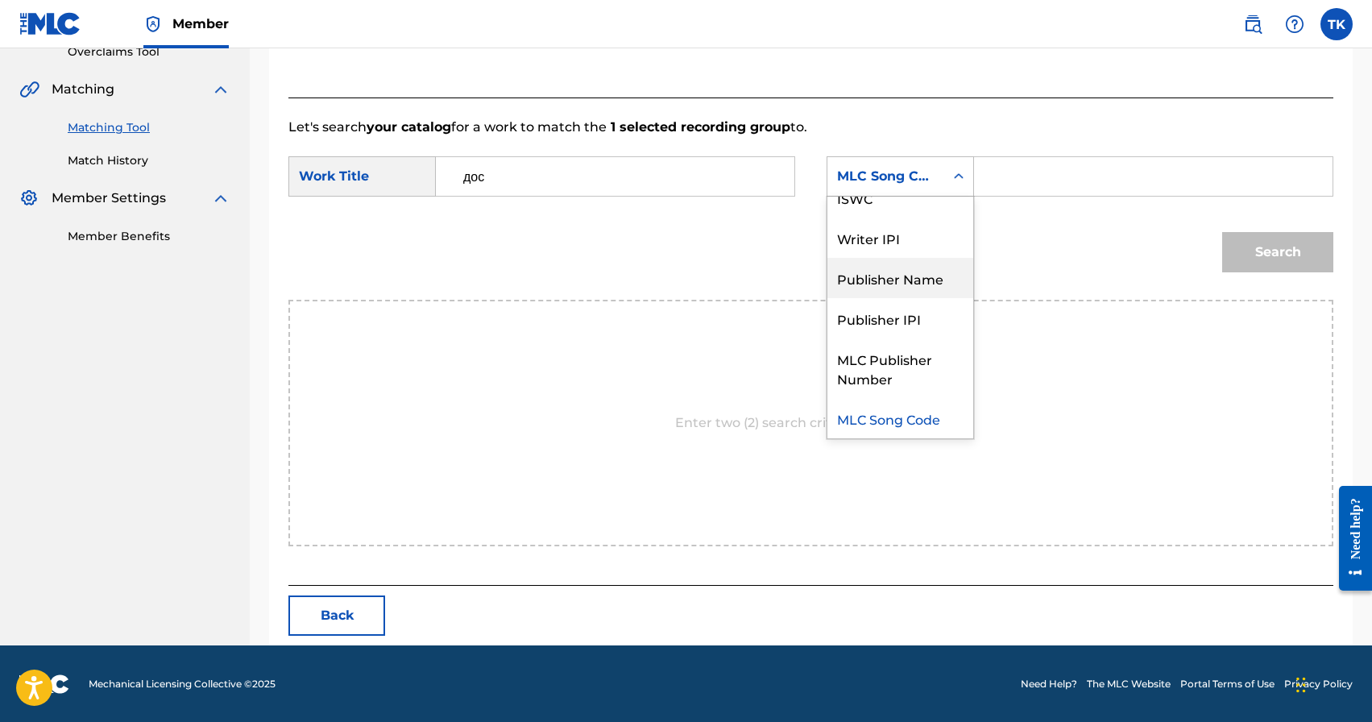
click at [909, 264] on div "Publisher Name" at bounding box center [901, 278] width 146 height 40
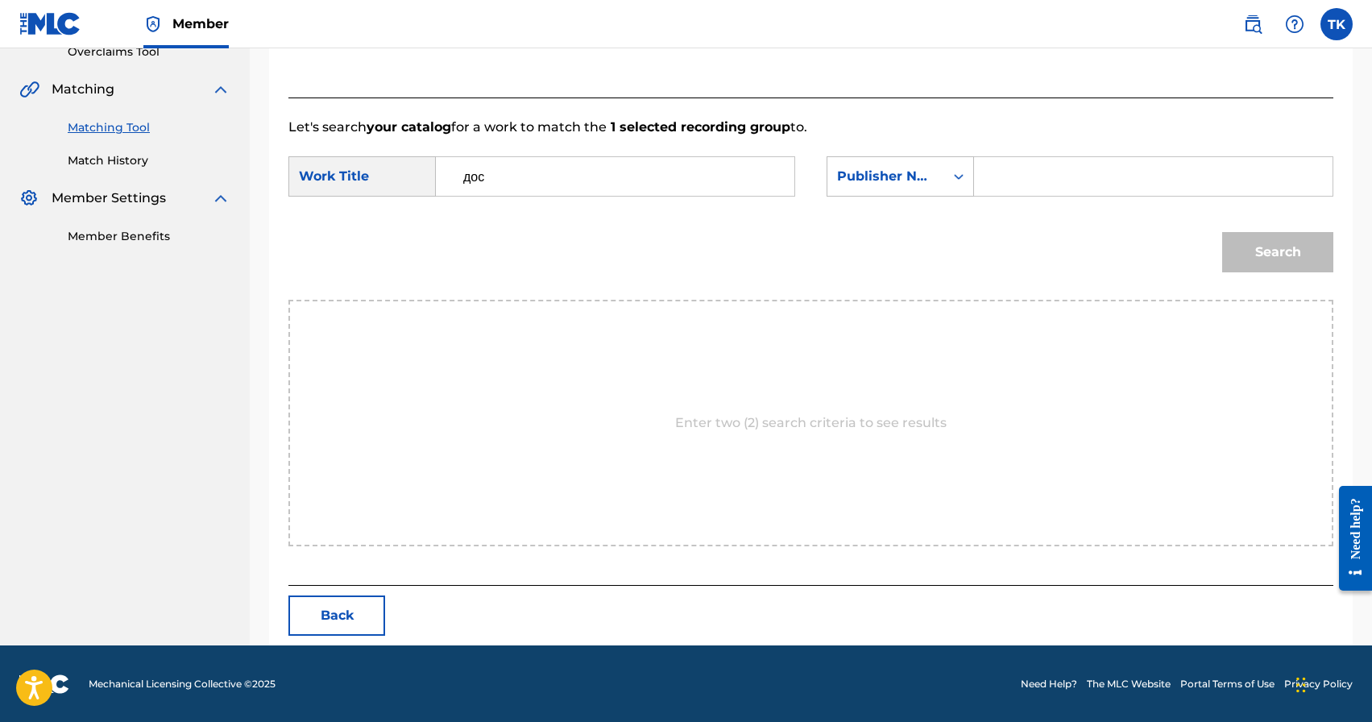
click at [1064, 158] on input "Search Form" at bounding box center [1153, 176] width 331 height 39
type input "INFINITY MUSIC"
click at [1272, 252] on button "Search" at bounding box center [1278, 252] width 111 height 40
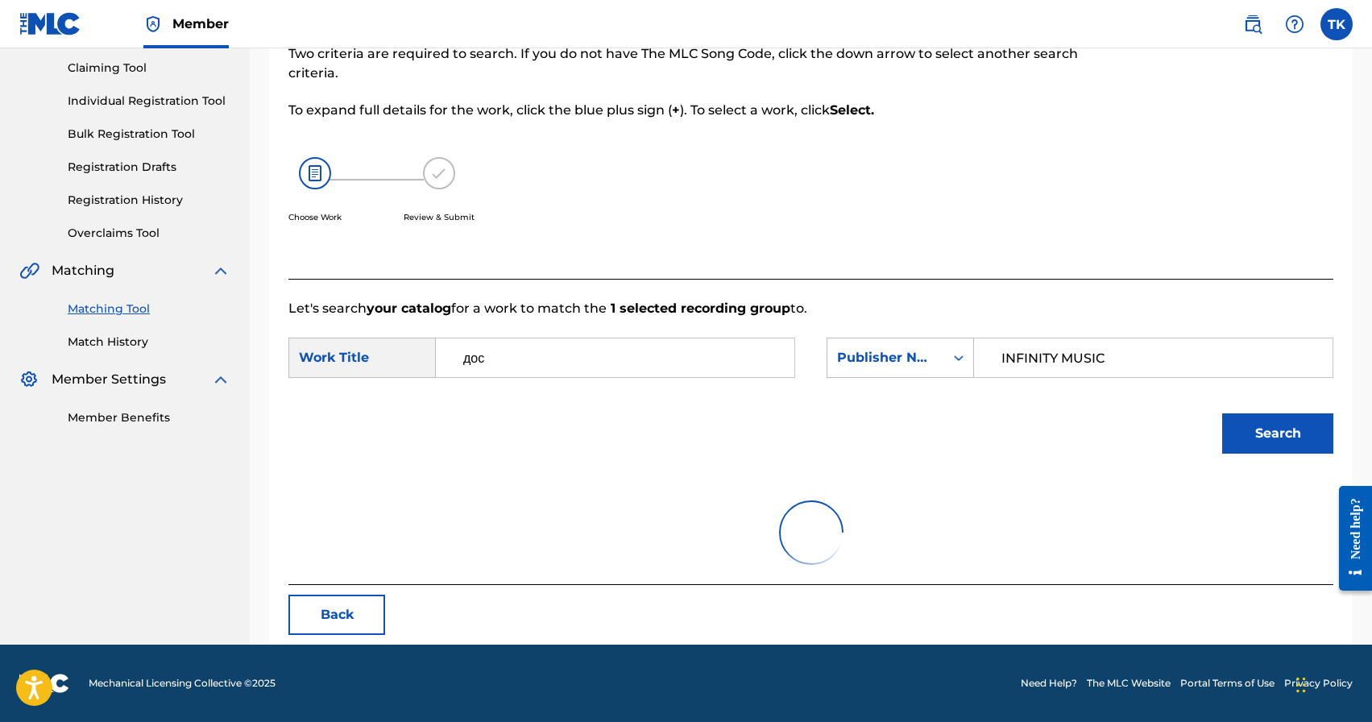
scroll to position [351, 0]
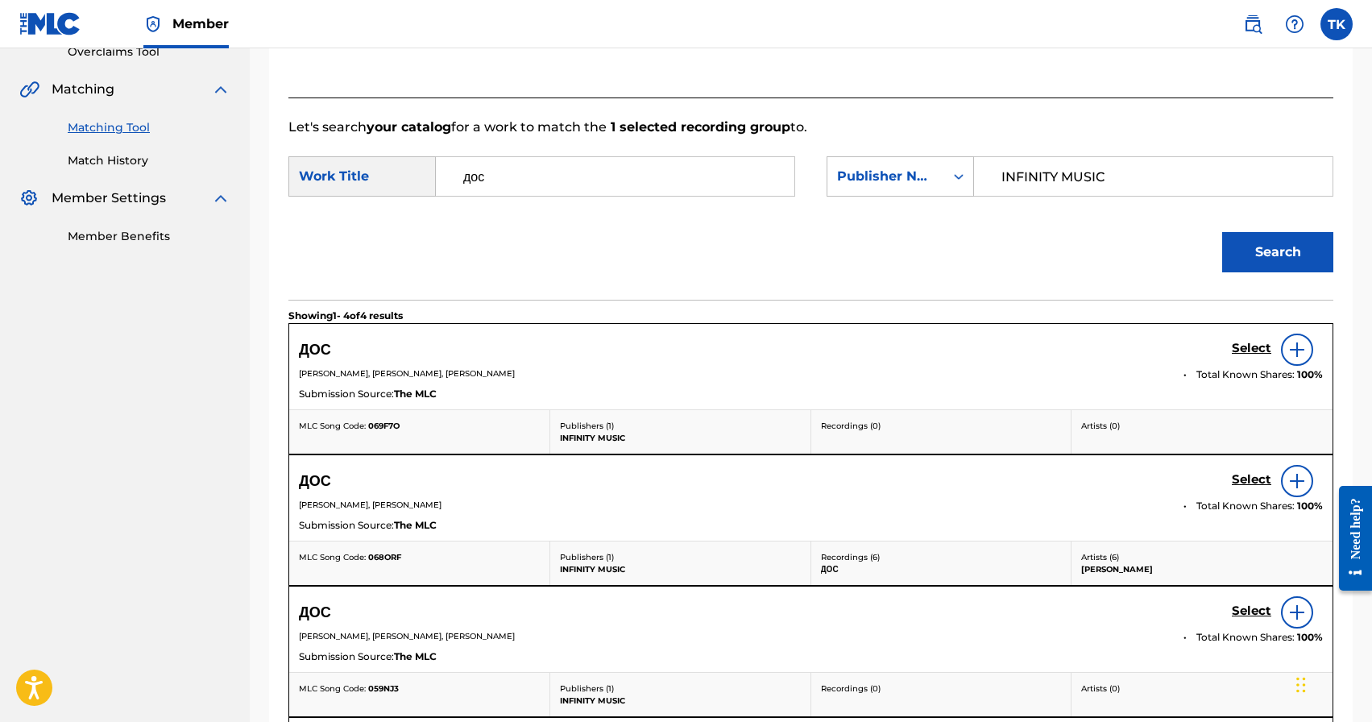
click at [1252, 342] on h5 "Select" at bounding box center [1251, 348] width 39 height 15
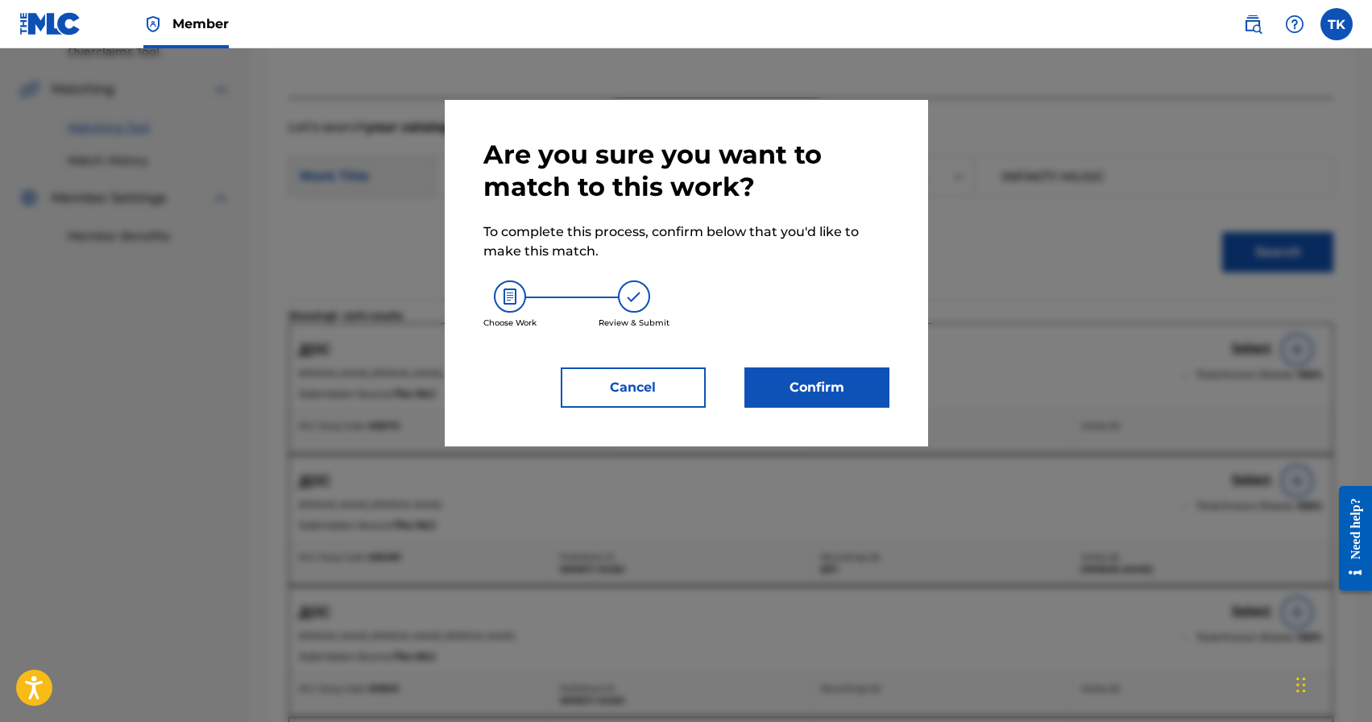
click at [834, 386] on button "Confirm" at bounding box center [817, 387] width 145 height 40
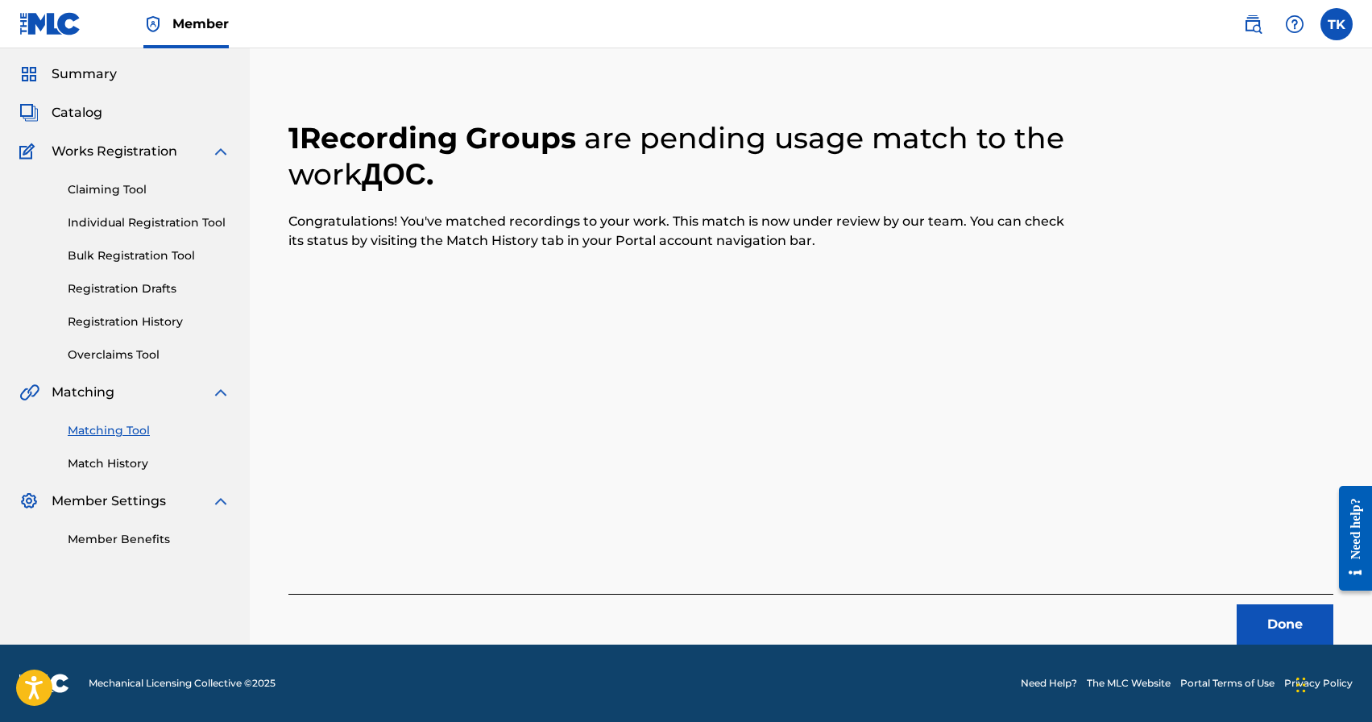
scroll to position [48, 0]
click at [1266, 616] on button "Done" at bounding box center [1285, 624] width 97 height 40
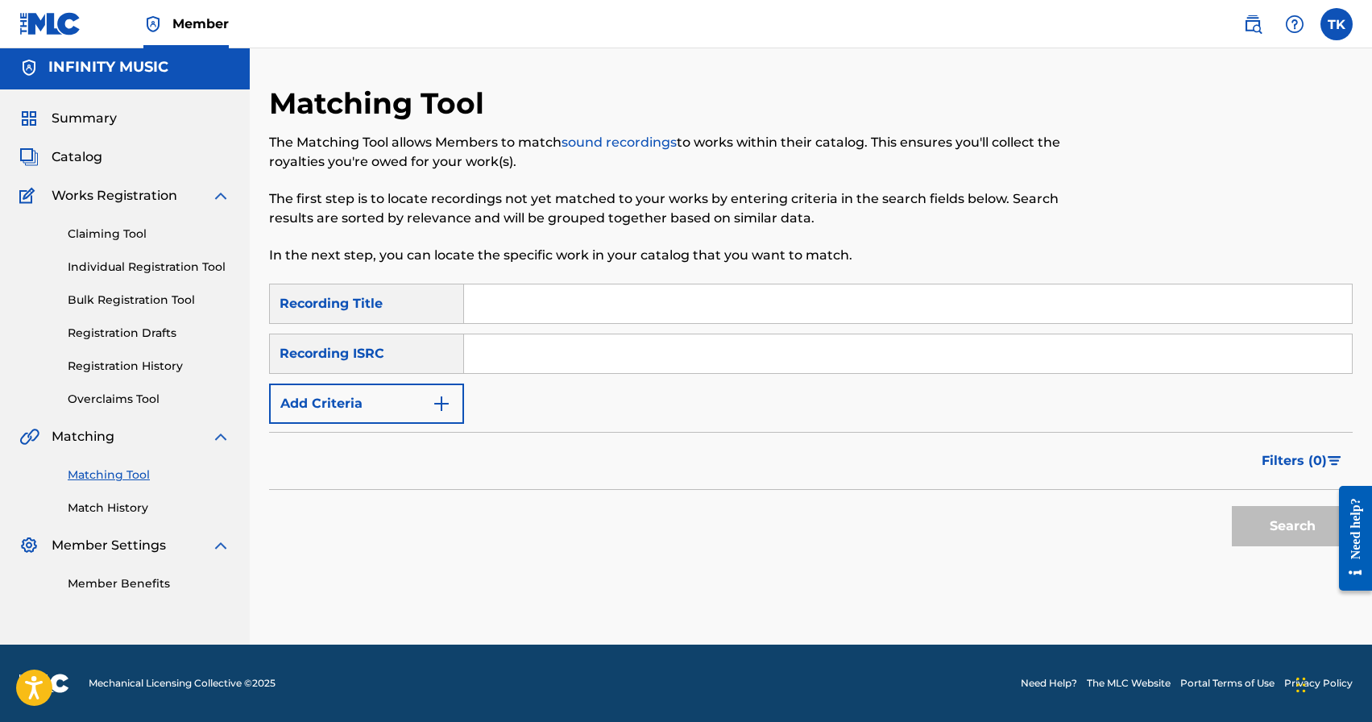
scroll to position [0, 0]
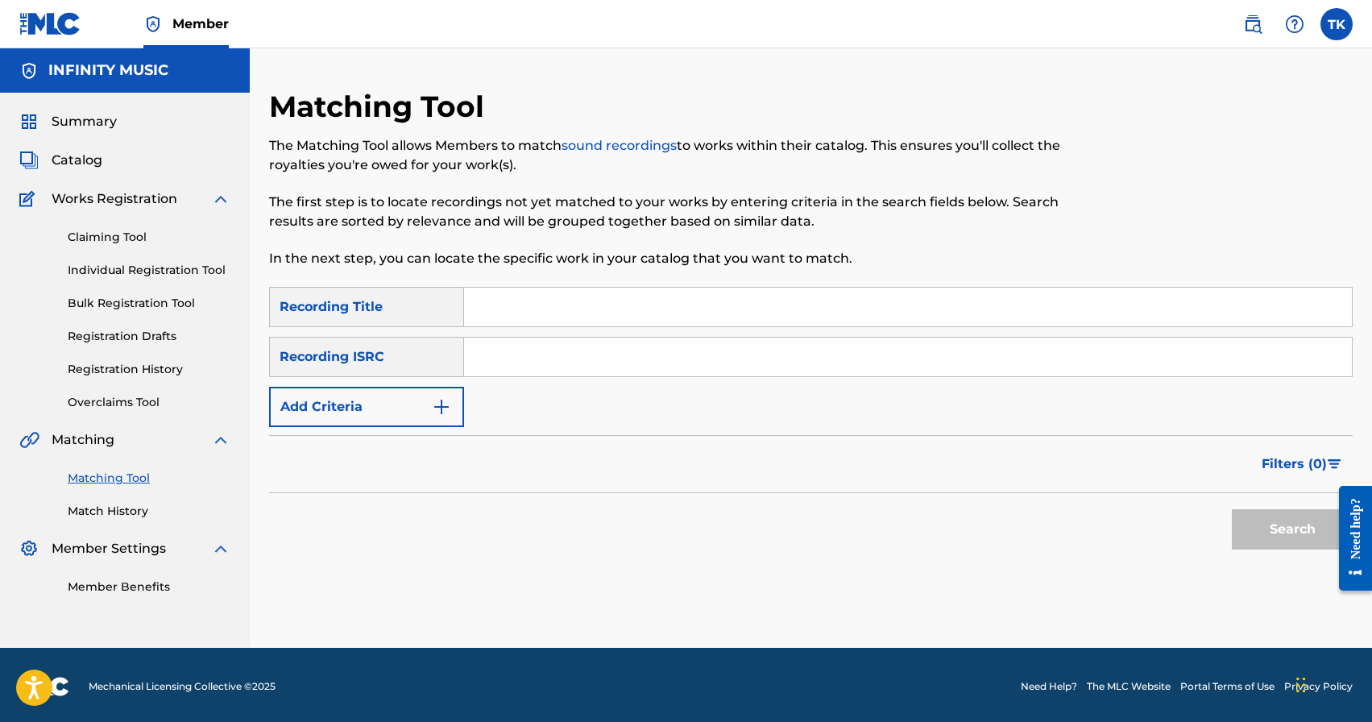
click at [398, 407] on button "Add Criteria" at bounding box center [366, 407] width 195 height 40
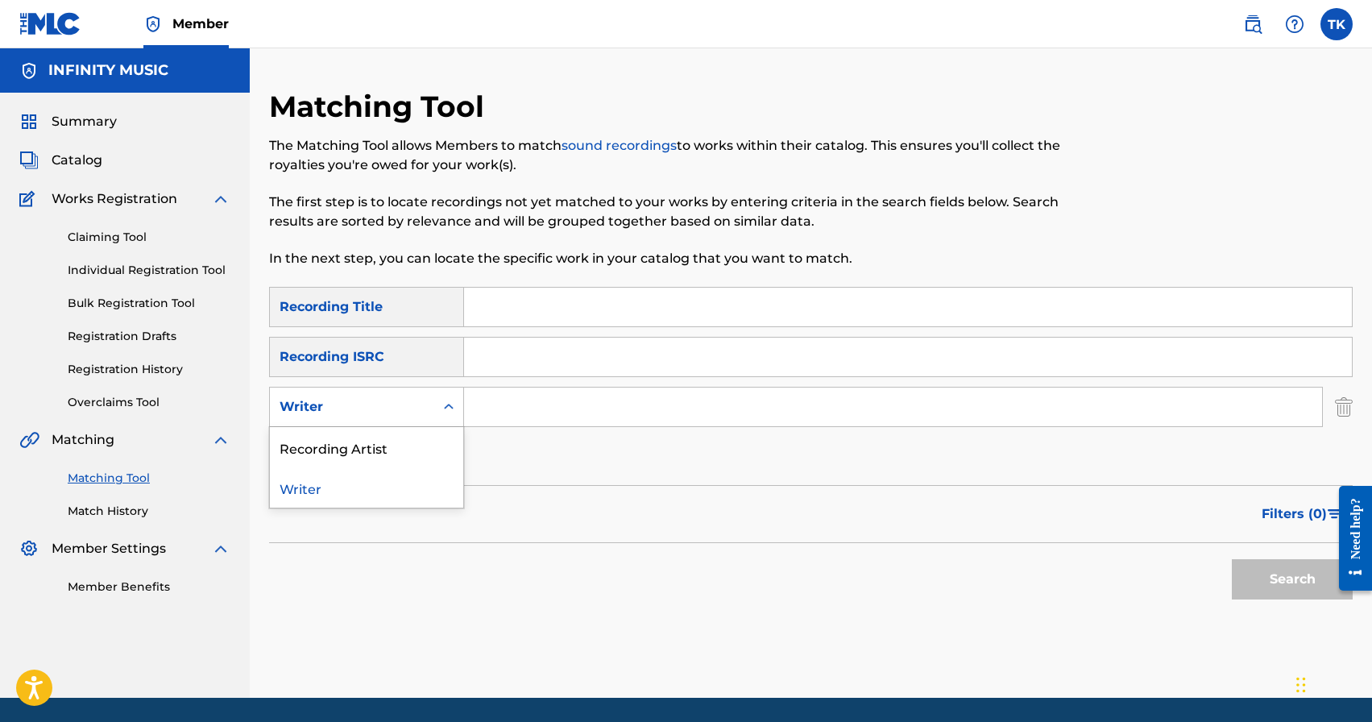
click at [398, 407] on div "Writer" at bounding box center [352, 406] width 145 height 19
click at [397, 442] on div "Recording Artist" at bounding box center [366, 447] width 193 height 40
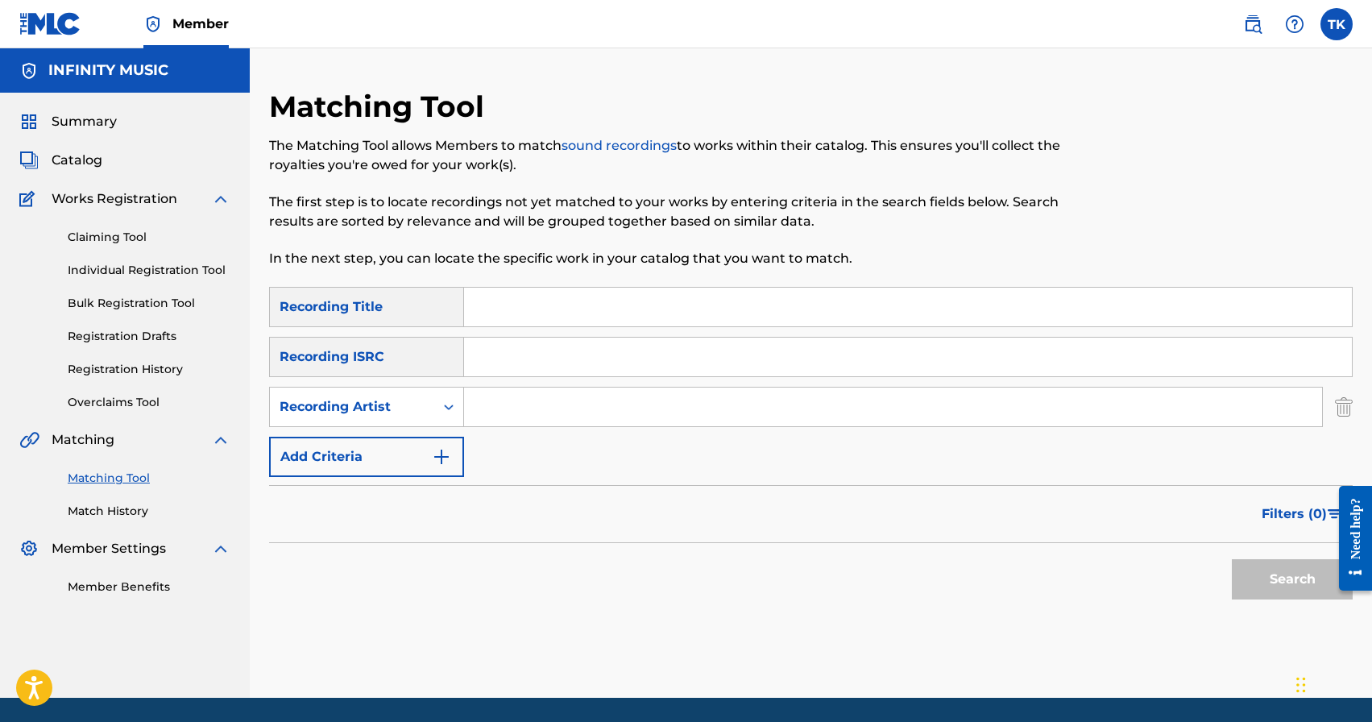
click at [528, 401] on input "Search Form" at bounding box center [893, 407] width 858 height 39
type input "Баястан"
click at [1301, 518] on span "Filters ( 0 )" at bounding box center [1294, 513] width 65 height 19
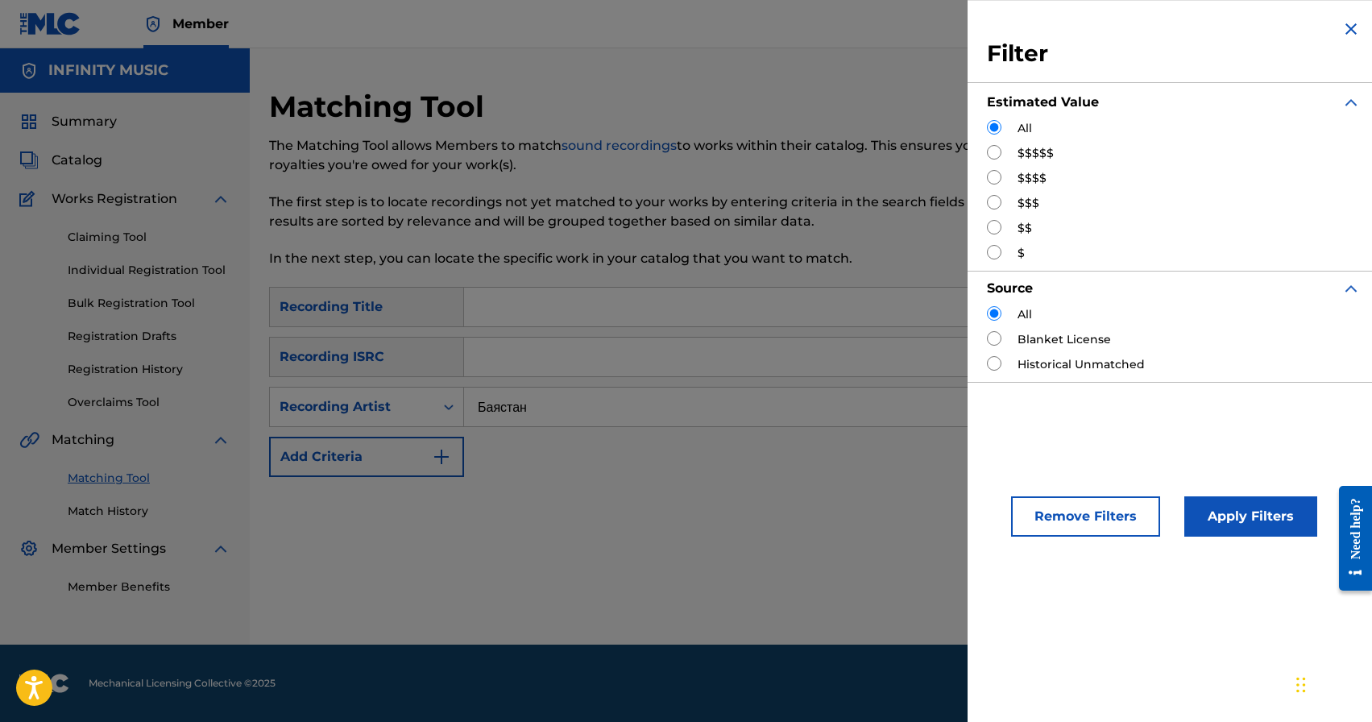
click at [998, 201] on input "Search Form" at bounding box center [994, 202] width 15 height 15
radio input "true"
click at [1226, 507] on button "Apply Filters" at bounding box center [1251, 516] width 133 height 40
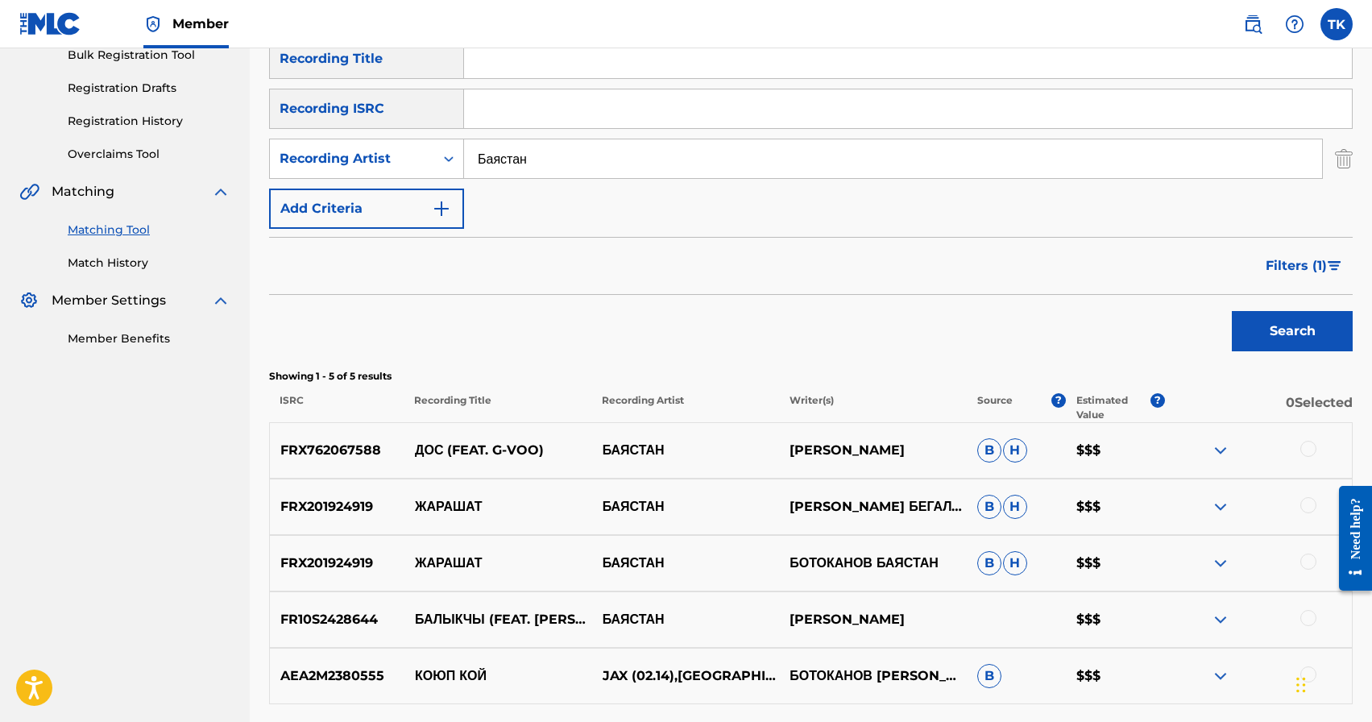
scroll to position [388, 0]
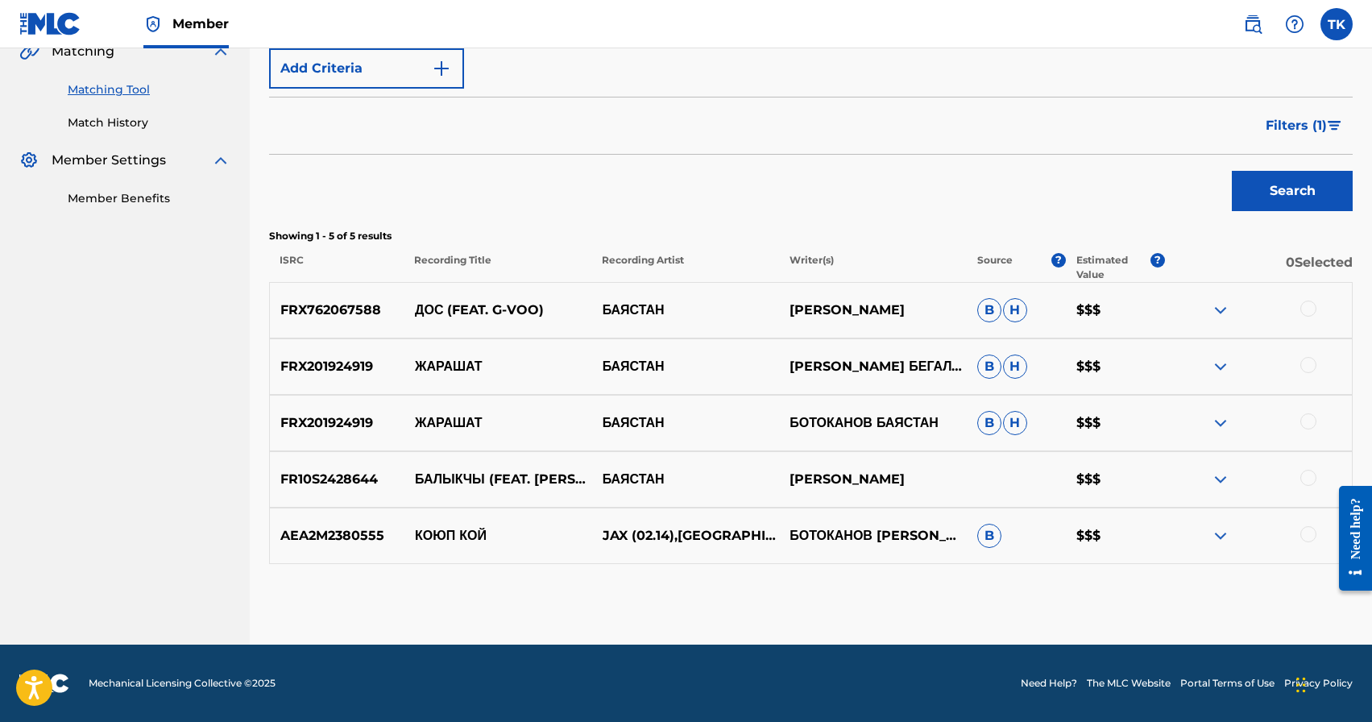
click at [1321, 362] on div at bounding box center [1259, 366] width 188 height 19
click at [1314, 363] on div at bounding box center [1309, 365] width 16 height 16
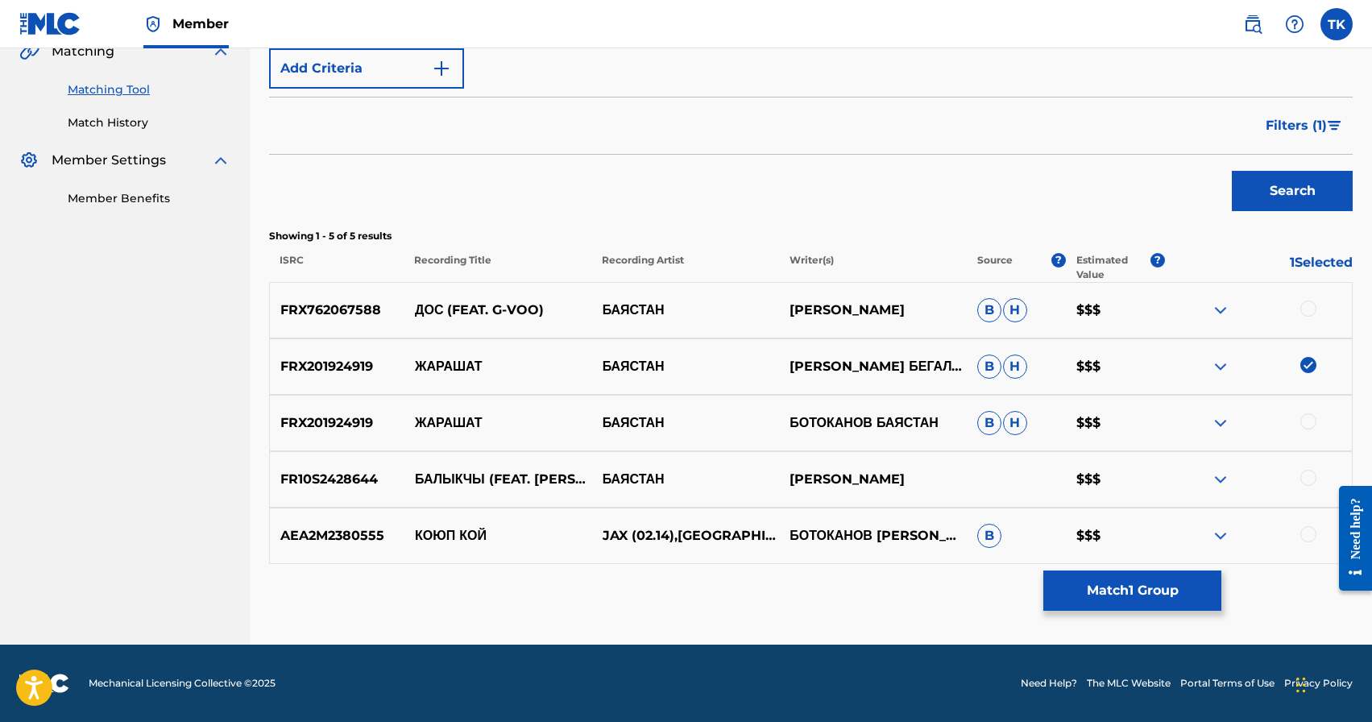
click at [1306, 420] on div at bounding box center [1309, 421] width 16 height 16
click at [1144, 587] on button "Match 2 Groups" at bounding box center [1133, 591] width 178 height 40
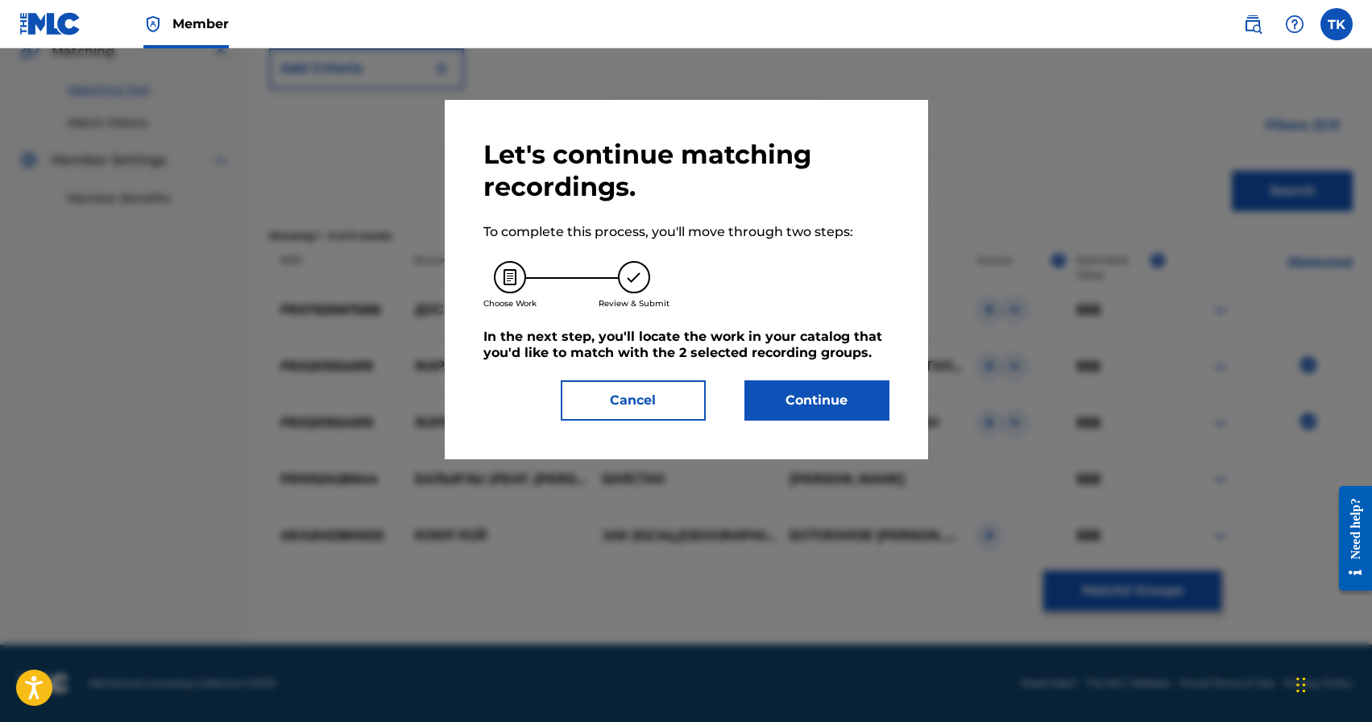
click at [823, 398] on button "Continue" at bounding box center [817, 400] width 145 height 40
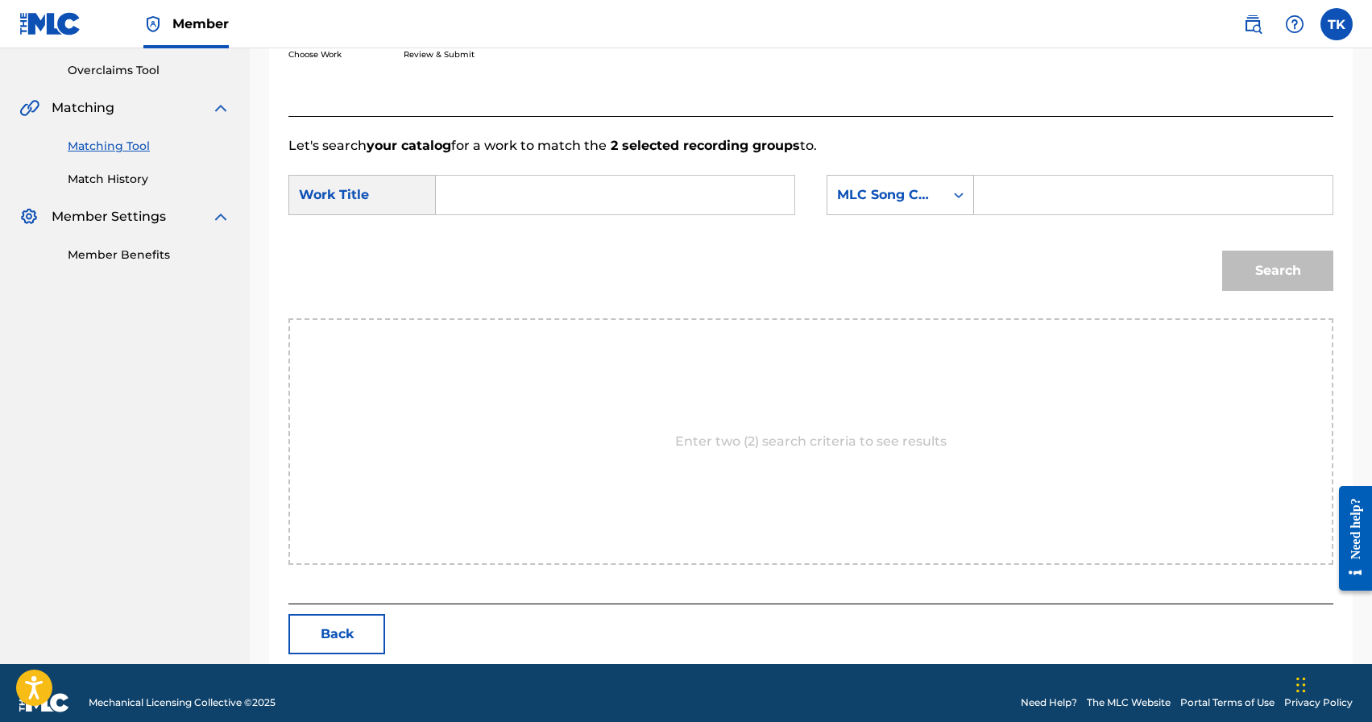
scroll to position [351, 0]
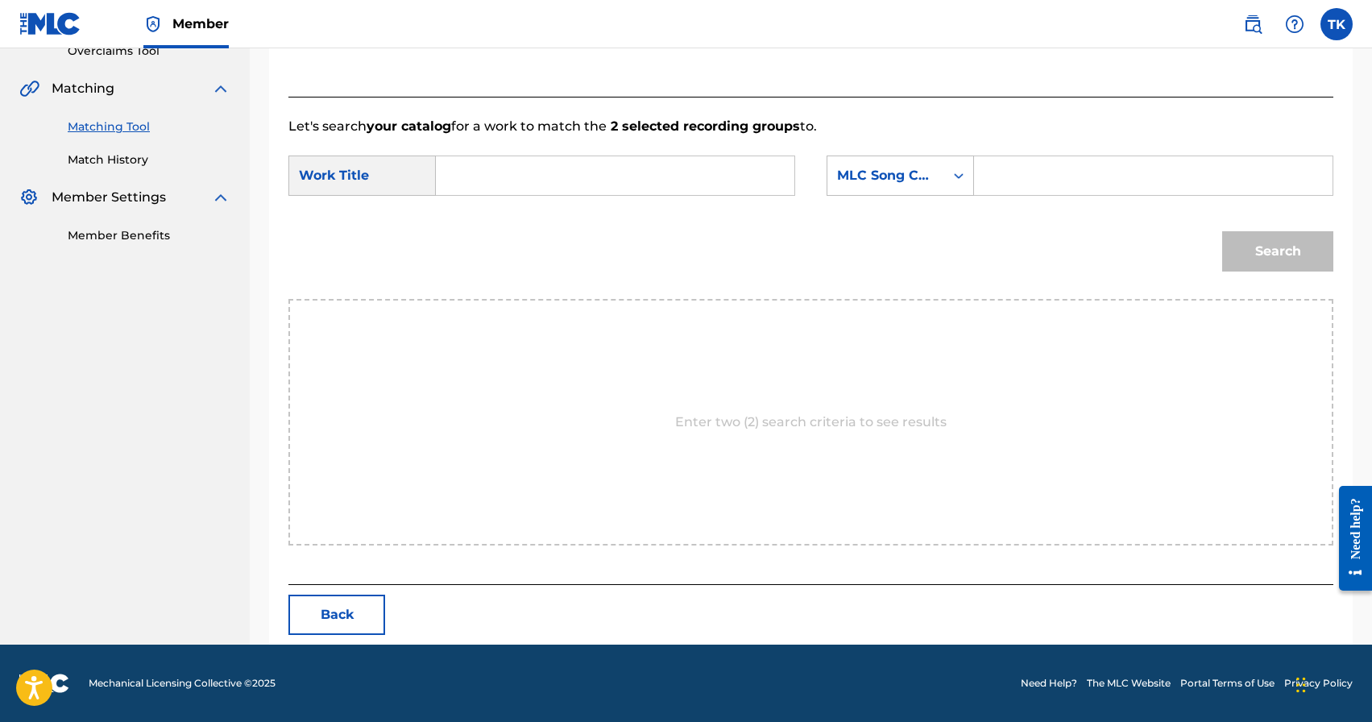
click at [642, 175] on input "Search Form" at bounding box center [615, 175] width 331 height 39
type input "жарашат"
click at [509, 213] on strong "жарашат" at bounding box center [491, 211] width 56 height 15
click at [919, 188] on div "MLC Song Code" at bounding box center [886, 175] width 117 height 31
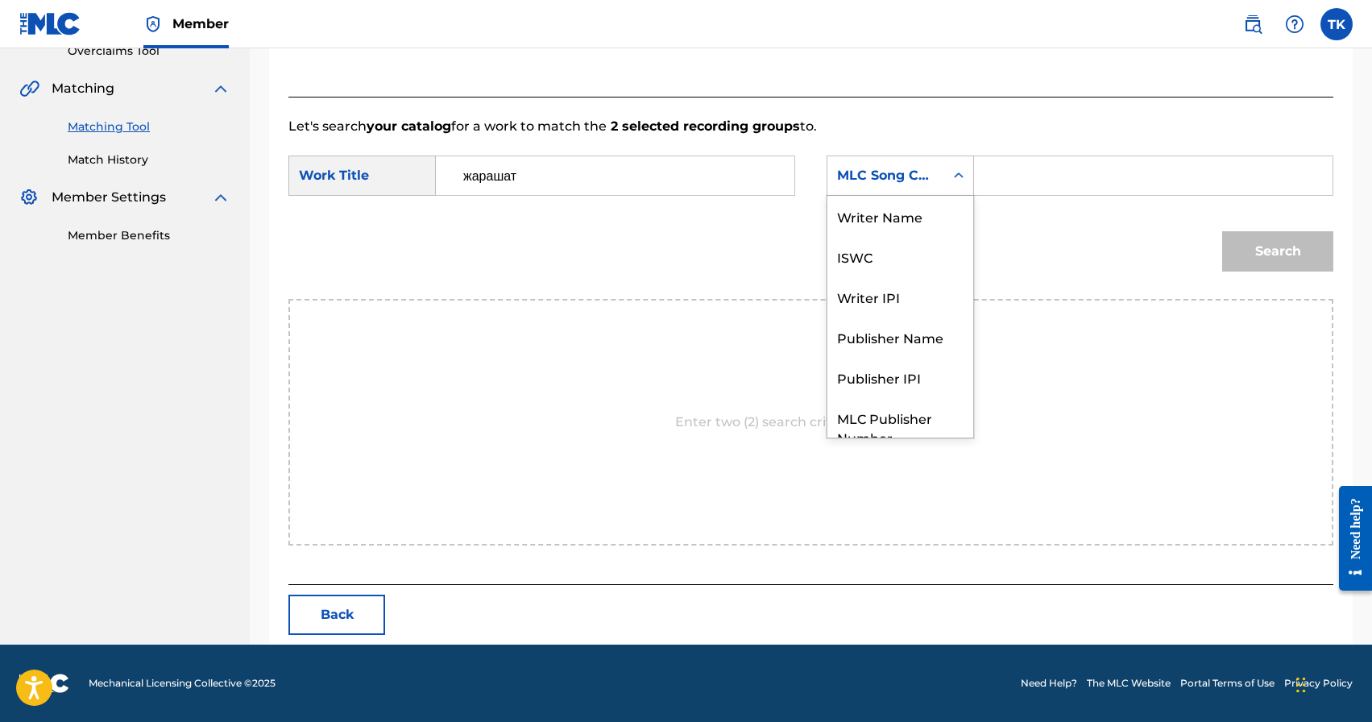
scroll to position [60, 0]
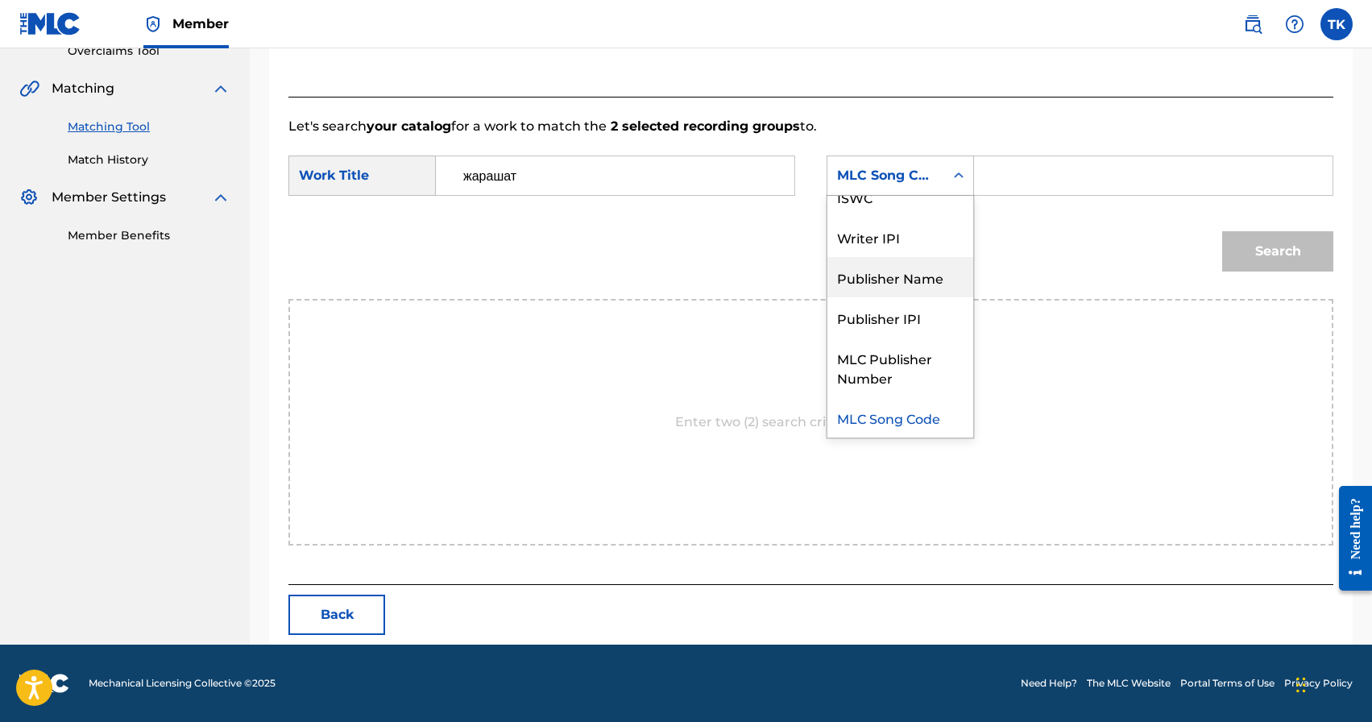
click at [902, 272] on div "Publisher Name" at bounding box center [901, 277] width 146 height 40
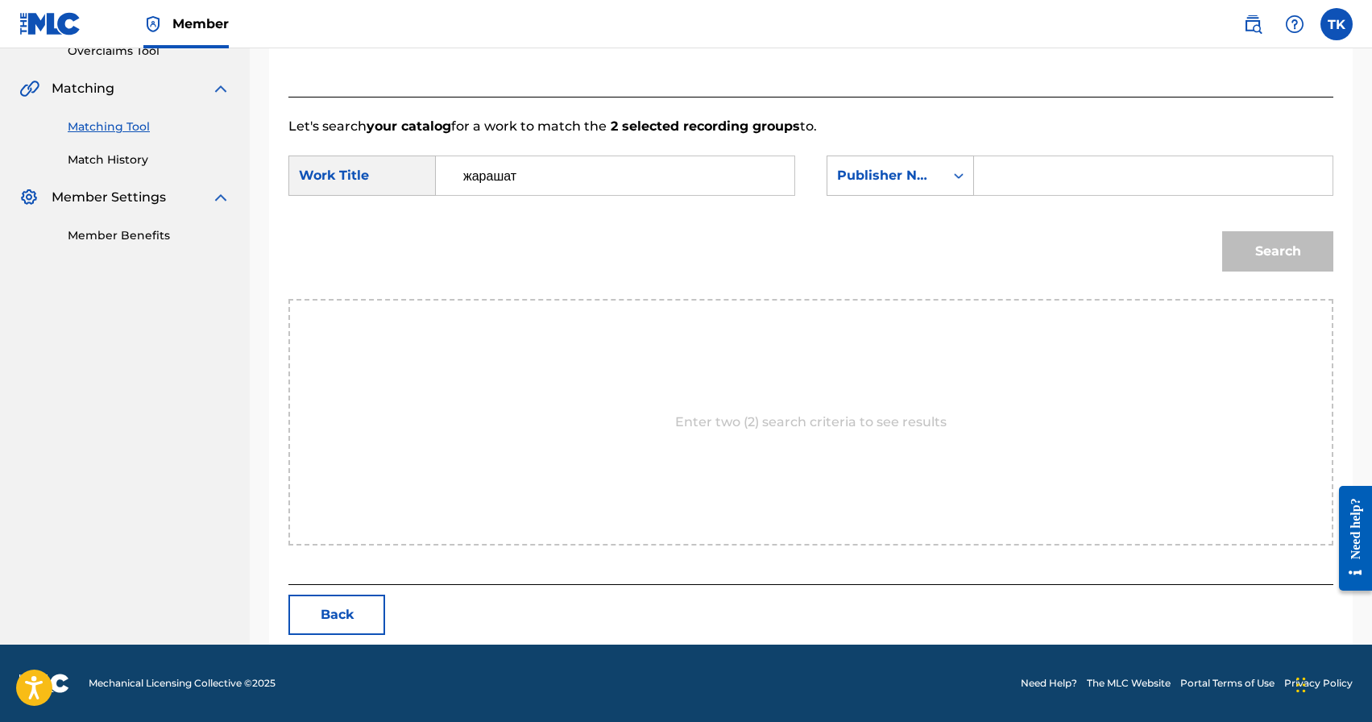
click at [999, 186] on input "Search Form" at bounding box center [1153, 175] width 331 height 39
type input "INFINITY MUSIC"
click at [1260, 238] on button "Search" at bounding box center [1278, 251] width 111 height 40
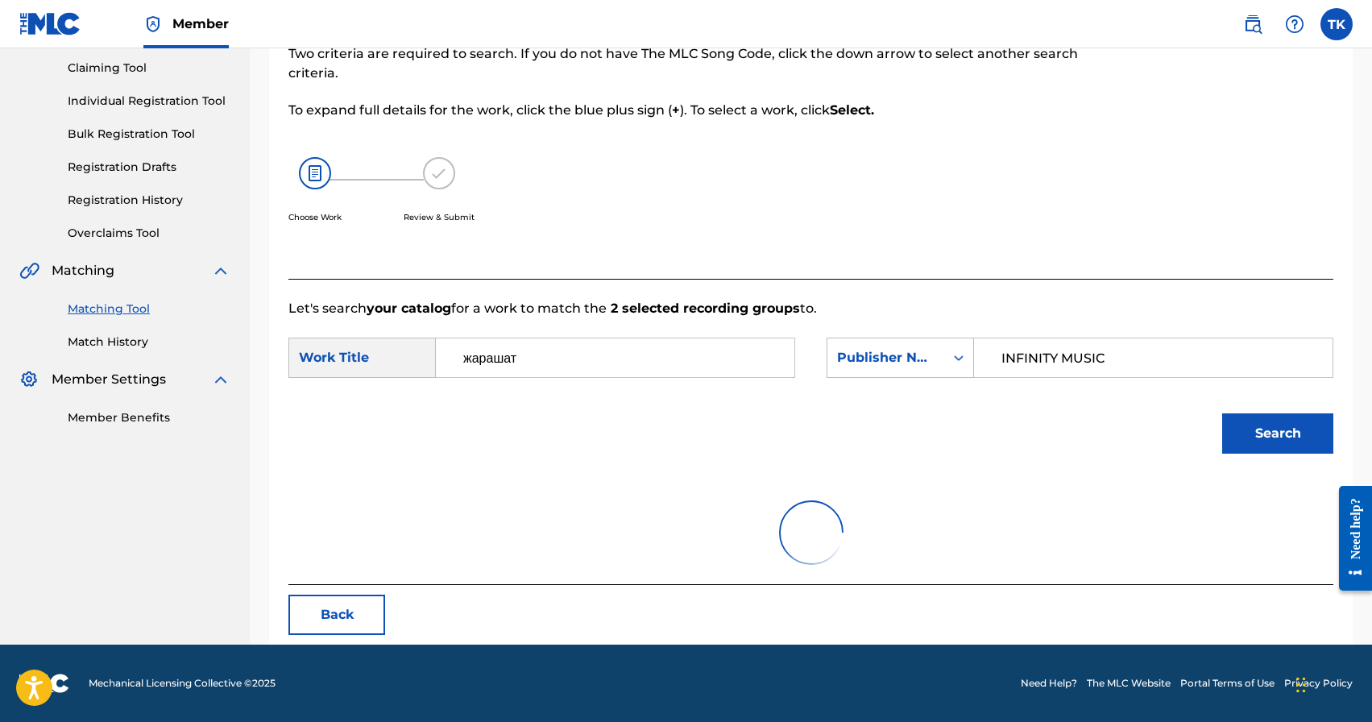
scroll to position [304, 0]
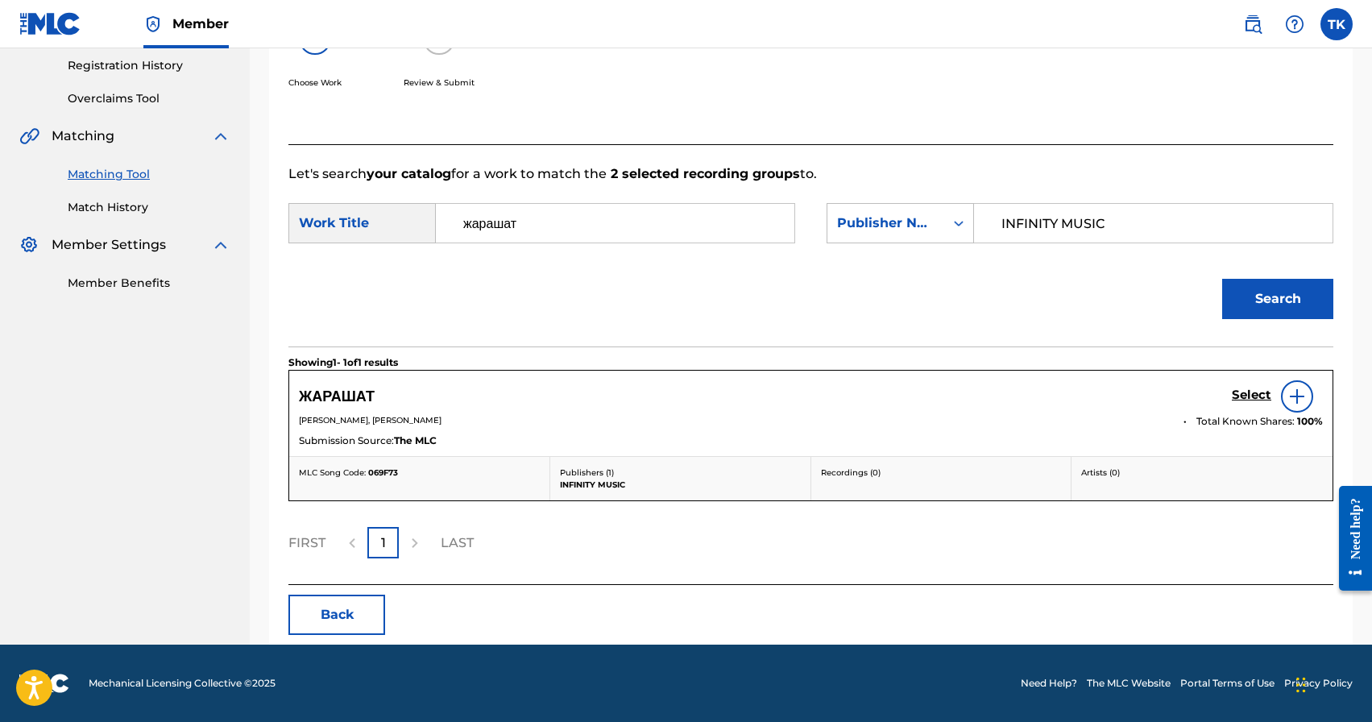
click at [1244, 395] on h5 "Select" at bounding box center [1251, 395] width 39 height 15
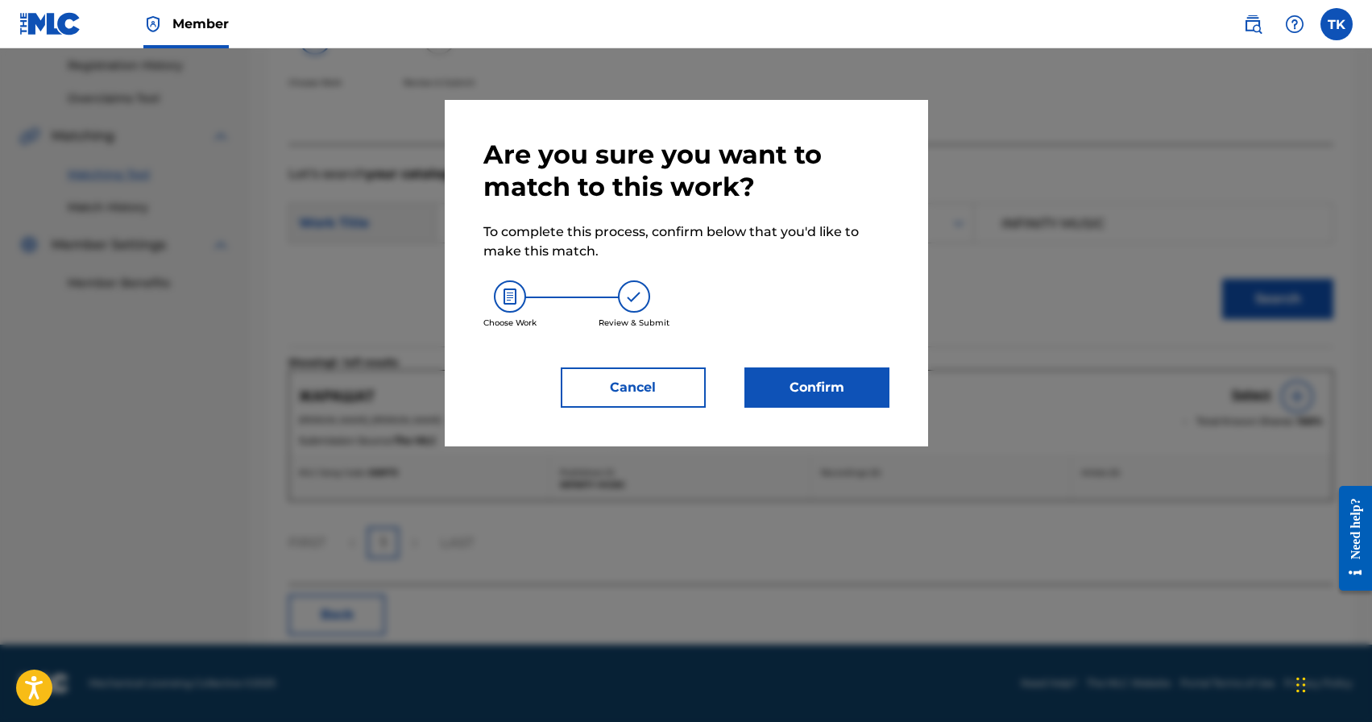
click at [851, 384] on button "Confirm" at bounding box center [817, 387] width 145 height 40
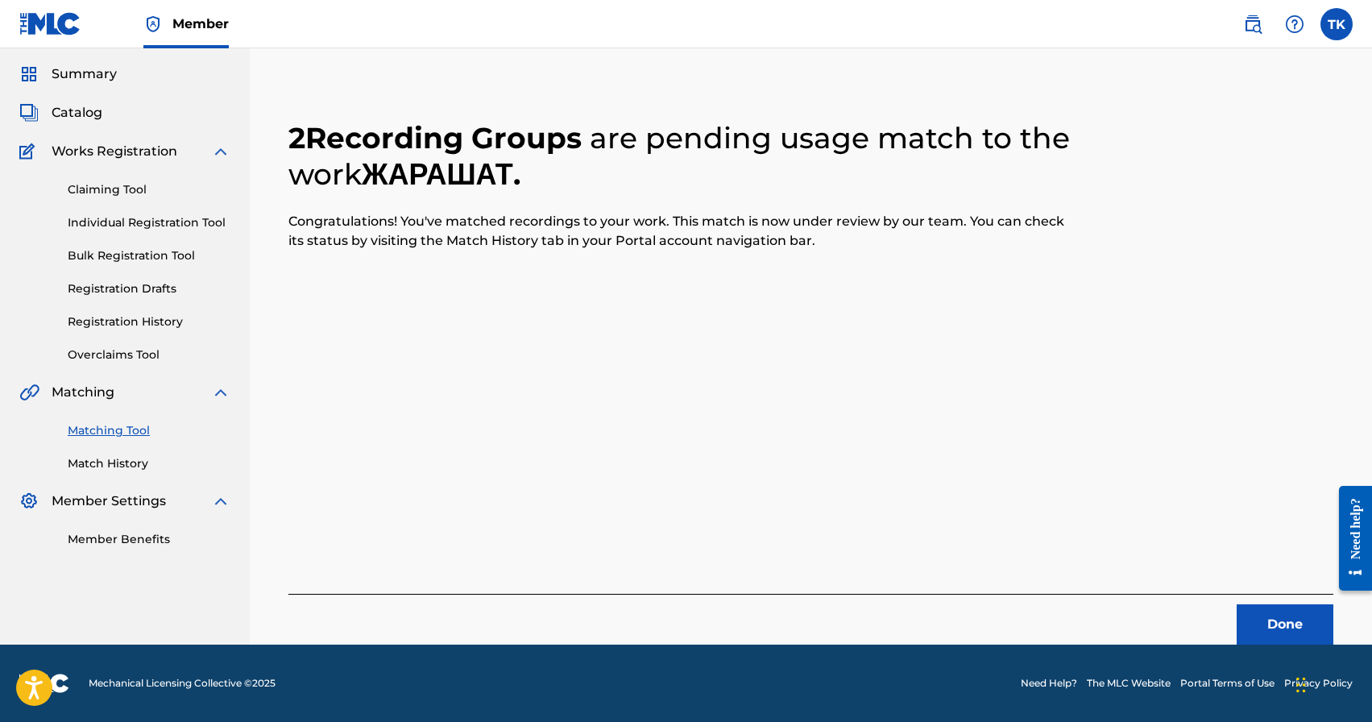
scroll to position [48, 0]
click at [1263, 612] on button "Done" at bounding box center [1285, 624] width 97 height 40
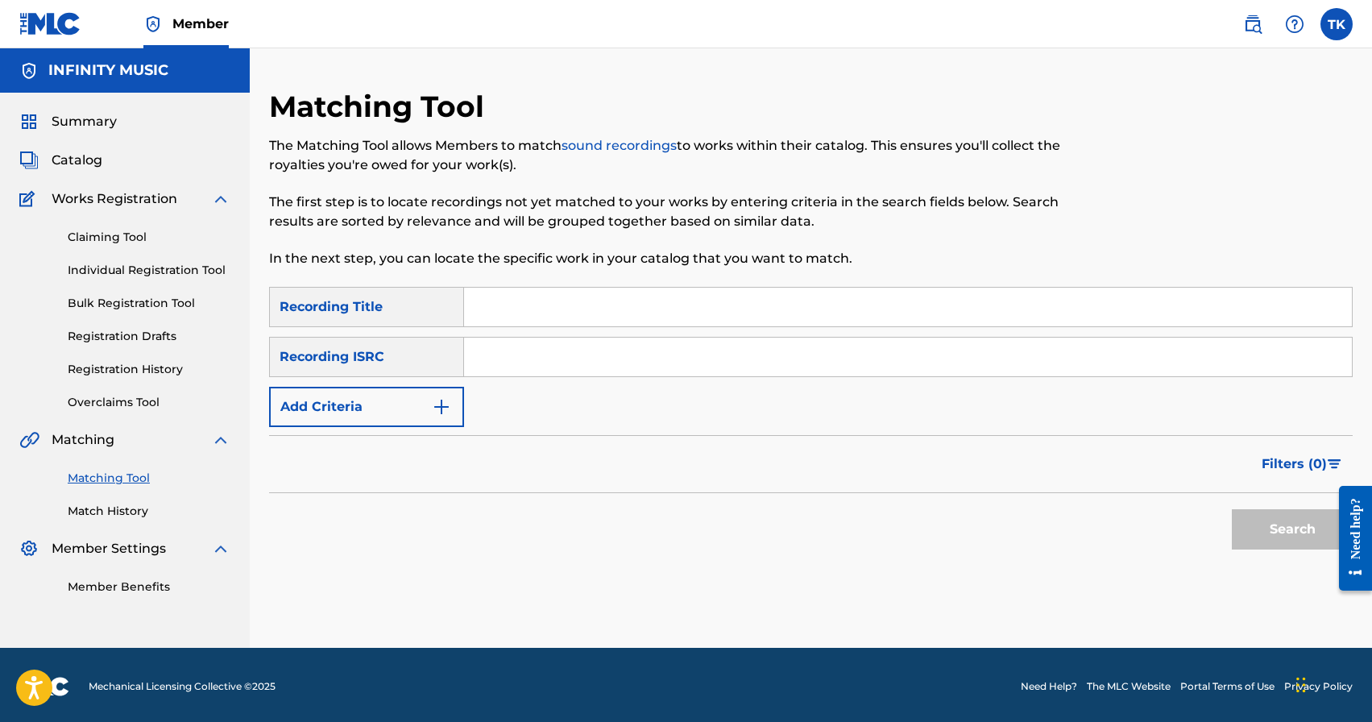
click at [444, 405] on img "Search Form" at bounding box center [441, 406] width 19 height 19
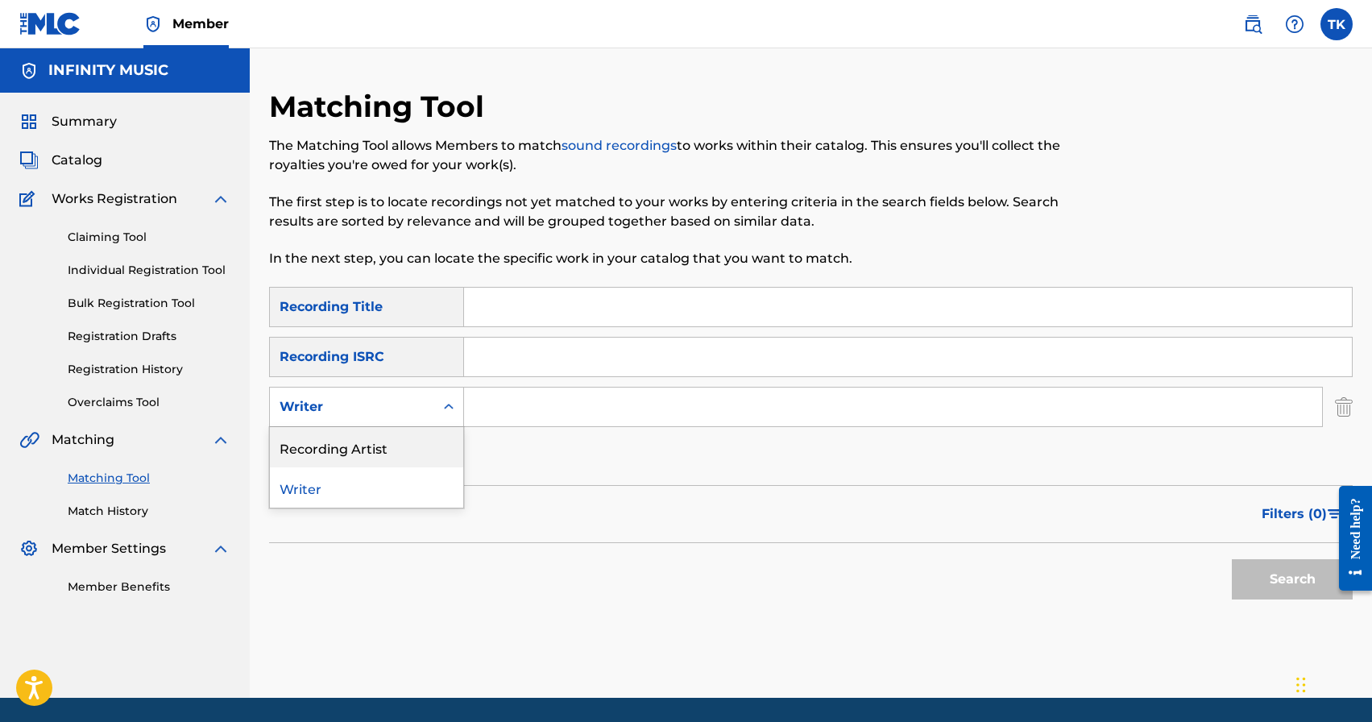
click at [433, 437] on div "Recording Artist" at bounding box center [366, 447] width 193 height 40
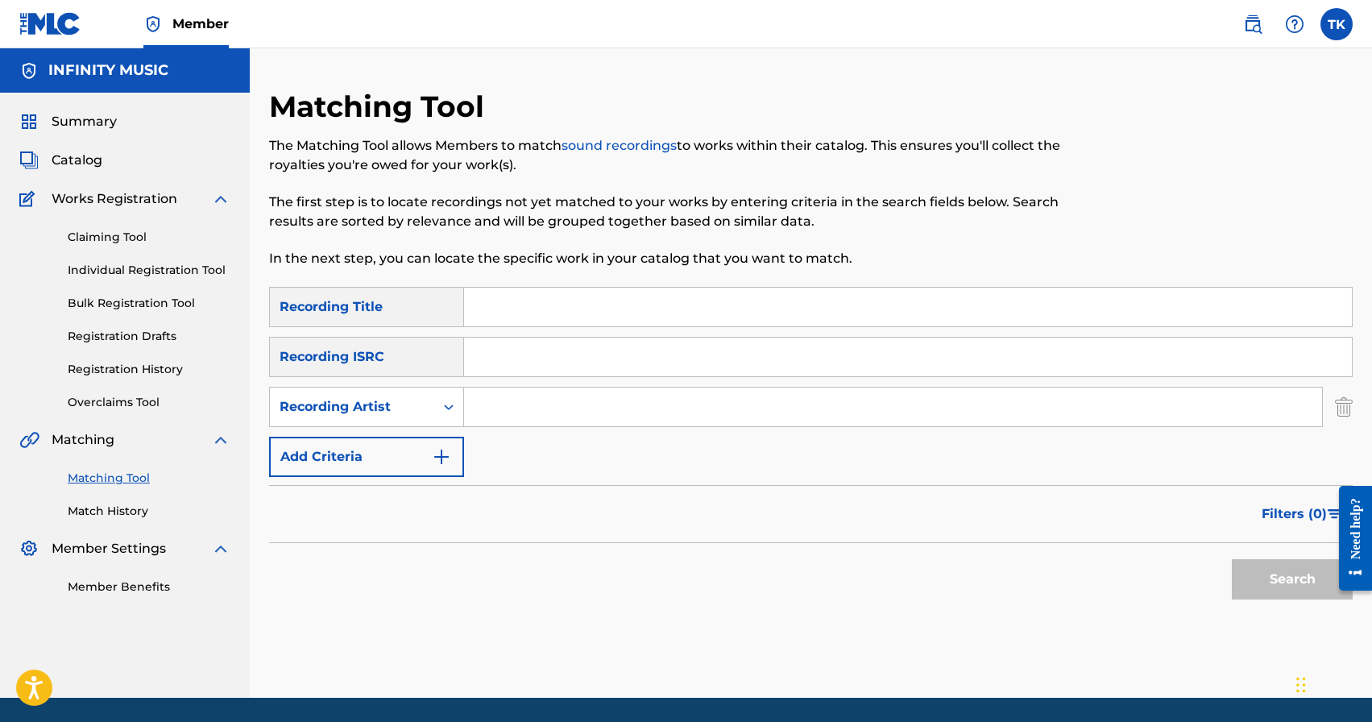
click at [545, 401] on input "Search Form" at bounding box center [893, 407] width 858 height 39
type input "Баястан"
click at [1274, 509] on span "Filters ( 0 )" at bounding box center [1294, 513] width 65 height 19
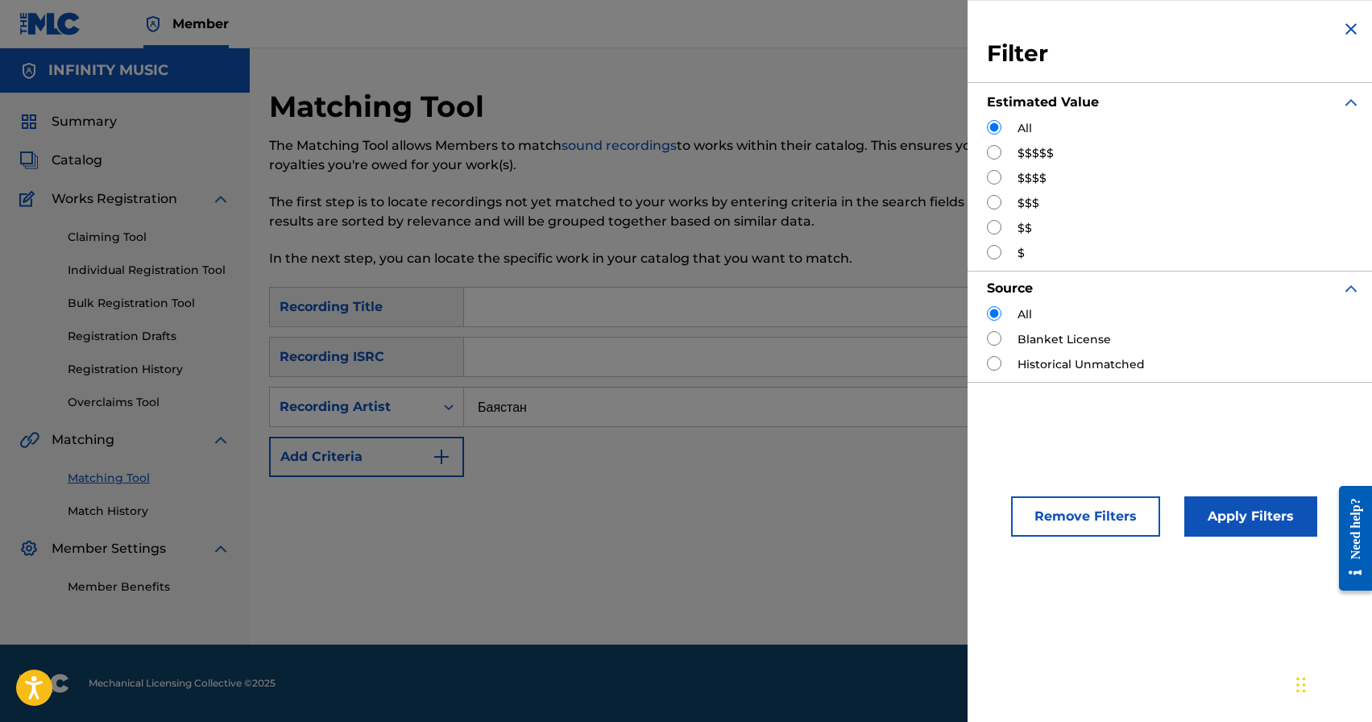
click at [1002, 205] on div "$$$" at bounding box center [1174, 203] width 374 height 17
click at [996, 205] on input "Search Form" at bounding box center [994, 202] width 15 height 15
radio input "true"
click at [1239, 501] on button "Apply Filters" at bounding box center [1251, 516] width 133 height 40
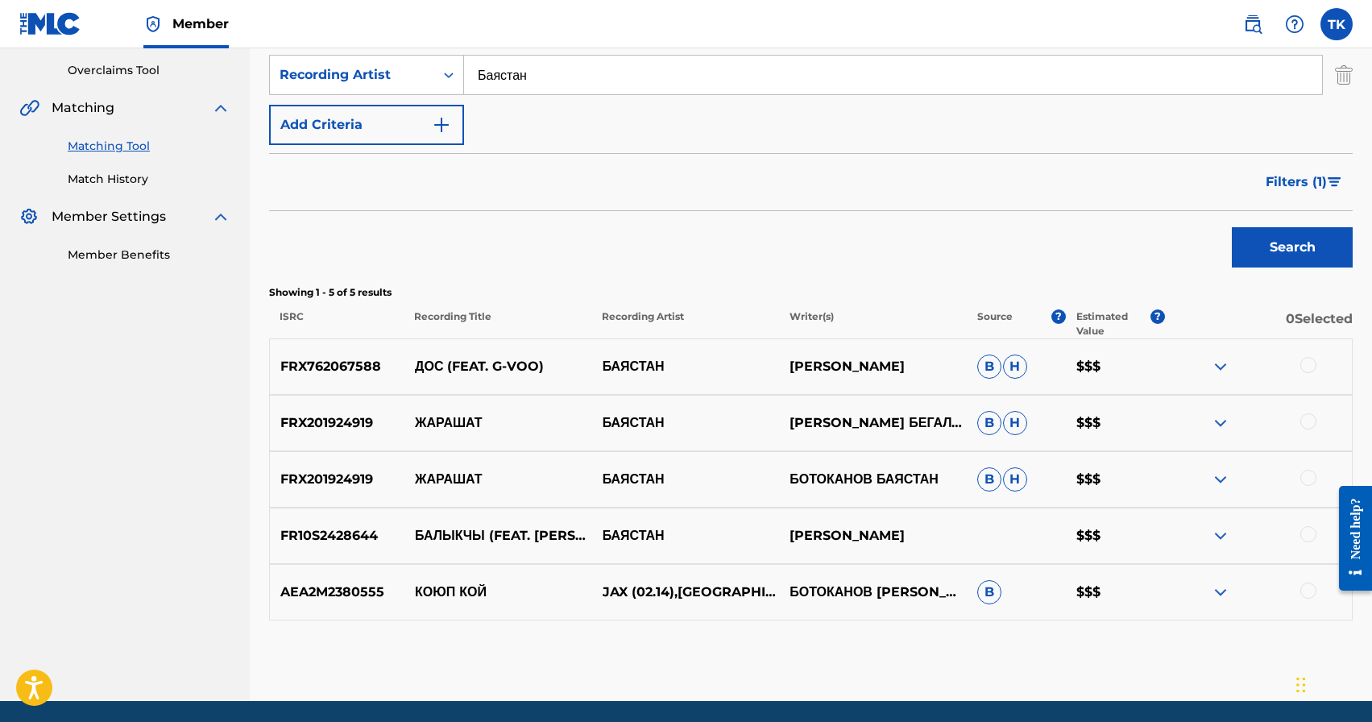
scroll to position [388, 0]
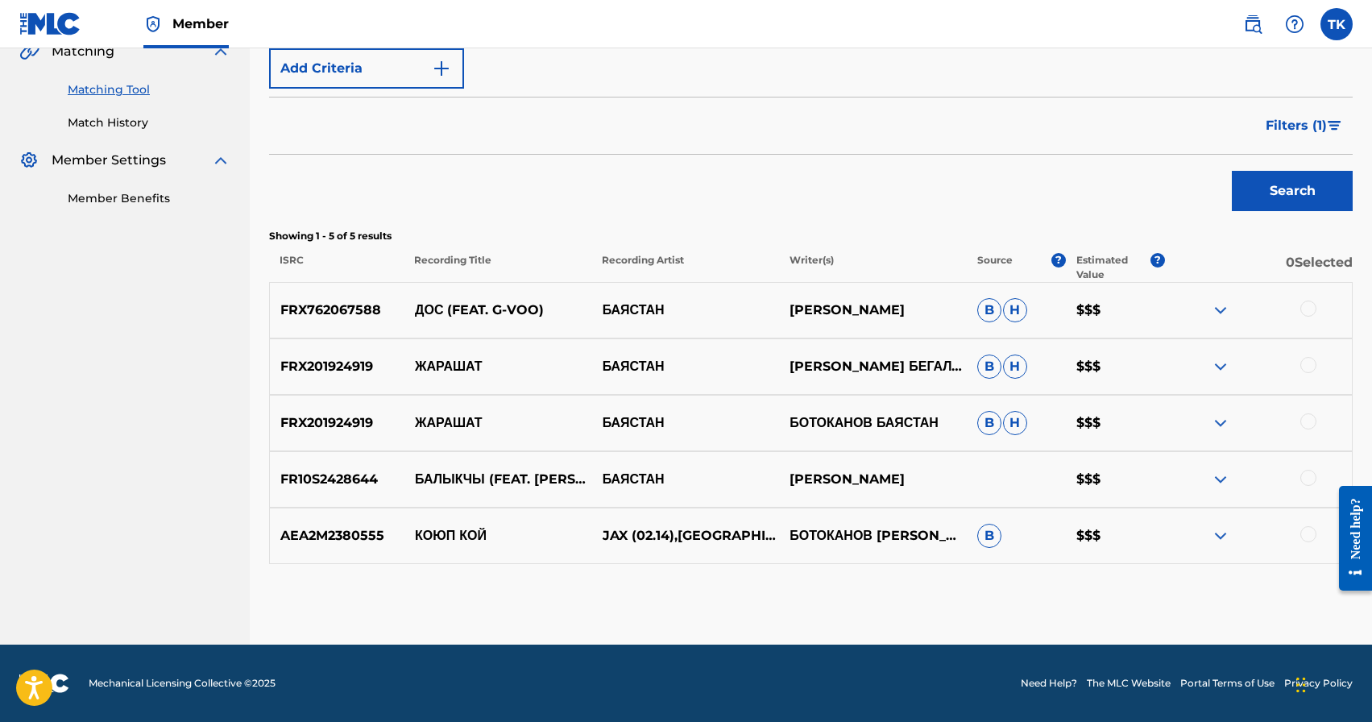
click at [1304, 479] on div at bounding box center [1309, 478] width 16 height 16
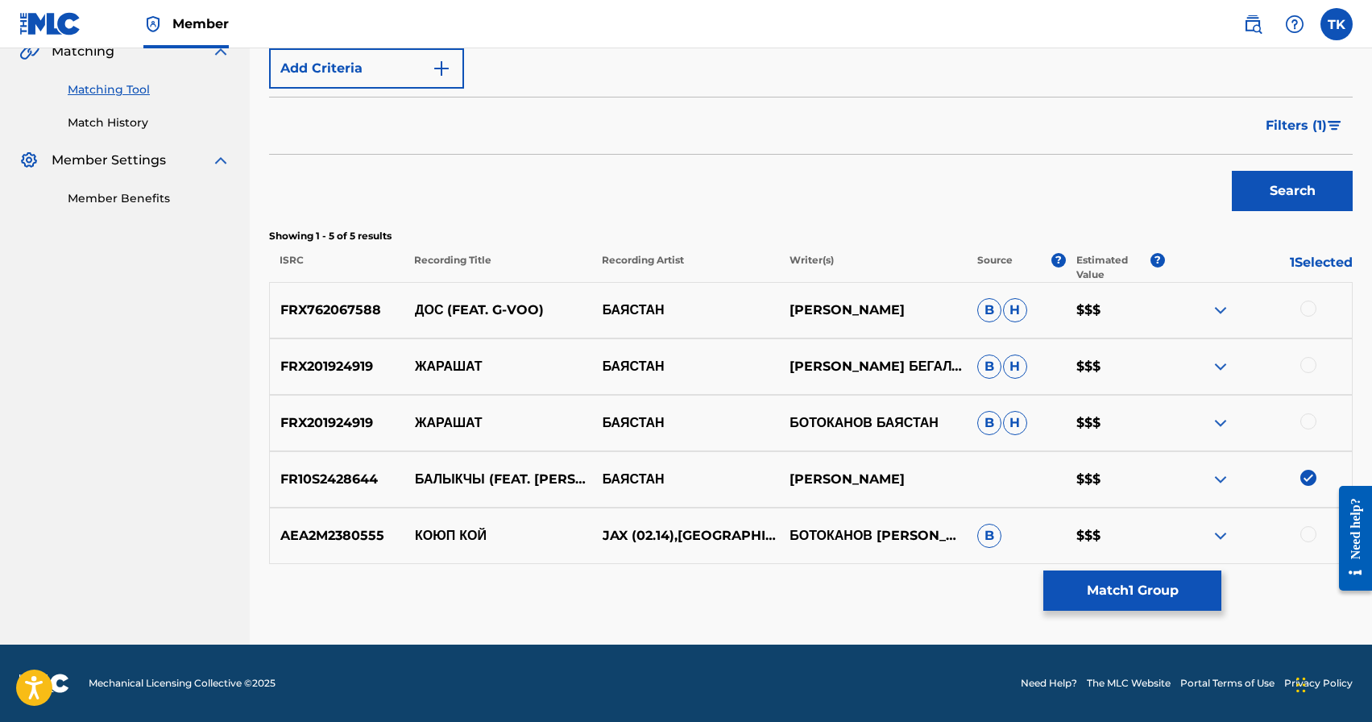
click at [1163, 588] on button "Match 1 Group" at bounding box center [1133, 591] width 178 height 40
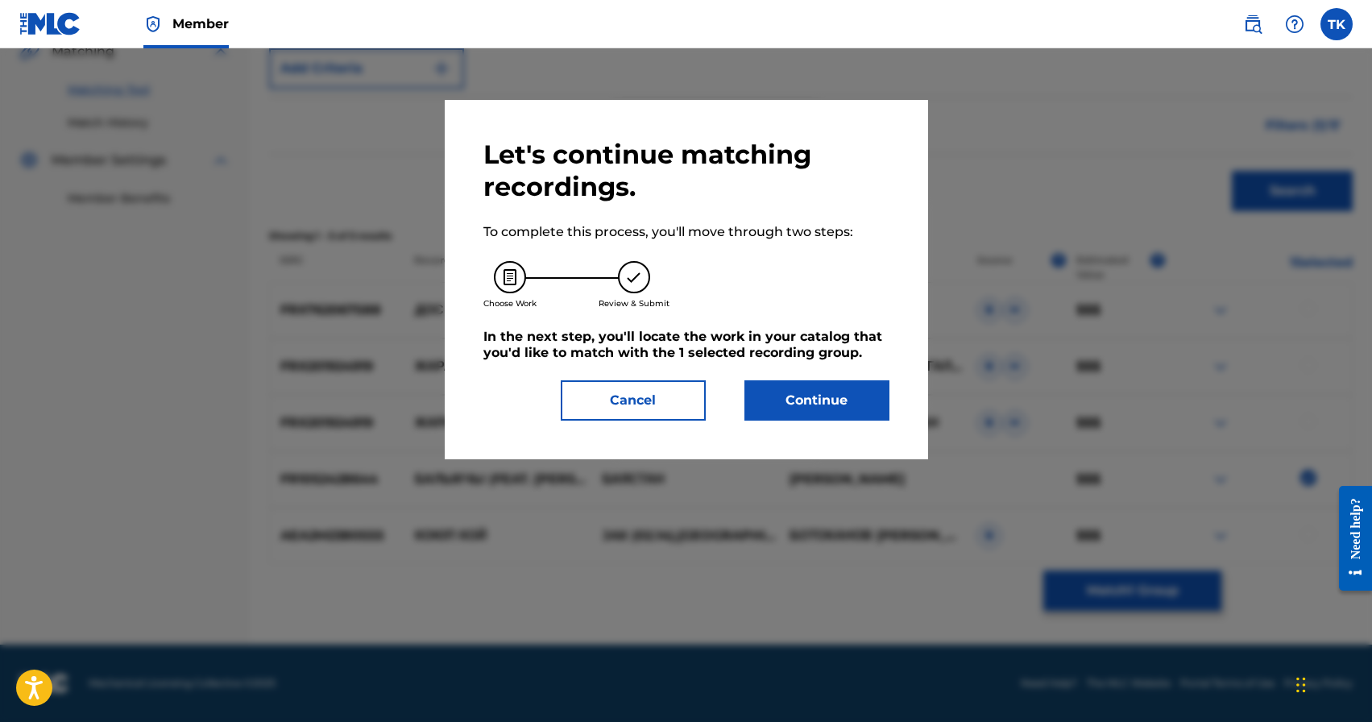
click at [865, 397] on button "Continue" at bounding box center [817, 400] width 145 height 40
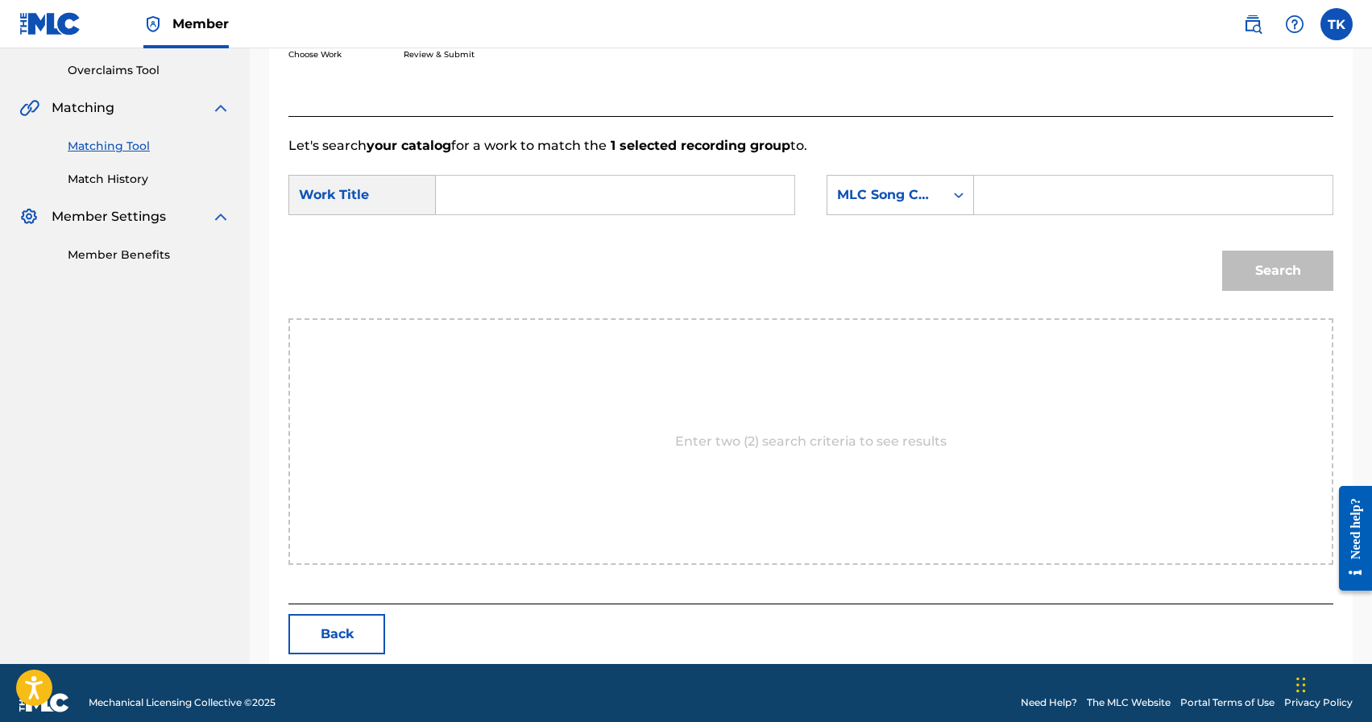
scroll to position [351, 0]
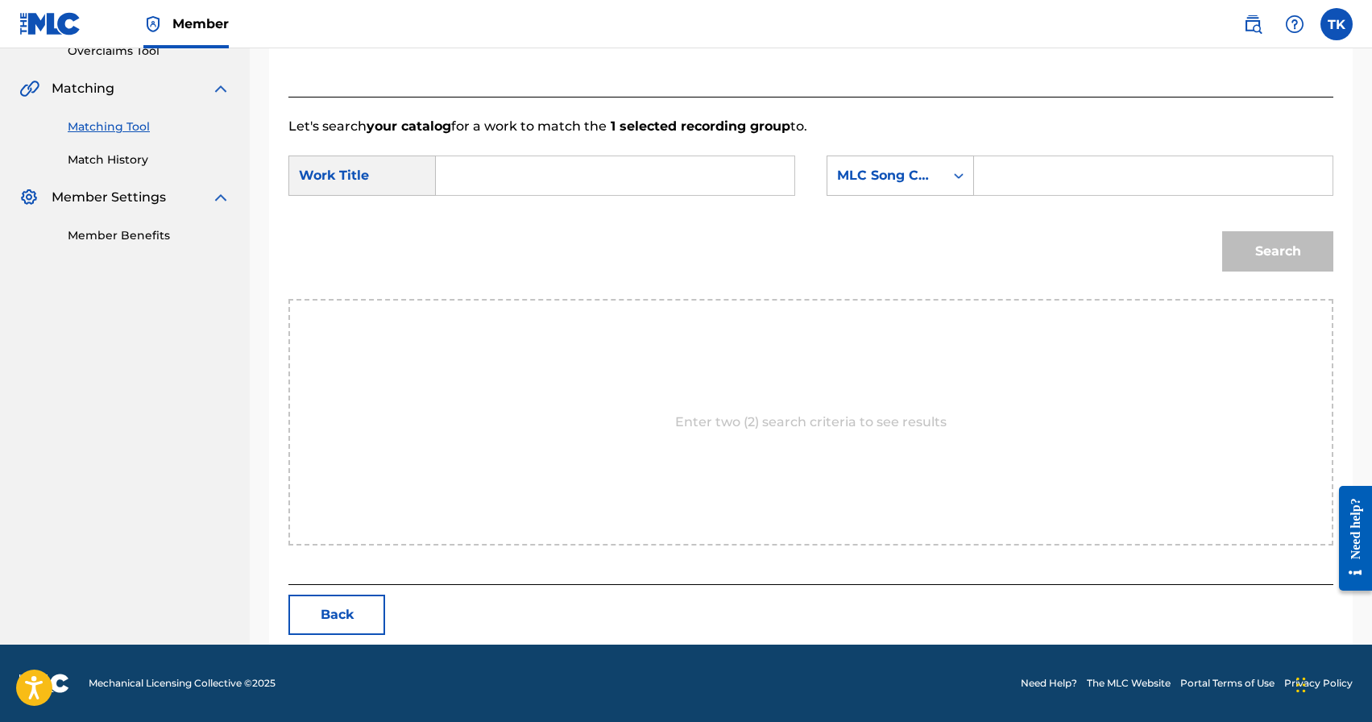
click at [687, 194] on input "Search Form" at bounding box center [615, 175] width 331 height 39
click at [494, 248] on strong "балы" at bounding box center [480, 240] width 35 height 15
type input "балыкчы"
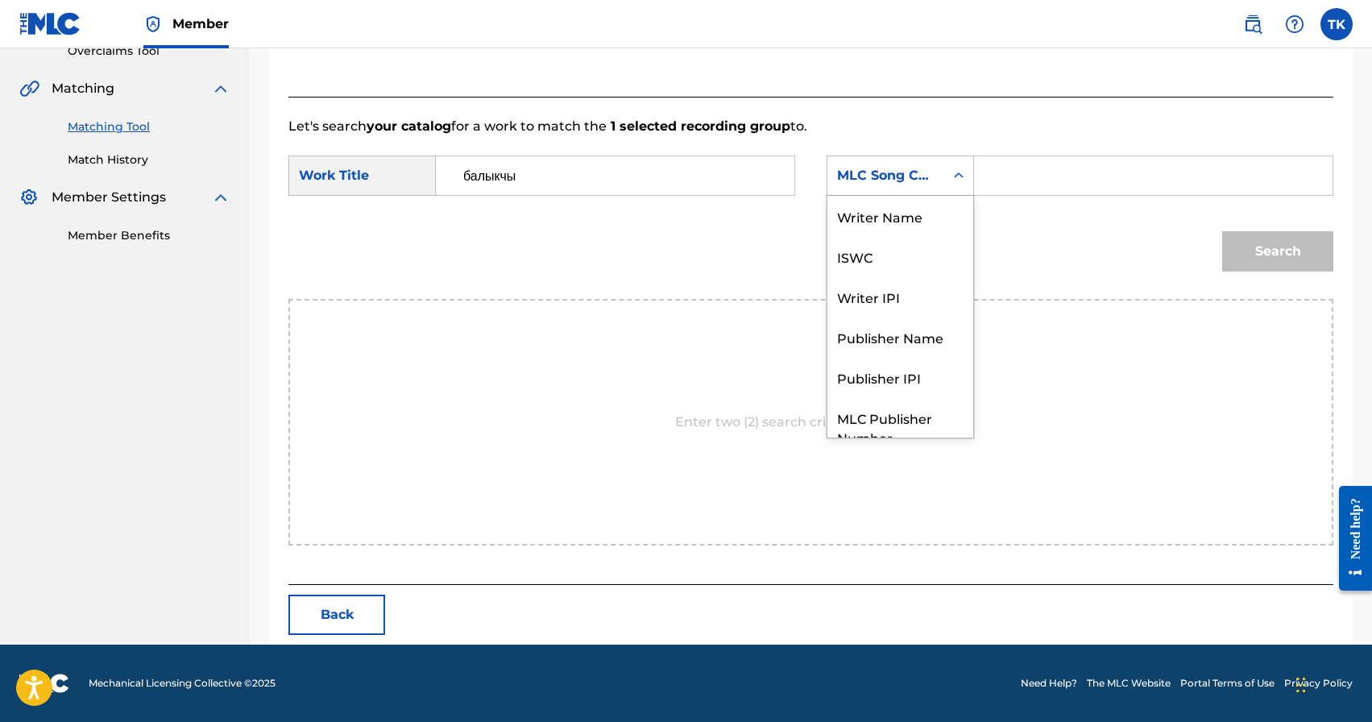
click at [950, 184] on div "Search Form" at bounding box center [959, 175] width 29 height 29
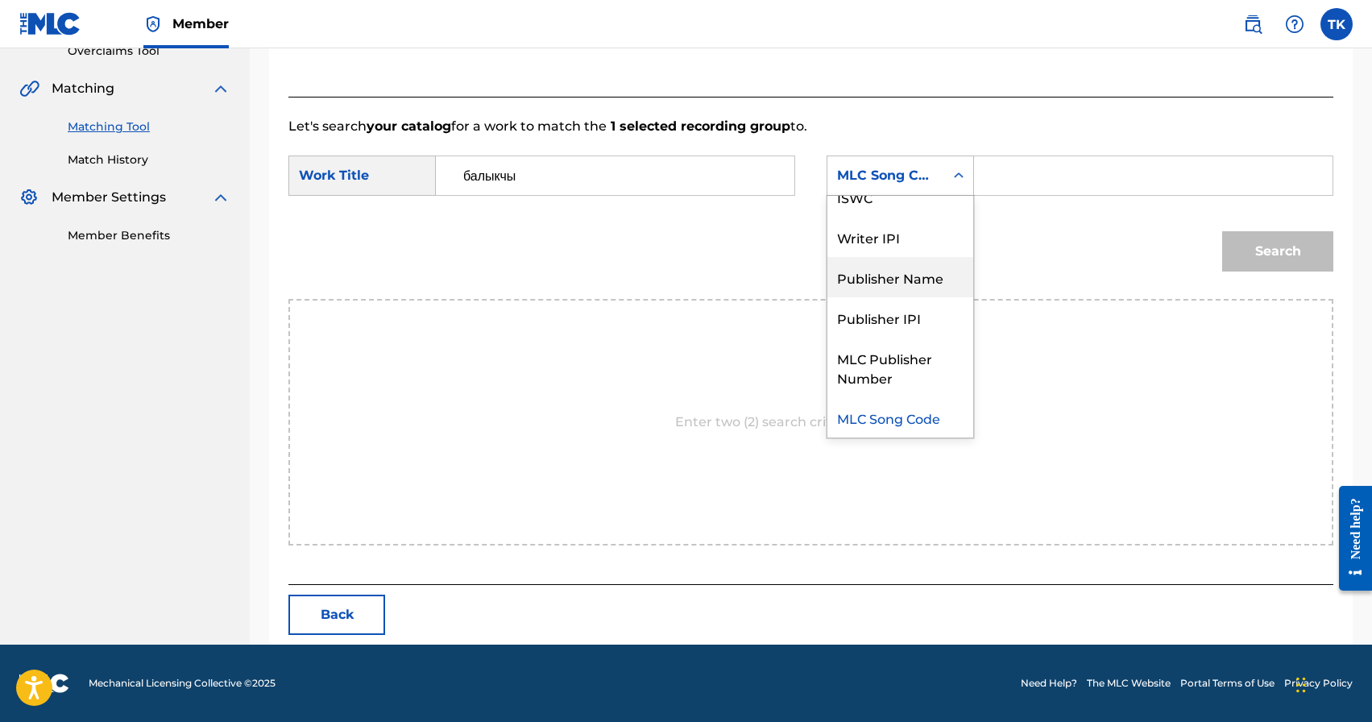
click at [918, 277] on div "Publisher Name" at bounding box center [901, 277] width 146 height 40
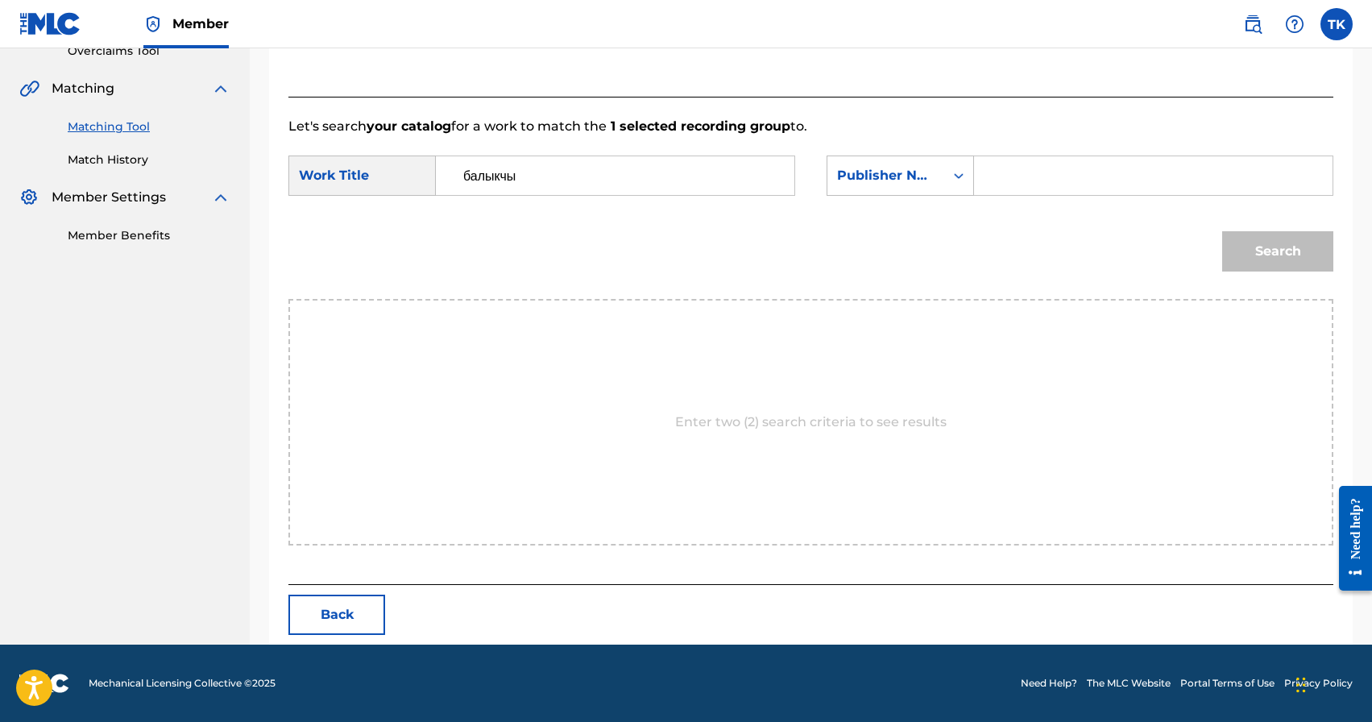
click at [1019, 184] on input "Search Form" at bounding box center [1153, 175] width 331 height 39
type input "INFINITY MUSIC"
click at [1267, 243] on button "Search" at bounding box center [1278, 251] width 111 height 40
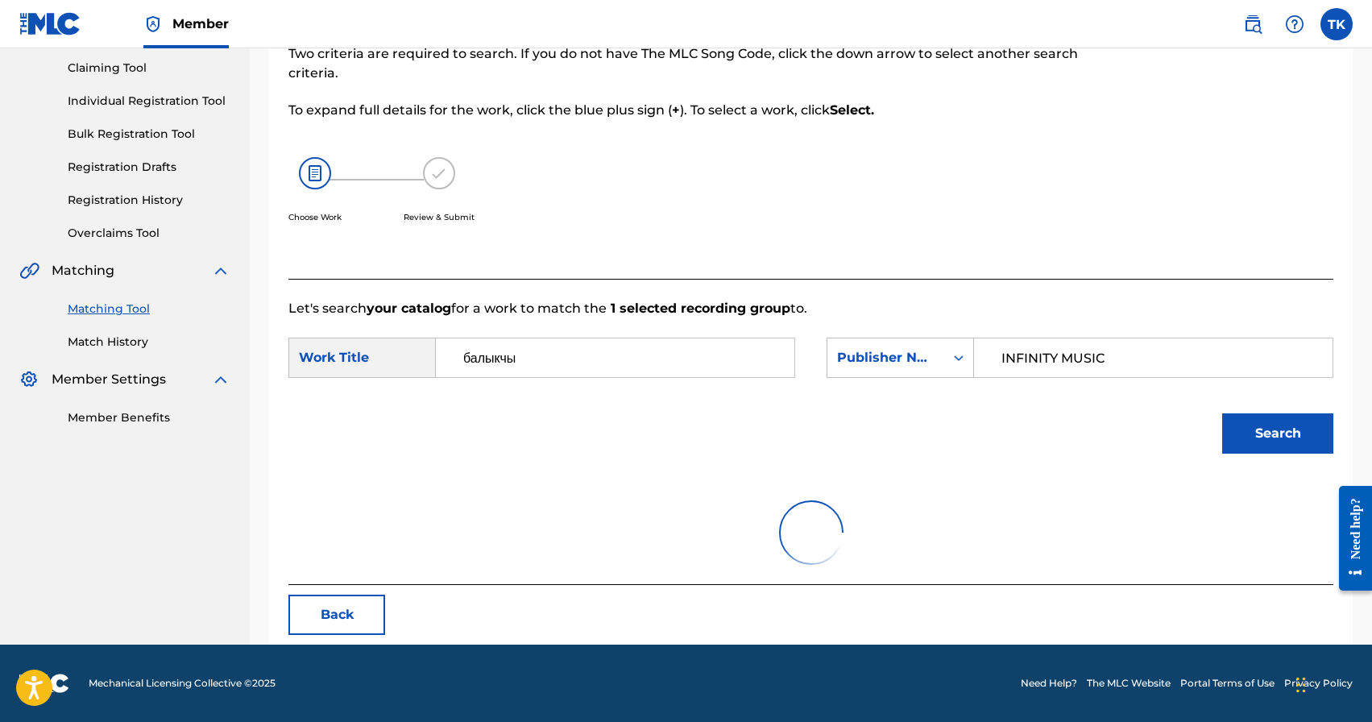
scroll to position [304, 0]
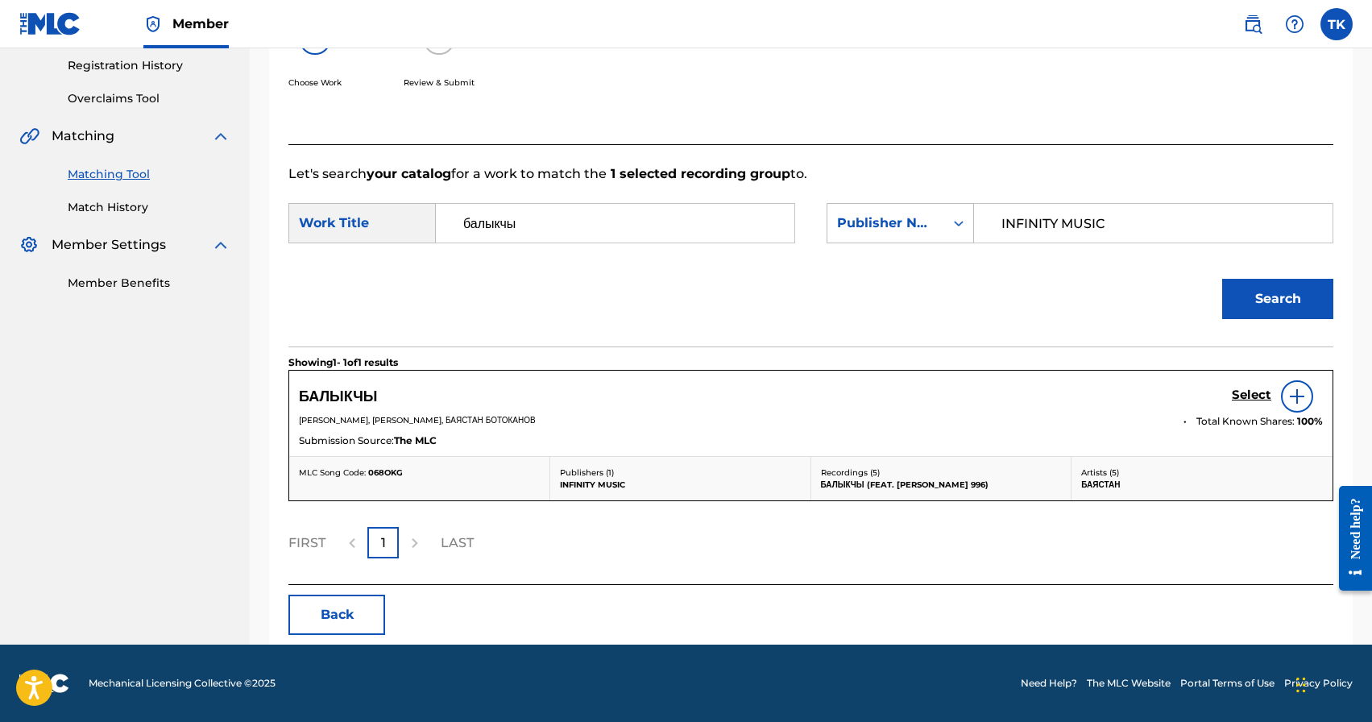
click at [1248, 395] on h5 "Select" at bounding box center [1251, 395] width 39 height 15
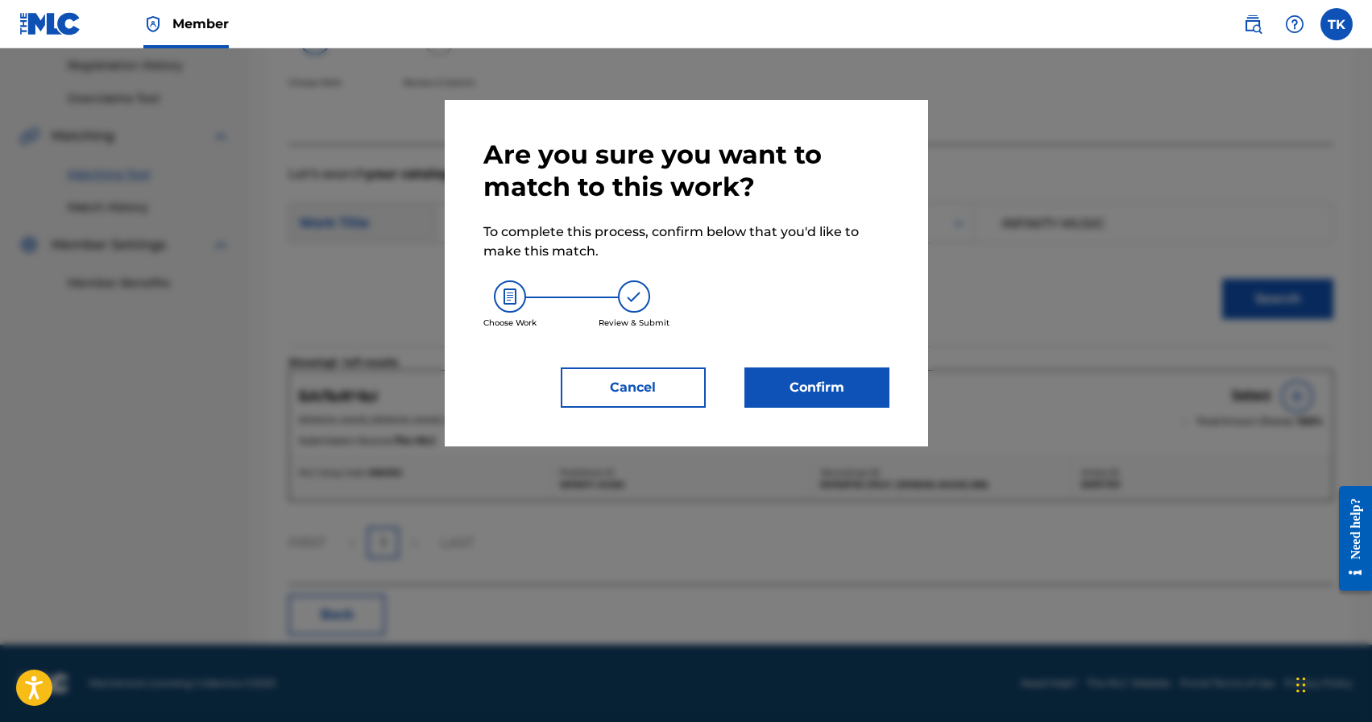
click at [845, 384] on button "Confirm" at bounding box center [817, 387] width 145 height 40
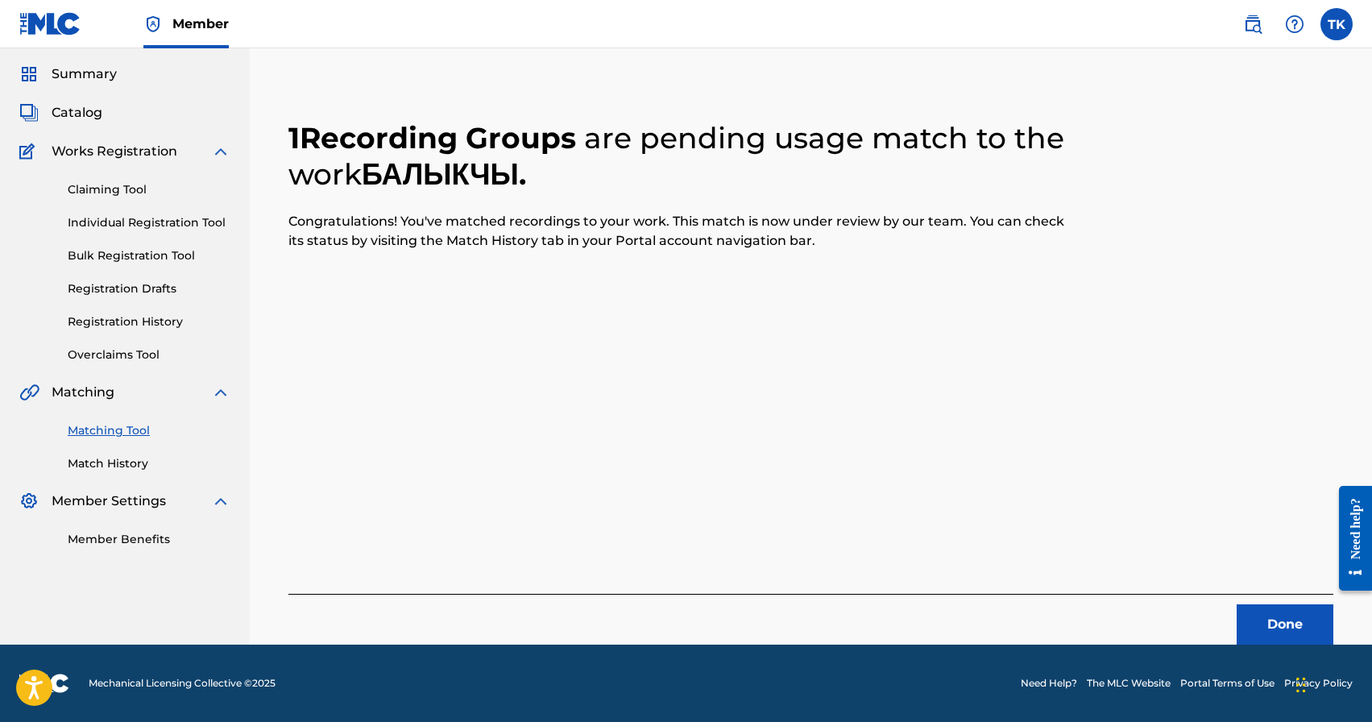
scroll to position [48, 0]
click at [1273, 615] on button "Done" at bounding box center [1285, 624] width 97 height 40
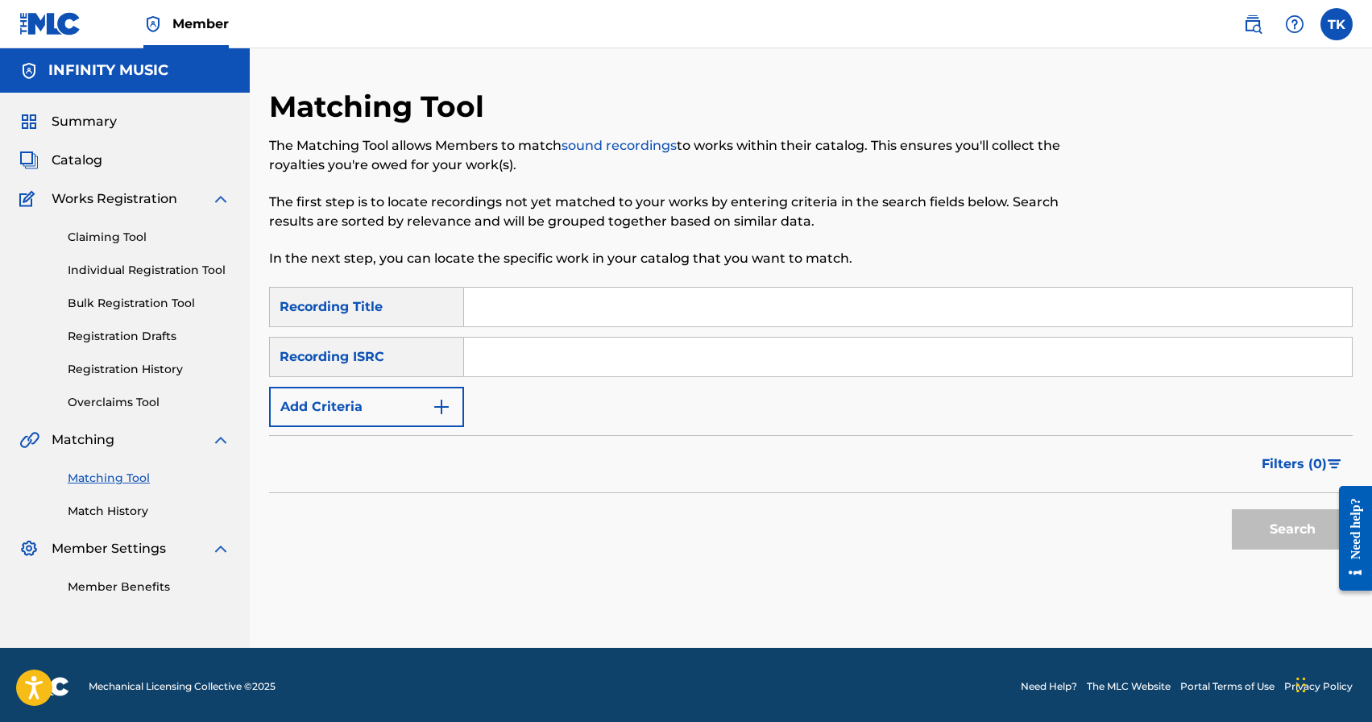
click at [404, 409] on button "Add Criteria" at bounding box center [366, 407] width 195 height 40
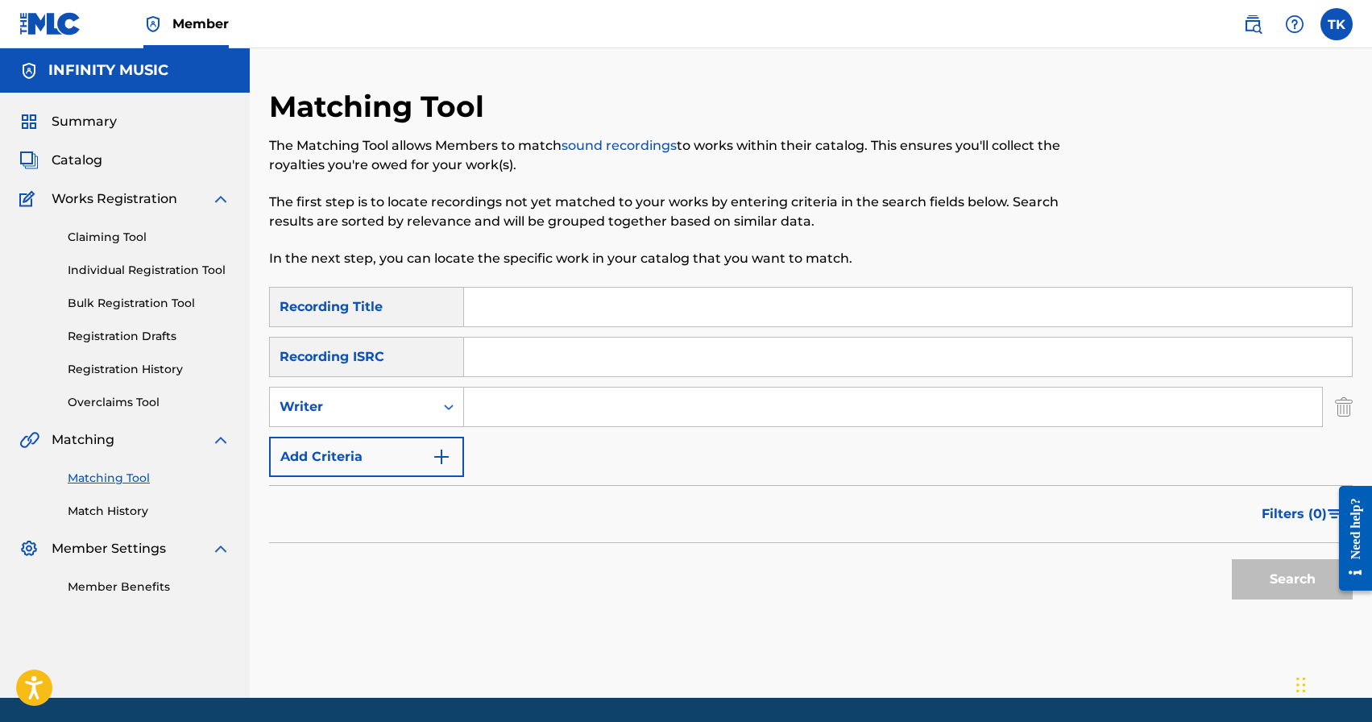
click at [404, 409] on div "Writer" at bounding box center [352, 406] width 145 height 19
click at [404, 438] on div "Recording Artist" at bounding box center [366, 447] width 193 height 40
click at [517, 413] on input "Search Form" at bounding box center [893, 407] width 858 height 39
type input "Баястан"
click at [1259, 573] on button "Search" at bounding box center [1292, 579] width 121 height 40
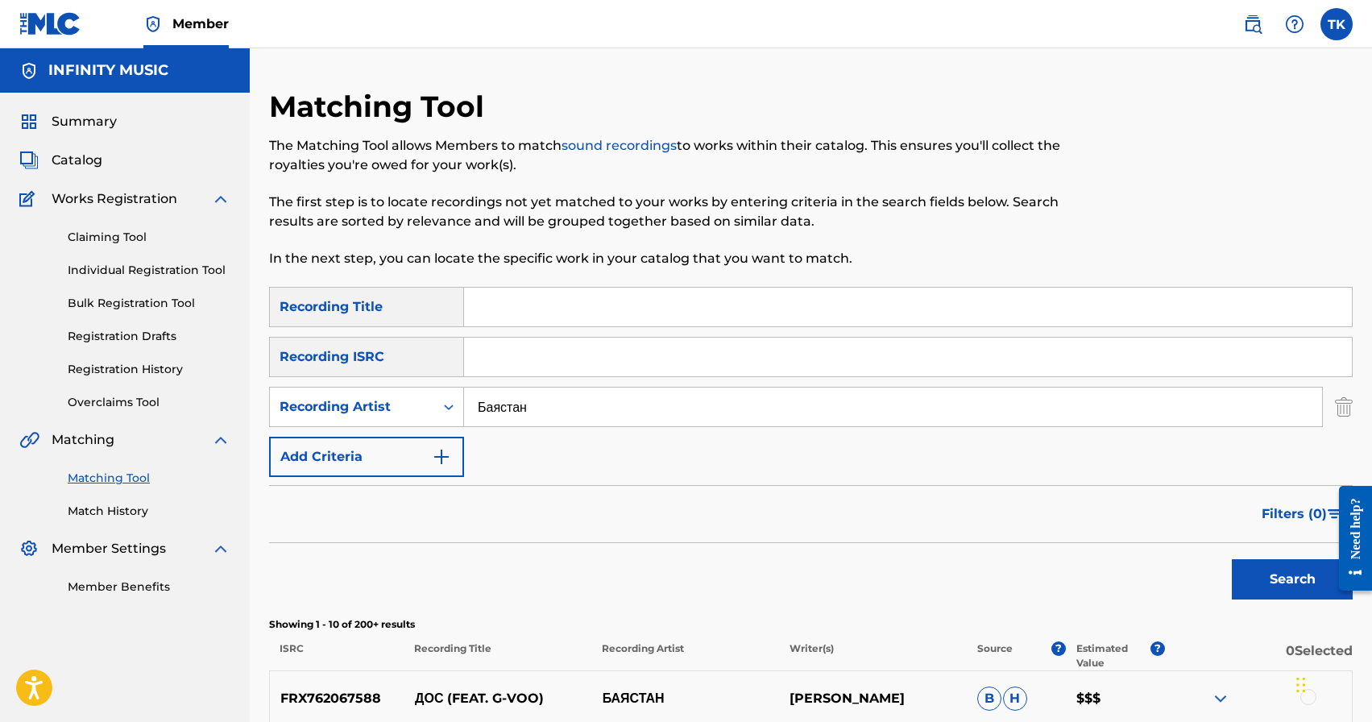
click at [1270, 509] on span "Filters ( 0 )" at bounding box center [1294, 513] width 65 height 19
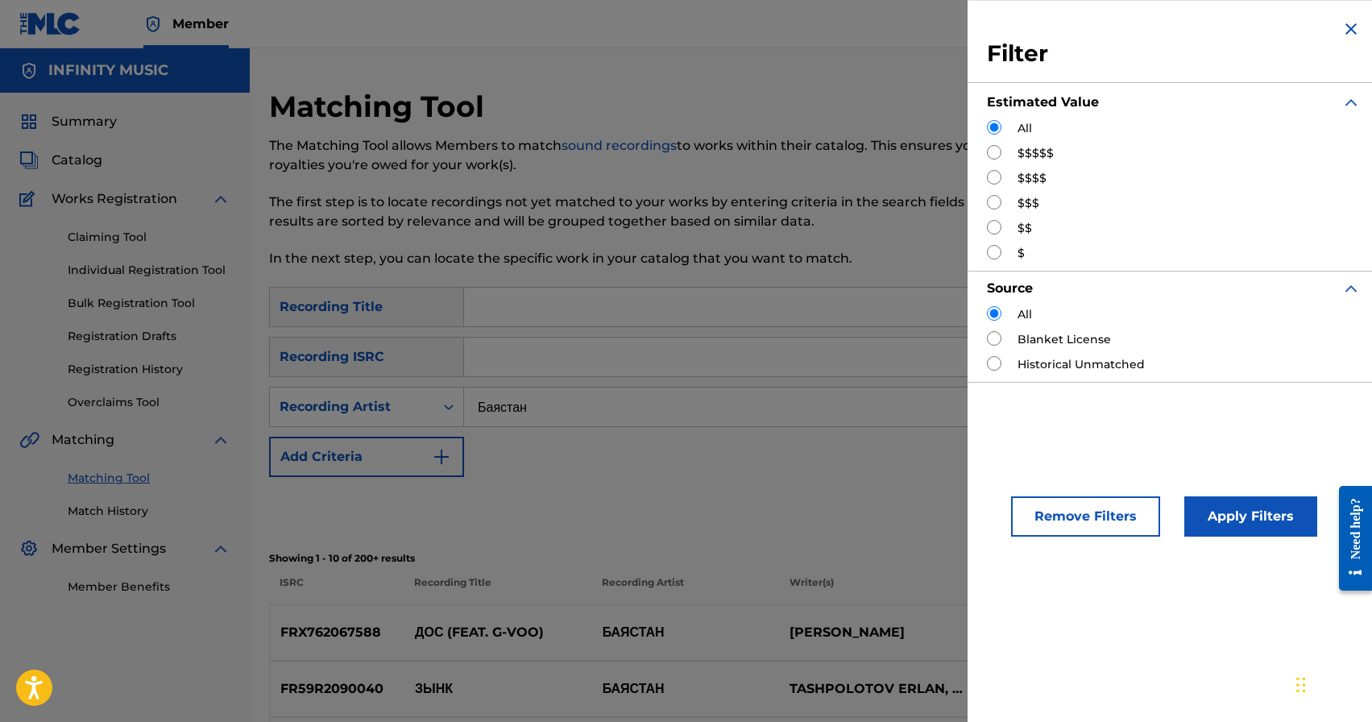
click at [995, 199] on input "Search Form" at bounding box center [994, 202] width 15 height 15
radio input "true"
click at [1210, 507] on button "Apply Filters" at bounding box center [1251, 516] width 133 height 40
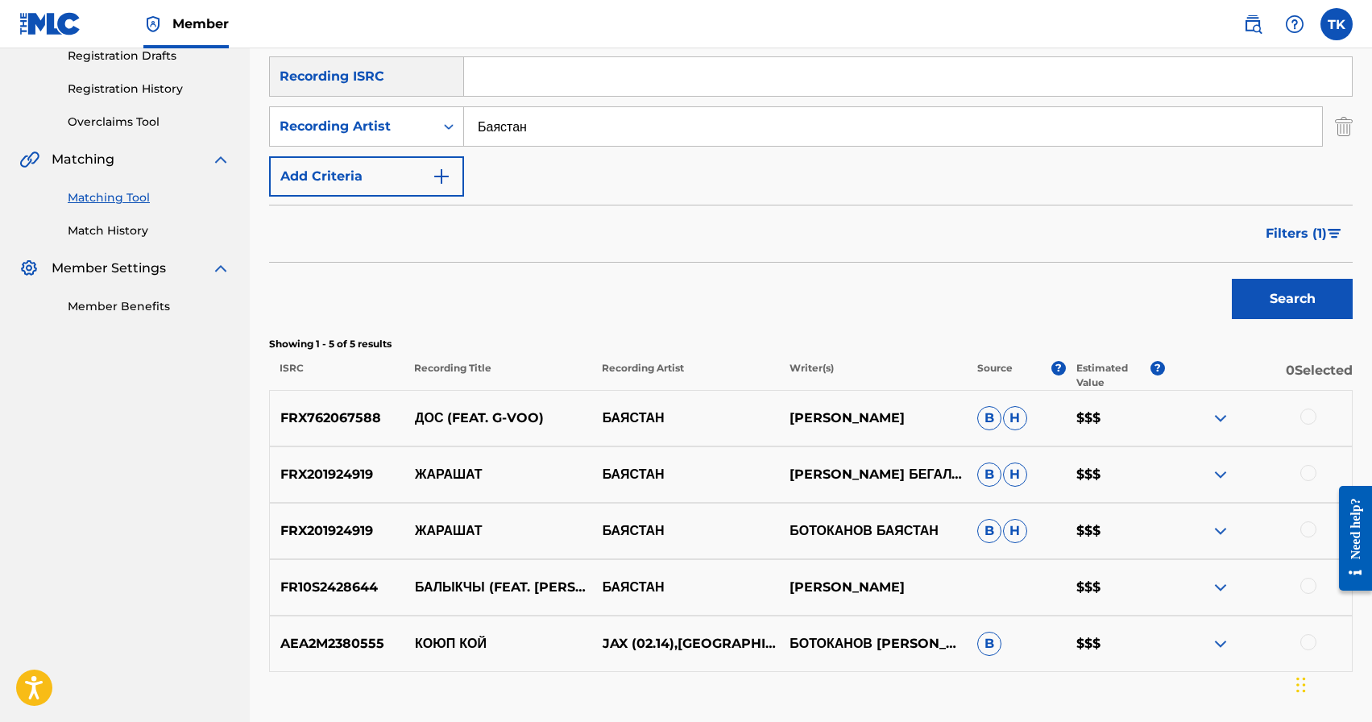
scroll to position [388, 0]
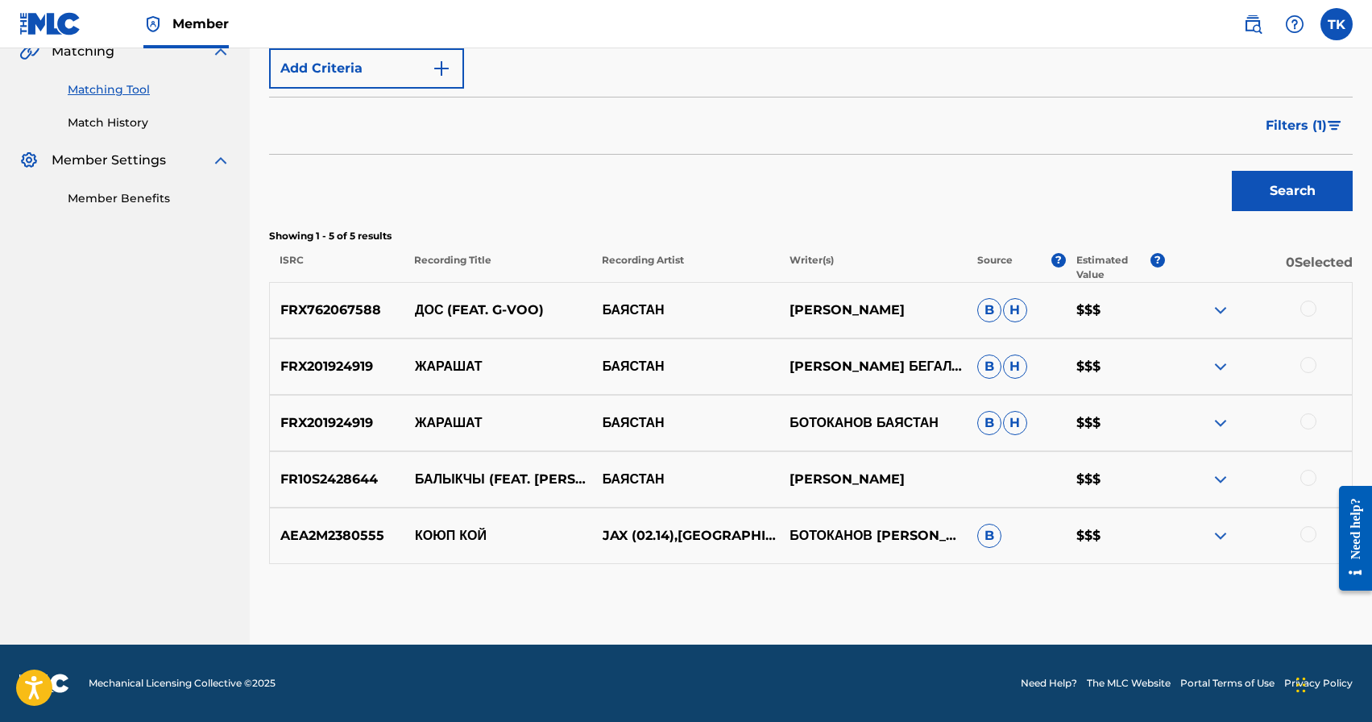
click at [1314, 529] on div at bounding box center [1309, 534] width 16 height 16
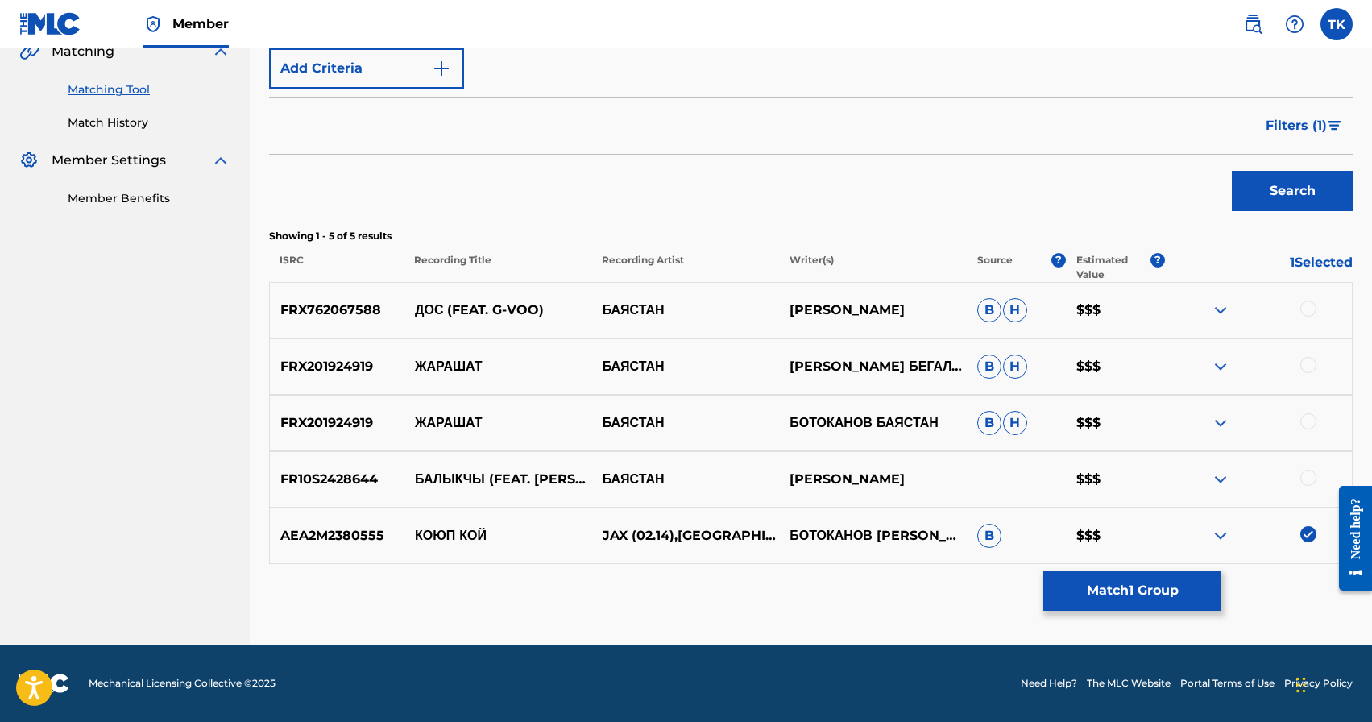
click at [1156, 586] on button "Match 1 Group" at bounding box center [1133, 591] width 178 height 40
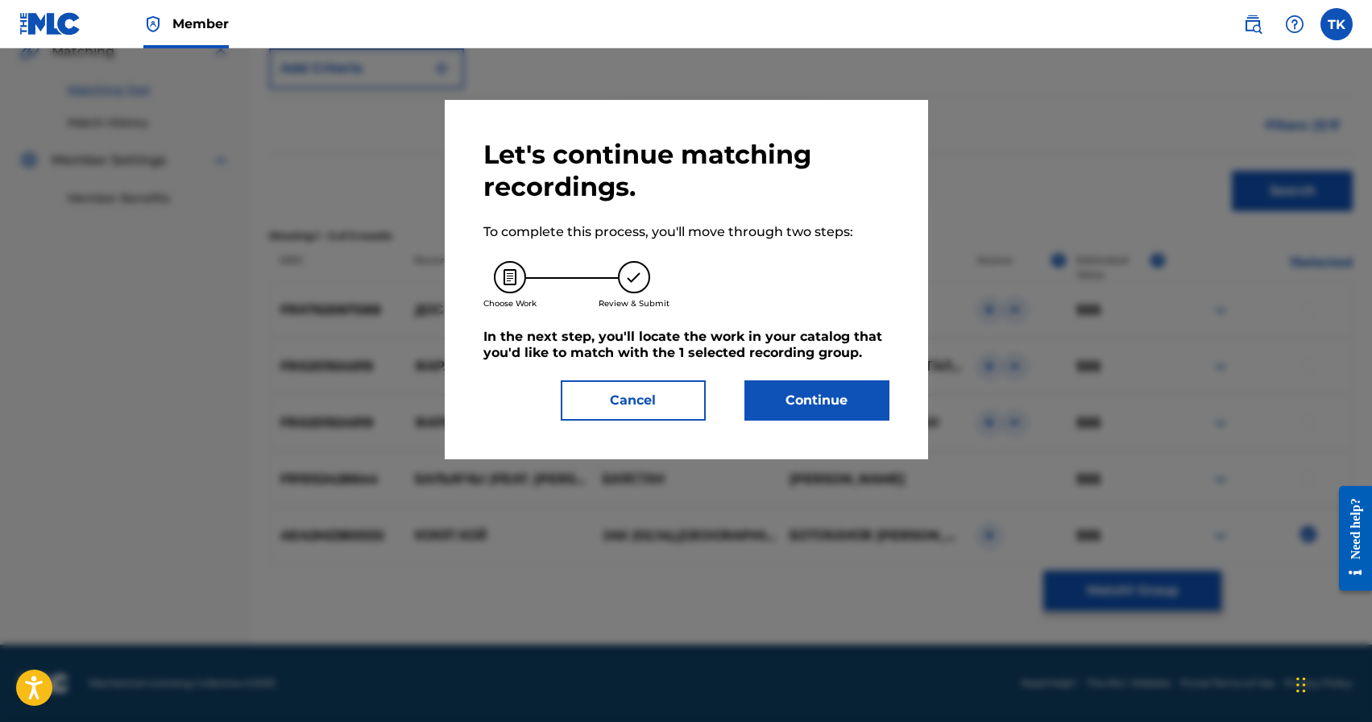
click at [860, 425] on div "Let's continue matching recordings. To complete this process, you'll move throu…" at bounding box center [687, 279] width 484 height 359
click at [850, 404] on button "Continue" at bounding box center [817, 400] width 145 height 40
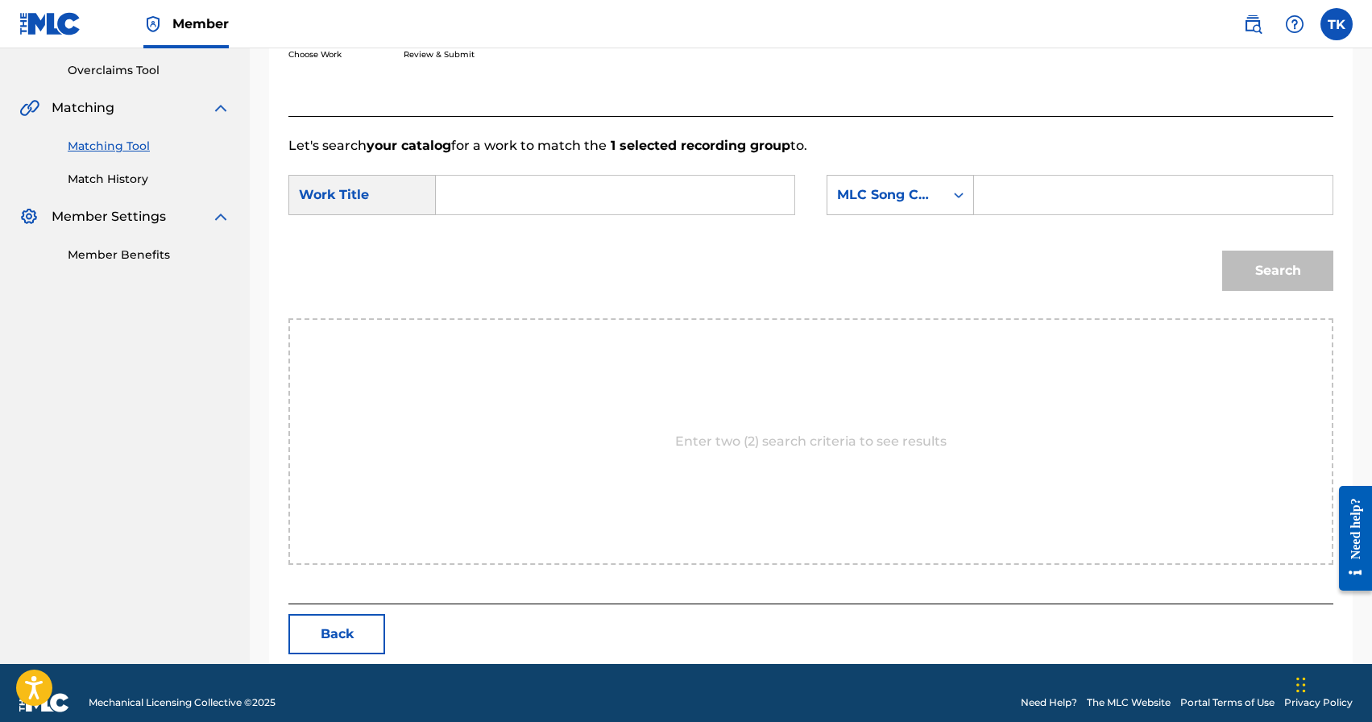
scroll to position [351, 0]
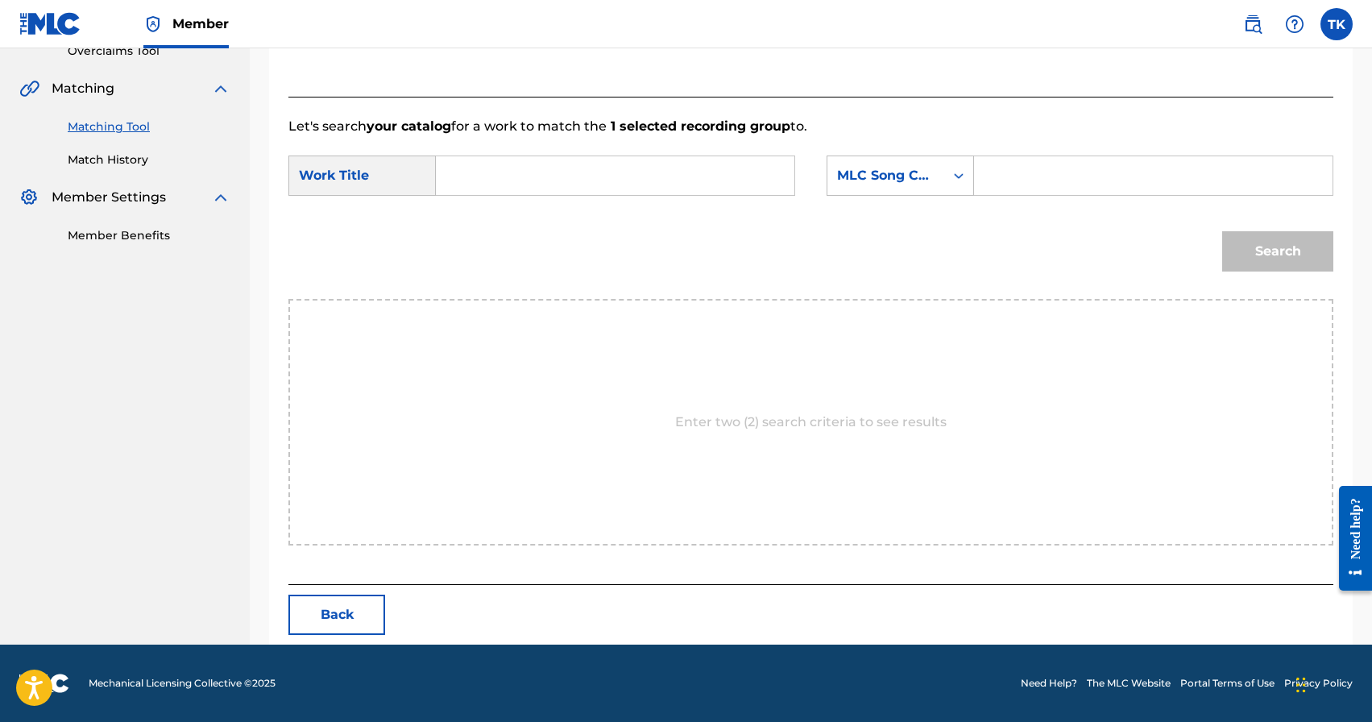
click at [616, 188] on input "Search Form" at bounding box center [615, 175] width 331 height 39
type input "коюп кой"
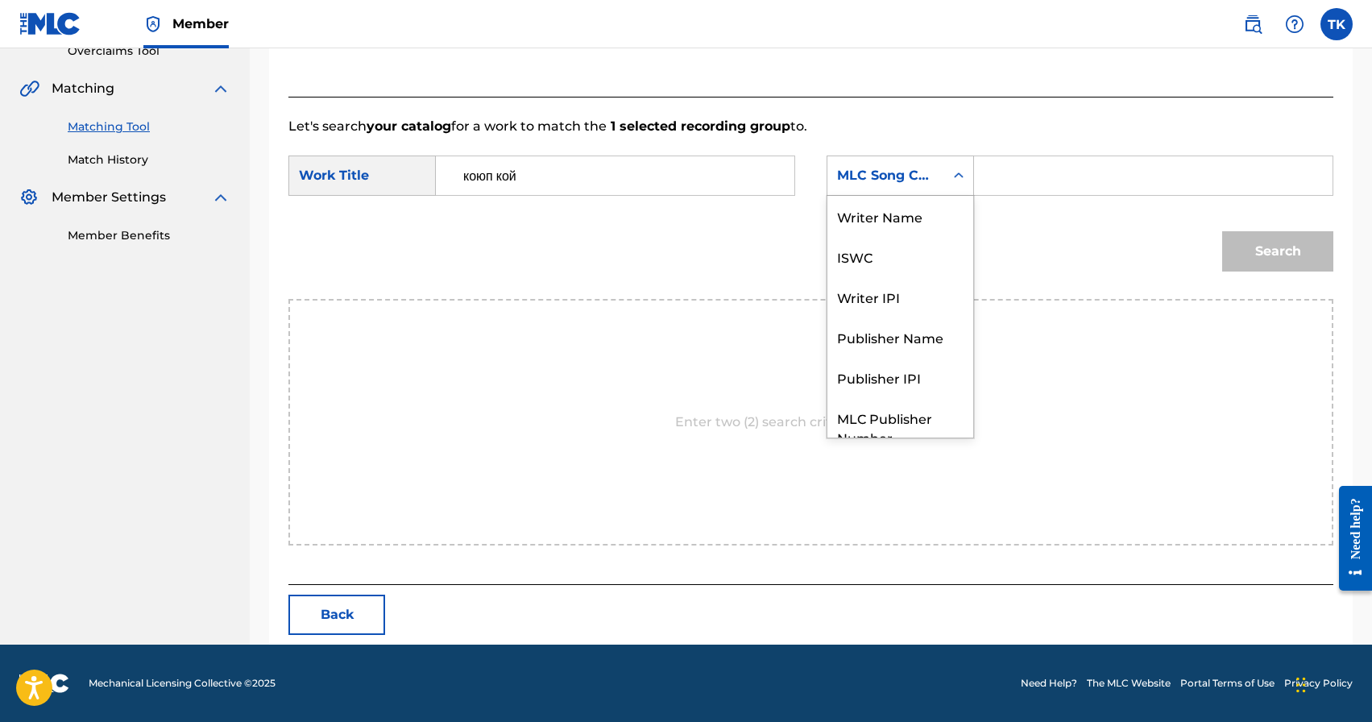
click at [890, 179] on div "MLC Song Code" at bounding box center [886, 175] width 98 height 19
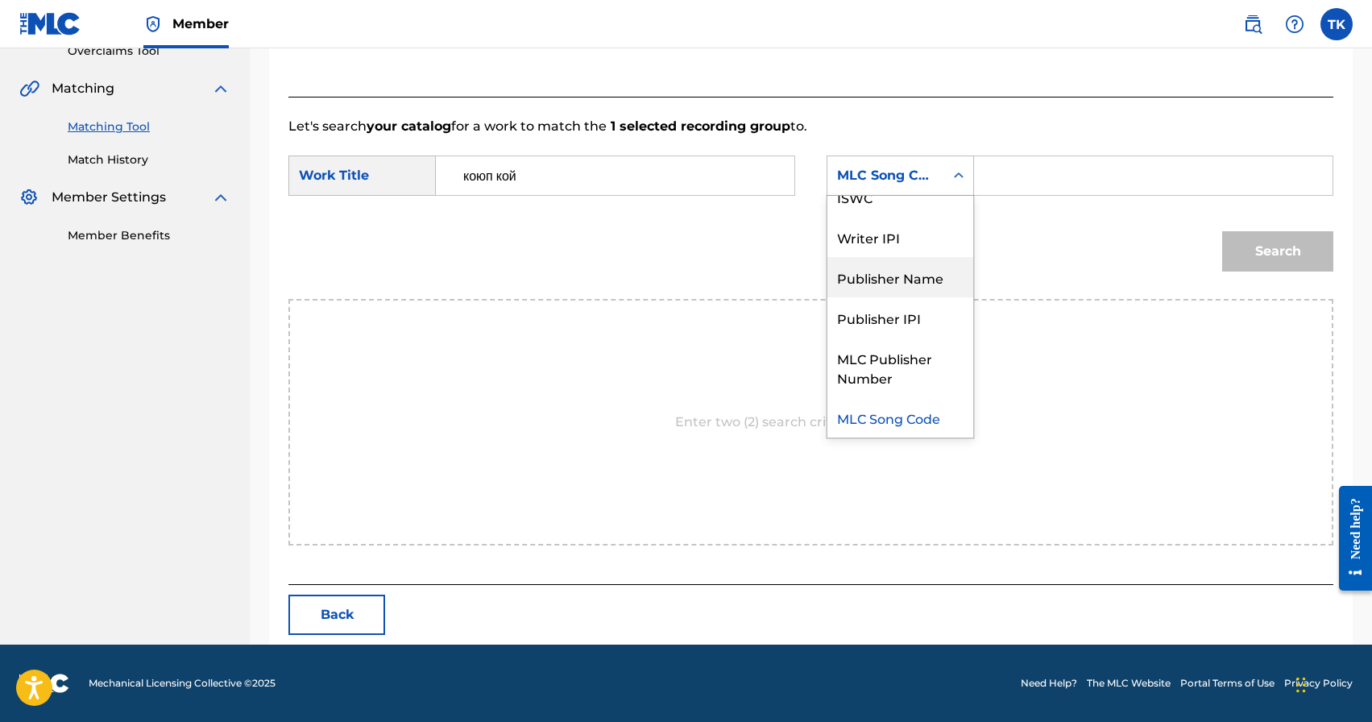
click at [897, 275] on div "Publisher Name" at bounding box center [901, 277] width 146 height 40
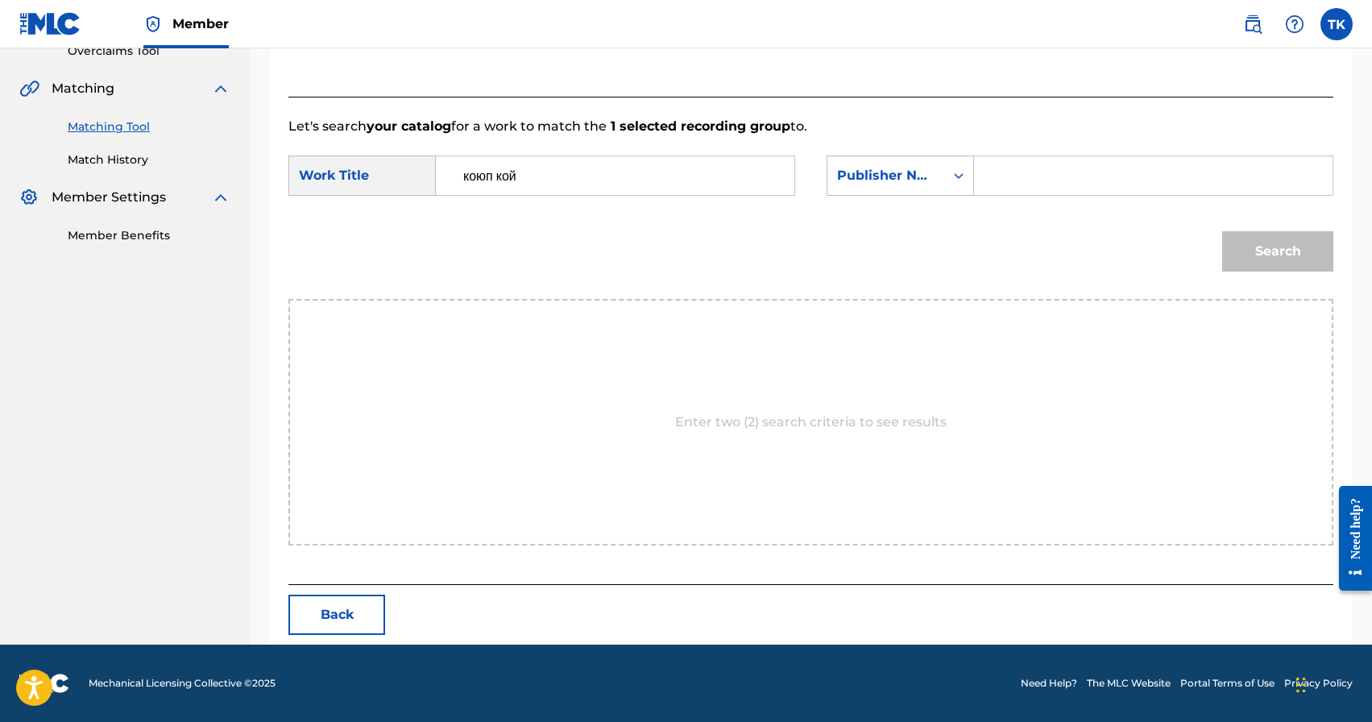
click at [1053, 184] on input "Search Form" at bounding box center [1153, 175] width 331 height 39
type input "INFINITY MUSIC"
click at [1306, 264] on button "Search" at bounding box center [1278, 251] width 111 height 40
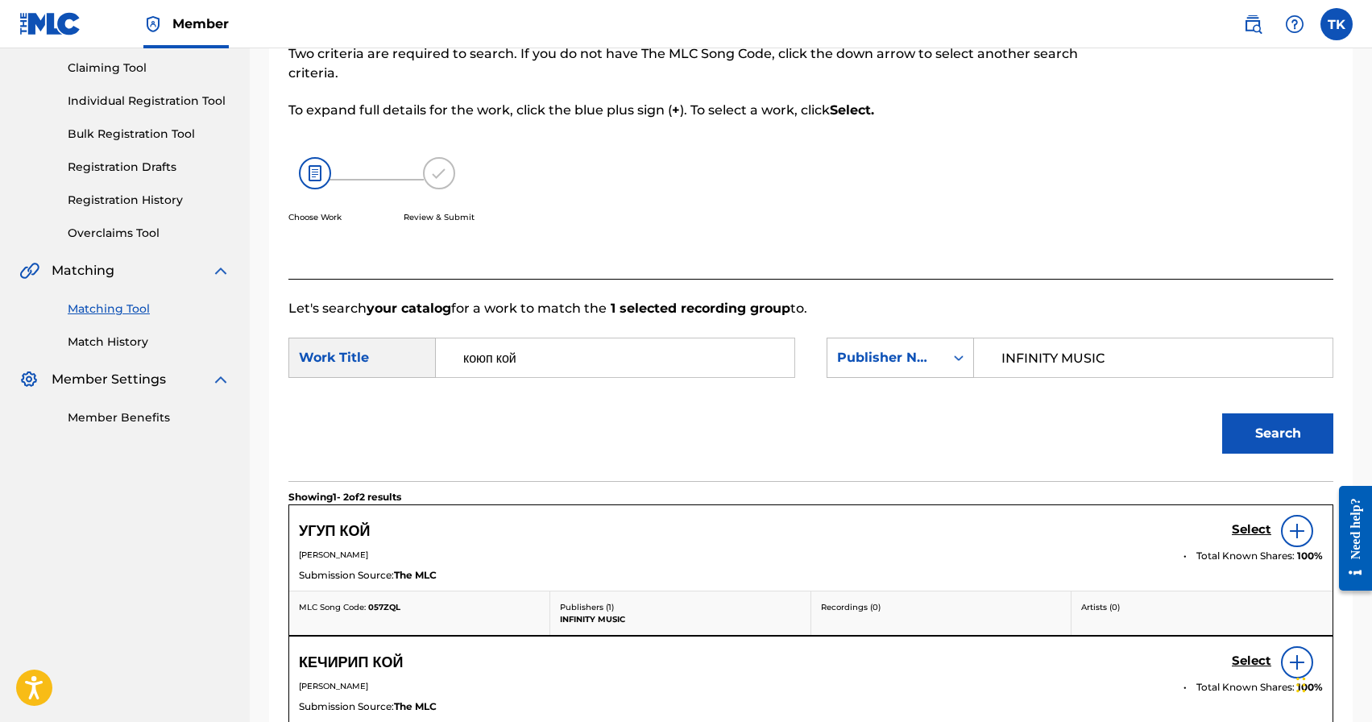
scroll to position [351, 0]
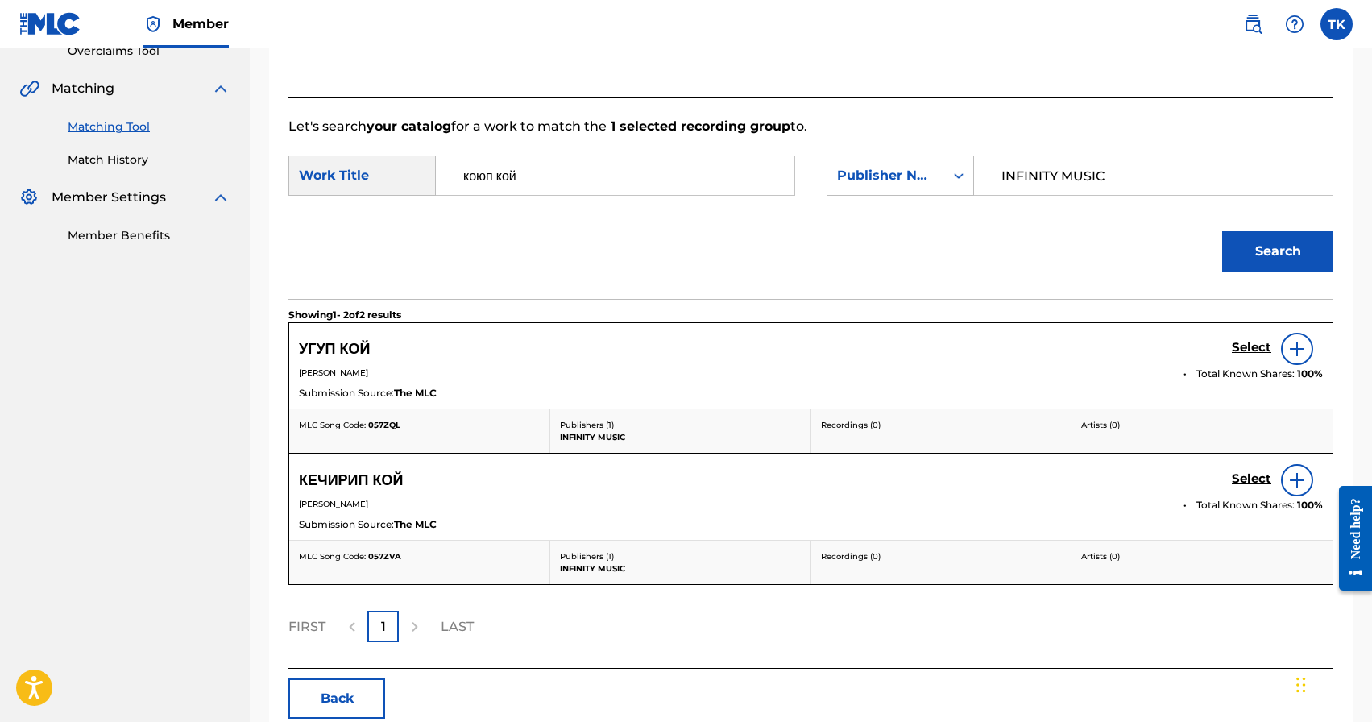
click at [356, 706] on button "Back" at bounding box center [337, 699] width 97 height 40
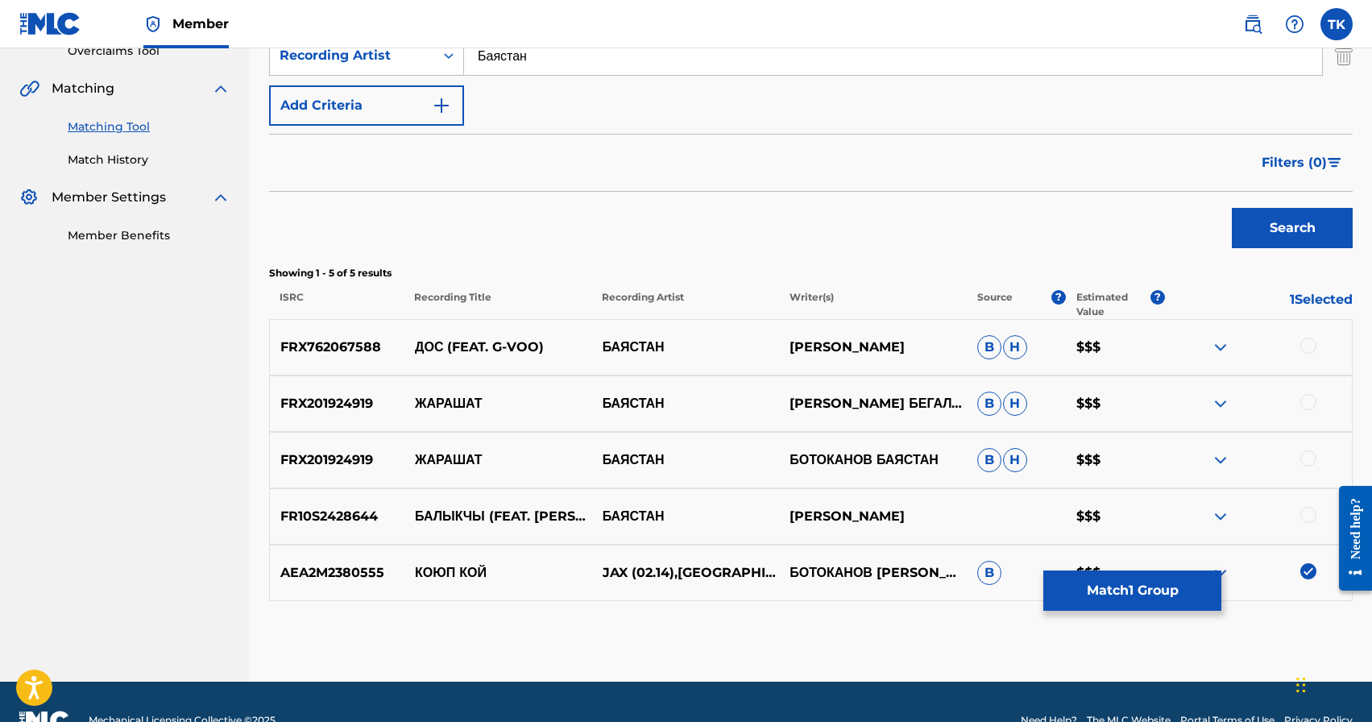
click at [1310, 572] on img at bounding box center [1309, 571] width 16 height 16
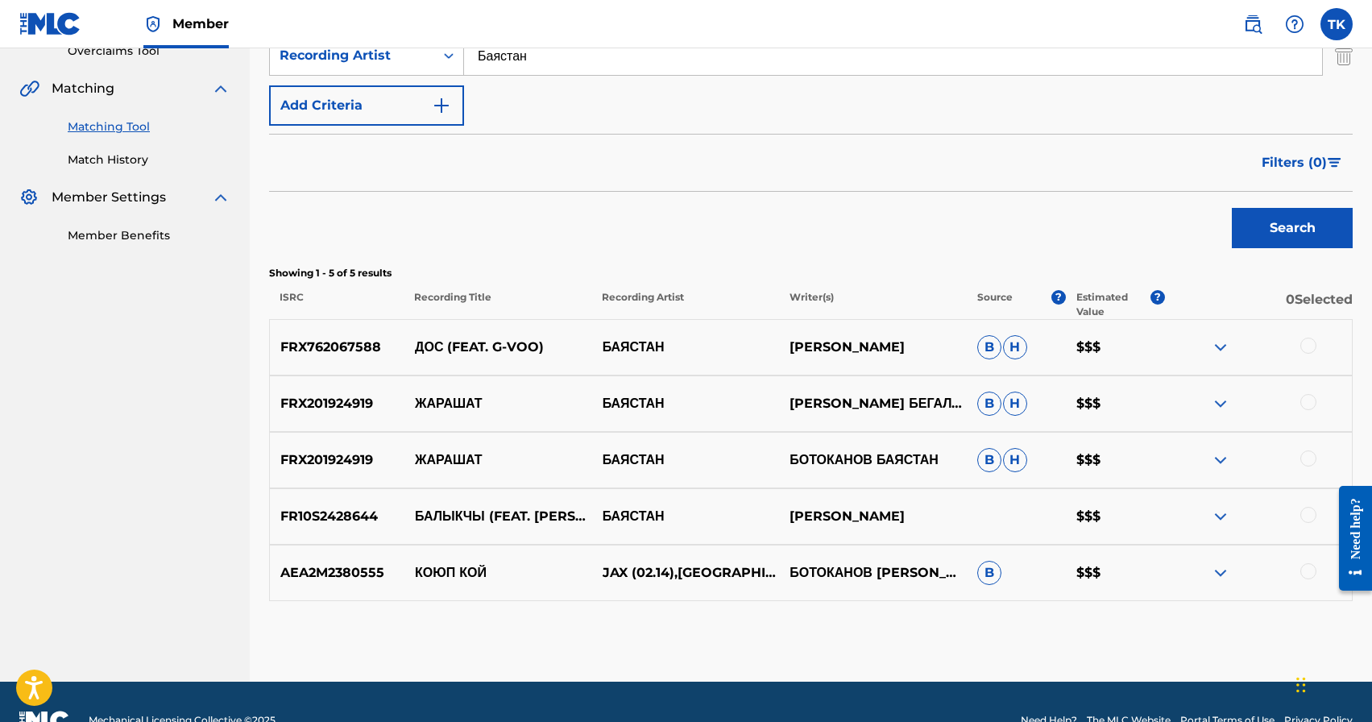
click at [711, 66] on input "Баястан" at bounding box center [893, 55] width 858 height 39
type input "<"
type input "Белый"
click at [1275, 226] on button "Search" at bounding box center [1292, 228] width 121 height 40
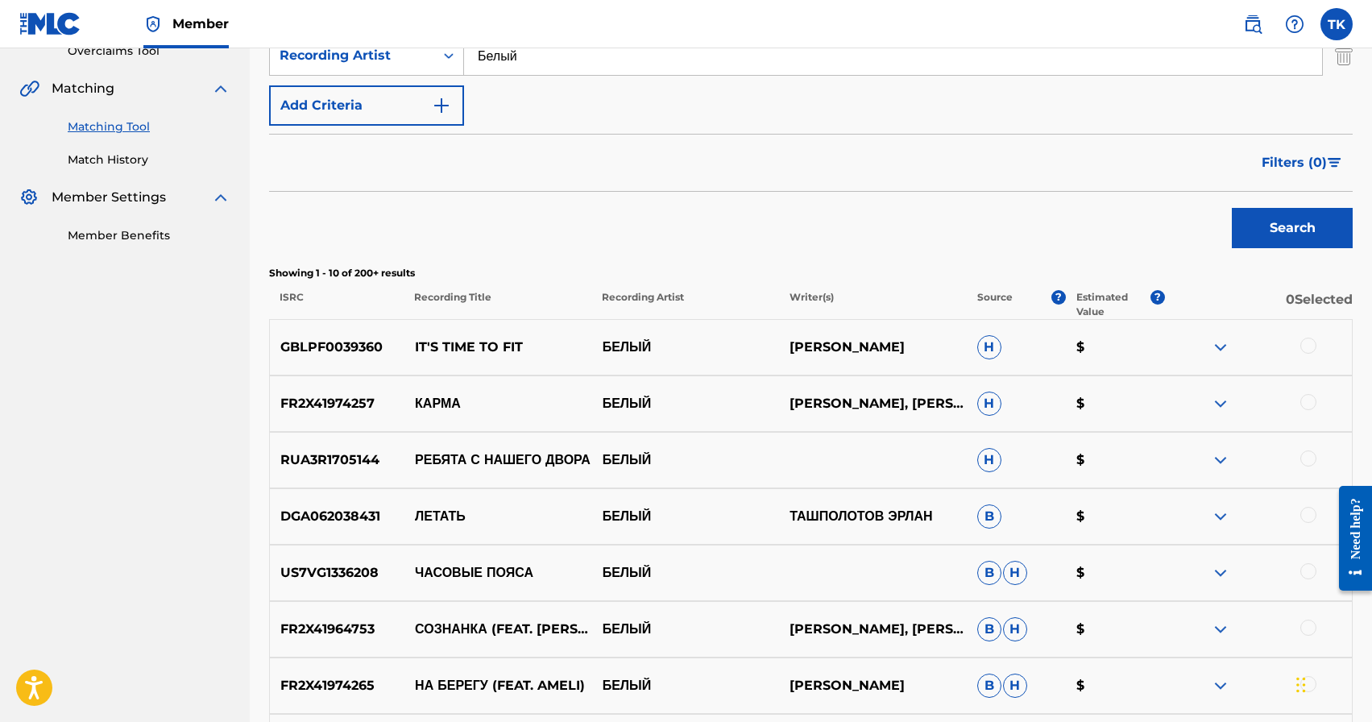
click at [1286, 156] on span "Filters ( 0 )" at bounding box center [1294, 162] width 65 height 19
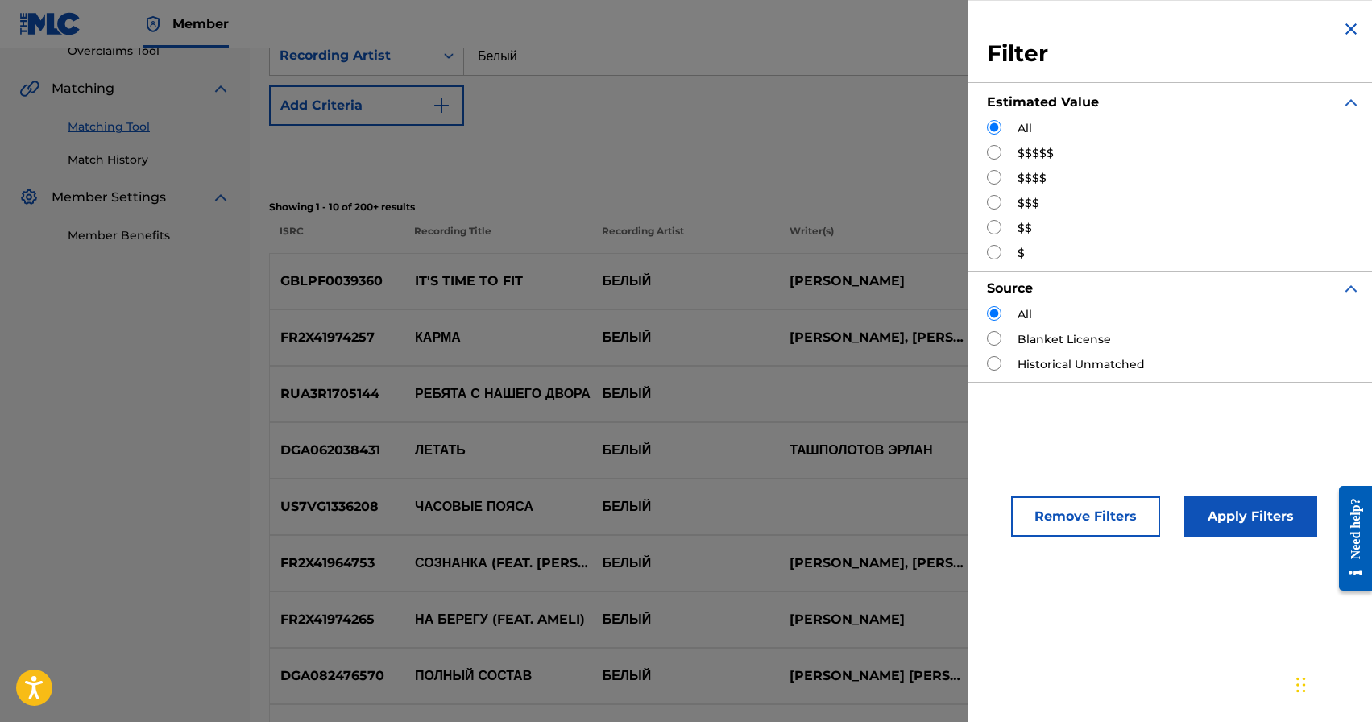
click at [995, 180] on input "Search Form" at bounding box center [994, 177] width 15 height 15
radio input "true"
click at [997, 150] on input "Search Form" at bounding box center [994, 152] width 15 height 15
radio input "true"
click at [1253, 500] on button "Apply Filters" at bounding box center [1251, 516] width 133 height 40
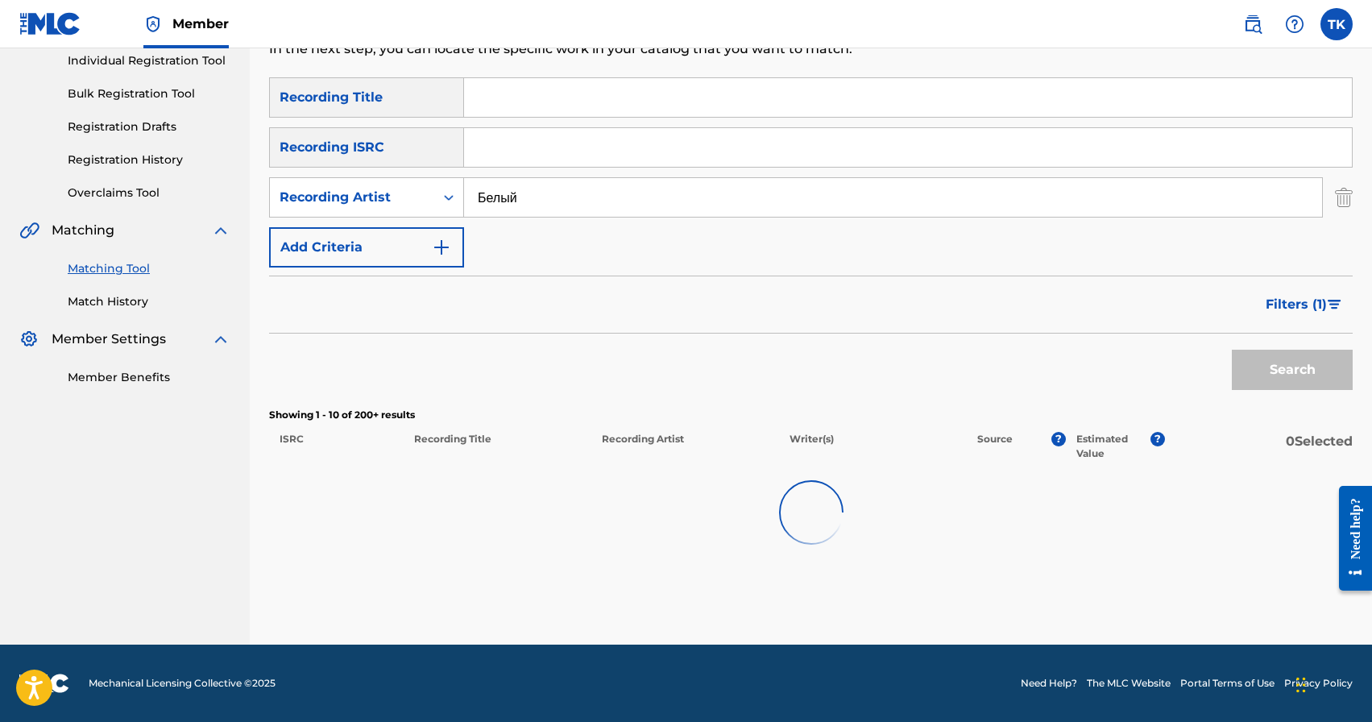
scroll to position [208, 0]
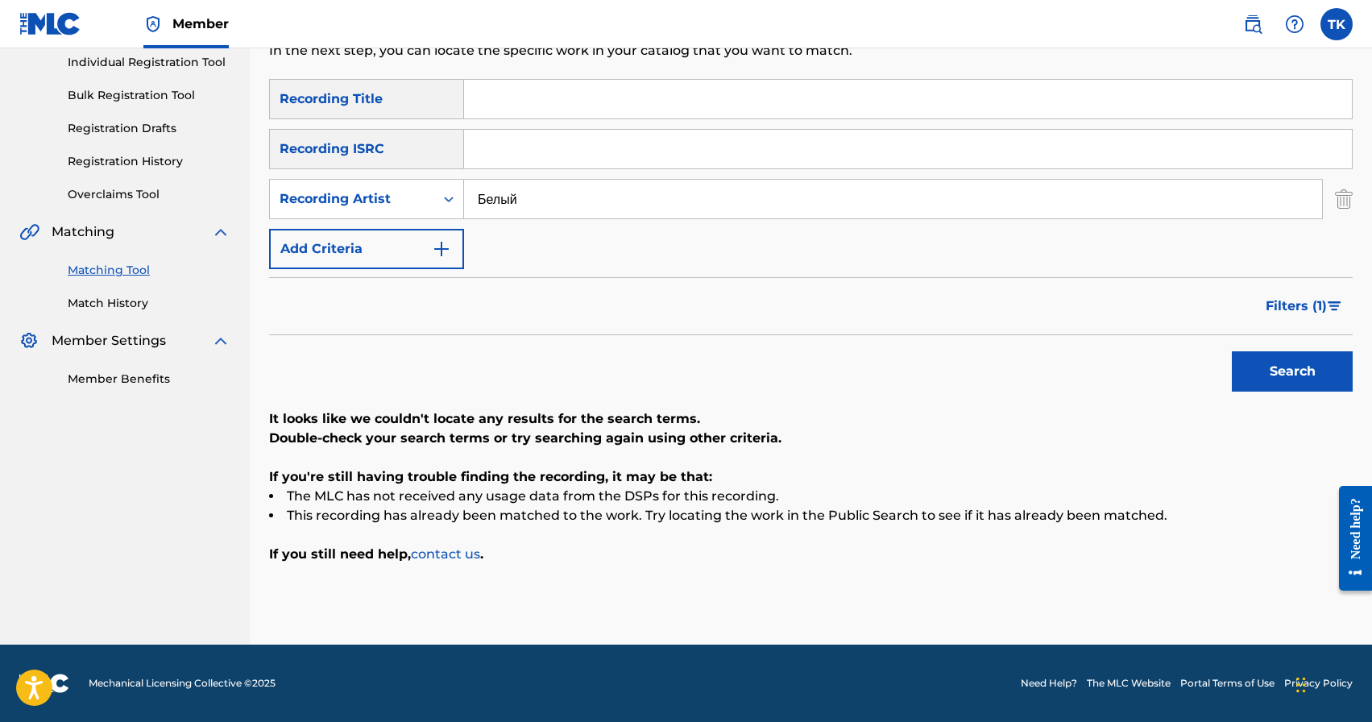
click at [1281, 306] on span "Filters ( 1 )" at bounding box center [1296, 306] width 61 height 19
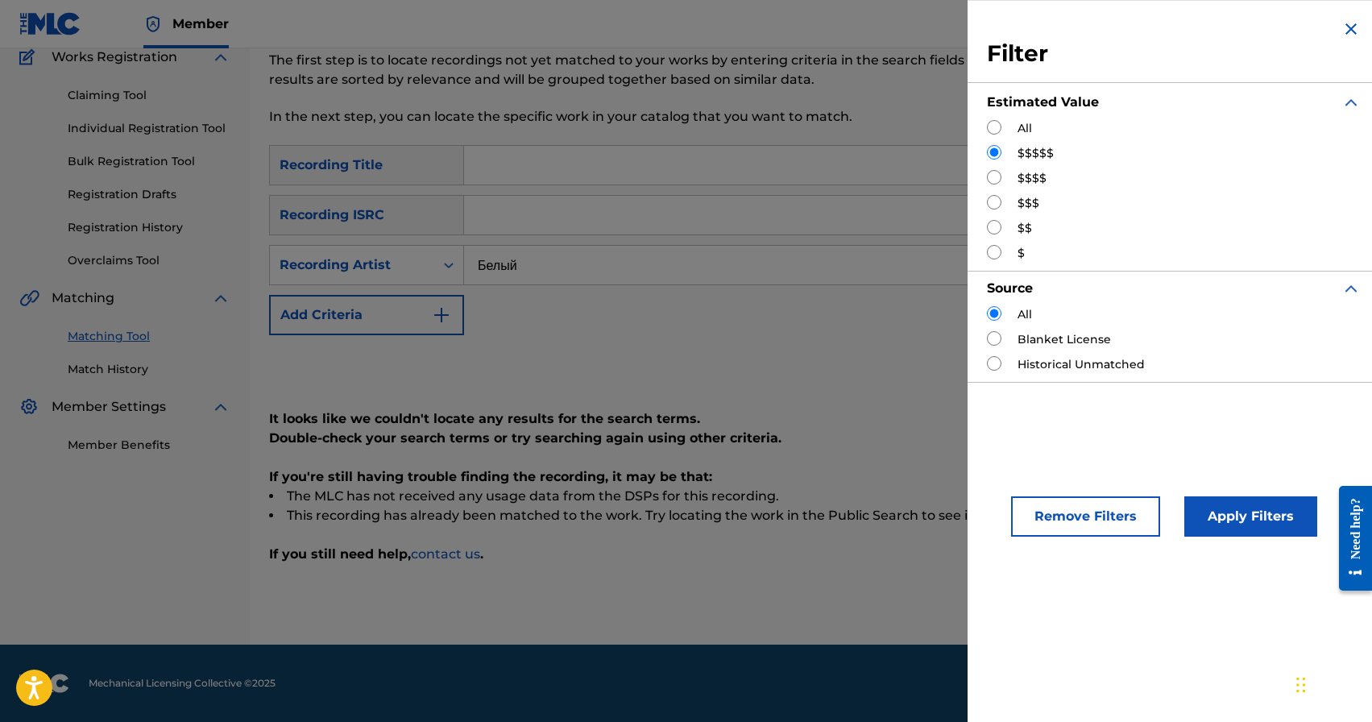
click at [996, 174] on input "Search Form" at bounding box center [994, 177] width 15 height 15
radio input "true"
click at [1220, 497] on button "Apply Filters" at bounding box center [1251, 516] width 133 height 40
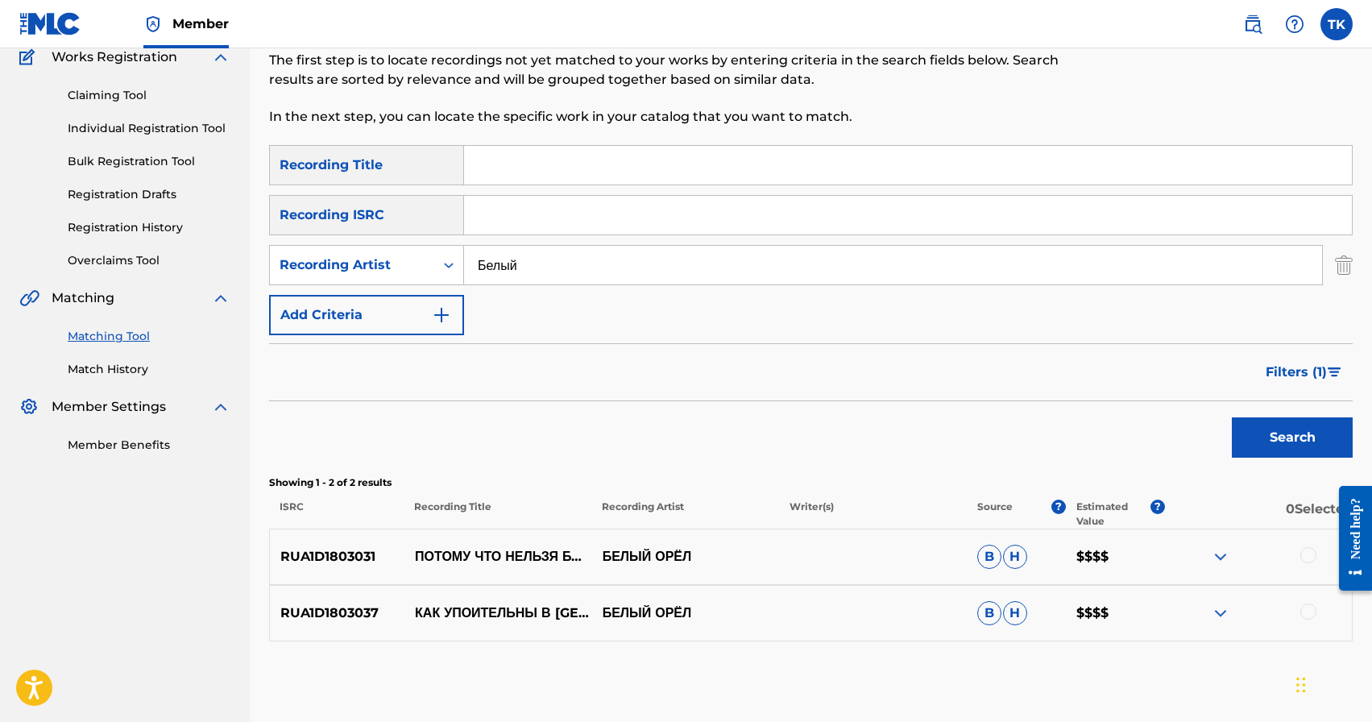
scroll to position [175, 0]
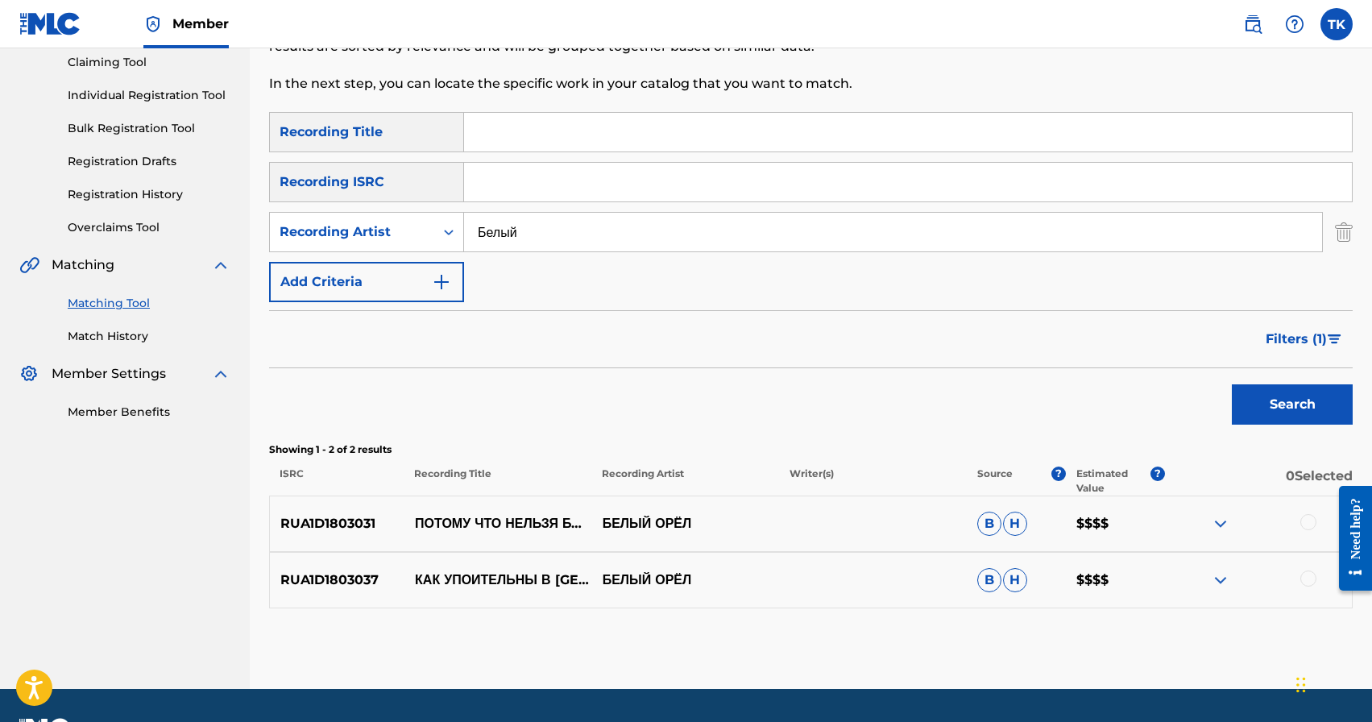
click at [1278, 334] on span "Filters ( 1 )" at bounding box center [1296, 339] width 61 height 19
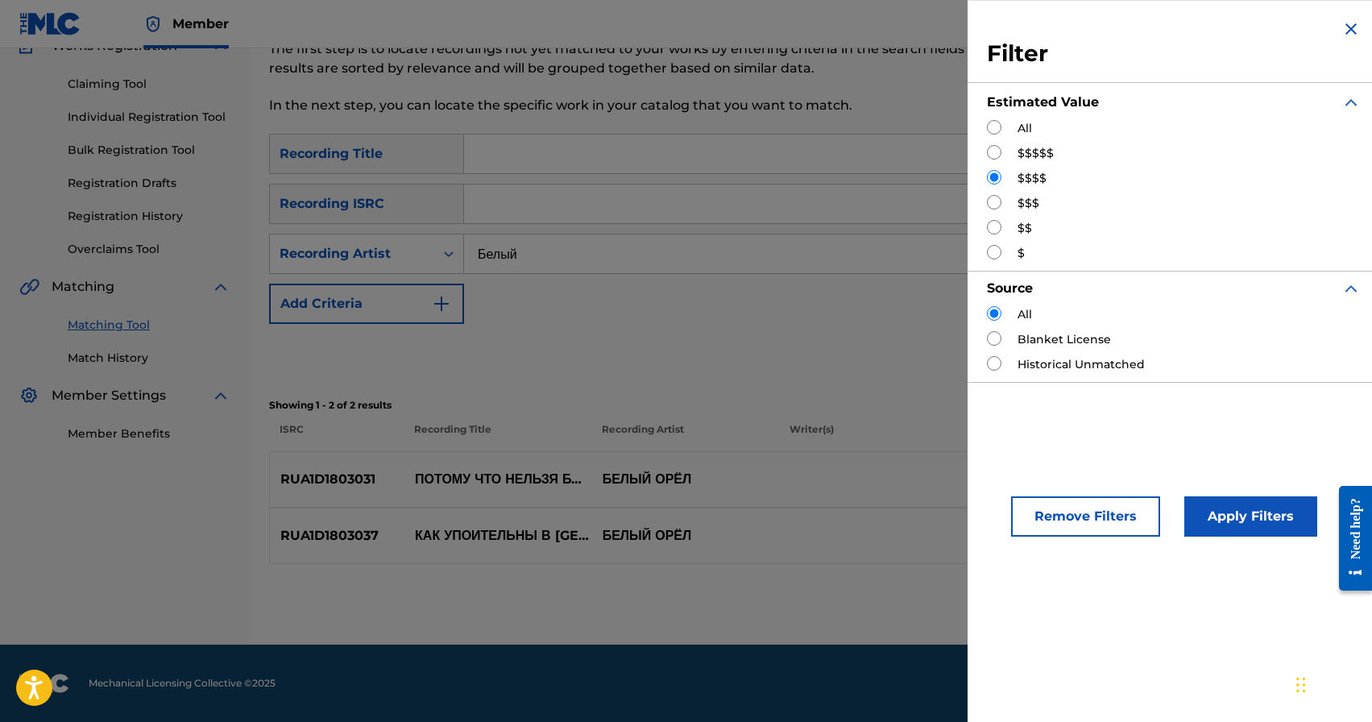
click at [994, 199] on input "Search Form" at bounding box center [994, 202] width 15 height 15
radio input "true"
click at [1241, 517] on button "Apply Filters" at bounding box center [1251, 516] width 133 height 40
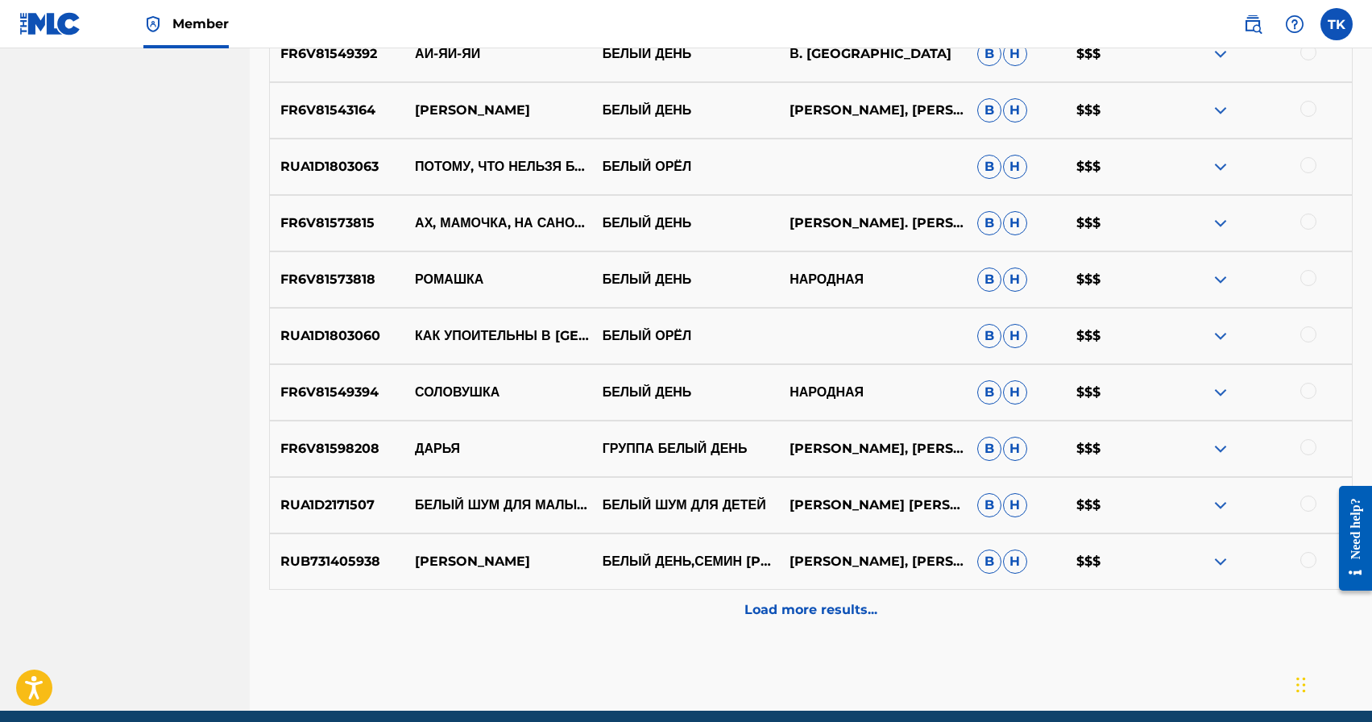
scroll to position [650, 0]
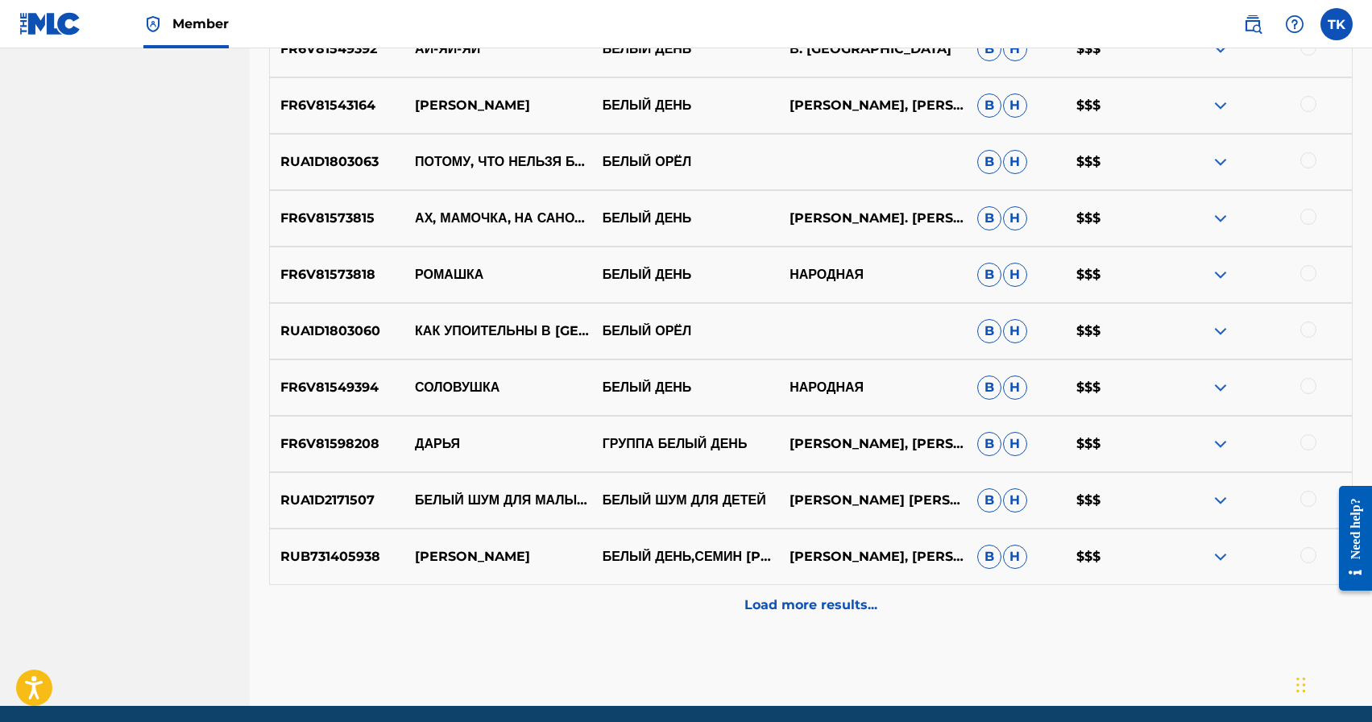
click at [843, 603] on p "Load more results..." at bounding box center [811, 605] width 133 height 19
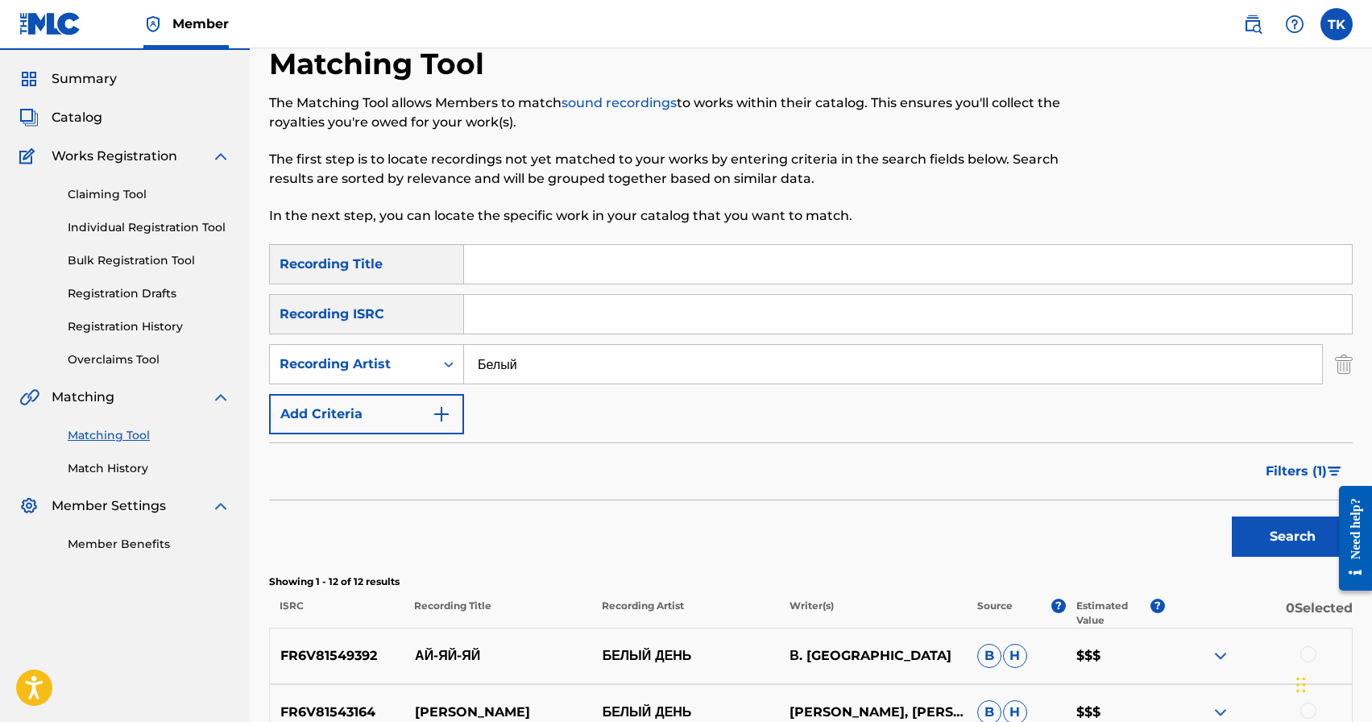
scroll to position [37, 0]
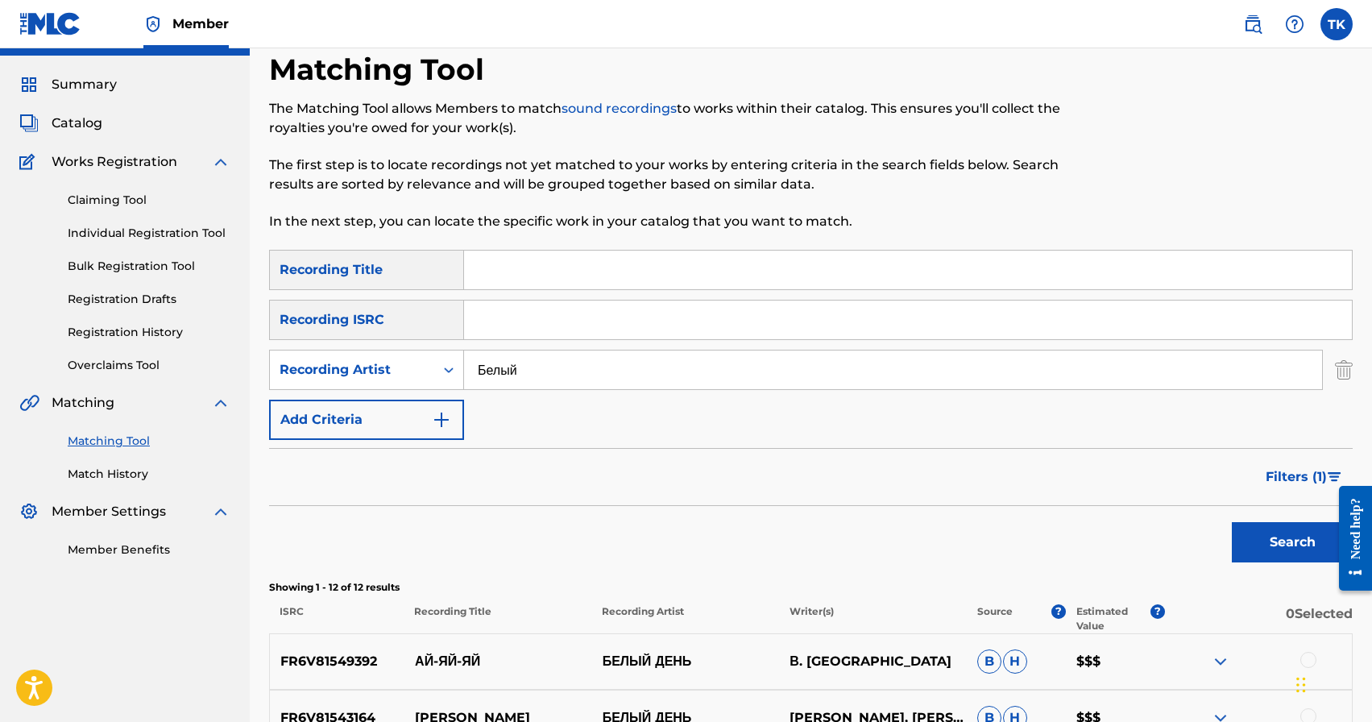
click at [120, 475] on link "Match History" at bounding box center [149, 474] width 163 height 17
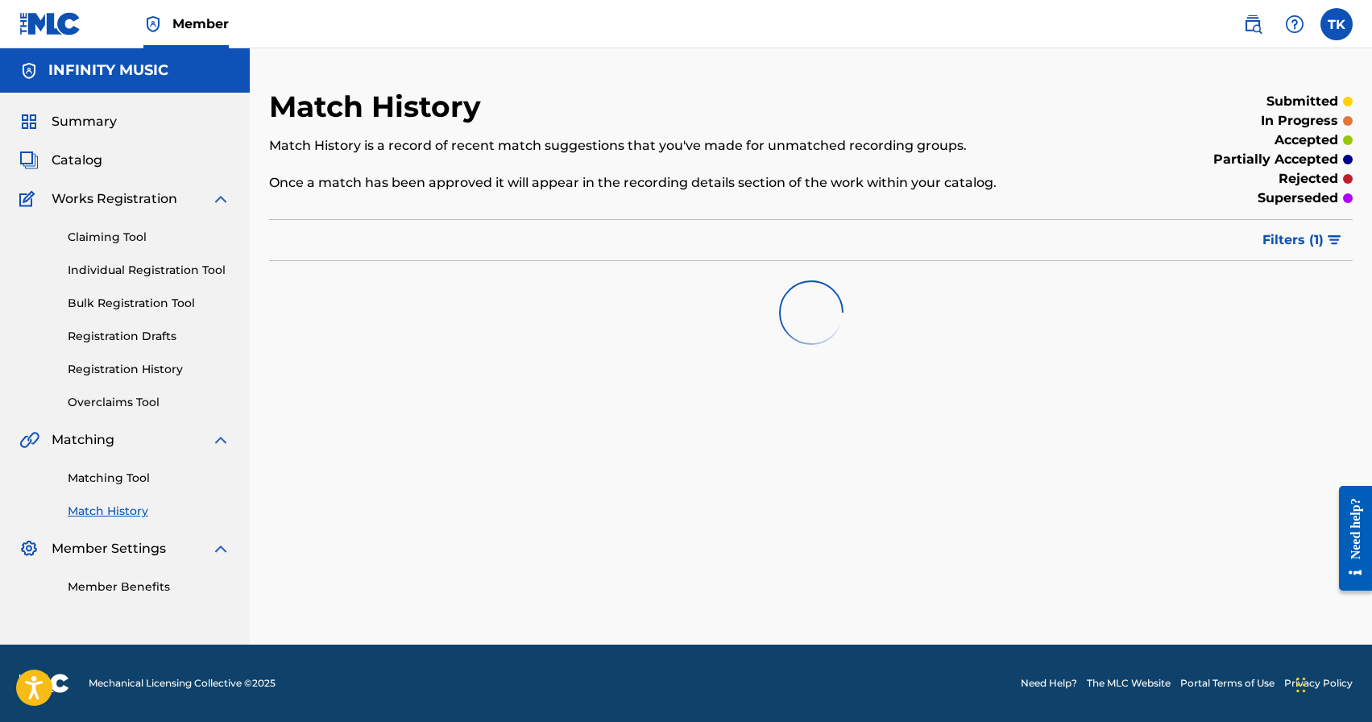
click at [120, 475] on link "Matching Tool" at bounding box center [149, 478] width 163 height 17
